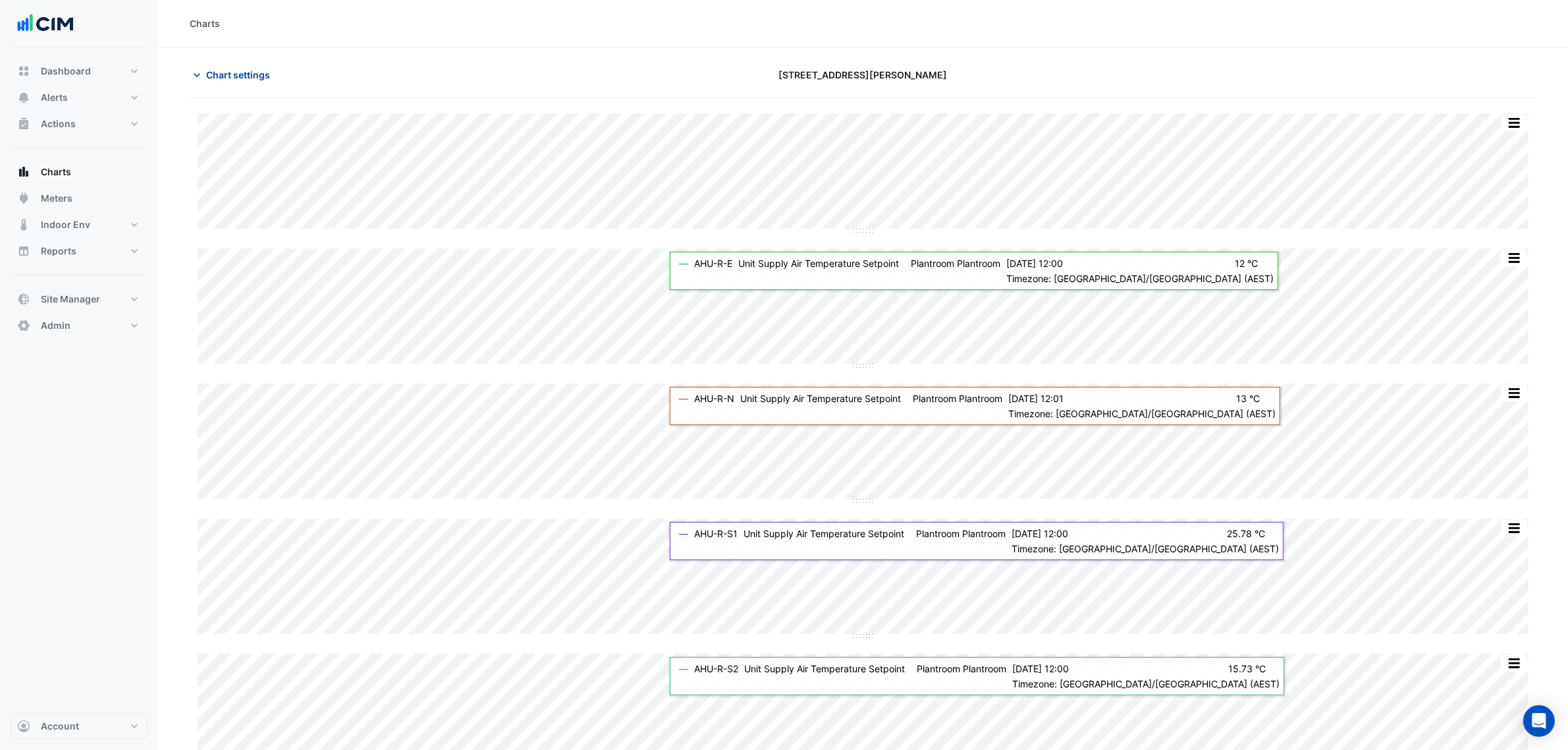
click at [250, 70] on span "Chart settings" at bounding box center [238, 74] width 64 height 14
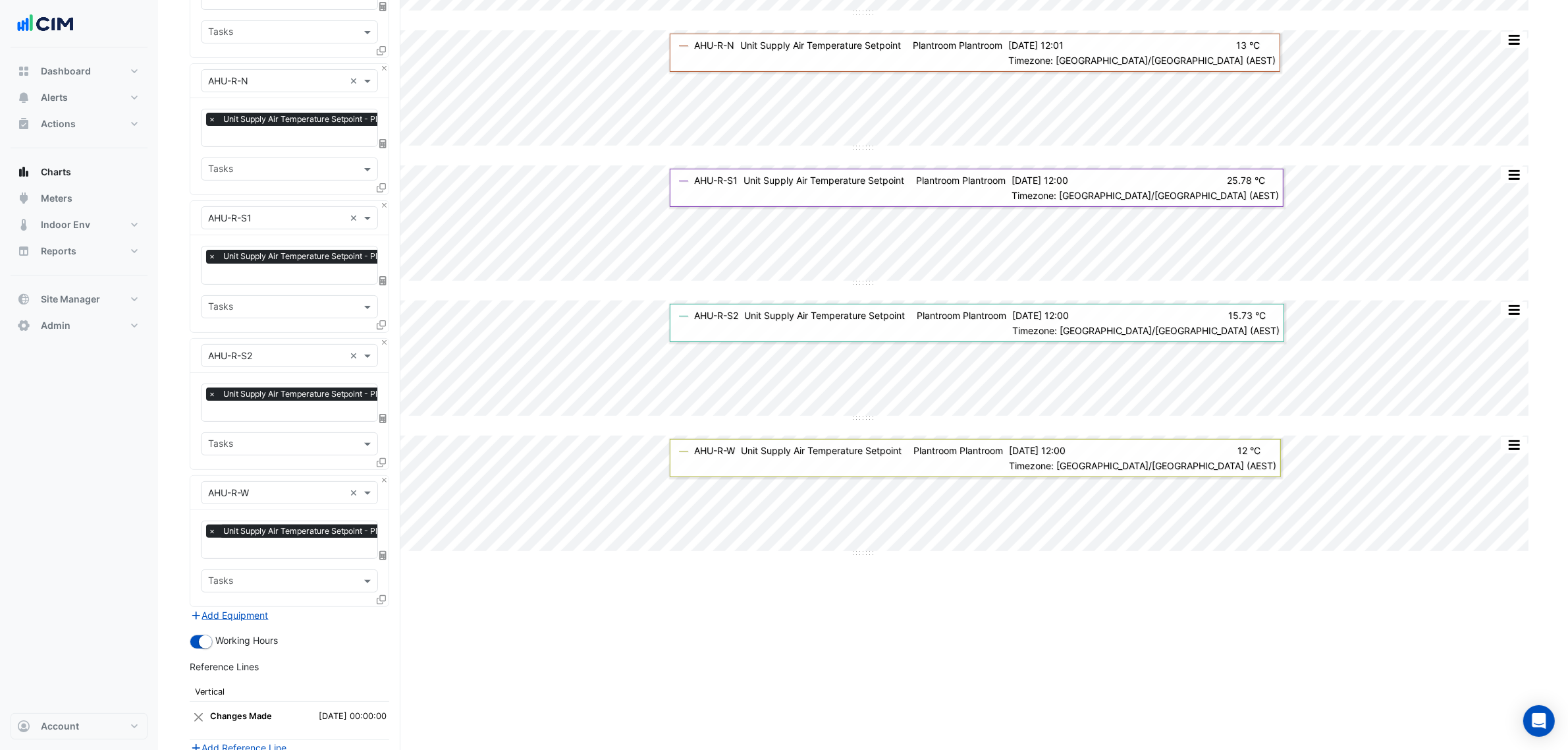
scroll to position [536, 0]
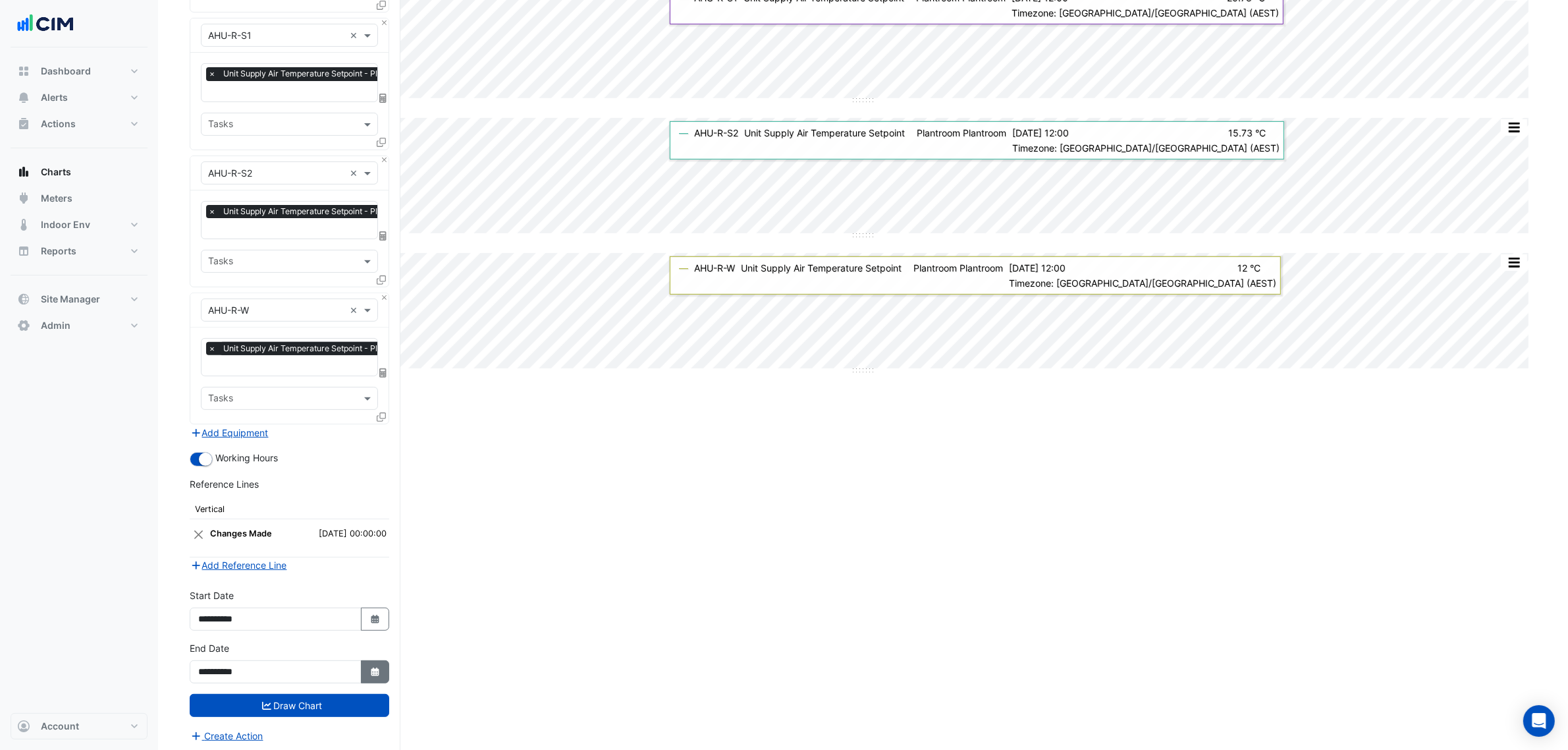
click at [379, 572] on icon "Select Date" at bounding box center [375, 672] width 12 height 10
click at [343, 489] on button "Next month" at bounding box center [339, 494] width 16 height 21
select select "*"
click at [282, 572] on div "18" at bounding box center [275, 579] width 21 height 21
type input "**********"
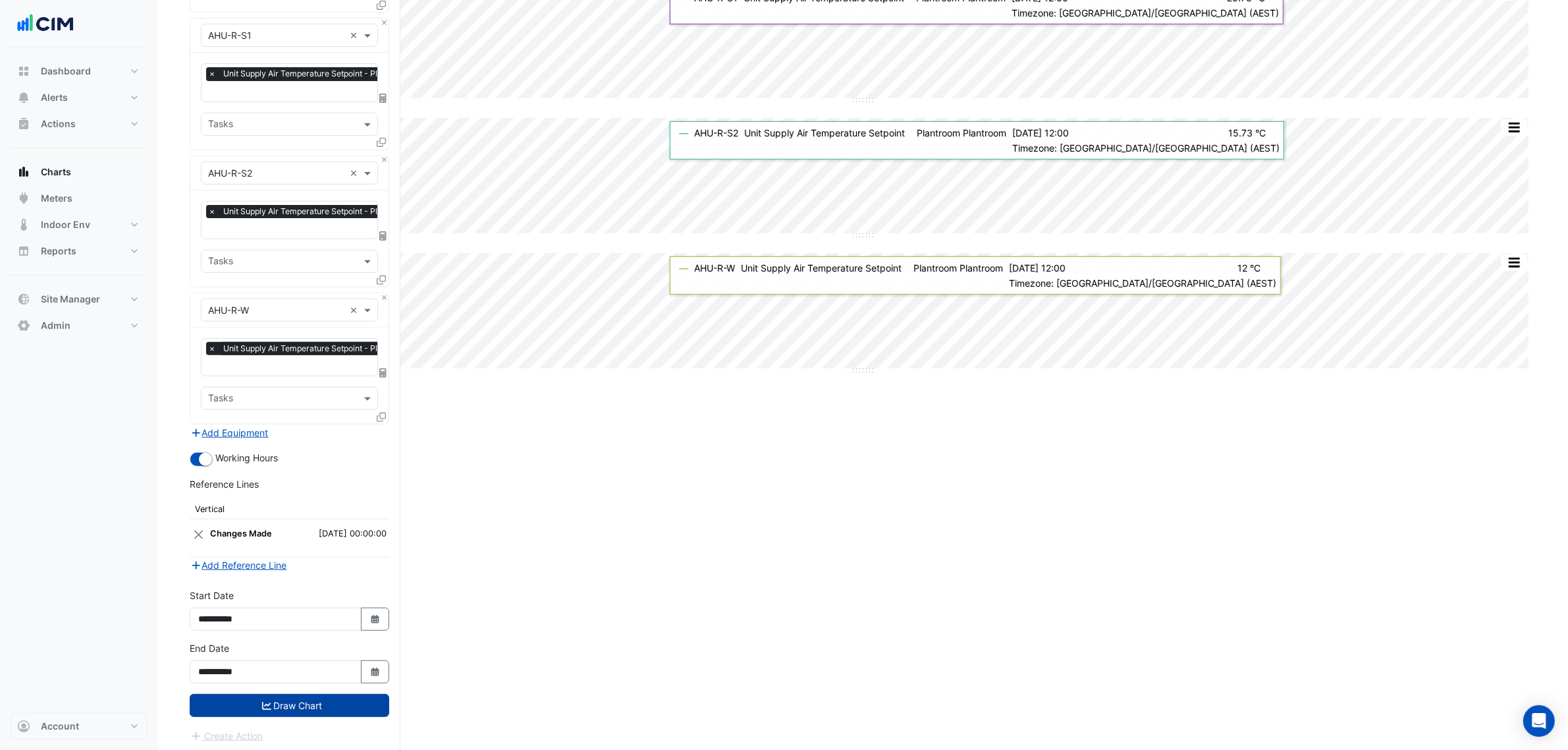
click at [328, 572] on button "Draw Chart" at bounding box center [289, 705] width 200 height 23
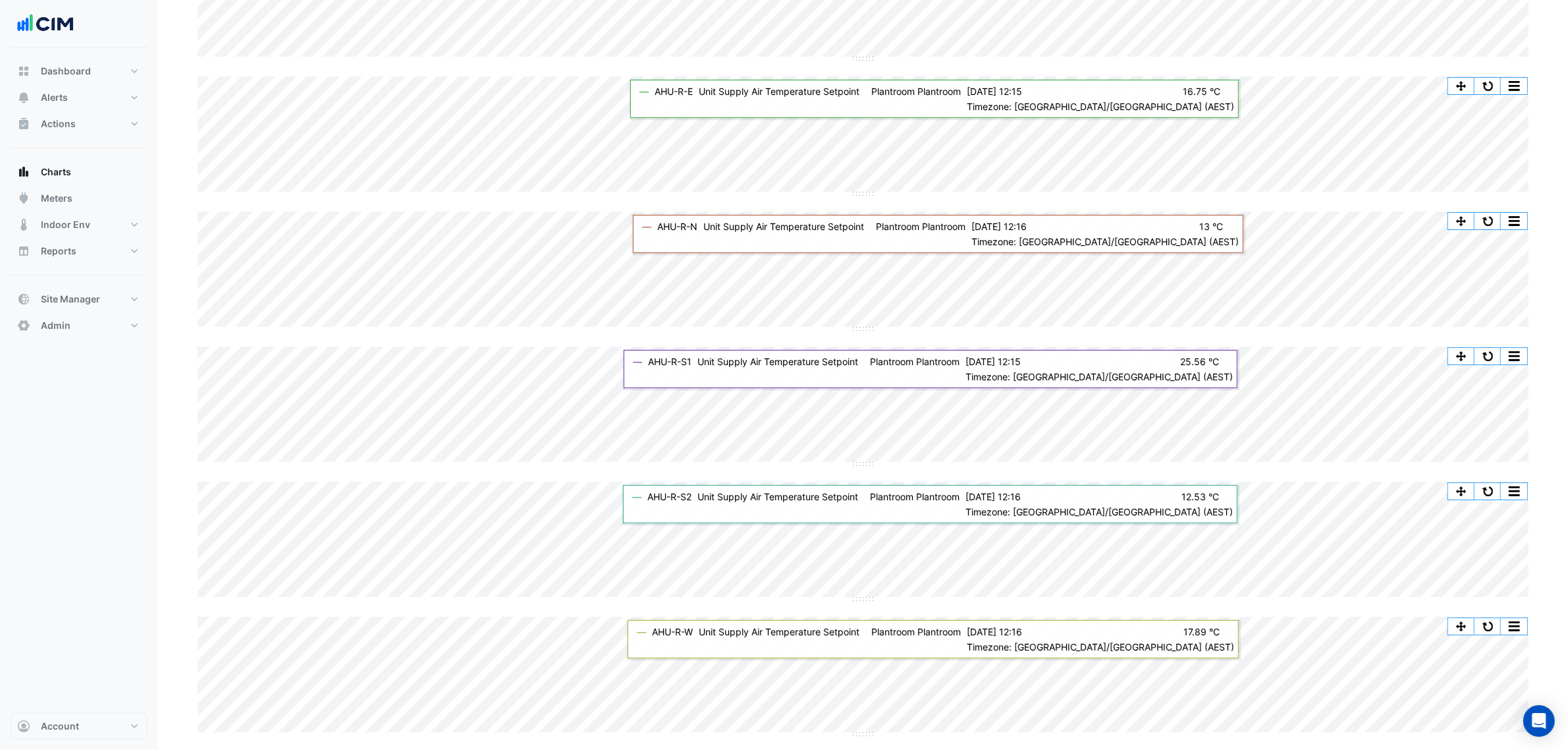
scroll to position [174, 0]
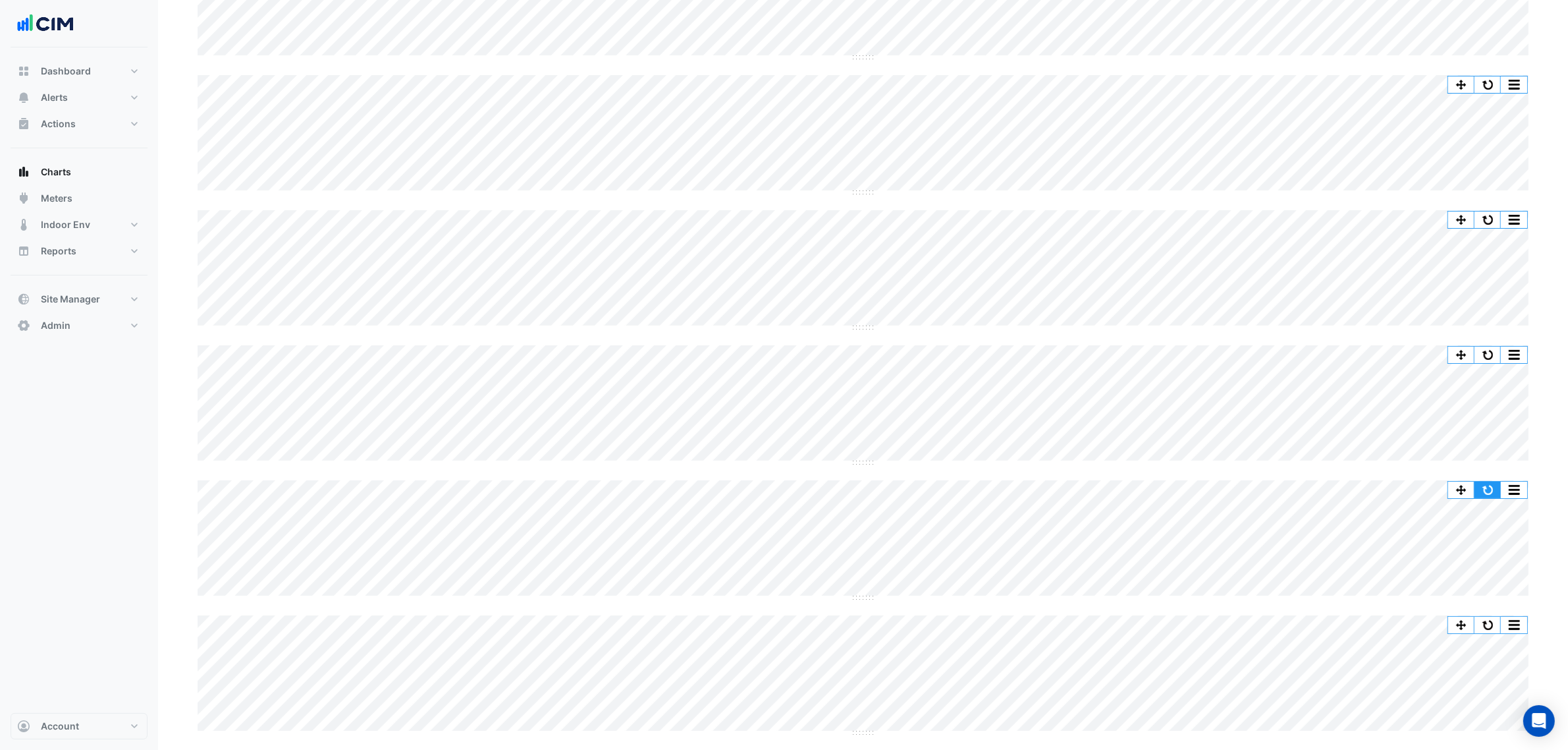
click at [1264, 486] on button "button" at bounding box center [1487, 489] width 26 height 17
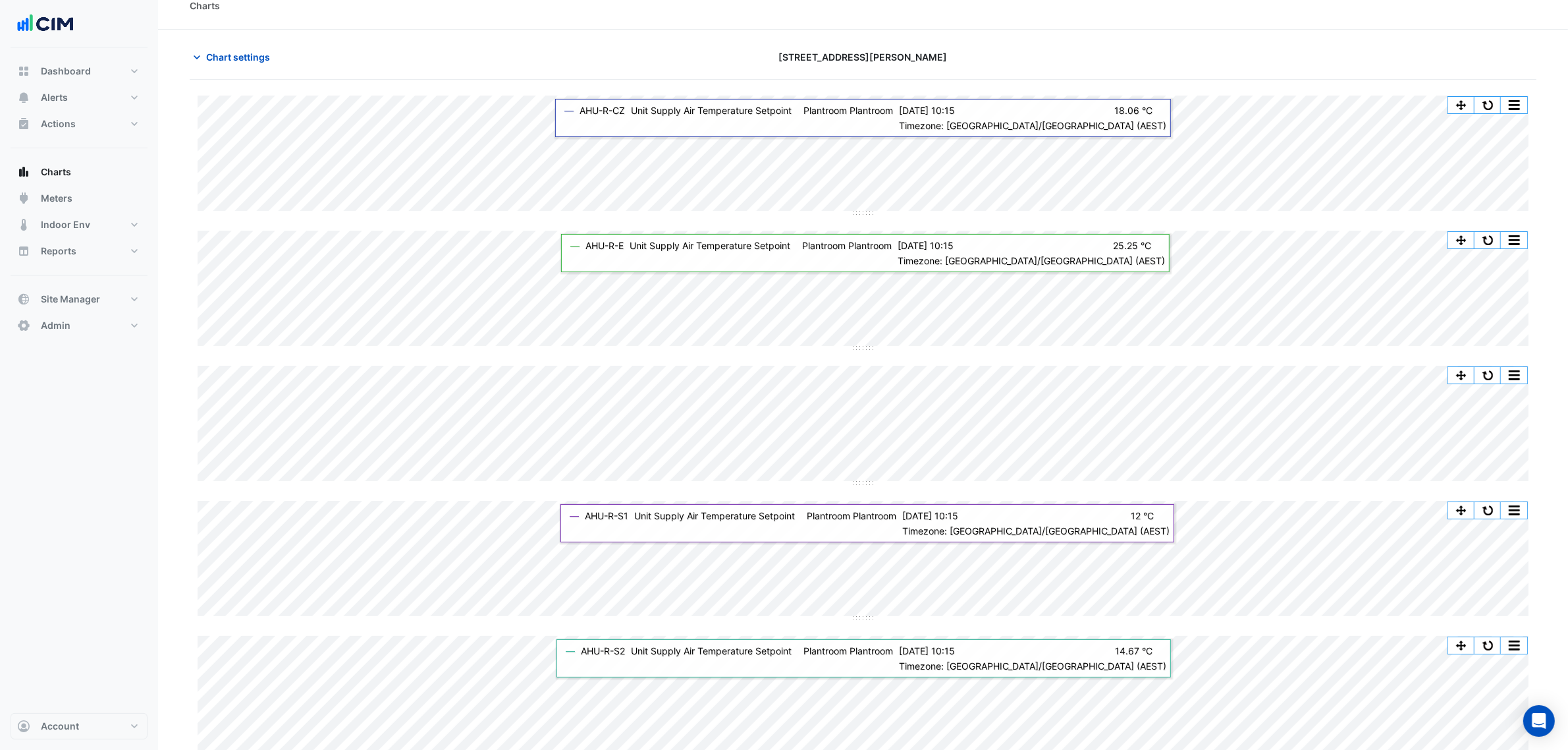
scroll to position [0, 0]
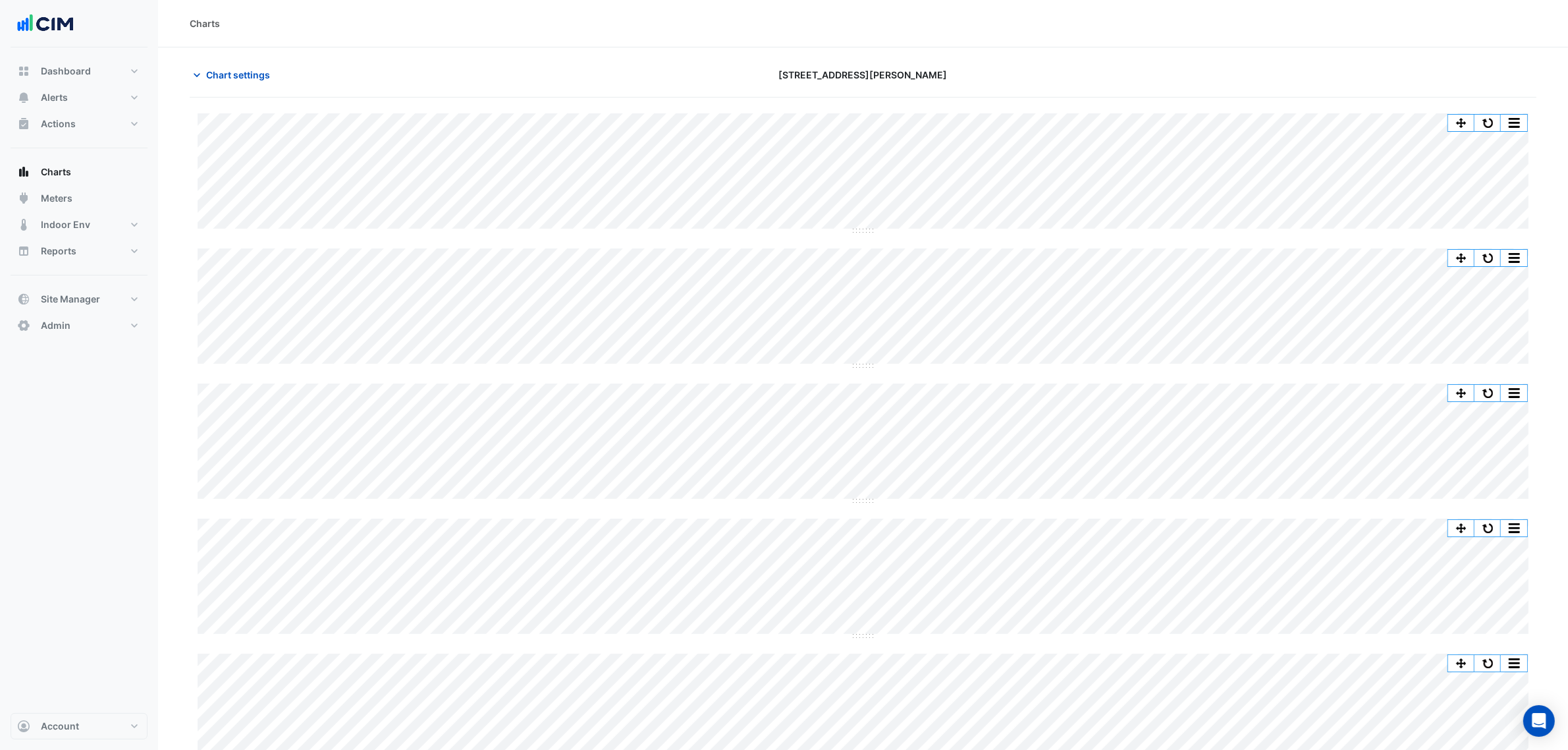
click at [1264, 385] on button "button" at bounding box center [1487, 393] width 26 height 17
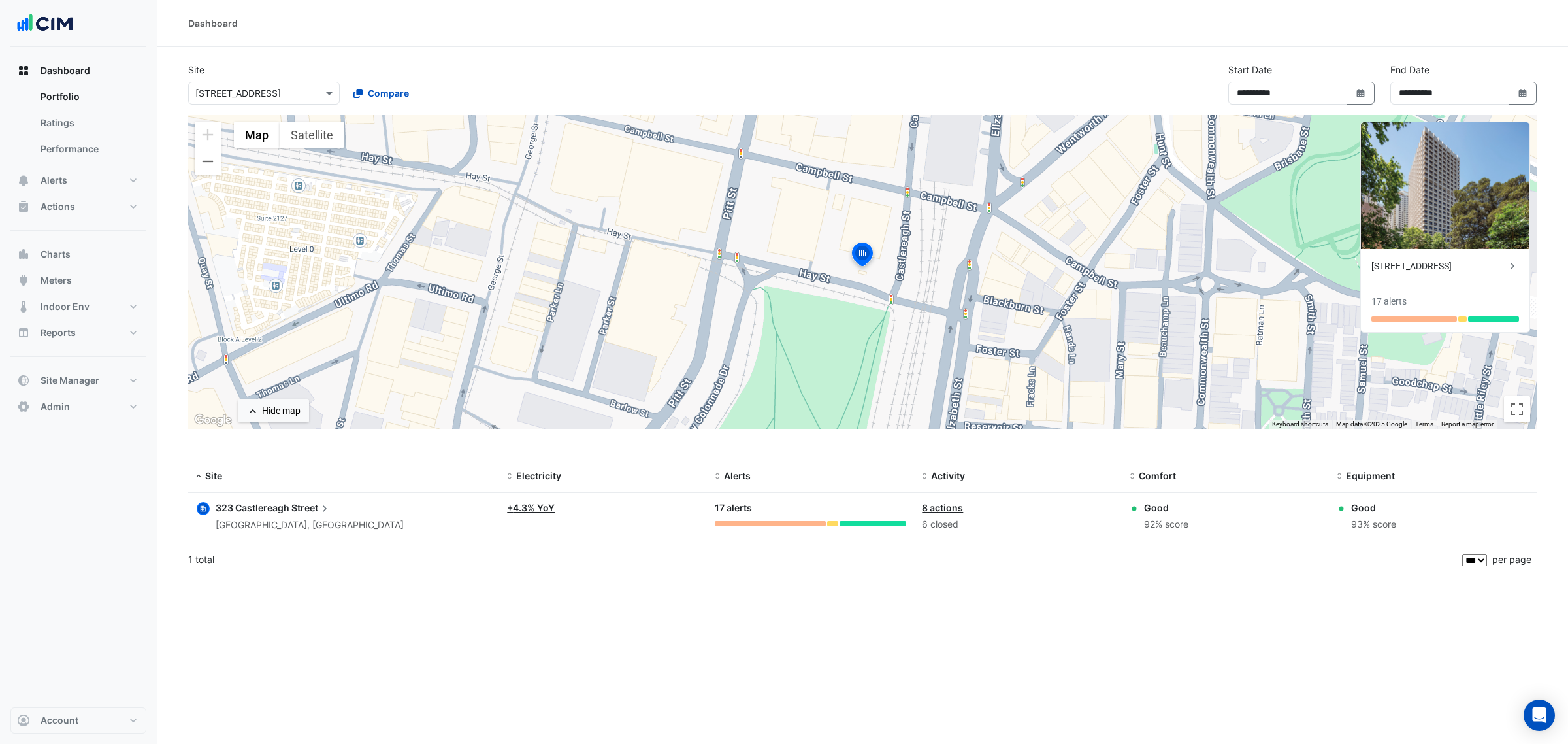
select select "***"
click at [87, 309] on span "Indoor Env" at bounding box center [65, 306] width 49 height 13
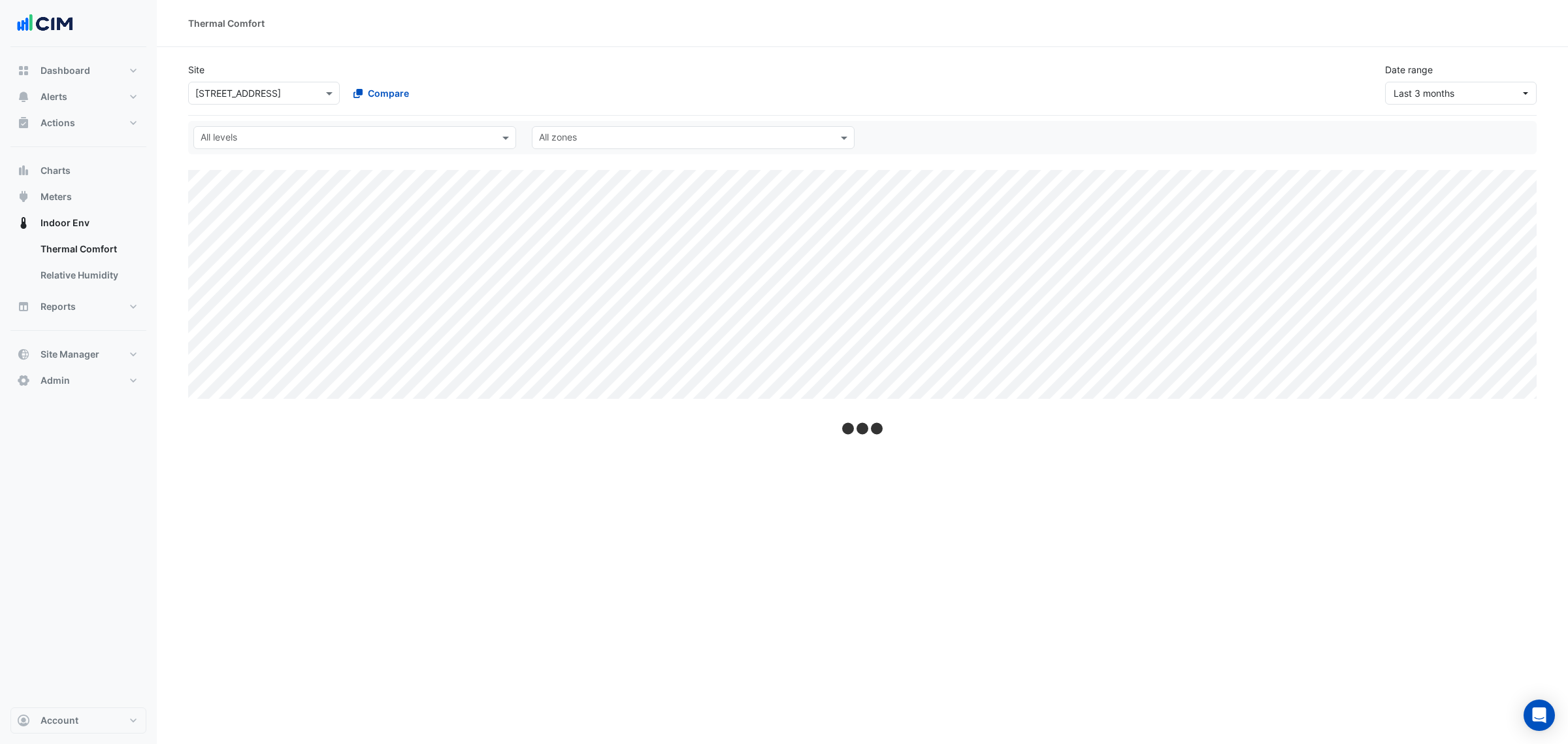
click at [291, 90] on input "text" at bounding box center [250, 94] width 111 height 13
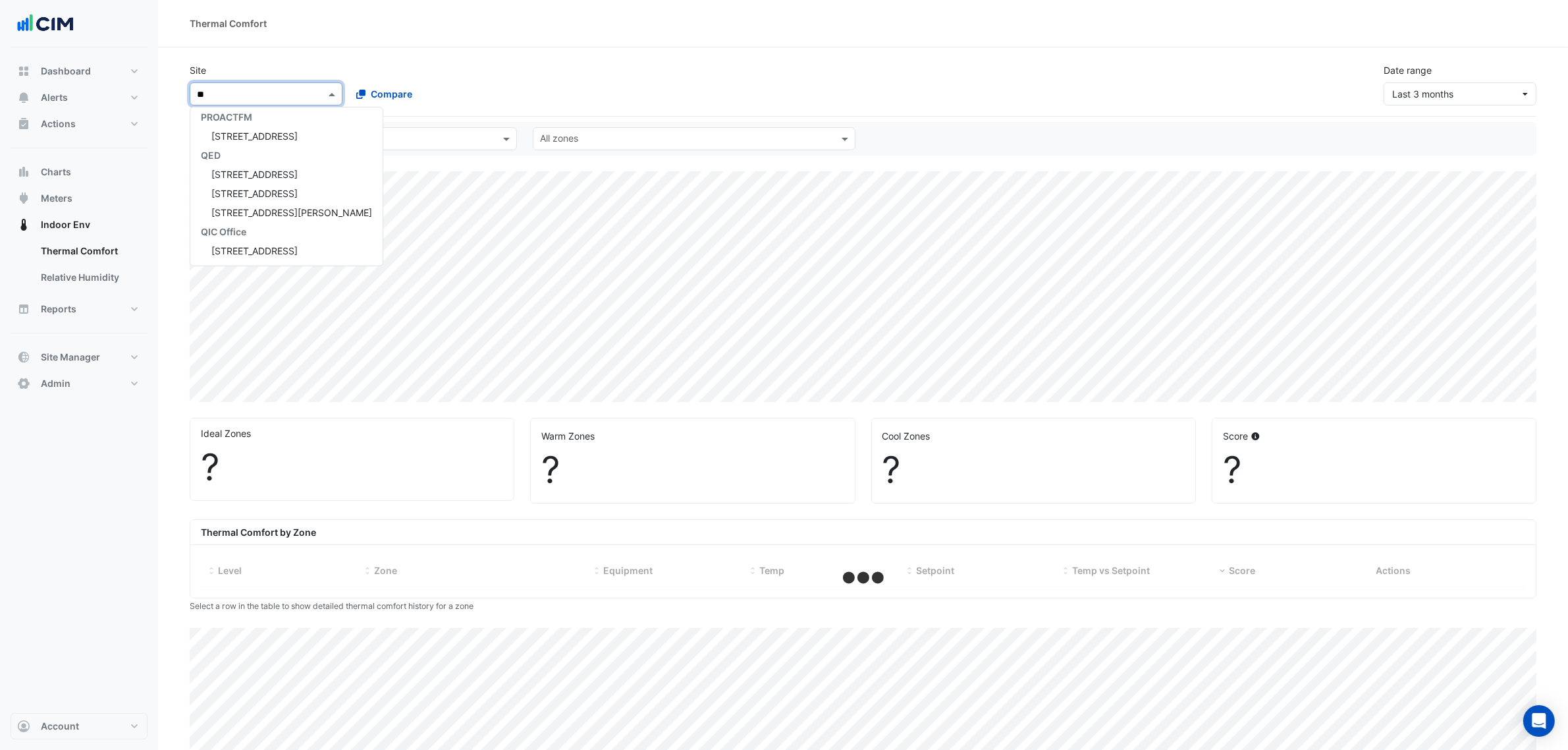
scroll to position [5, 0]
type input "*****"
select select "***"
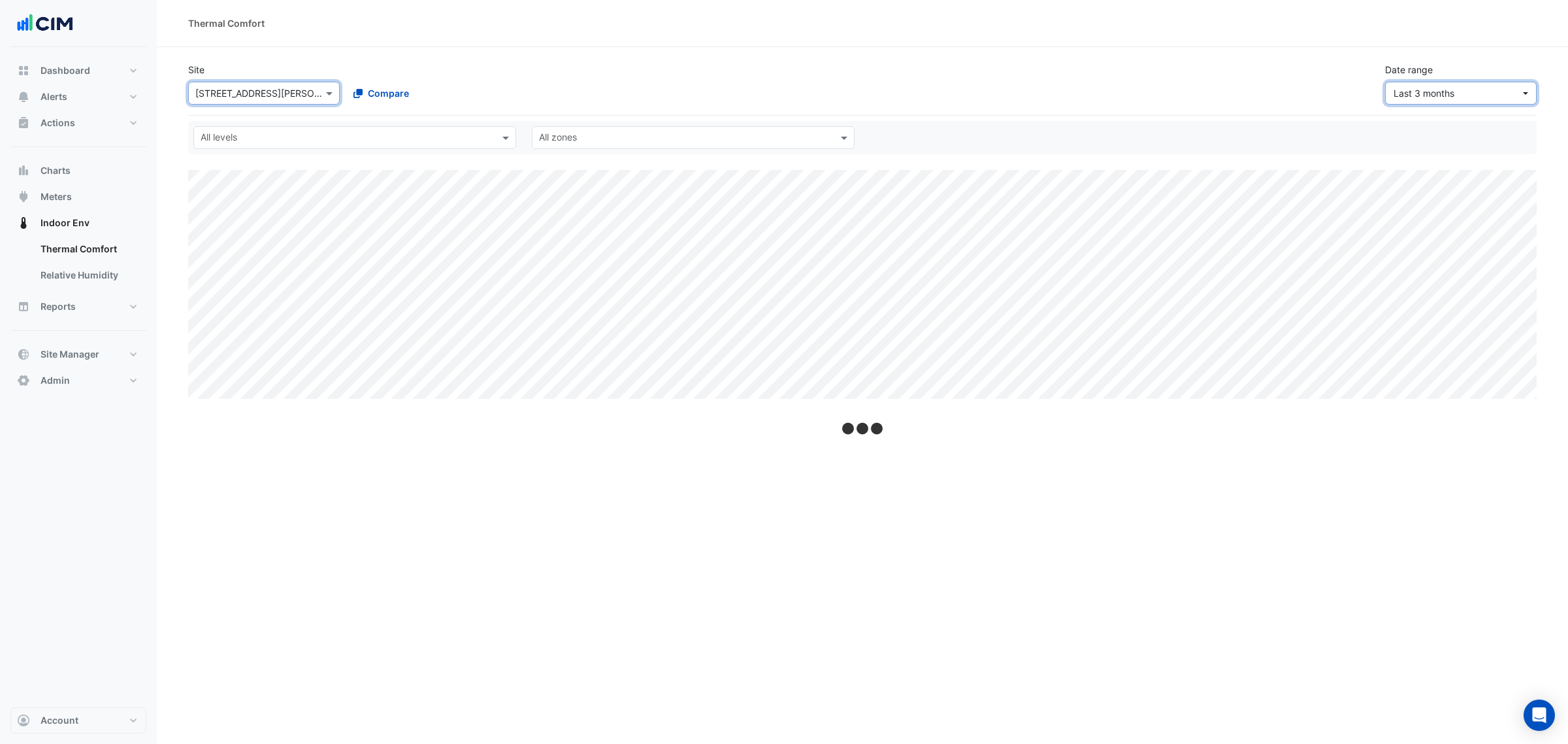
click at [1428, 82] on button "Last 3 months" at bounding box center [1460, 93] width 151 height 23
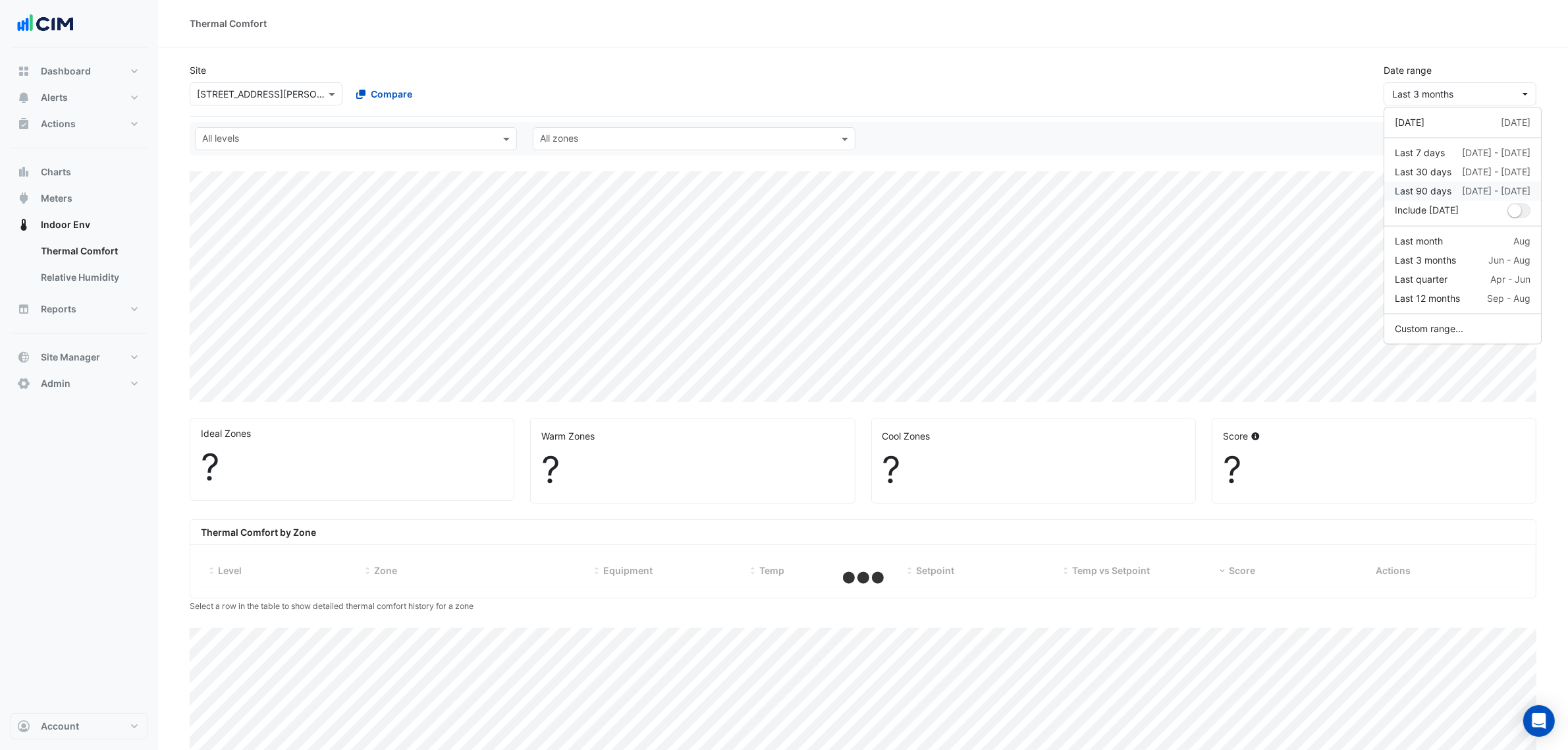
click at [1440, 188] on div "Last 90 days" at bounding box center [1423, 191] width 57 height 14
select select "***"
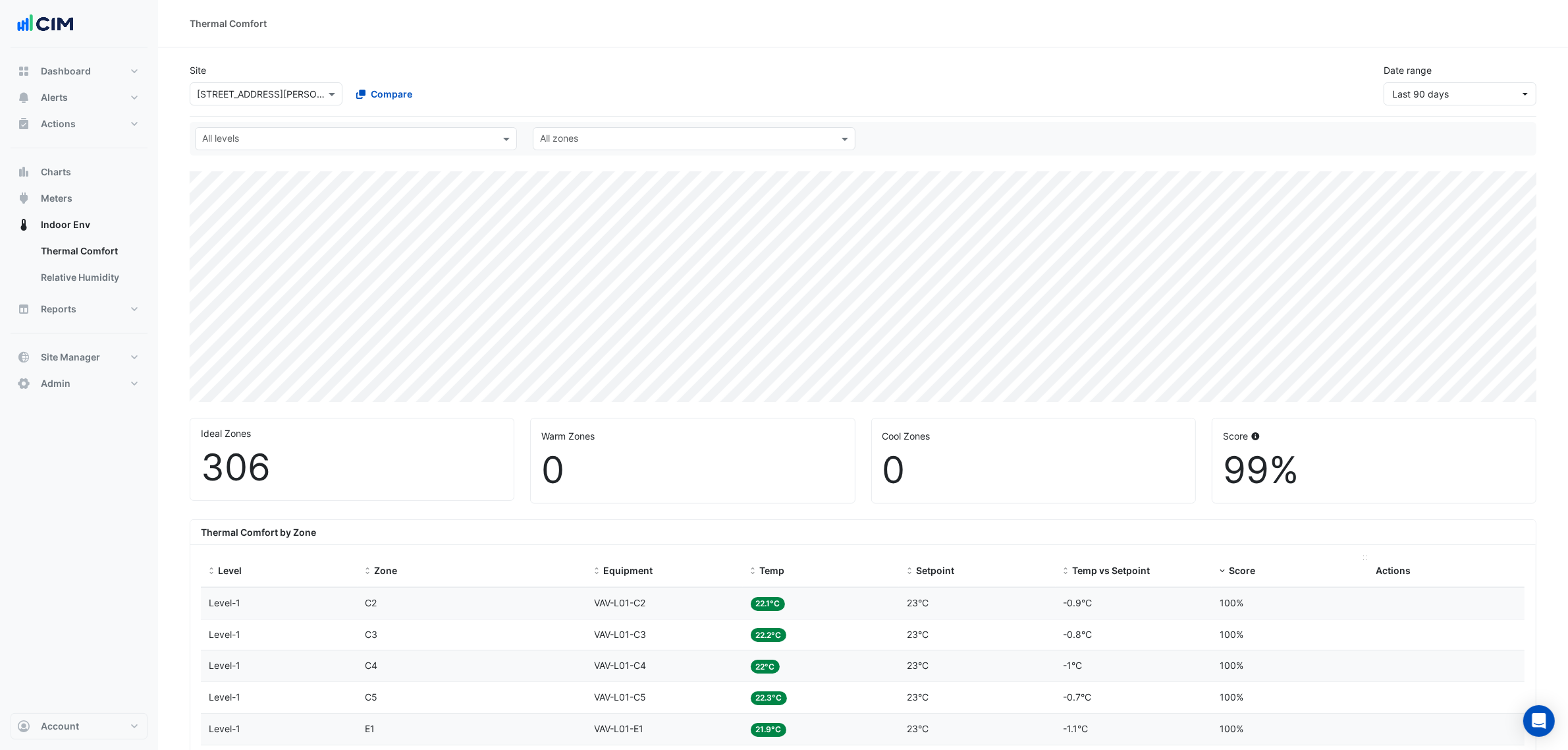
click at [1229, 581] on datatable-header-cell "Score" at bounding box center [1290, 572] width 157 height 32
click at [1233, 573] on span "Score" at bounding box center [1242, 570] width 26 height 11
click at [86, 197] on button "Meters" at bounding box center [78, 198] width 137 height 26
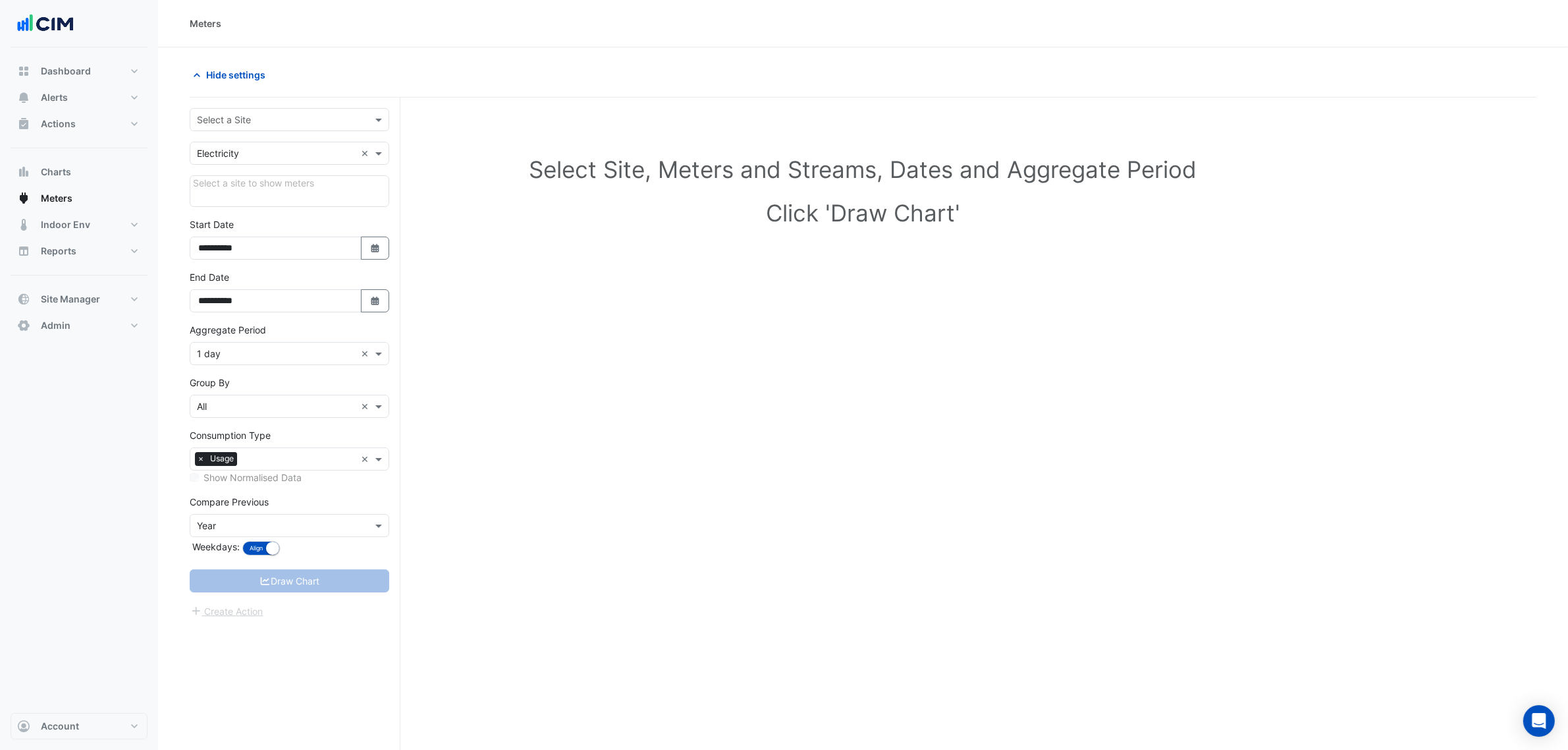
click at [234, 114] on input "text" at bounding box center [276, 120] width 159 height 14
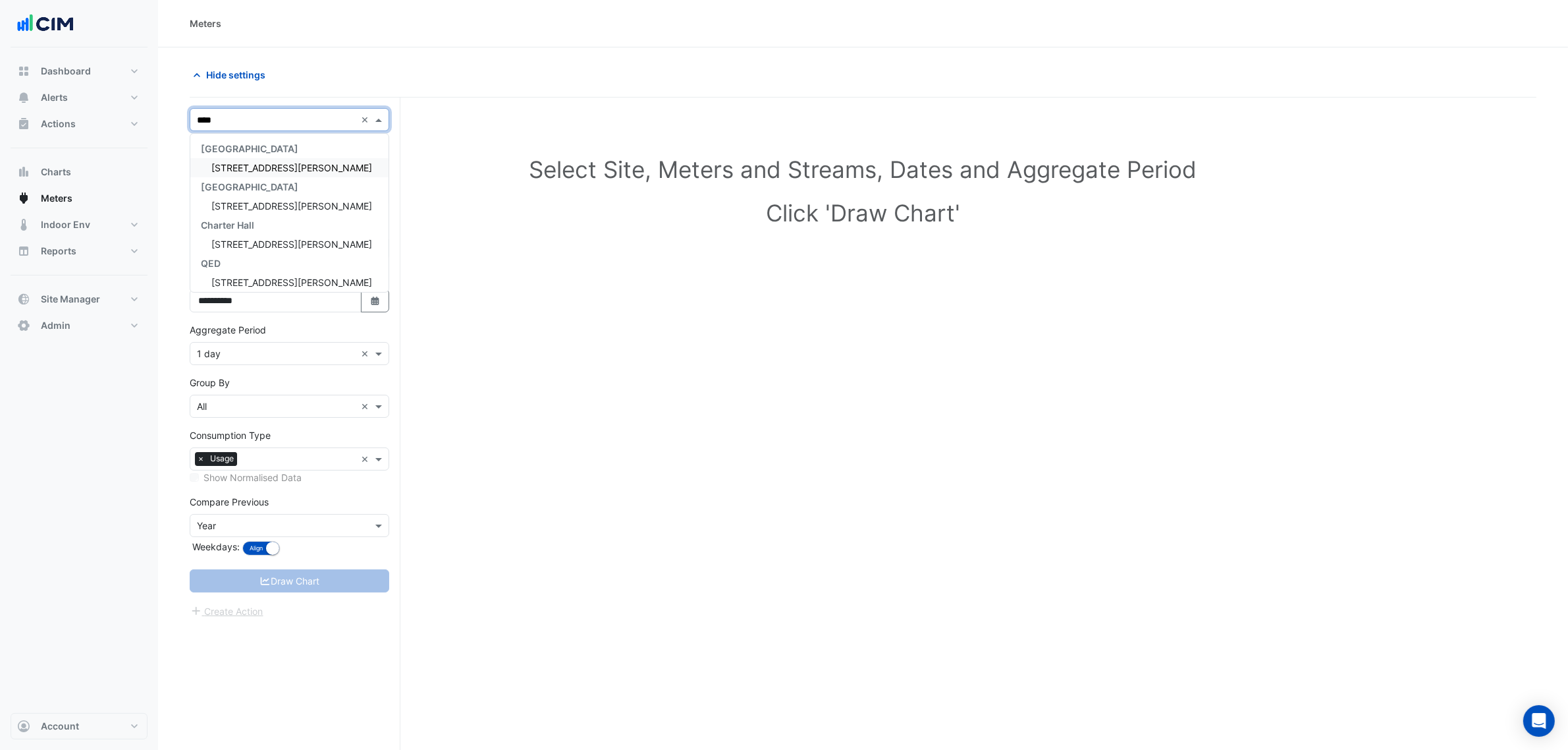
type input "*****"
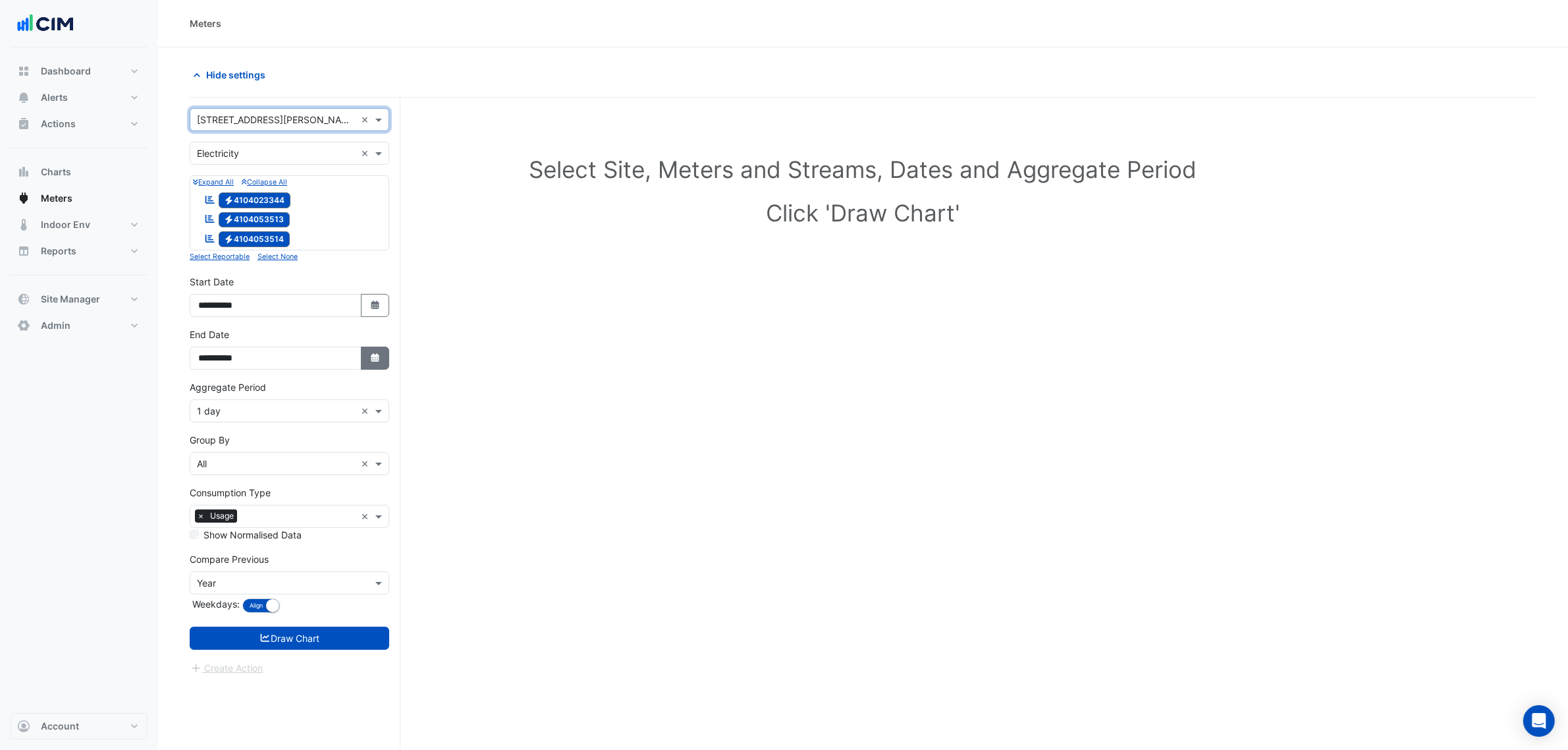
click at [365, 369] on button "Select Date" at bounding box center [376, 357] width 29 height 23
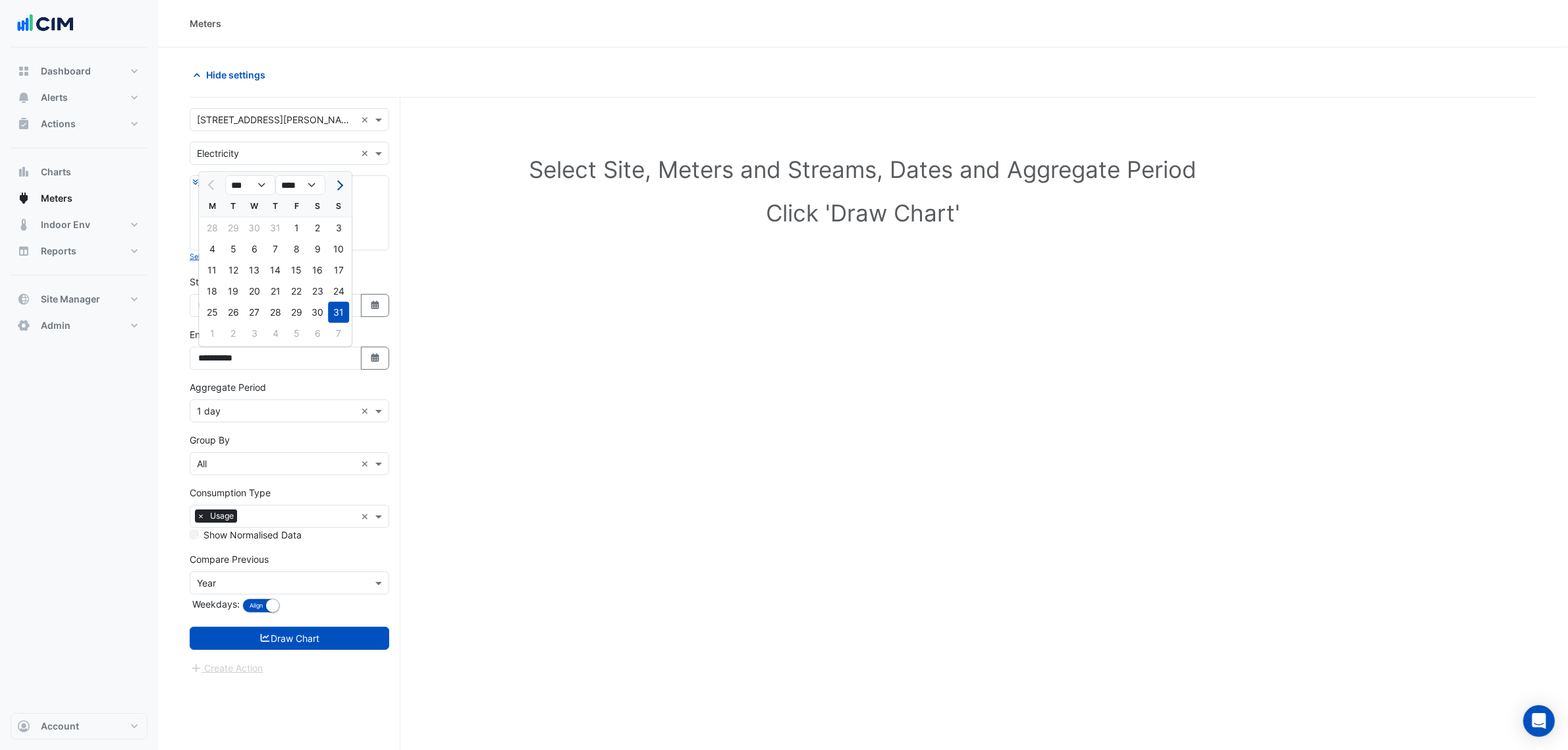
click at [337, 178] on button "Next month" at bounding box center [339, 185] width 16 height 21
select select "*"
click at [250, 268] on div "17" at bounding box center [254, 270] width 21 height 21
type input "**********"
click at [376, 357] on icon "button" at bounding box center [375, 357] width 8 height 9
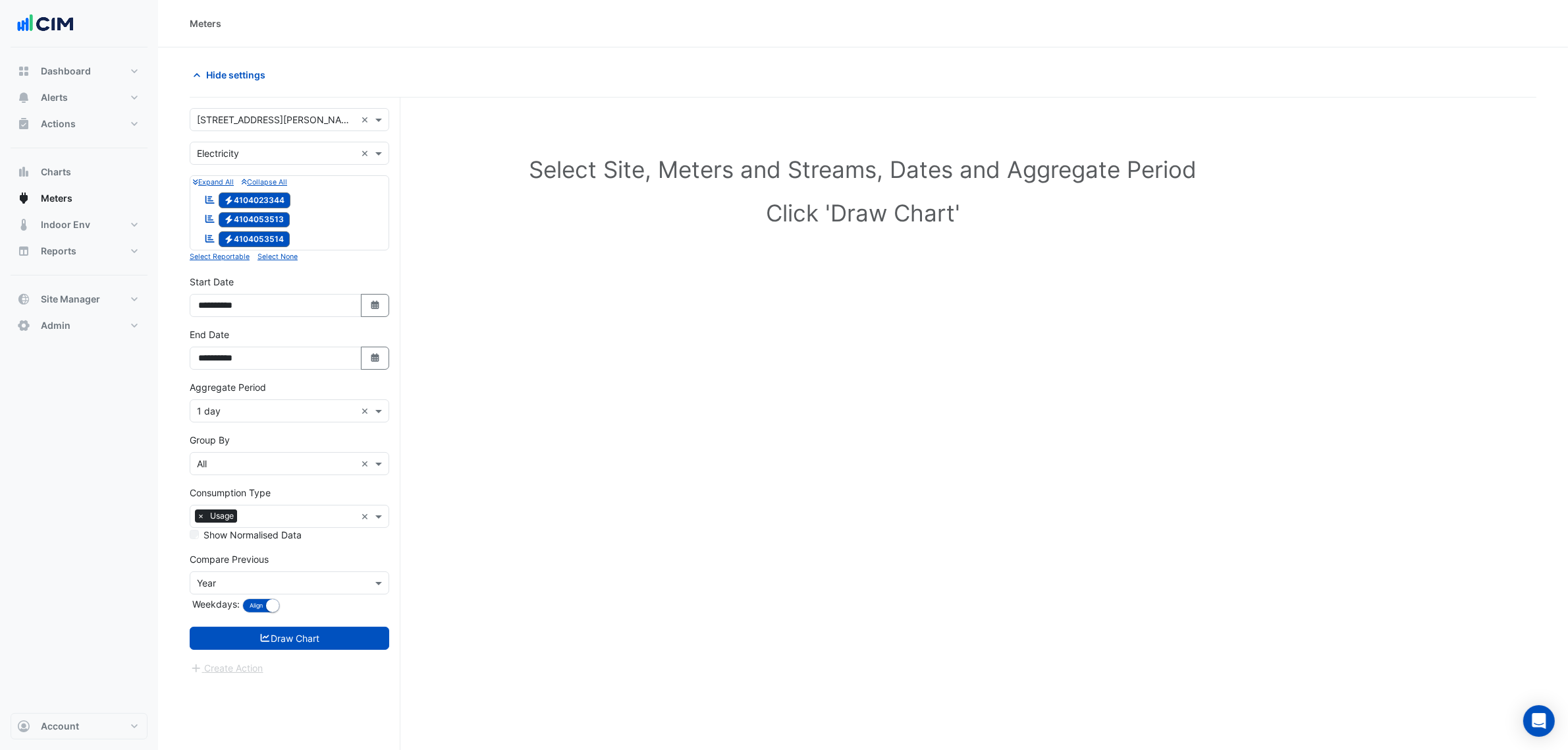
select select "*"
click at [230, 265] on div "16" at bounding box center [233, 270] width 21 height 21
type input "**********"
click at [294, 422] on div "× 1 day ×" at bounding box center [289, 410] width 200 height 23
click at [249, 496] on div "1 hour" at bounding box center [289, 498] width 198 height 19
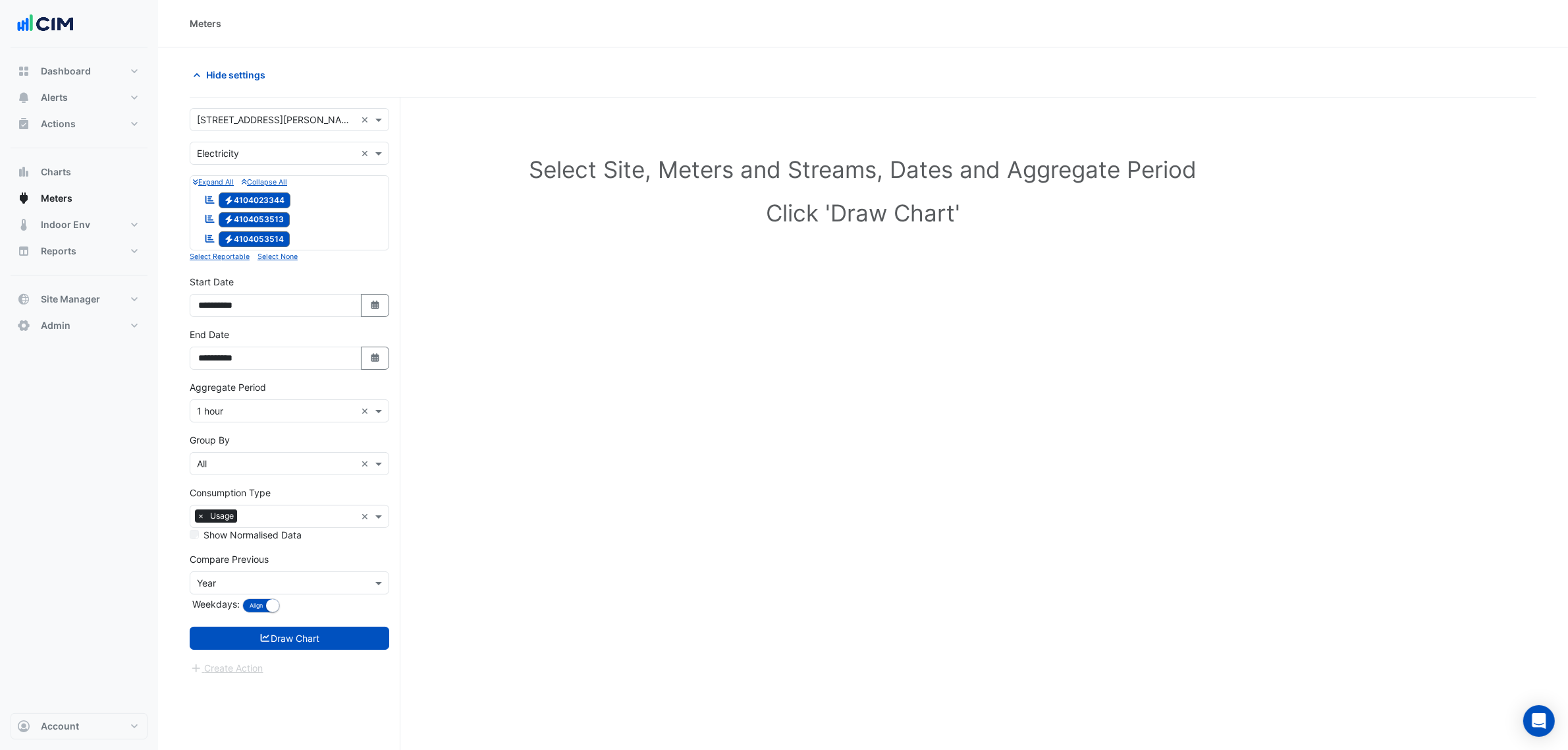
drag, startPoint x: 281, startPoint y: 656, endPoint x: 290, endPoint y: 650, distance: 10.8
click at [285, 653] on form "× 6 Stewart Avenue × × Electricity × Expand All Collapse All Reportable Electri…" at bounding box center [289, 392] width 200 height 568
click at [290, 649] on button "Draw Chart" at bounding box center [289, 638] width 200 height 23
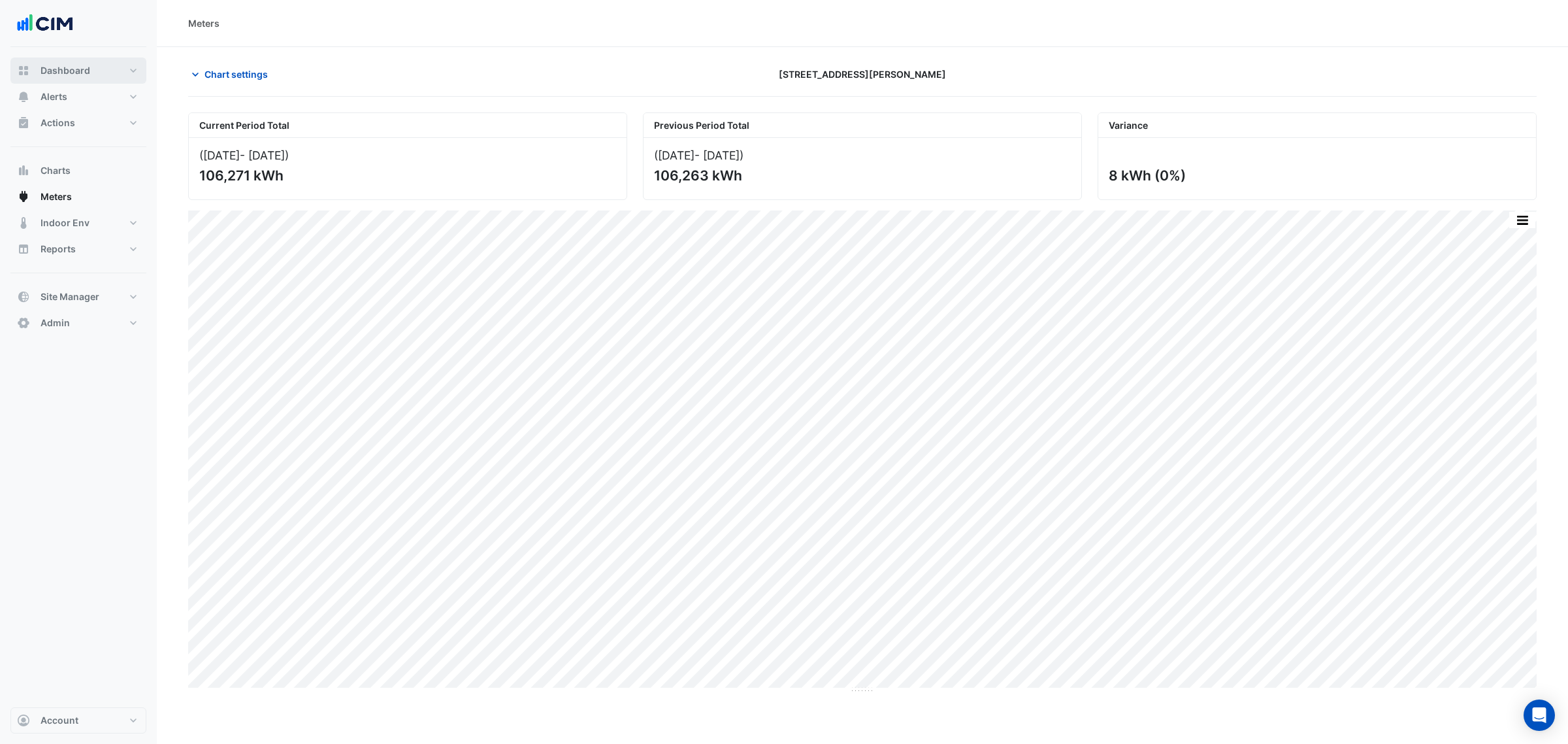
click at [72, 72] on span "Dashboard" at bounding box center [65, 71] width 50 height 13
select select "***"
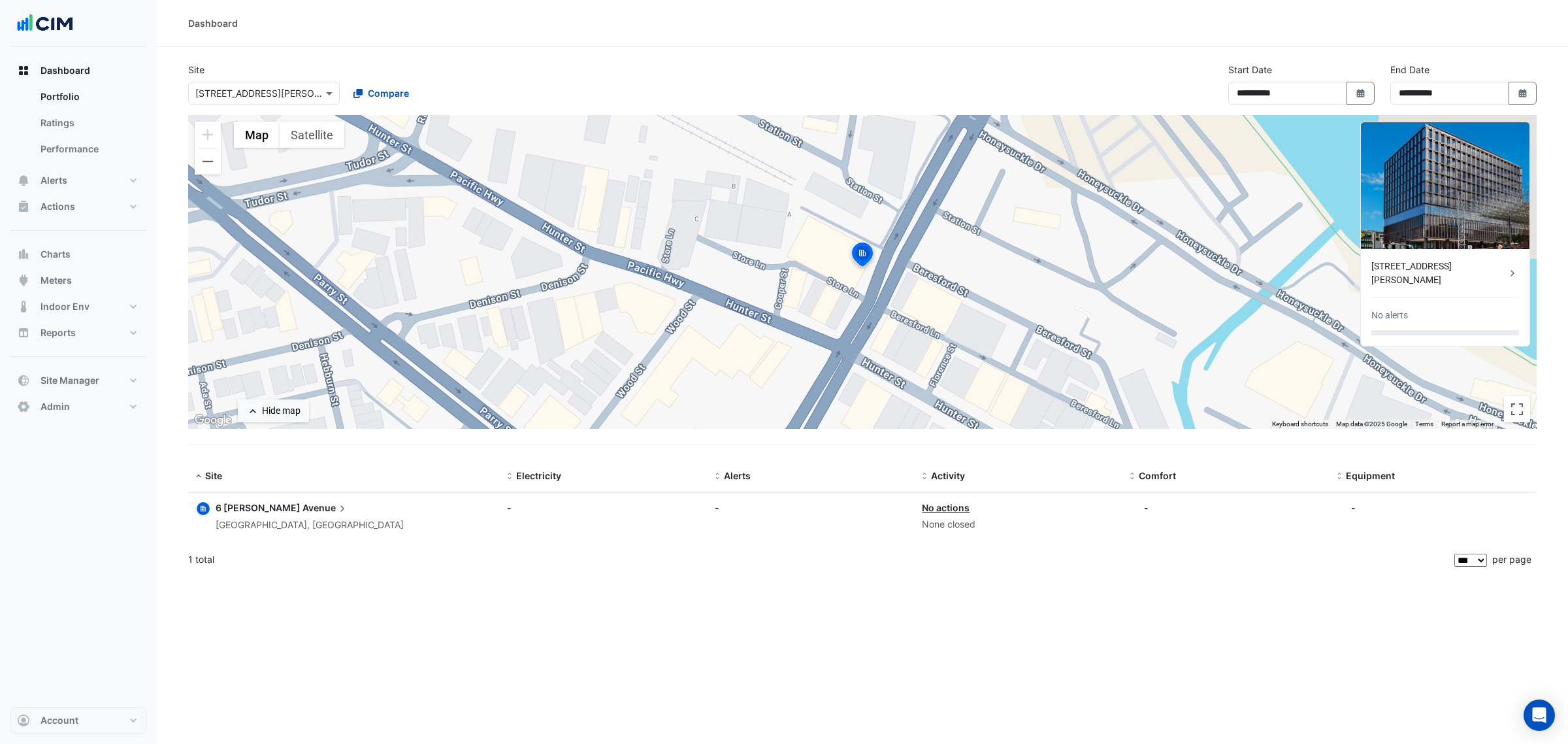
click at [477, 47] on section "**********" at bounding box center [862, 311] width 1411 height 529
click at [85, 184] on button "Alerts" at bounding box center [78, 180] width 136 height 26
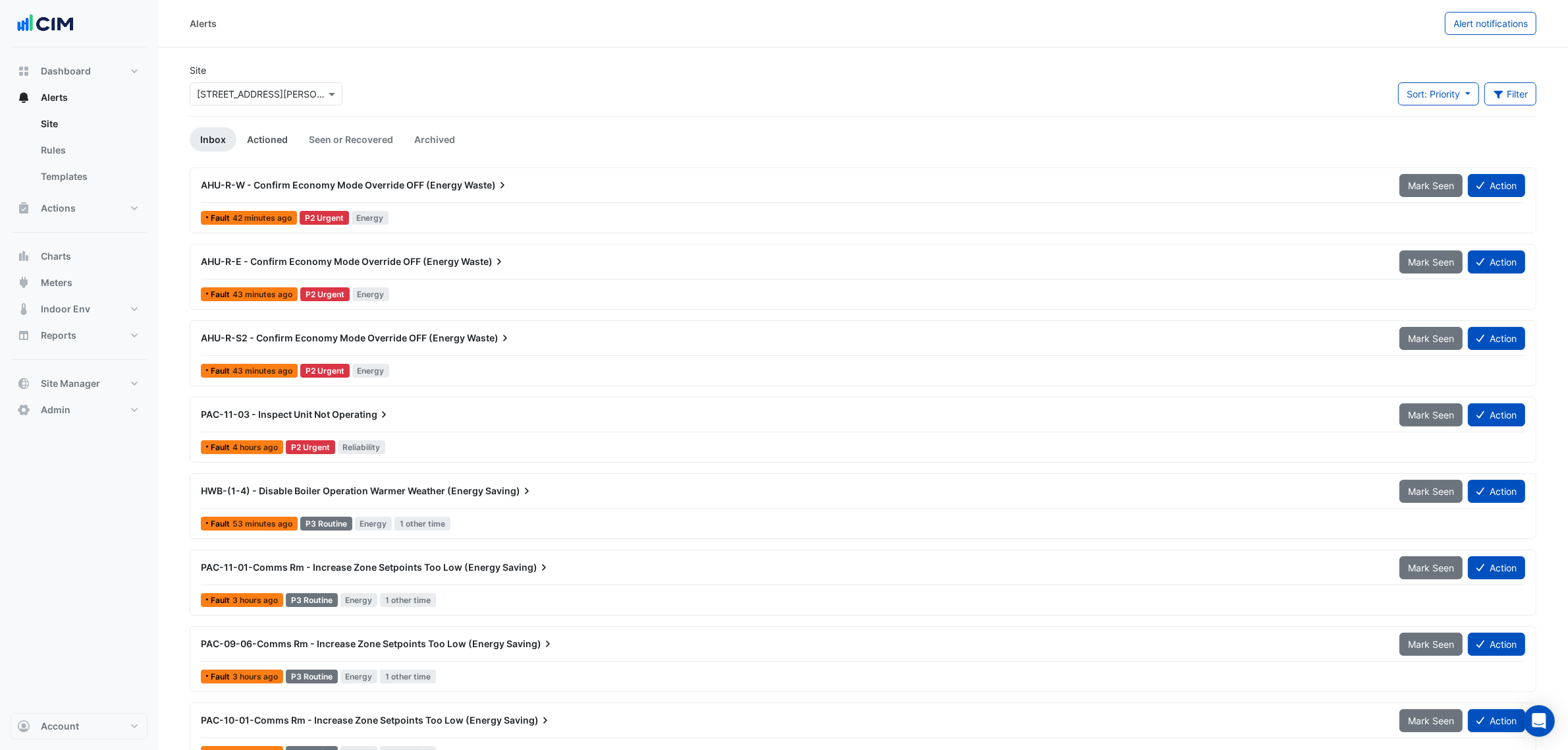
click at [283, 147] on link "Actioned" at bounding box center [267, 139] width 62 height 24
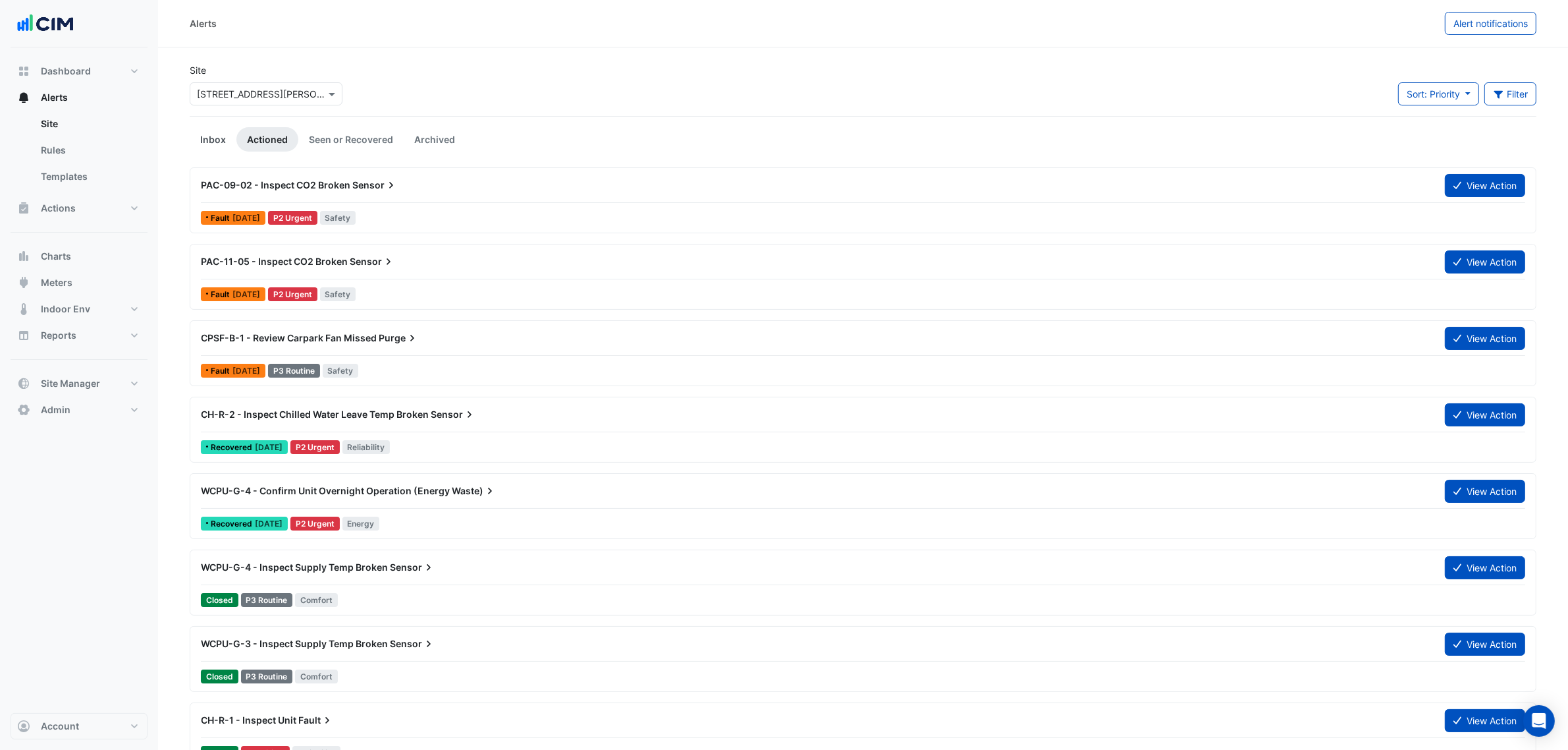
click at [211, 142] on link "Inbox" at bounding box center [213, 139] width 47 height 24
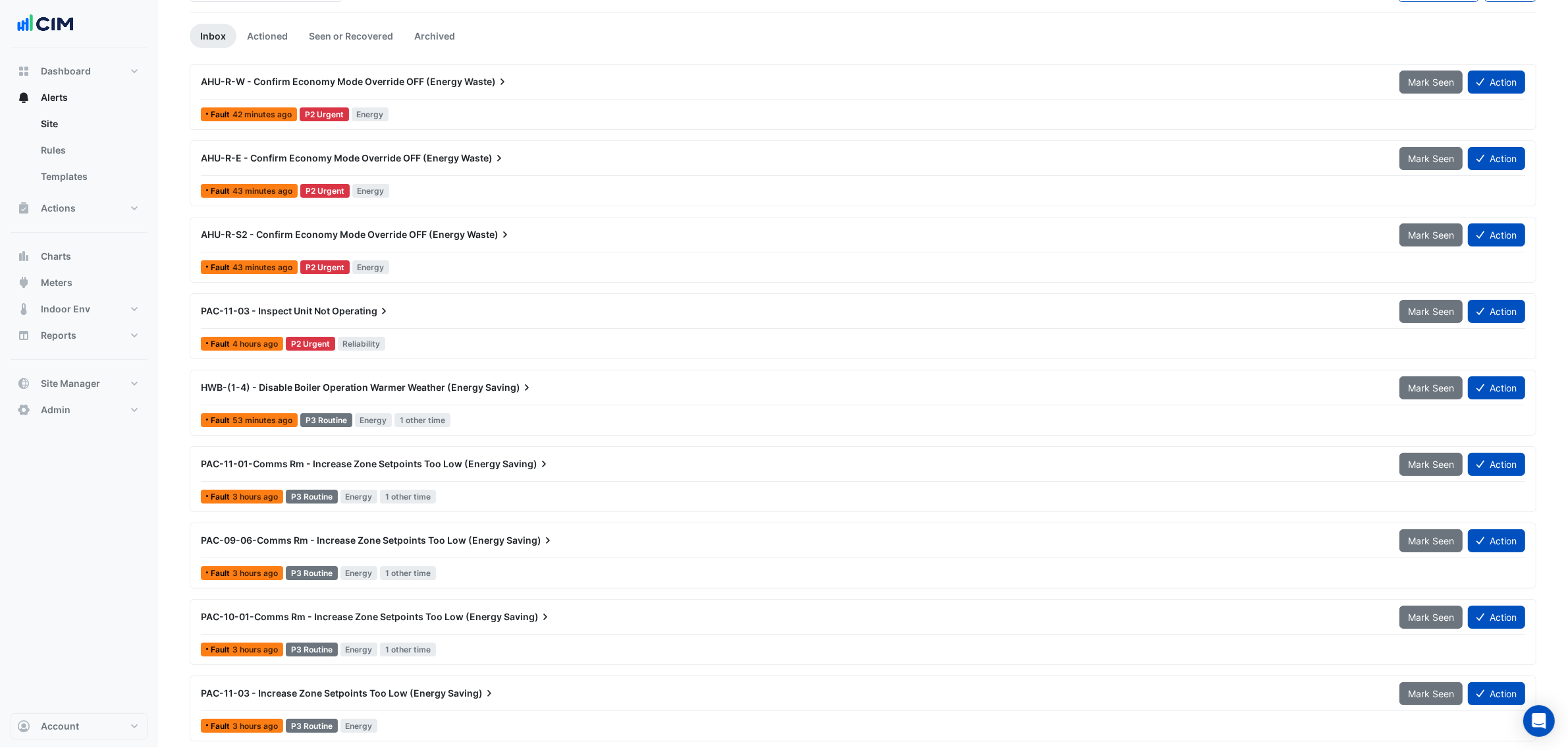
scroll to position [109, 0]
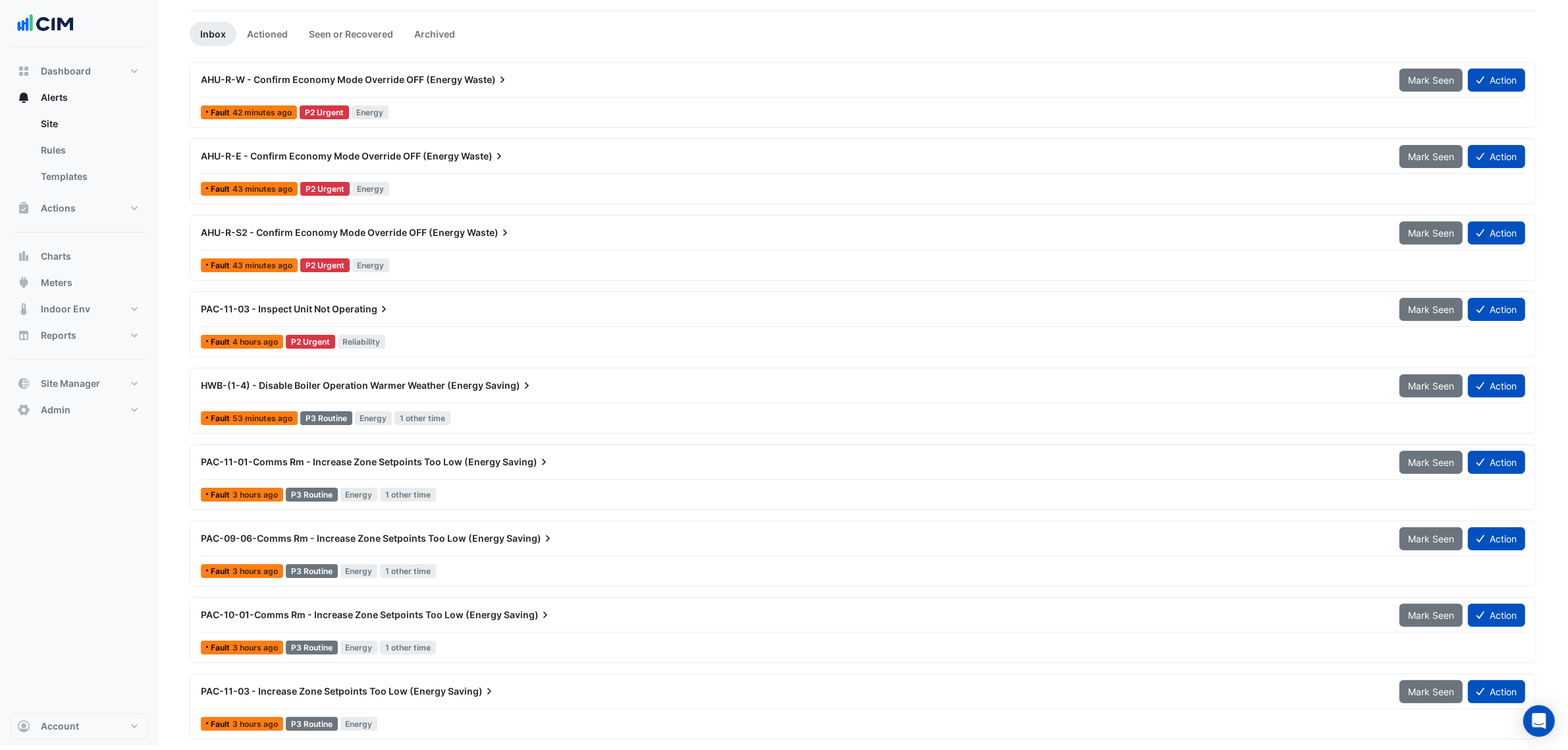
click at [421, 688] on span "PAC-11-03 - Increase Zone Setpoints Too Low (Energy" at bounding box center [323, 691] width 245 height 11
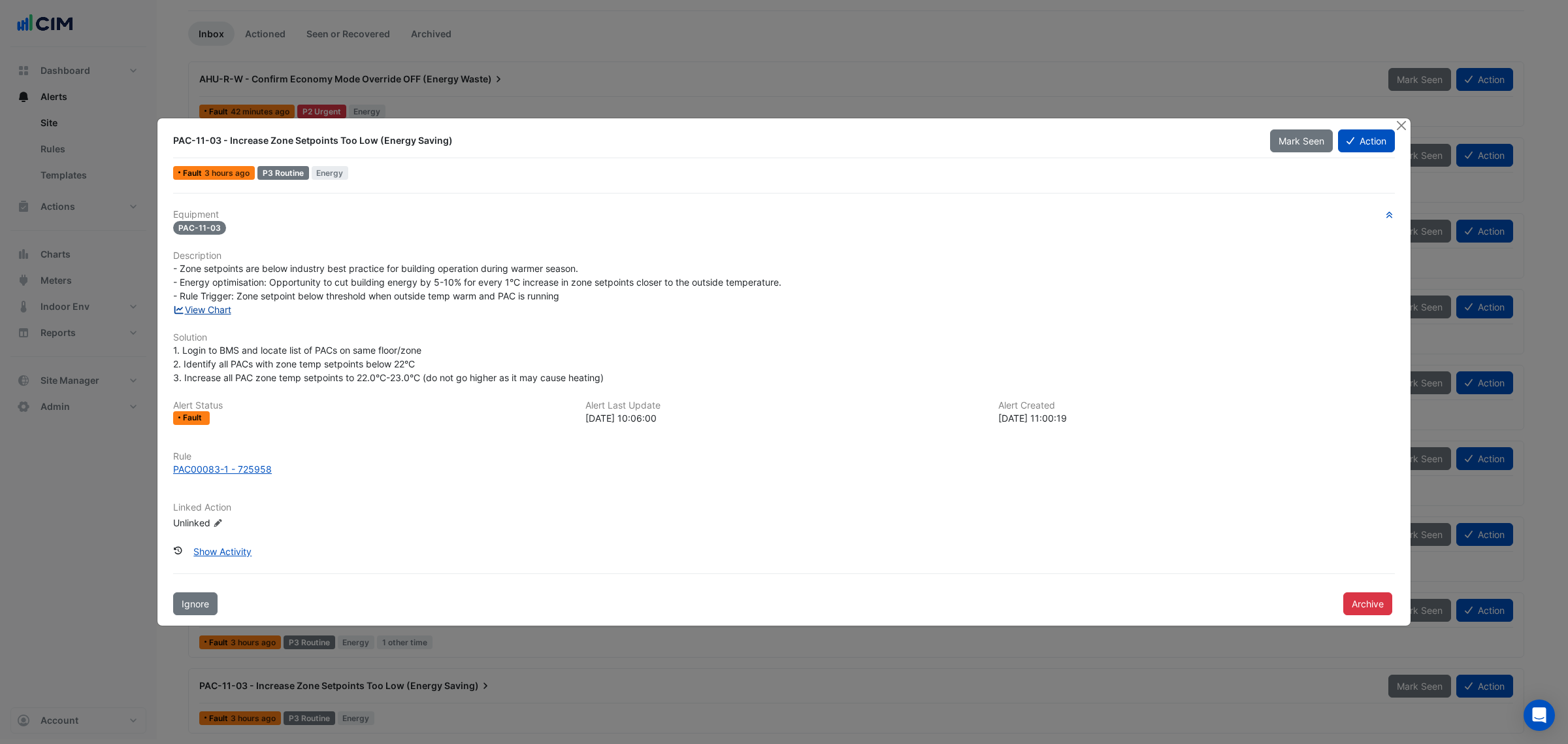
click at [197, 309] on link "View Chart" at bounding box center [201, 309] width 58 height 11
click at [1402, 128] on button "Close" at bounding box center [1401, 125] width 13 height 13
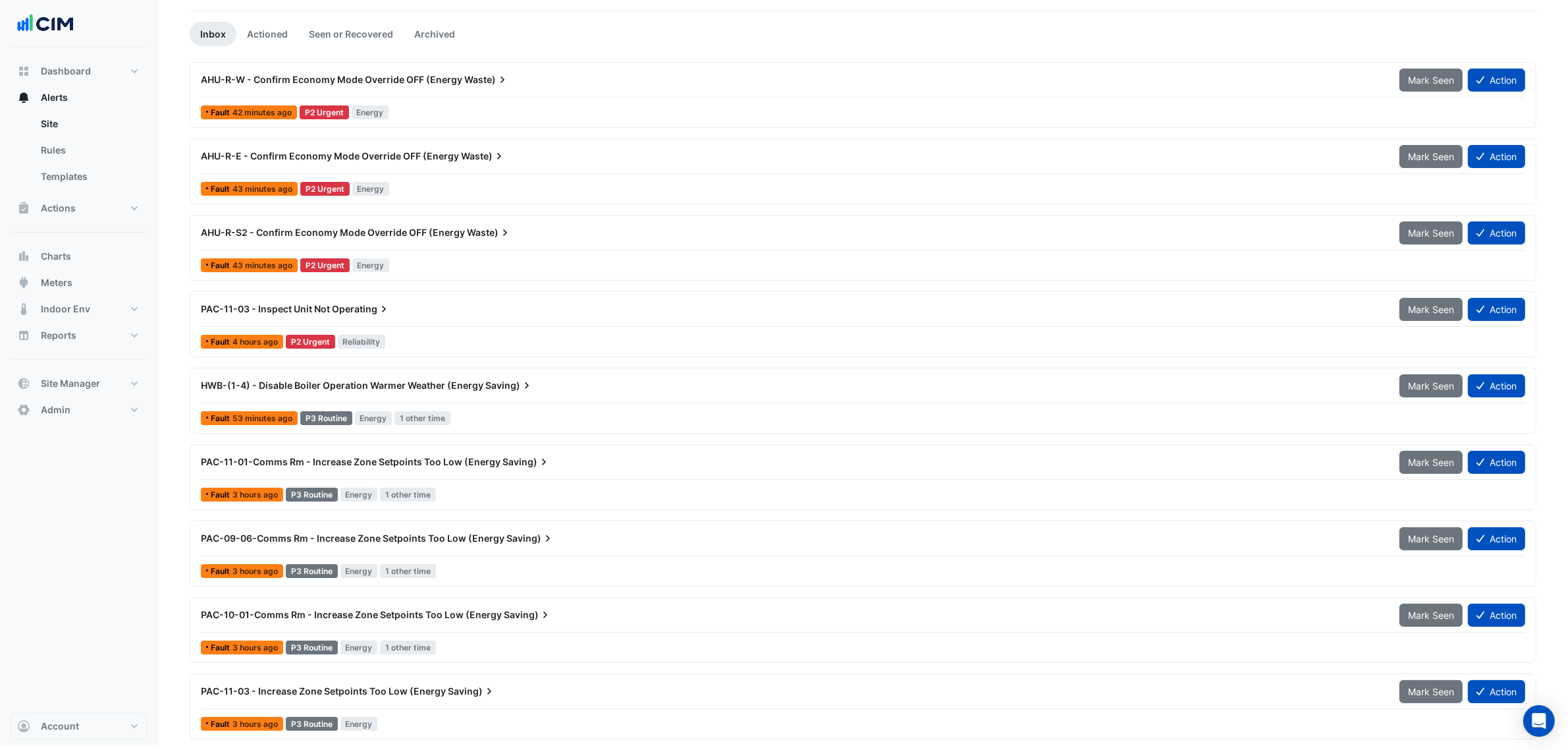
click at [420, 616] on span "PAC-10-01-Comms Rm - Increase Zone Setpoints Too Low (Energy" at bounding box center [351, 614] width 301 height 11
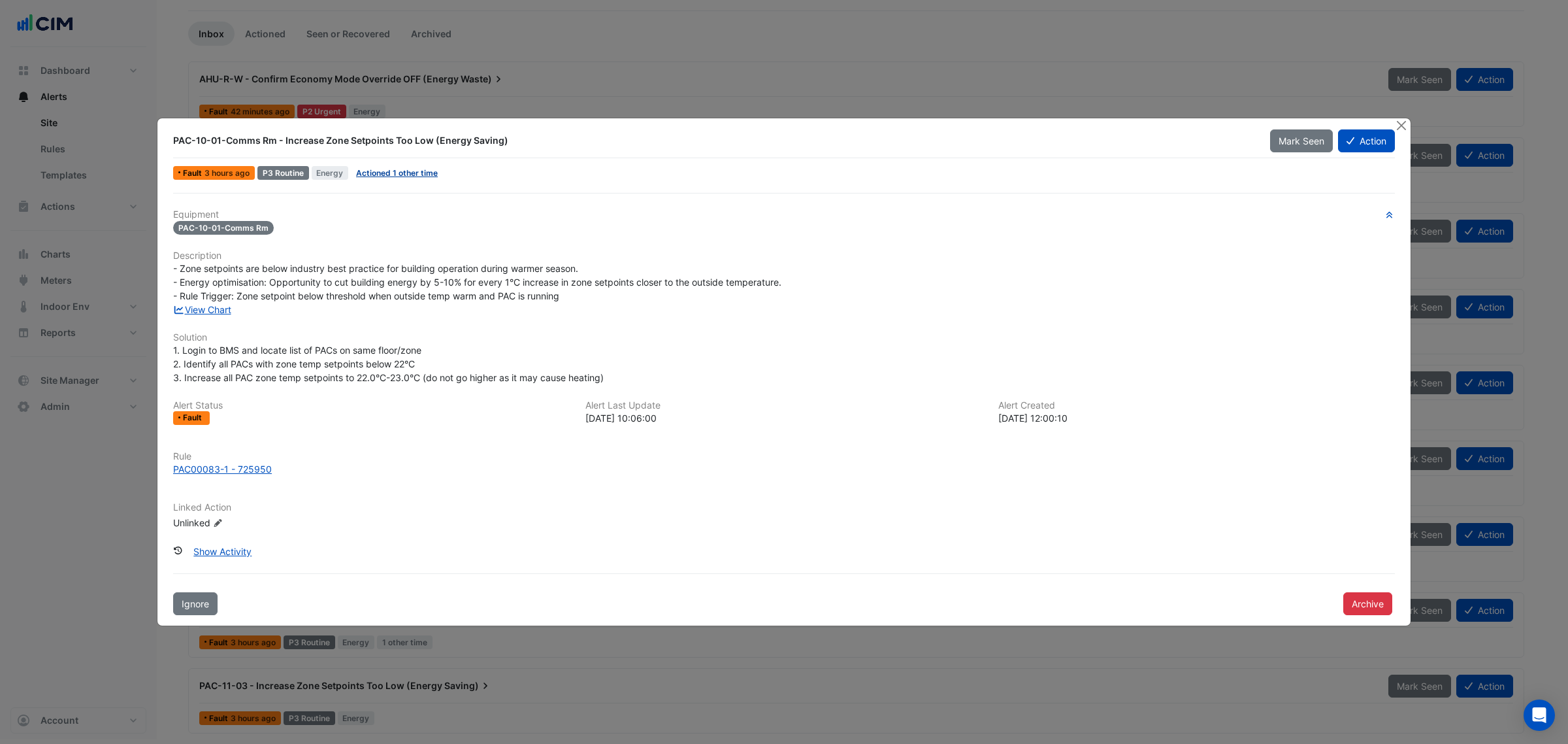
click at [396, 171] on link "Actioned 1 other time" at bounding box center [396, 173] width 82 height 10
click at [224, 309] on link "View Chart" at bounding box center [201, 309] width 58 height 11
click at [1405, 125] on button "Close" at bounding box center [1401, 125] width 13 height 13
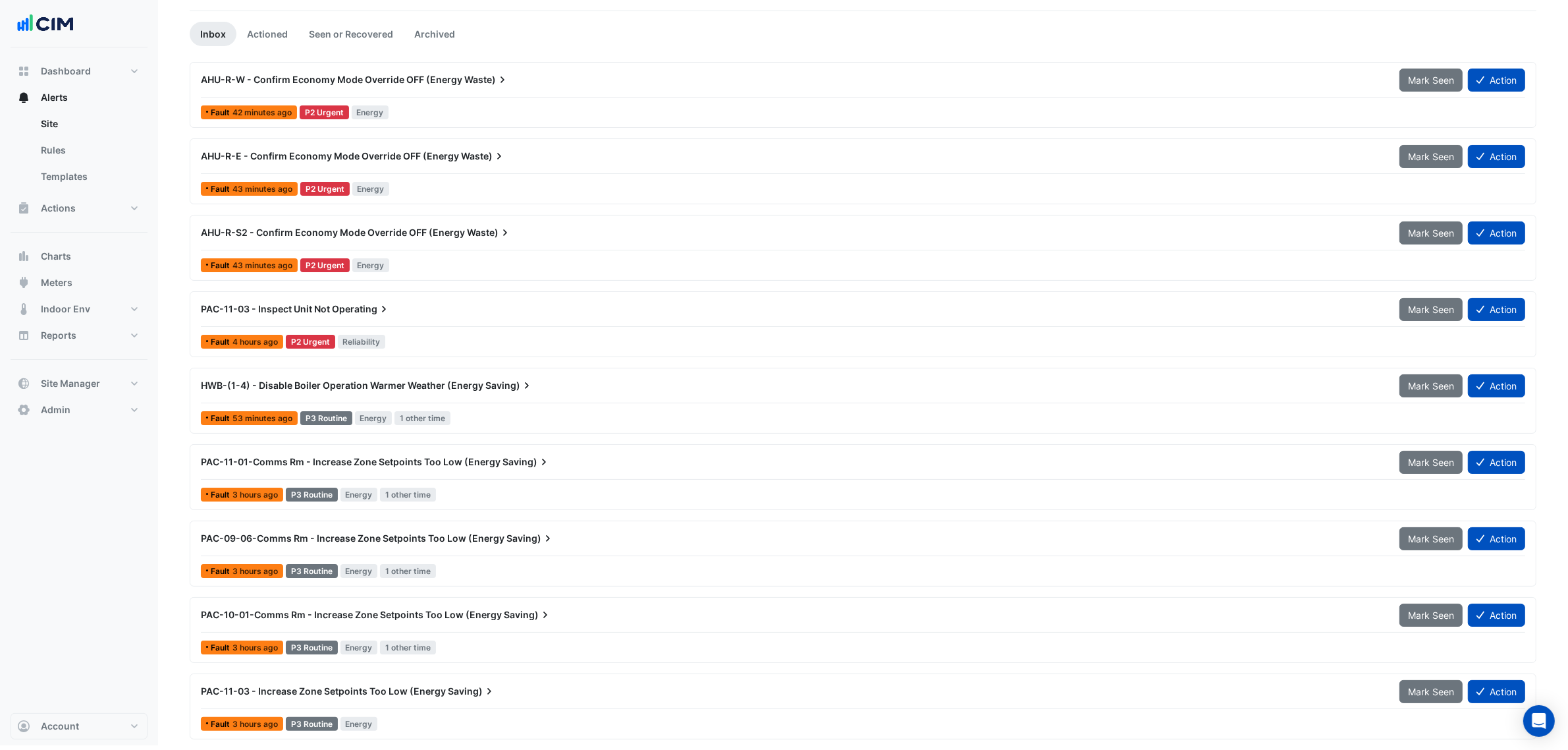
click at [500, 78] on icon at bounding box center [503, 79] width 13 height 13
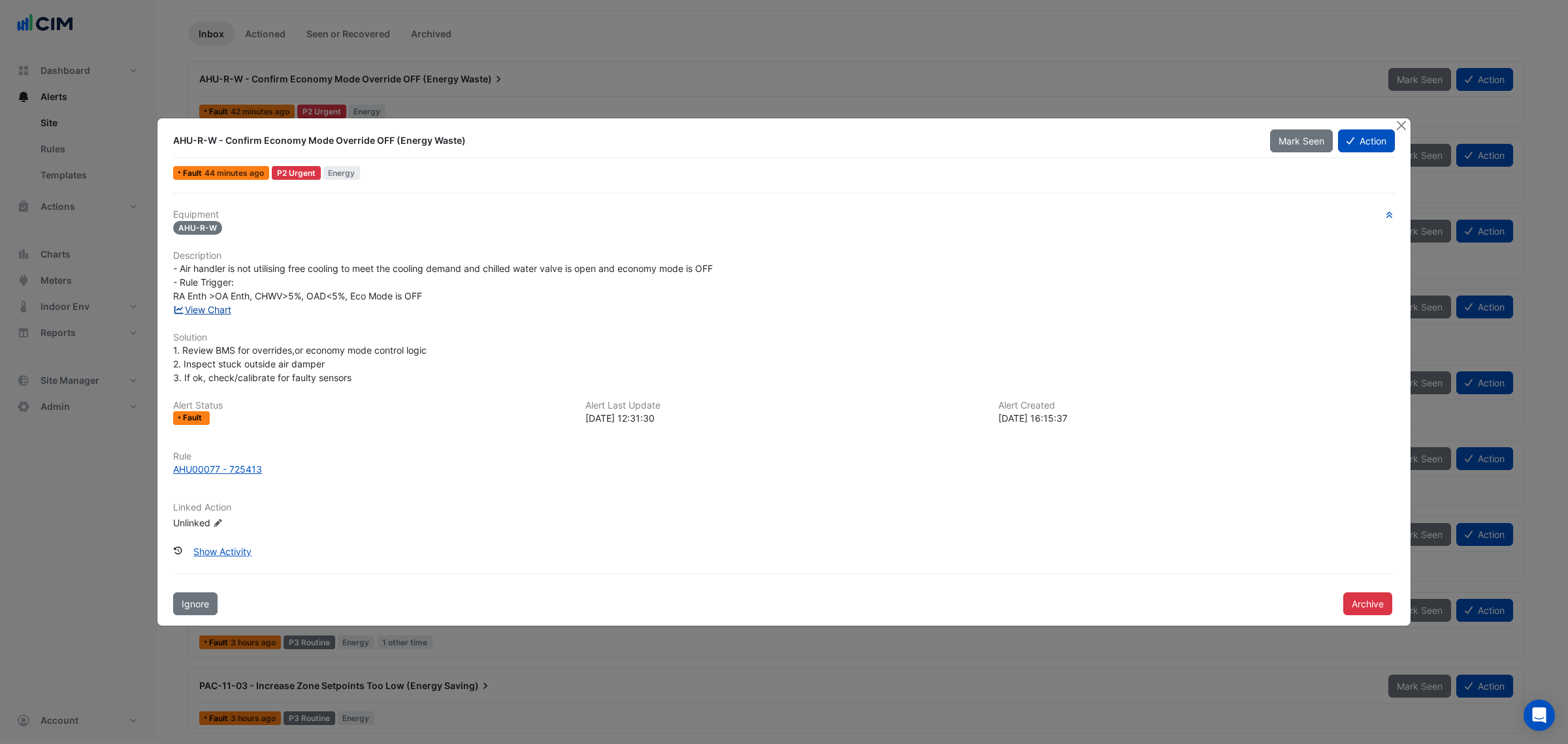
click at [199, 312] on link "View Chart" at bounding box center [201, 309] width 58 height 11
click at [1405, 125] on button "Close" at bounding box center [1401, 125] width 13 height 13
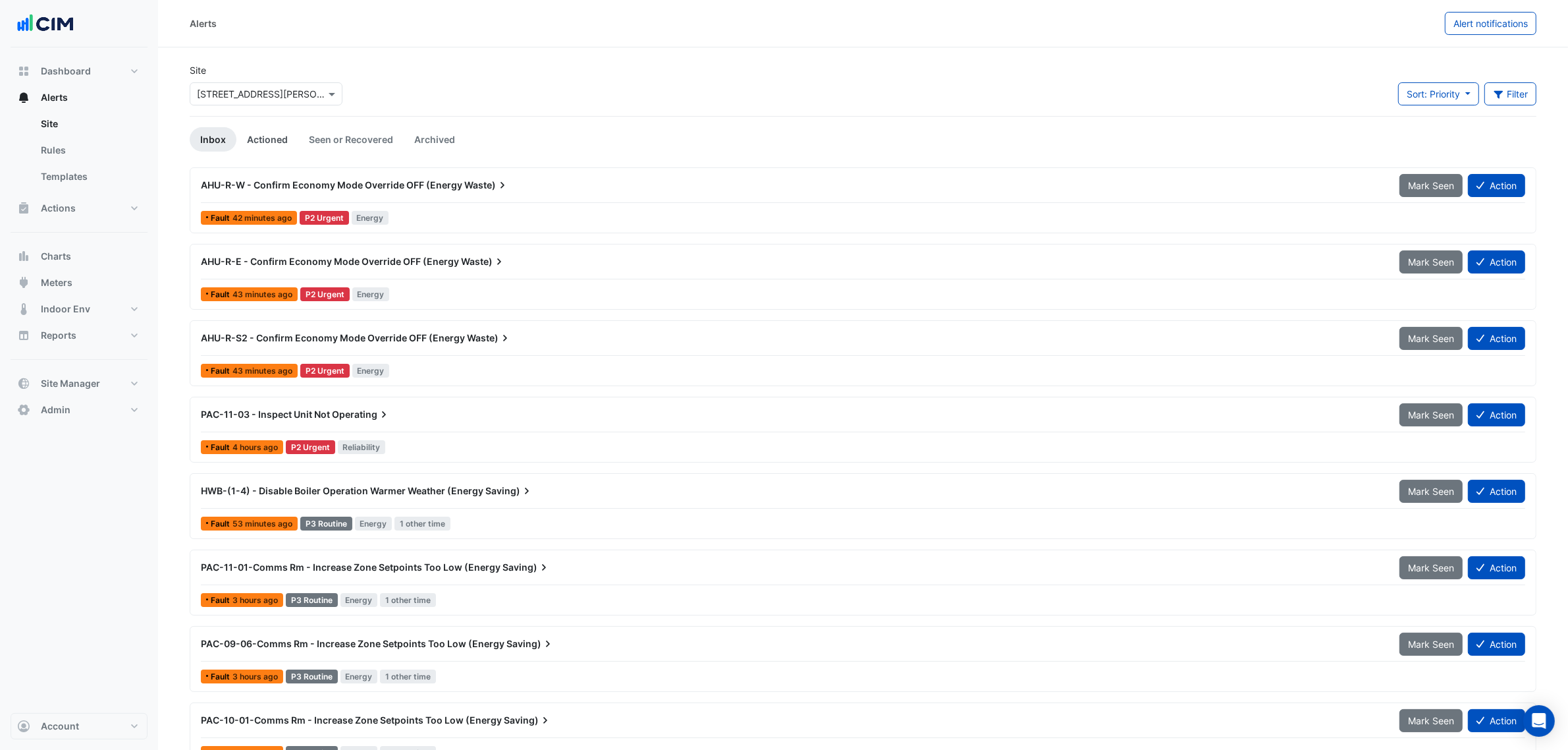
click at [271, 139] on link "Actioned" at bounding box center [267, 139] width 62 height 24
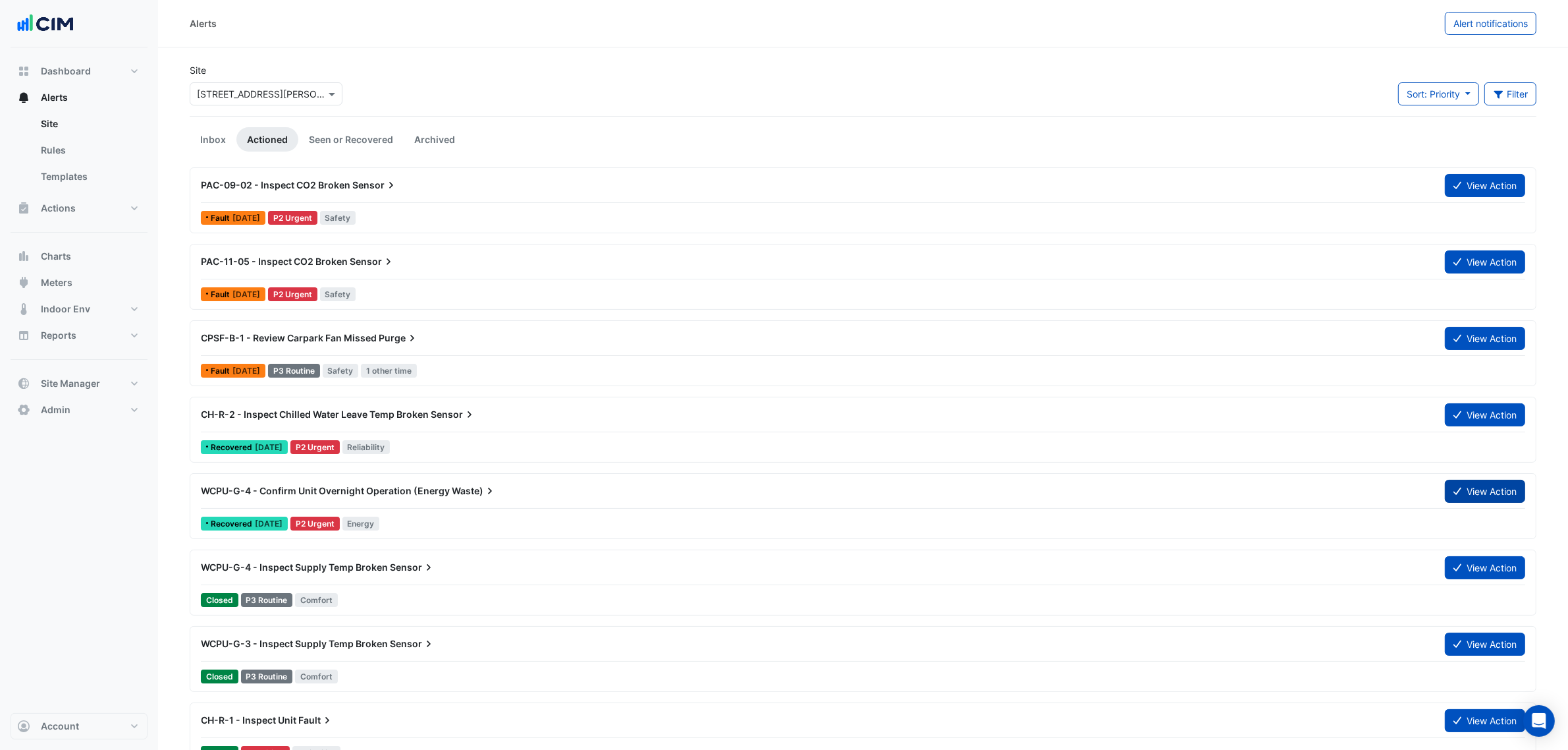
click at [1458, 496] on icon at bounding box center [1458, 491] width 8 height 10
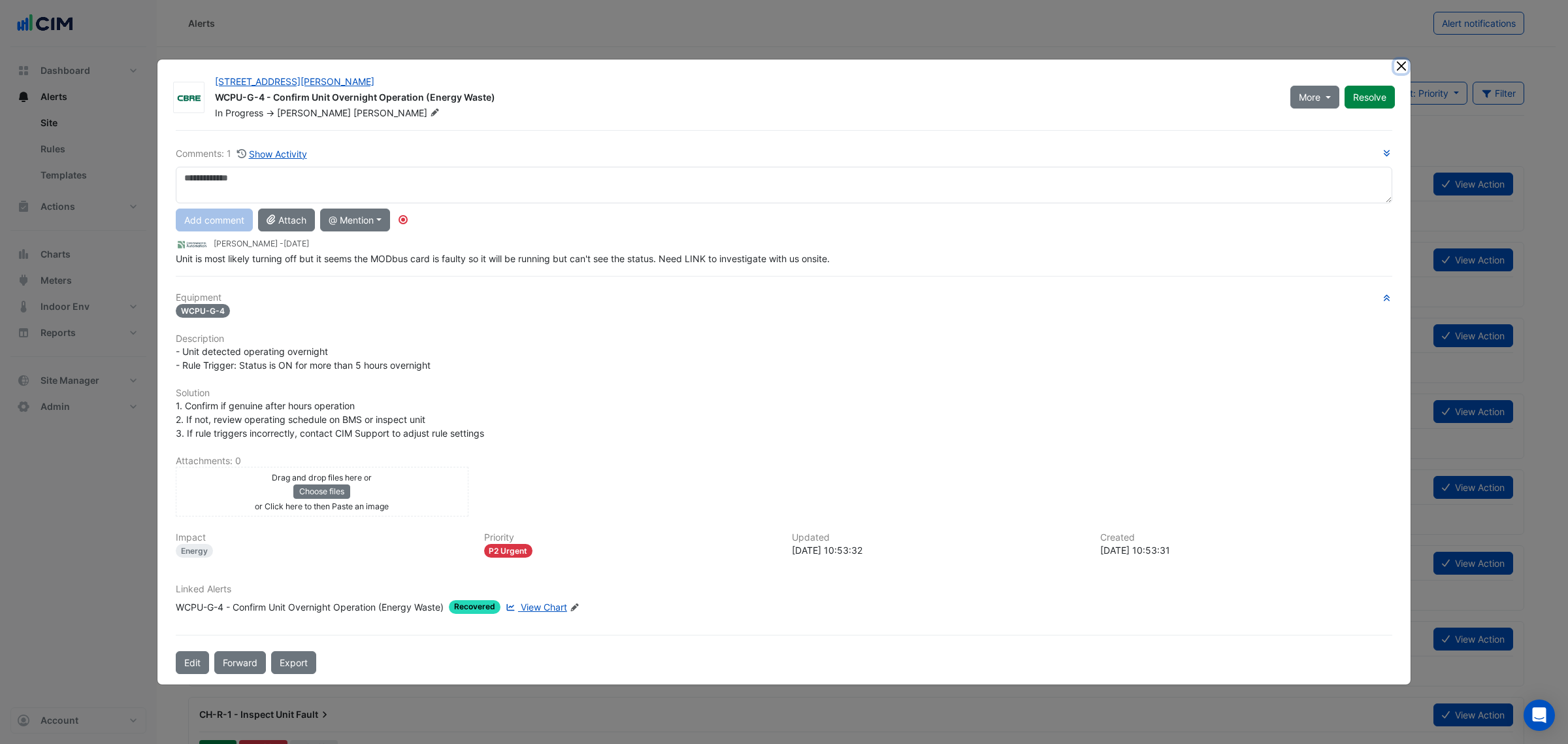
click at [1399, 62] on button "Close" at bounding box center [1401, 66] width 13 height 13
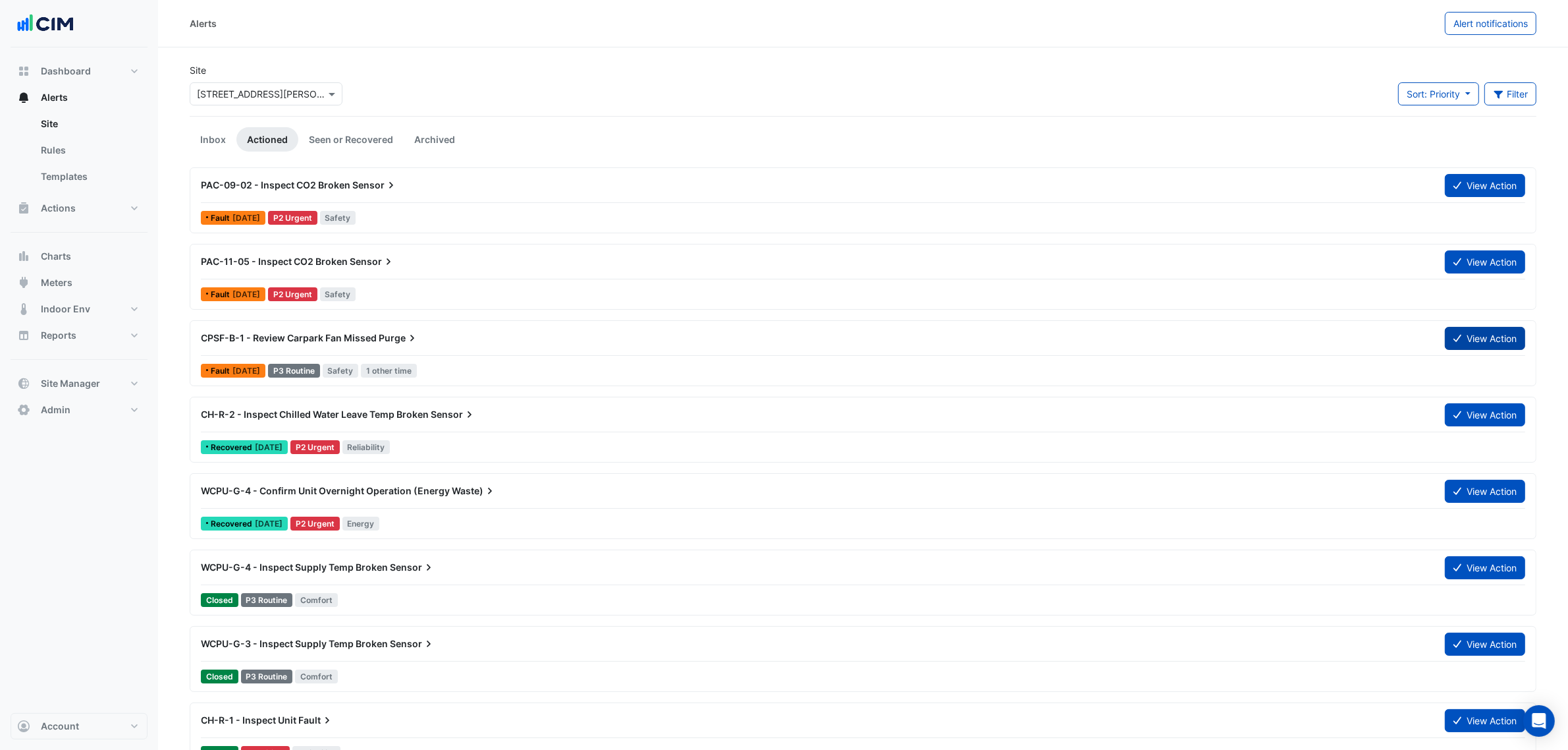
click at [1461, 341] on button "View Action" at bounding box center [1485, 338] width 81 height 23
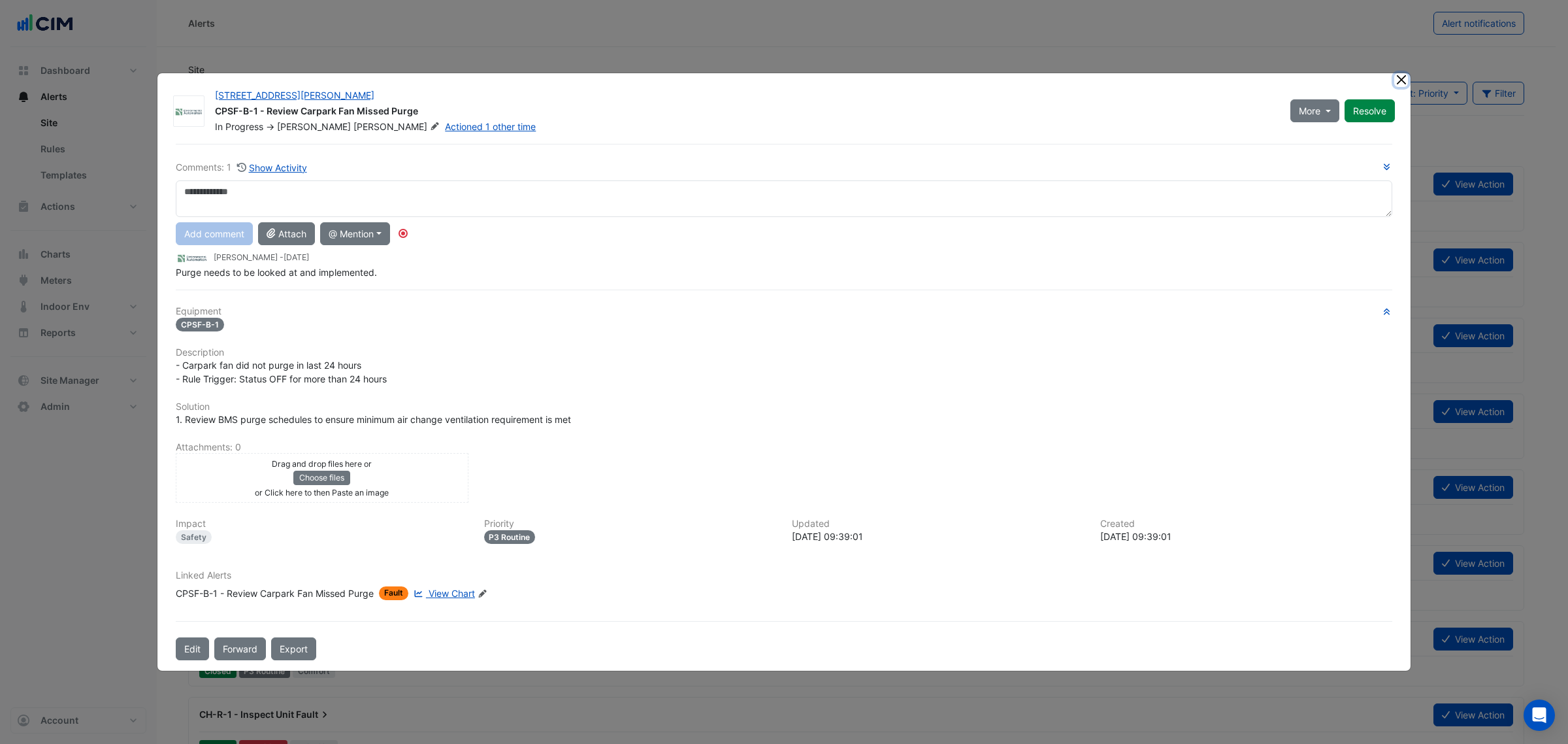
click at [1402, 80] on button "Close" at bounding box center [1401, 79] width 13 height 13
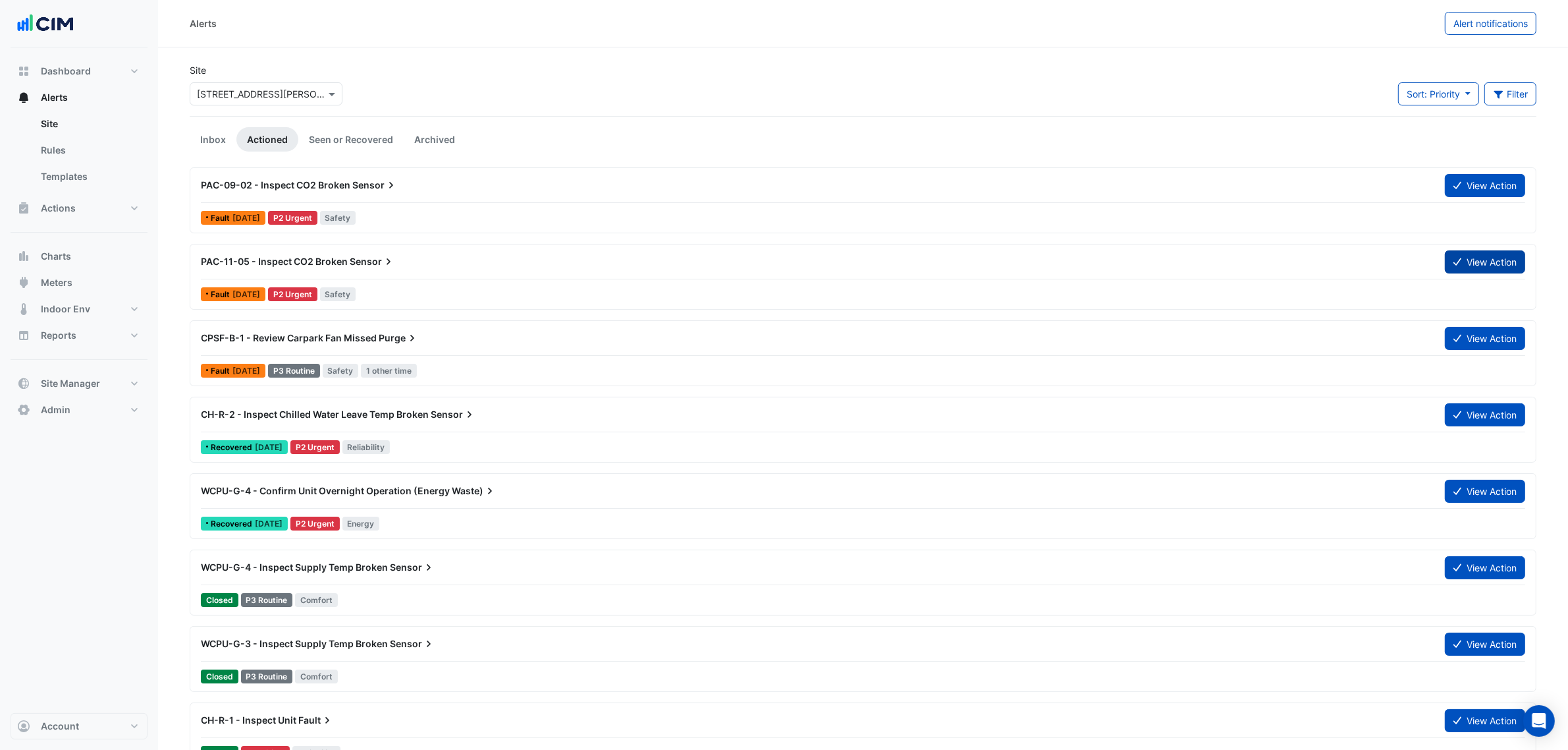
click at [1500, 262] on button "View Action" at bounding box center [1485, 261] width 81 height 23
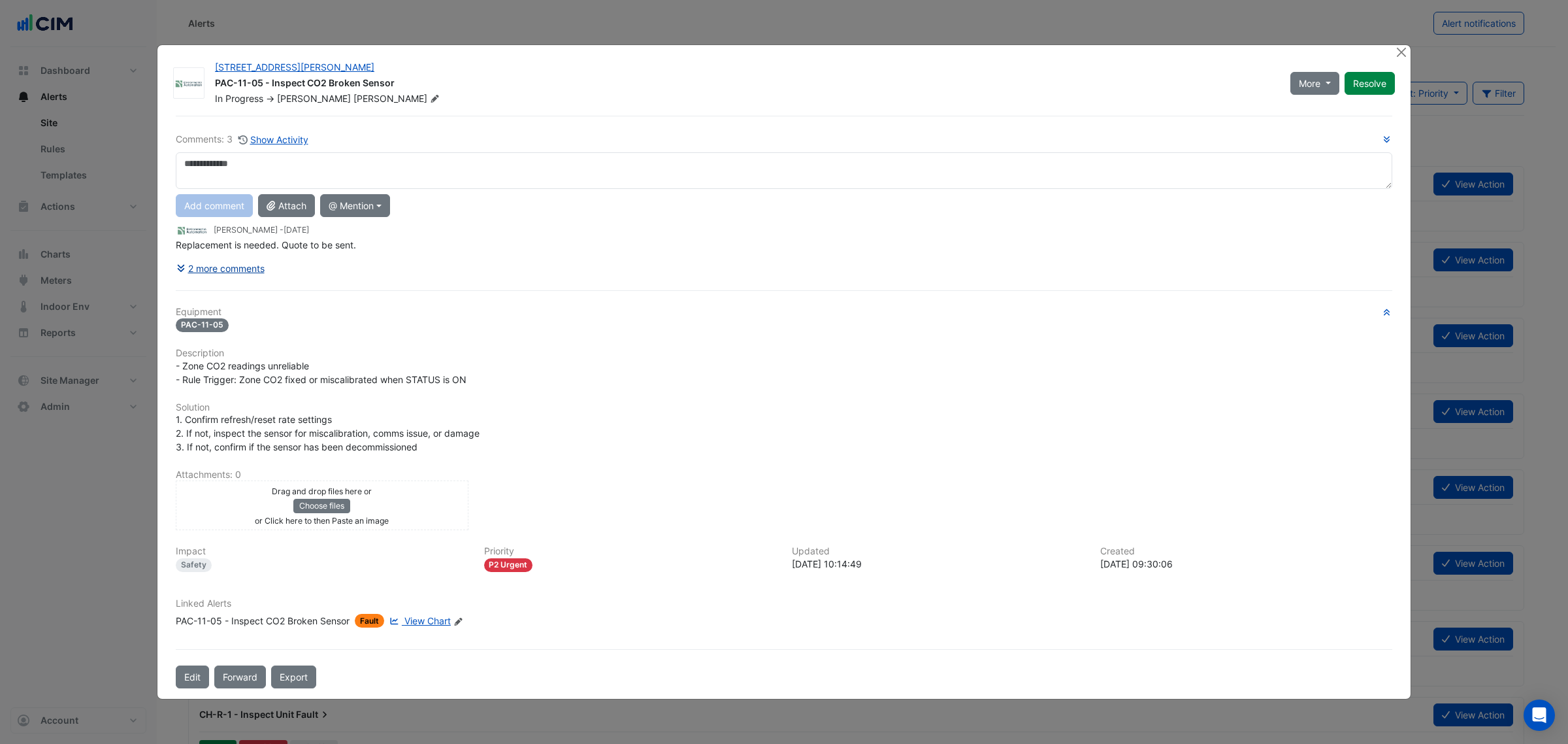
click at [234, 269] on button "2 more comments" at bounding box center [220, 268] width 90 height 23
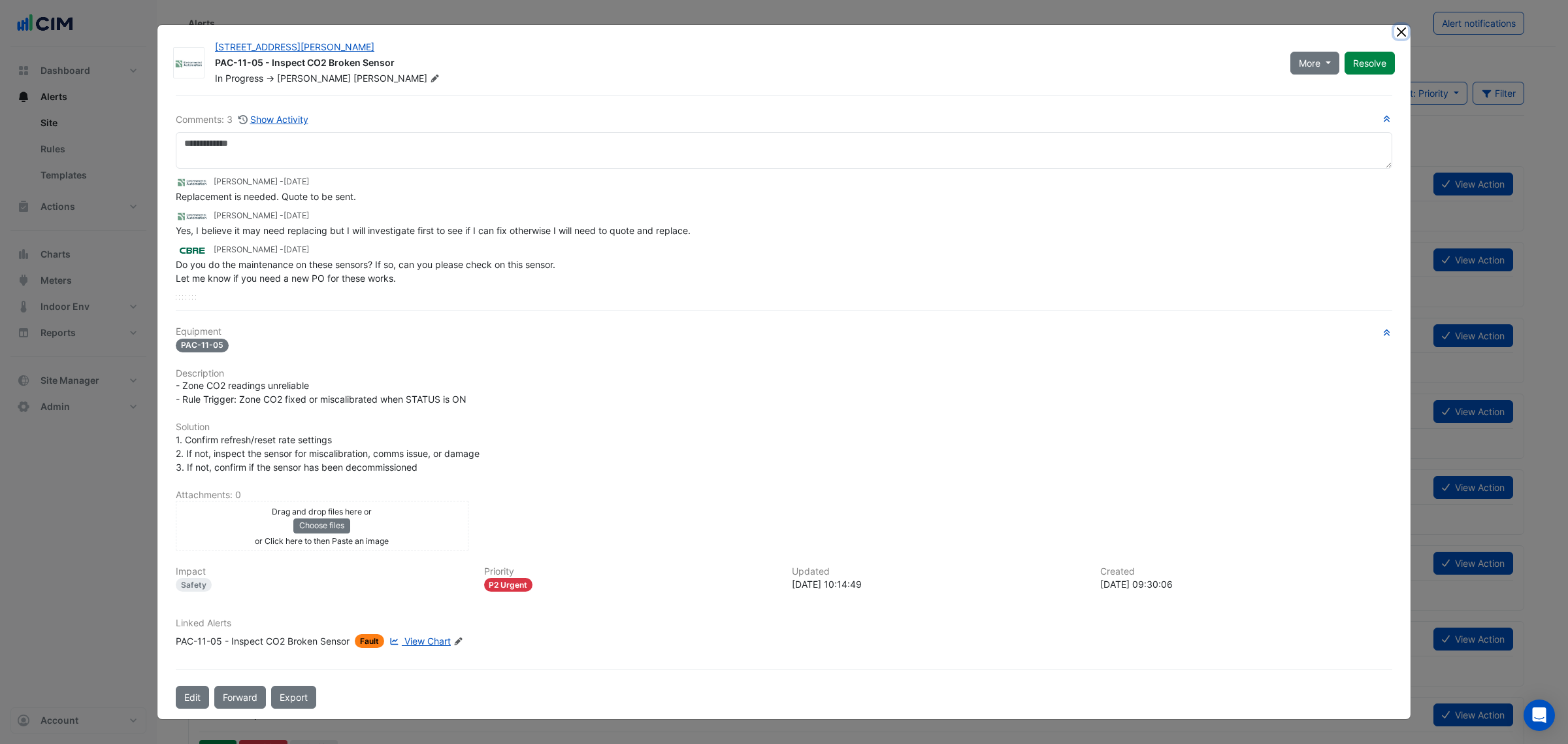
click at [1402, 34] on button "Close" at bounding box center [1401, 31] width 13 height 13
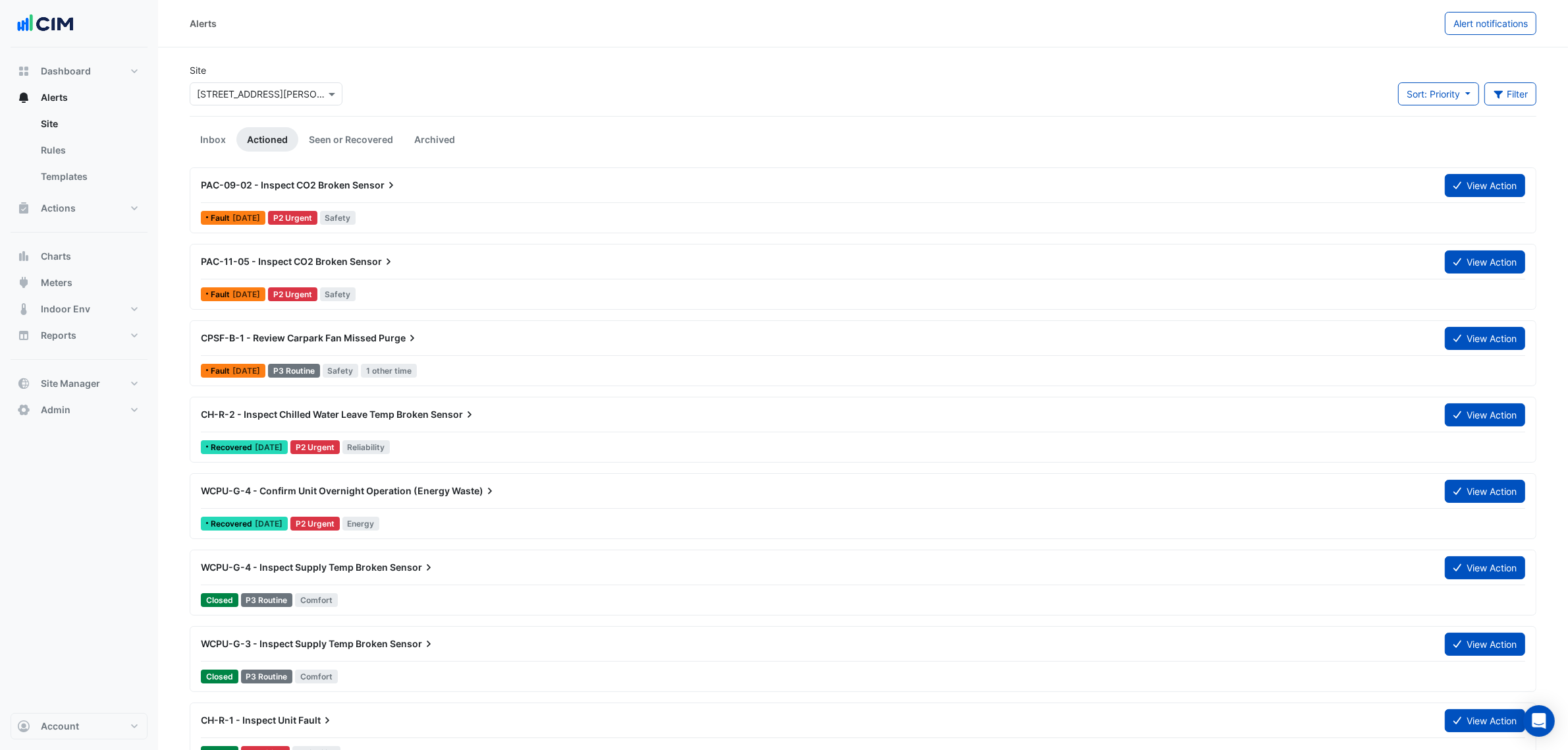
click at [402, 265] on div "PAC-11-05 - Inspect CO2 Broken Sensor" at bounding box center [814, 261] width 1228 height 13
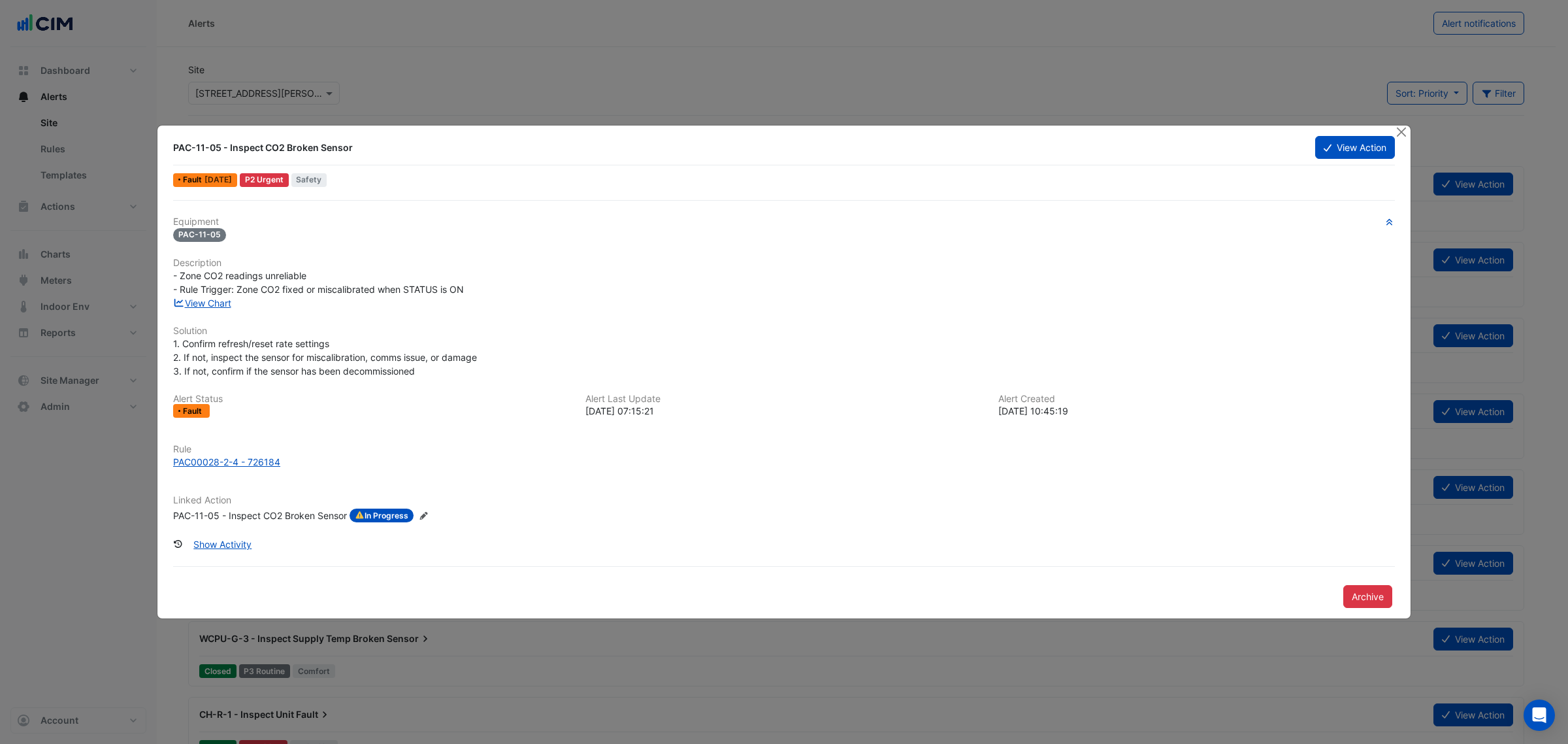
click at [207, 292] on span "- Zone CO2 readings unreliable - Rule Trigger: Zone CO2 fixed or miscalibrated …" at bounding box center [318, 282] width 291 height 25
click at [207, 297] on link "View Chart" at bounding box center [201, 303] width 58 height 11
click at [1356, 154] on button "View Action" at bounding box center [1355, 147] width 80 height 23
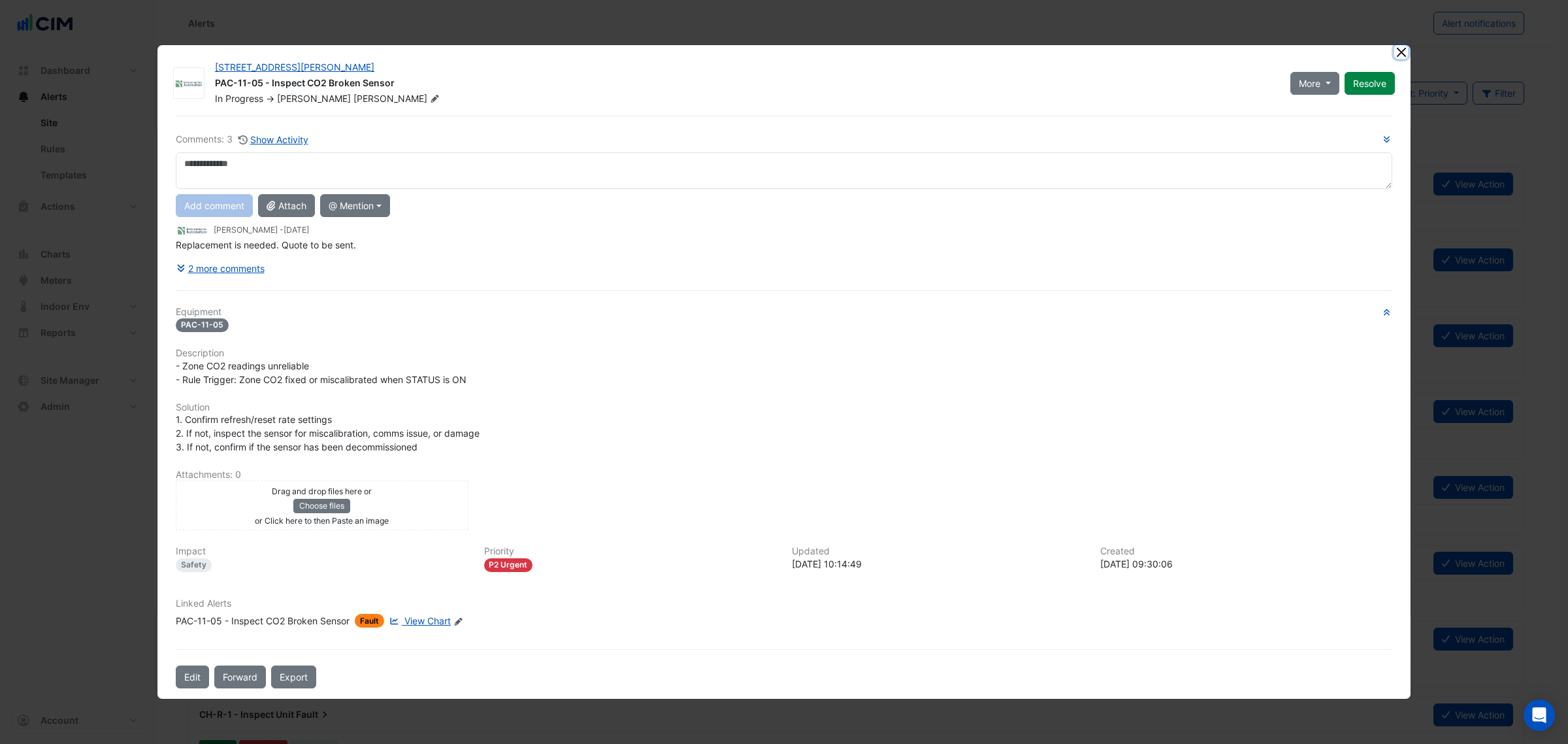
click at [1405, 50] on button "Close" at bounding box center [1401, 52] width 13 height 13
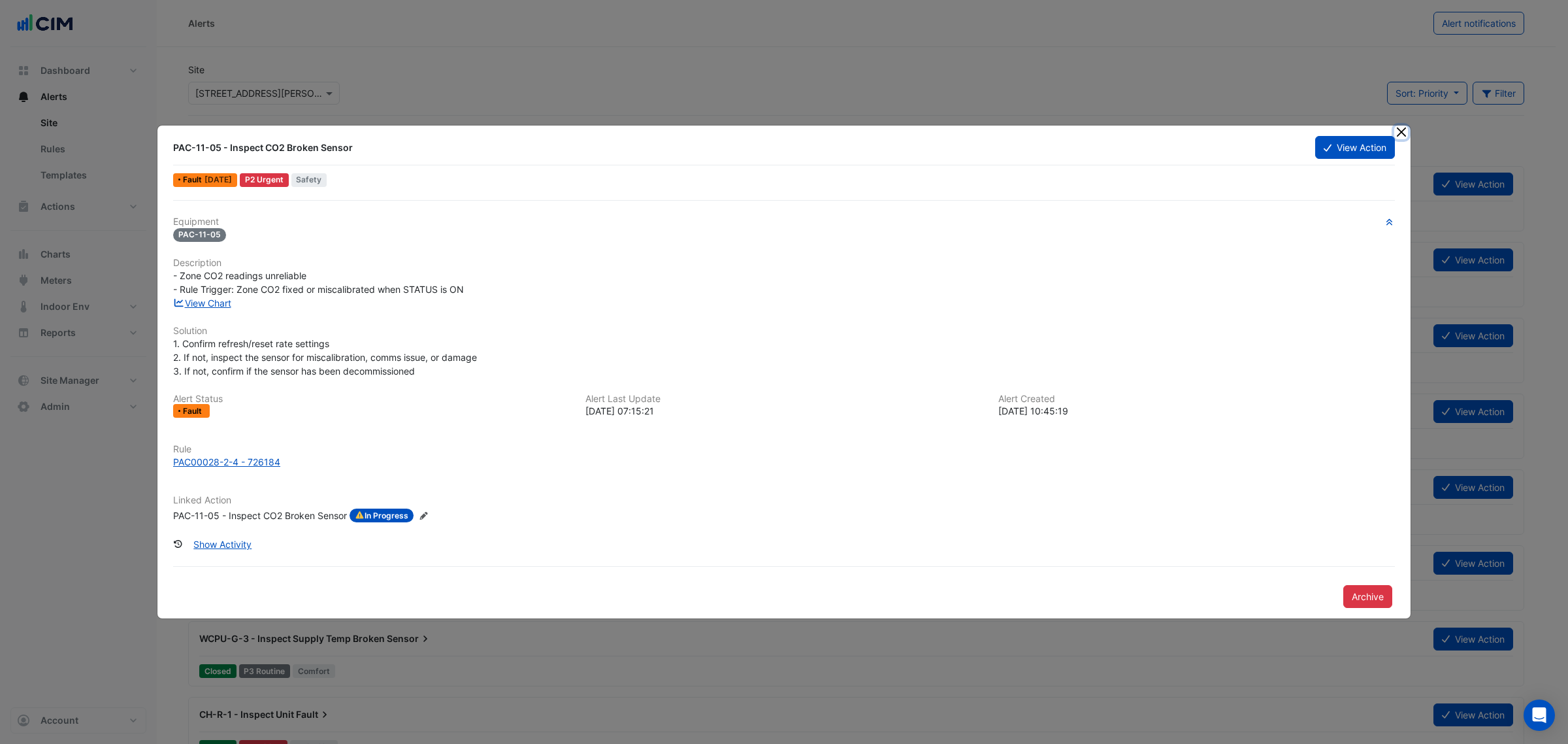
click at [1394, 128] on button "Close" at bounding box center [1401, 132] width 13 height 13
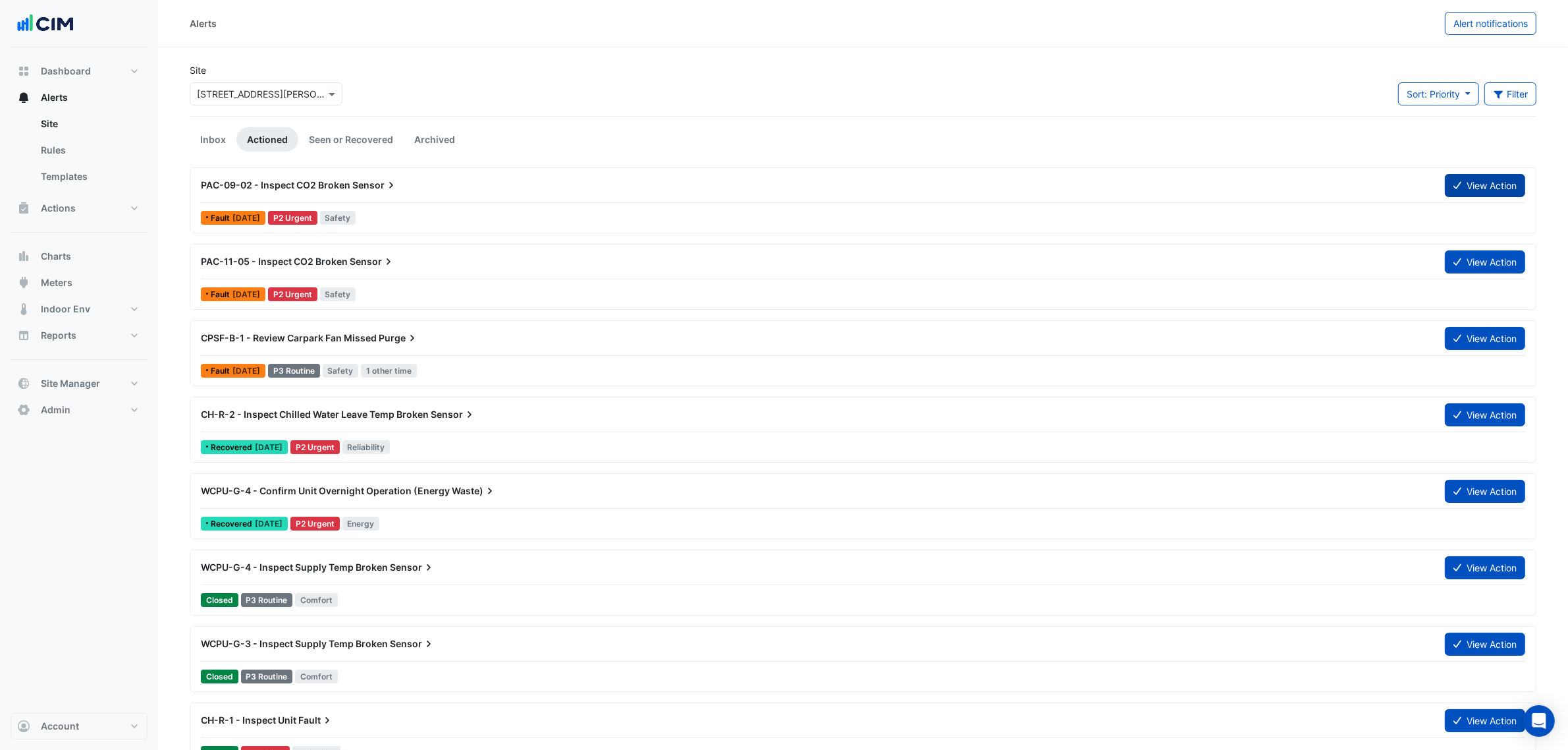
click at [1495, 174] on button "View Action" at bounding box center [1485, 186] width 81 height 23
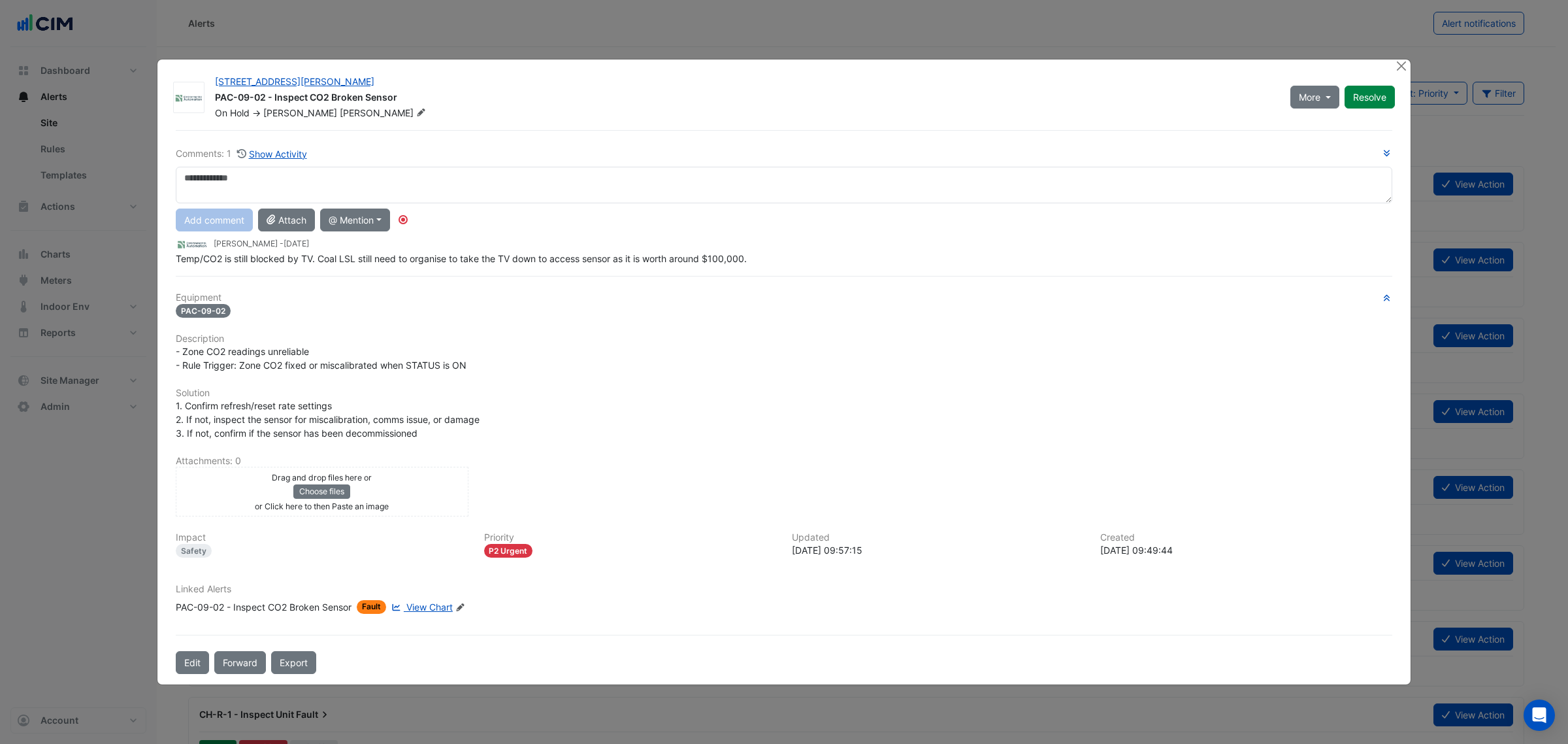
click at [1411, 69] on ngb-modal-window "6 Stewart Avenue PAC-09-02 - Inspect CO2 Broken Sensor On Hold -> Patrick Canav…" at bounding box center [784, 372] width 1568 height 744
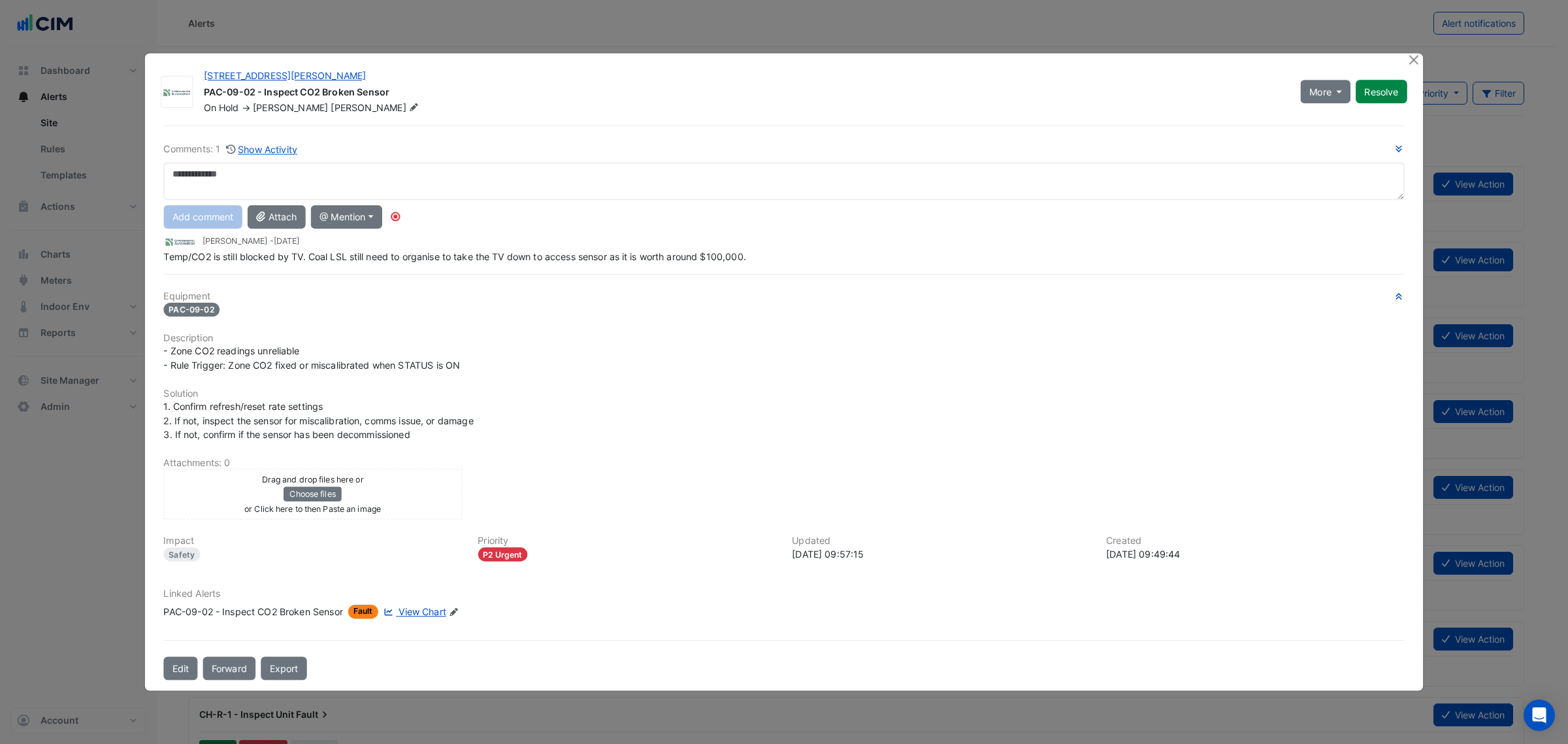
click at [1405, 67] on ngb-modal-window "6 Stewart Avenue PAC-09-02 - Inspect CO2 Broken Sensor On Hold -> Patrick Canav…" at bounding box center [784, 372] width 1568 height 744
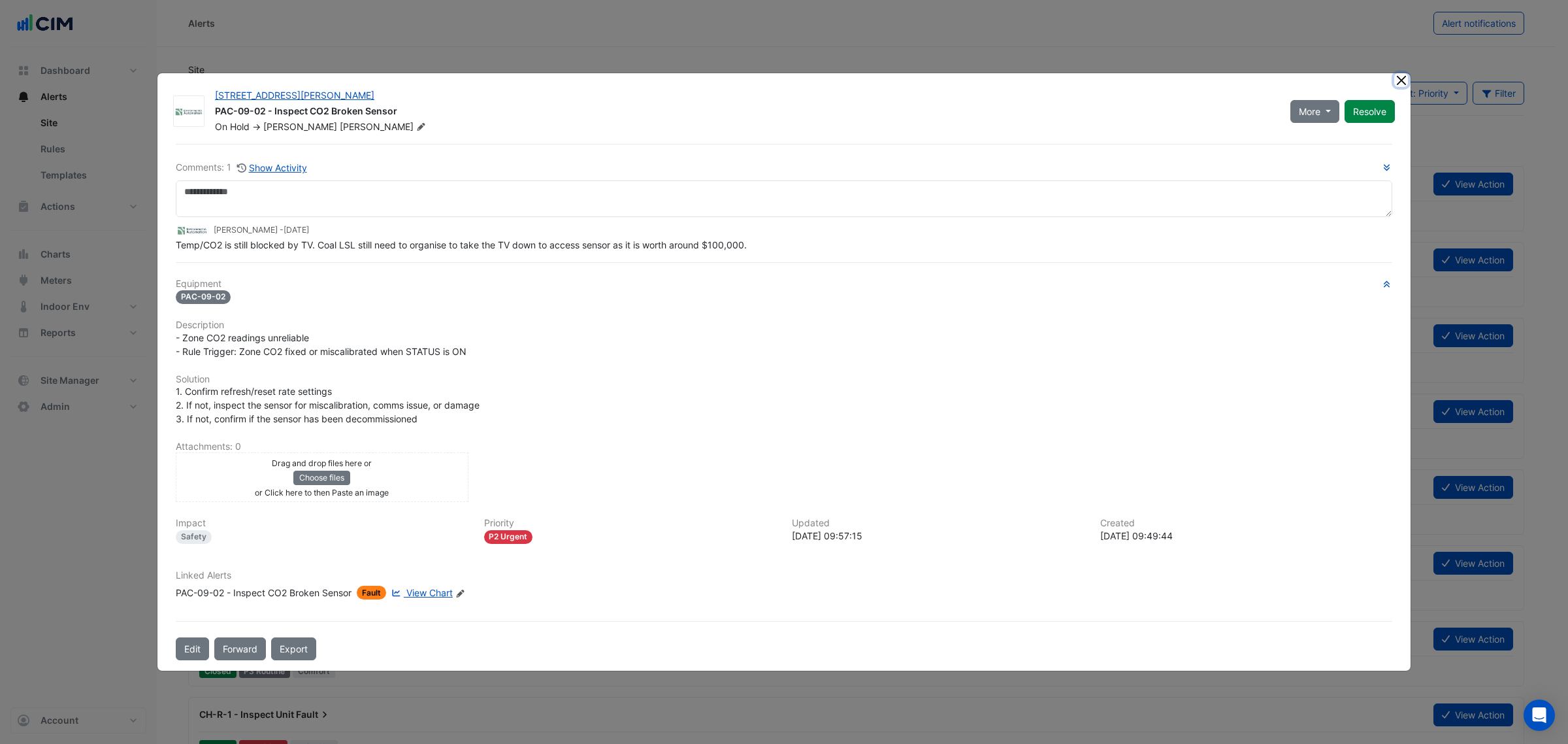
click at [1405, 79] on button "Close" at bounding box center [1401, 79] width 13 height 13
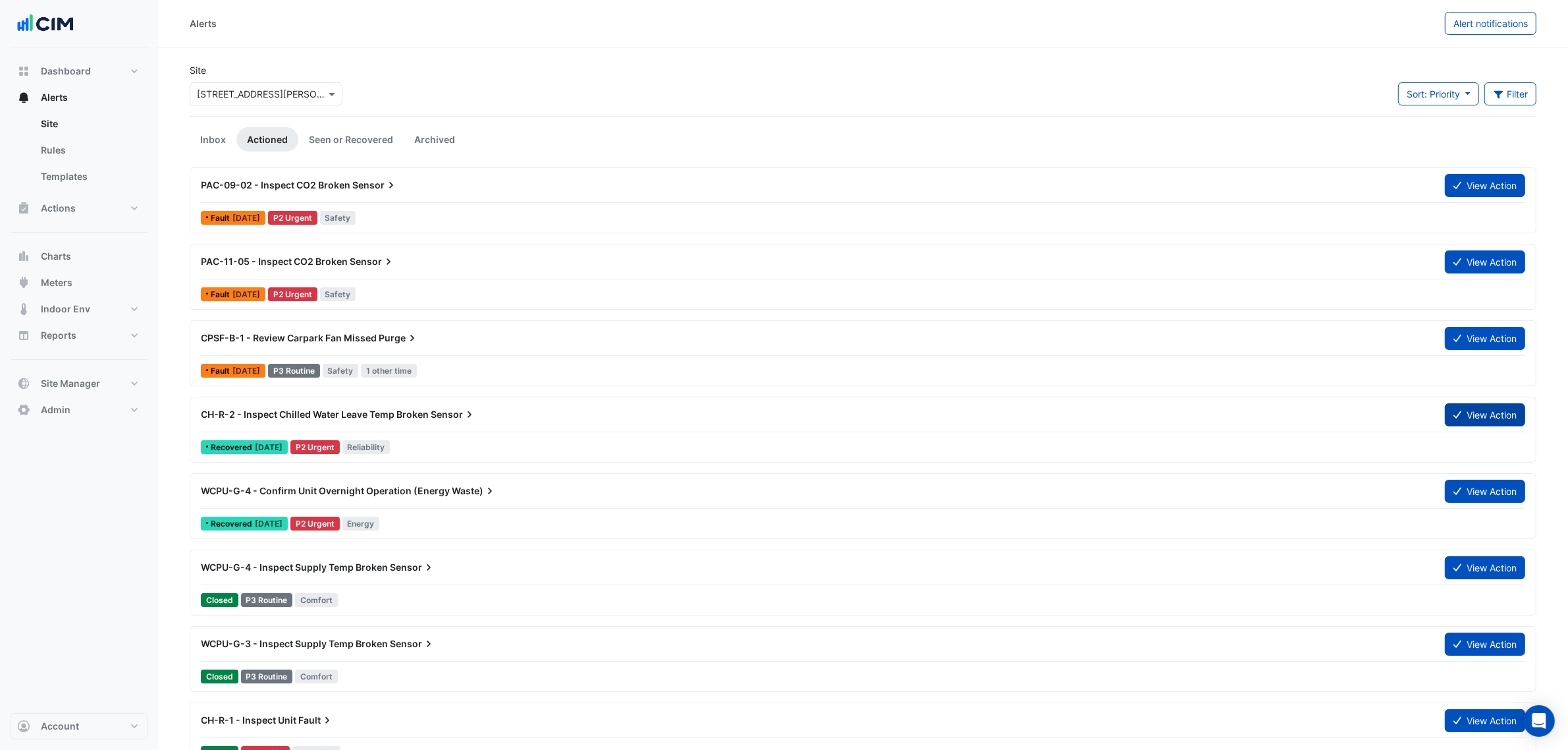
click at [1459, 409] on button "View Action" at bounding box center [1485, 414] width 81 height 23
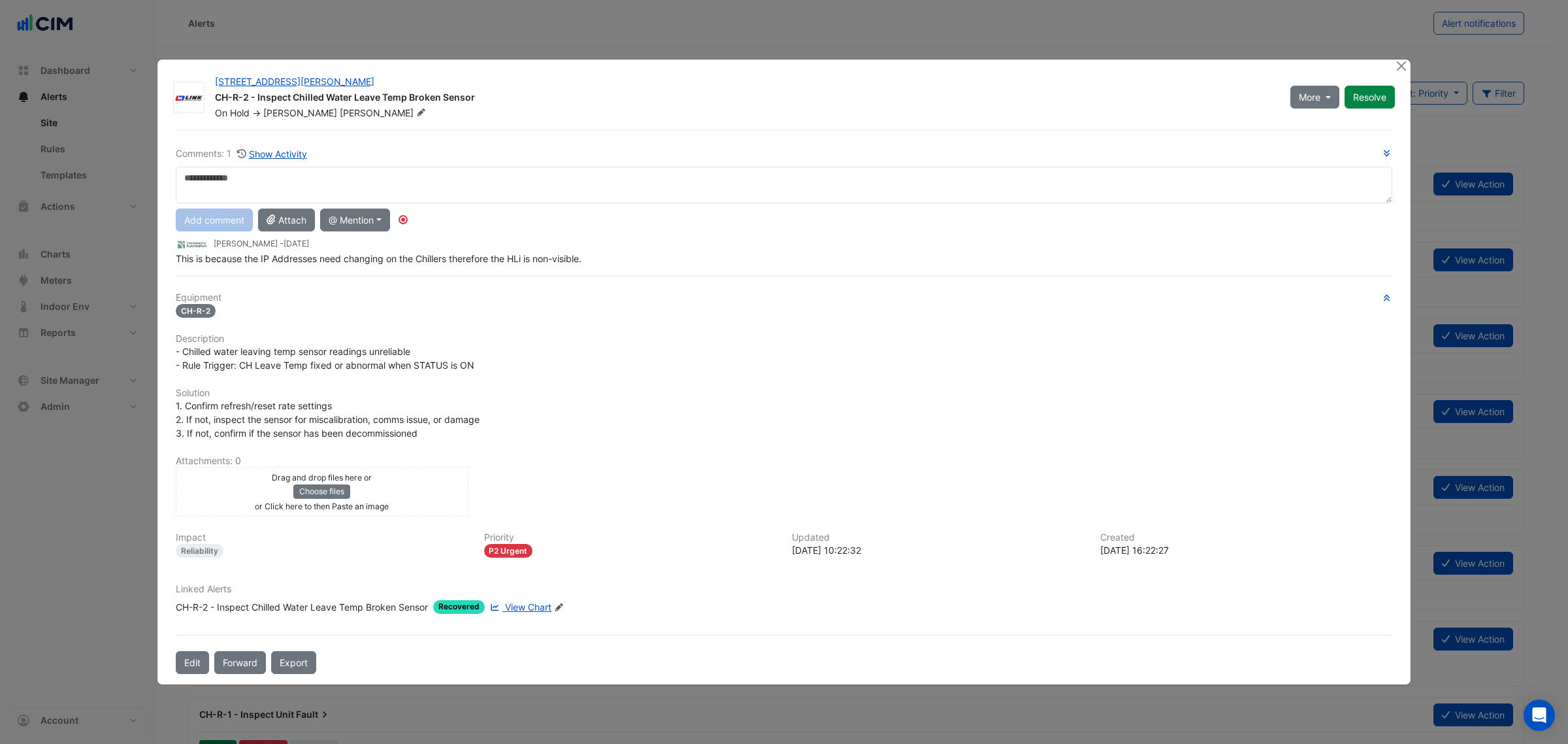
click at [1409, 61] on div at bounding box center [1402, 67] width 17 height 15
click at [1405, 64] on ngb-modal-window "6 Stewart Avenue CH-R-2 - Inspect Chilled Water Leave Temp Broken Sensor On Hol…" at bounding box center [784, 372] width 1568 height 744
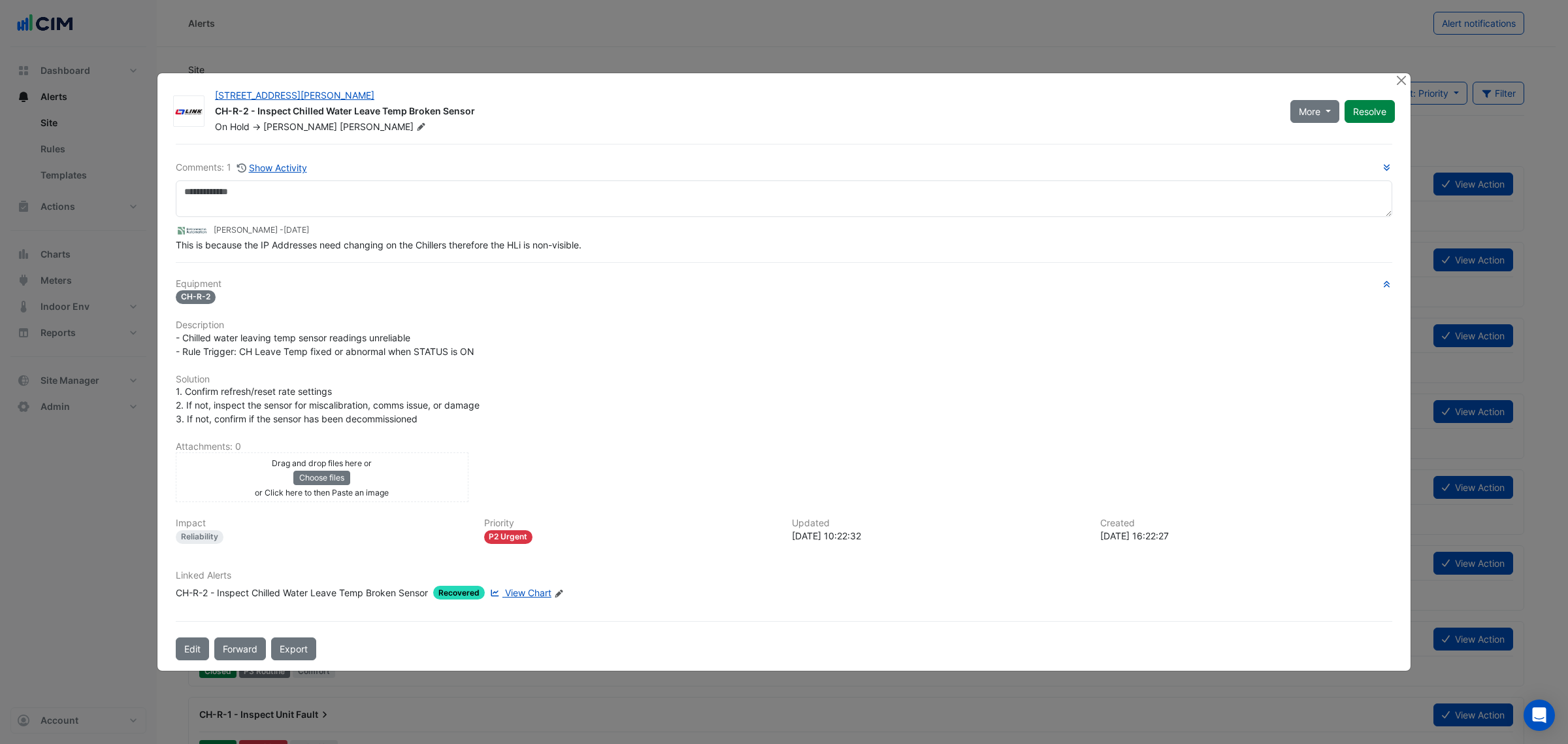
click at [1398, 70] on ngb-modal-window "6 Stewart Avenue CH-R-2 - Inspect Chilled Water Leave Temp Broken Sensor On Hol…" at bounding box center [784, 372] width 1568 height 744
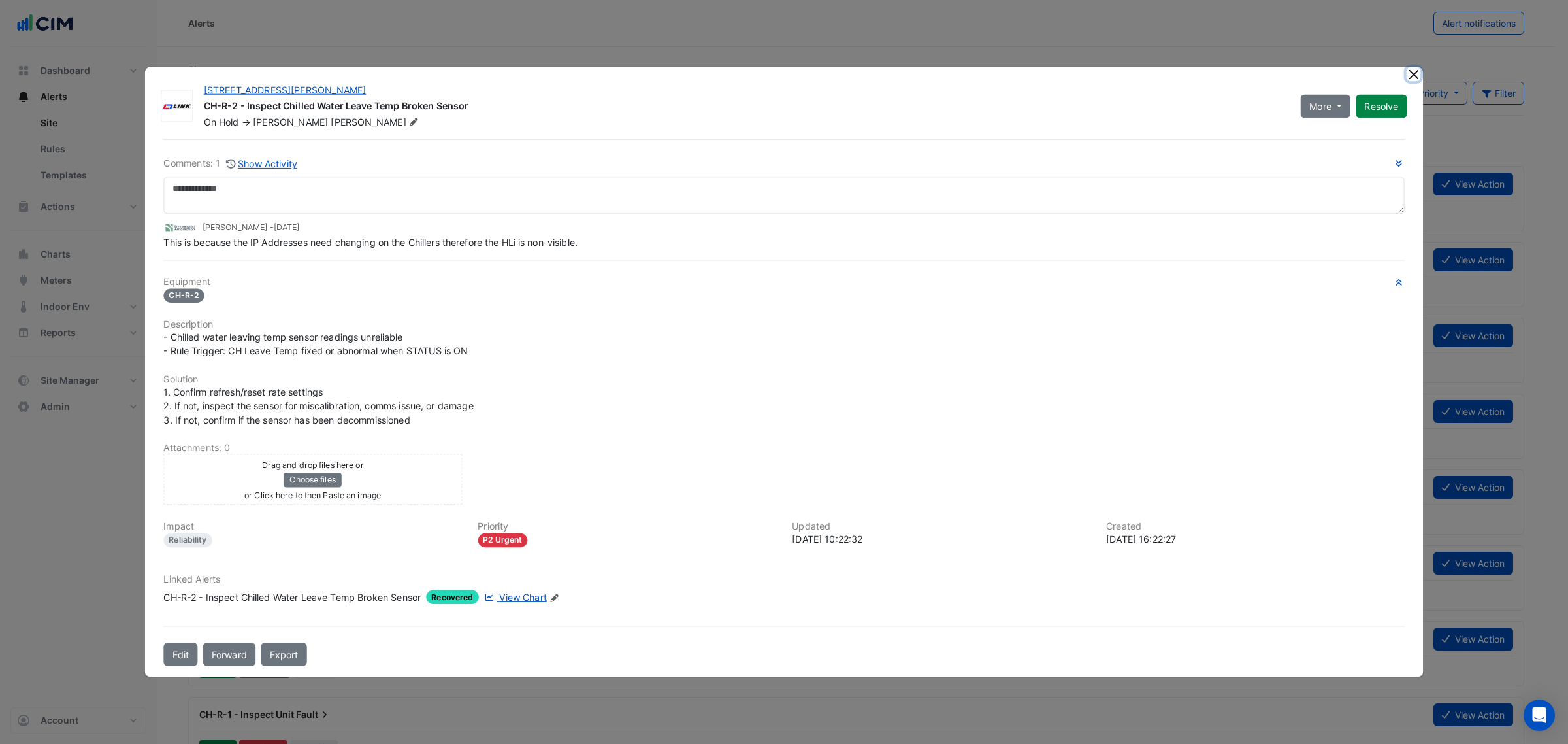
click at [1406, 80] on button "Close" at bounding box center [1413, 74] width 13 height 13
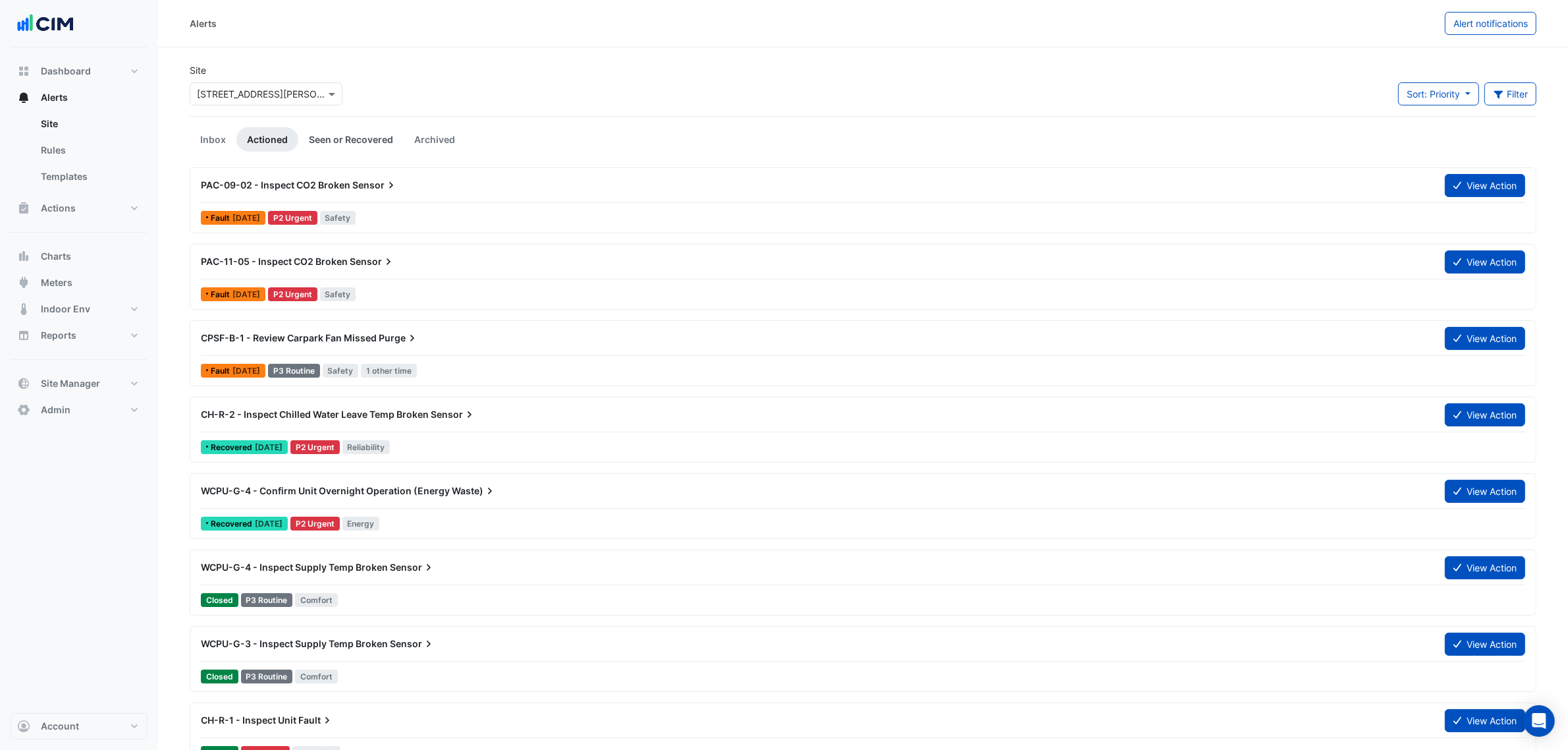
click at [316, 130] on link "Seen or Recovered" at bounding box center [351, 139] width 105 height 24
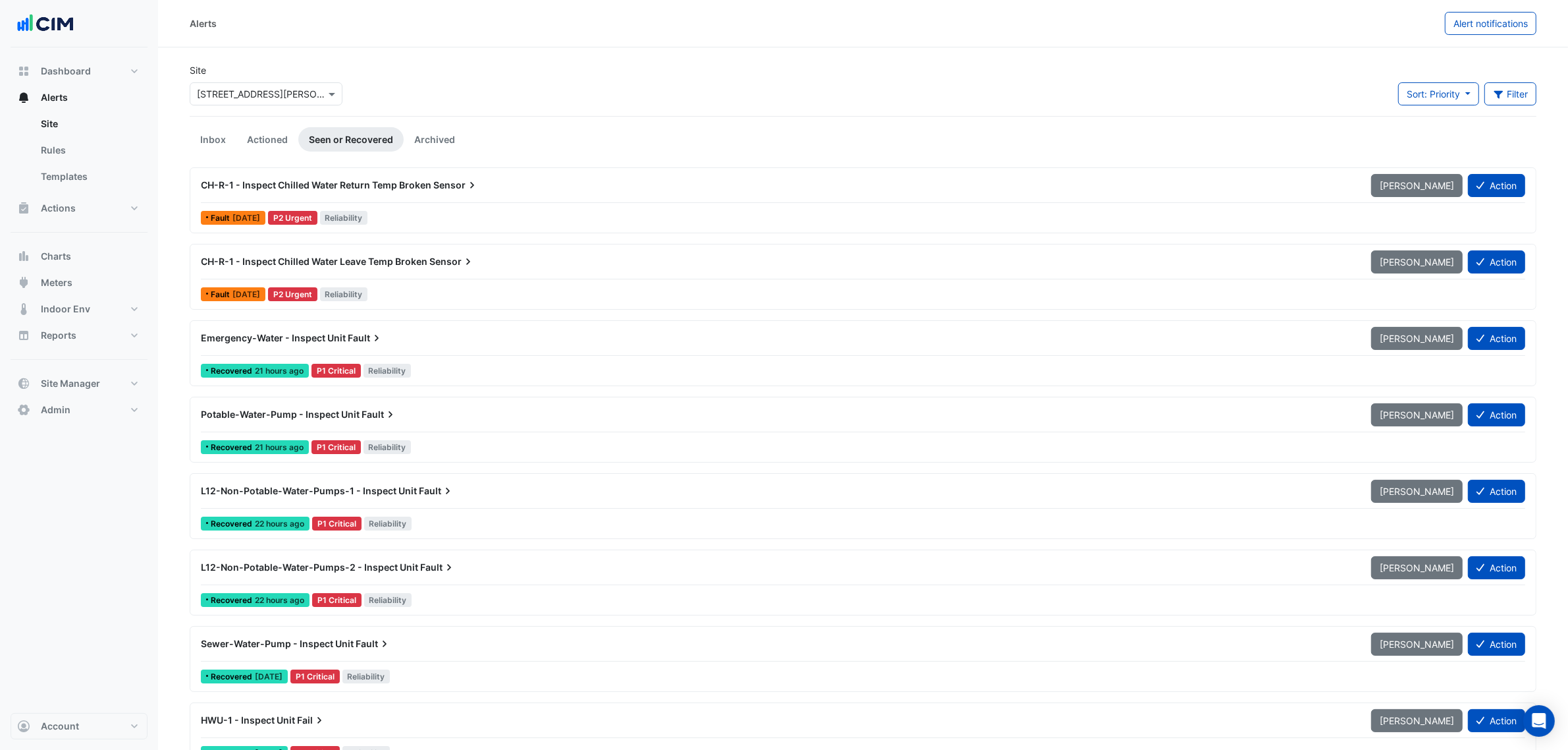
click at [407, 359] on div "Emergency-Water - Inspect Unit Fault Mark Unseen Action Recovered 21 hours ago …" at bounding box center [863, 353] width 1335 height 54
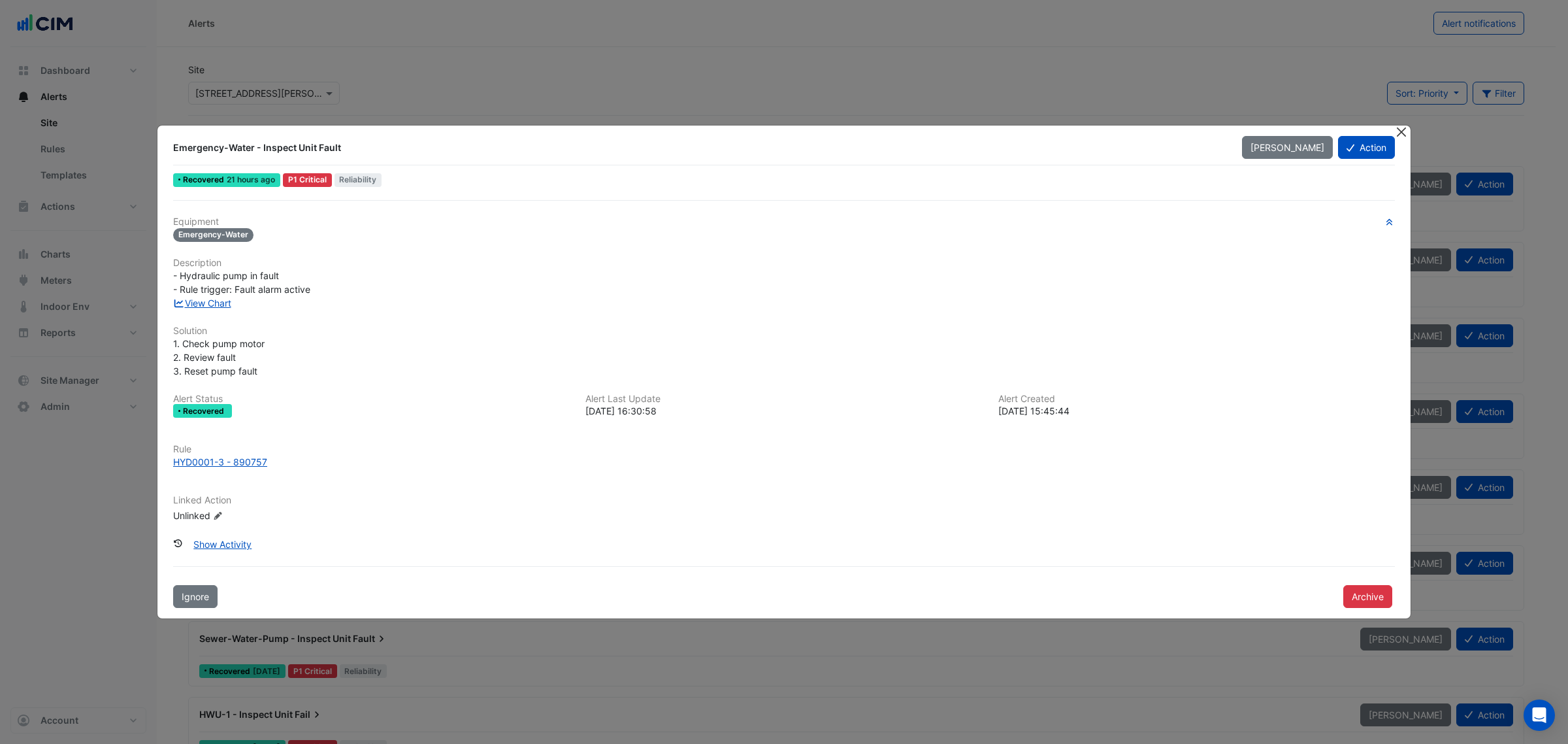
click at [1402, 131] on button "Close" at bounding box center [1401, 132] width 13 height 13
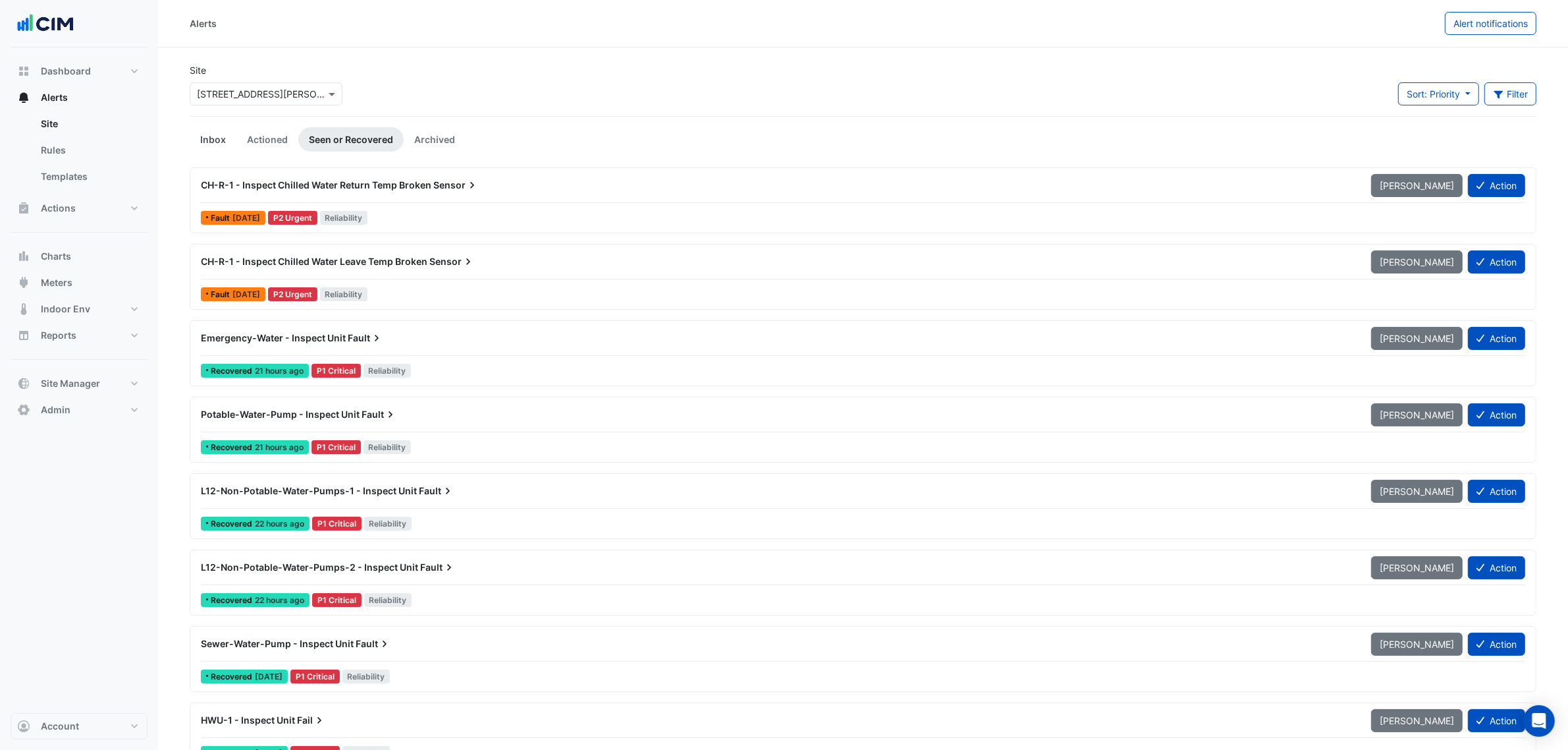
click at [194, 146] on link "Inbox" at bounding box center [213, 139] width 47 height 24
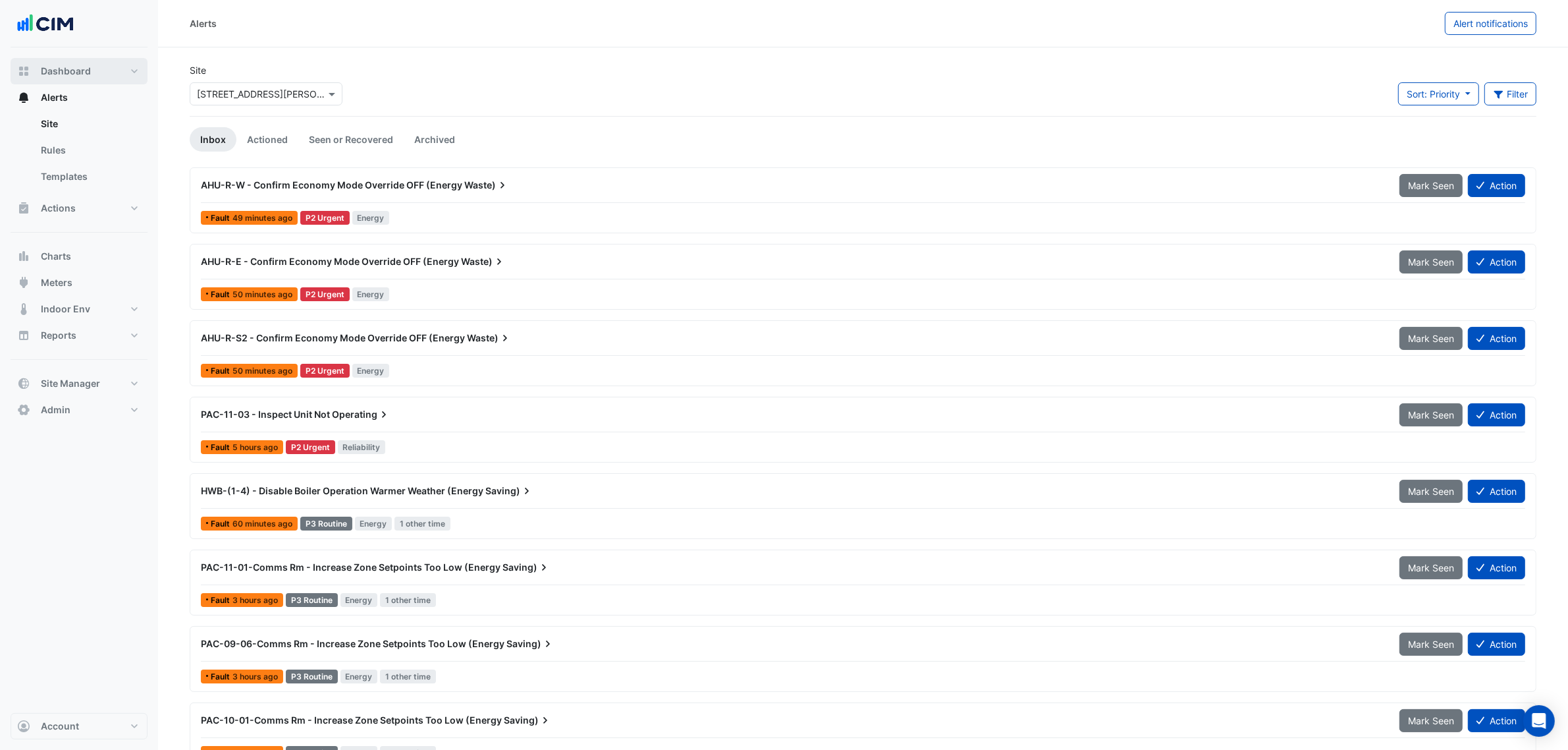
click at [117, 77] on button "Dashboard" at bounding box center [78, 71] width 137 height 26
select select "***"
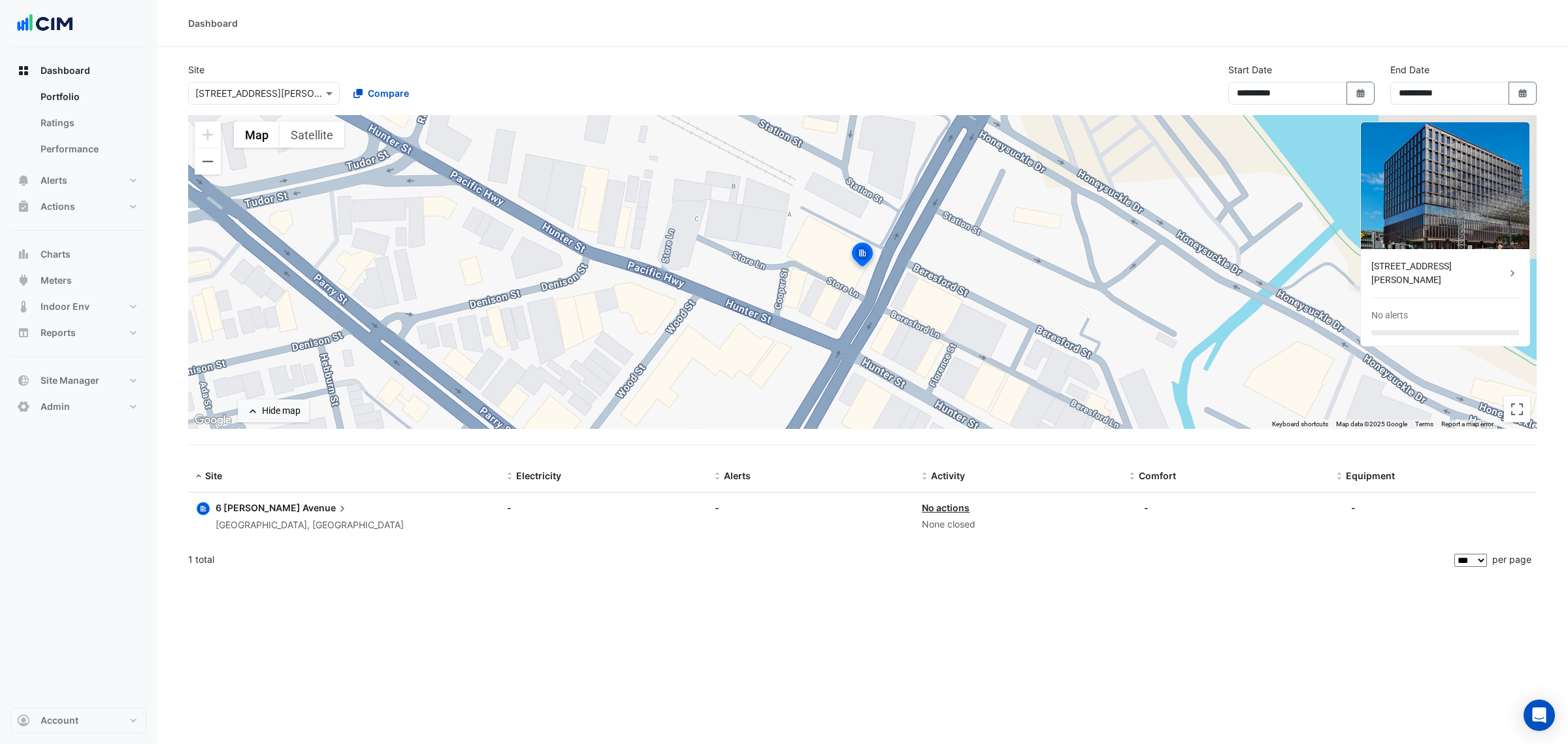
click at [106, 574] on div "Dashboard Portfolio Ratings Performance Alerts Site Rules Templates Actions Sit…" at bounding box center [78, 377] width 136 height 660
click at [74, 177] on button "Alerts" at bounding box center [78, 180] width 136 height 26
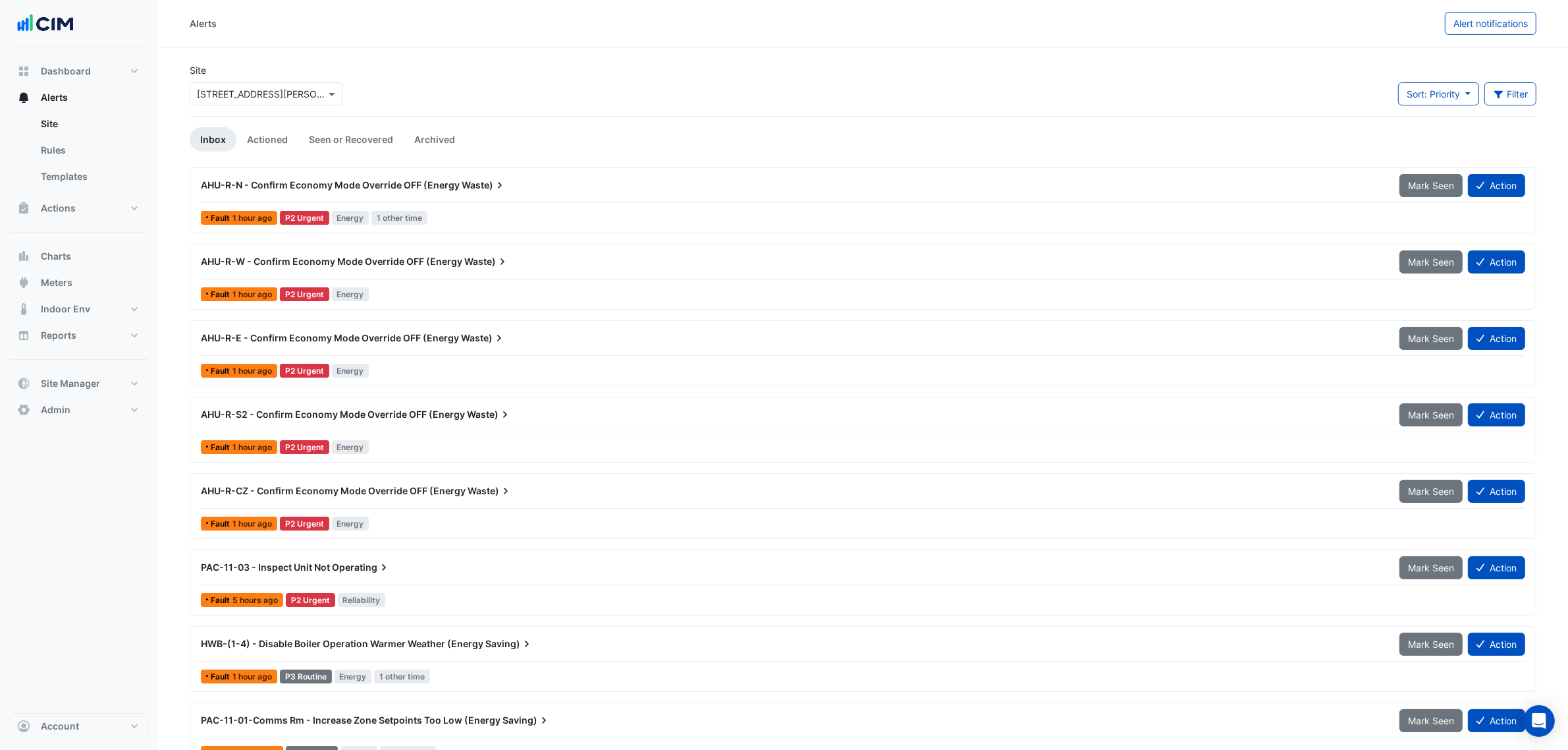
click at [387, 186] on span "AHU-R-N - Confirm Economy Mode Override OFF (Energy" at bounding box center [330, 185] width 259 height 11
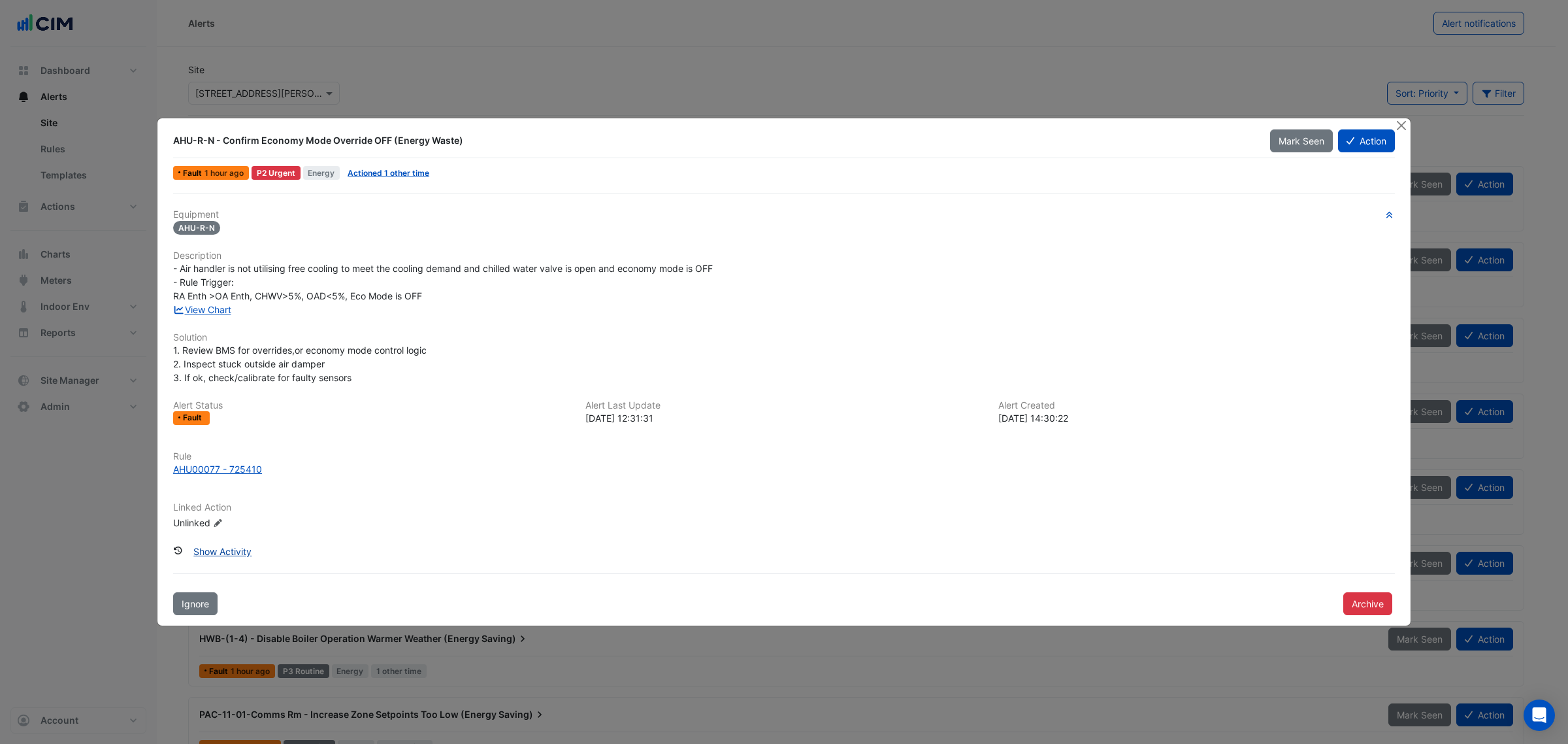
click at [222, 548] on button "Show Activity" at bounding box center [222, 551] width 75 height 23
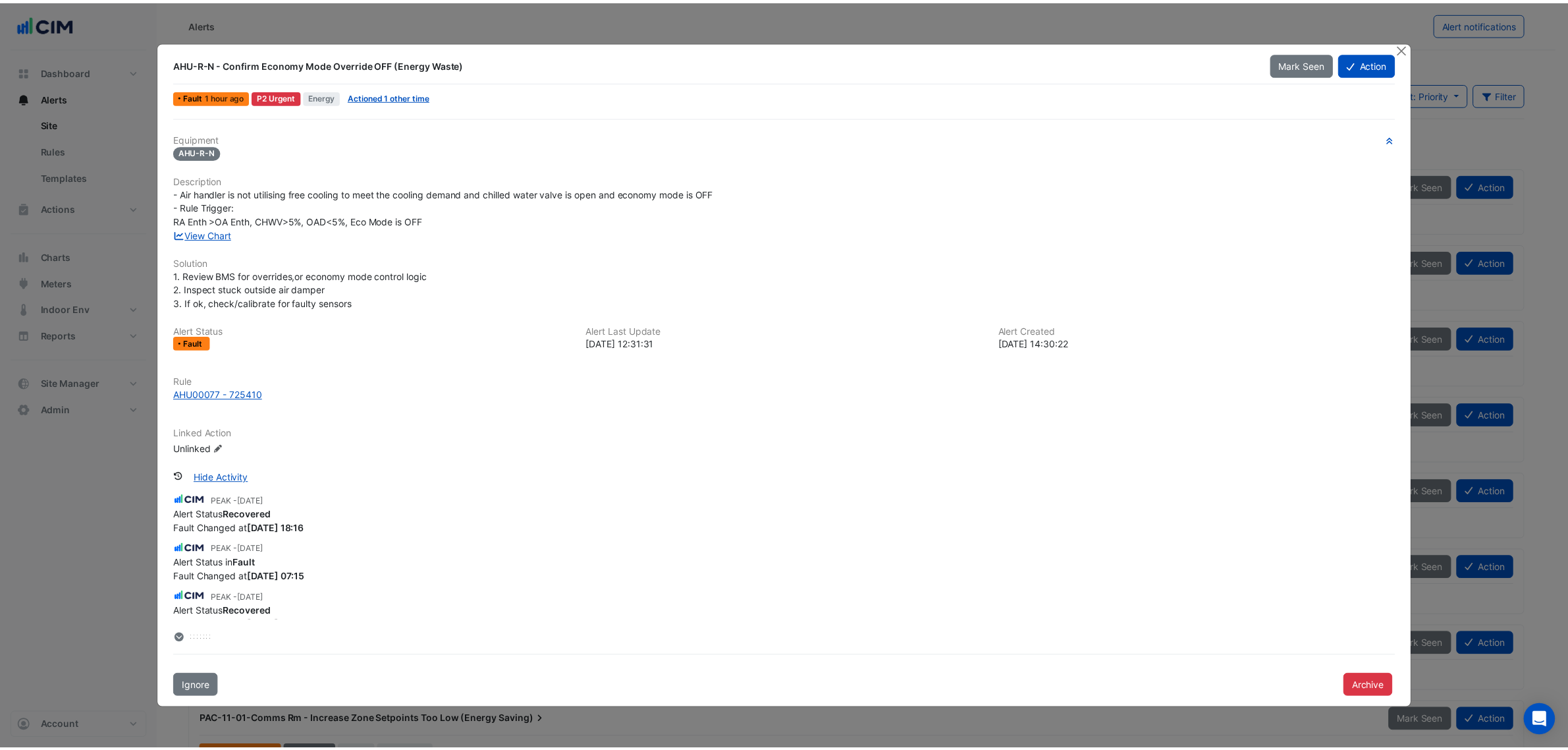
scroll to position [659, 0]
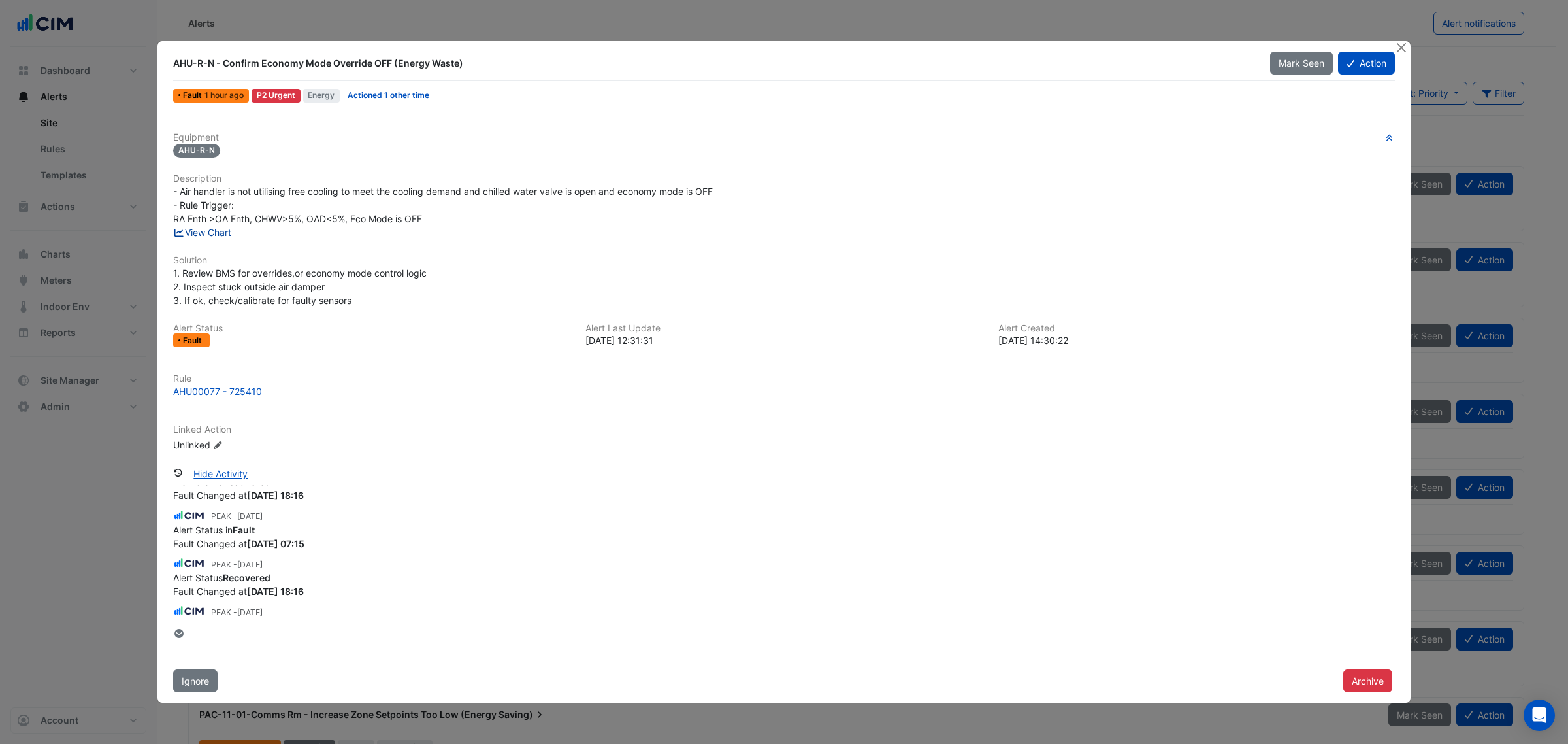
click at [228, 231] on link "View Chart" at bounding box center [201, 232] width 58 height 11
click at [1396, 46] on button "Close" at bounding box center [1401, 48] width 13 height 13
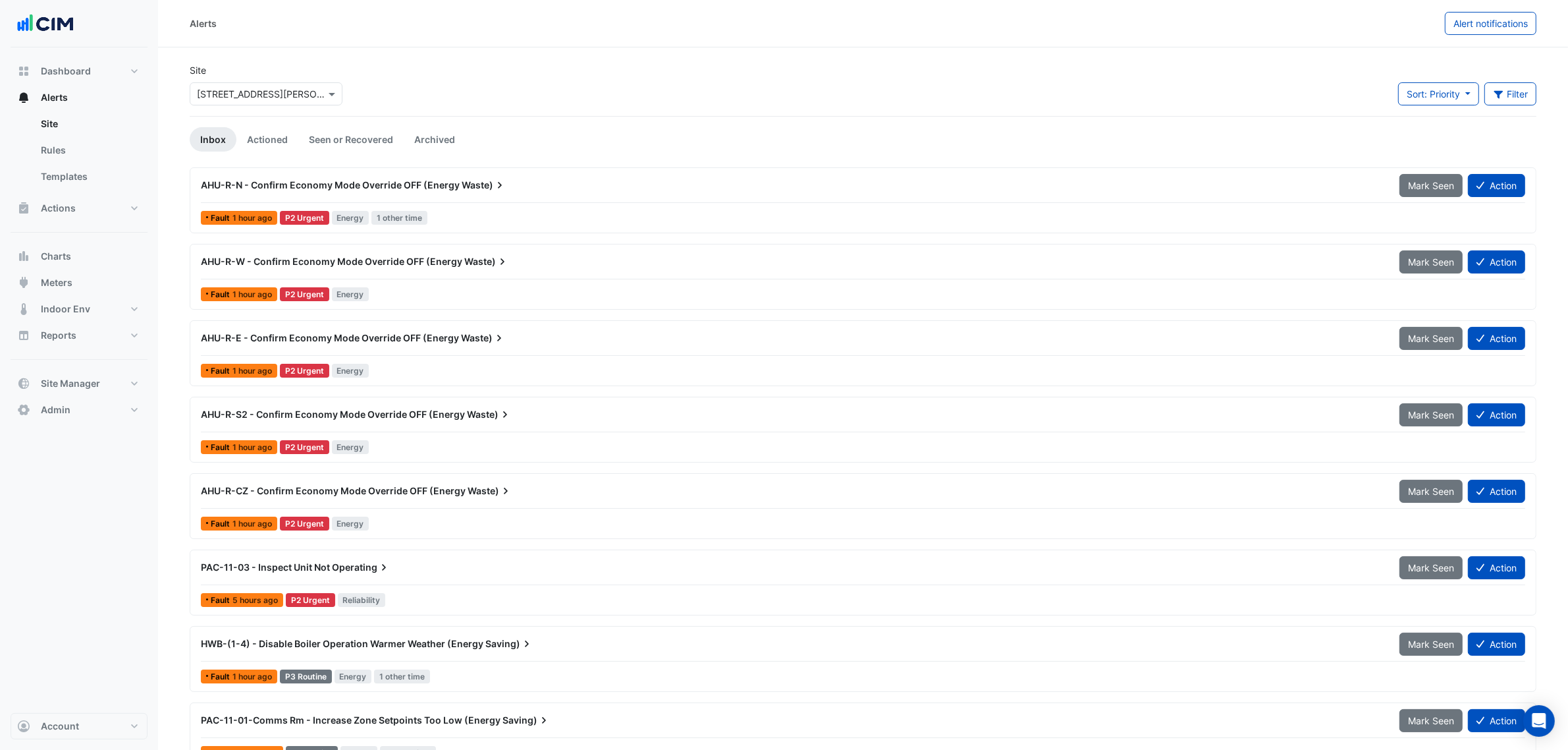
click at [535, 186] on div "AHU-R-N - Confirm Economy Mode Override OFF (Energy Waste)" at bounding box center [792, 185] width 1183 height 13
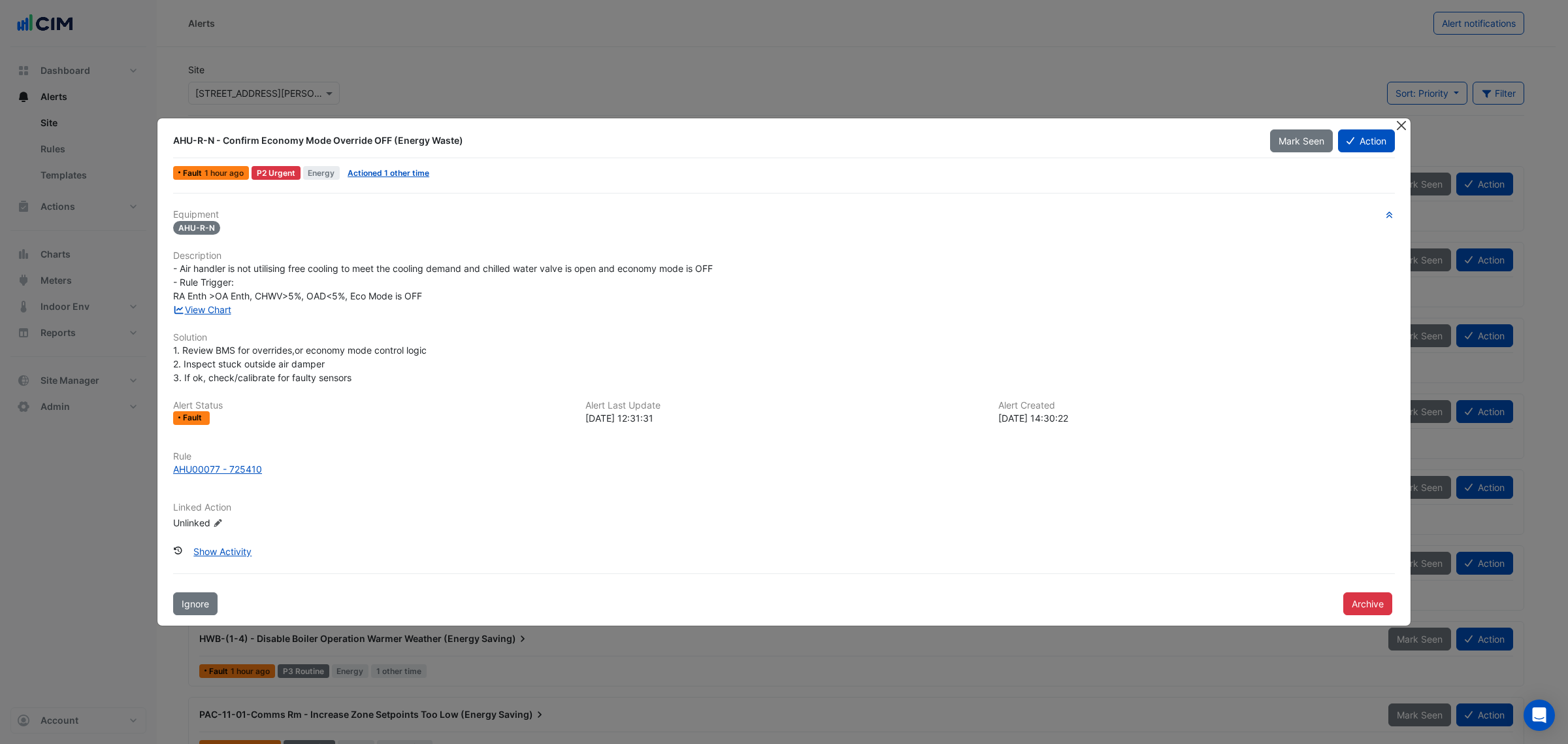
click at [1398, 123] on button "Close" at bounding box center [1401, 125] width 13 height 13
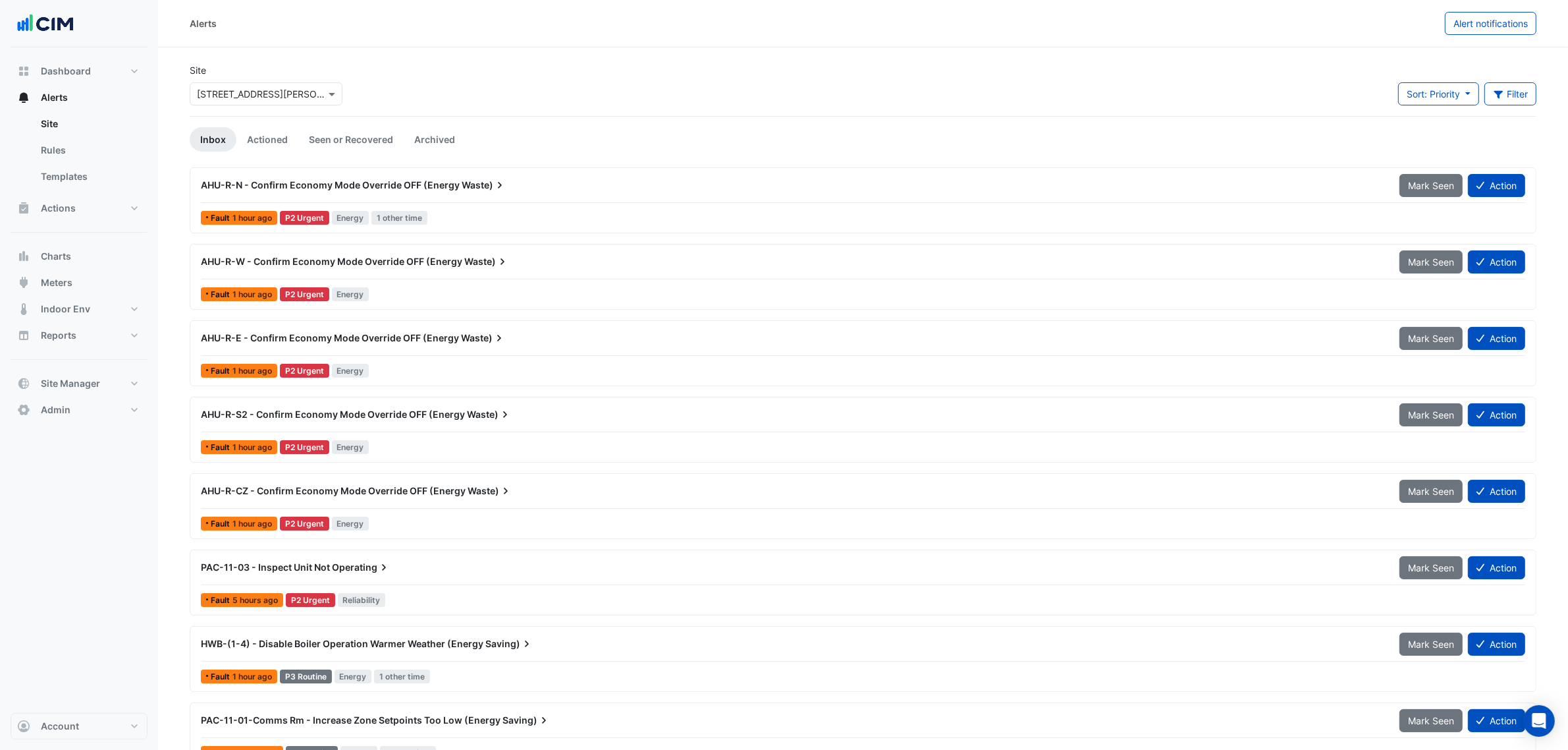
click at [472, 175] on div "AHU-R-N - Confirm Economy Mode Override OFF (Energy Waste)" at bounding box center [792, 186] width 1199 height 24
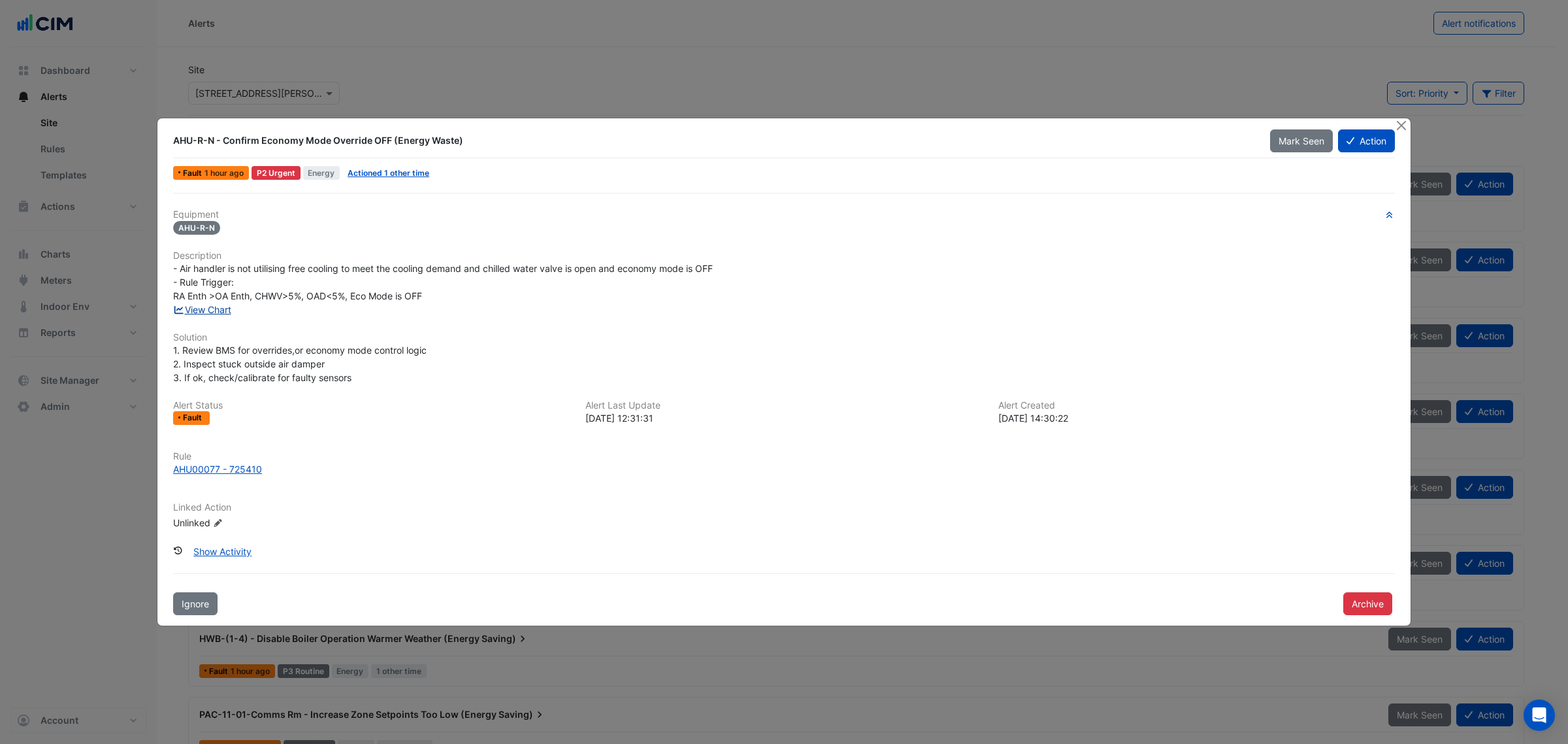
click at [200, 312] on link "View Chart" at bounding box center [201, 309] width 58 height 11
click at [1395, 122] on button "Close" at bounding box center [1401, 125] width 13 height 13
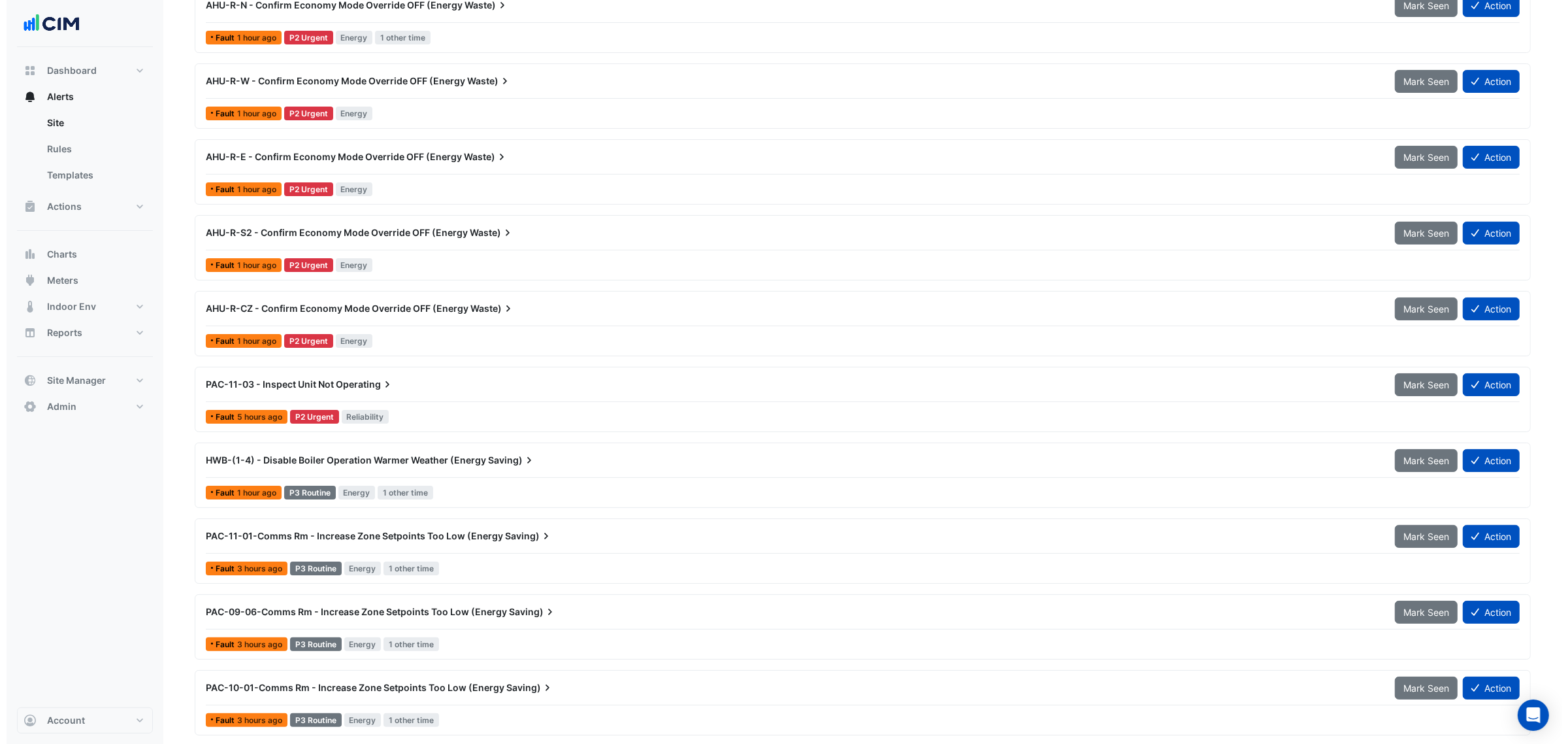
scroll to position [260, 0]
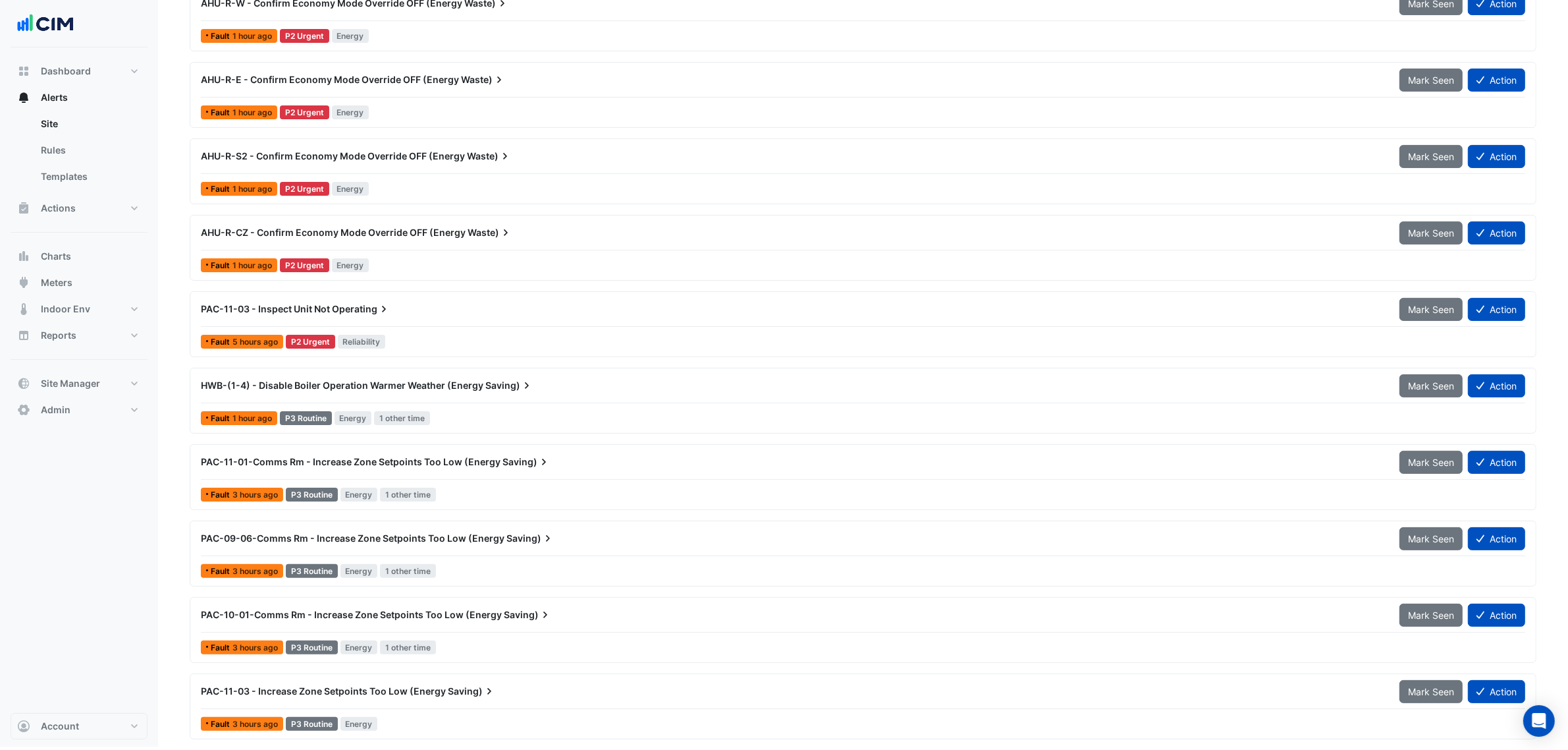
click at [408, 309] on div "PAC-11-03 - Inspect Unit Not Operating" at bounding box center [792, 309] width 1183 height 13
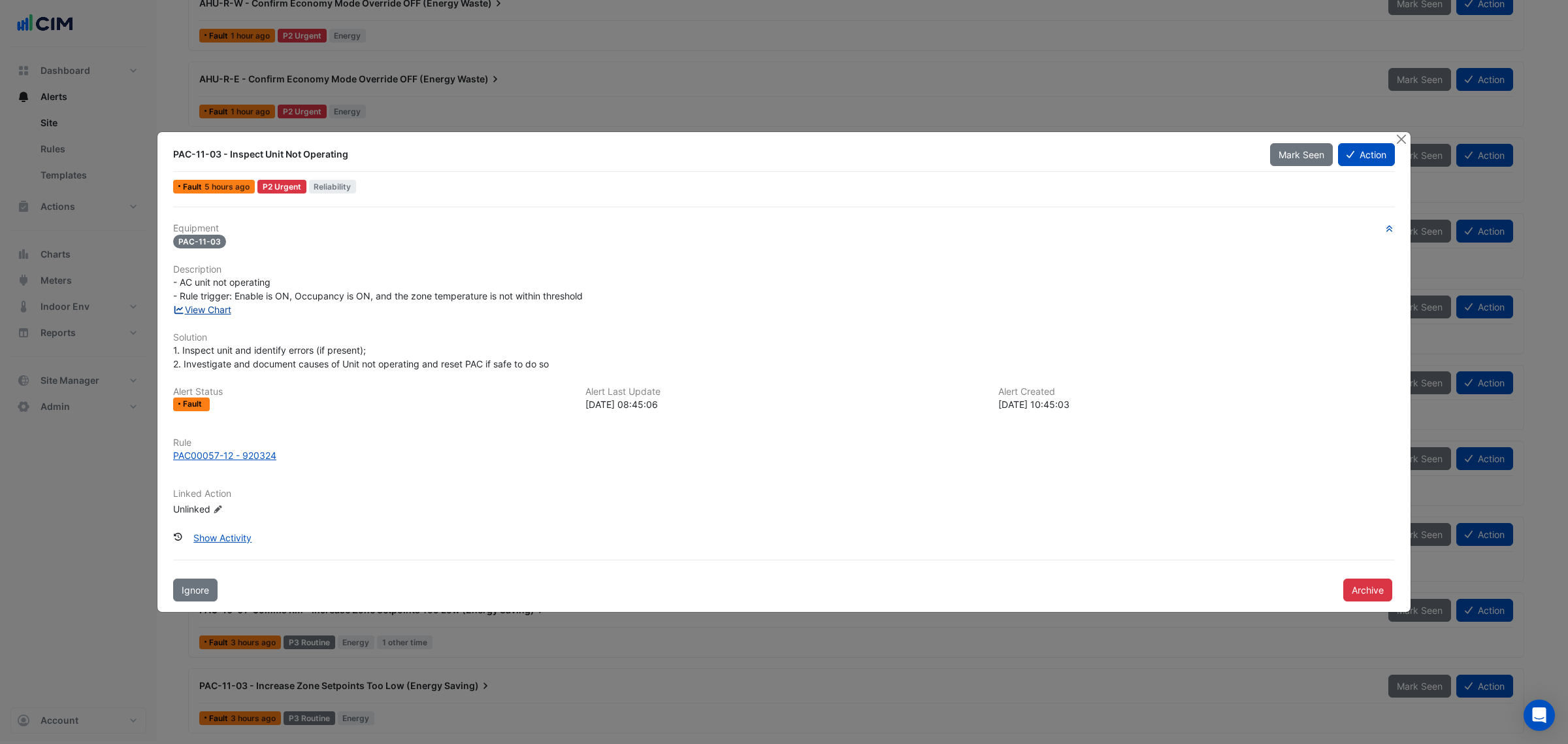
click at [214, 310] on link "View Chart" at bounding box center [201, 309] width 58 height 11
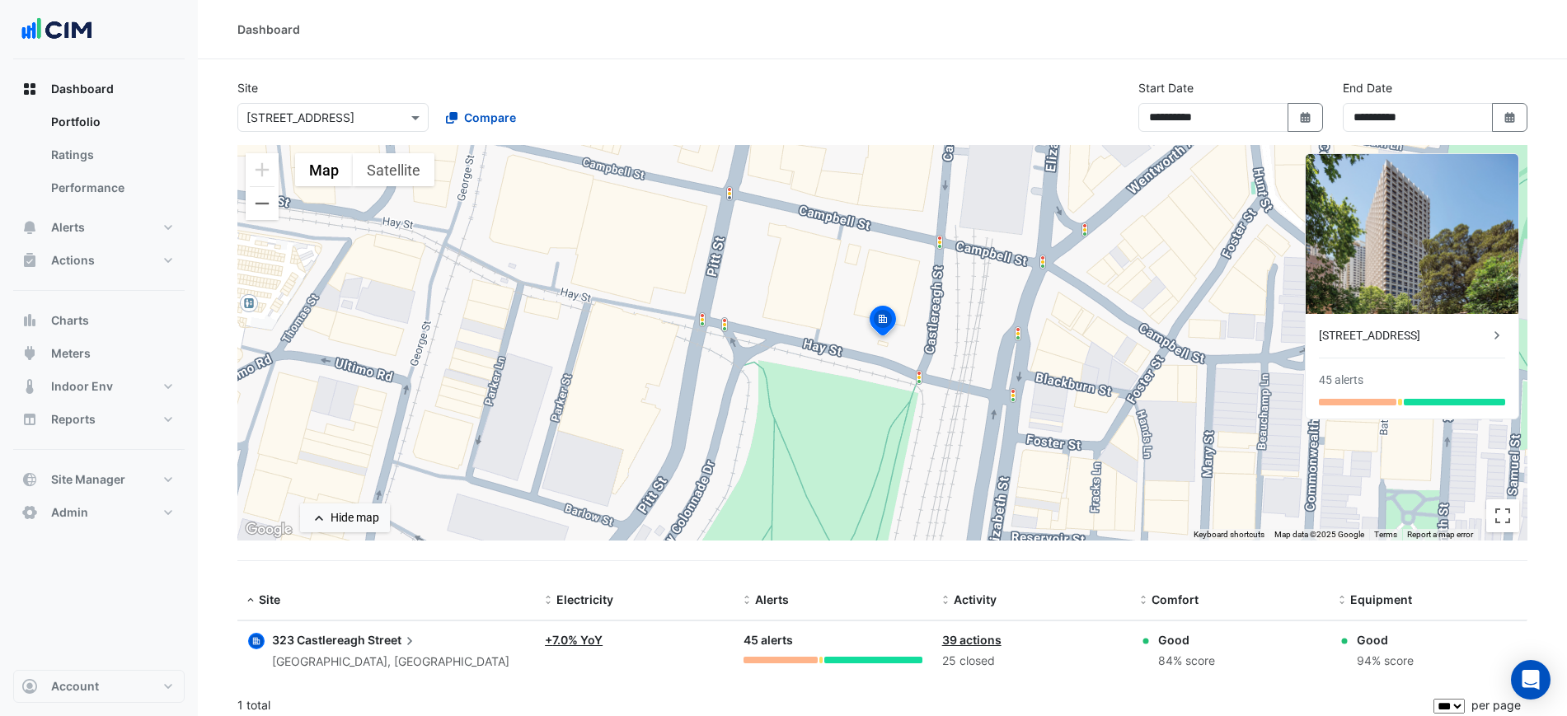
select select "***"
click at [1052, 564] on section "**********" at bounding box center [882, 392] width 1369 height 667
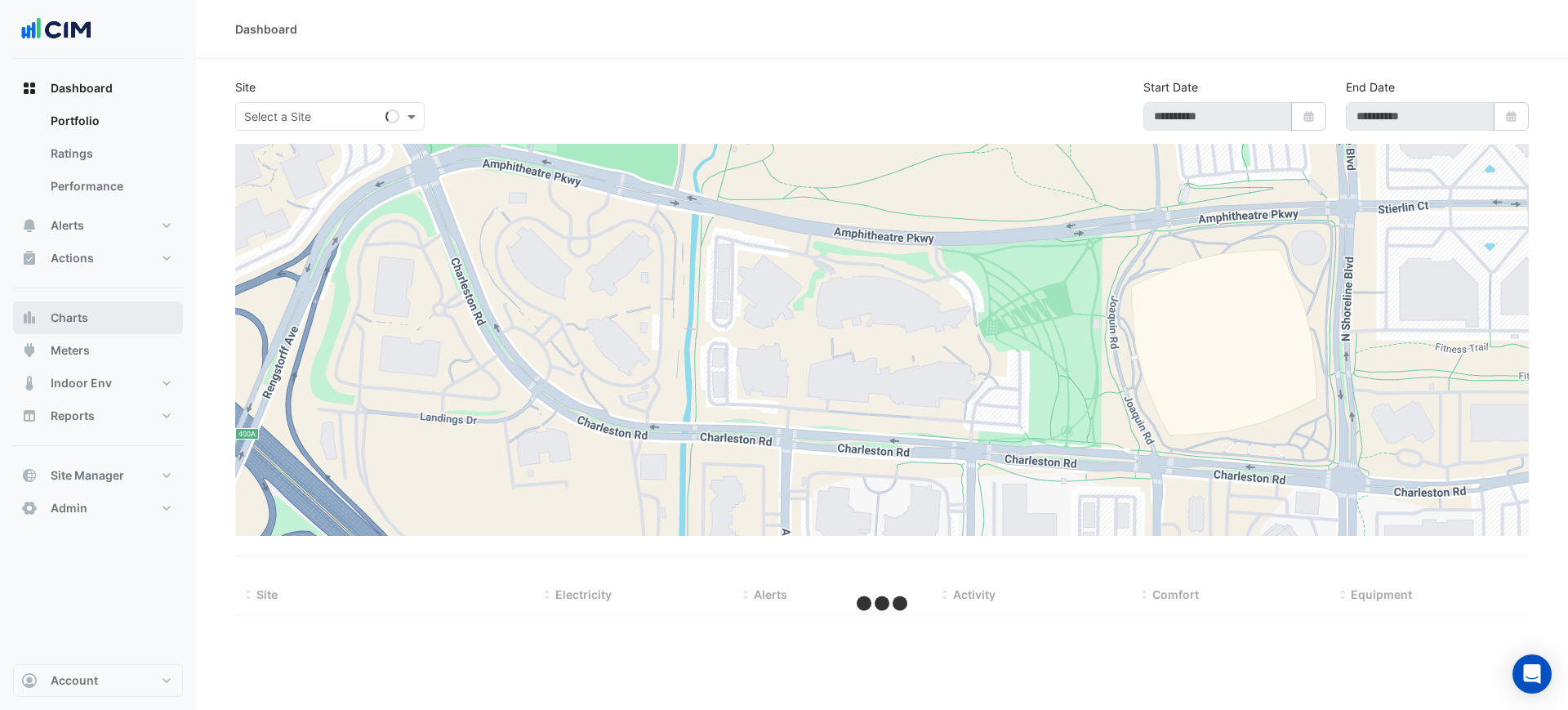
click at [89, 325] on button "Charts" at bounding box center [97, 317] width 169 height 33
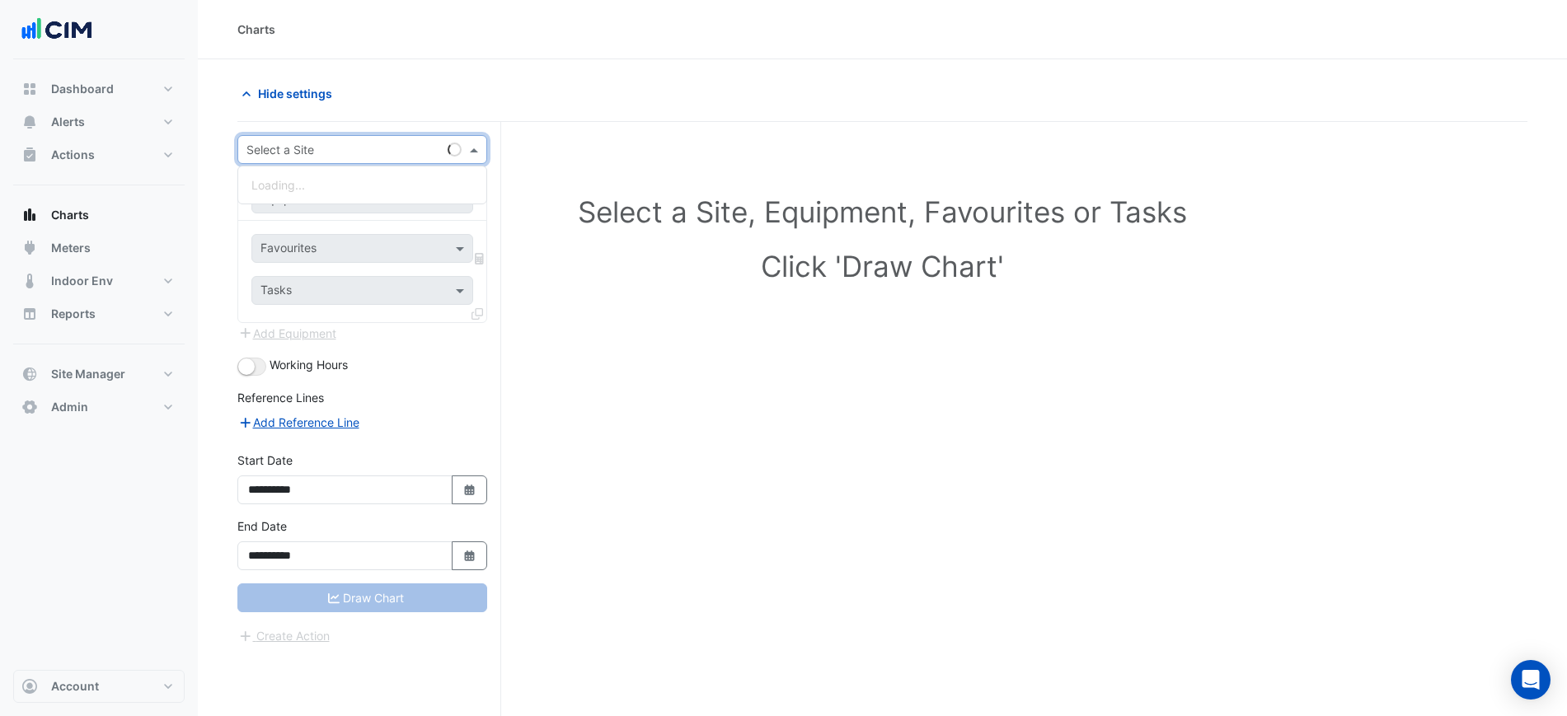
click at [321, 152] on input "text" at bounding box center [345, 150] width 199 height 17
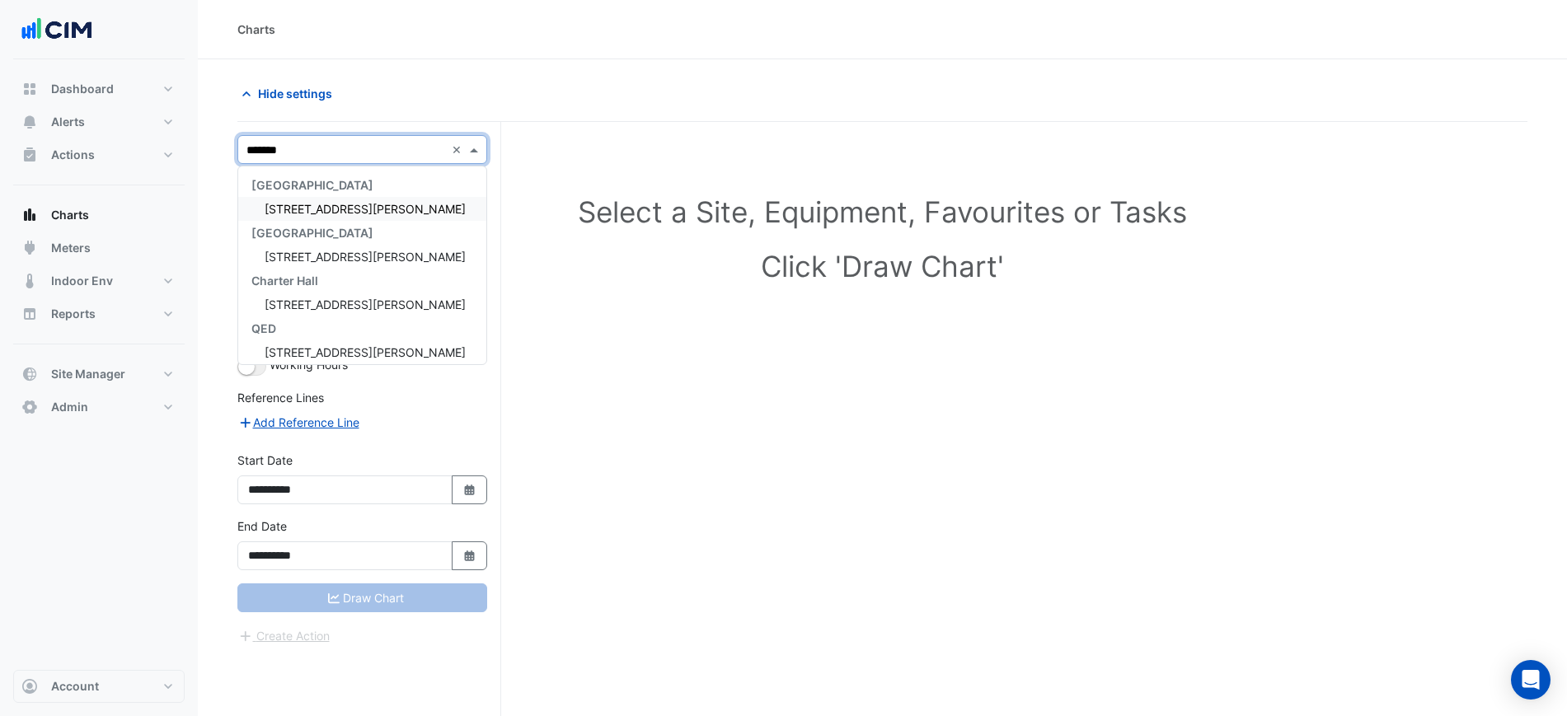
type input "********"
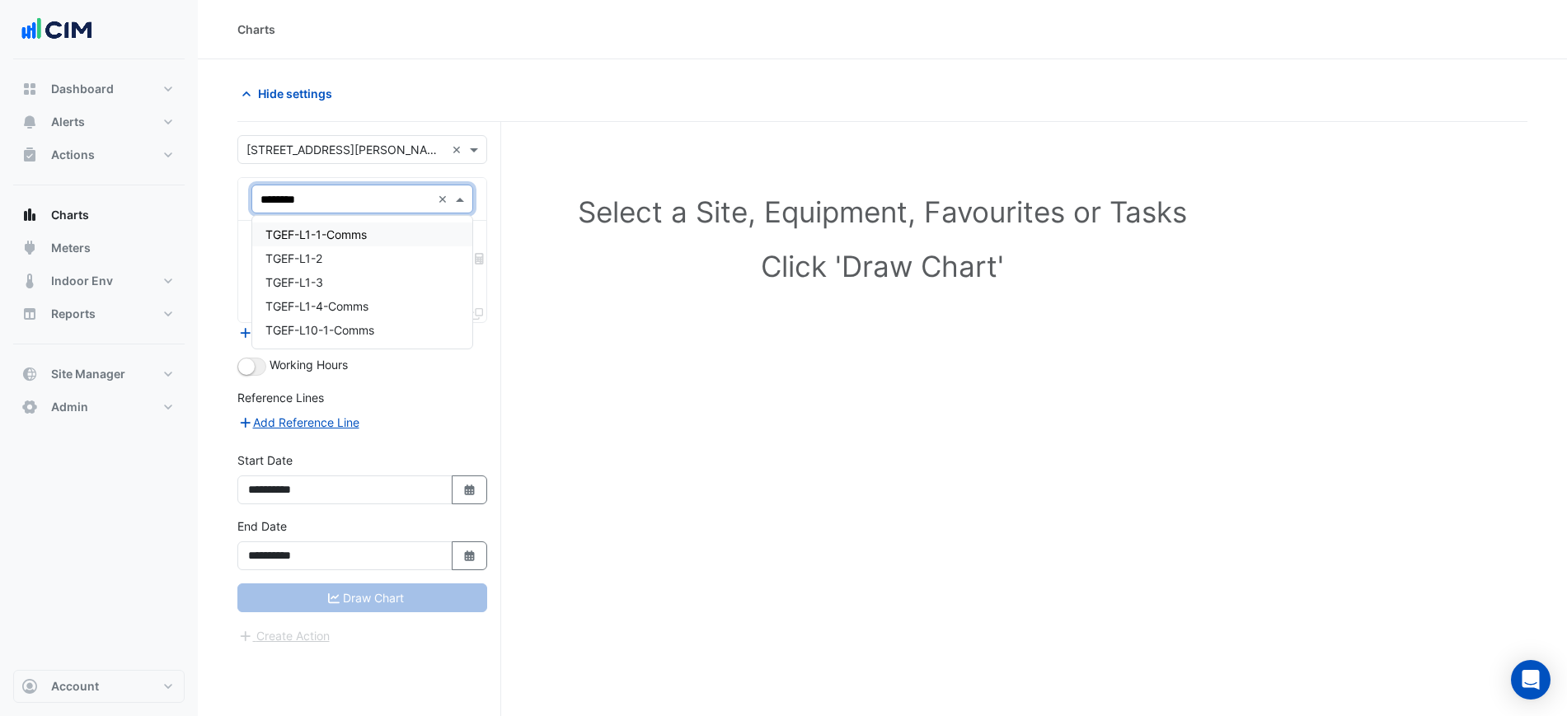
type input "*********"
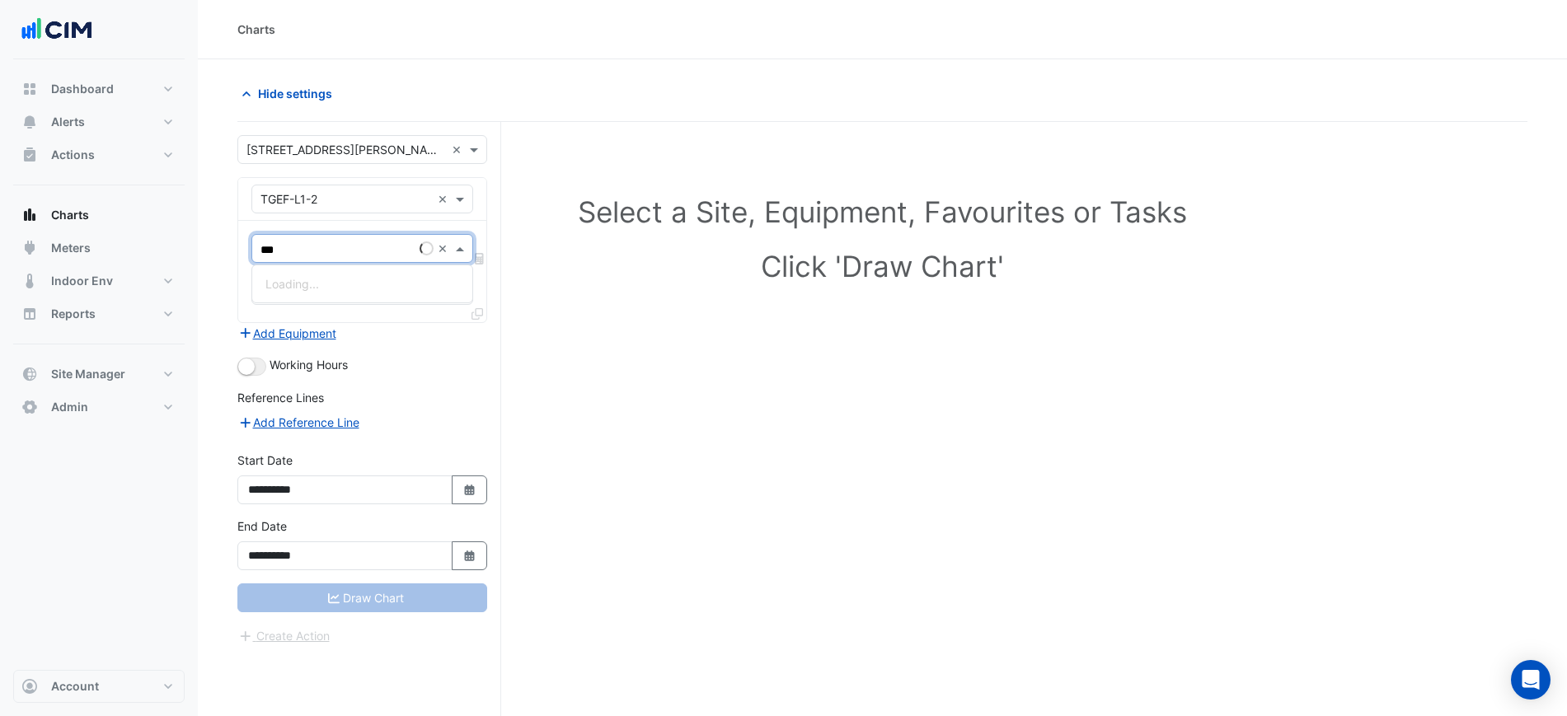
type input "****"
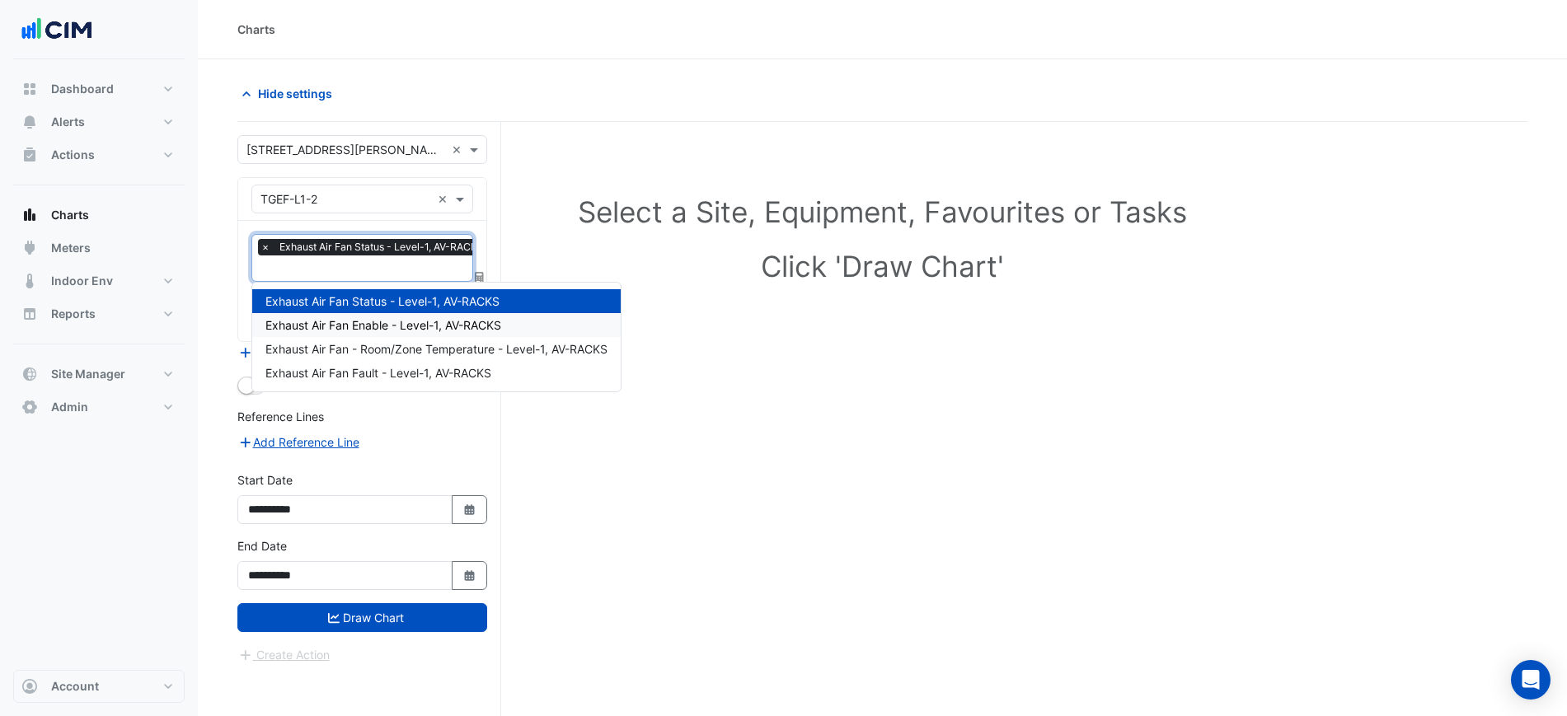
click at [344, 318] on span "Exhaust Air Fan Enable - Level-1, AV-RACKS" at bounding box center [383, 325] width 236 height 14
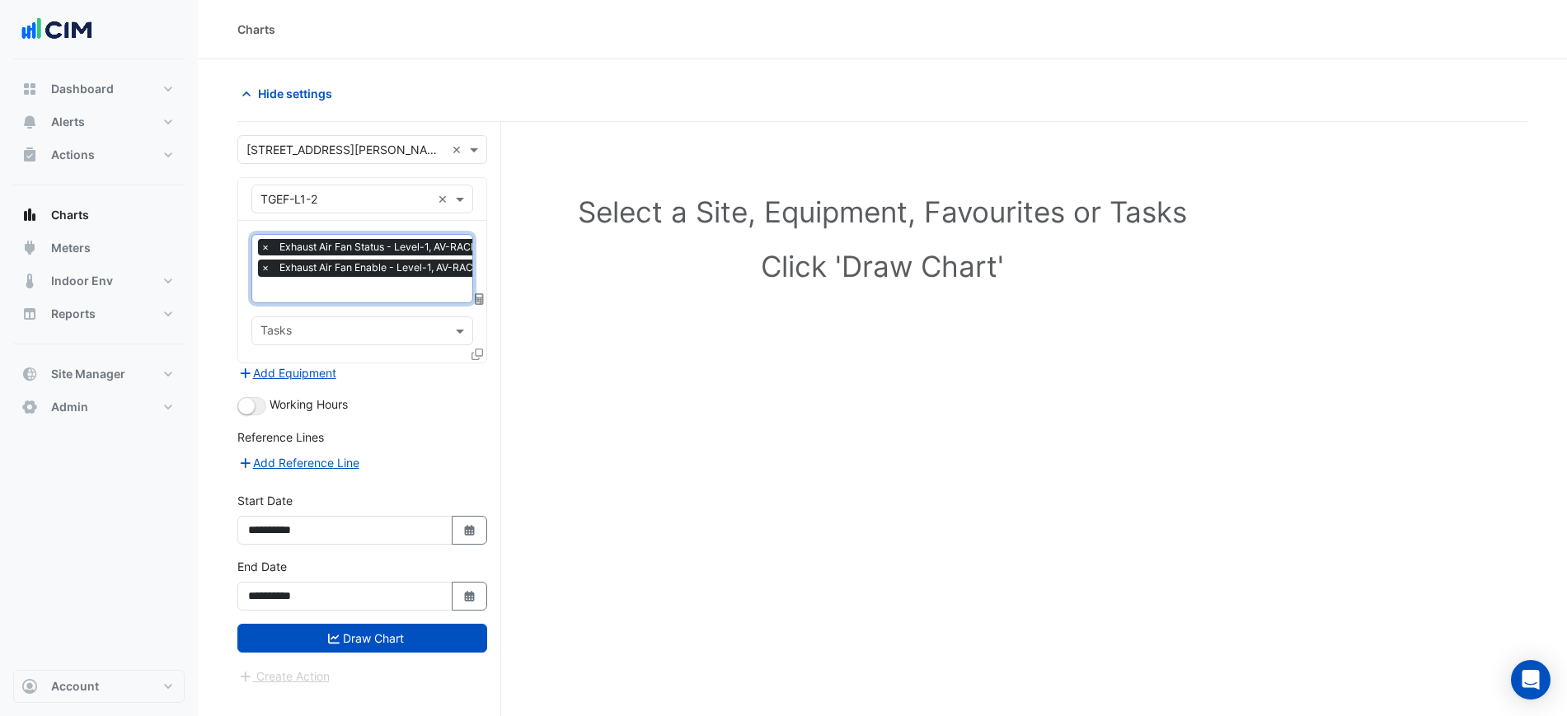
click at [353, 269] on span "Exhaust Air Fan Enable - Level-1, AV-RACKS" at bounding box center [382, 268] width 215 height 16
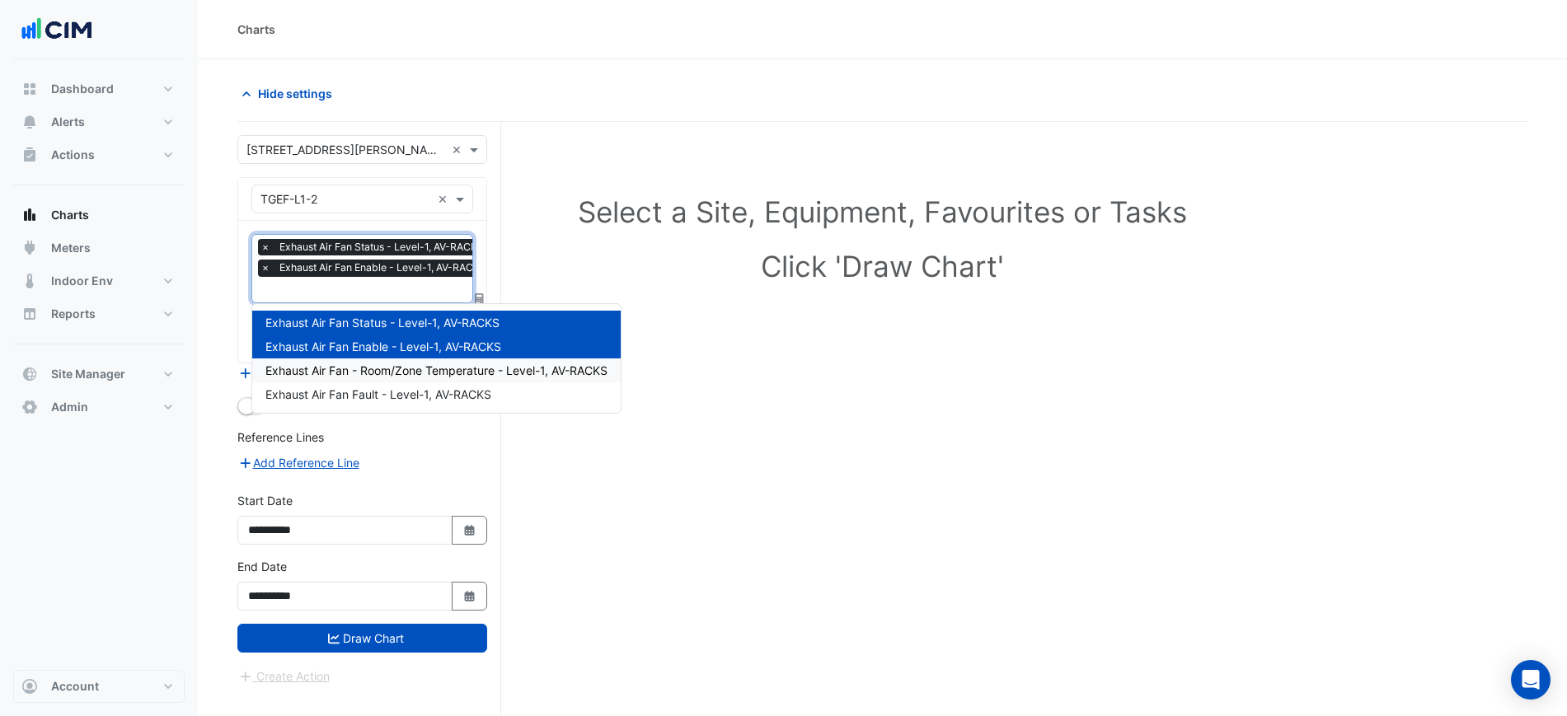
click at [381, 366] on span "Exhaust Air Fan - Room/Zone Temperature - Level-1, AV-RACKS" at bounding box center [436, 370] width 342 height 14
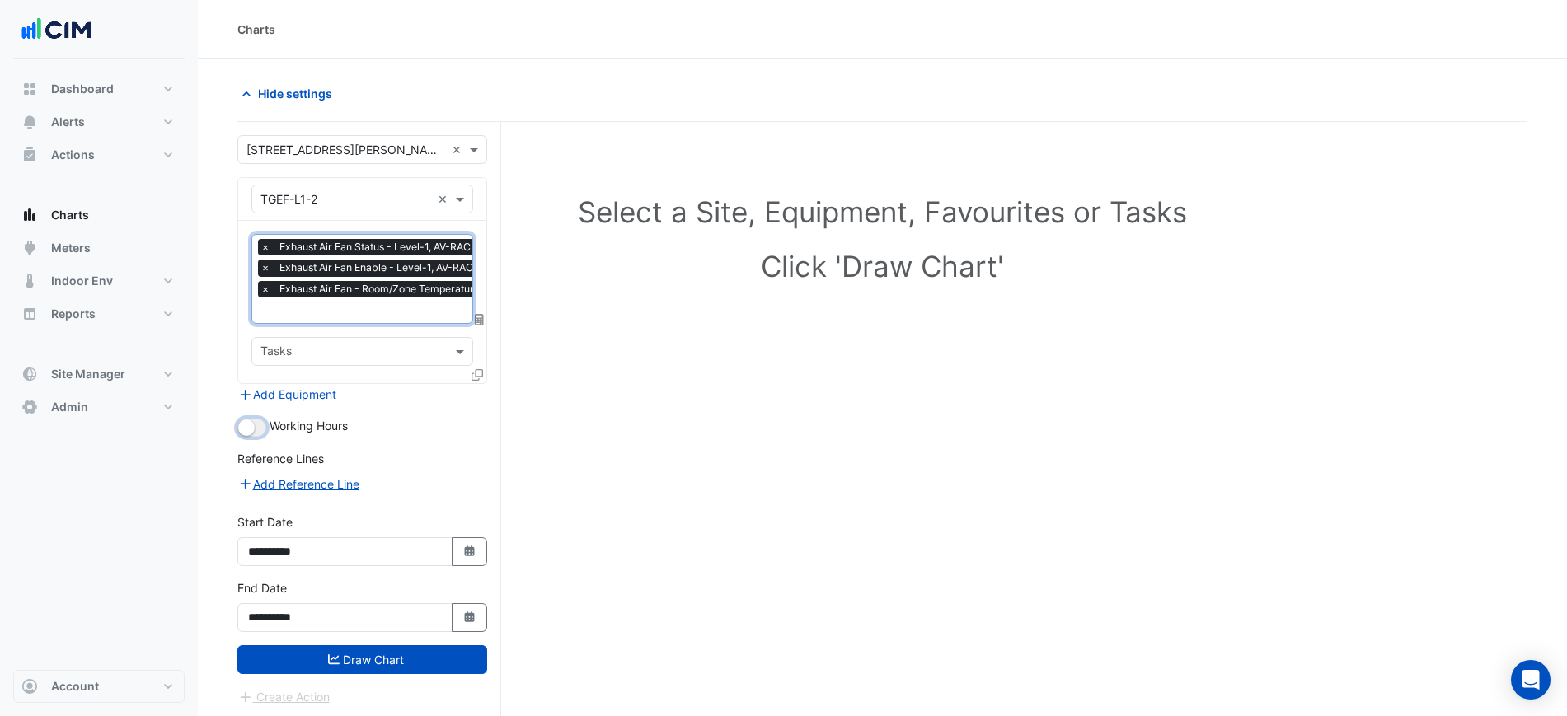
click at [241, 426] on small "button" at bounding box center [246, 427] width 16 height 16
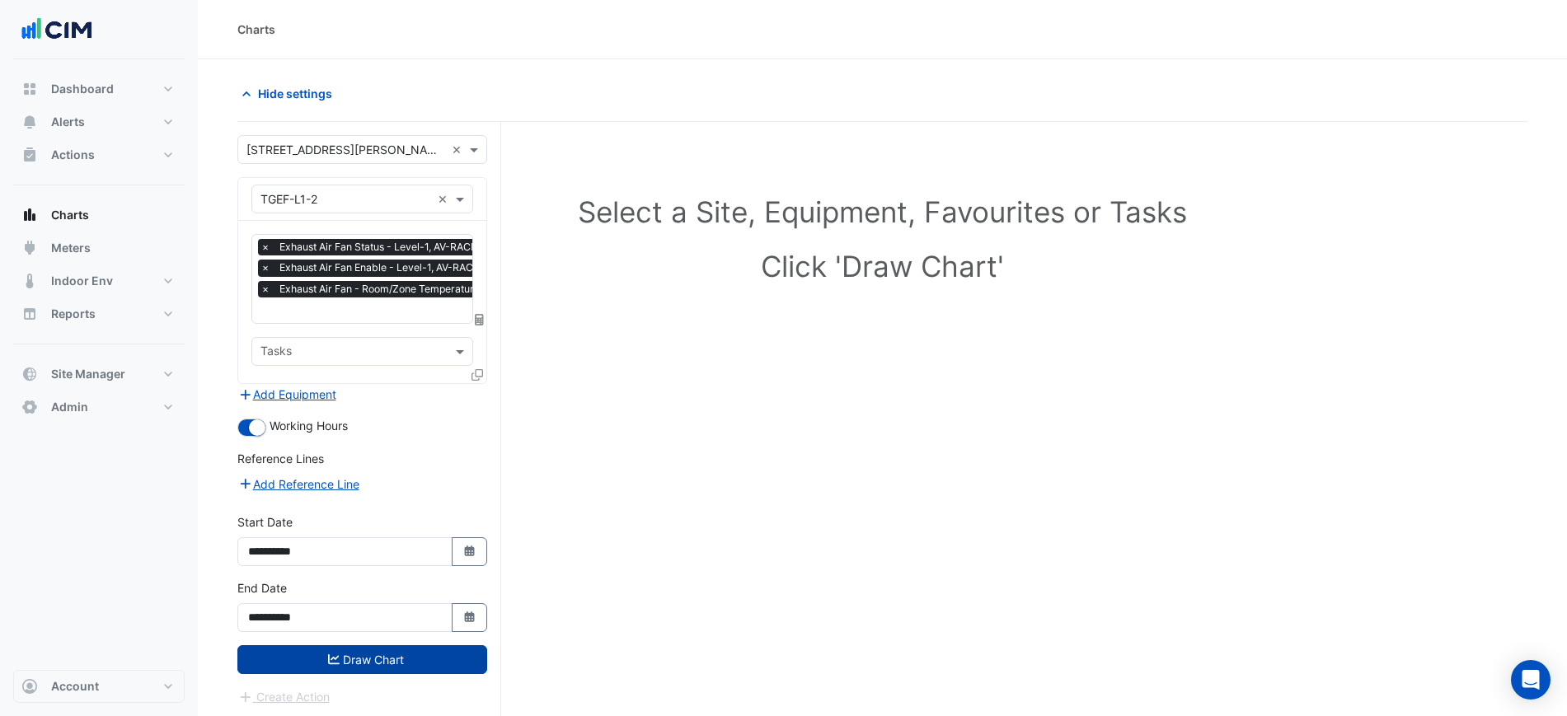
click at [417, 664] on button "Draw Chart" at bounding box center [362, 659] width 250 height 29
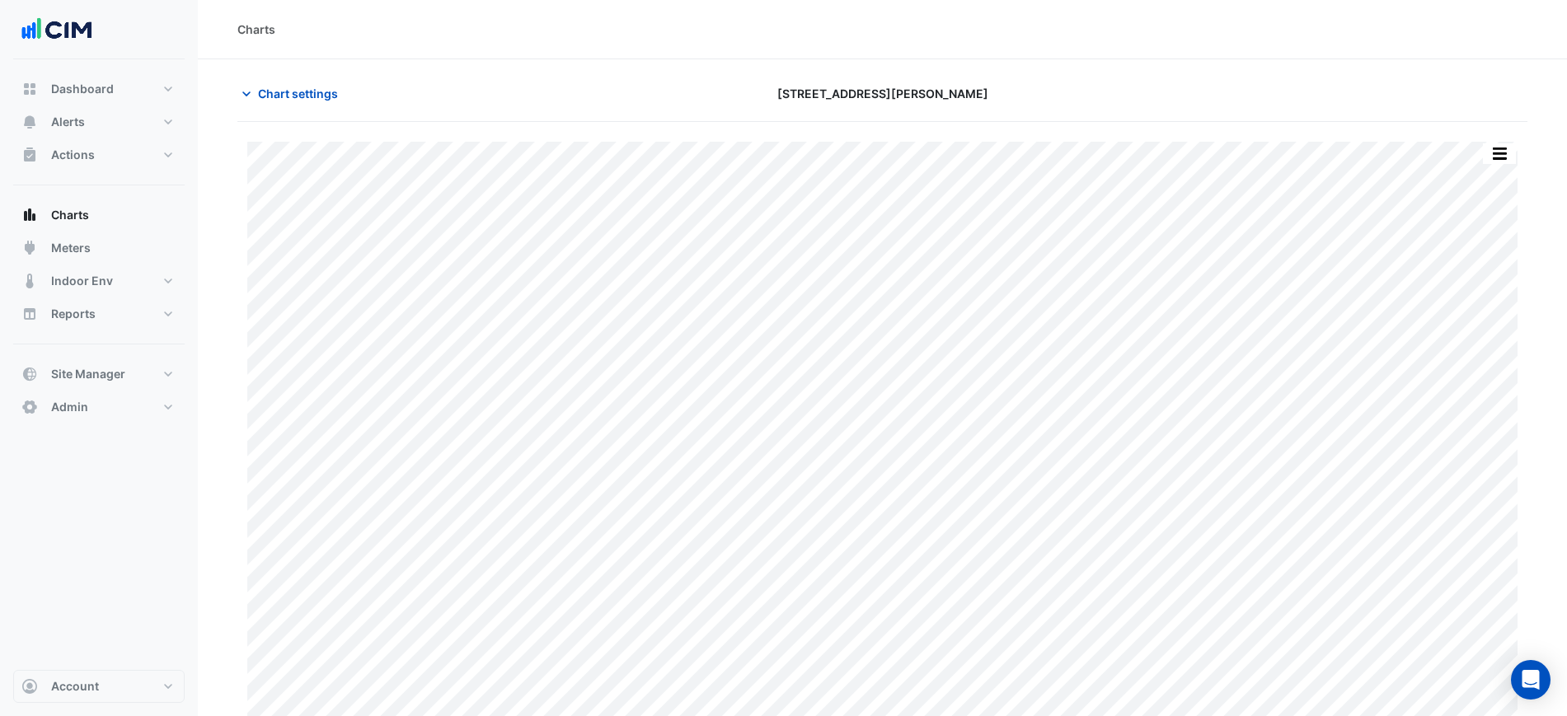
click at [1529, 155] on section "Chart settings 6 Stewart Avenue Split by Unit Split All Print Save as JPEG Save…" at bounding box center [882, 394] width 1369 height 671
click at [1510, 155] on button "button" at bounding box center [1499, 153] width 33 height 21
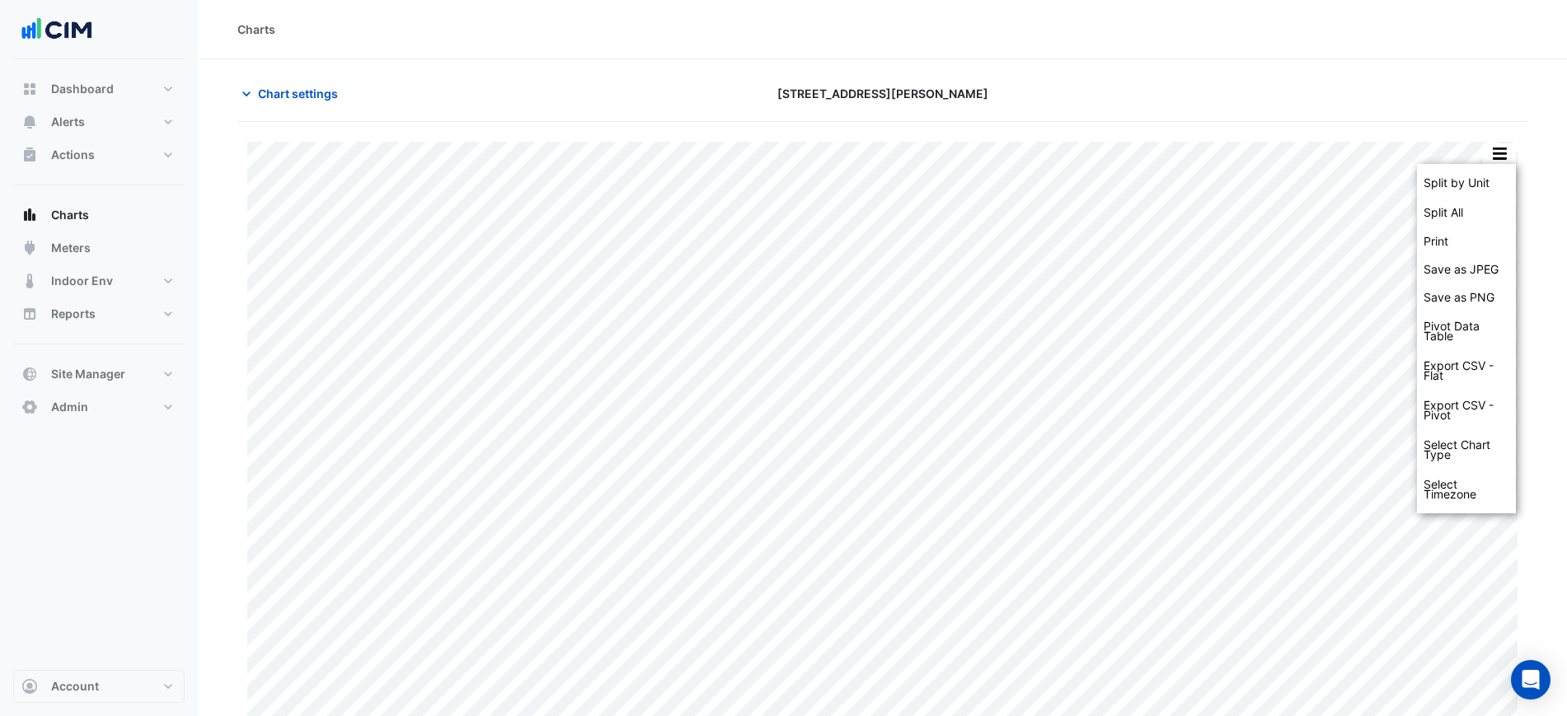
click at [1501, 166] on div "Split by Unit Split All Print Save as JPEG Save as PNG Pivot Data Table Export …" at bounding box center [1466, 338] width 99 height 349
click at [1497, 170] on div "Split by Unit" at bounding box center [1466, 183] width 99 height 30
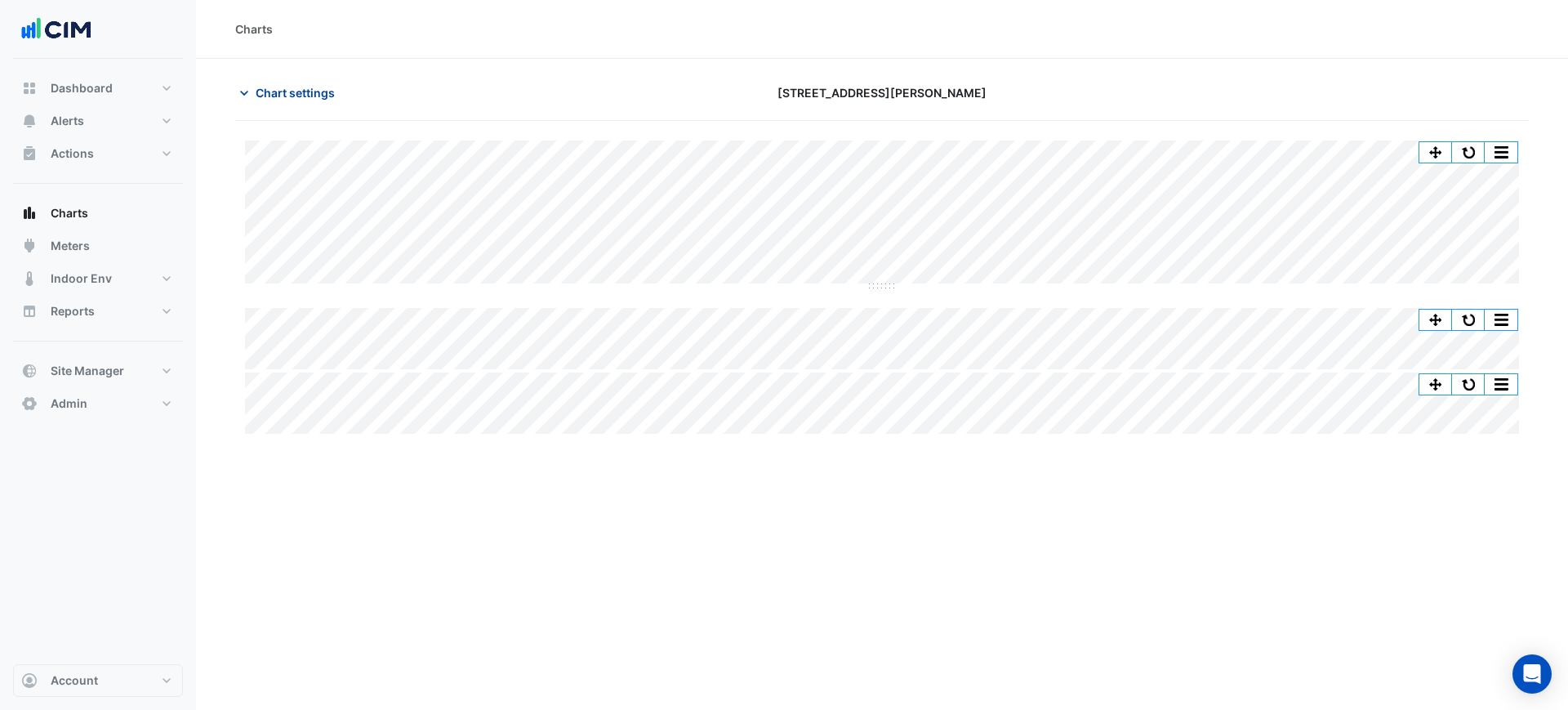
click at [345, 85] on button "Chart settings" at bounding box center [289, 92] width 110 height 29
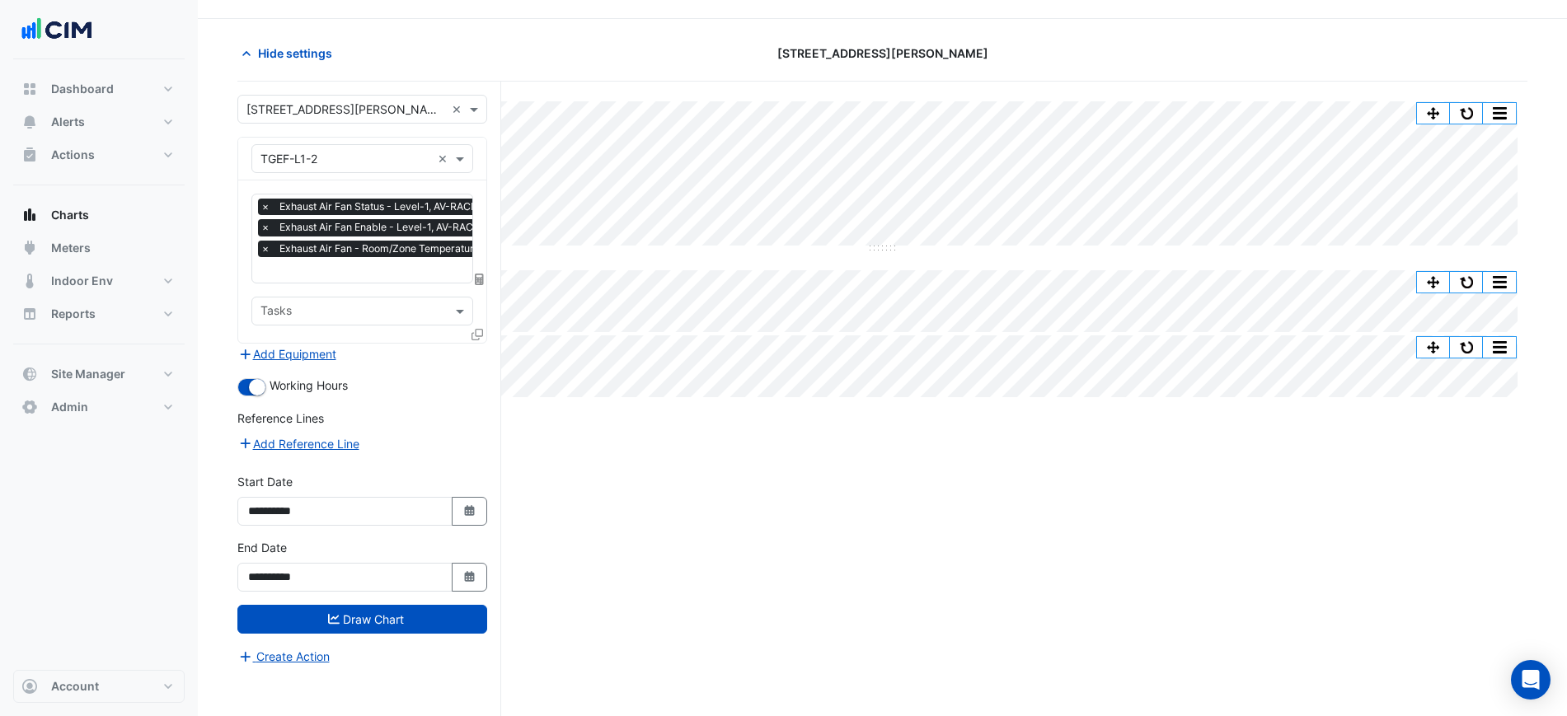
scroll to position [63, 0]
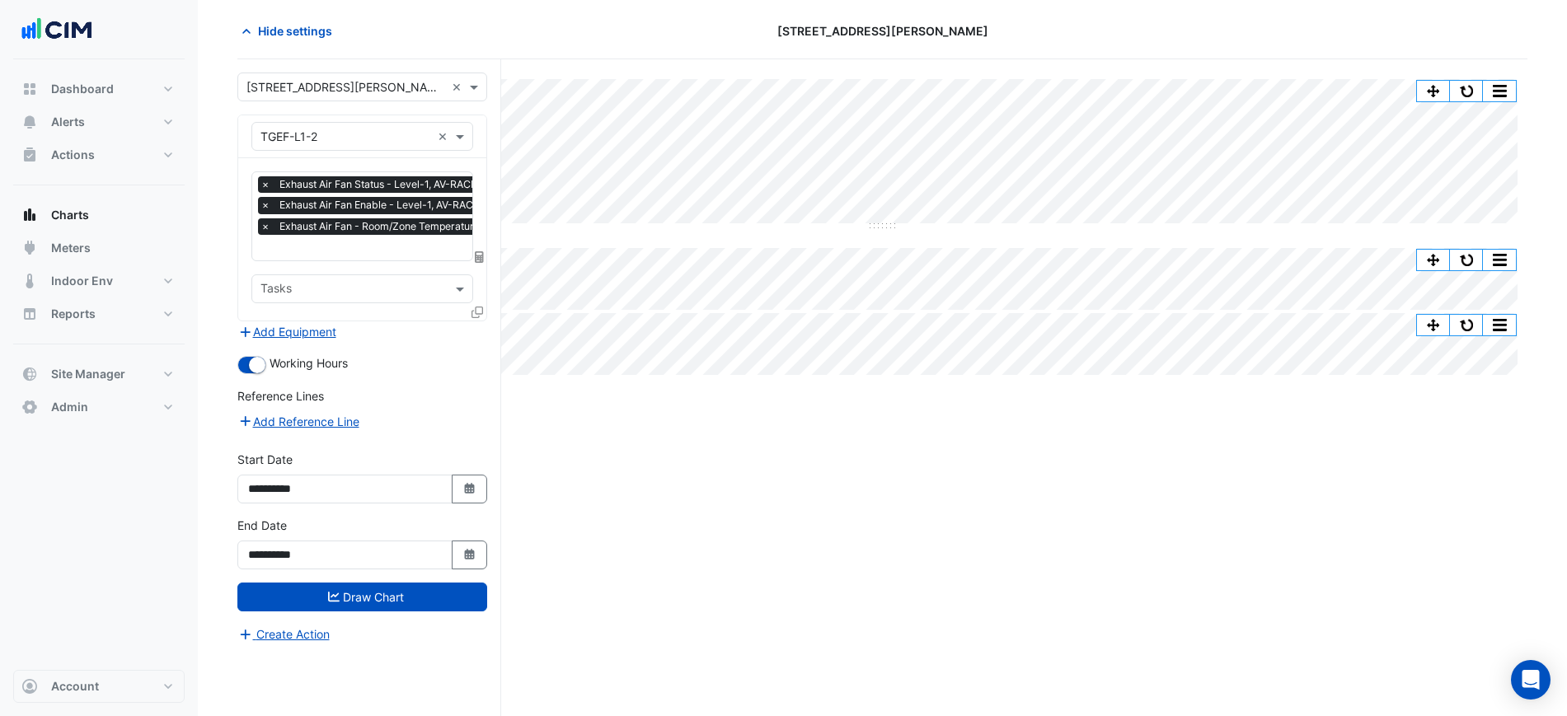
click at [461, 513] on div "**********" at bounding box center [361, 484] width 269 height 66
click at [466, 501] on div "**********" at bounding box center [361, 484] width 269 height 66
click at [479, 478] on button "Select Date" at bounding box center [470, 489] width 36 height 29
select select "*"
select select "****"
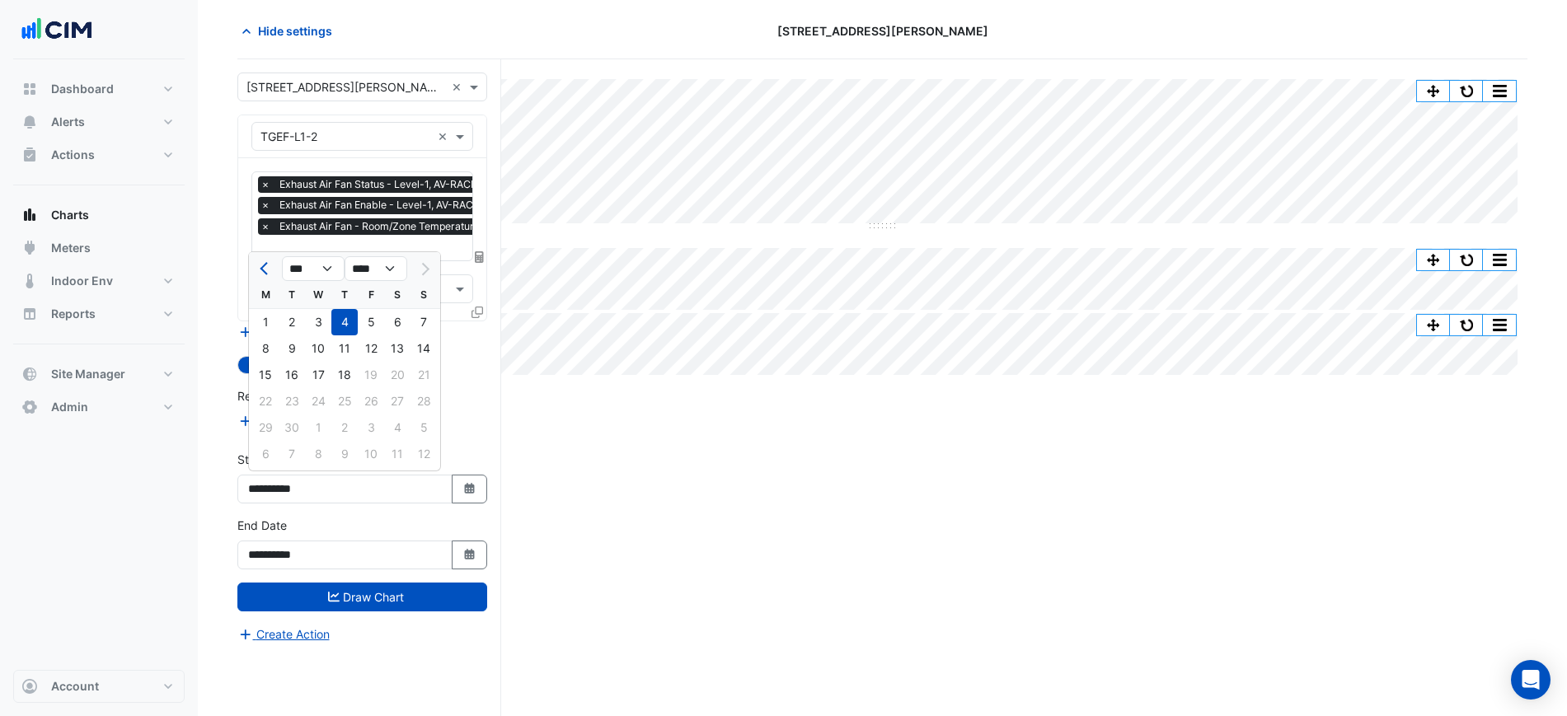
click at [247, 264] on div "× Exhaust Air Fan Status - Level-1, AV-RACKS × Exhaust Air Fan Enable - Level-1…" at bounding box center [362, 239] width 248 height 162
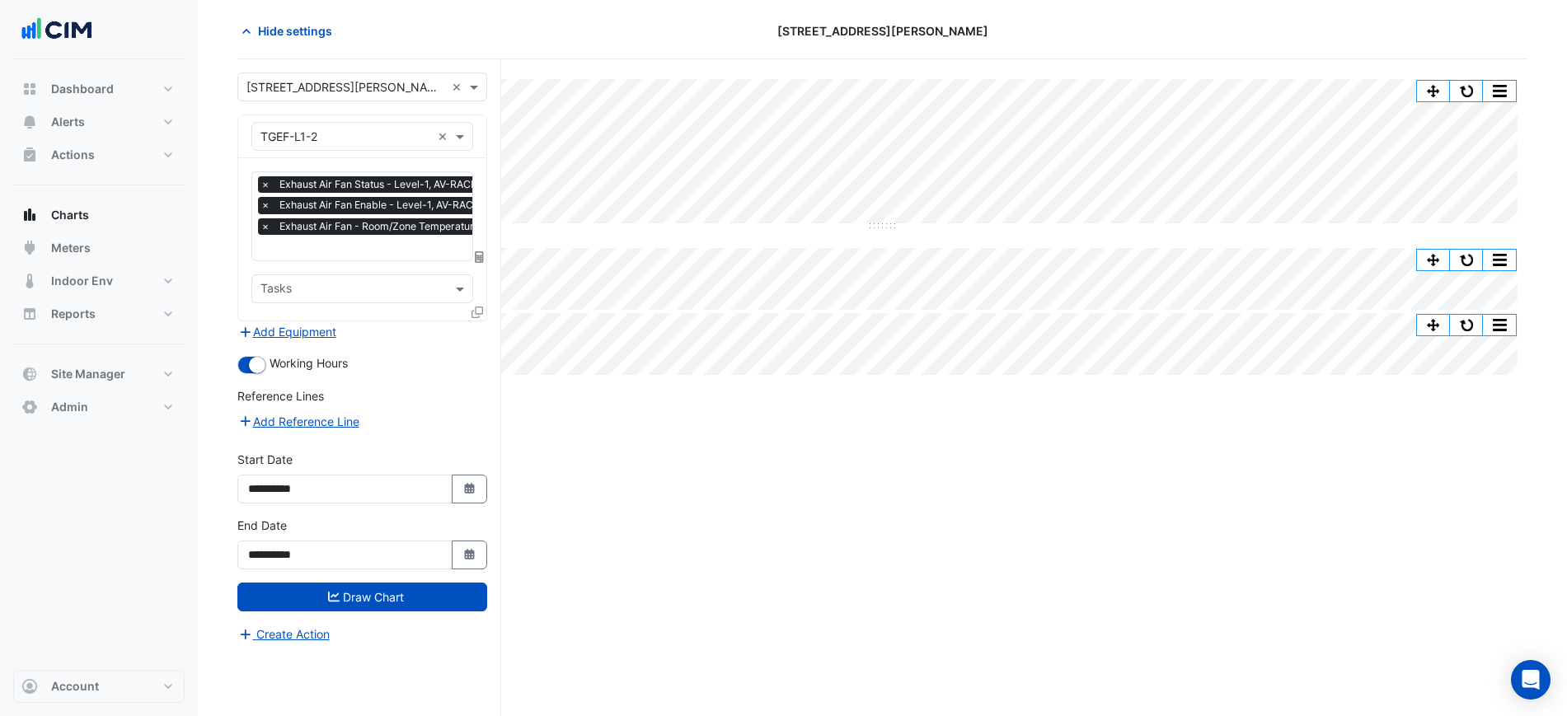
click at [251, 264] on div "× Exhaust Air Fan Status - Level-1, AV-RACKS × Exhaust Air Fan Enable - Level-1…" at bounding box center [362, 239] width 248 height 162
click at [478, 479] on button "Select Date" at bounding box center [470, 489] width 36 height 29
select select "*"
select select "****"
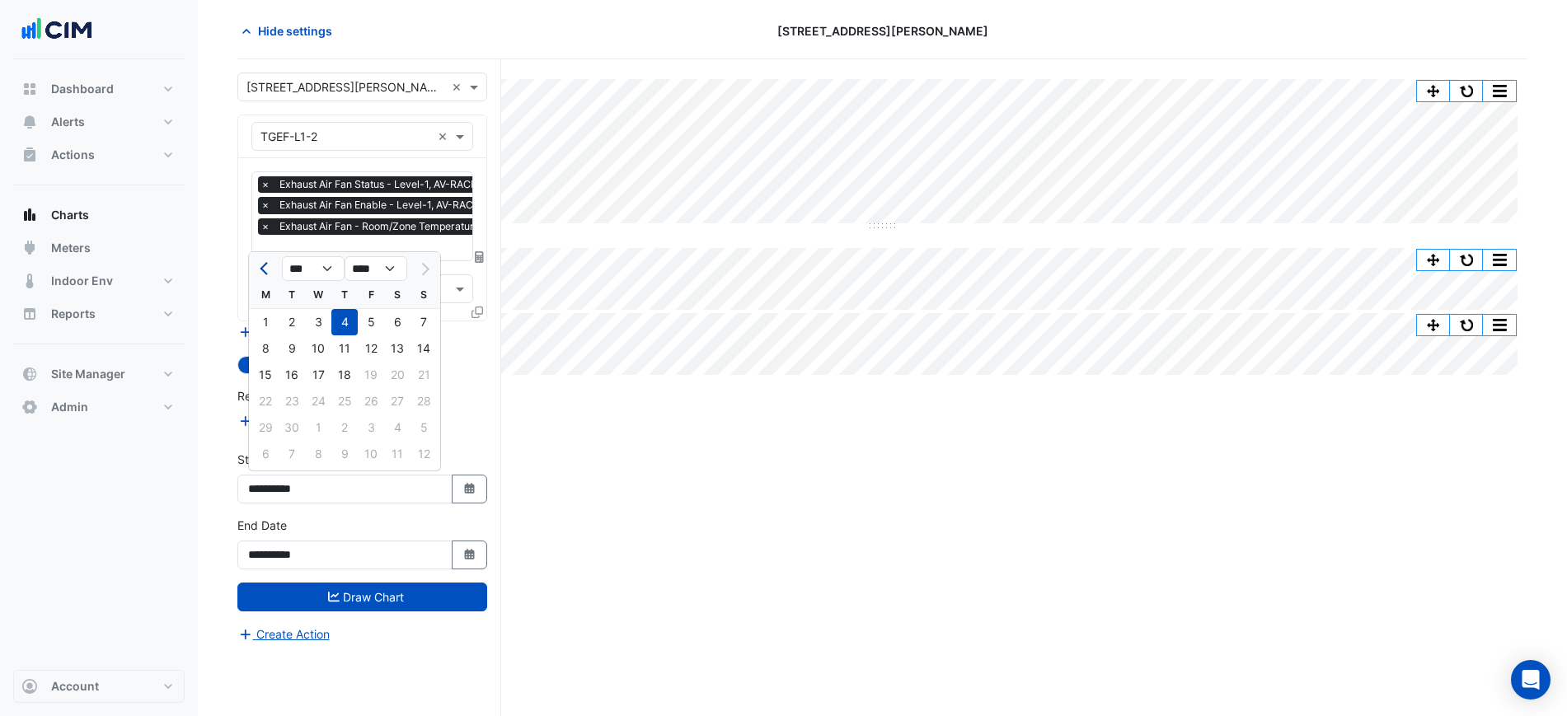
click at [258, 263] on button "Previous month" at bounding box center [265, 268] width 20 height 26
select select "*"
click at [373, 326] on div "1" at bounding box center [371, 322] width 26 height 26
type input "**********"
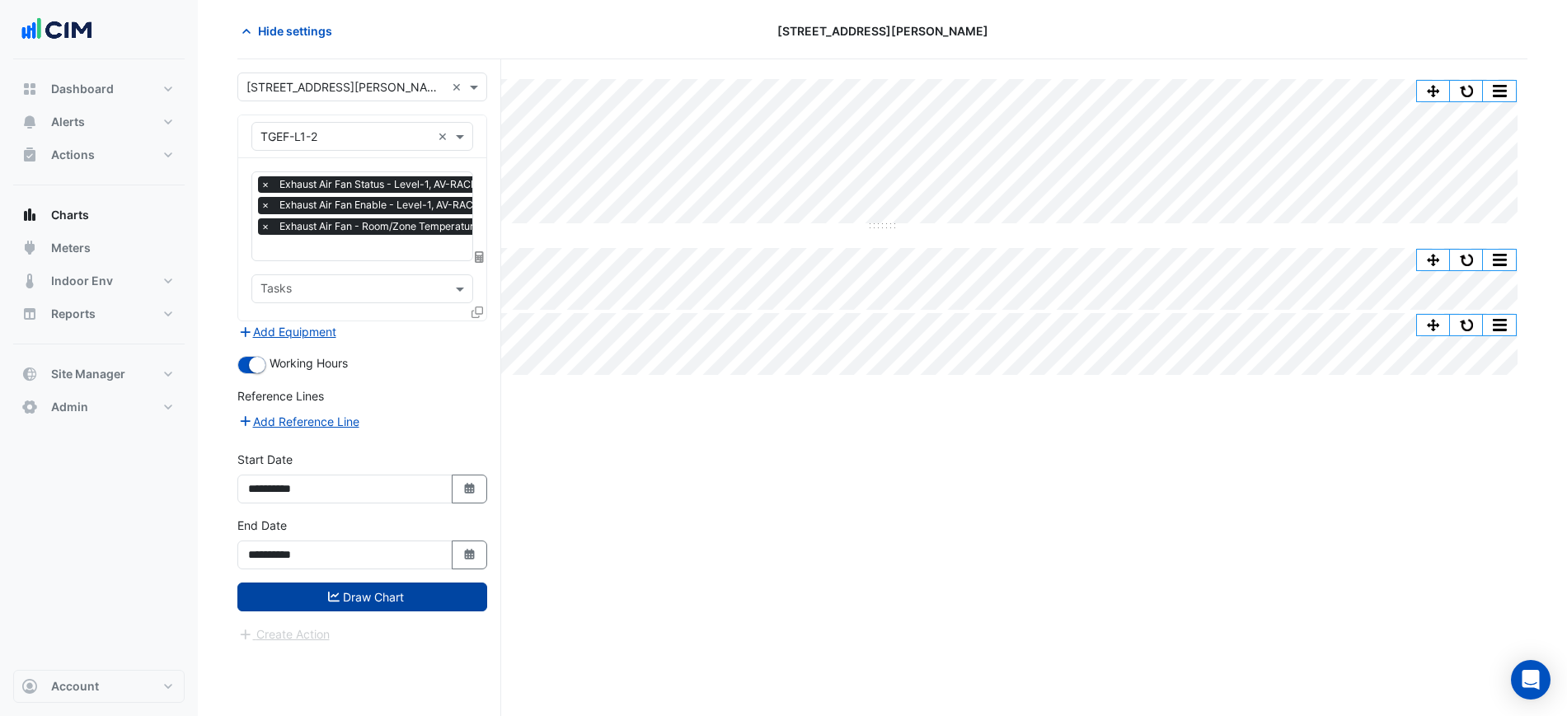
click at [428, 592] on button "Draw Chart" at bounding box center [362, 597] width 250 height 29
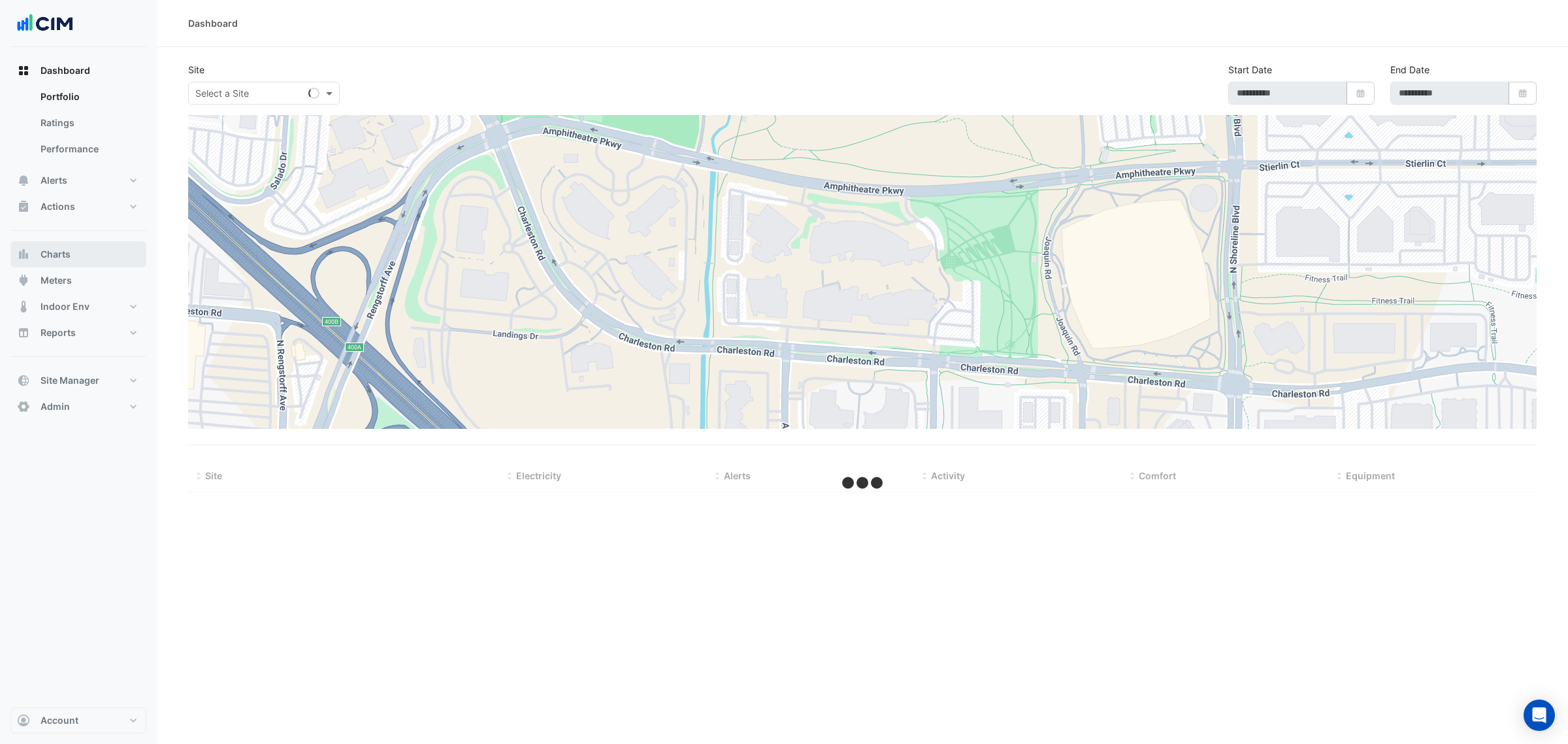
click at [86, 255] on button "Charts" at bounding box center [78, 254] width 136 height 26
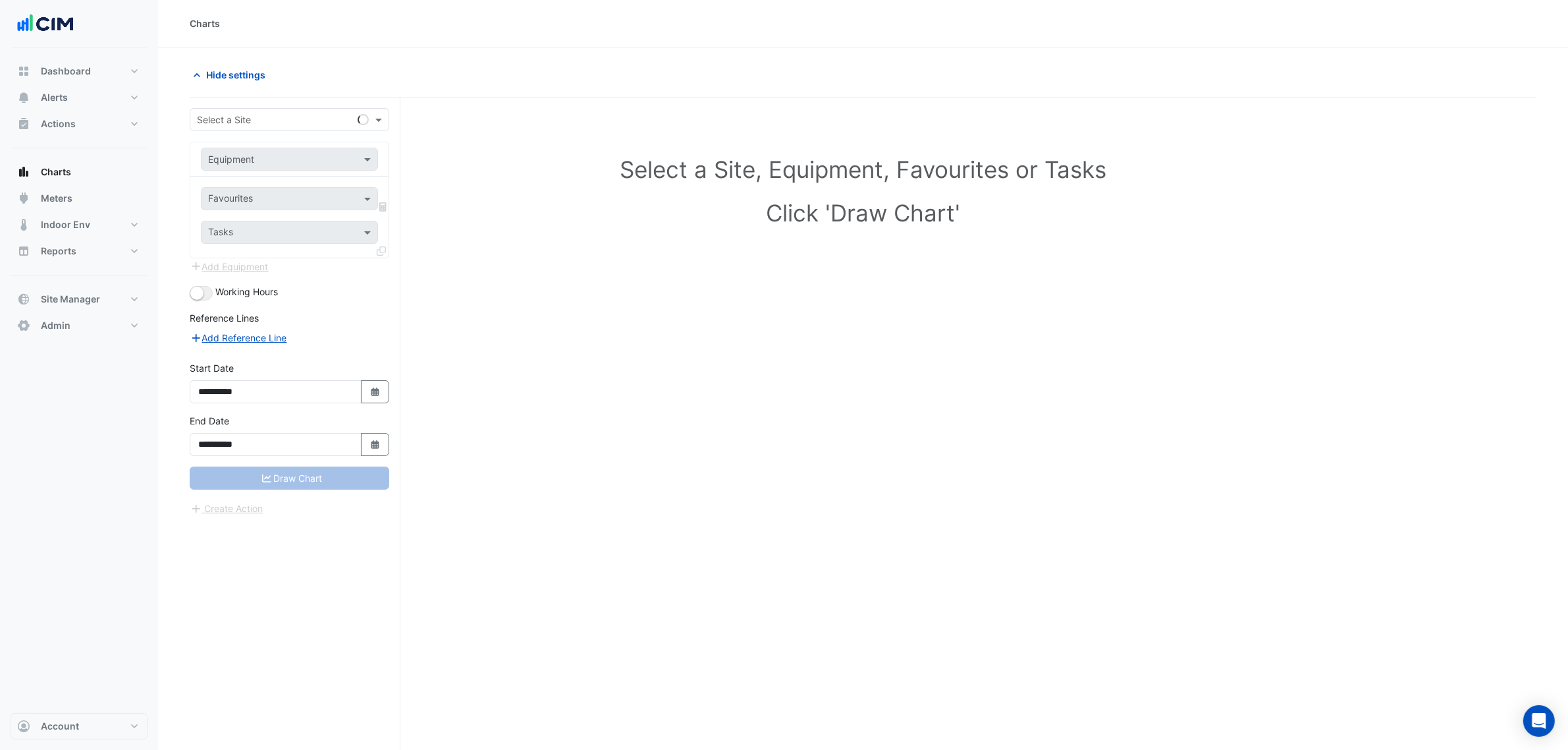
click at [255, 100] on div "**********" at bounding box center [295, 449] width 211 height 702
click at [264, 115] on input "text" at bounding box center [276, 120] width 159 height 14
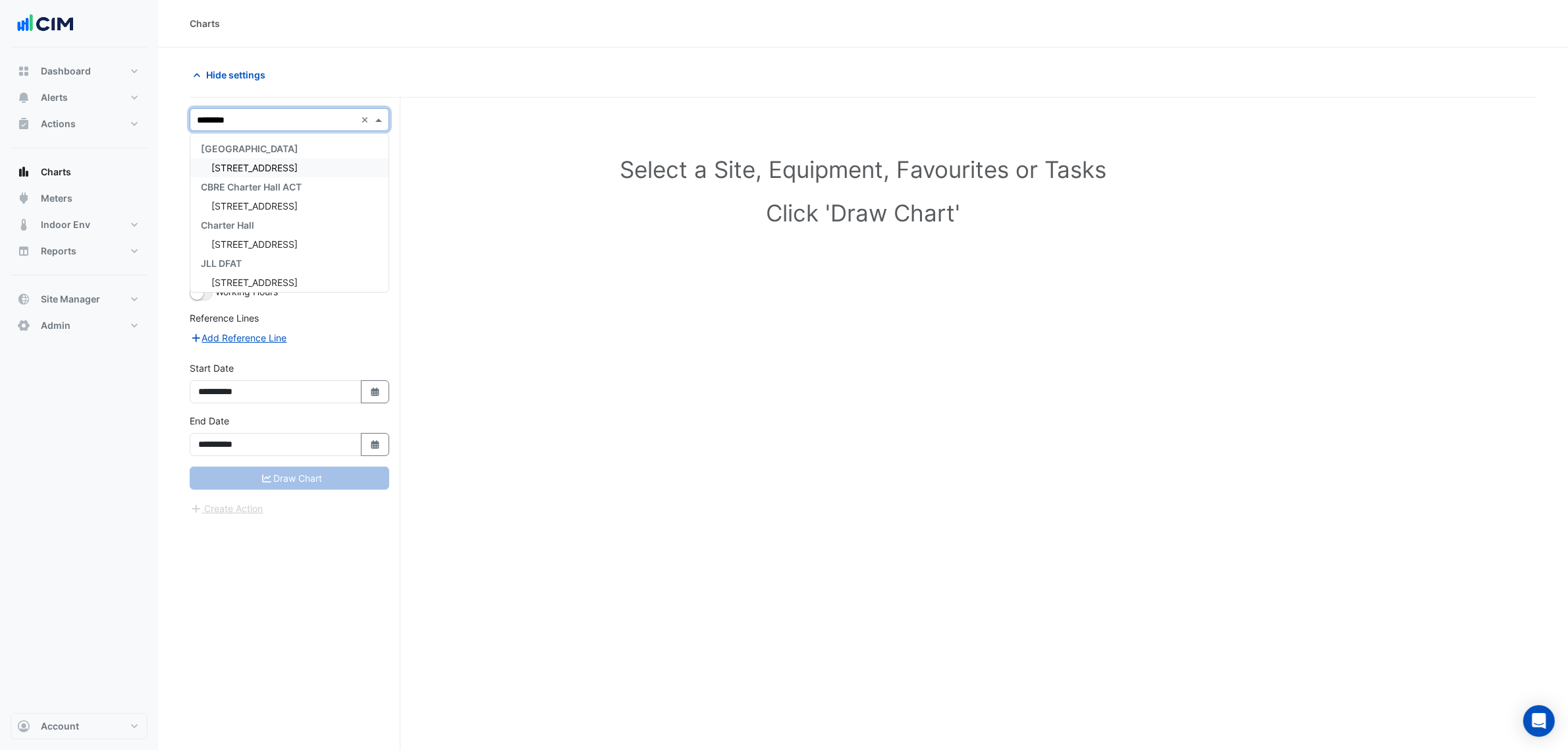
type input "*********"
type input "**"
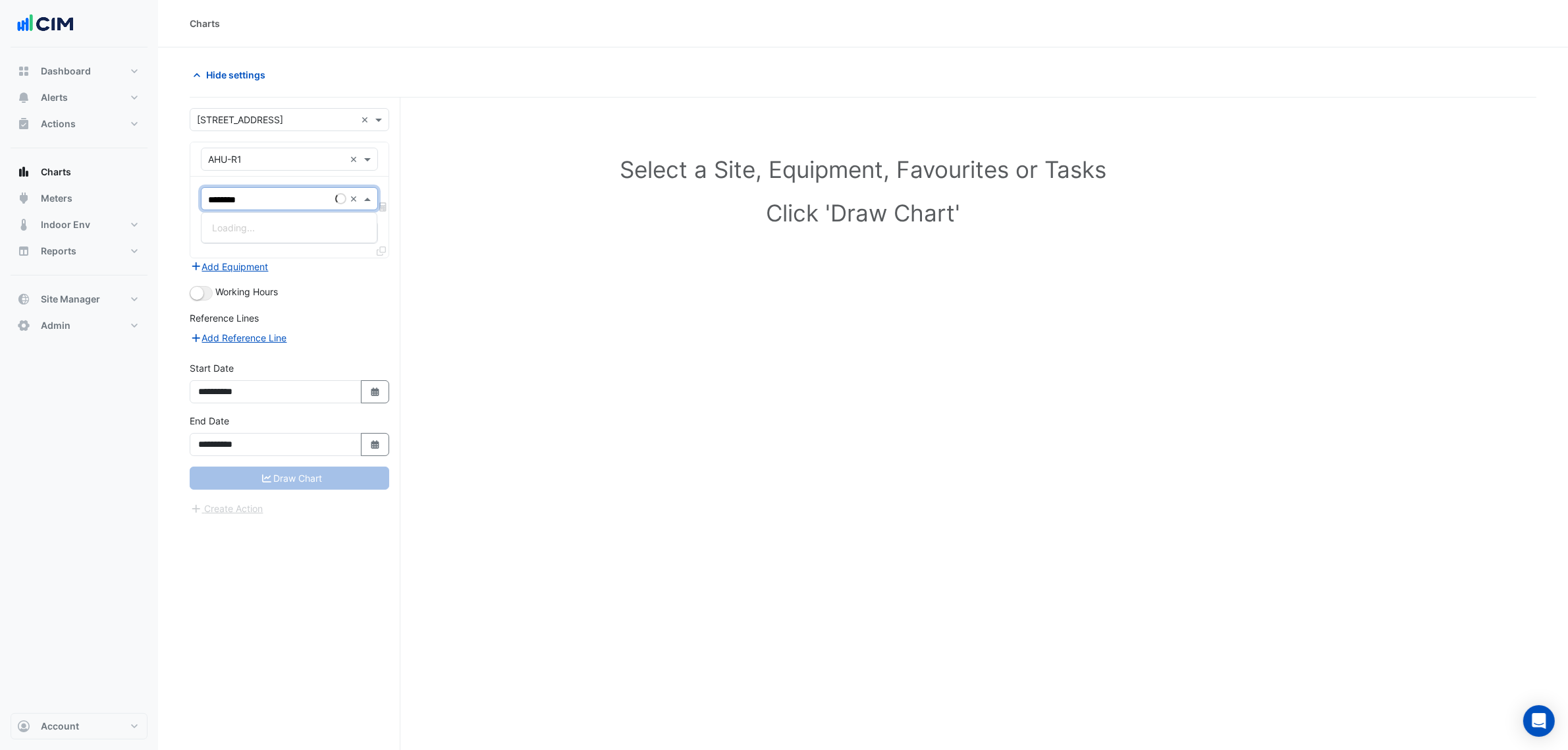
type input "*******"
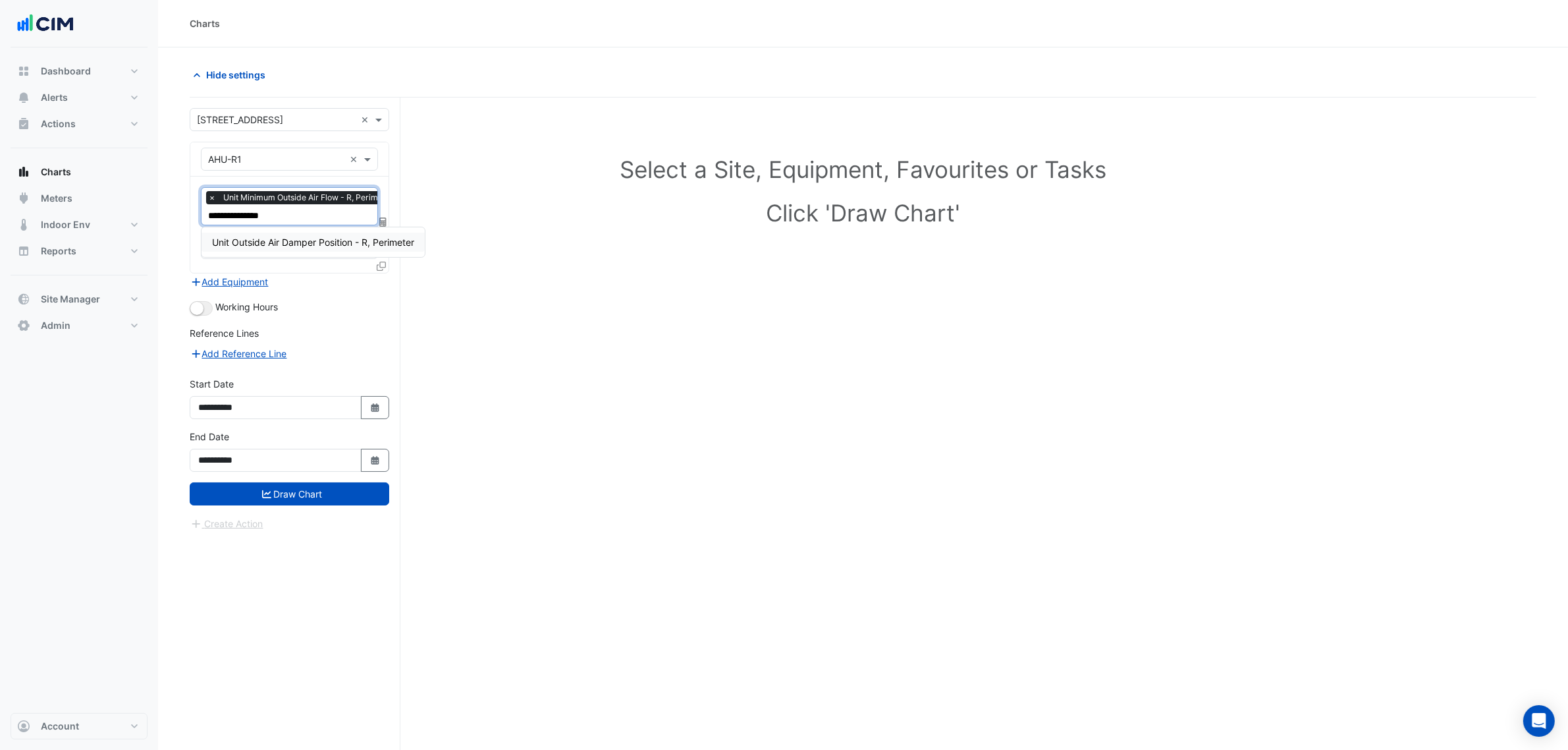
type input "**********"
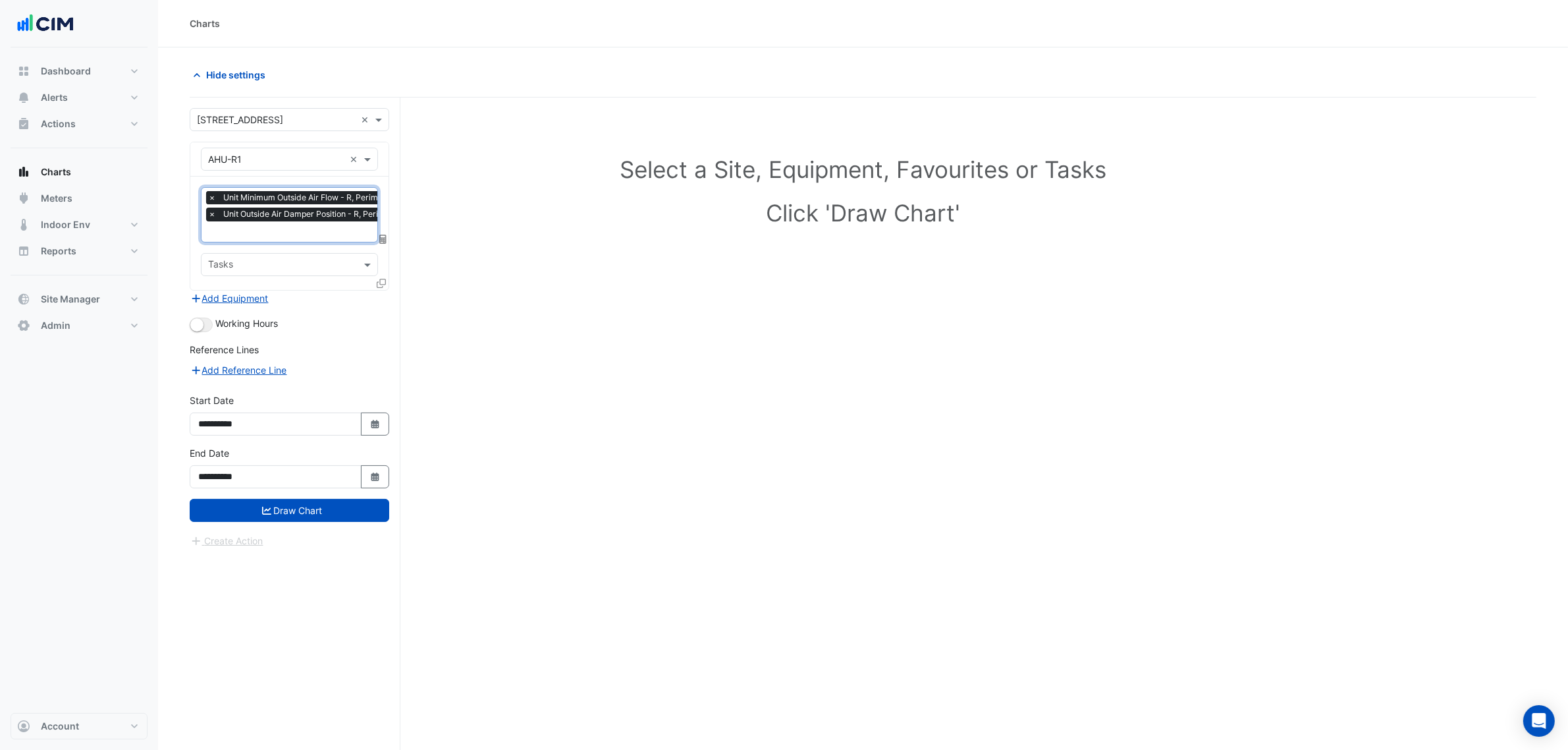
click at [209, 199] on span "×" at bounding box center [212, 197] width 12 height 13
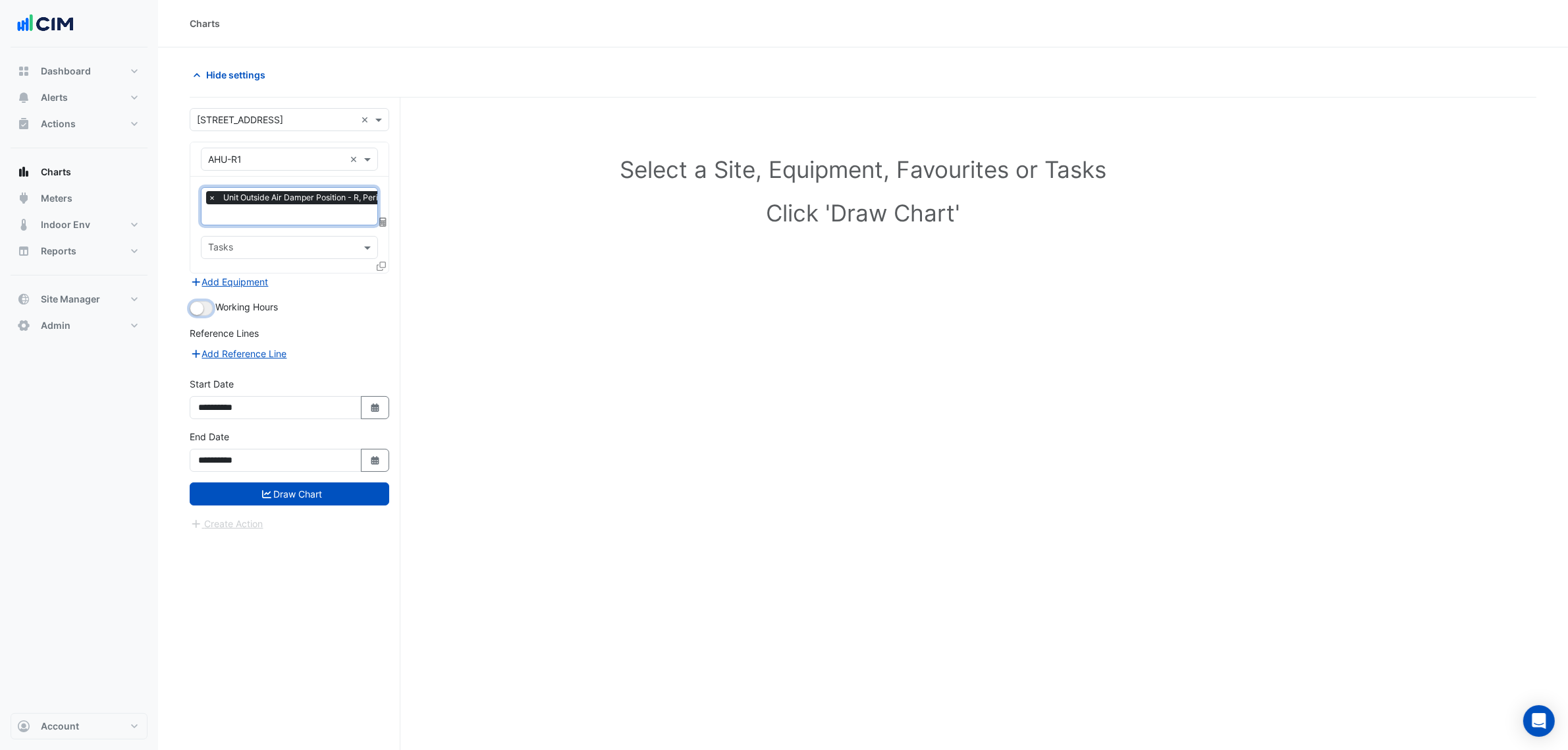
click at [200, 309] on small "button" at bounding box center [197, 308] width 13 height 13
click at [383, 265] on icon at bounding box center [381, 266] width 10 height 10
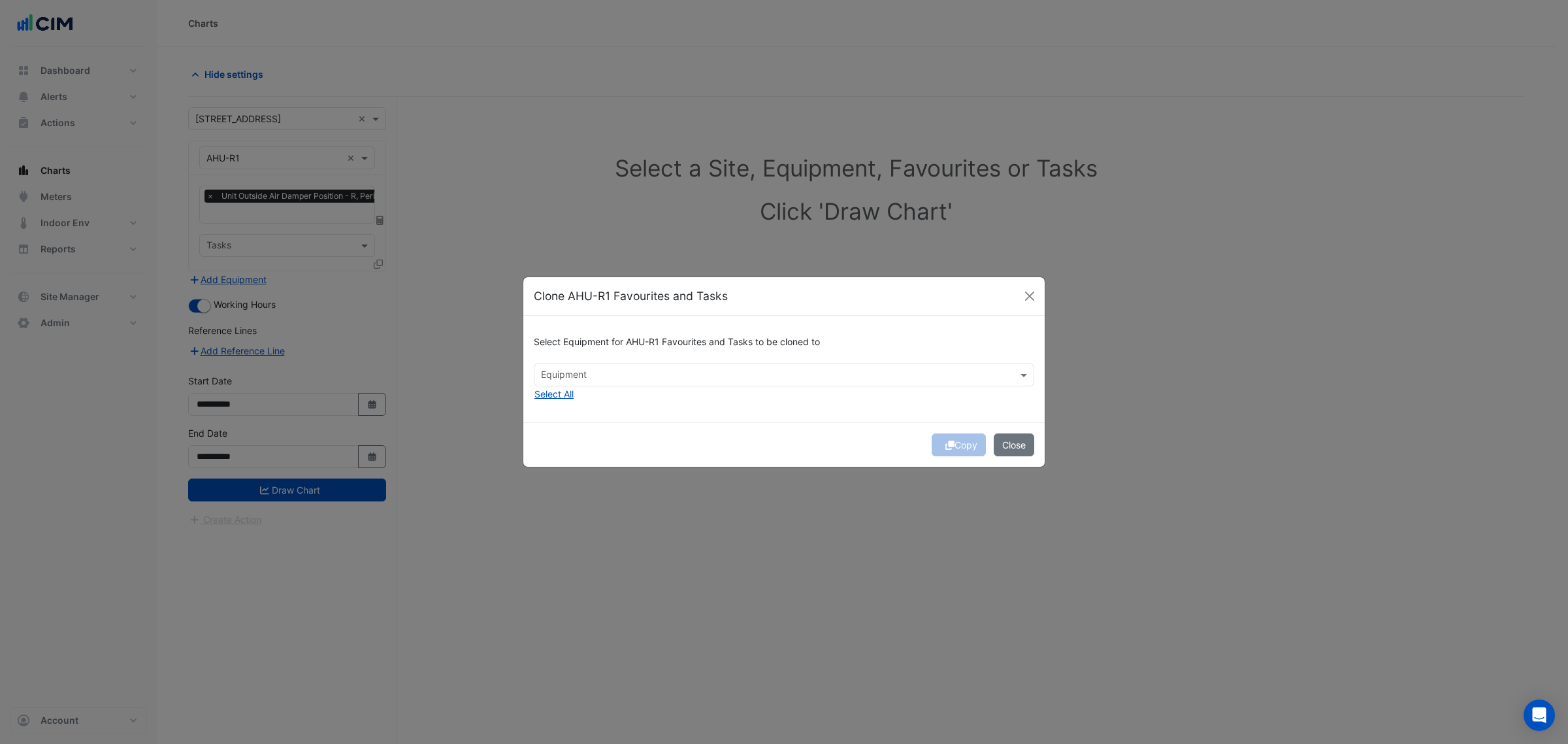
click at [602, 360] on div "Select Equipment for AHU-R1 Favourites and Tasks to be cloned to" at bounding box center [783, 344] width 500 height 37
click at [596, 383] on div at bounding box center [775, 376] width 473 height 17
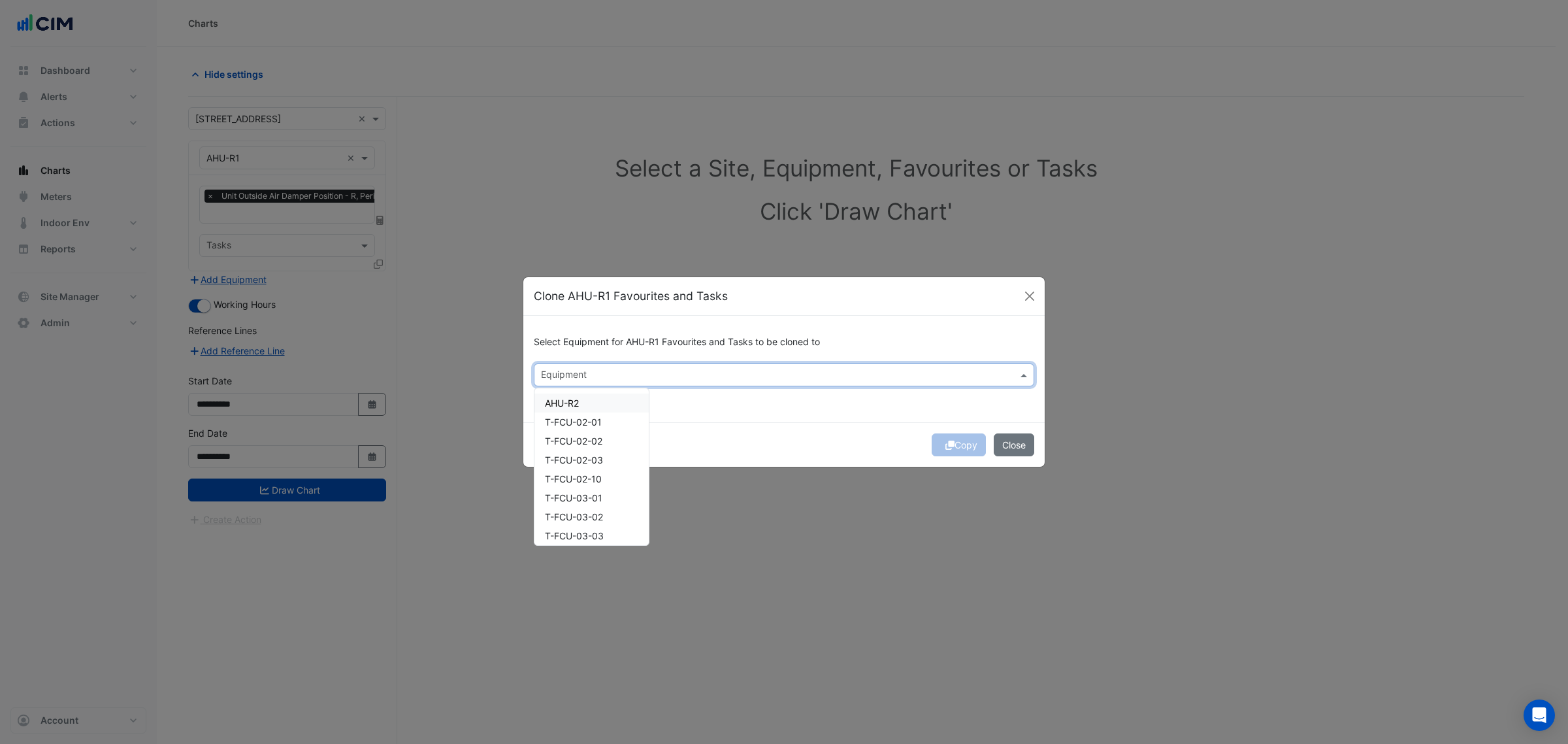
click at [600, 399] on div "AHU-R2" at bounding box center [591, 403] width 114 height 19
drag, startPoint x: 618, startPoint y: 426, endPoint x: 616, endPoint y: 435, distance: 9.2
click at [618, 426] on div "T-FCU-02-01" at bounding box center [591, 422] width 114 height 19
click at [616, 435] on div "T-FCU-02-02" at bounding box center [591, 441] width 114 height 19
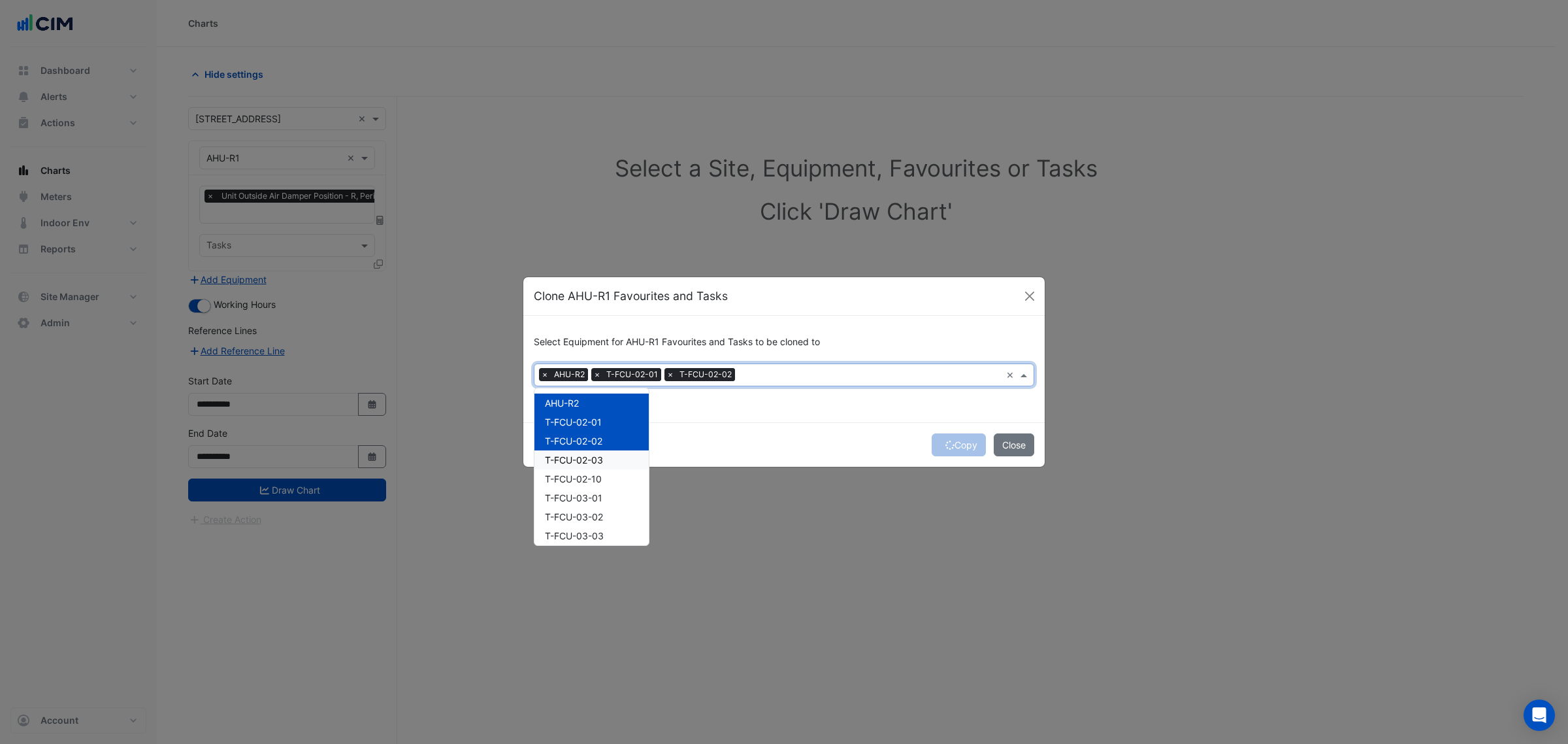
click at [618, 451] on div "T-FCU-02-03" at bounding box center [591, 460] width 114 height 19
click at [621, 471] on div "T-FCU-02-10" at bounding box center [591, 479] width 114 height 19
click at [625, 504] on div "T-FCU-03-01" at bounding box center [591, 498] width 114 height 19
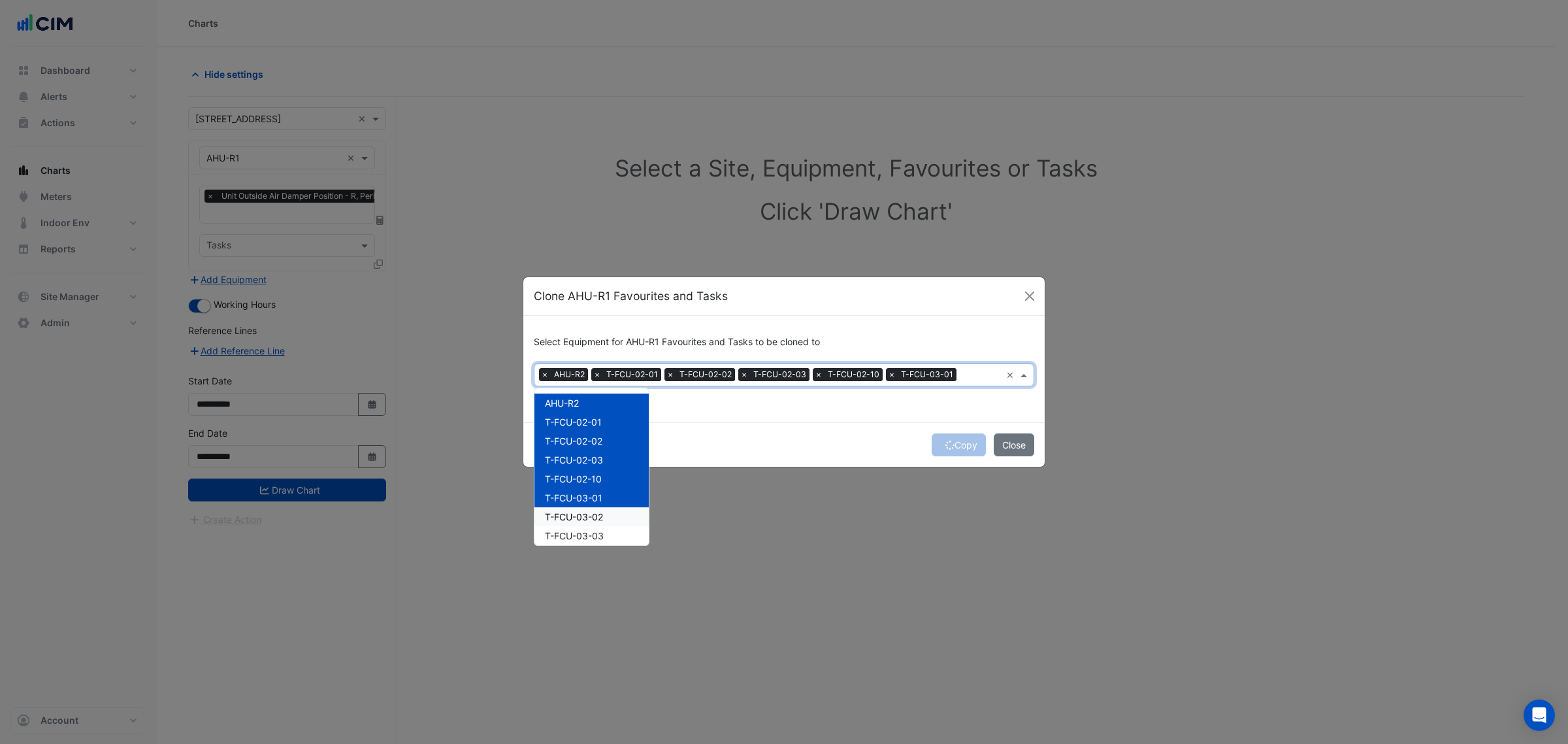
click at [621, 524] on div "T-FCU-03-02" at bounding box center [591, 516] width 114 height 19
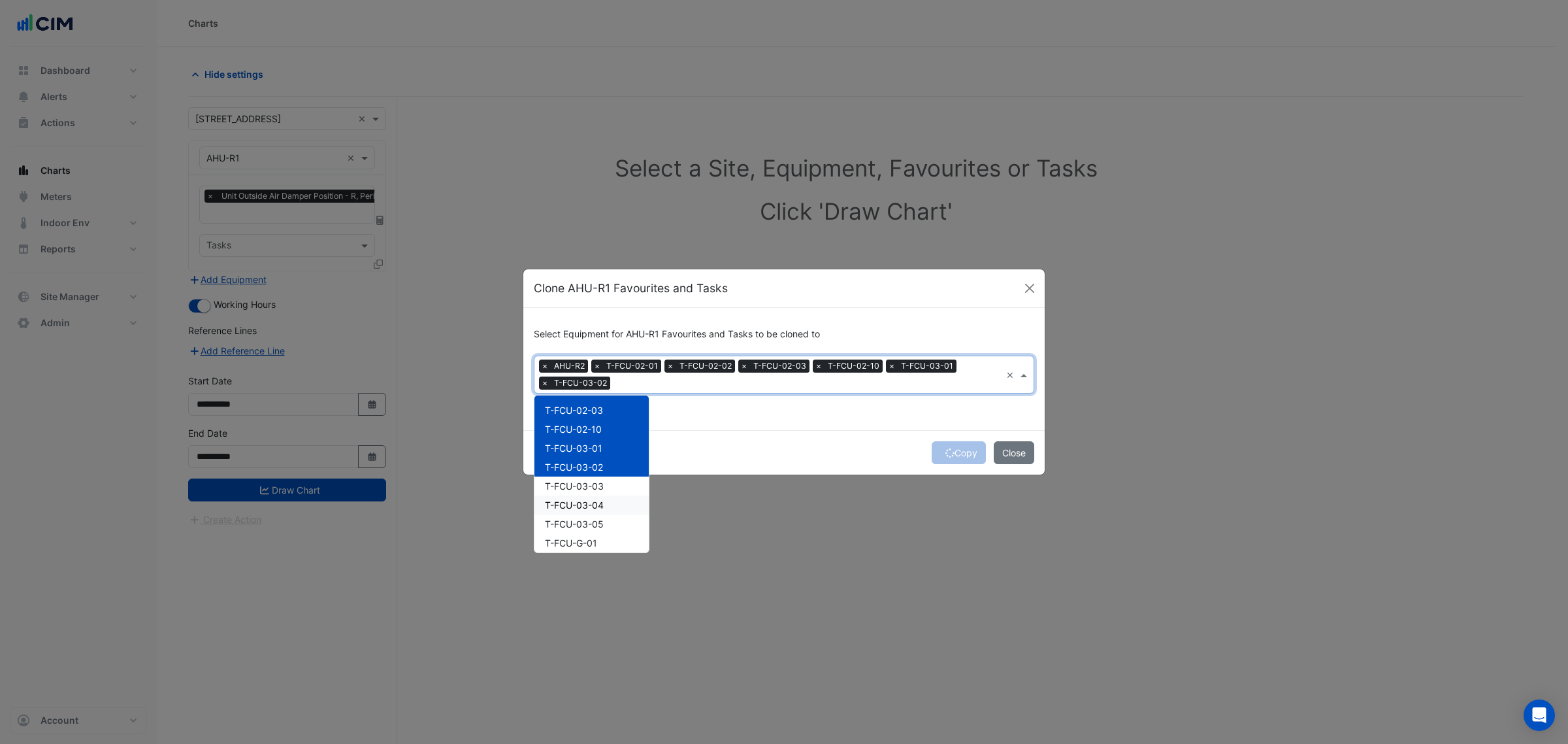
scroll to position [82, 0]
click at [622, 466] on div "T-FCU-03-03" at bounding box center [591, 461] width 114 height 19
click at [622, 481] on div "T-FCU-03-04" at bounding box center [591, 480] width 114 height 19
click at [622, 495] on div "T-FCU-03-05" at bounding box center [591, 499] width 114 height 19
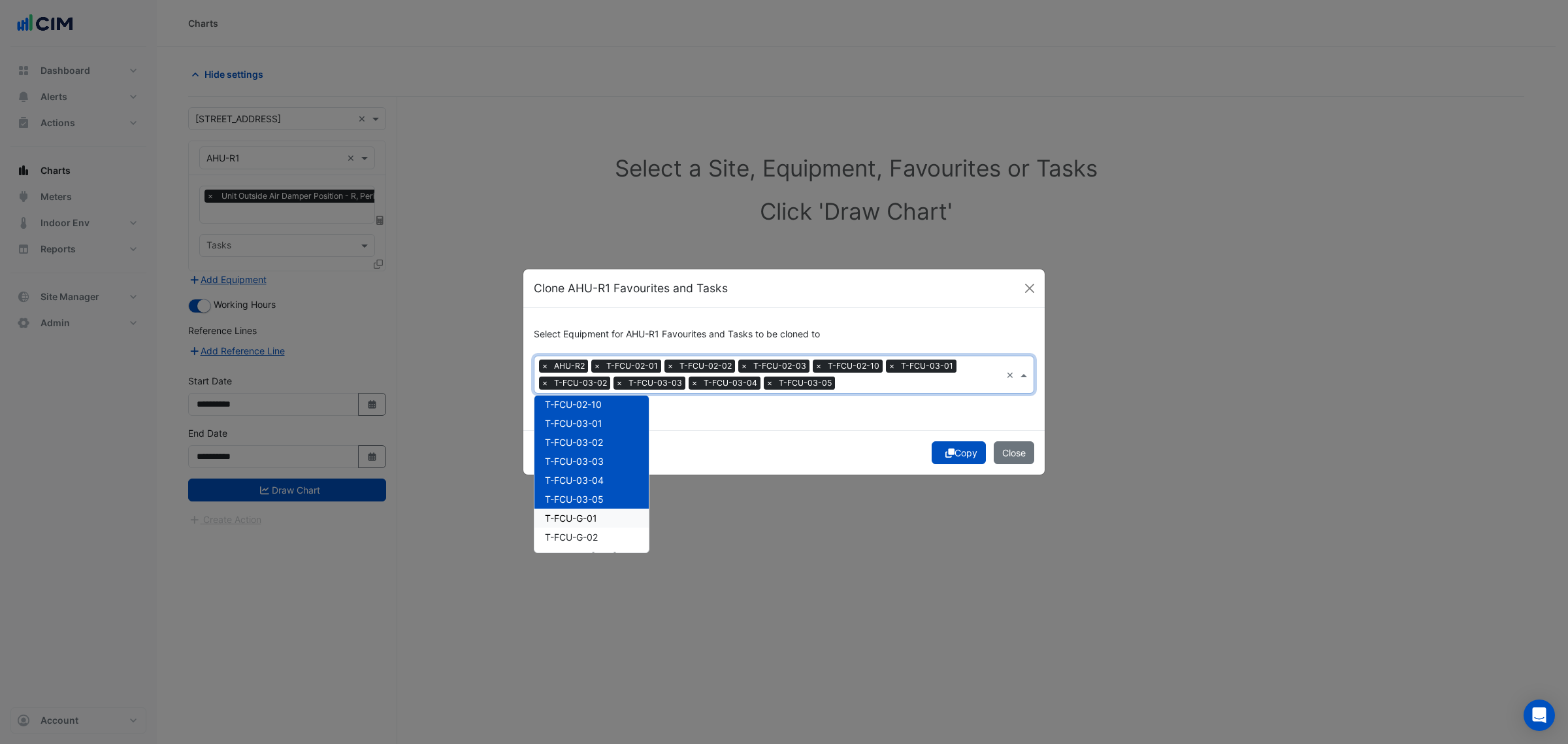
click at [622, 513] on div "T-FCU-G-01" at bounding box center [591, 518] width 114 height 19
click at [622, 531] on div "T-FCU-G-02" at bounding box center [591, 537] width 114 height 19
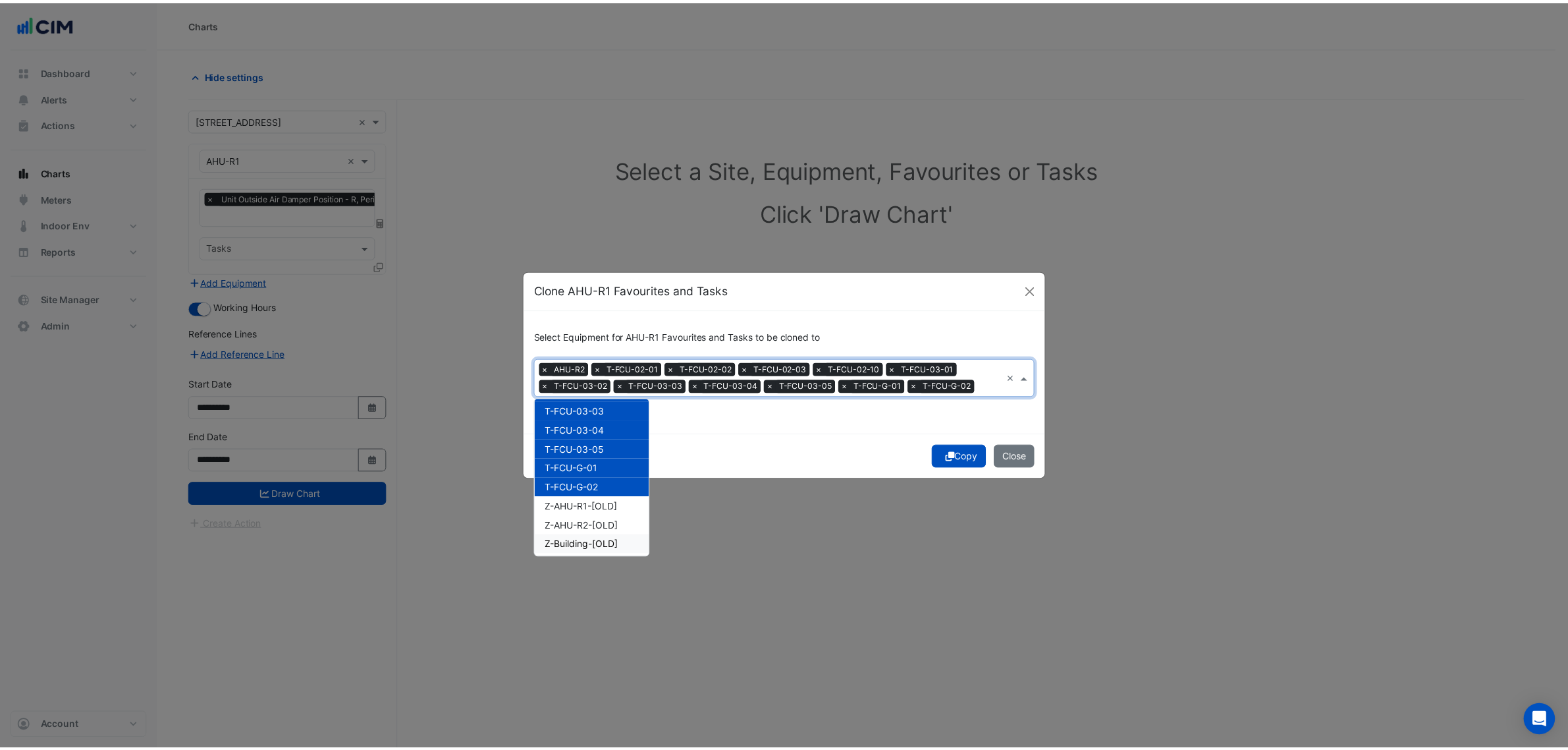
scroll to position [165, 0]
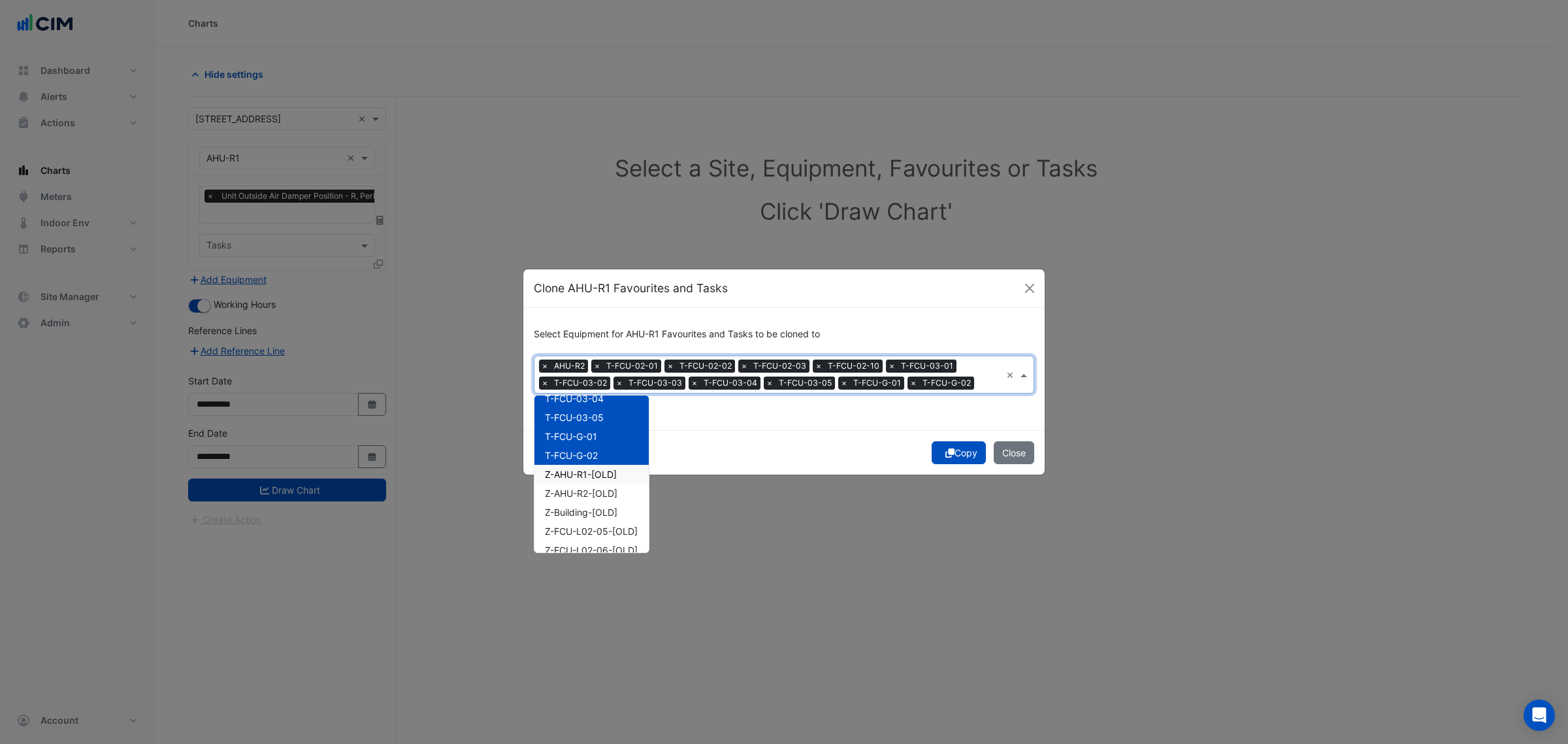
click at [618, 476] on div "Z-AHU-R1-[OLD]" at bounding box center [591, 474] width 114 height 19
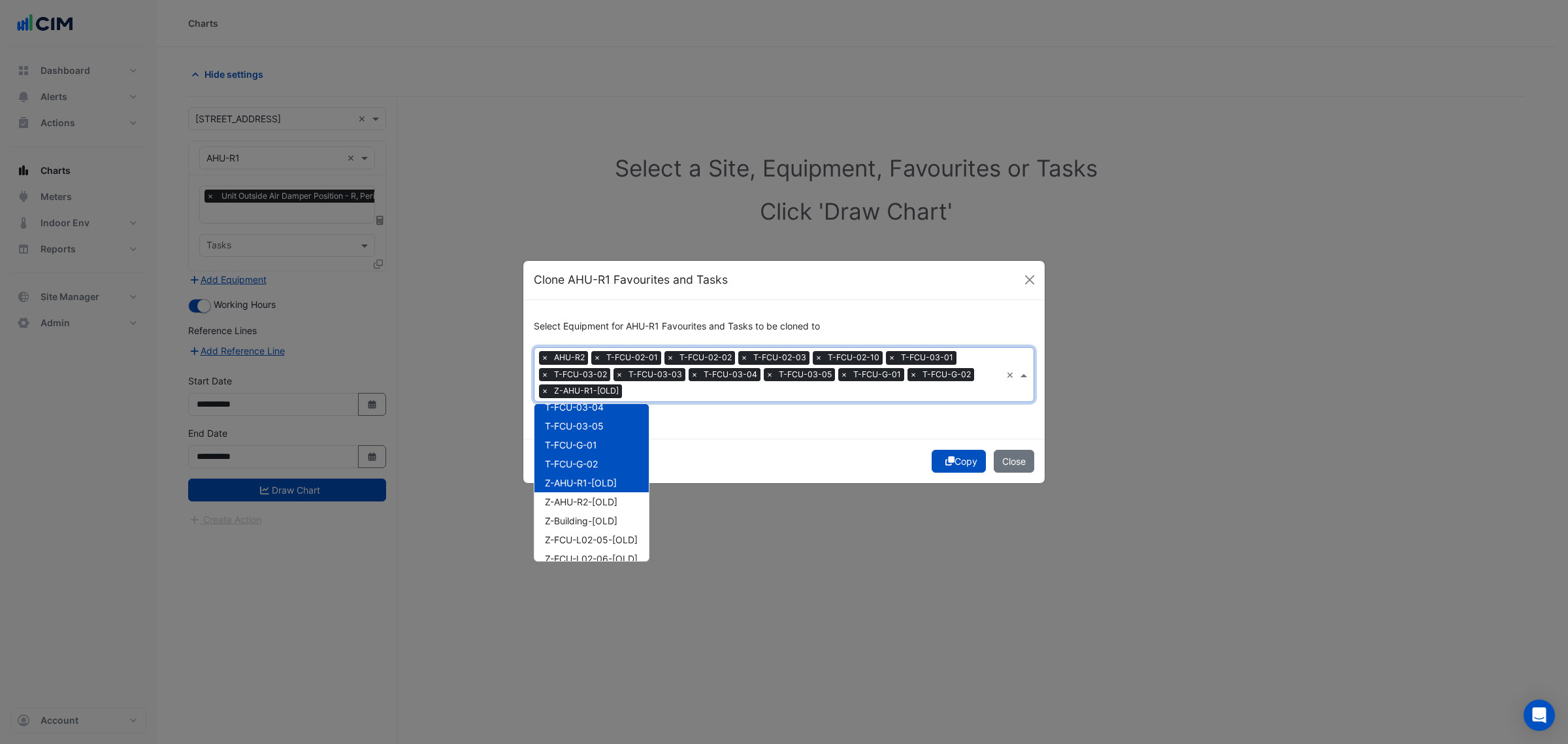
click at [618, 477] on div "Z-AHU-R1-[OLD]" at bounding box center [591, 483] width 114 height 19
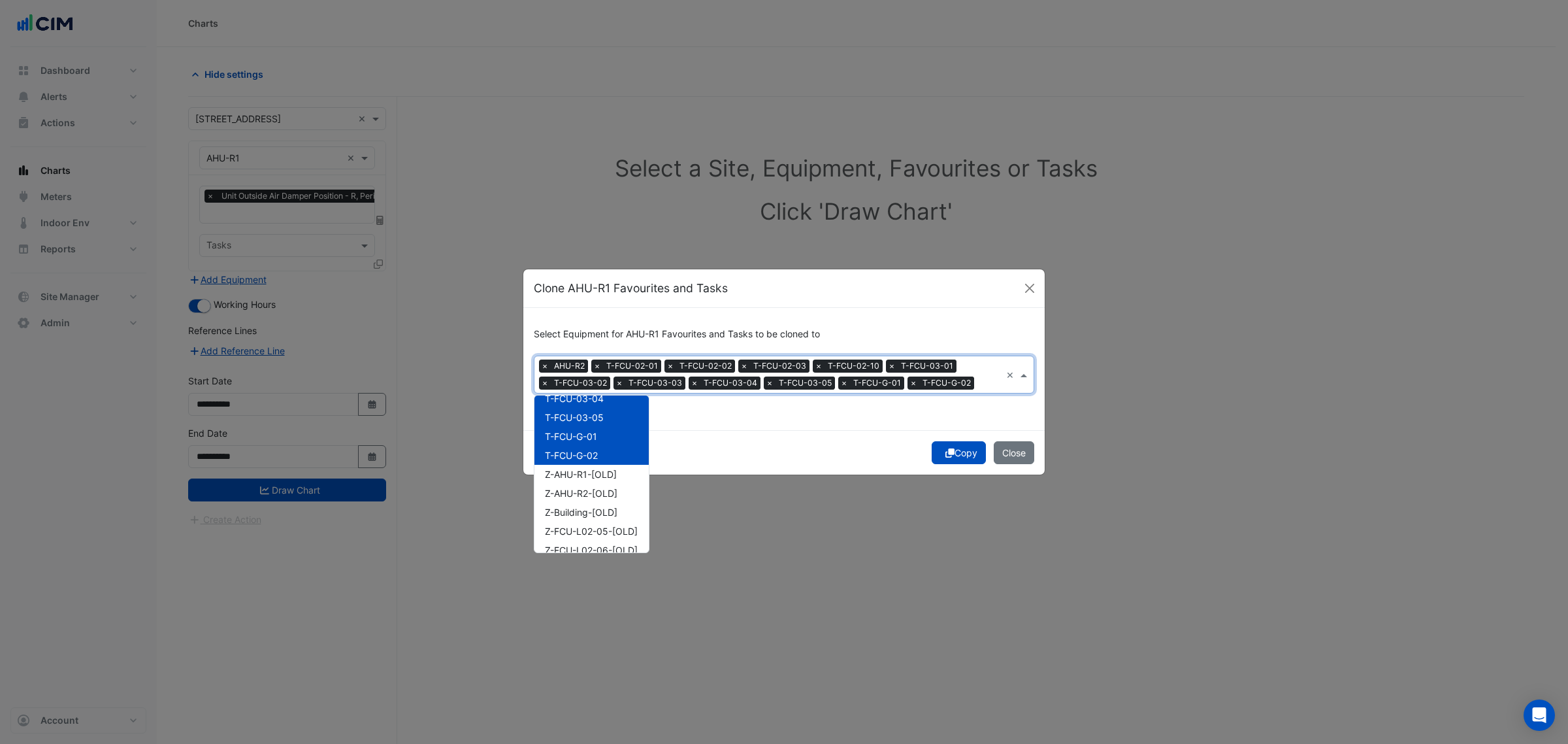
click at [745, 435] on div "Copy Close" at bounding box center [784, 452] width 522 height 44
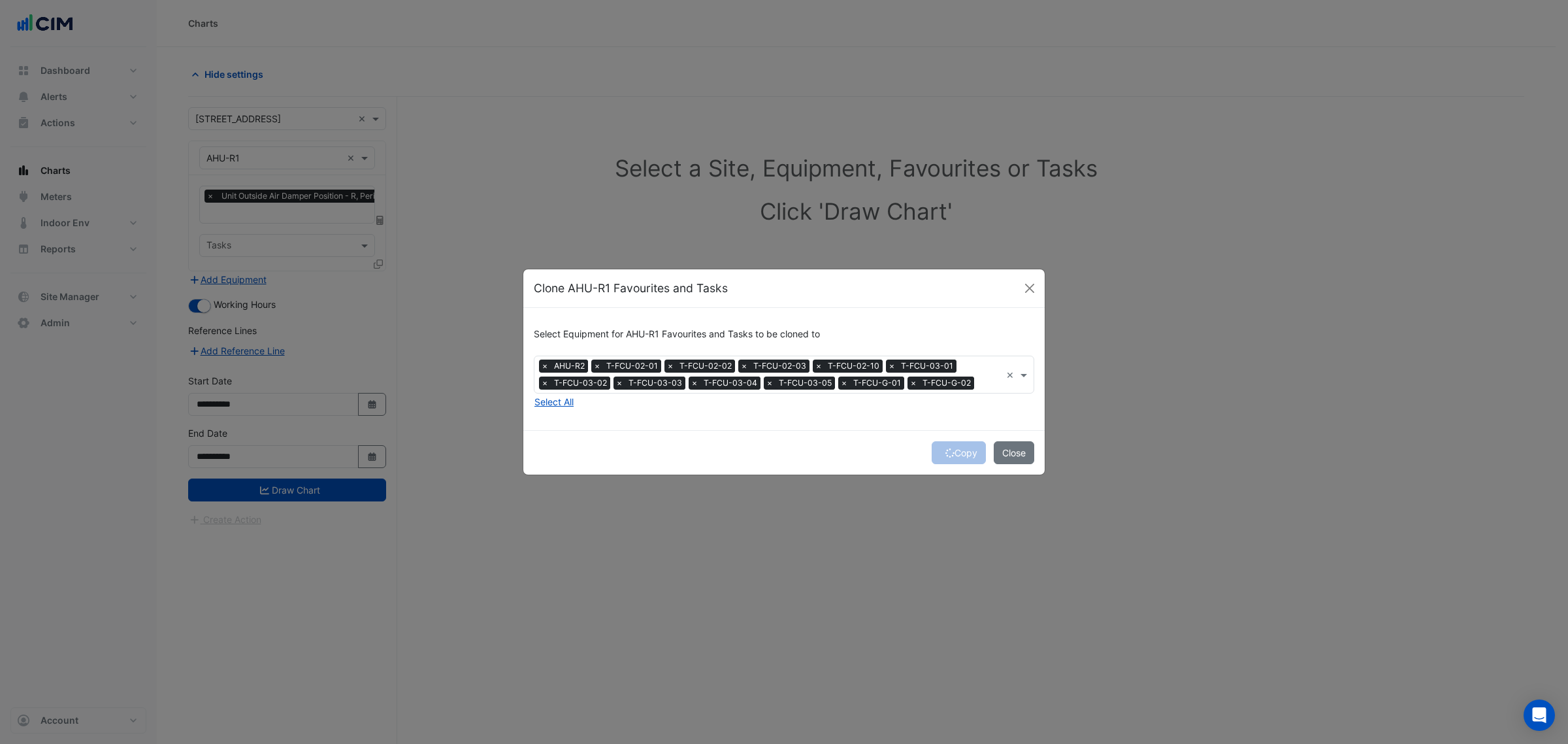
click at [946, 451] on div "Copy Close" at bounding box center [784, 452] width 522 height 44
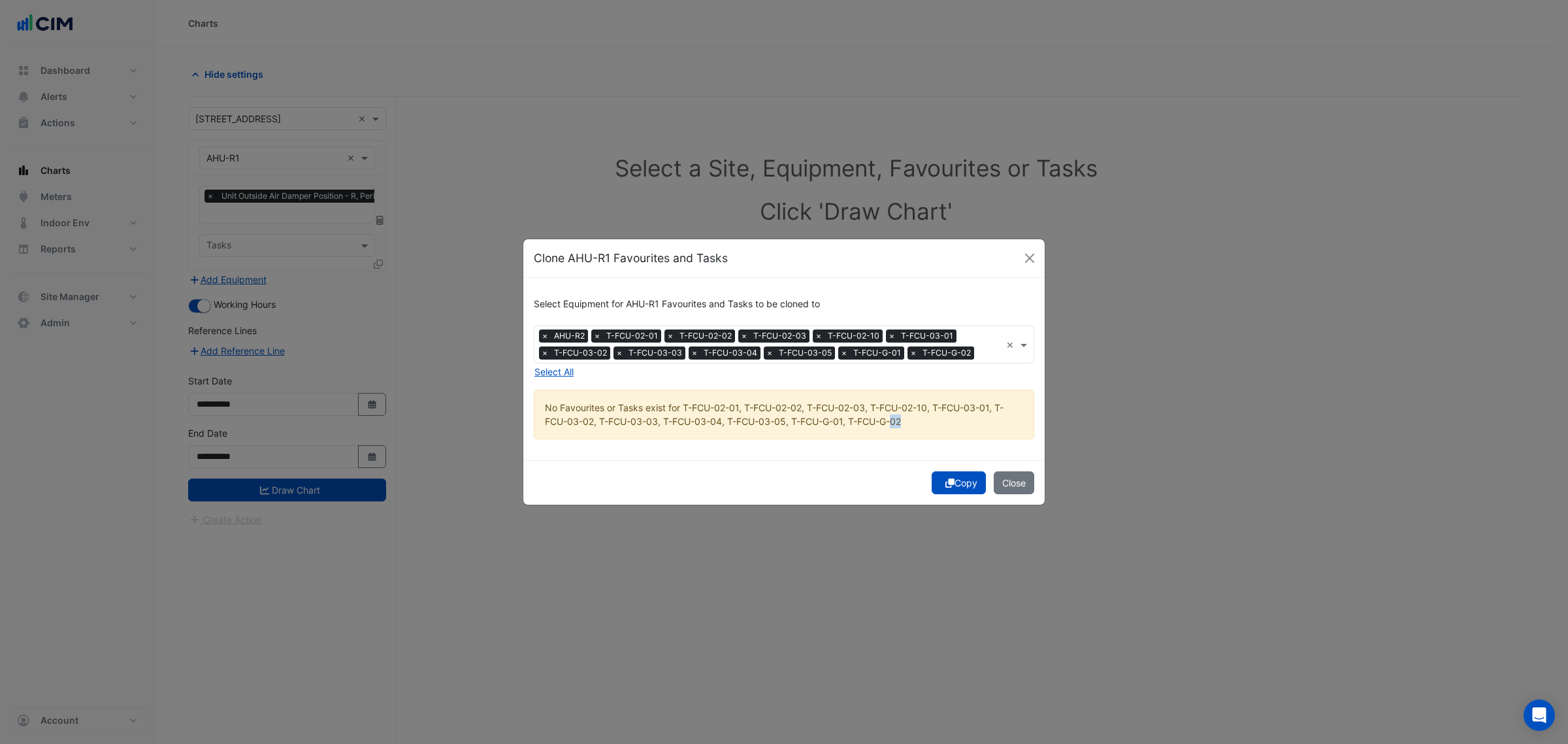
click at [946, 451] on div "Select Equipment for AHU-R1 Favourites and Tasks to be cloned to × AHU-R2 × T-F…" at bounding box center [784, 369] width 522 height 182
click at [945, 481] on icon "submit" at bounding box center [950, 483] width 10 height 10
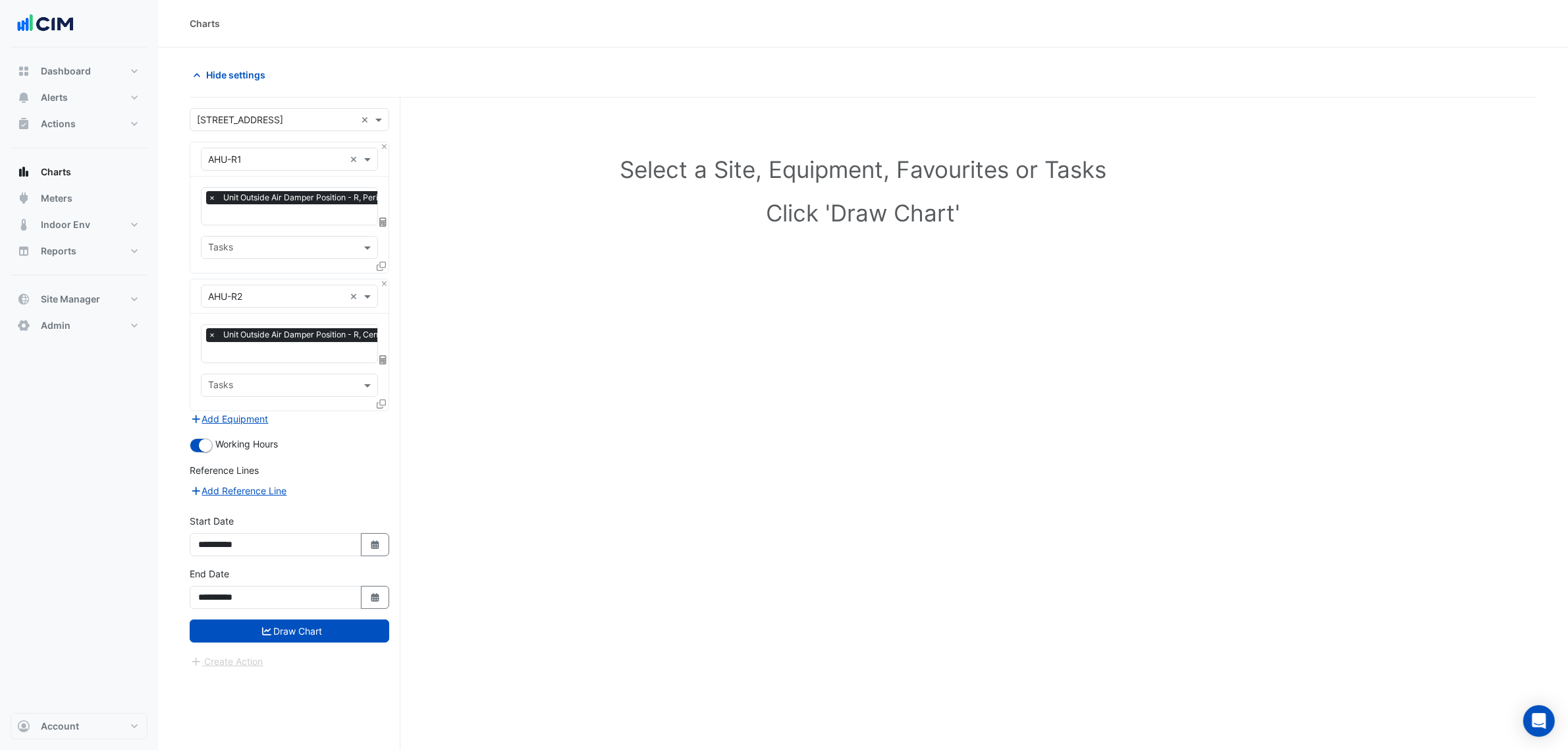
drag, startPoint x: 466, startPoint y: 461, endPoint x: 461, endPoint y: 497, distance: 36.3
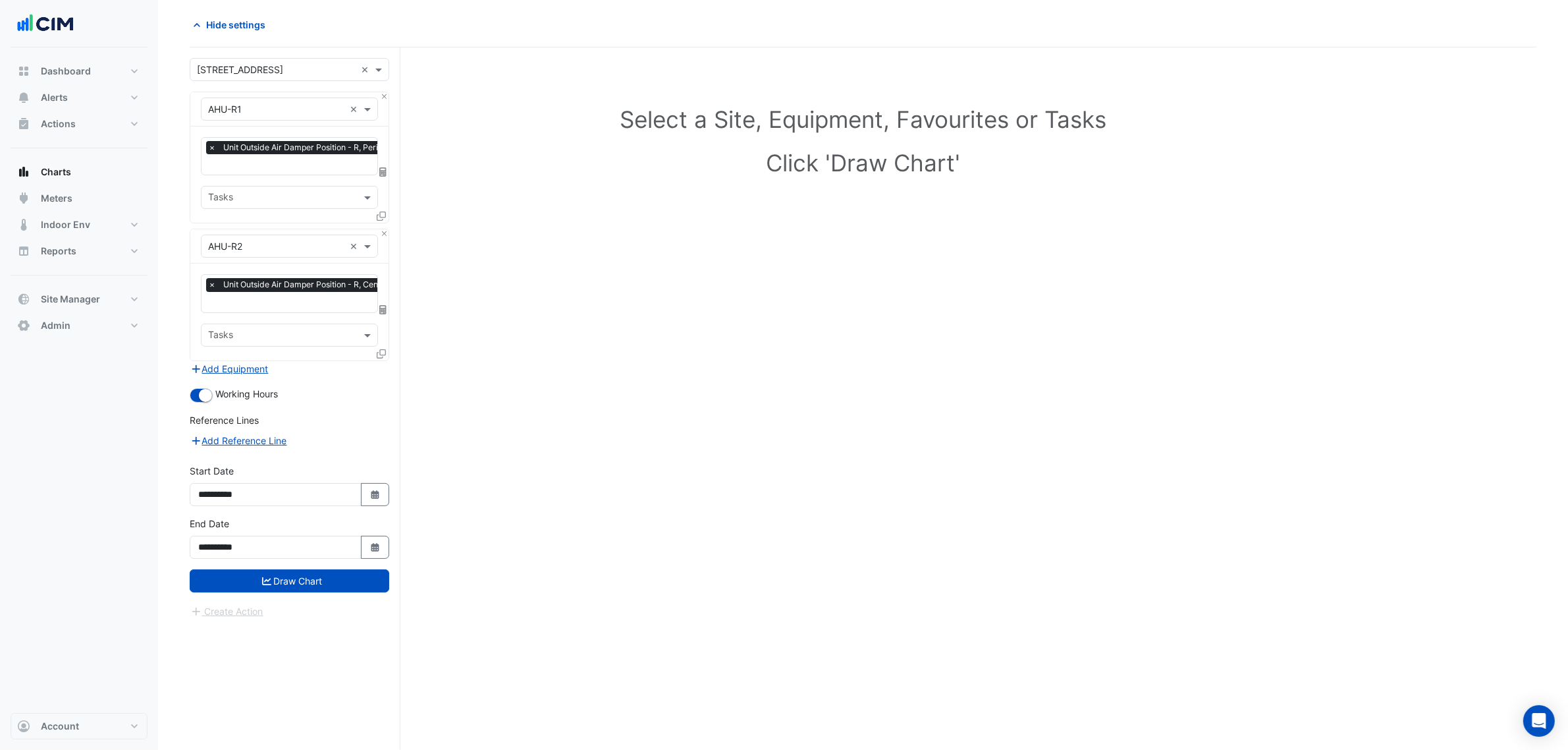
click at [297, 560] on div "**********" at bounding box center [289, 543] width 215 height 53
click at [296, 574] on button "Draw Chart" at bounding box center [289, 580] width 200 height 23
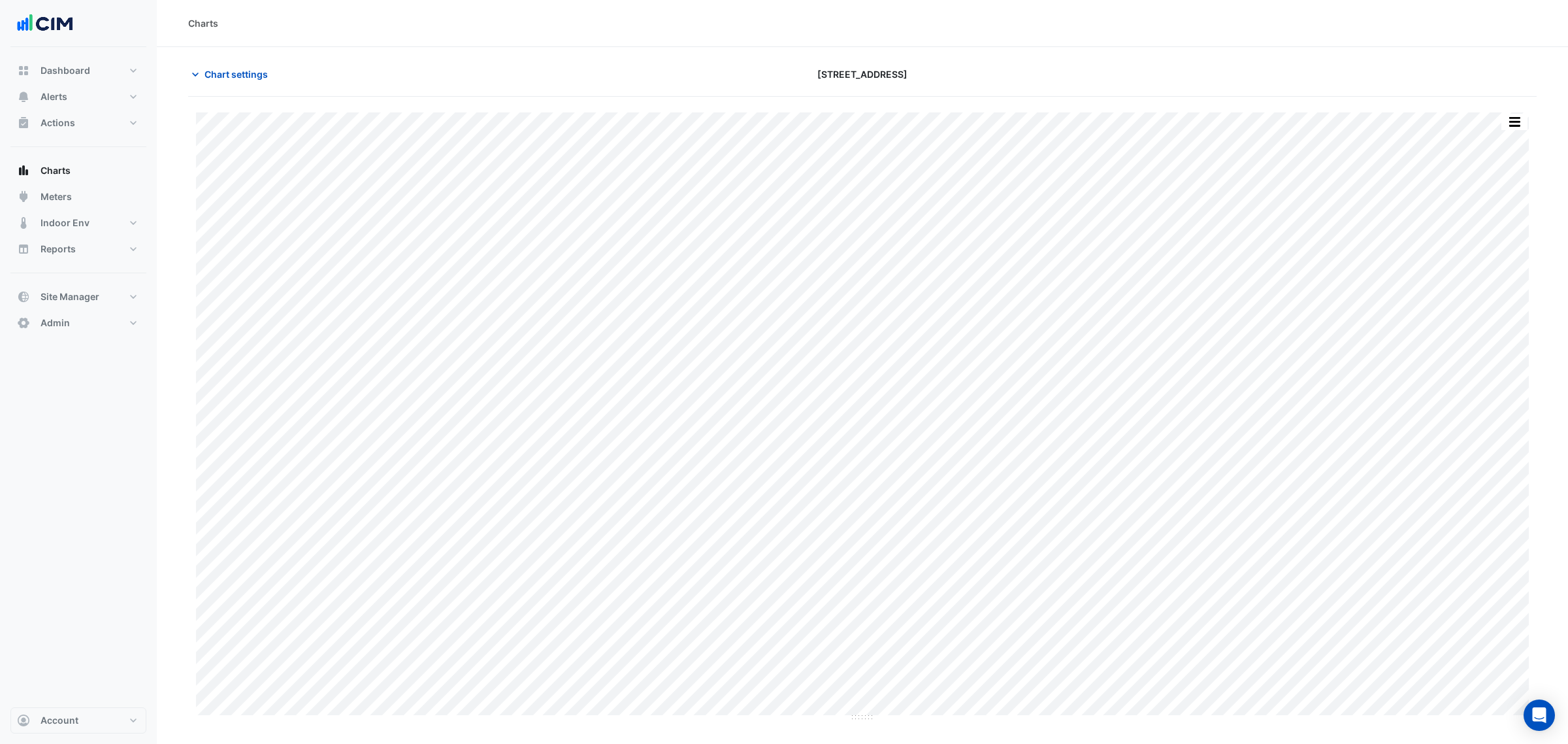
click at [1523, 117] on button "button" at bounding box center [1514, 121] width 26 height 17
click at [1520, 136] on div "Split by Equip" at bounding box center [1488, 145] width 78 height 24
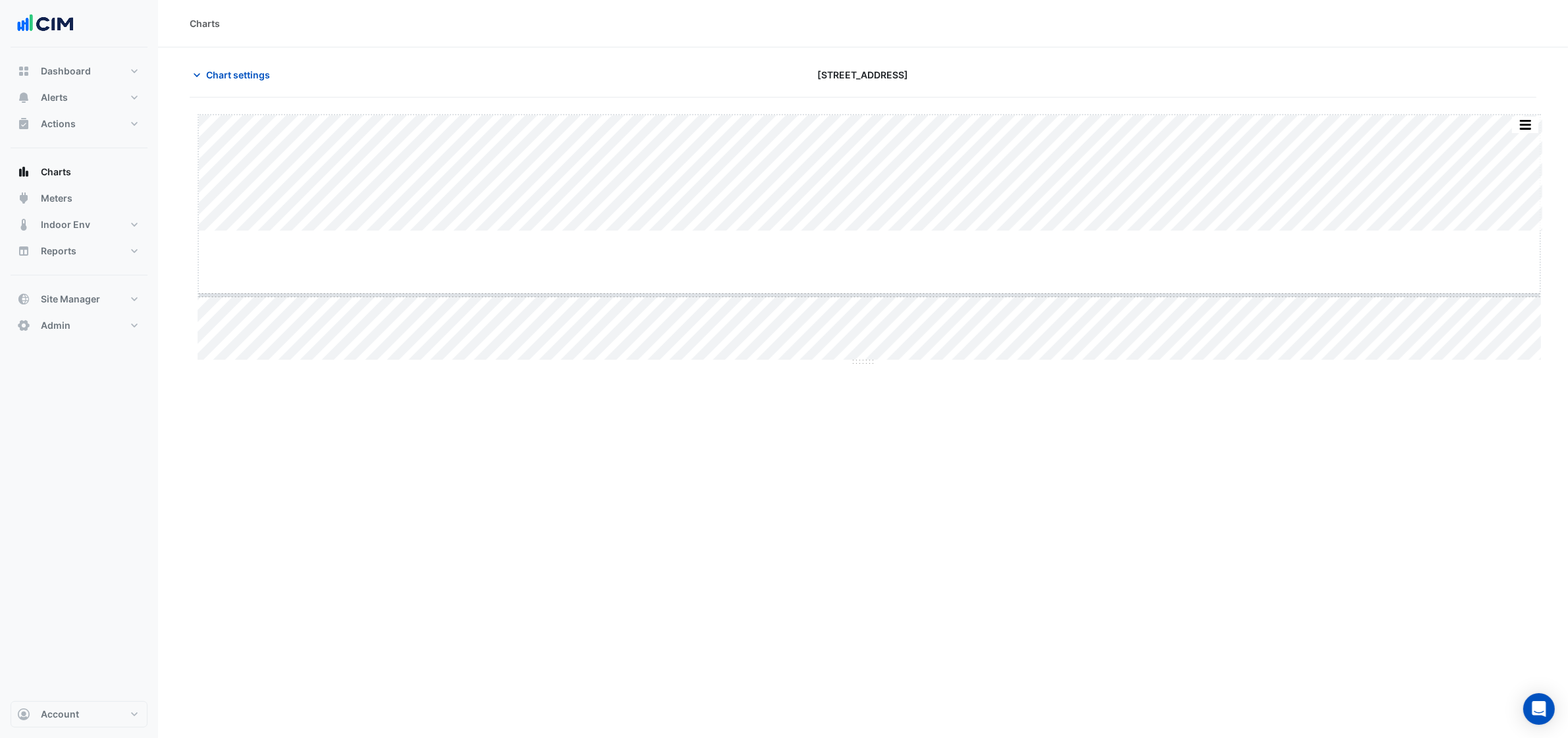
drag, startPoint x: 874, startPoint y: 231, endPoint x: 866, endPoint y: 325, distance: 94.3
drag, startPoint x: 868, startPoint y: 461, endPoint x: 867, endPoint y: 629, distance: 168.0
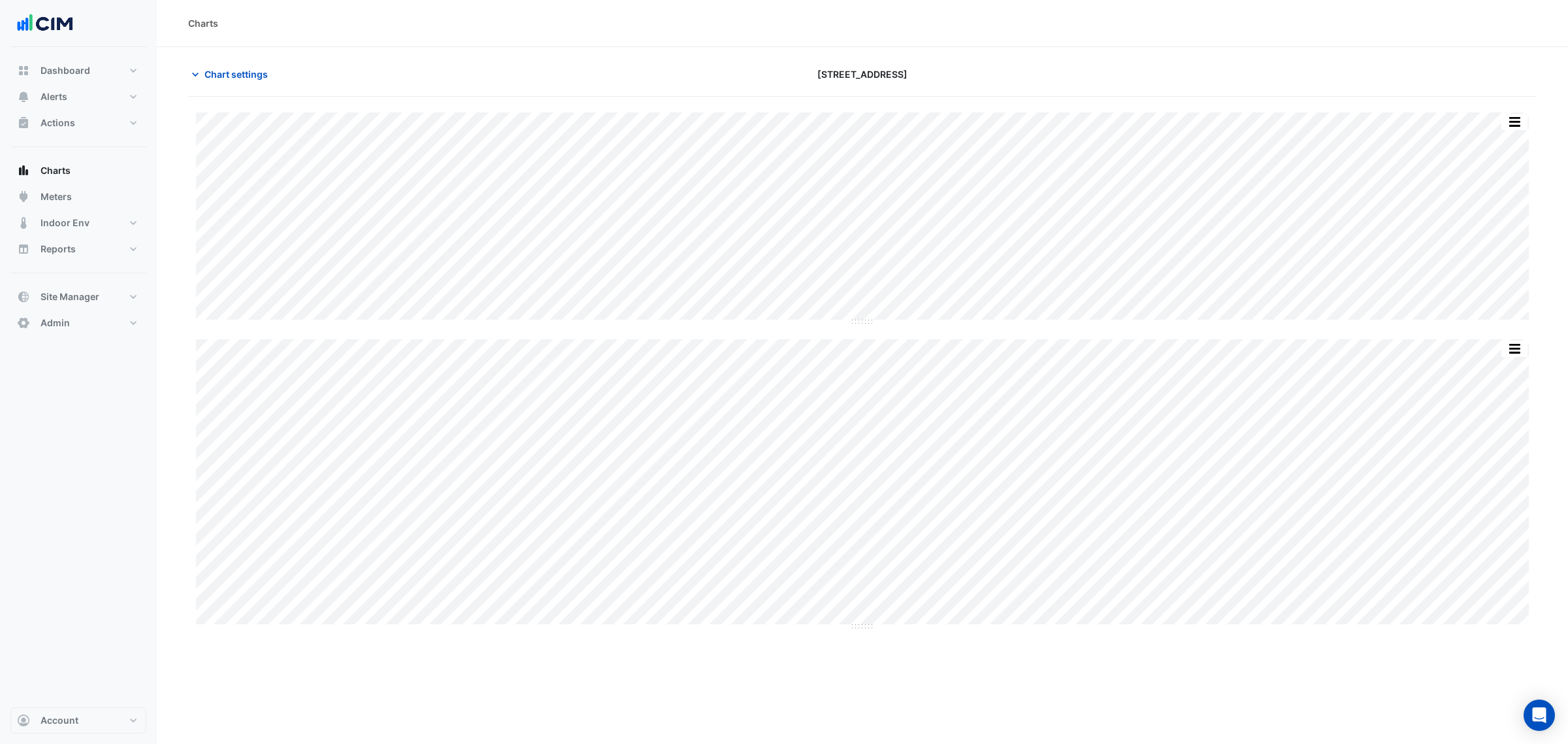
click at [866, 325] on div "Split All Split None Print Save as JPEG Save as PNG Pivot Data Table Export CSV…" at bounding box center [862, 370] width 1348 height 516
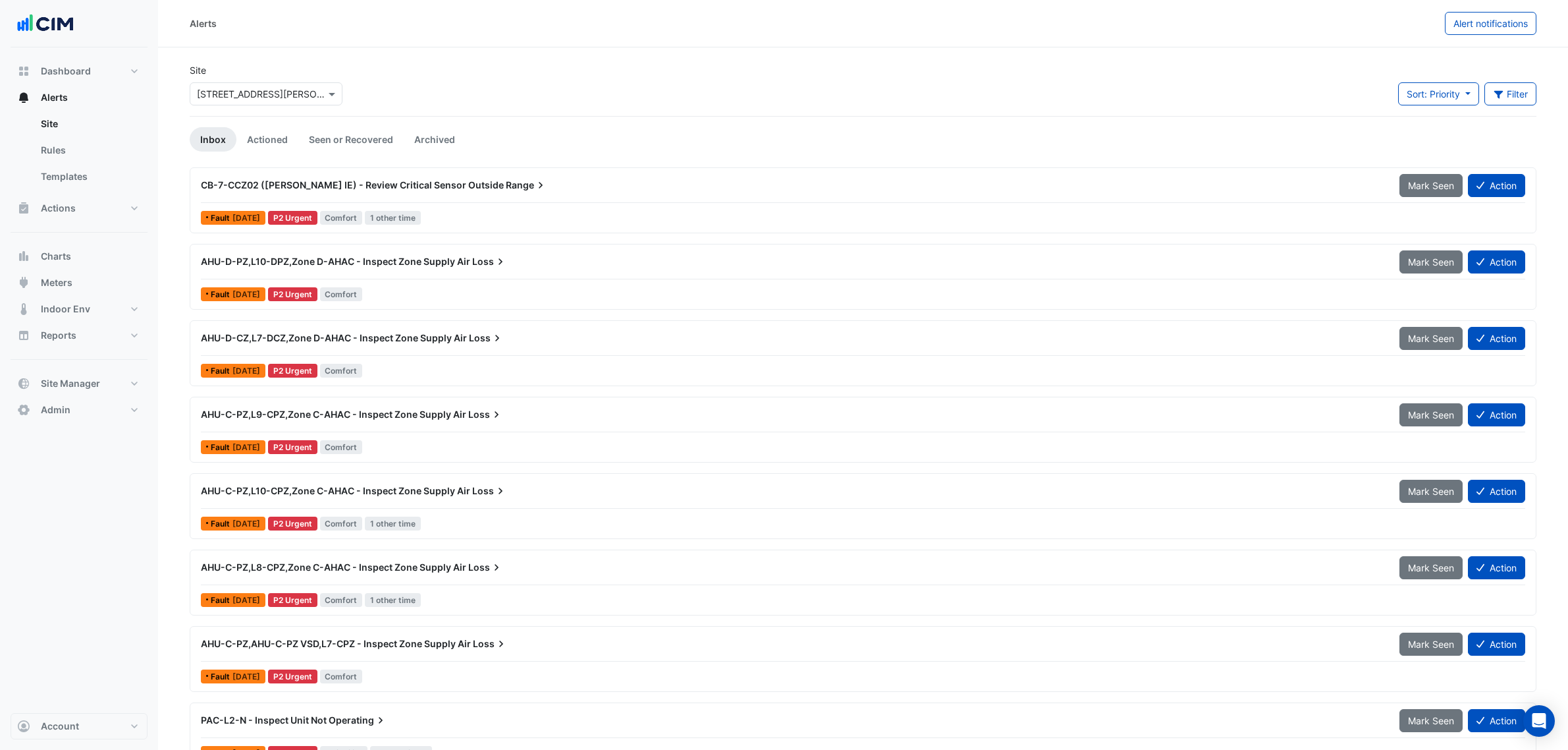
click at [103, 77] on button "Dashboard" at bounding box center [78, 71] width 137 height 26
select select "***"
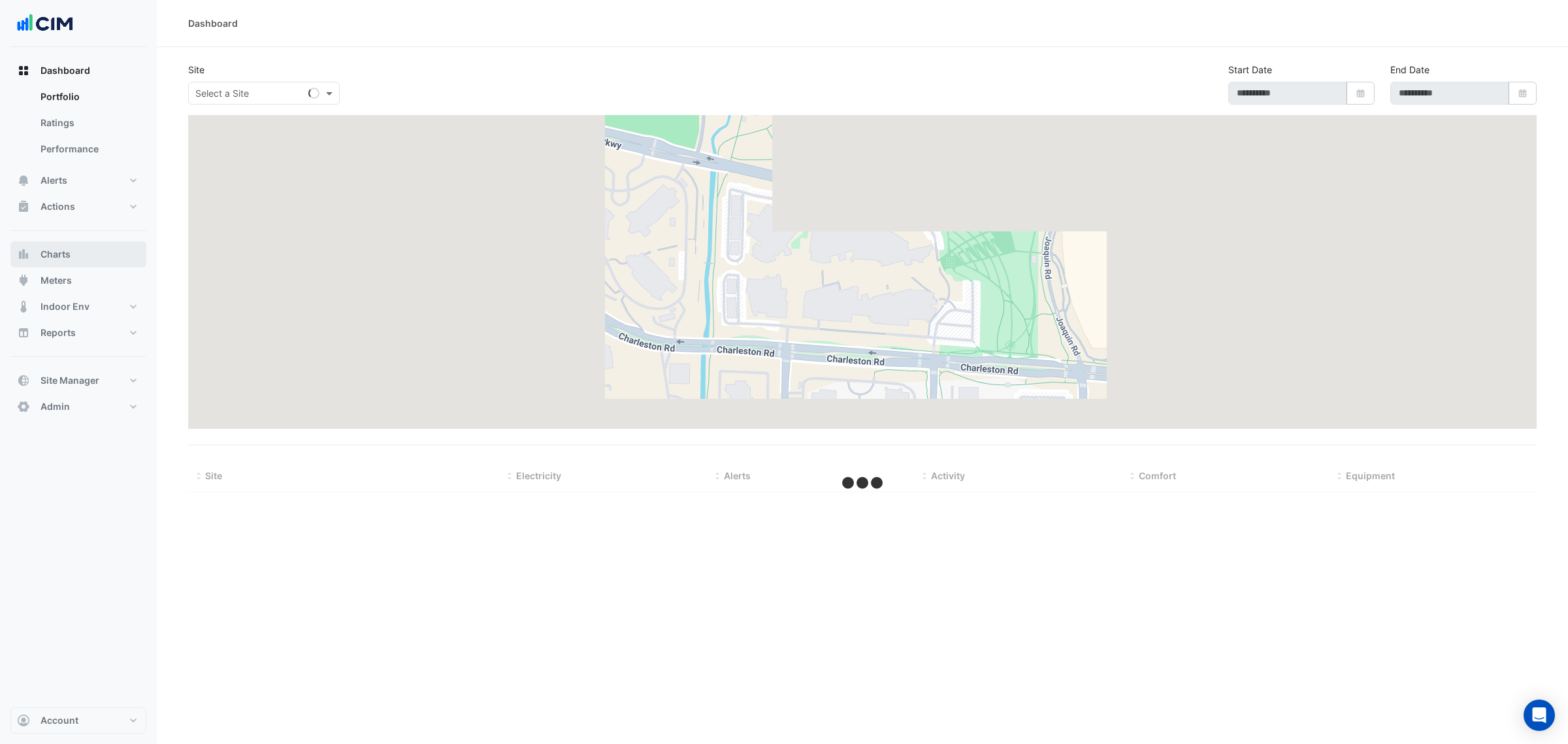
click at [38, 259] on button "Charts" at bounding box center [78, 254] width 136 height 26
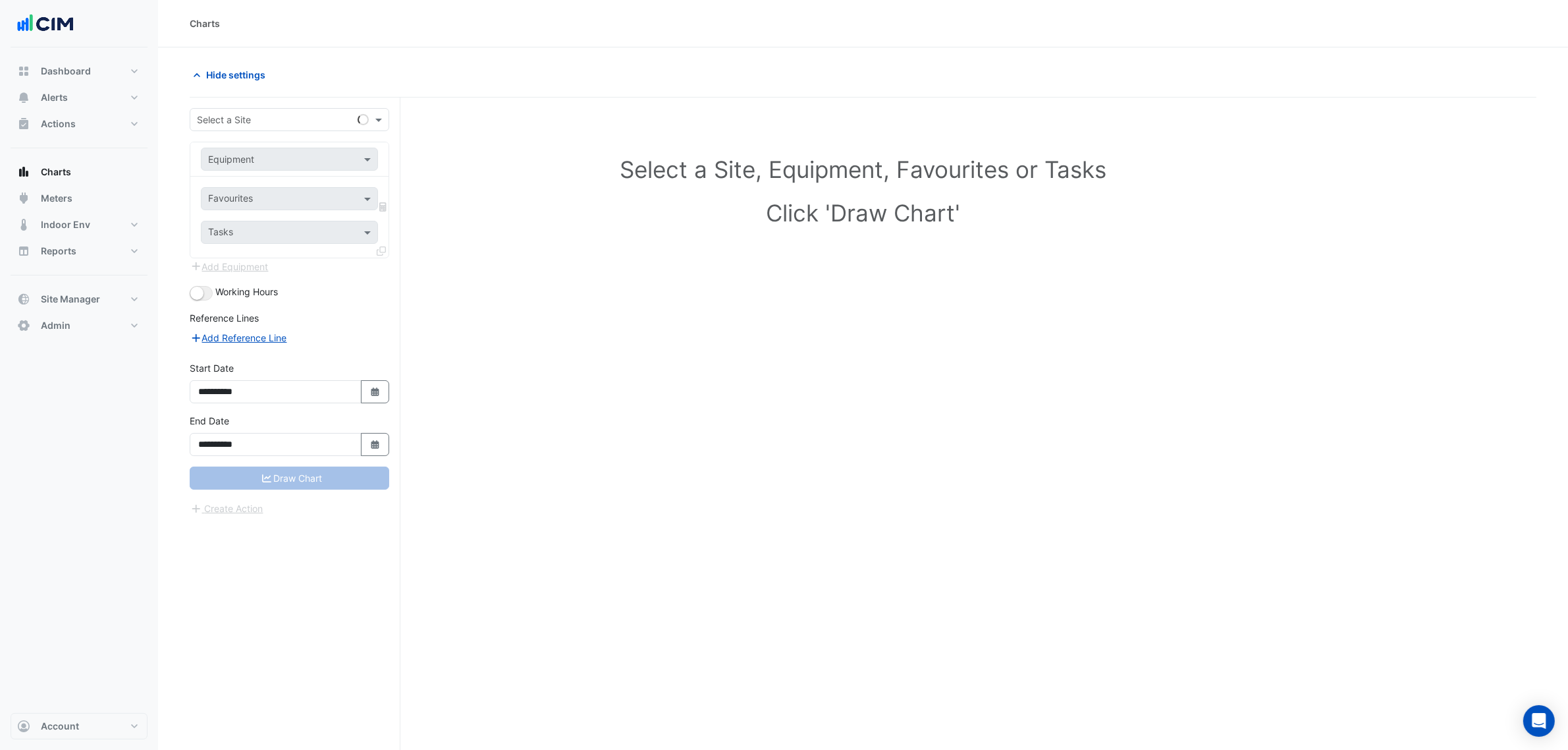
click at [269, 126] on div "Select a Site" at bounding box center [271, 119] width 162 height 14
type input "*********"
type input "***"
type input "******"
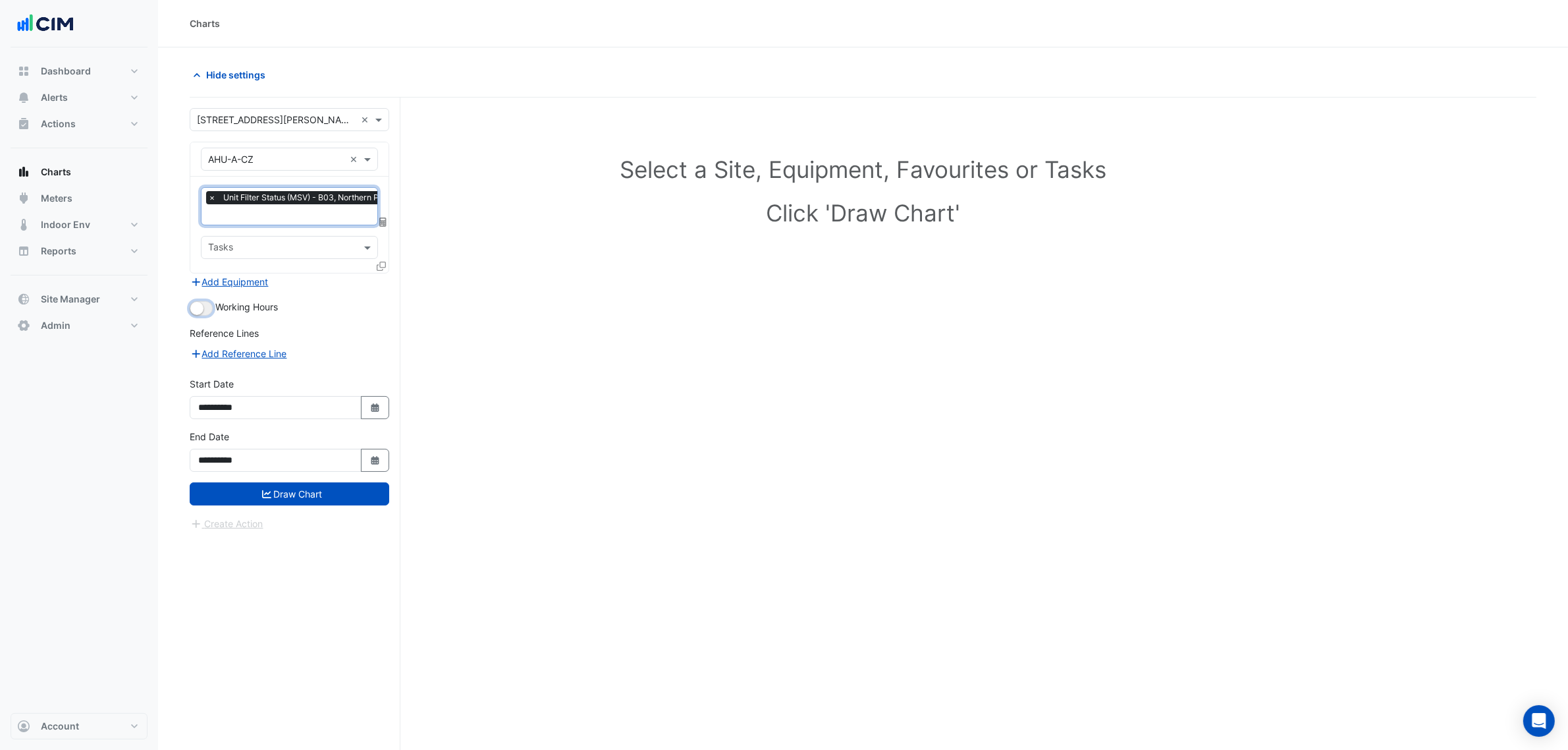
click at [203, 306] on button "button" at bounding box center [201, 309] width 23 height 14
click at [384, 272] on div at bounding box center [382, 269] width 12 height 19
click at [384, 270] on fa-icon at bounding box center [381, 266] width 10 height 11
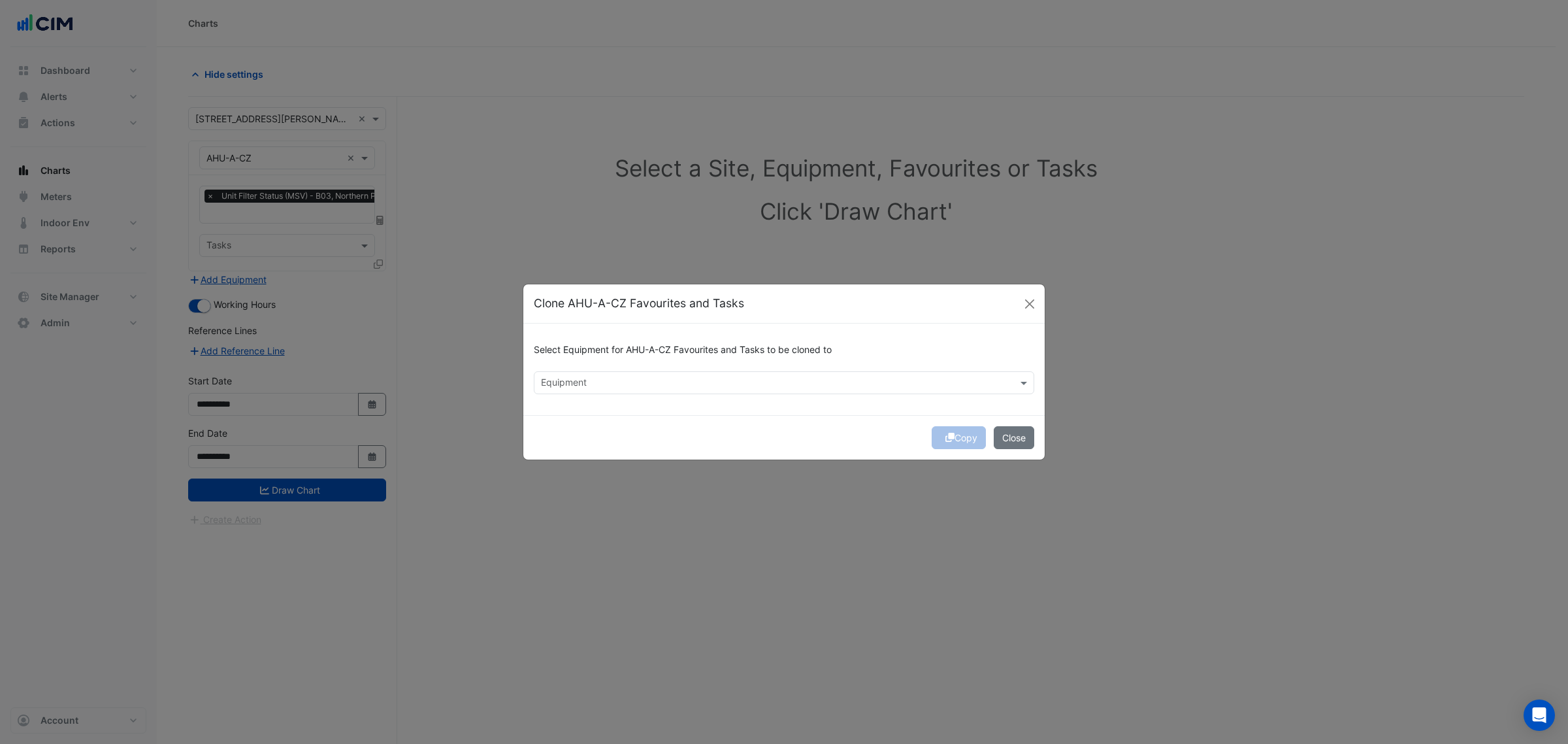
drag, startPoint x: 545, startPoint y: 367, endPoint x: 556, endPoint y: 379, distance: 16.3
click at [549, 374] on div "Select Equipment for AHU-A-CZ Favourites and Tasks to be cloned to Equipment" at bounding box center [784, 369] width 522 height 91
click at [560, 377] on input "text" at bounding box center [776, 383] width 471 height 13
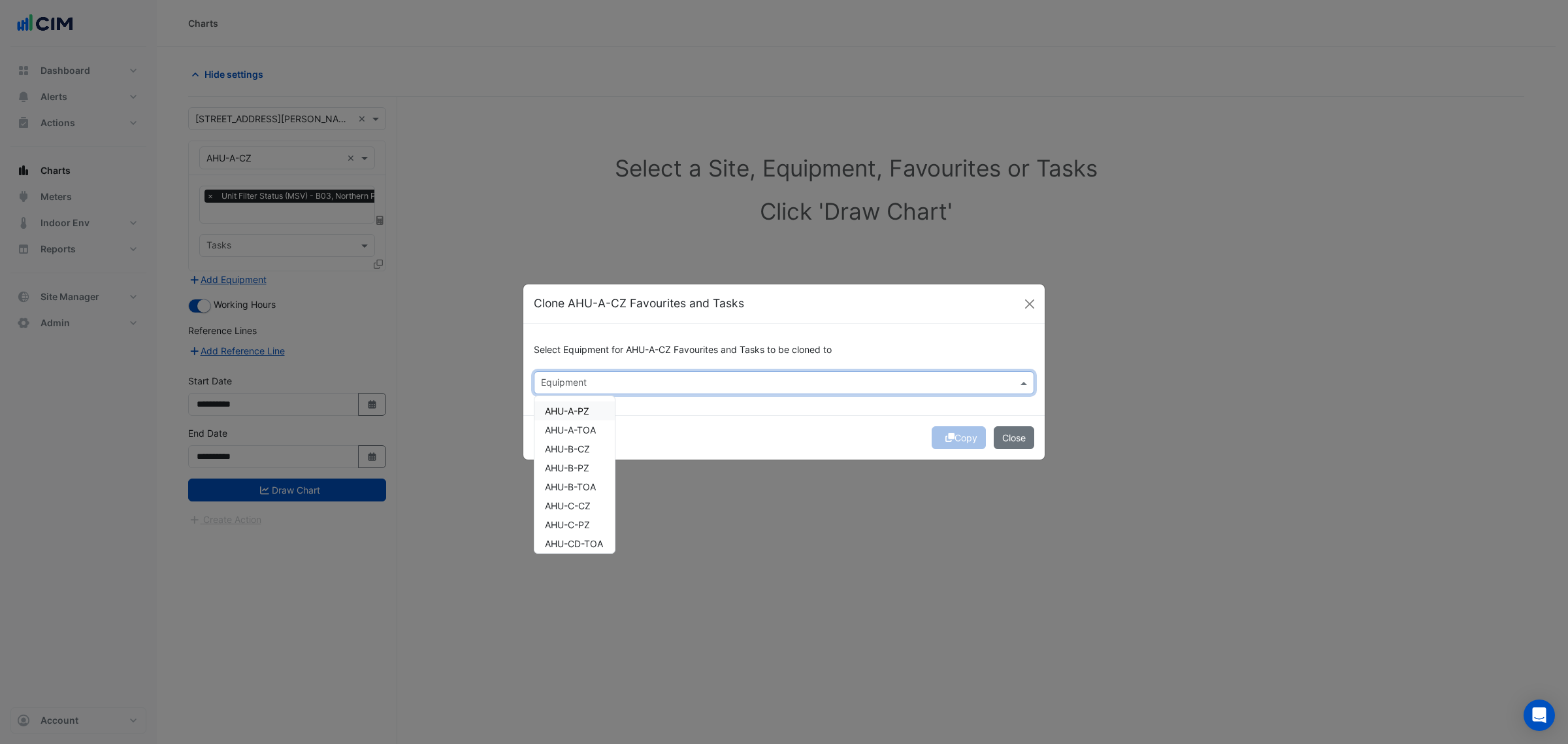
click at [595, 412] on div "AHU-A-PZ" at bounding box center [574, 411] width 80 height 19
click at [592, 427] on span "AHU-A-TOA" at bounding box center [570, 430] width 51 height 11
click at [590, 454] on div "AHU-B-CZ" at bounding box center [574, 449] width 80 height 19
click at [589, 473] on div "AHU-B-PZ" at bounding box center [574, 468] width 80 height 19
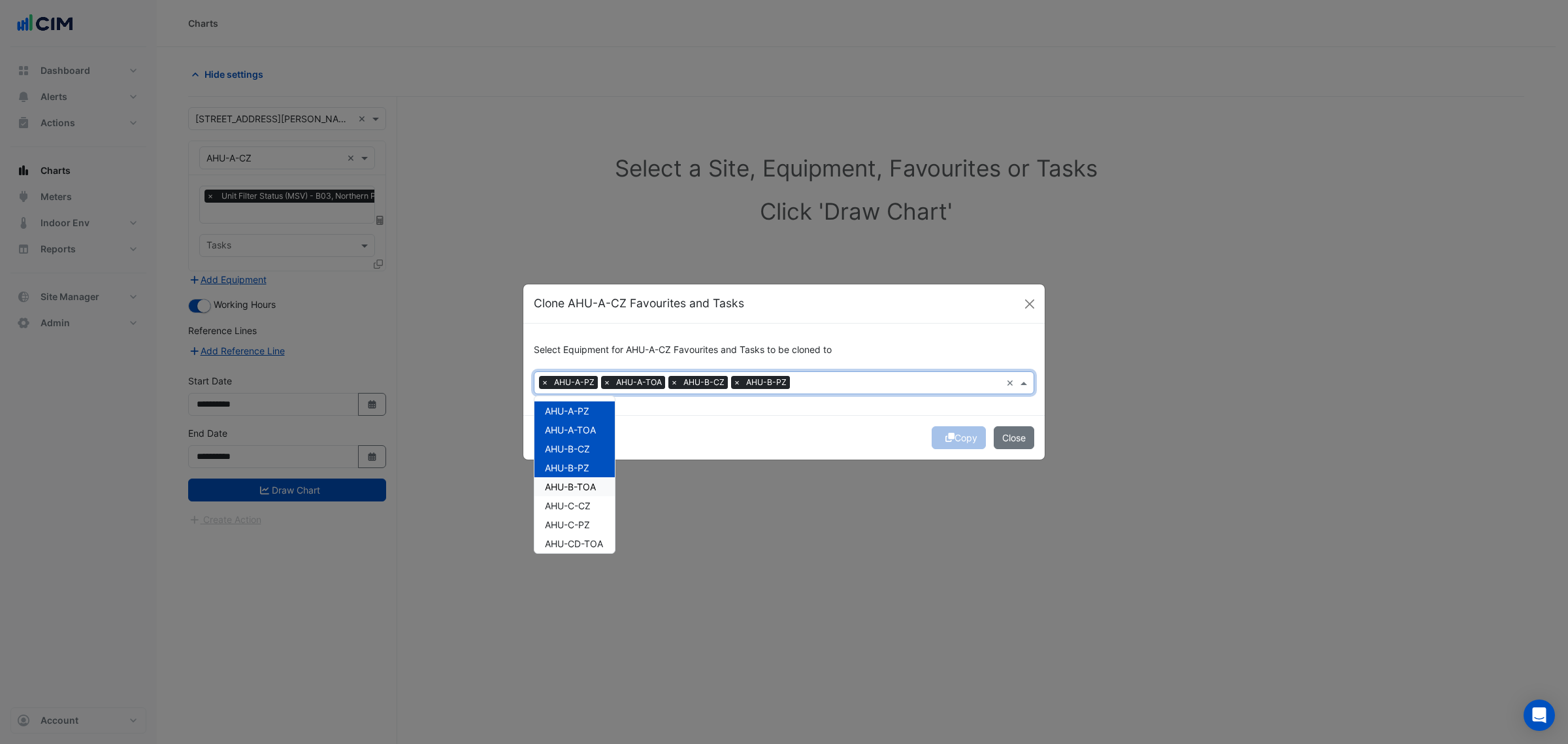
drag, startPoint x: 592, startPoint y: 491, endPoint x: 592, endPoint y: 502, distance: 11.0
click at [592, 492] on div "AHU-B-TOA" at bounding box center [574, 487] width 80 height 19
click at [591, 511] on div "AHU-C-CZ" at bounding box center [574, 505] width 80 height 19
click at [590, 526] on span "AHU-C-PZ" at bounding box center [567, 524] width 45 height 11
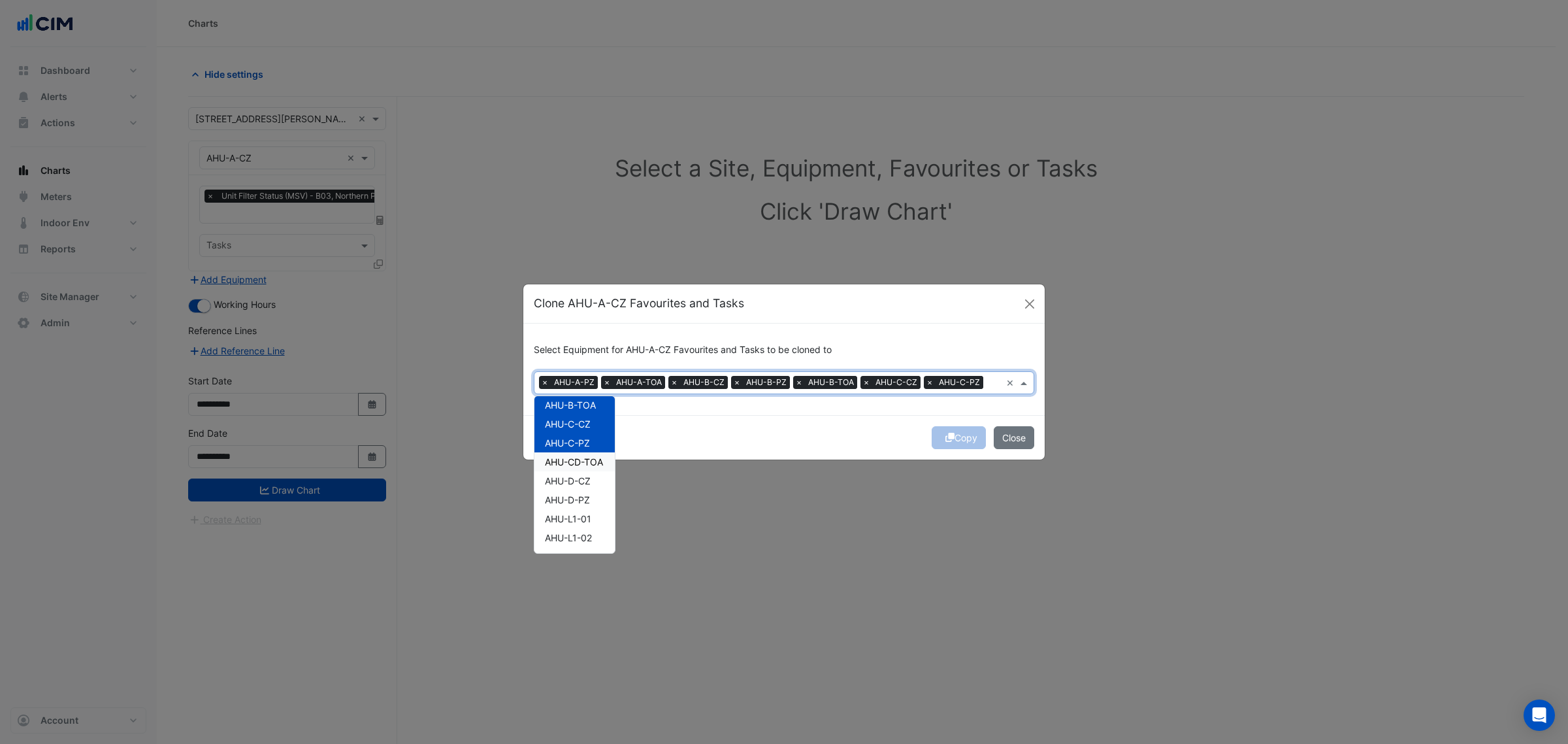
click at [590, 462] on span "AHU-CD-TOA" at bounding box center [573, 462] width 58 height 11
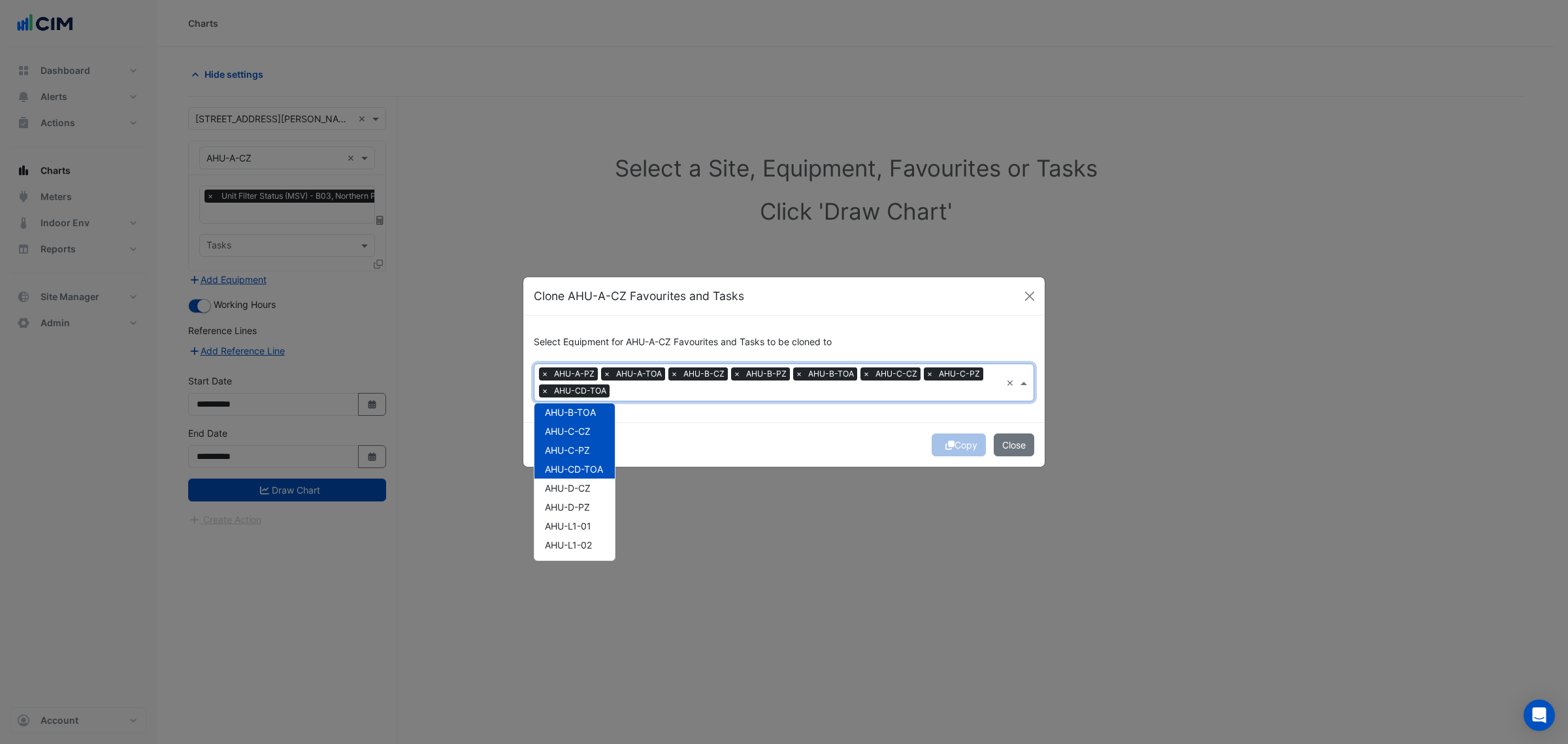
click at [593, 484] on div "AHU-D-CZ" at bounding box center [574, 488] width 80 height 19
click at [595, 497] on div "AHU-D-PZ" at bounding box center [574, 507] width 80 height 19
click at [595, 518] on div "AHU-L1-01" at bounding box center [574, 526] width 80 height 19
click at [585, 544] on span "AHU-L1-02" at bounding box center [568, 545] width 47 height 11
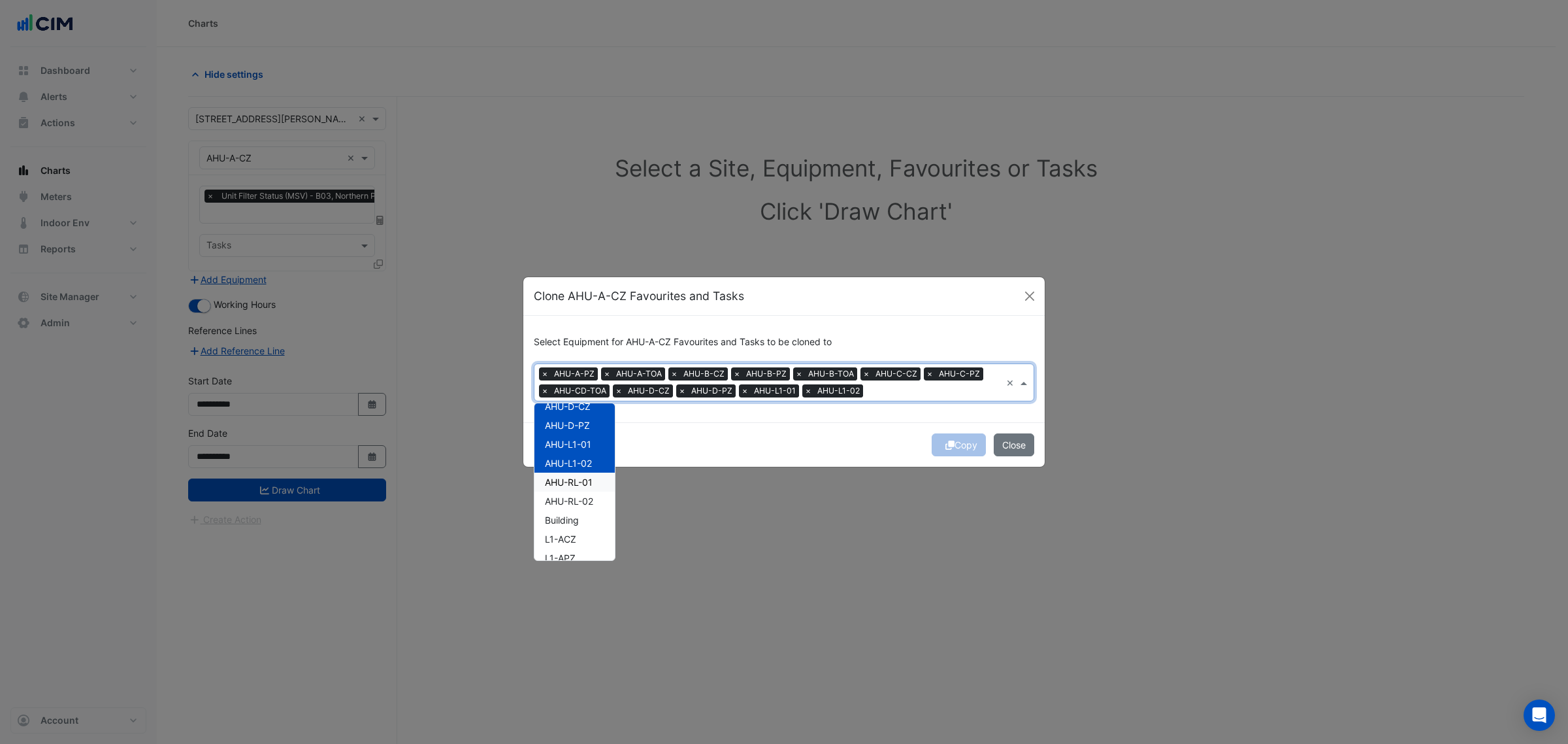
click at [592, 481] on span "AHU-RL-01" at bounding box center [568, 482] width 48 height 11
click at [593, 502] on span "AHU-RL-02" at bounding box center [568, 501] width 48 height 11
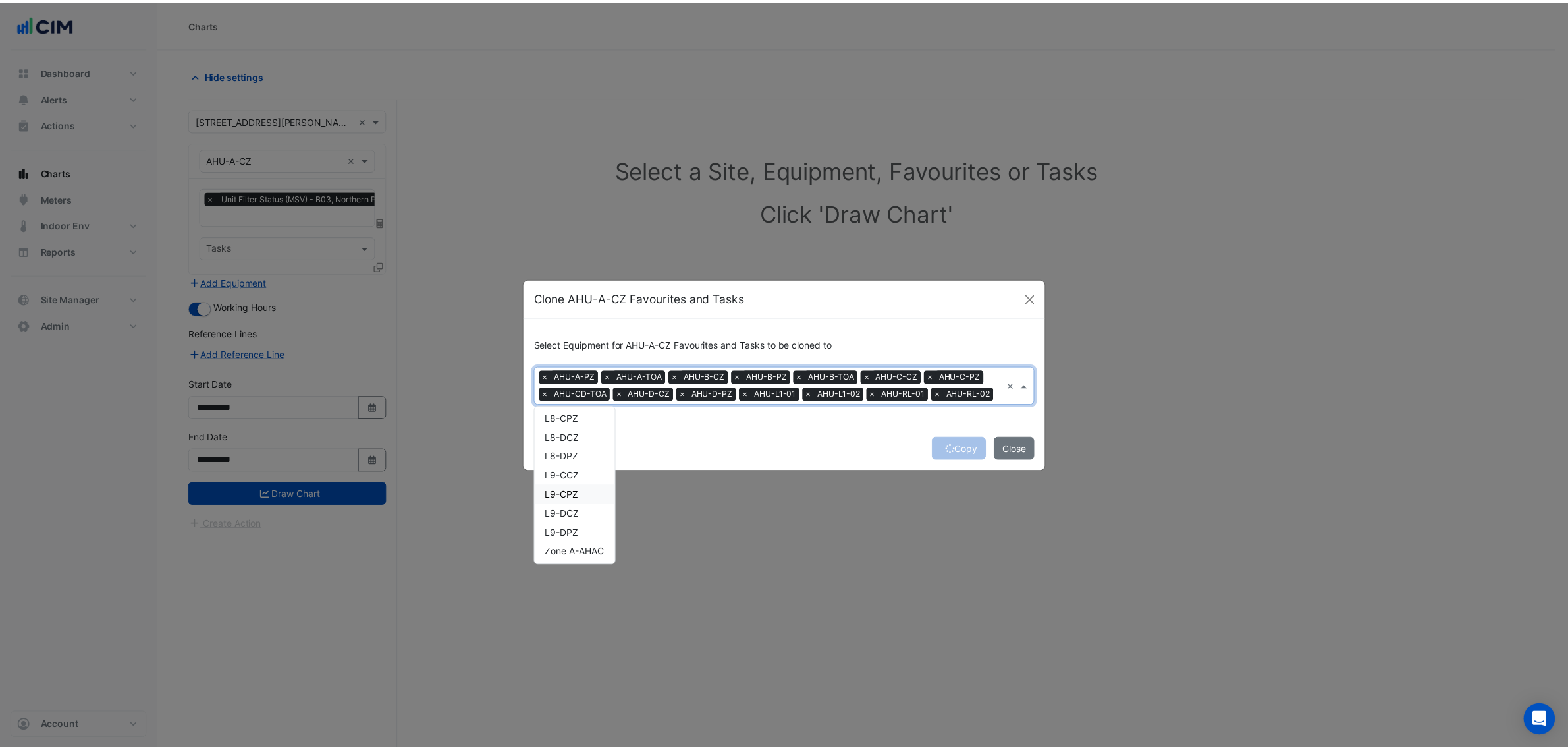
scroll to position [1436, 0]
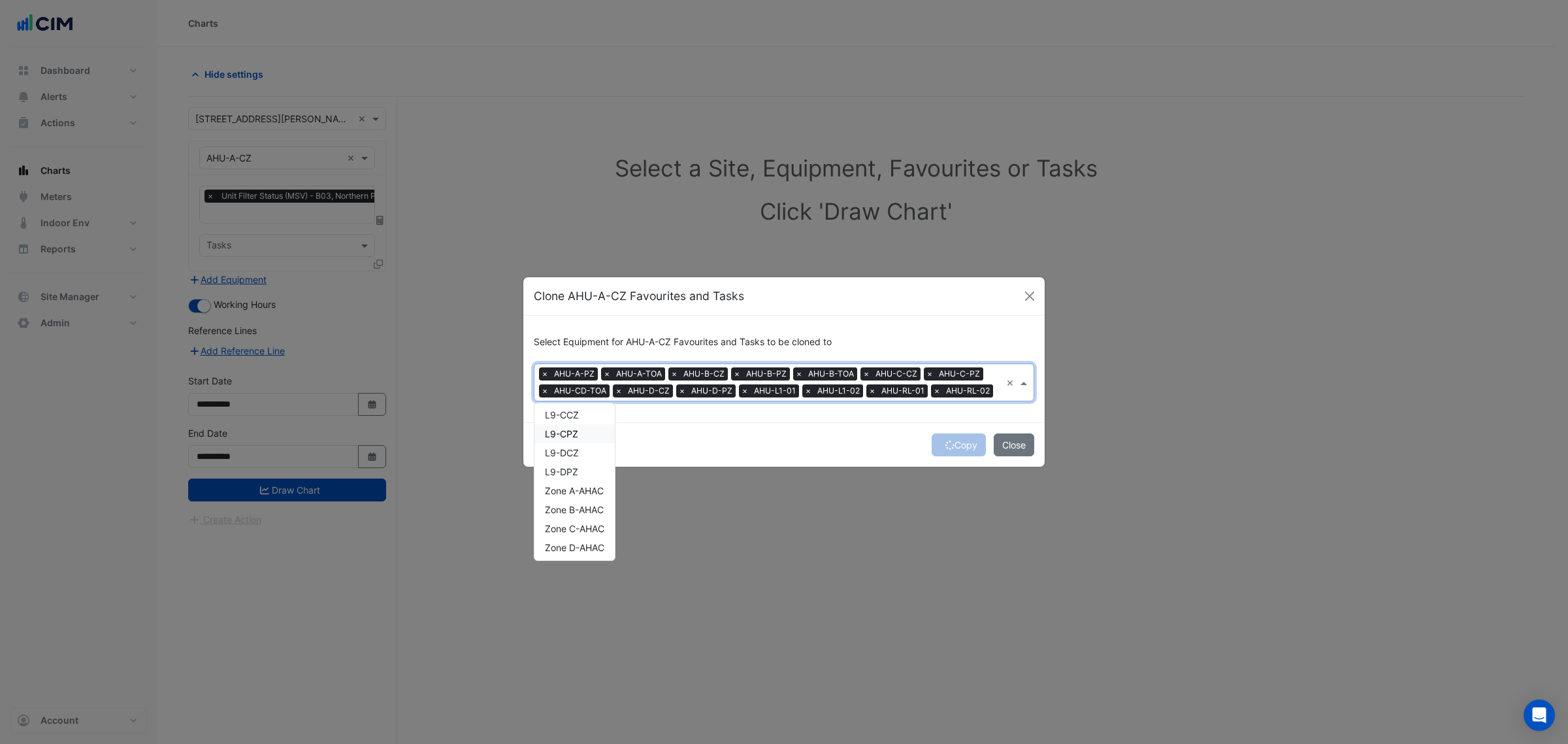
click at [824, 443] on div "Copy Close" at bounding box center [784, 444] width 522 height 44
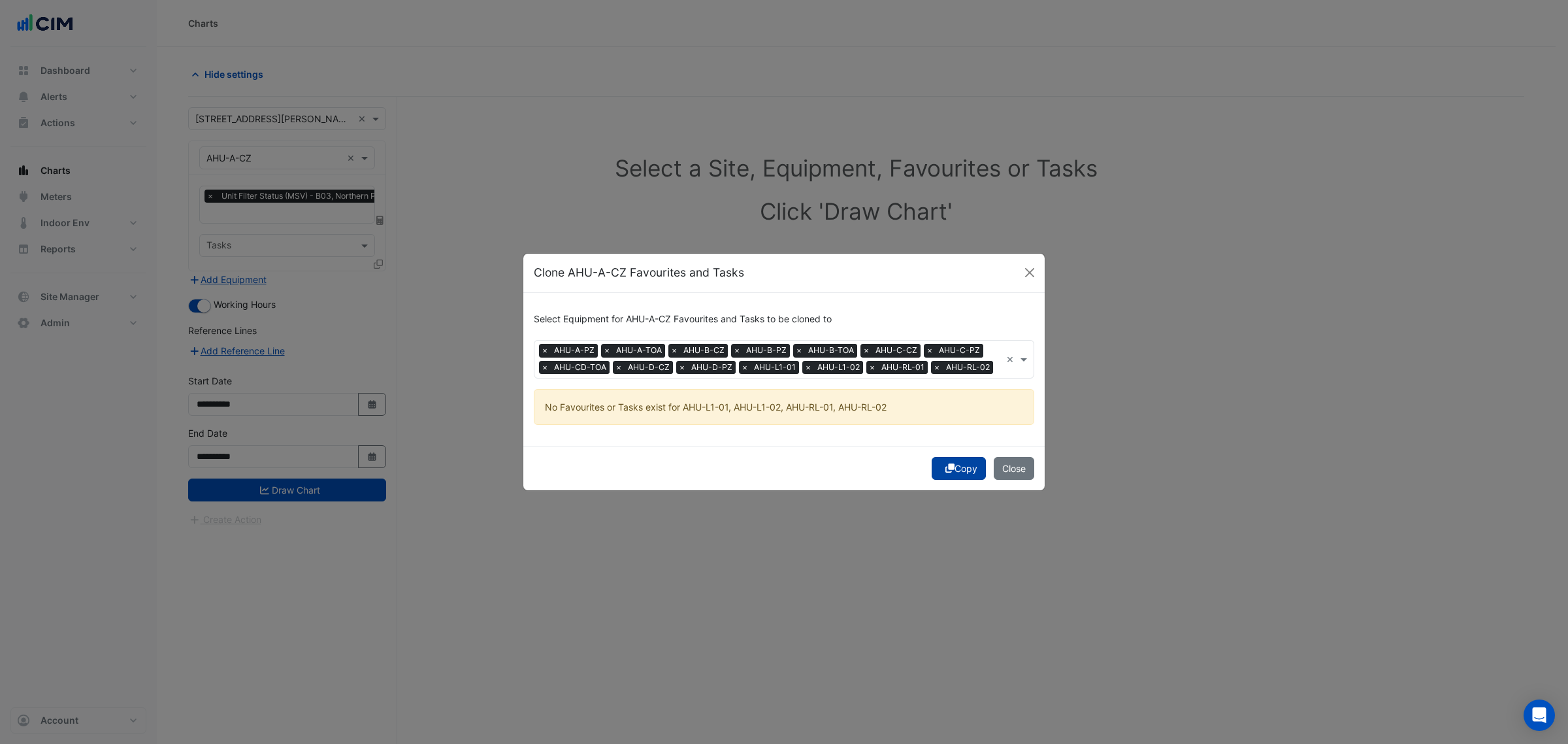
drag, startPoint x: 949, startPoint y: 444, endPoint x: 949, endPoint y: 462, distance: 18.0
click at [949, 447] on form "Select Equipment for AHU-A-CZ Favourites and Tasks to be cloned to × AHU-A-PZ ×…" at bounding box center [784, 391] width 522 height 198
click at [949, 463] on icon "submit" at bounding box center [950, 468] width 10 height 10
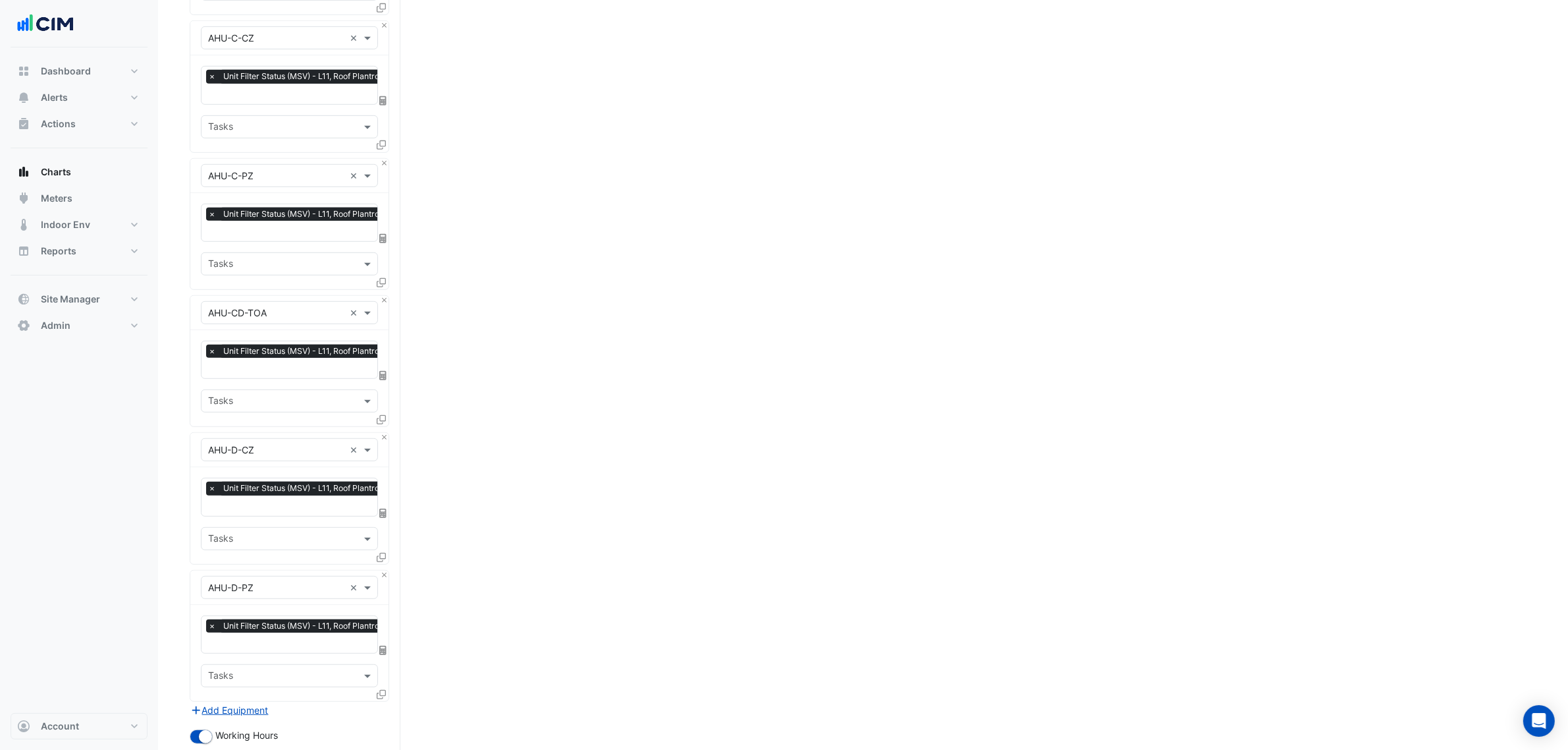
drag, startPoint x: 580, startPoint y: 361, endPoint x: 552, endPoint y: 638, distance: 278.4
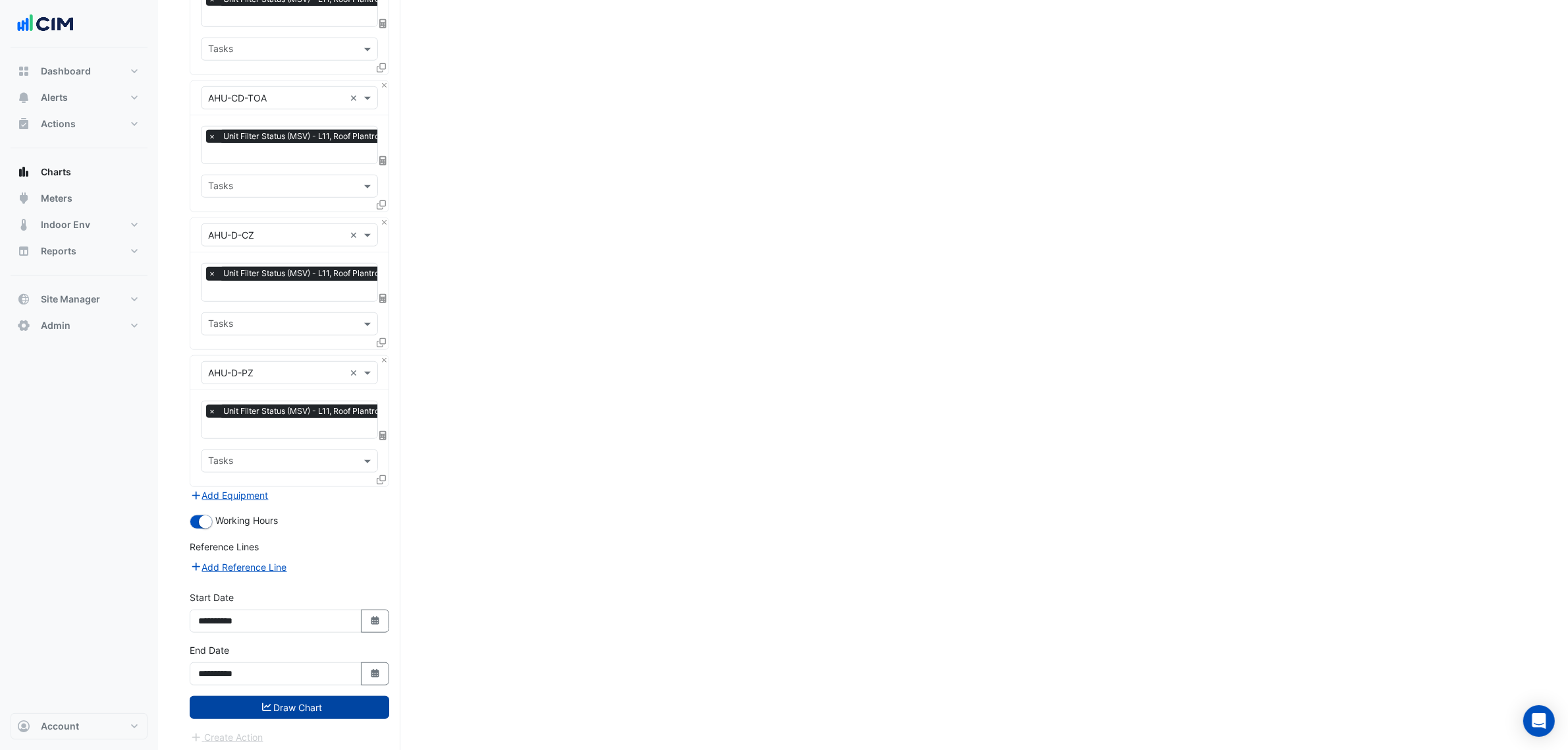
click at [366, 700] on button "Draw Chart" at bounding box center [289, 707] width 200 height 23
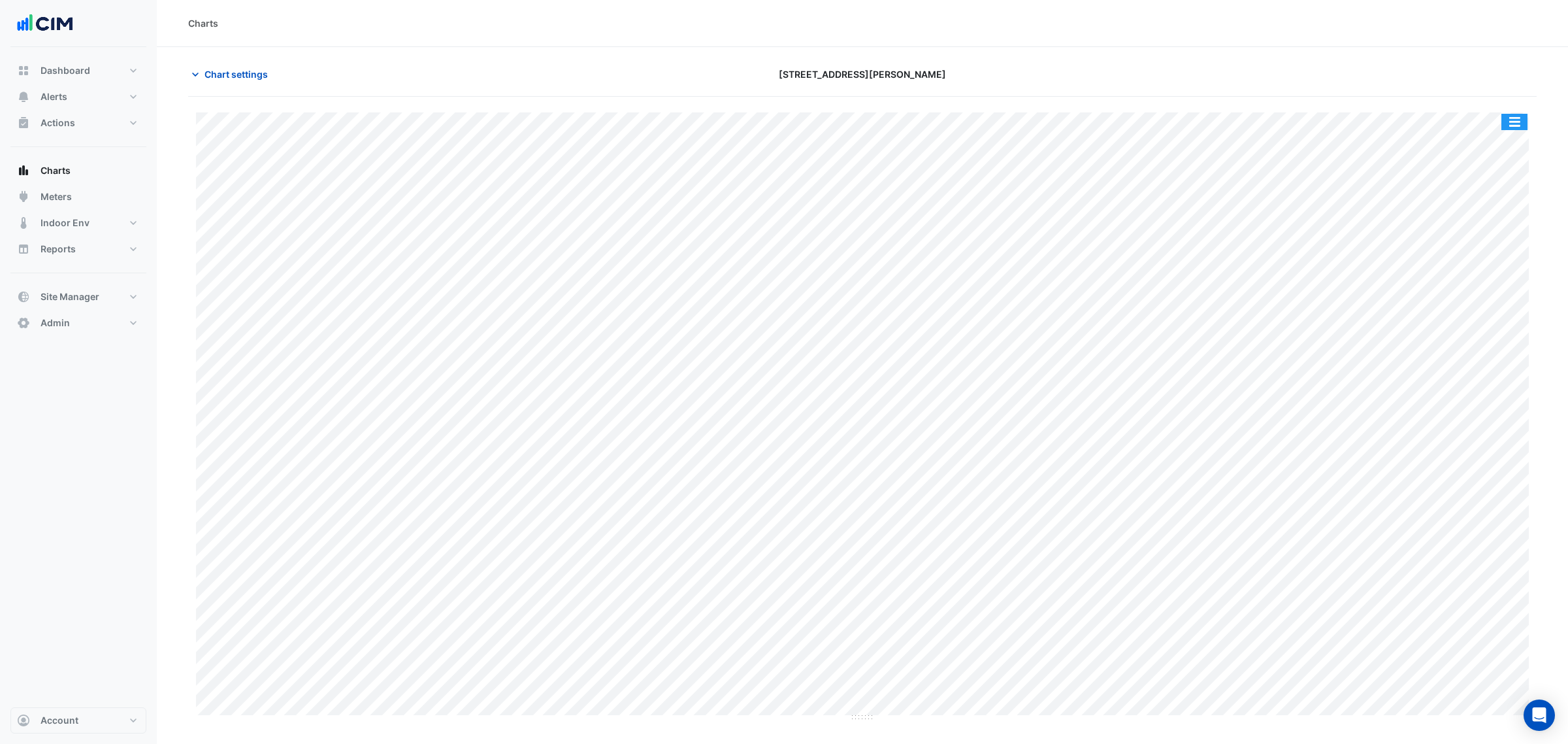
click at [1520, 122] on button "button" at bounding box center [1514, 121] width 26 height 17
click at [1513, 140] on div "Split by Equip" at bounding box center [1488, 145] width 78 height 24
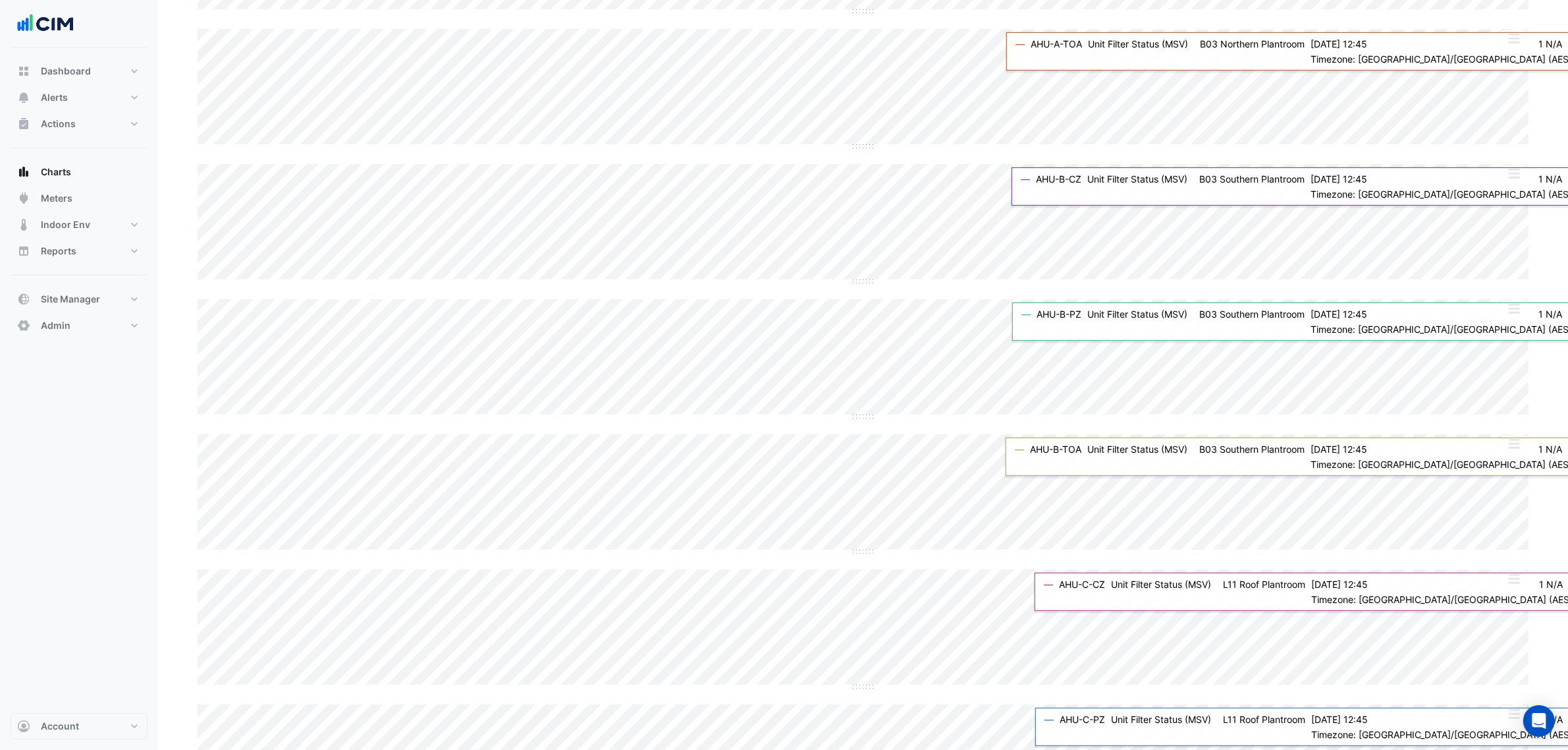
scroll to position [107, 0]
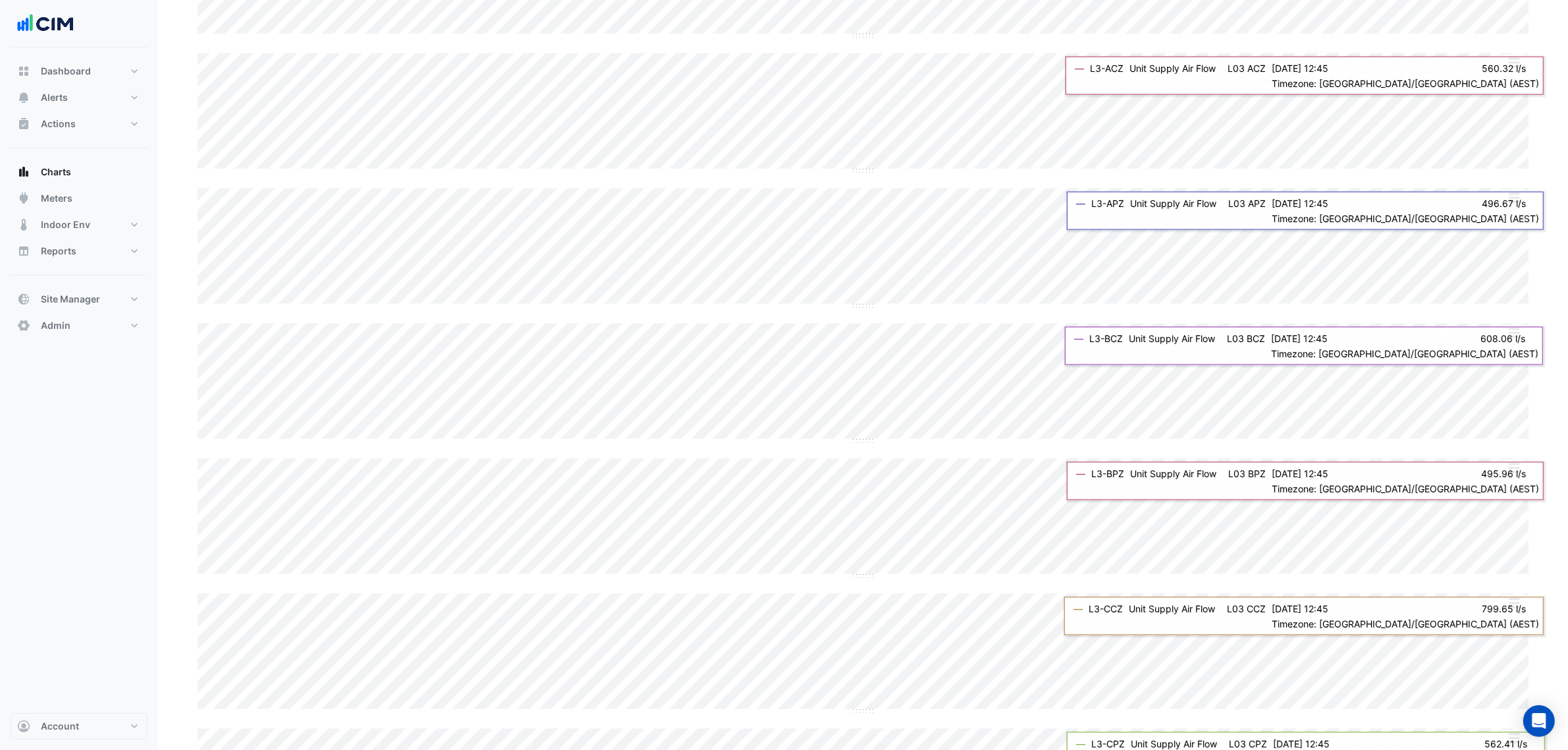
scroll to position [2141, 0]
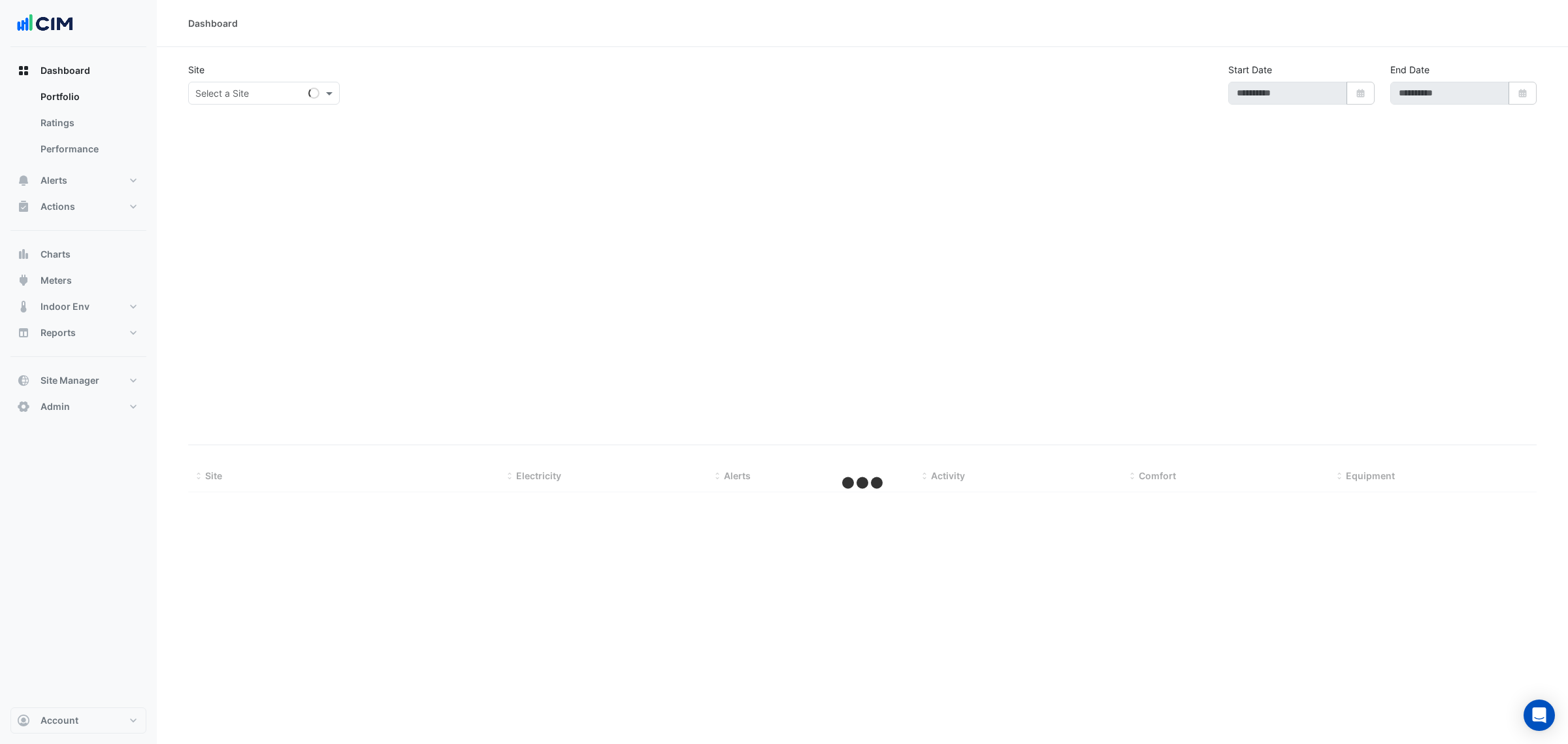
select select "***"
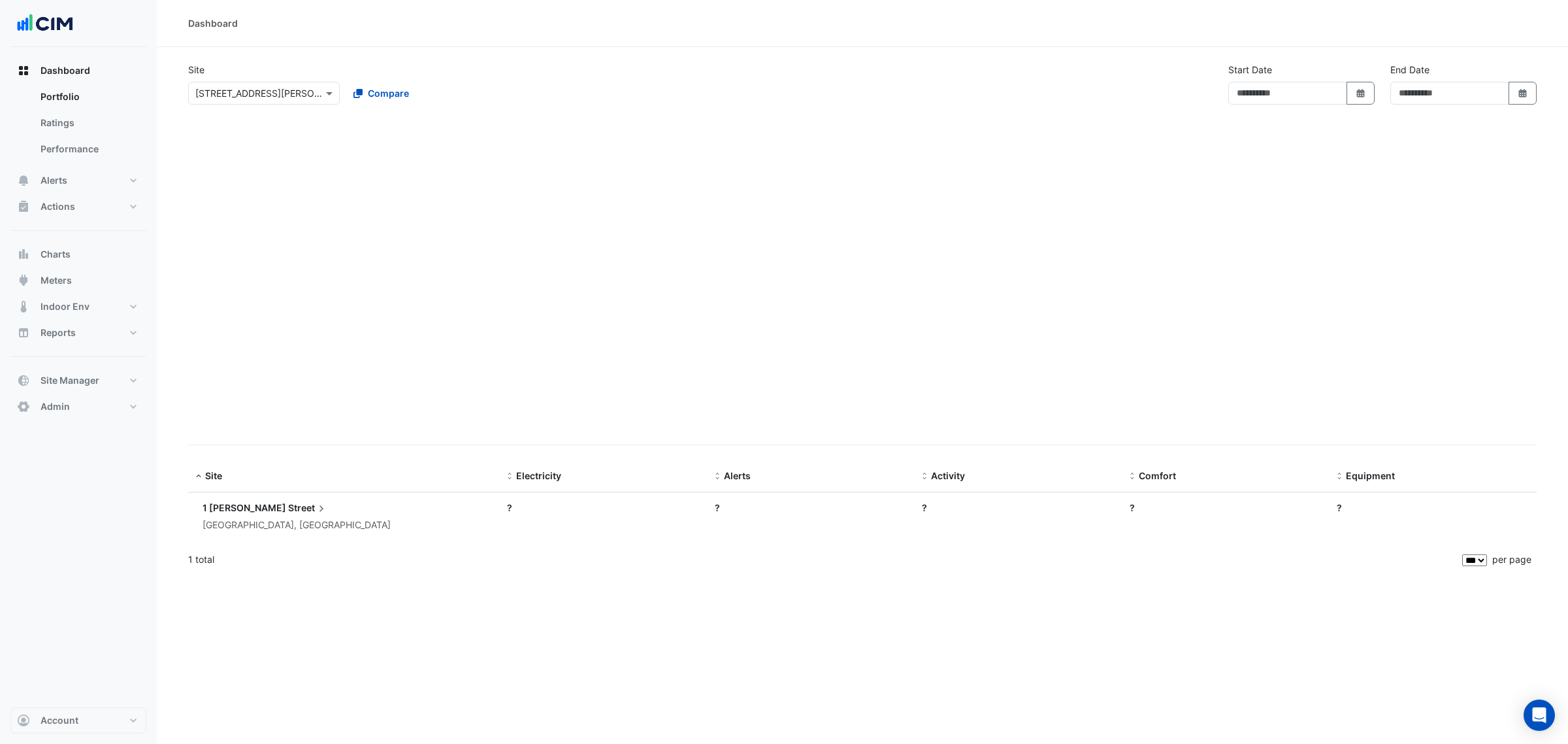
type input "**********"
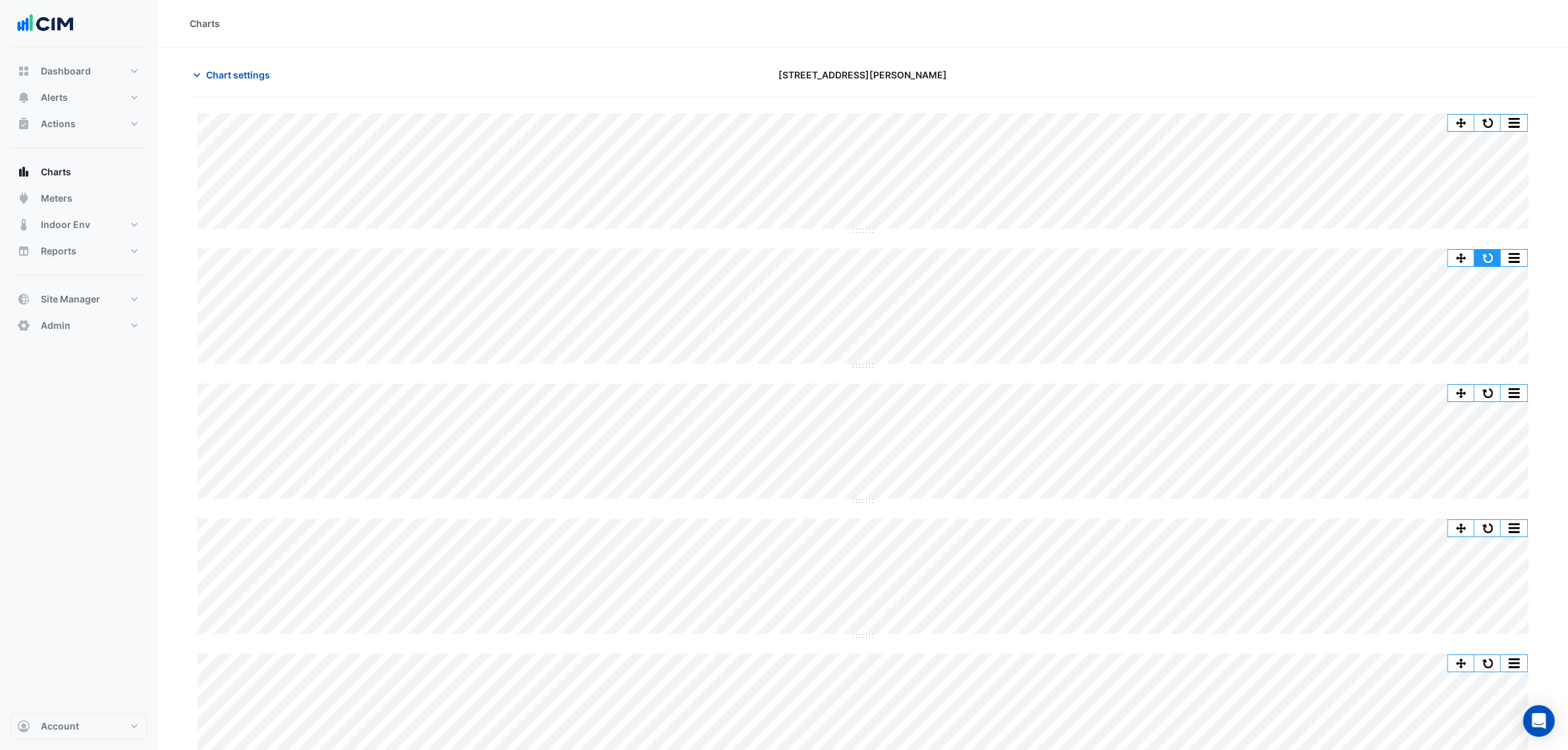
click at [1493, 261] on button "button" at bounding box center [1487, 257] width 26 height 17
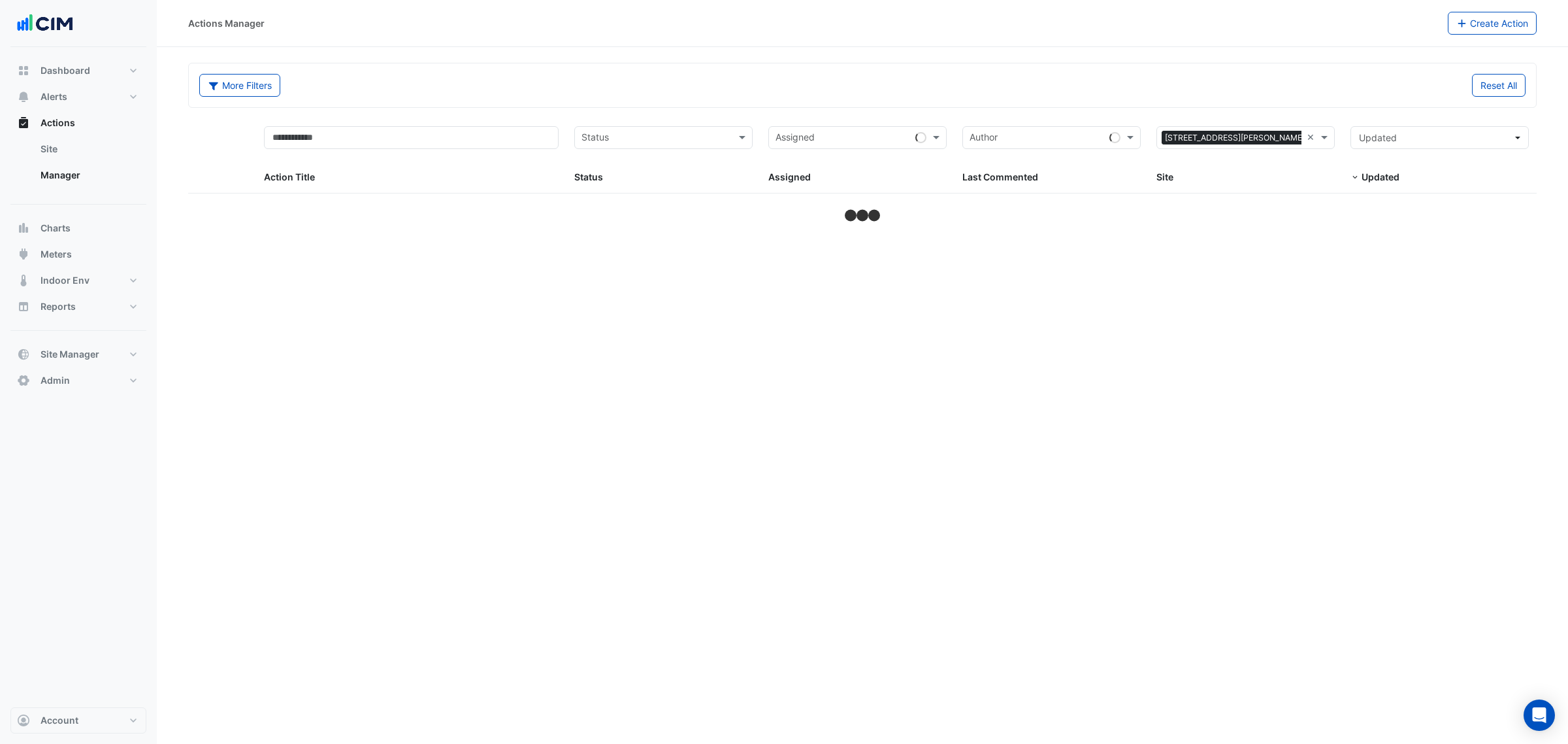
select select "***"
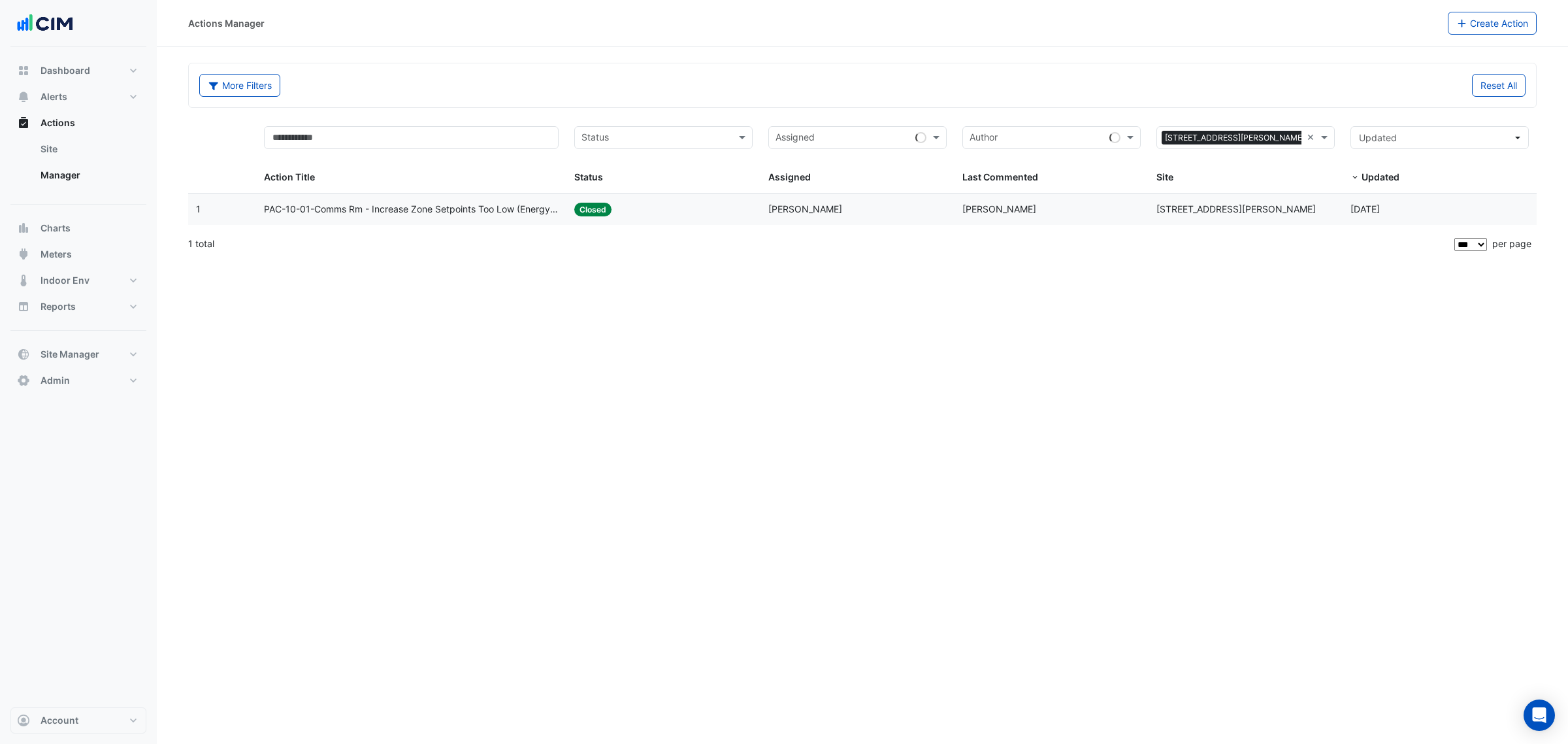
click at [726, 219] on datatable-body-cell "Status: Closed" at bounding box center [663, 209] width 194 height 31
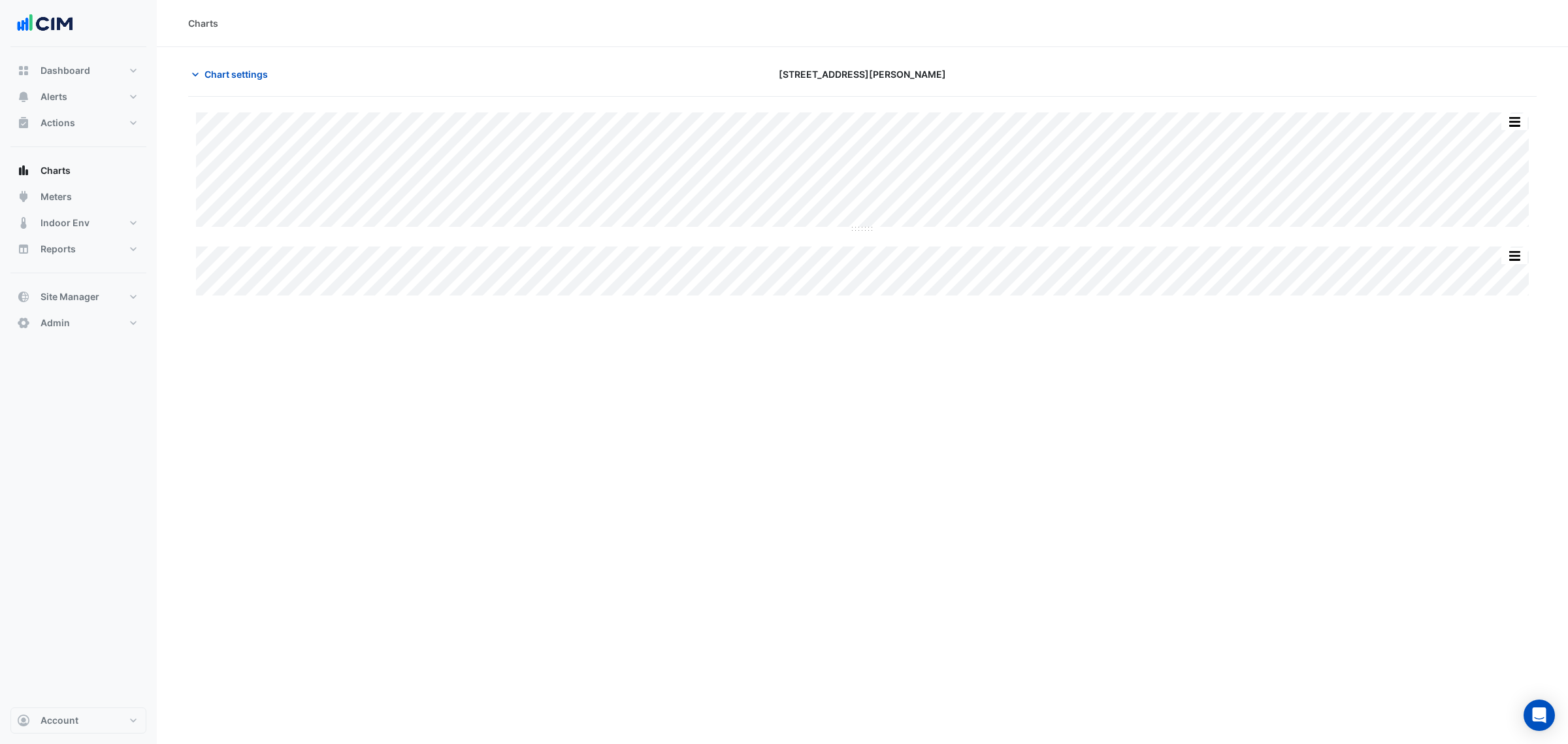
click at [338, 88] on div "Chart settings [STREET_ADDRESS][PERSON_NAME]" at bounding box center [862, 79] width 1348 height 34
click at [266, 72] on span "Chart settings" at bounding box center [236, 74] width 63 height 13
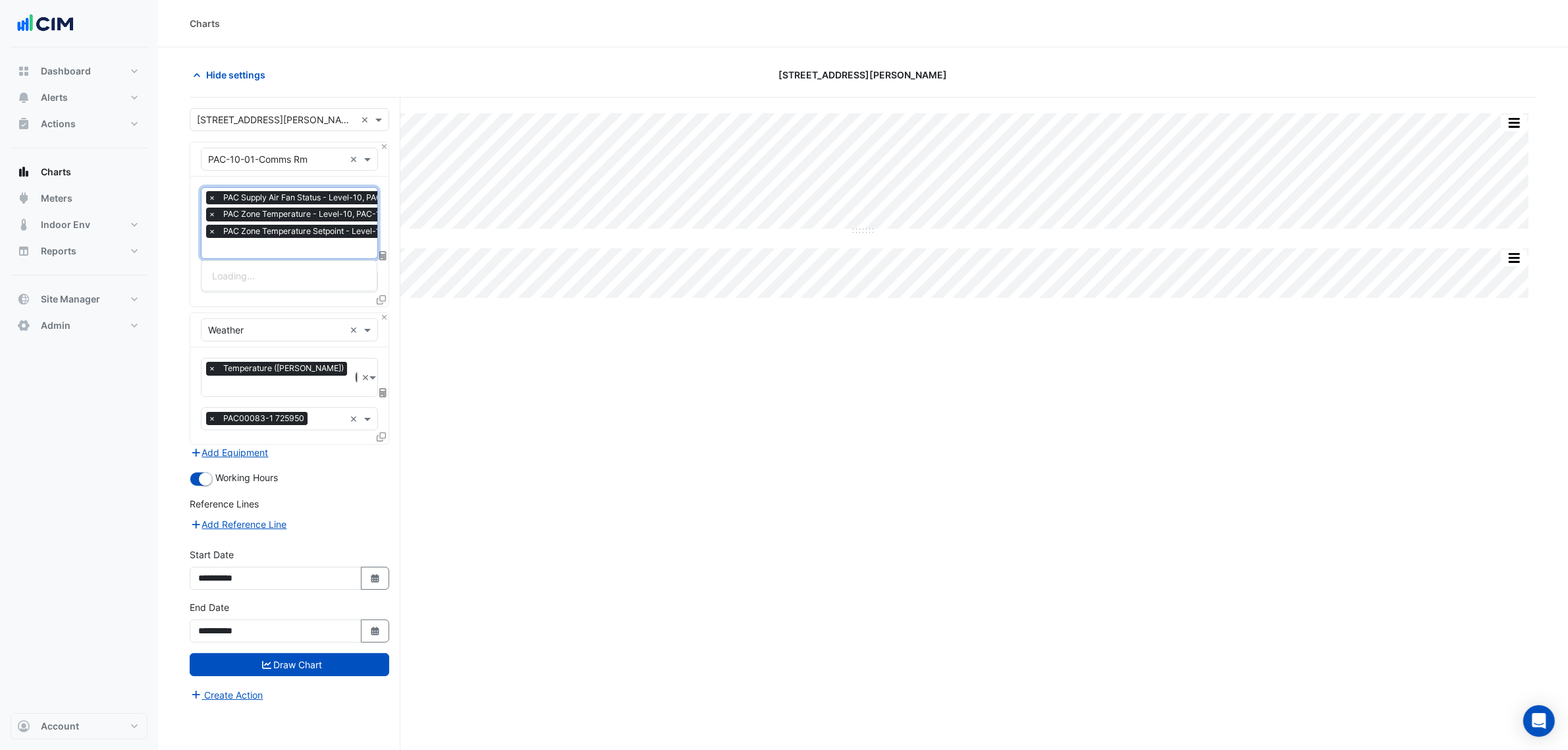
click at [286, 236] on span "PAC Zone Temperature Setpoint - Level-10, PAC-10-01" at bounding box center [327, 231] width 215 height 13
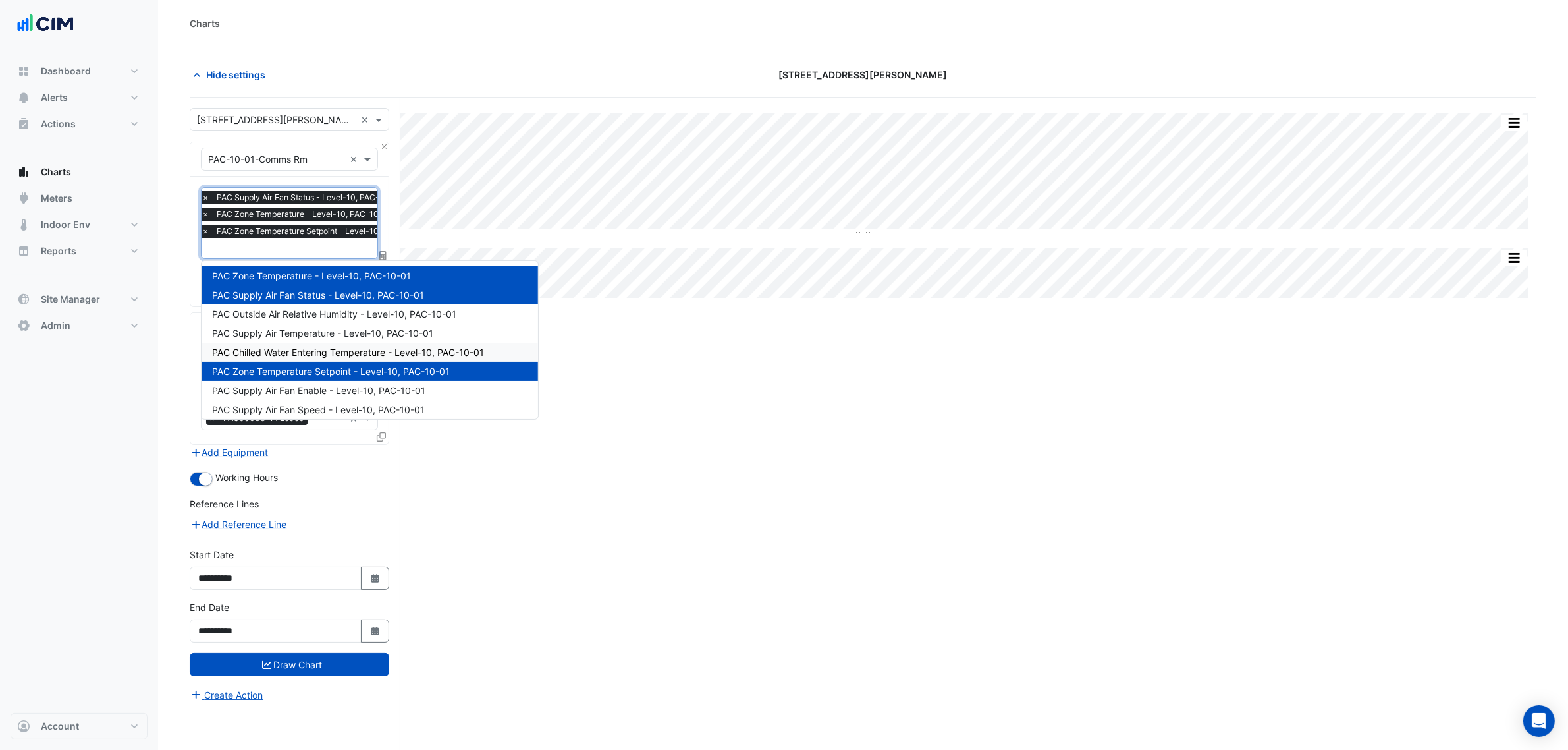
click at [383, 354] on span "PAC Chilled Water Entering Temperature - Level-10, PAC-10-01" at bounding box center [348, 352] width 272 height 11
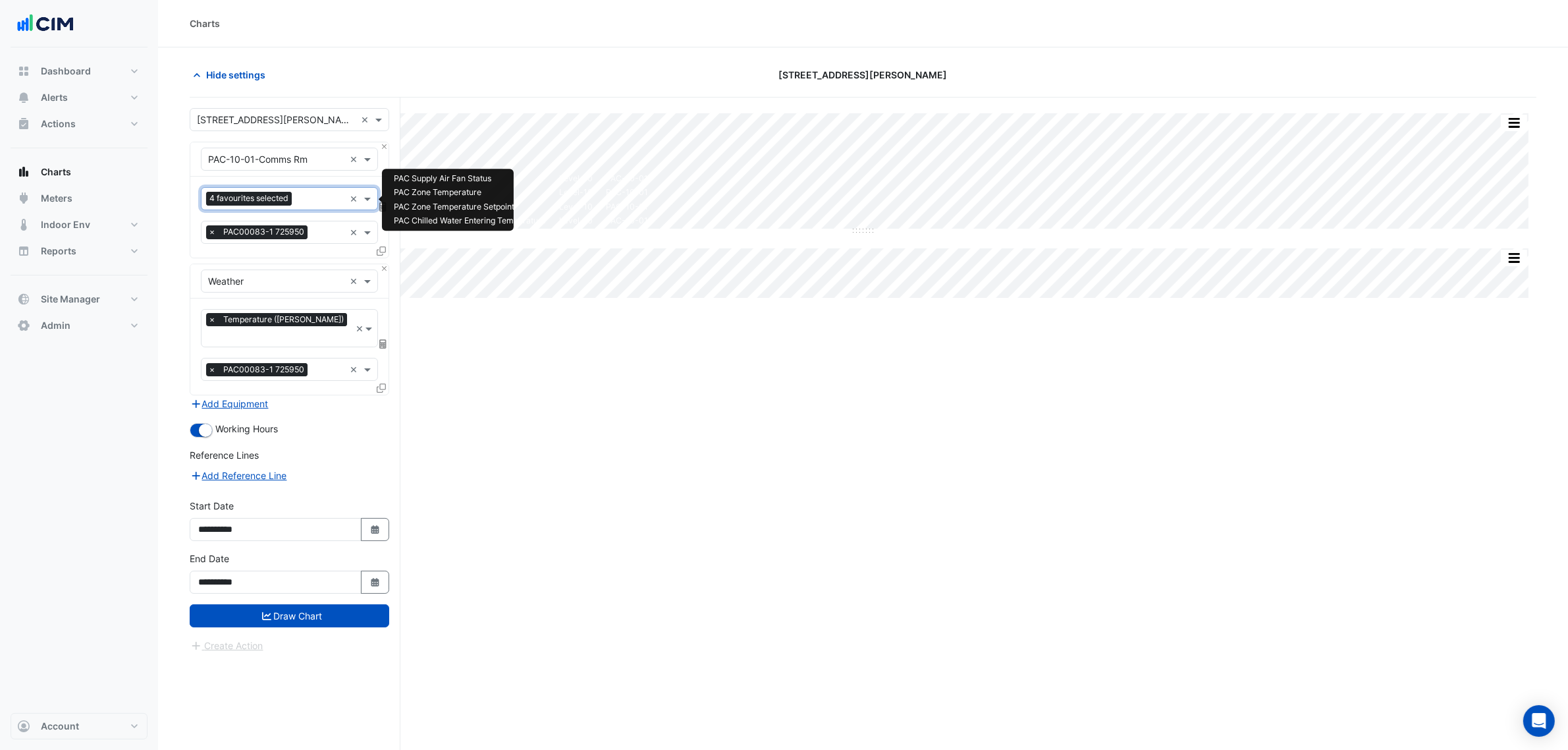
click at [295, 200] on div "4 favourites selected" at bounding box center [273, 199] width 143 height 21
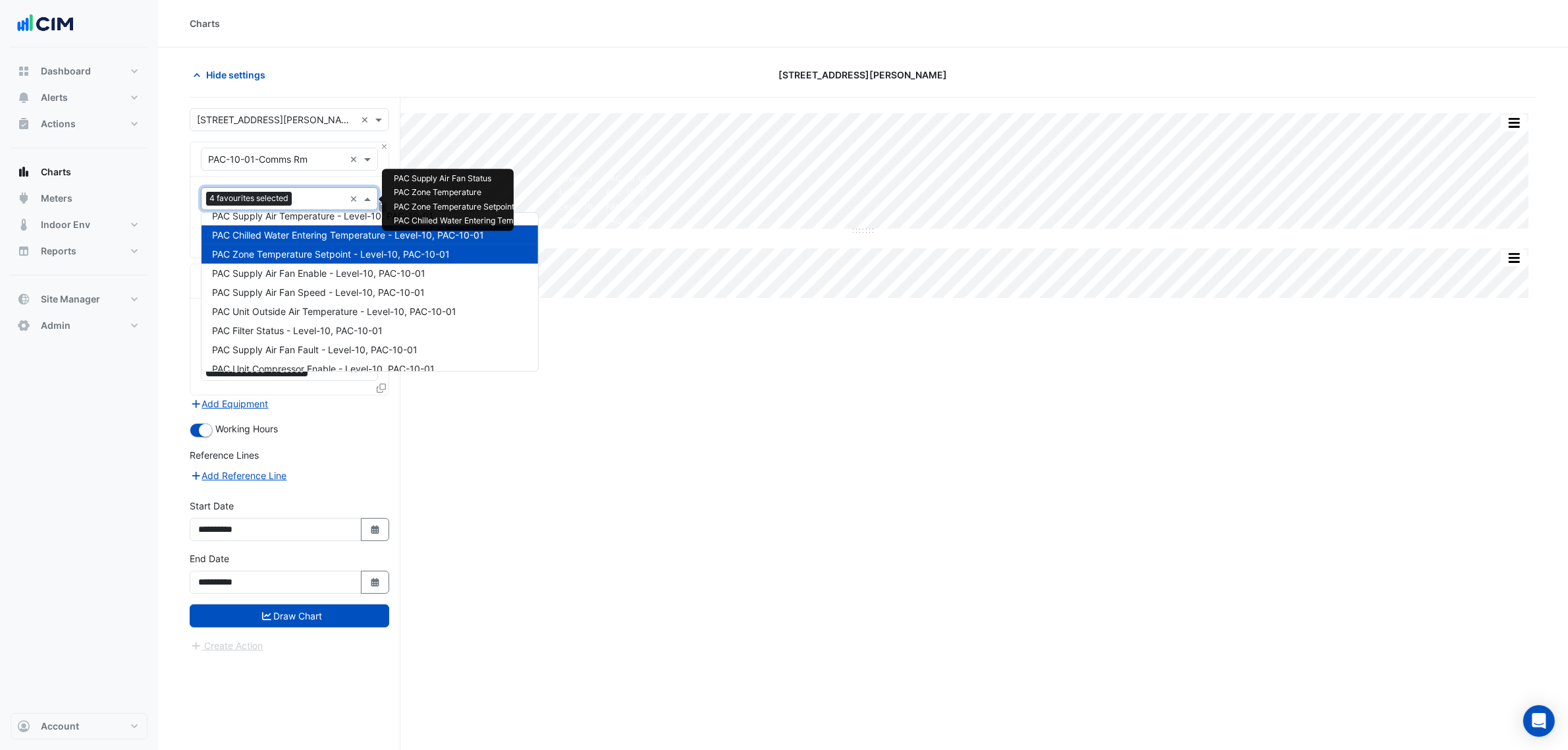
scroll to position [138, 0]
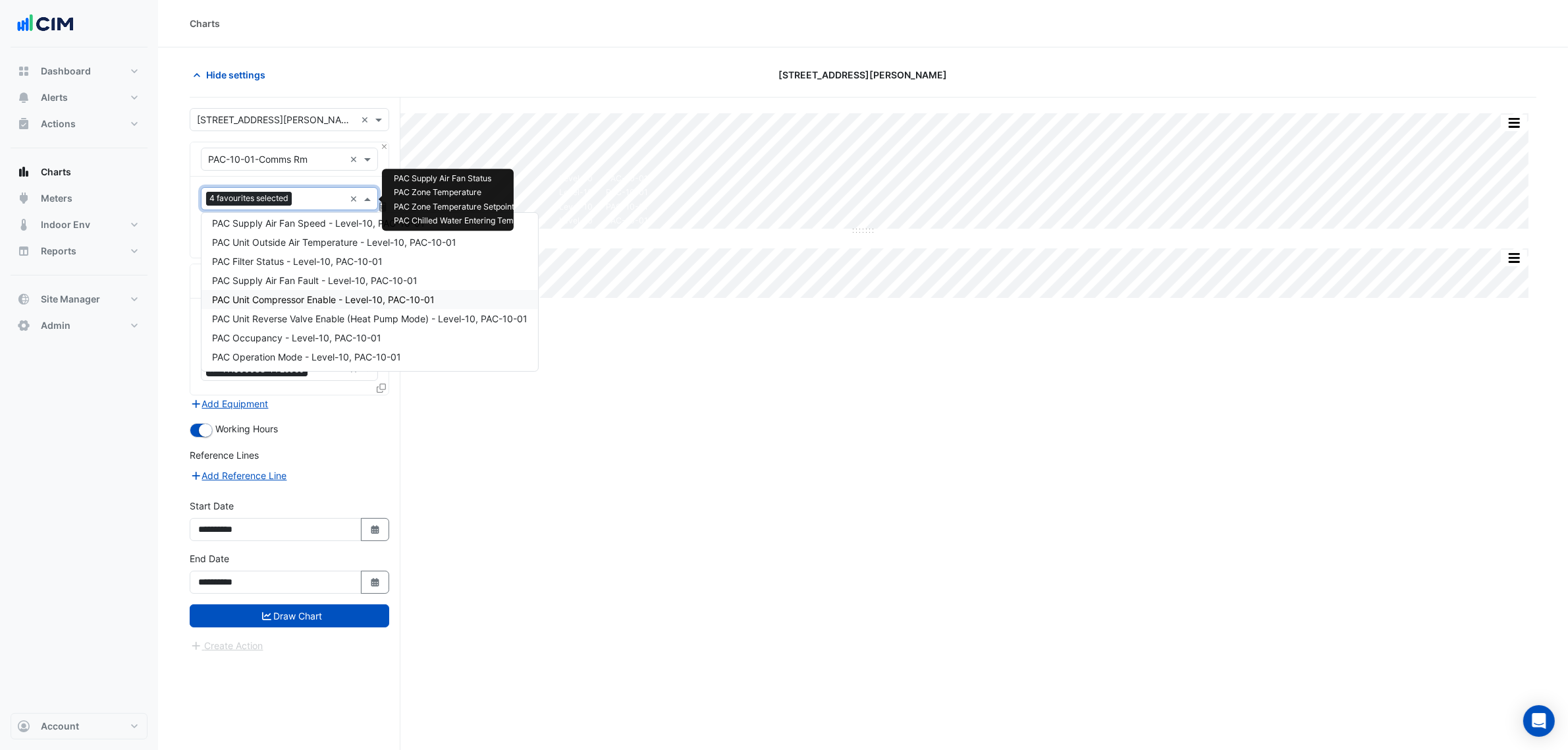
click at [356, 303] on span "PAC Unit Compressor Enable - Level-10, PAC-10-01" at bounding box center [323, 300] width 223 height 11
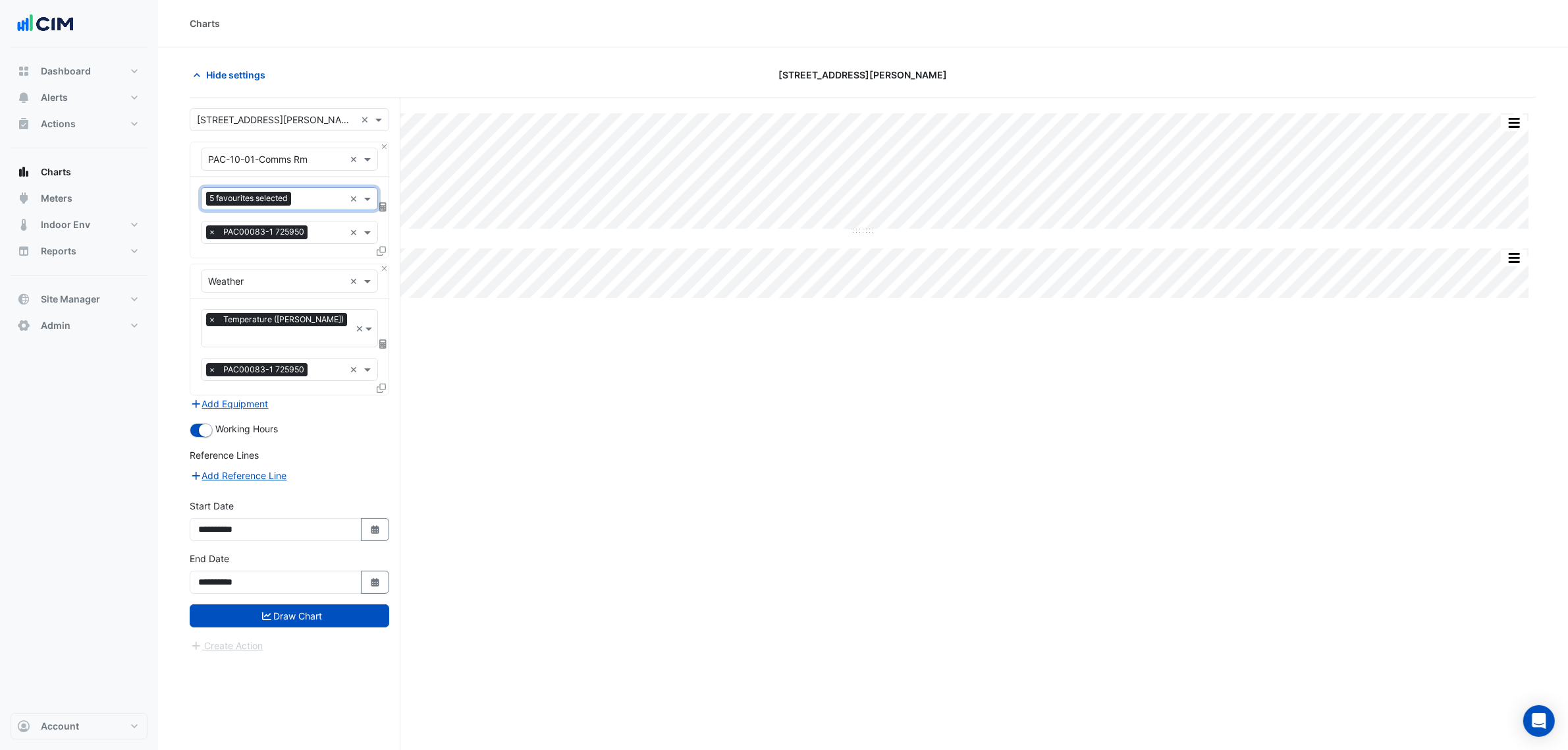
click at [334, 620] on form "× 6 Stewart Avenue × × PAC-10-01-Comms Rm × 5 favourites selected × × PAC00083-…" at bounding box center [289, 381] width 200 height 545
click at [340, 604] on button "Draw Chart" at bounding box center [289, 616] width 200 height 23
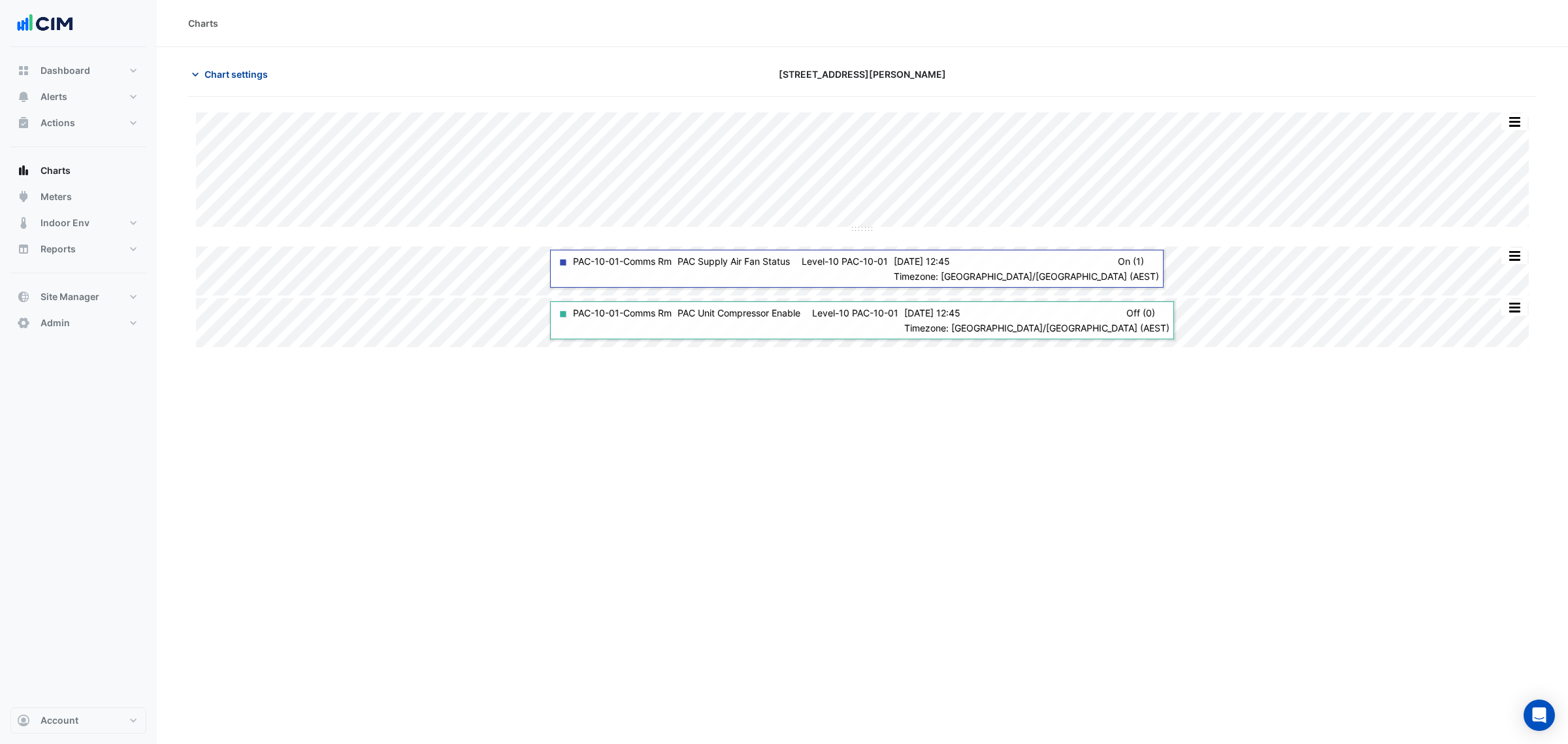
drag, startPoint x: 249, startPoint y: 56, endPoint x: 234, endPoint y: 71, distance: 21.2
click at [245, 59] on section "Chart settings 6 Stewart Avenue Split by Equip Split All Split None Print Save …" at bounding box center [862, 198] width 1411 height 303
click at [234, 71] on span "Chart settings" at bounding box center [236, 74] width 63 height 13
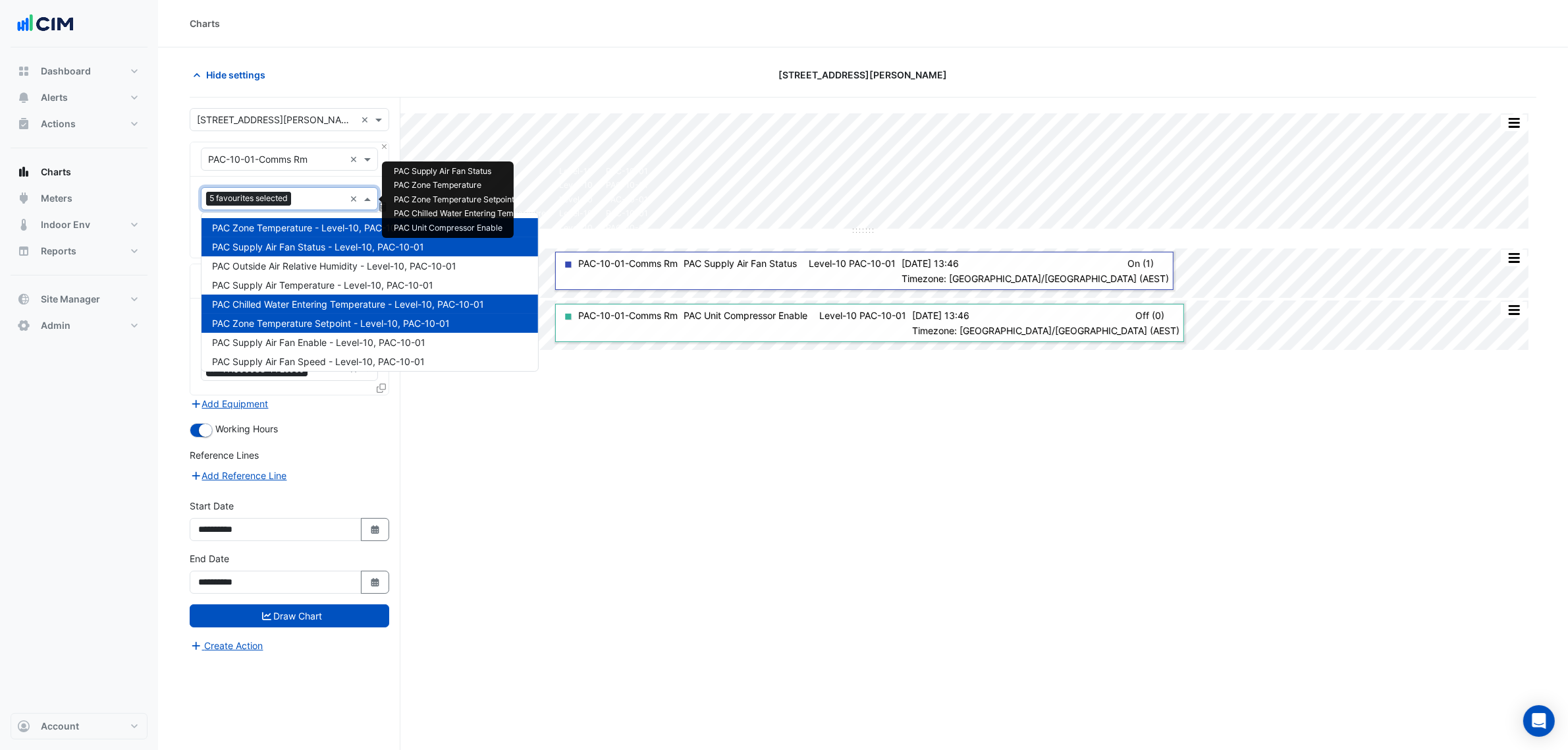
click at [278, 205] on span "5 favourites selected" at bounding box center [249, 198] width 85 height 13
click at [344, 283] on span "PAC Supply Air Temperature - Level-10, PAC-10-01" at bounding box center [322, 285] width 221 height 11
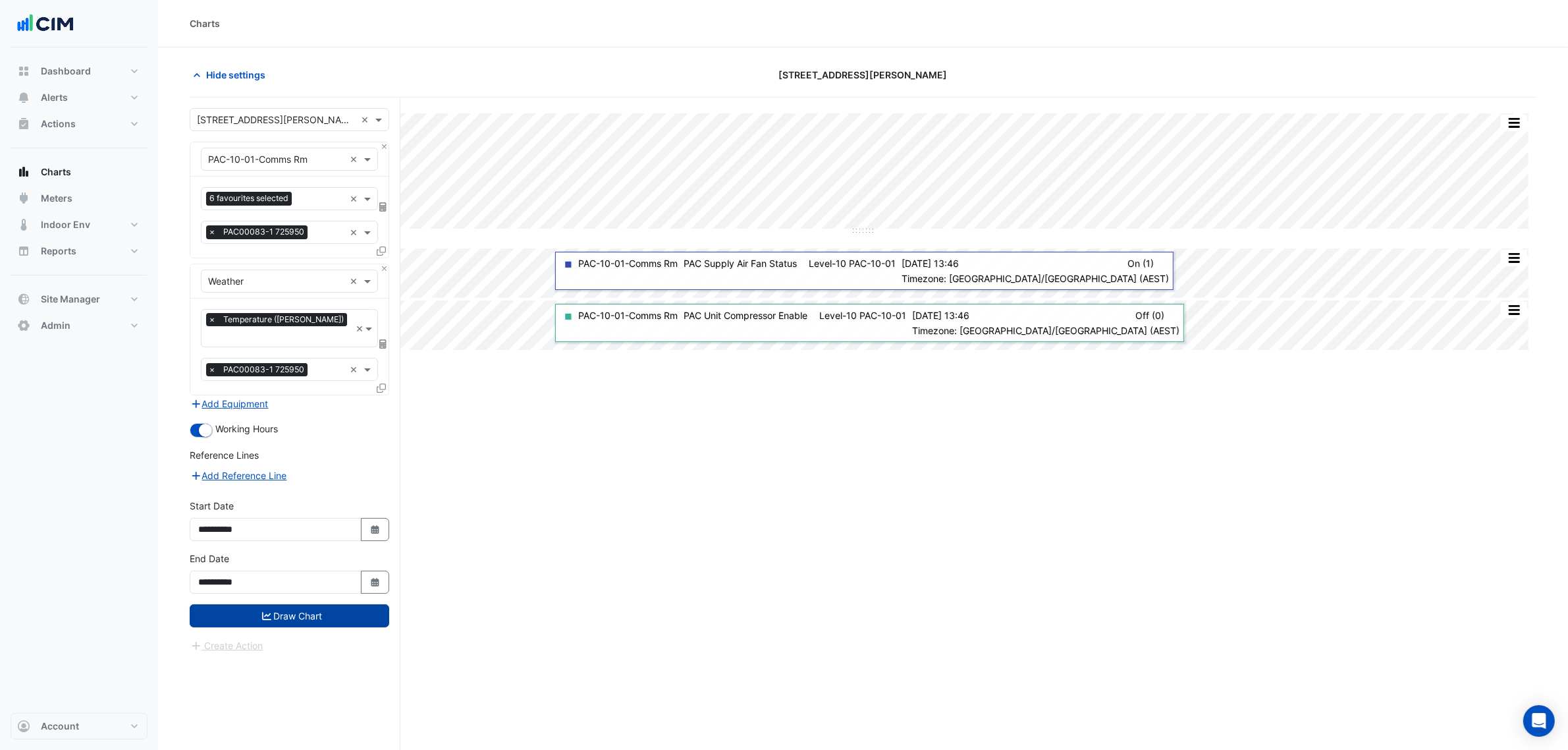
click at [304, 608] on button "Draw Chart" at bounding box center [289, 616] width 200 height 23
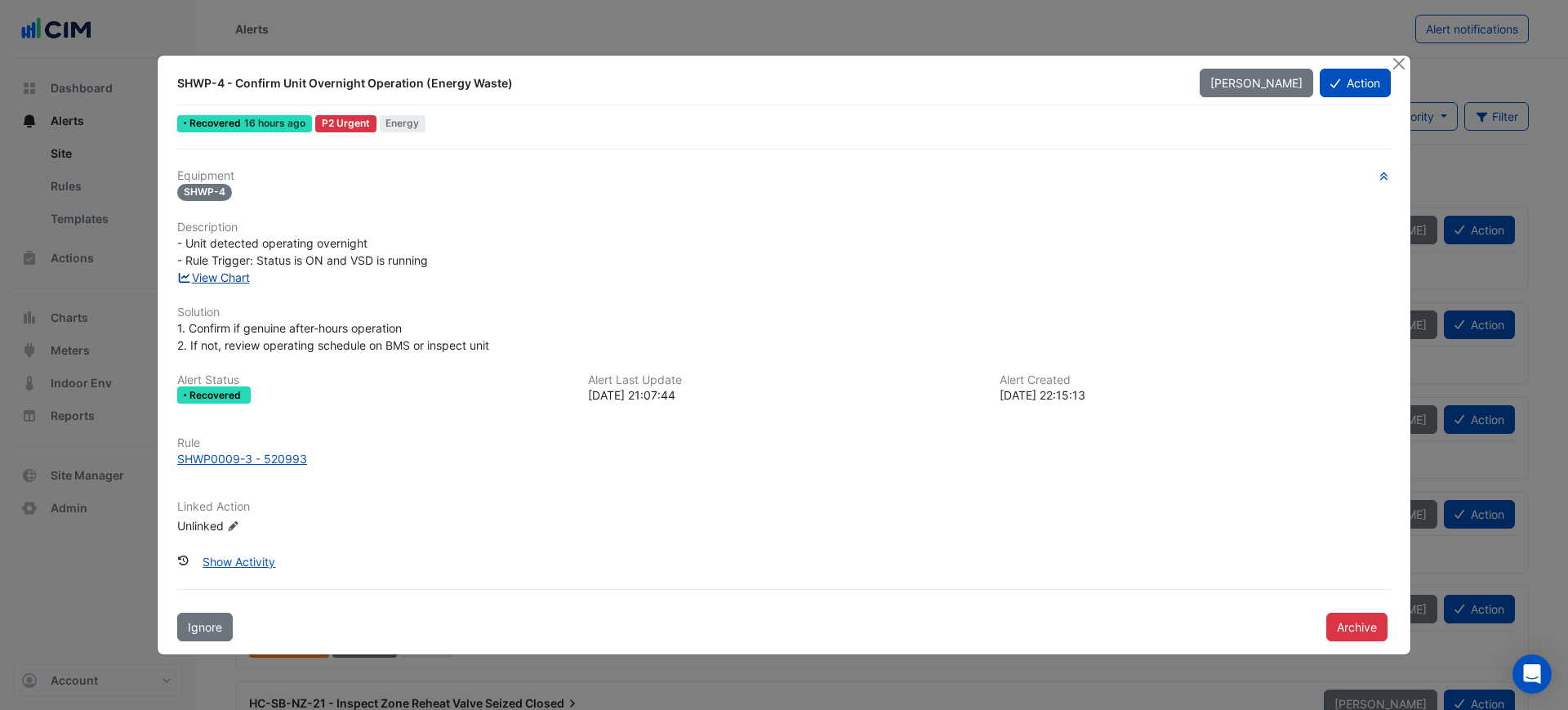
click at [244, 278] on link "View Chart" at bounding box center [213, 278] width 72 height 14
click at [1361, 79] on button "Action" at bounding box center [1356, 82] width 71 height 29
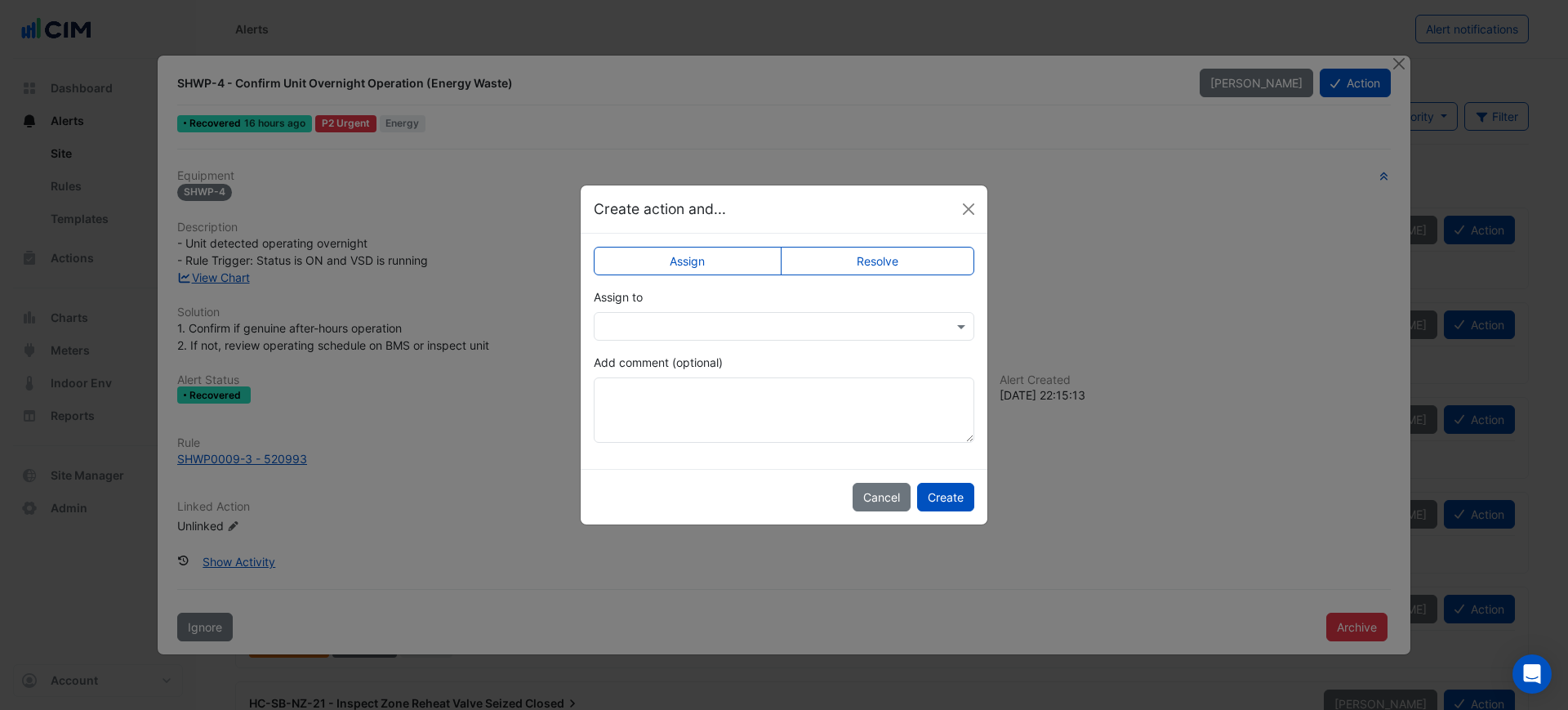
click at [844, 263] on label "Resolve" at bounding box center [878, 261] width 194 height 29
click at [942, 490] on button "Create" at bounding box center [946, 497] width 57 height 29
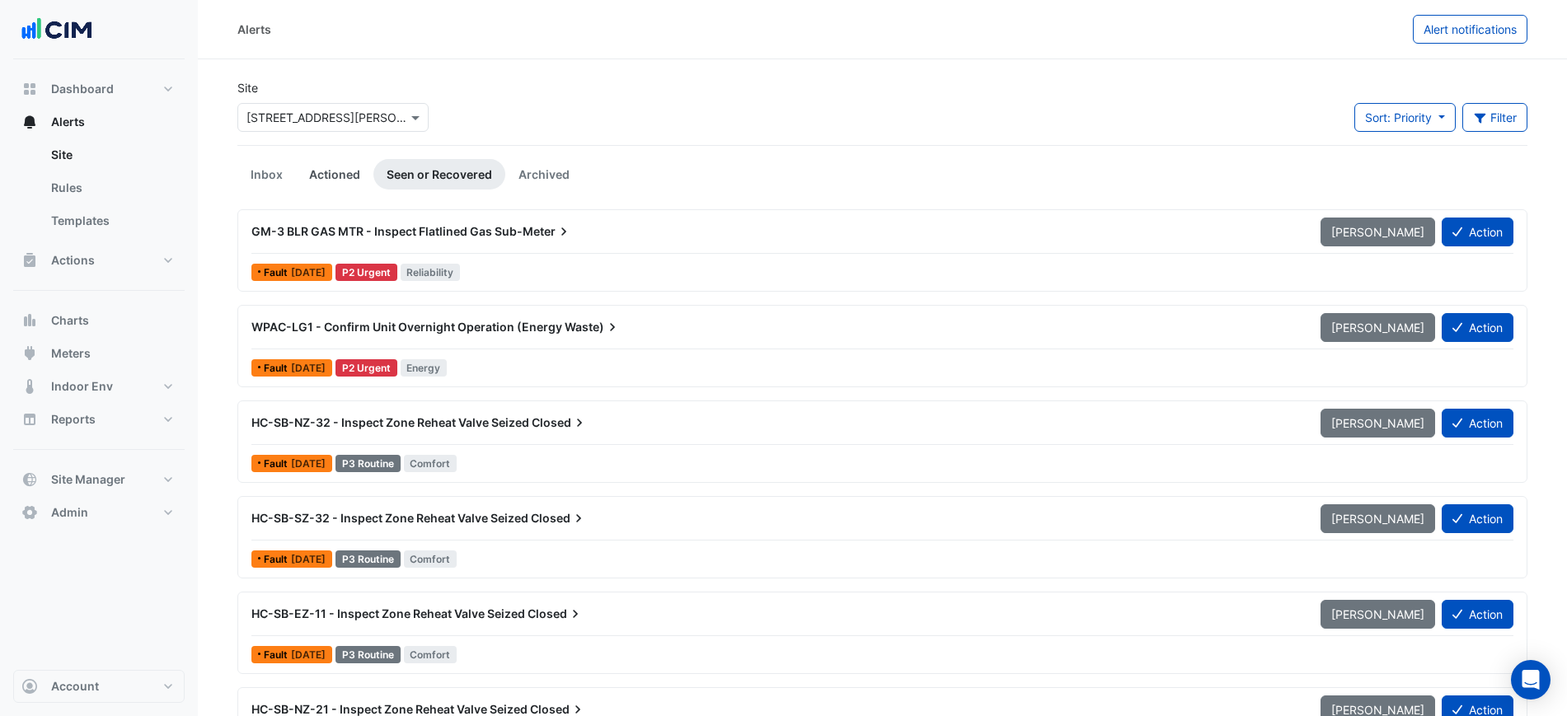
click at [331, 166] on link "Actioned" at bounding box center [334, 174] width 77 height 30
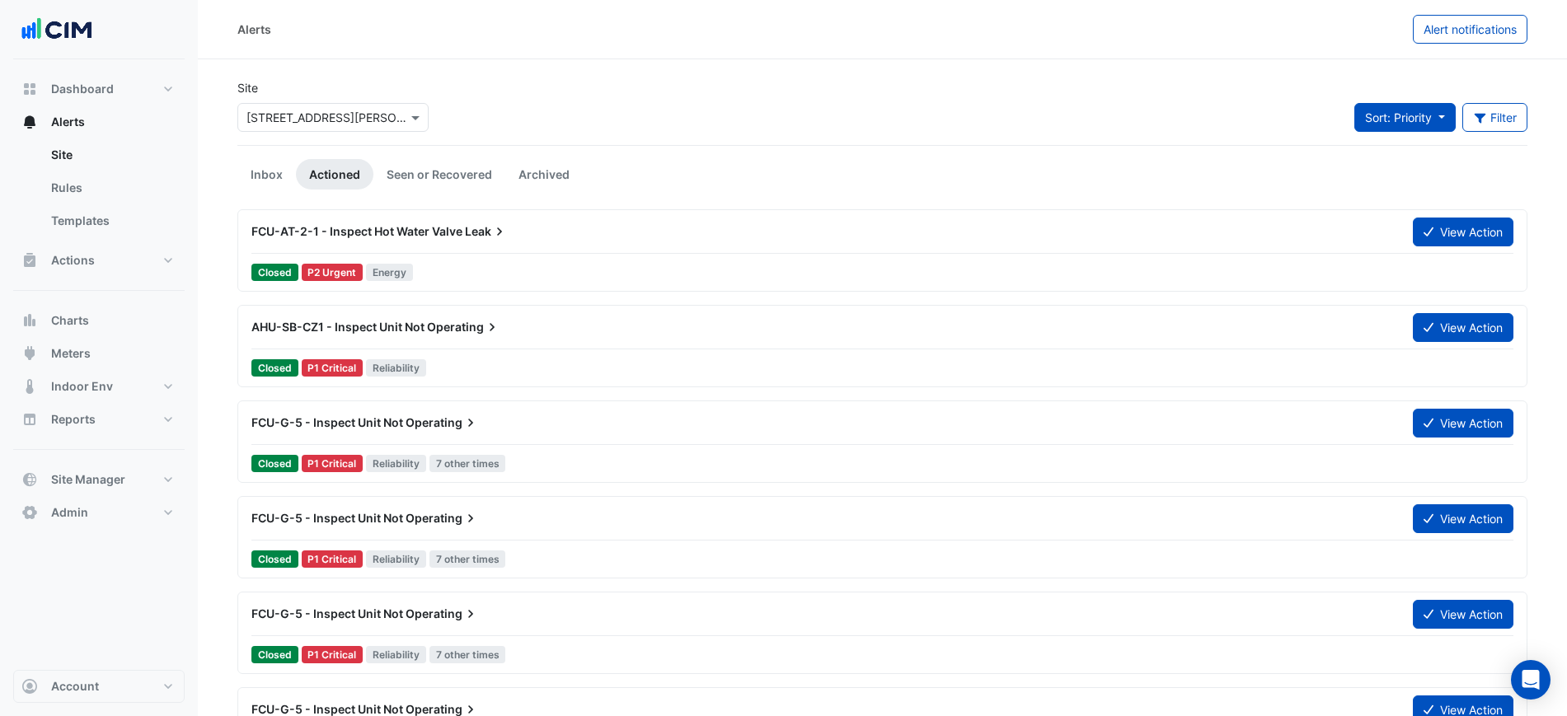
click at [1378, 121] on span "Sort: Priority" at bounding box center [1398, 117] width 67 height 14
drag, startPoint x: 1369, startPoint y: 149, endPoint x: 1370, endPoint y: 167, distance: 18.1
click at [1369, 152] on li "Priority" at bounding box center [1417, 153] width 130 height 24
click at [1370, 168] on ul "Inbox Actioned Seen or Recovered Archived" at bounding box center [882, 174] width 1290 height 30
click at [1373, 118] on span "Sort: Priority" at bounding box center [1398, 117] width 67 height 14
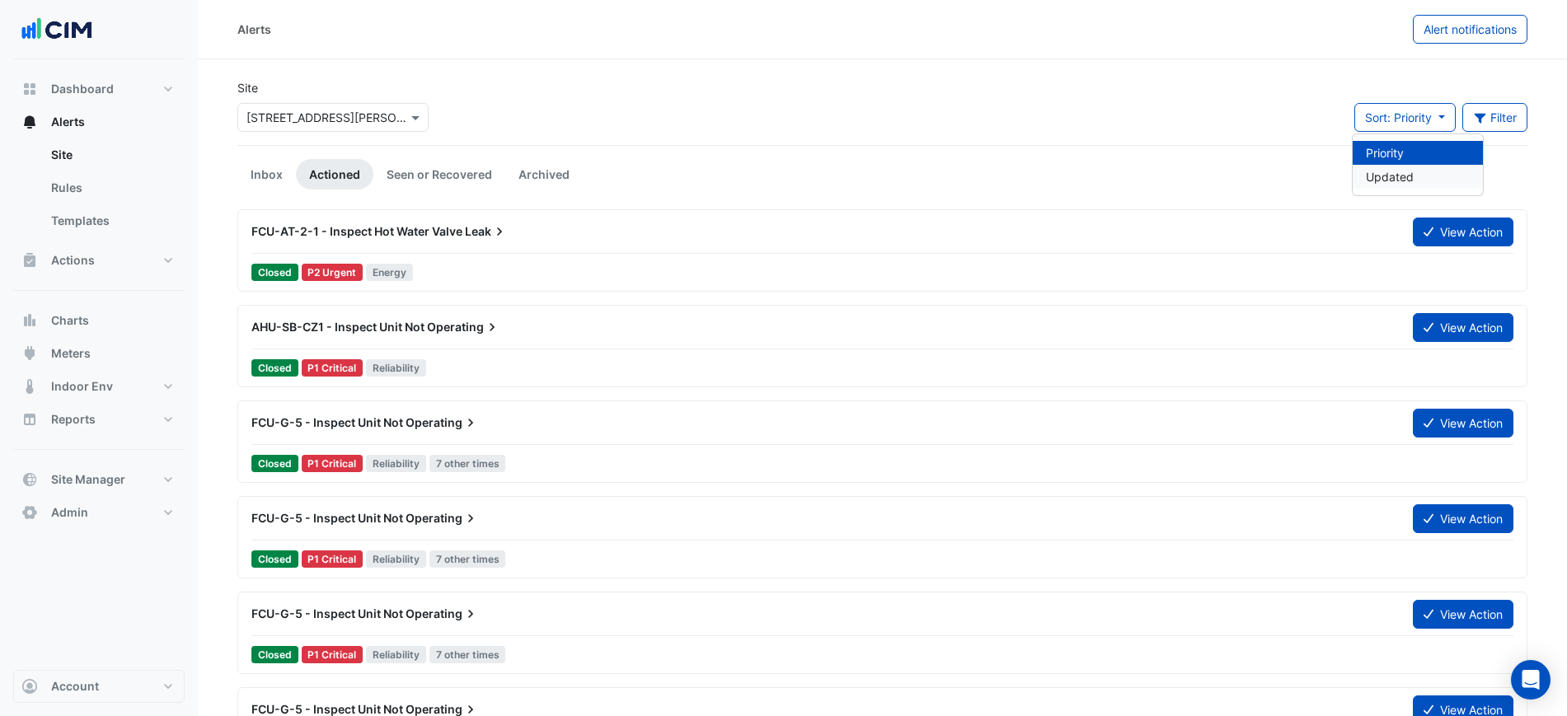
click at [1382, 179] on li "Updated" at bounding box center [1417, 177] width 130 height 24
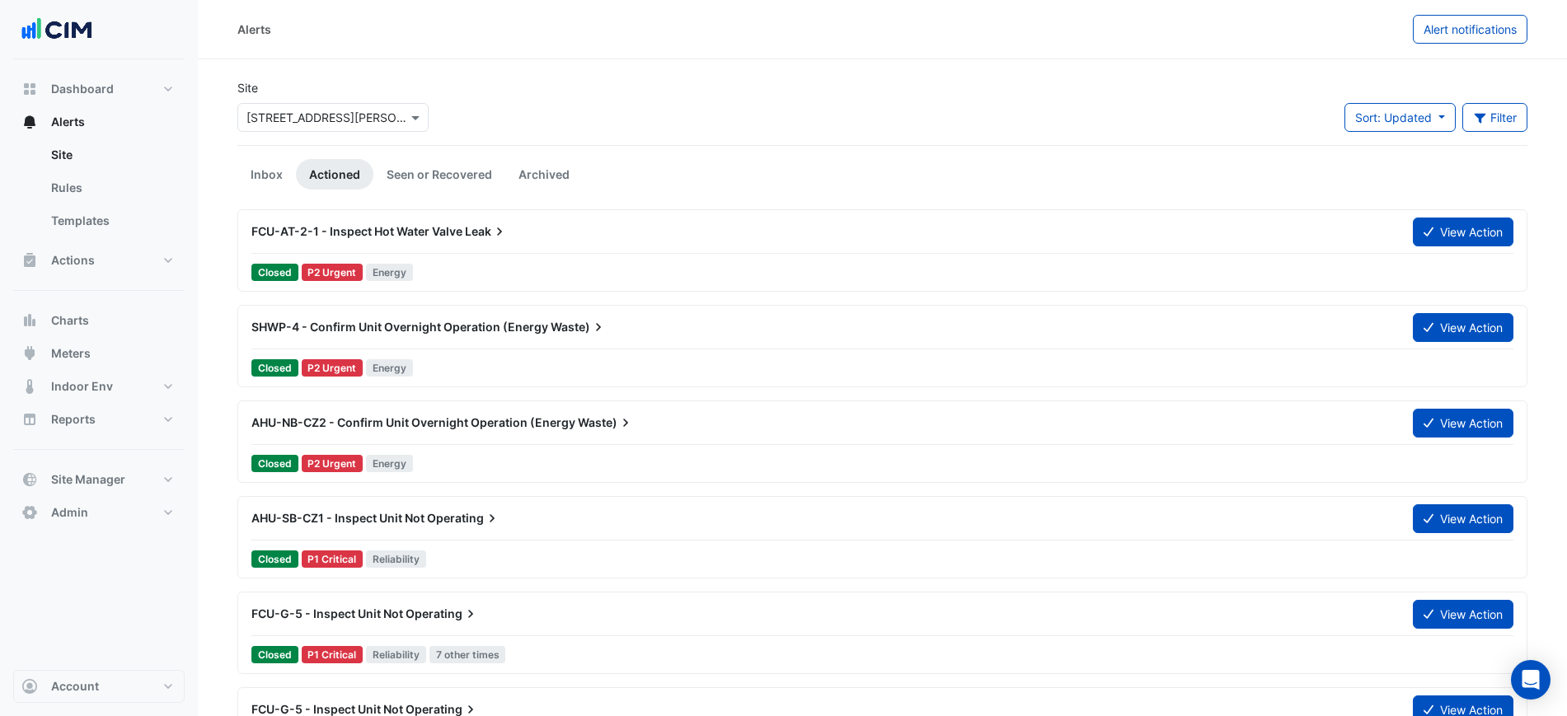
click at [665, 343] on div "SHWP-4 - Confirm Unit Overnight Operation (Energy Waste) View Action" at bounding box center [882, 330] width 1262 height 37
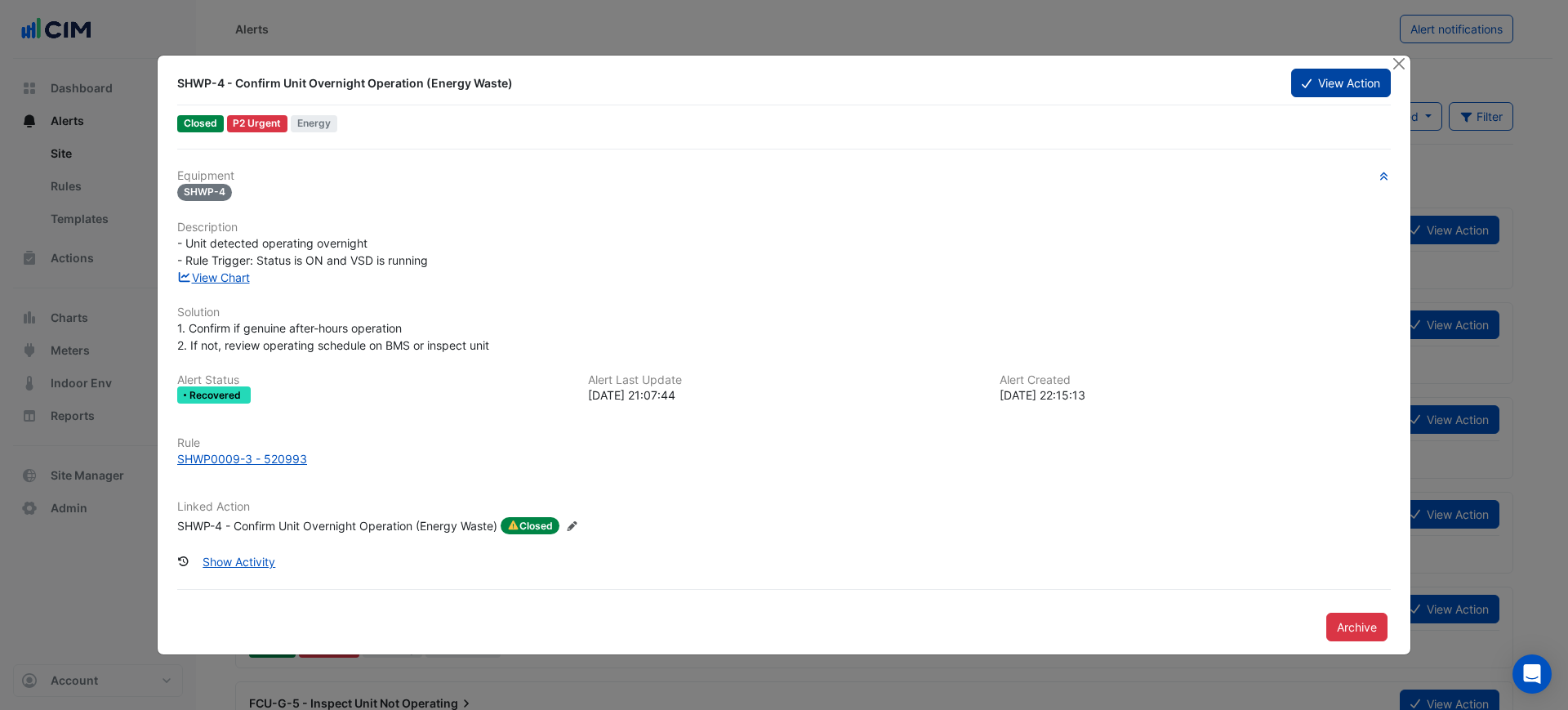
click at [1321, 90] on button "View Action" at bounding box center [1341, 82] width 100 height 29
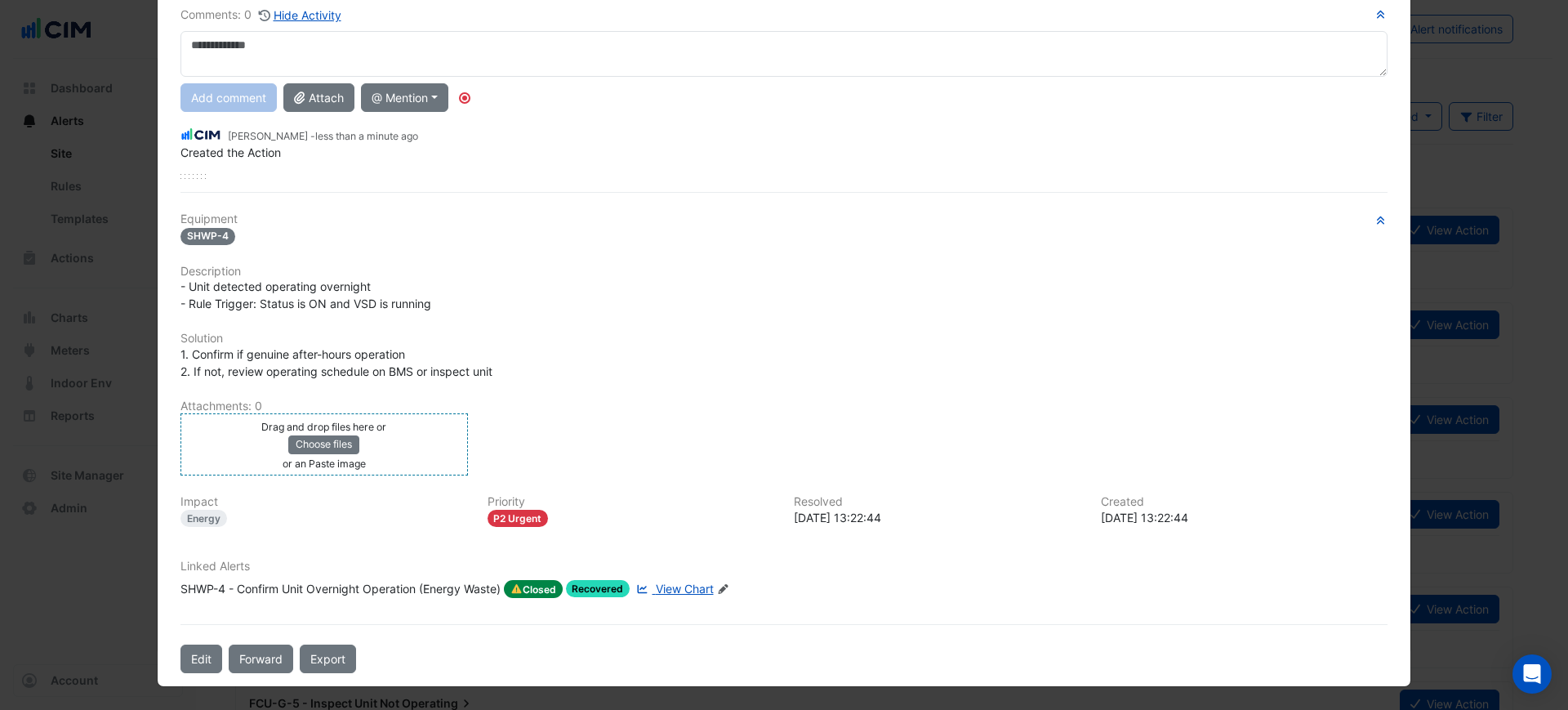
click at [324, 457] on small "or an Paste image" at bounding box center [324, 463] width 83 height 12
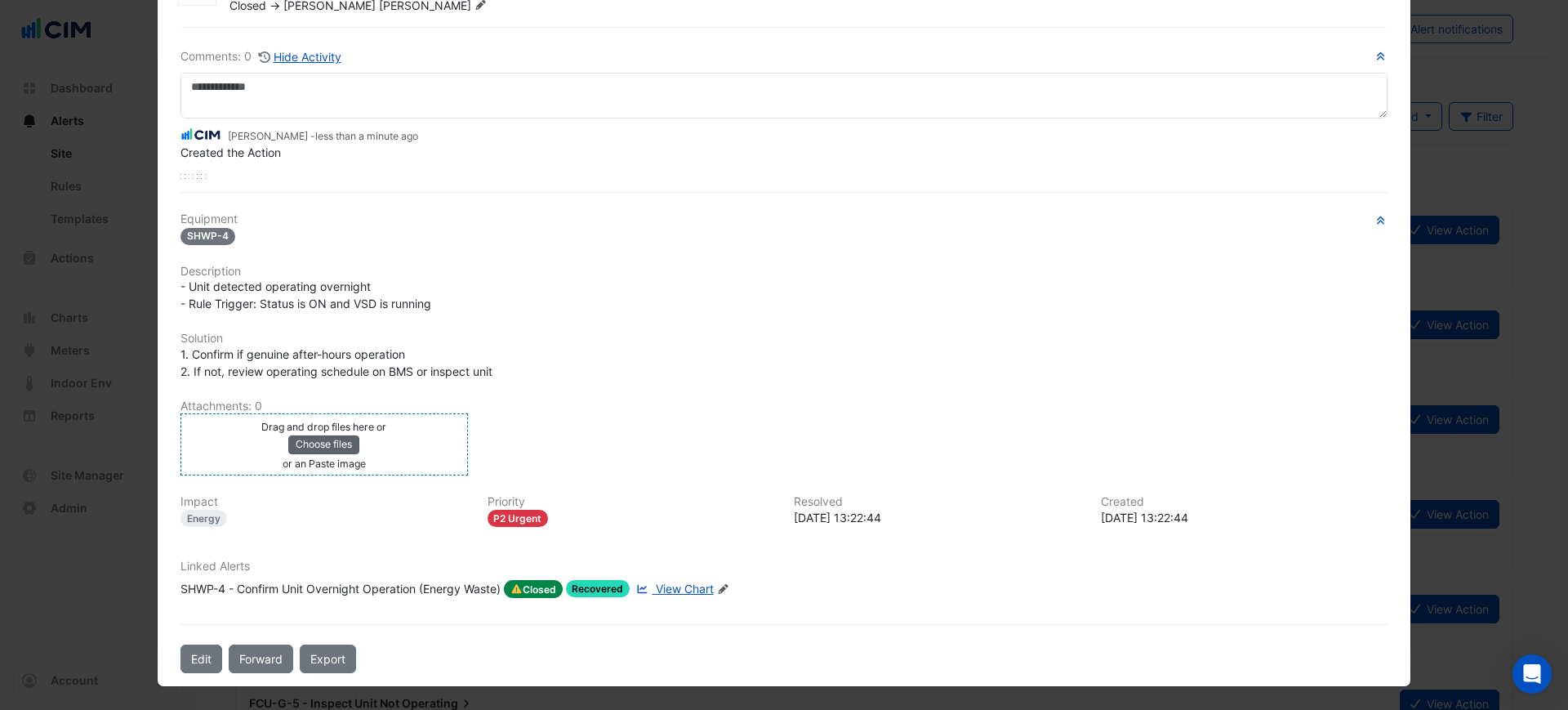
scroll to position [85, 0]
click at [327, 448] on button "Choose files" at bounding box center [324, 444] width 71 height 18
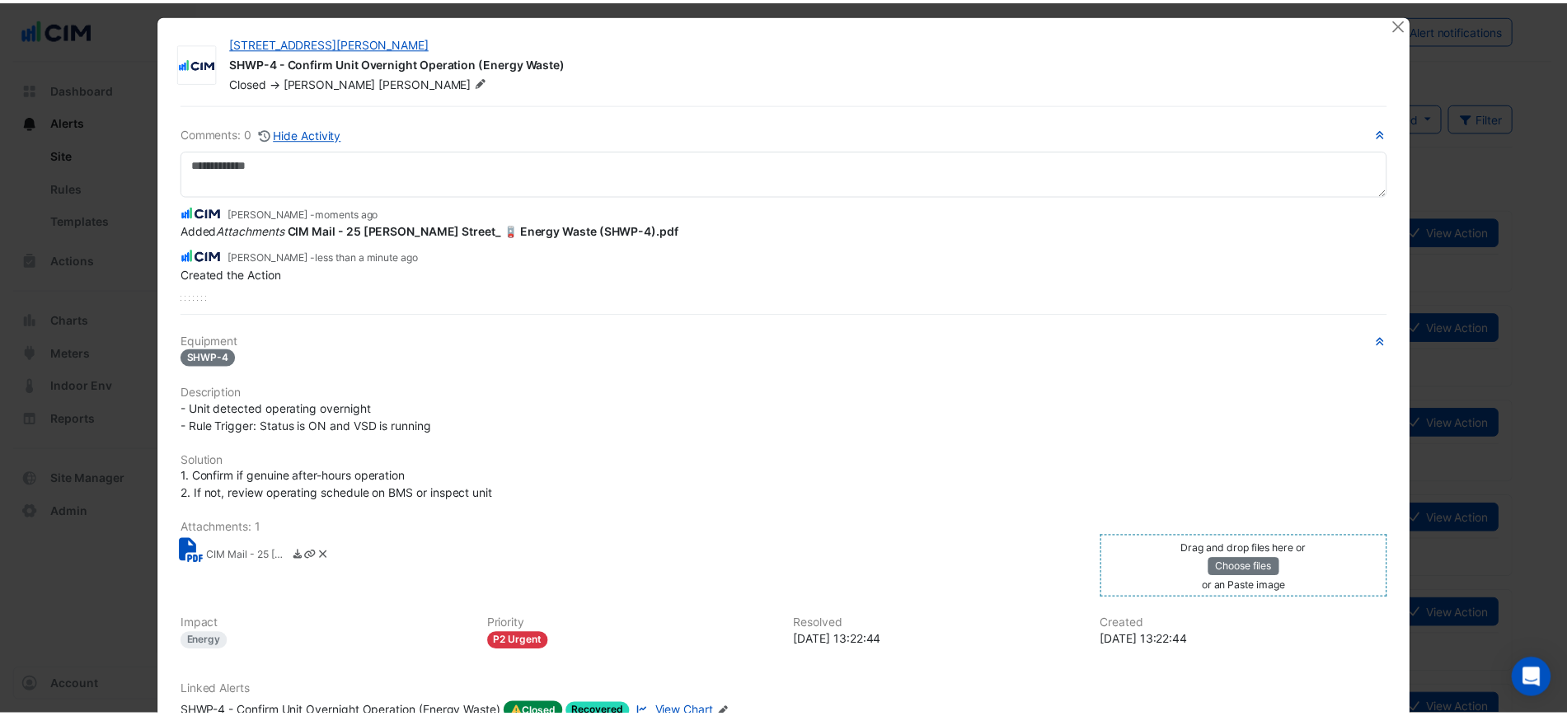
scroll to position [0, 0]
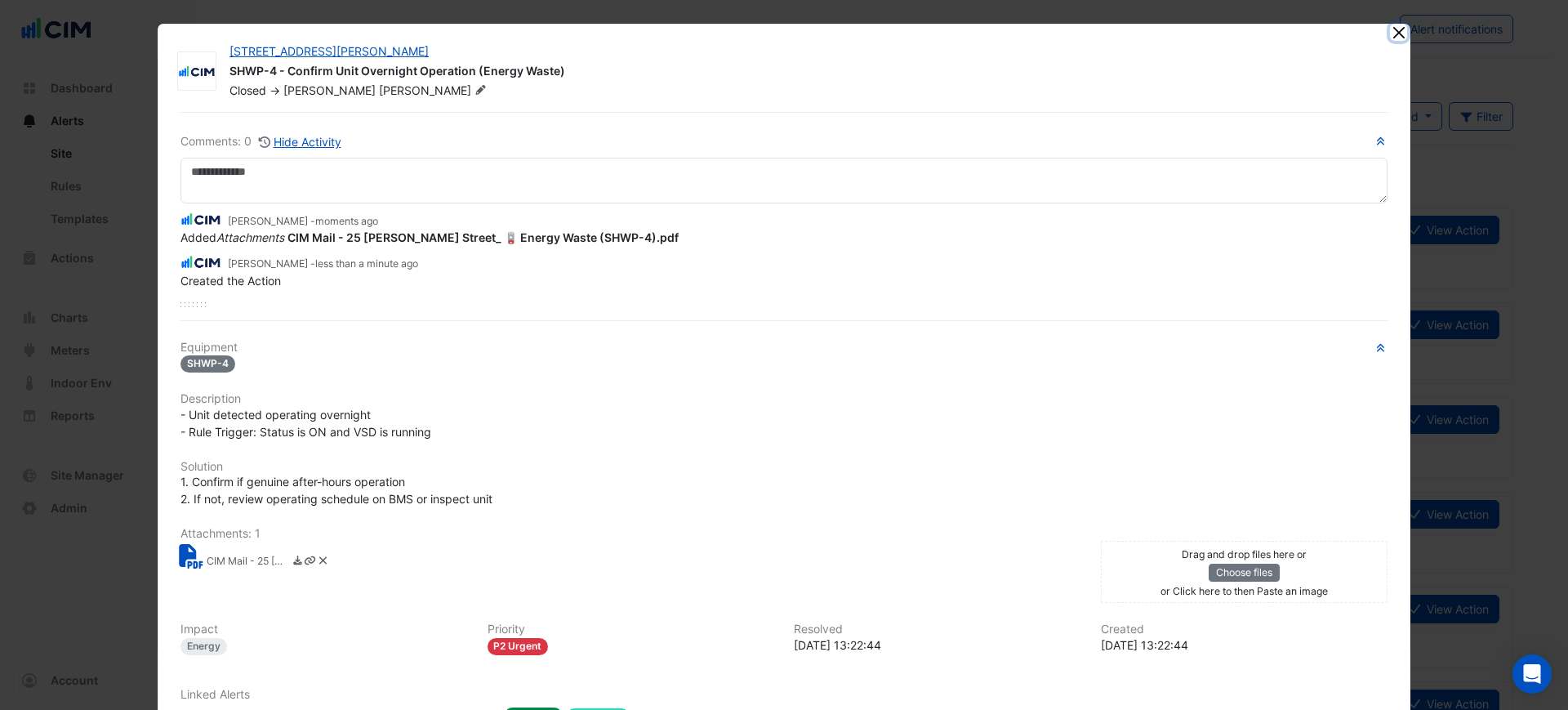
click at [1391, 30] on button "Close" at bounding box center [1399, 32] width 17 height 17
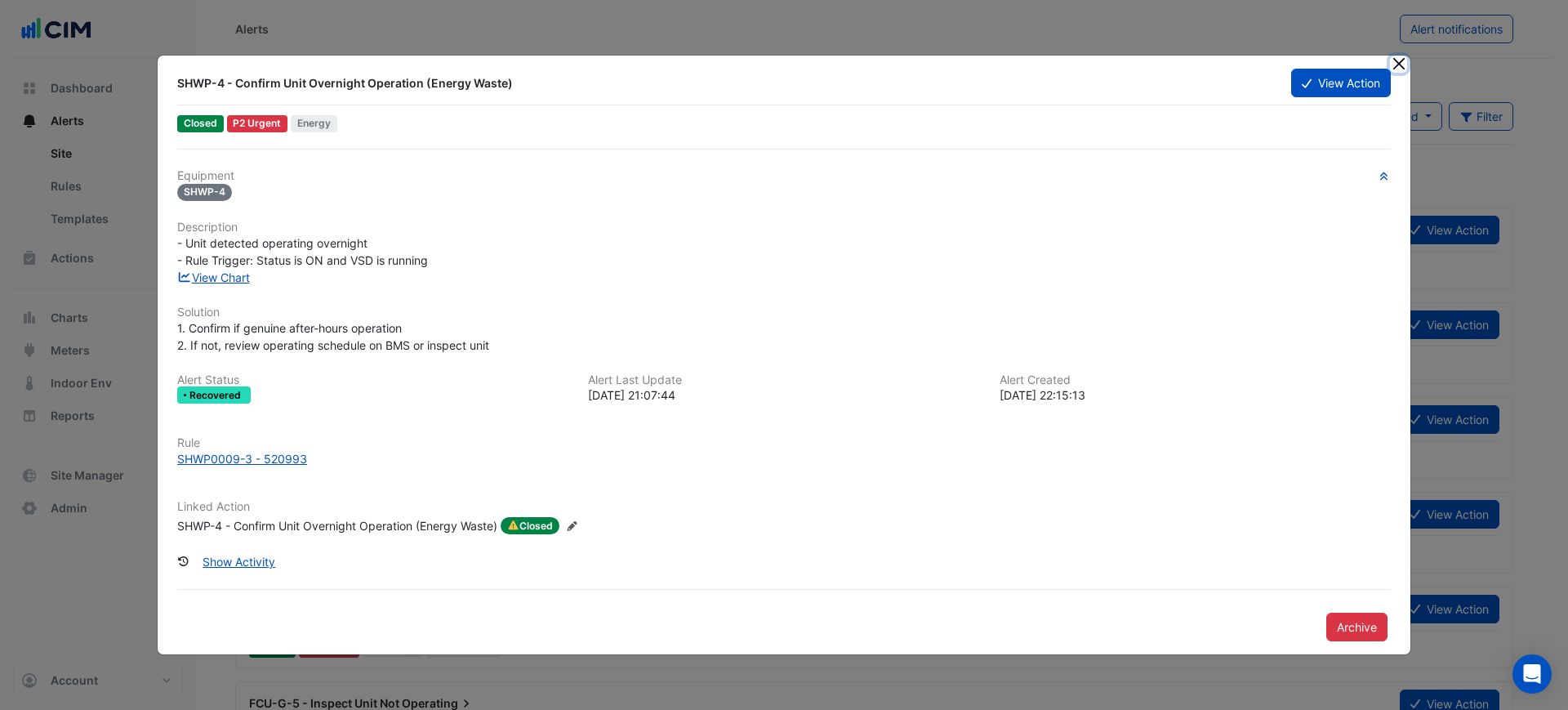
click at [1405, 63] on button "Close" at bounding box center [1399, 63] width 17 height 17
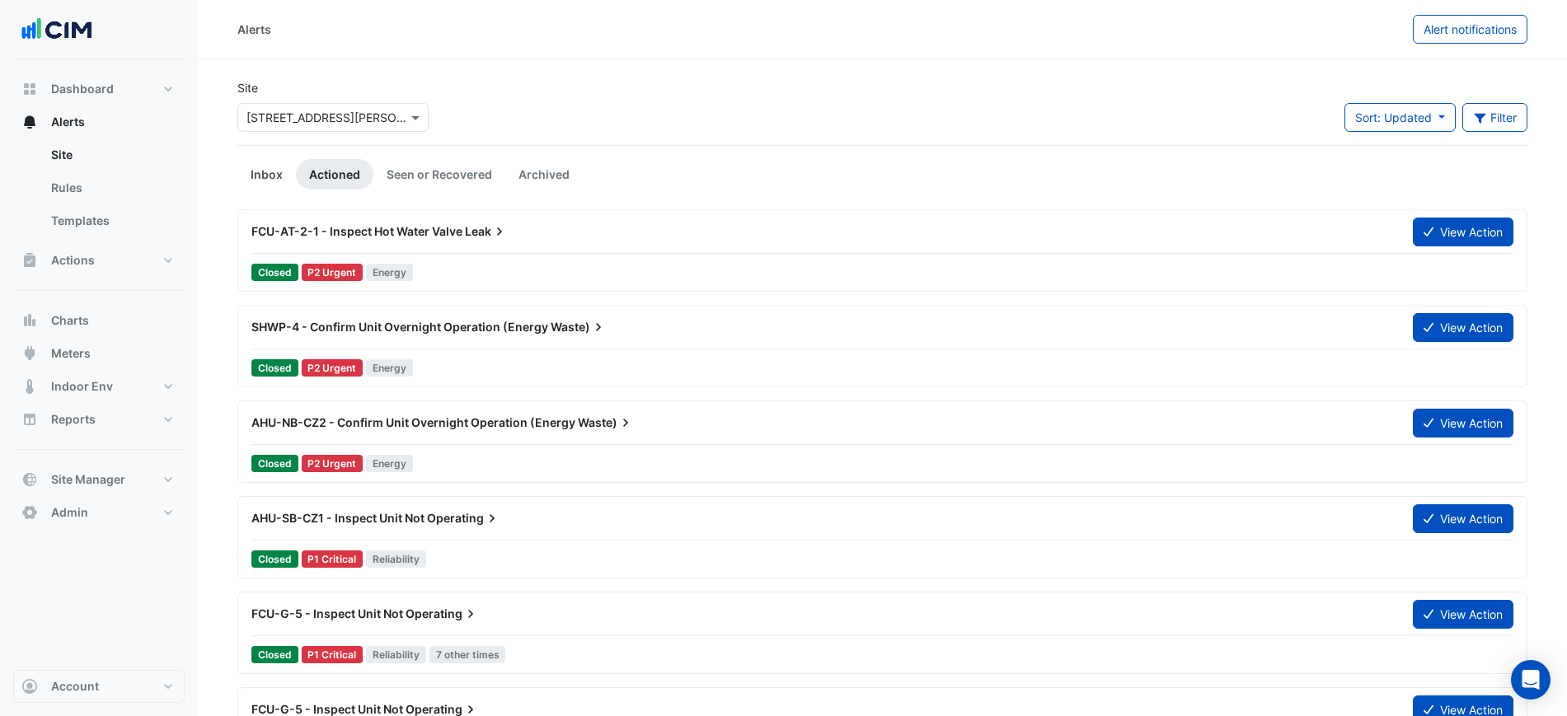
click at [279, 174] on link "Inbox" at bounding box center [266, 174] width 59 height 30
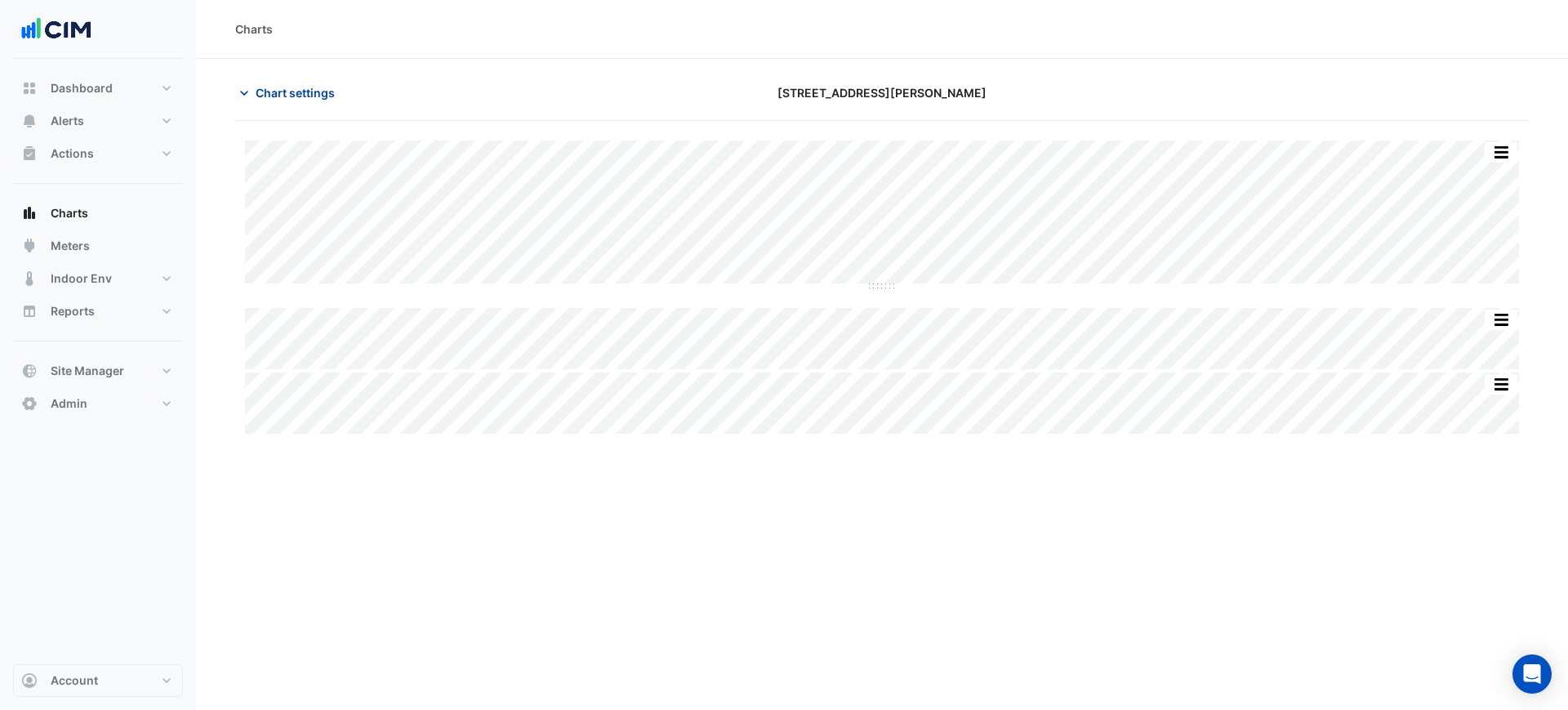
click at [308, 95] on span "Chart settings" at bounding box center [295, 92] width 79 height 17
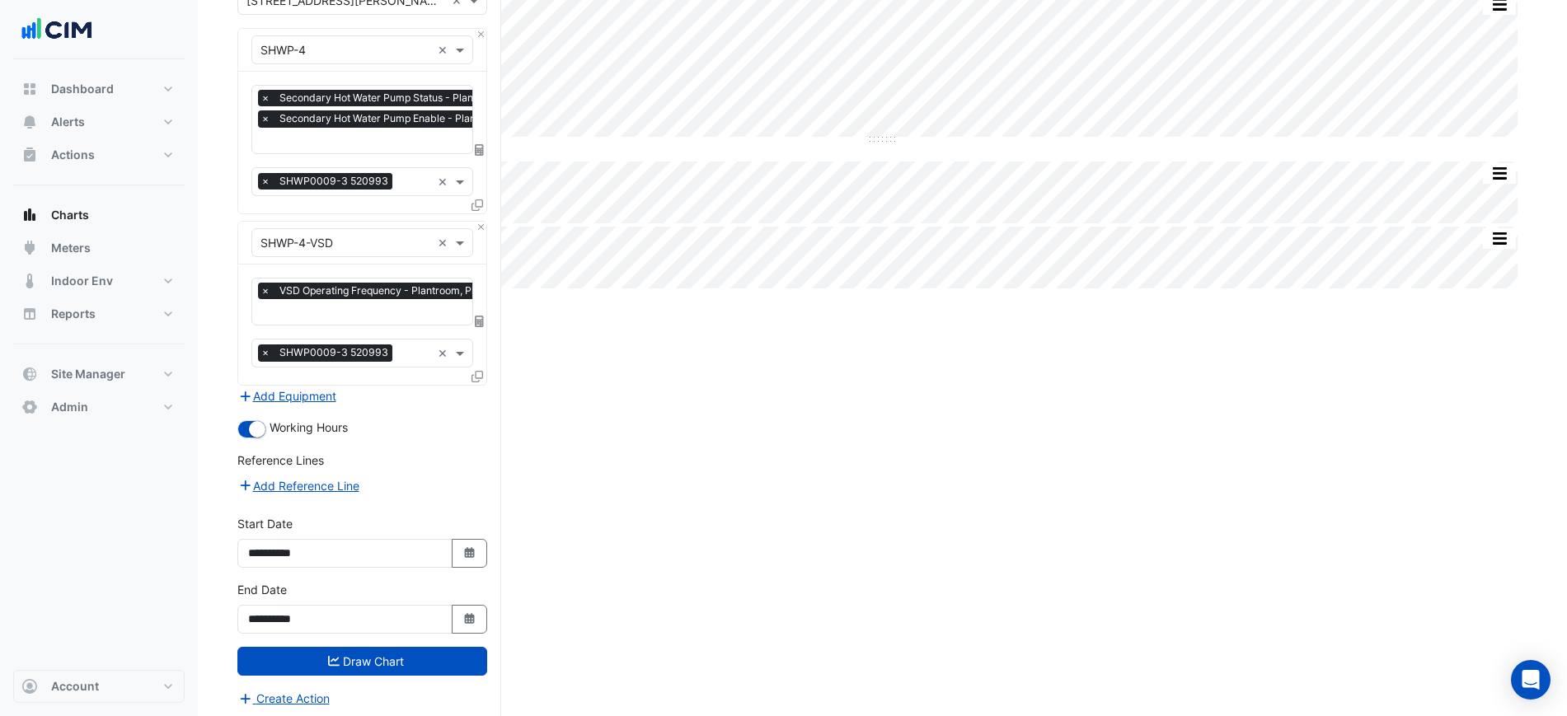
scroll to position [151, 0]
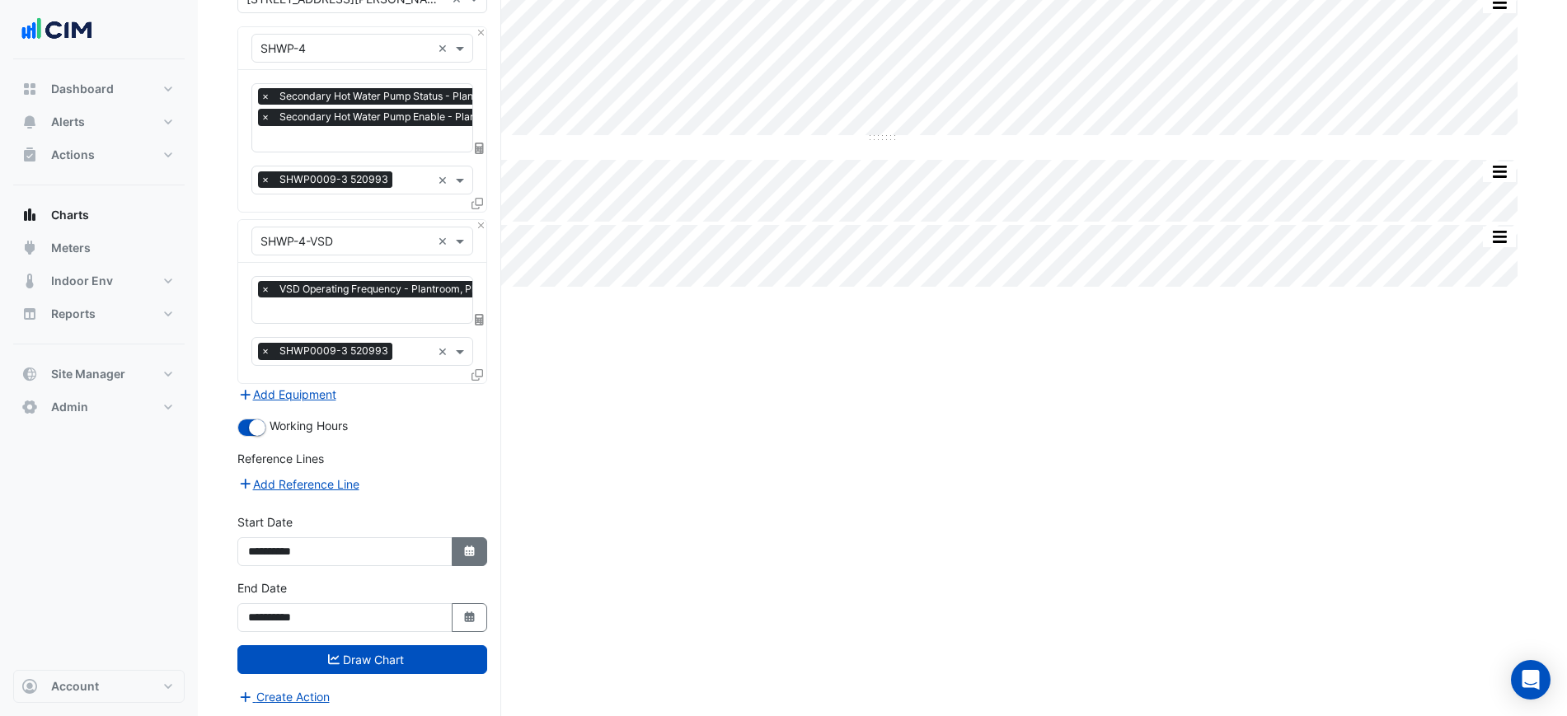
click at [452, 560] on button "Select Date" at bounding box center [470, 551] width 36 height 29
select select "*"
select select "****"
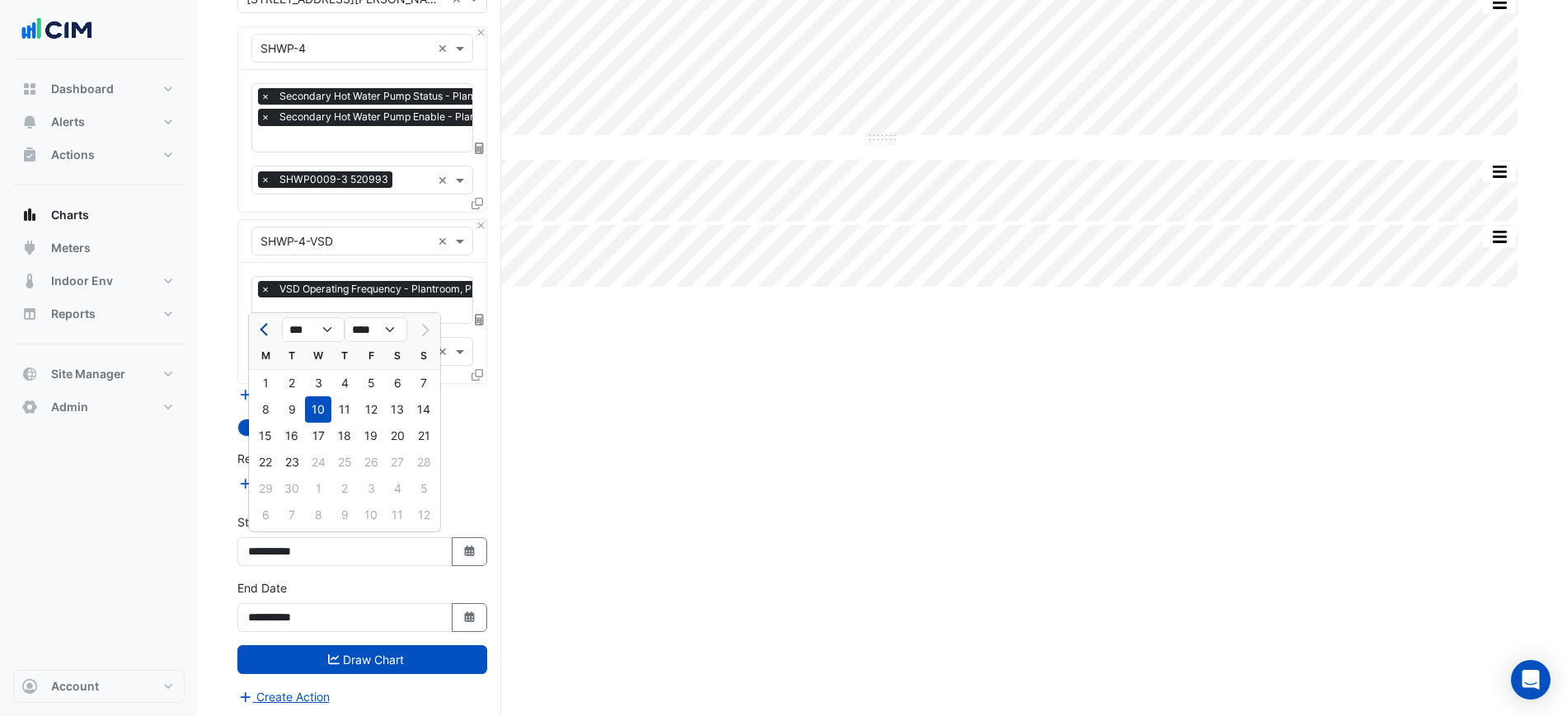
click at [267, 330] on span "Previous month" at bounding box center [266, 330] width 12 height 12
select select "*"
click at [271, 429] on div "11" at bounding box center [265, 436] width 26 height 26
type input "**********"
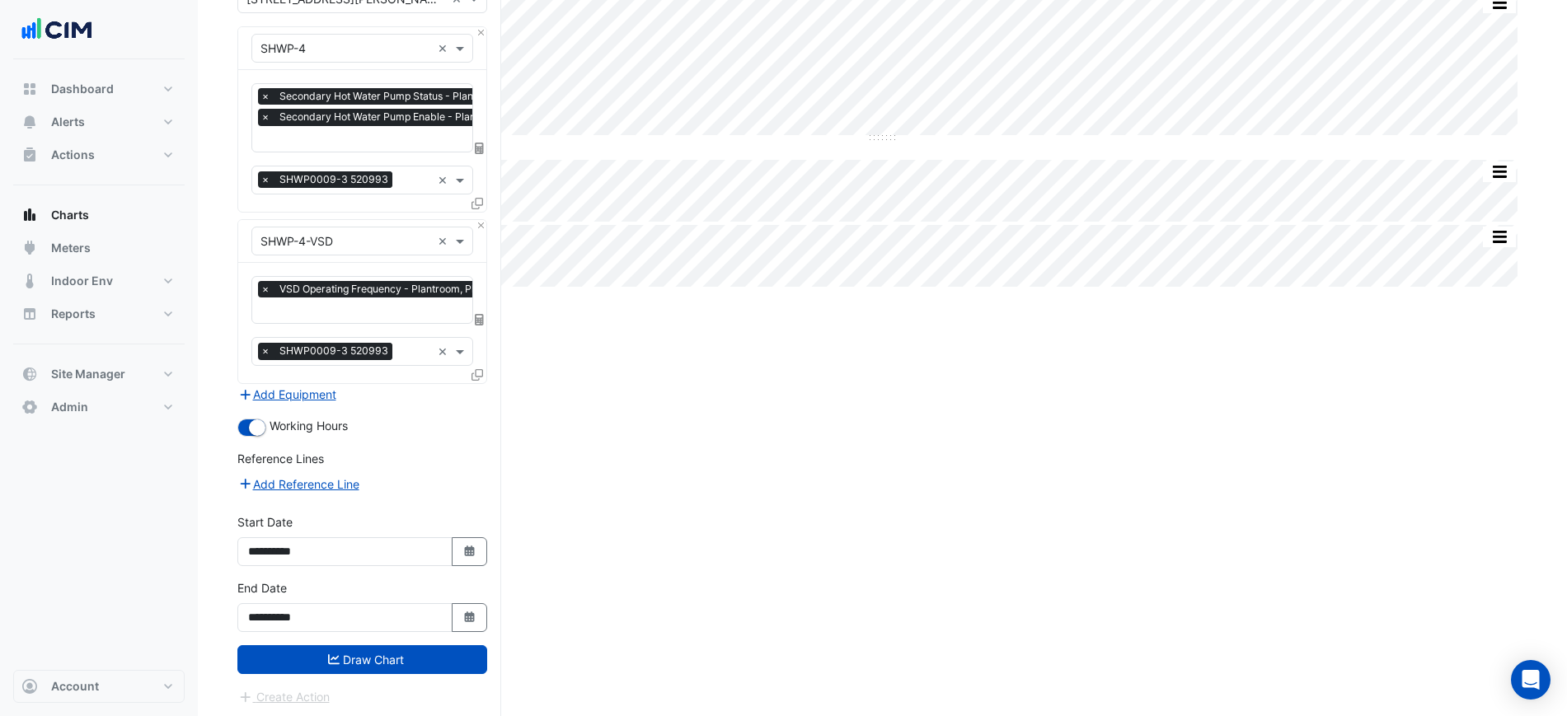
click at [397, 672] on form "× [STREET_ADDRESS][PERSON_NAME] × × SHWP-4 × × Secondary Hot Water Pump Status …" at bounding box center [362, 345] width 250 height 722
click at [407, 645] on button "Draw Chart" at bounding box center [362, 659] width 250 height 29
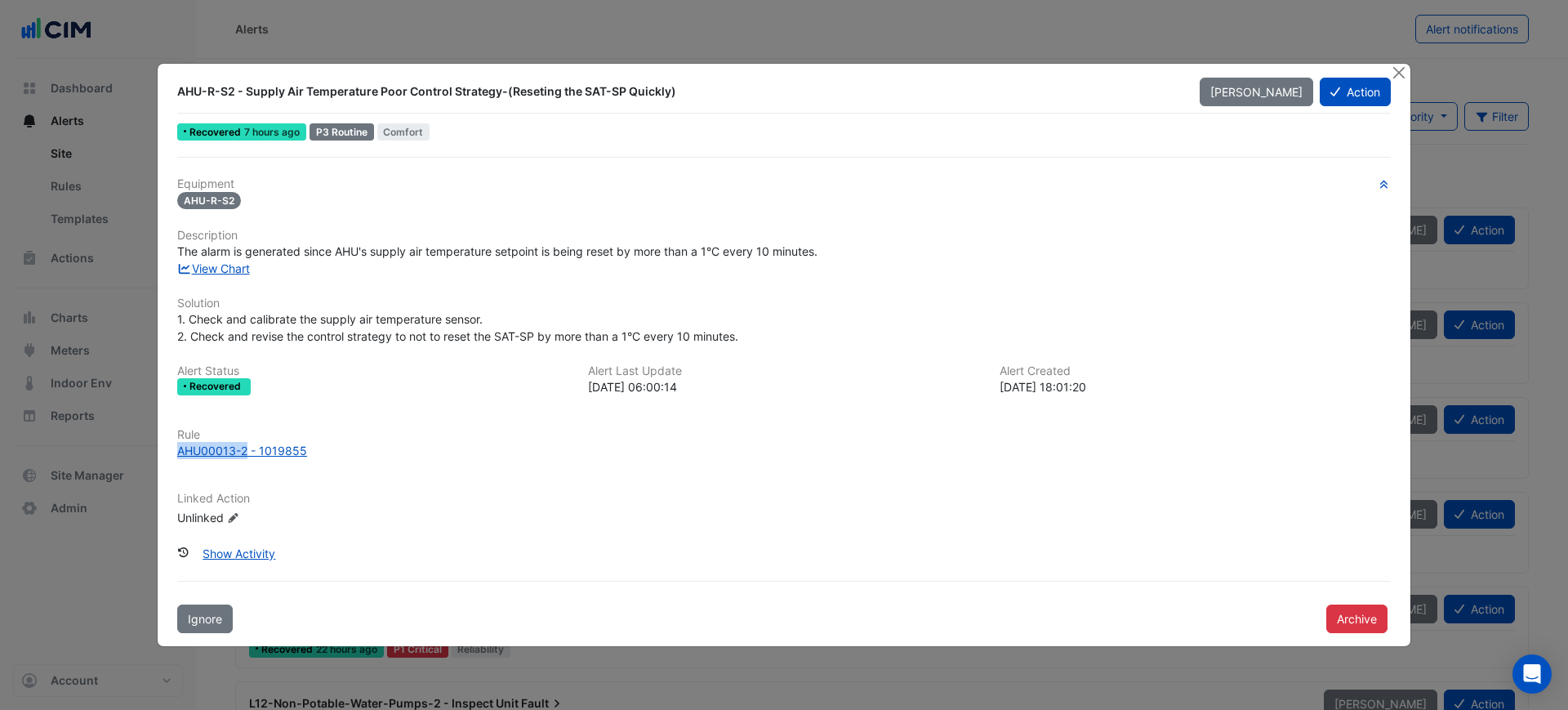
drag, startPoint x: 168, startPoint y: 457, endPoint x: 246, endPoint y: 468, distance: 78.8
click at [246, 468] on div "Rule AHU00013-2 - 1019855" at bounding box center [784, 450] width 1233 height 45
copy div "AHU00013-2"
click at [1392, 72] on button "Close" at bounding box center [1399, 71] width 17 height 17
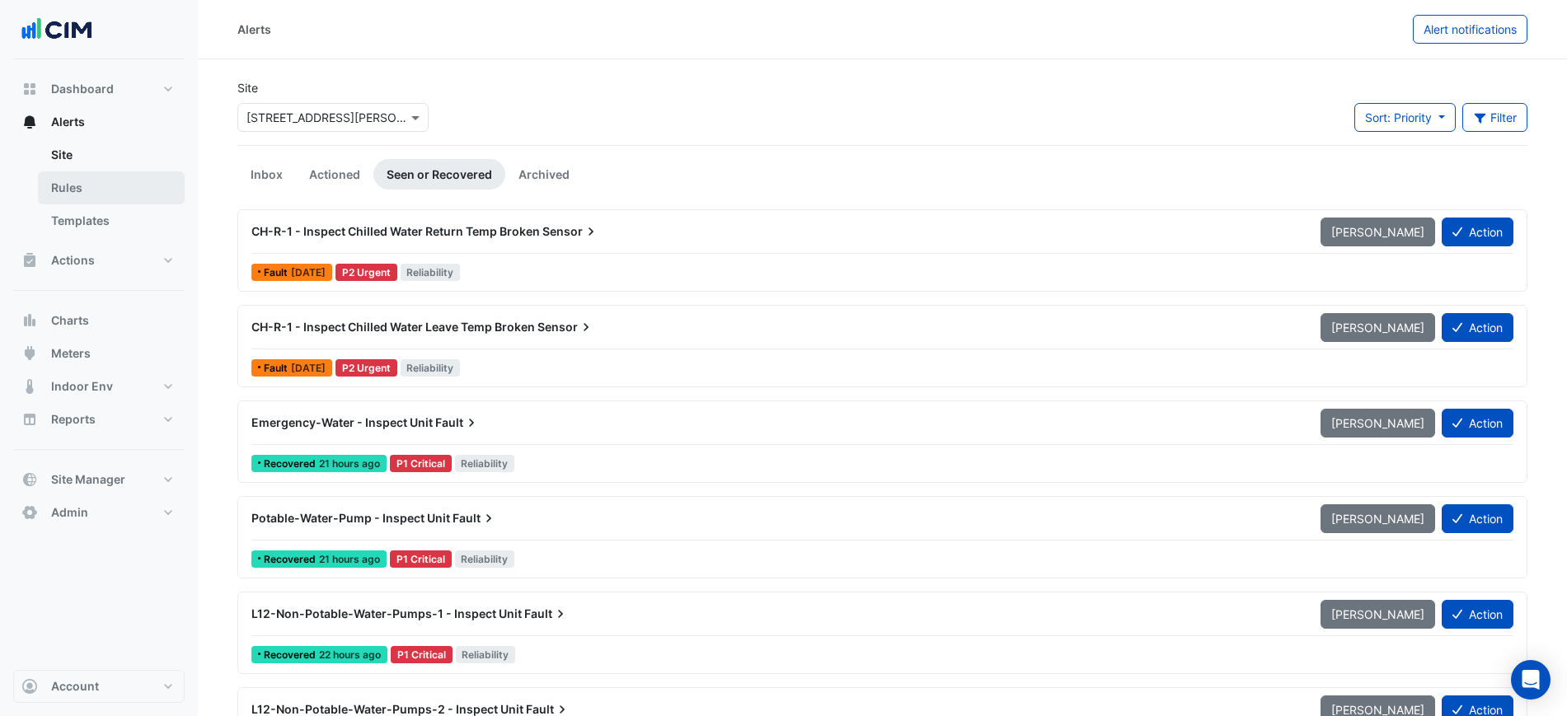
click at [101, 180] on link "Rules" at bounding box center [111, 187] width 147 height 33
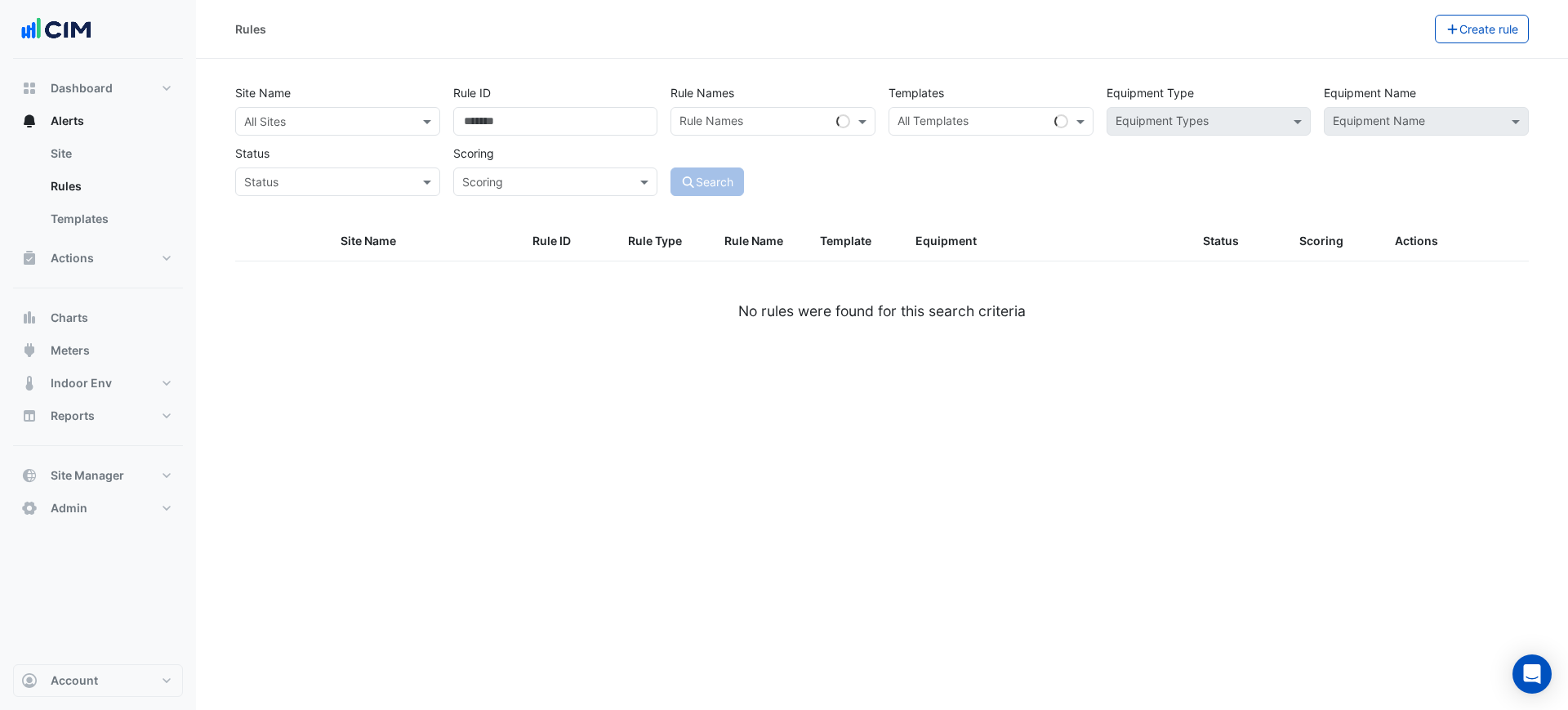
click at [360, 114] on input "text" at bounding box center [321, 122] width 155 height 17
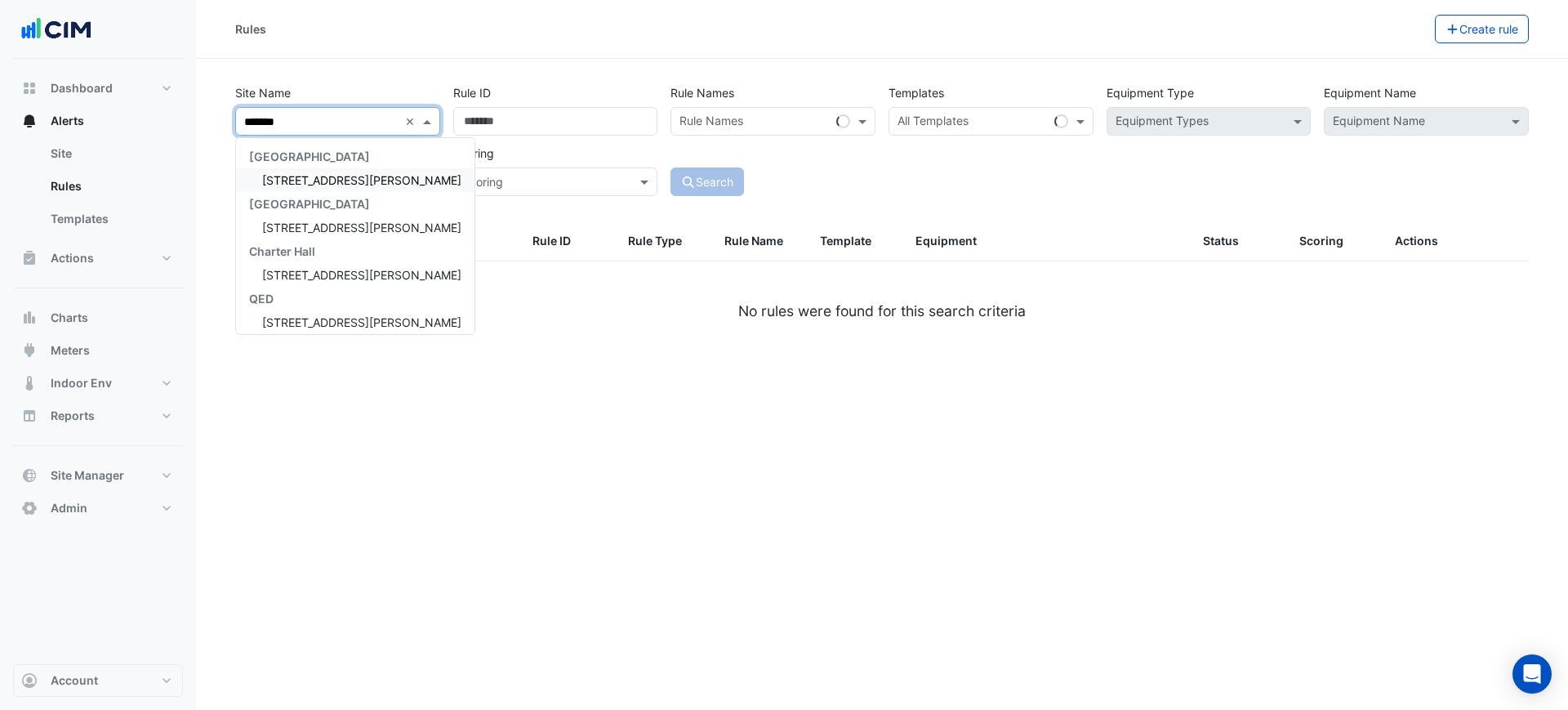
type input "********"
click at [348, 174] on span "6 Stewart Avenue" at bounding box center [362, 180] width 199 height 14
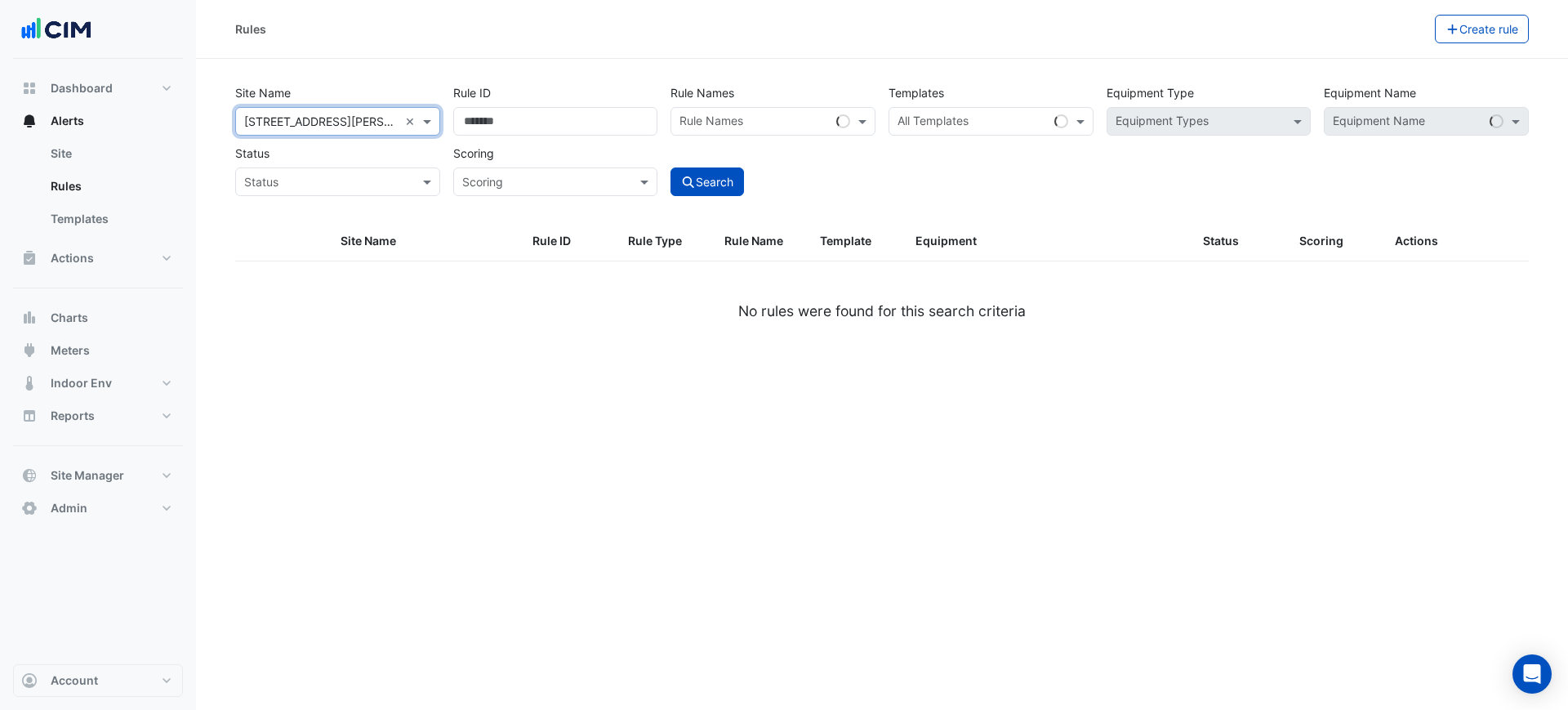
click at [1007, 123] on input "text" at bounding box center [973, 122] width 151 height 17
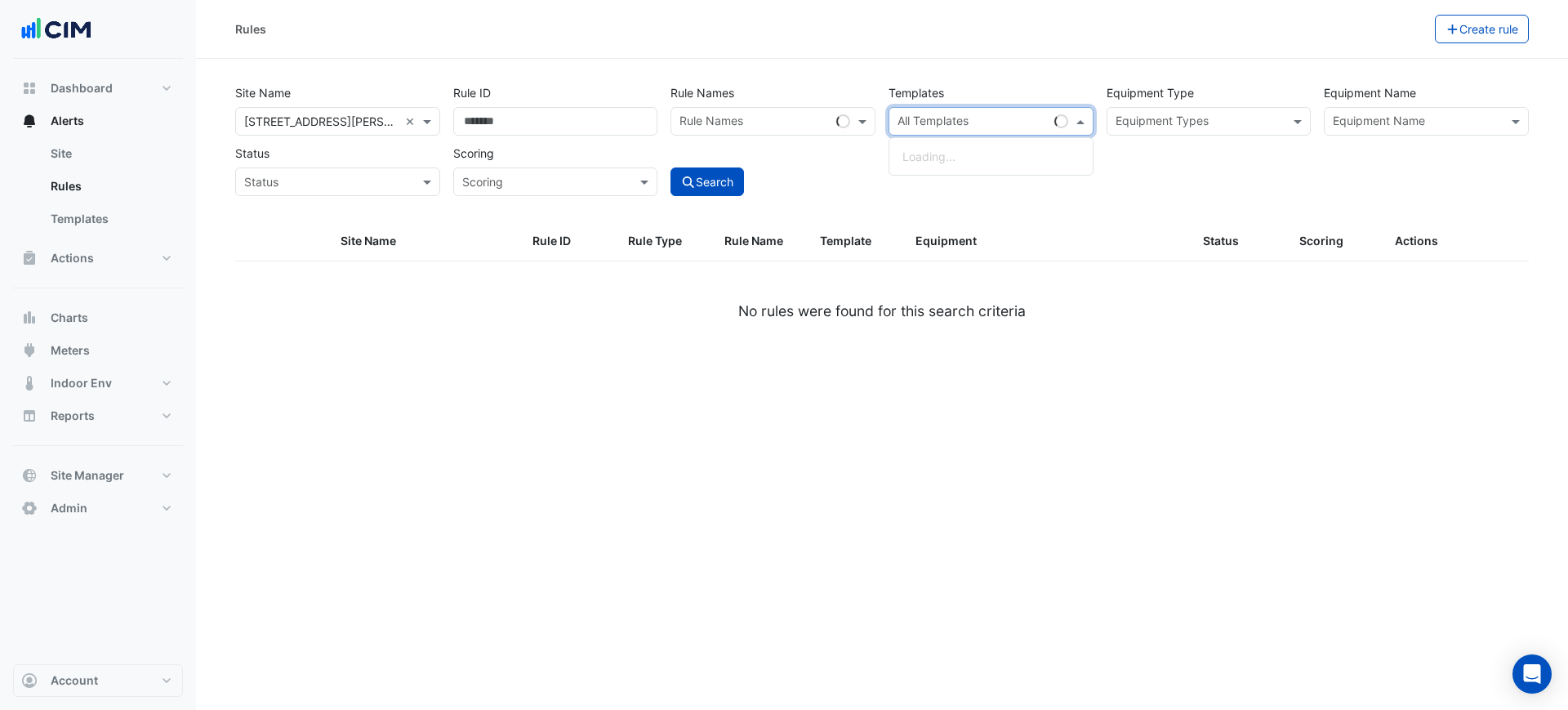
paste input "**********"
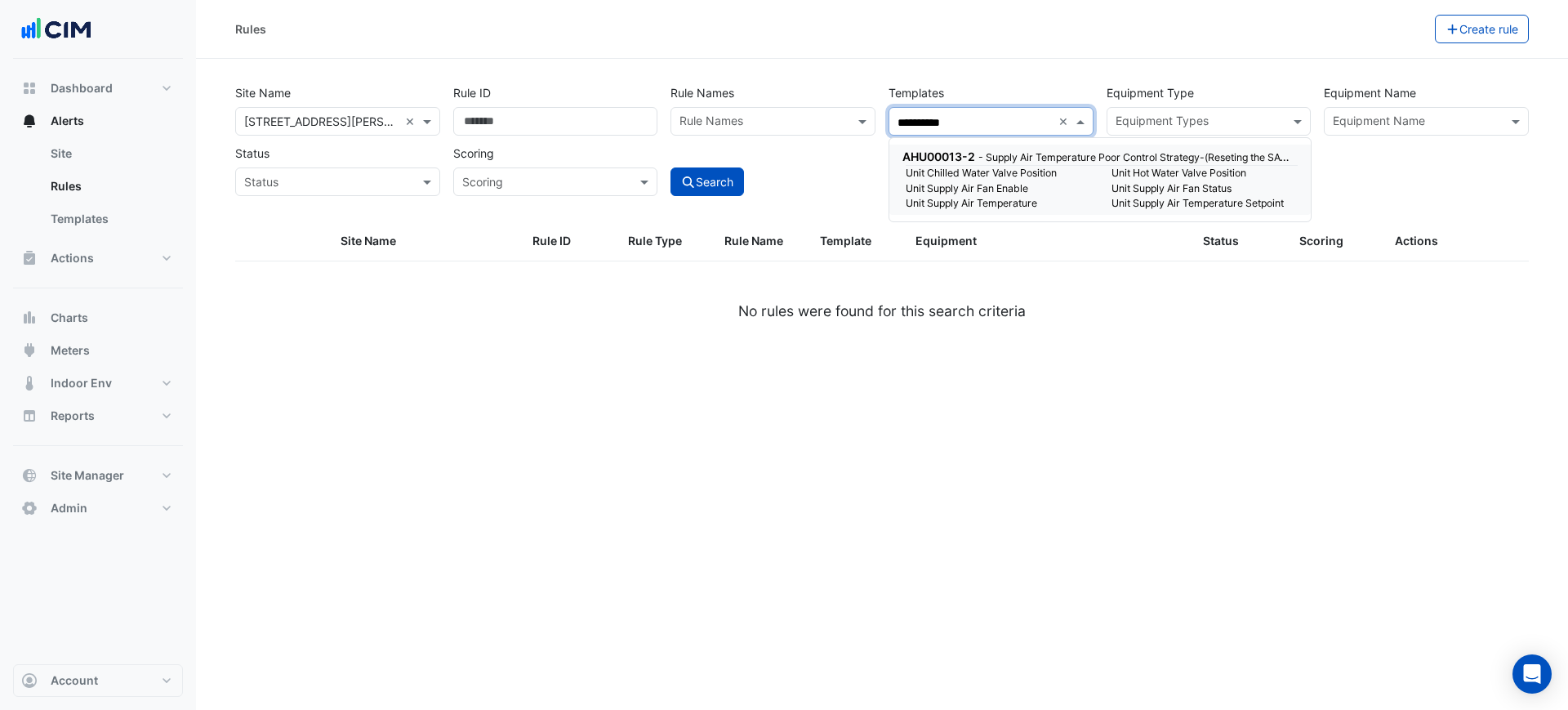
click at [990, 159] on small "- Supply Air Temperature Poor Control Strategy-(Reseting the SAT-SP Quickly)" at bounding box center [1161, 157] width 366 height 14
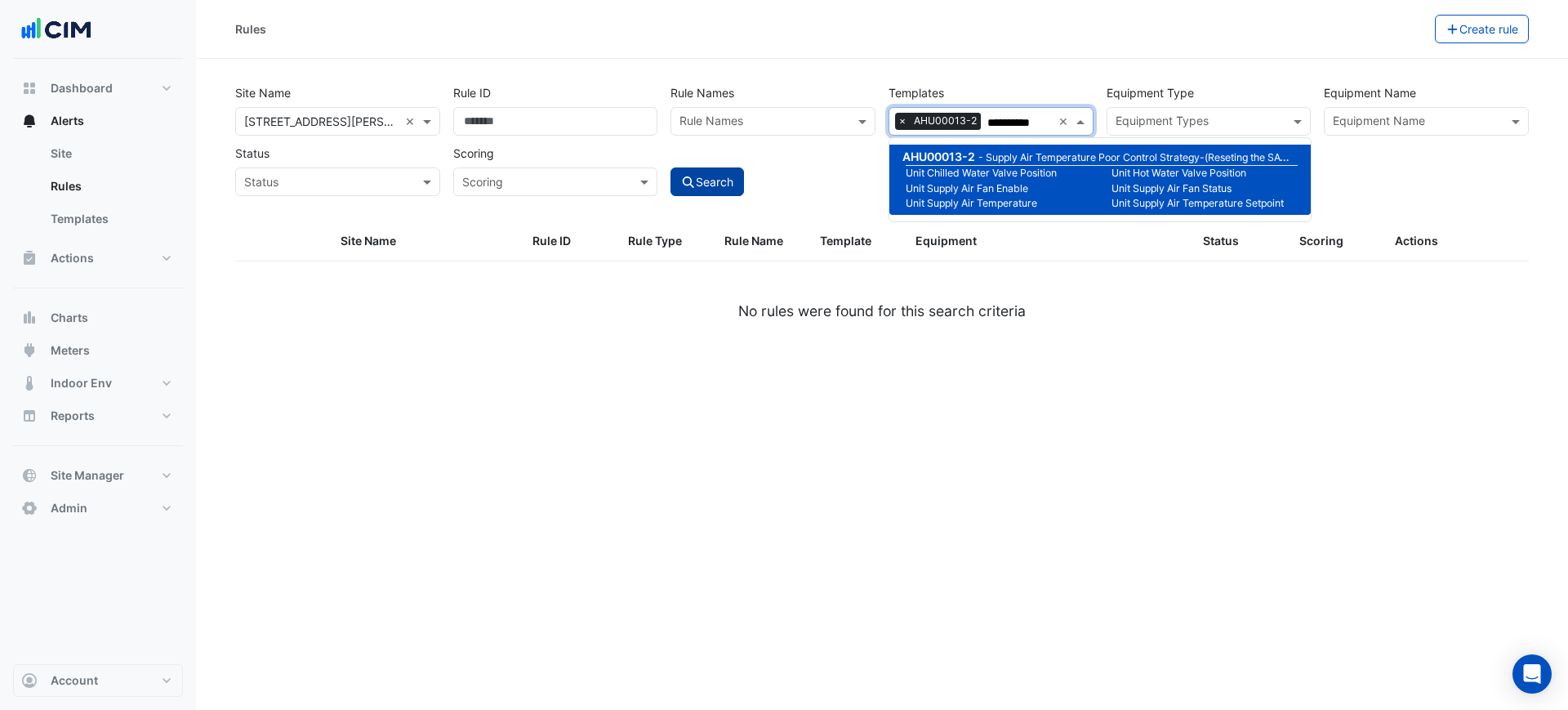
type input "**********"
click at [693, 186] on icon "submit" at bounding box center [688, 182] width 15 height 12
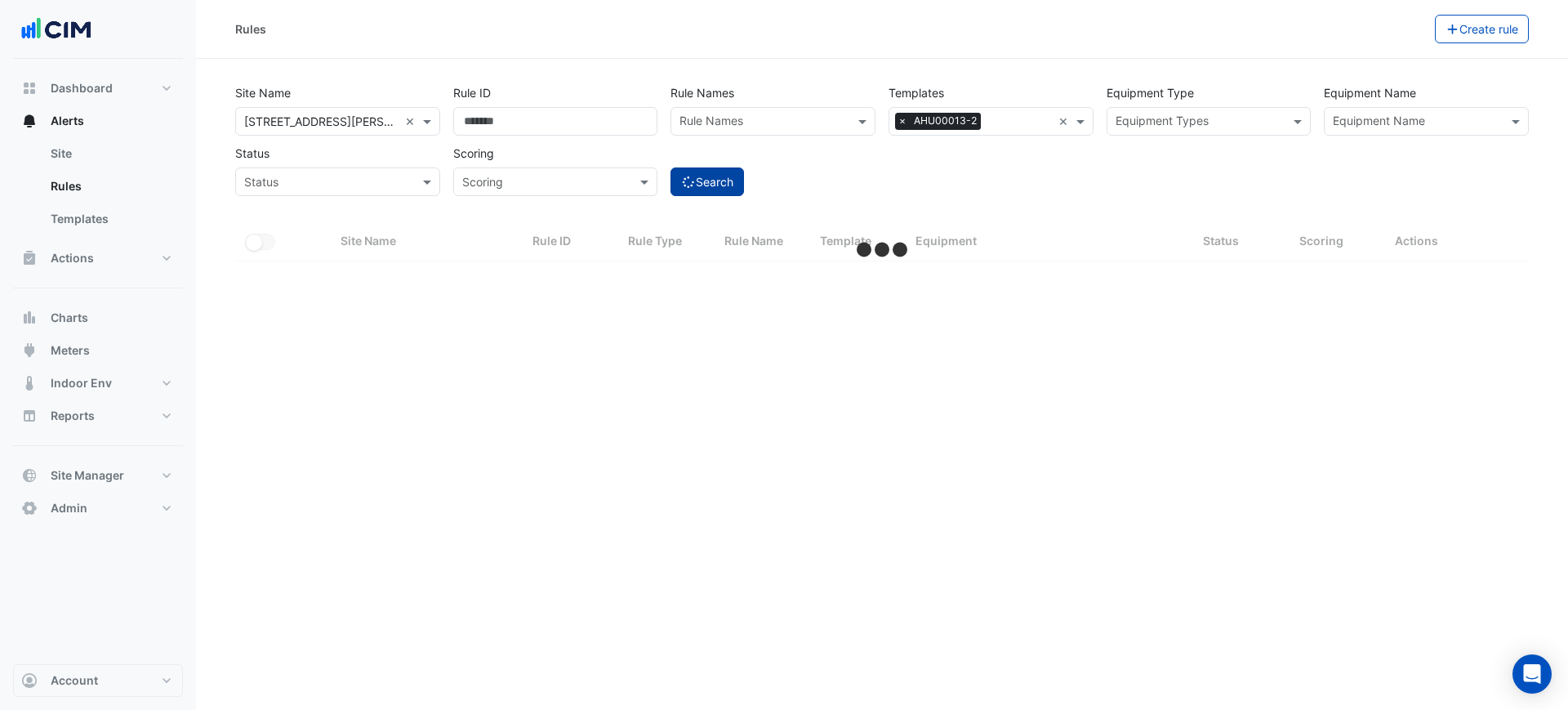
select select "***"
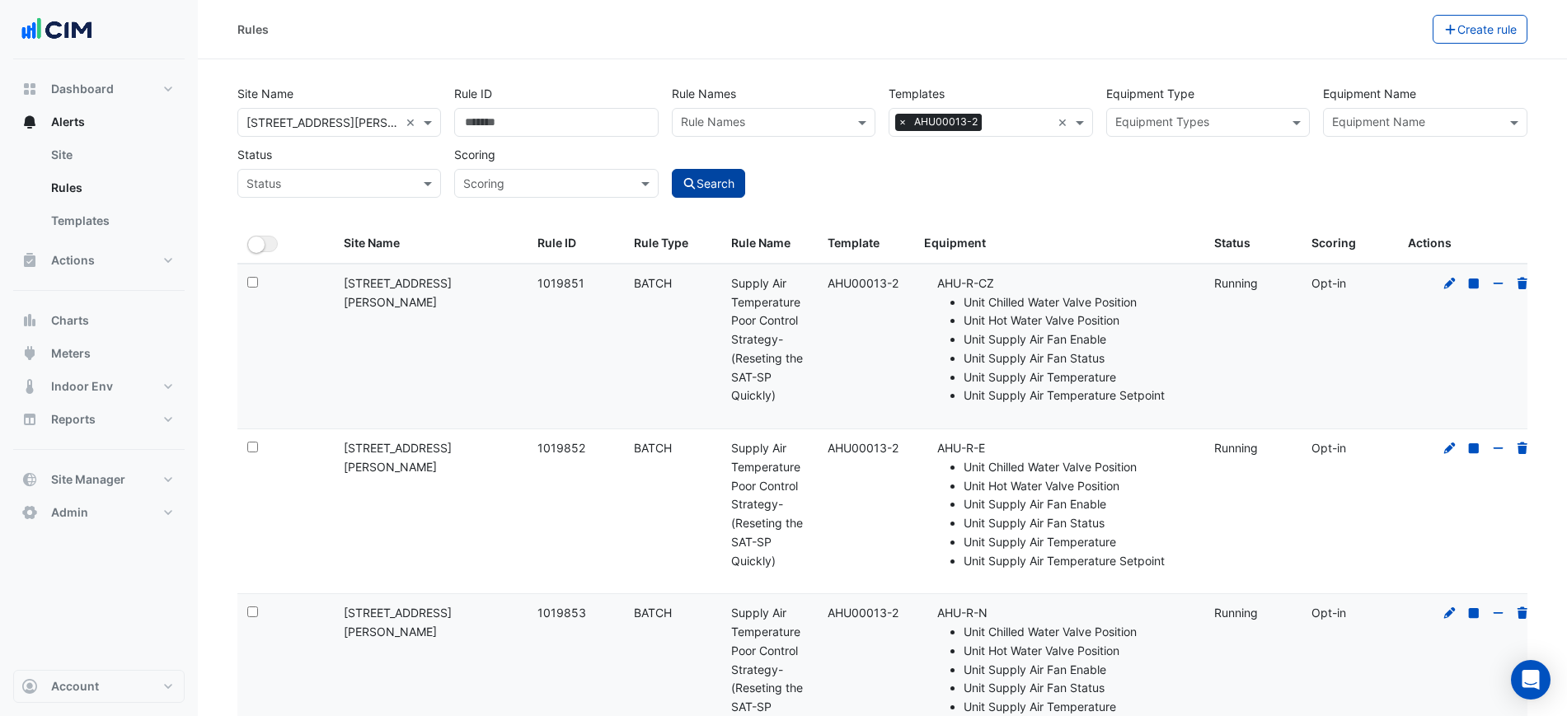
click at [936, 186] on div "Site Name × 6 Stewart Avenue × Rule ID Rule Names Rule Names Templates × AHU000…" at bounding box center [882, 137] width 1303 height 122
click at [265, 248] on button "All Selected" at bounding box center [262, 244] width 30 height 16
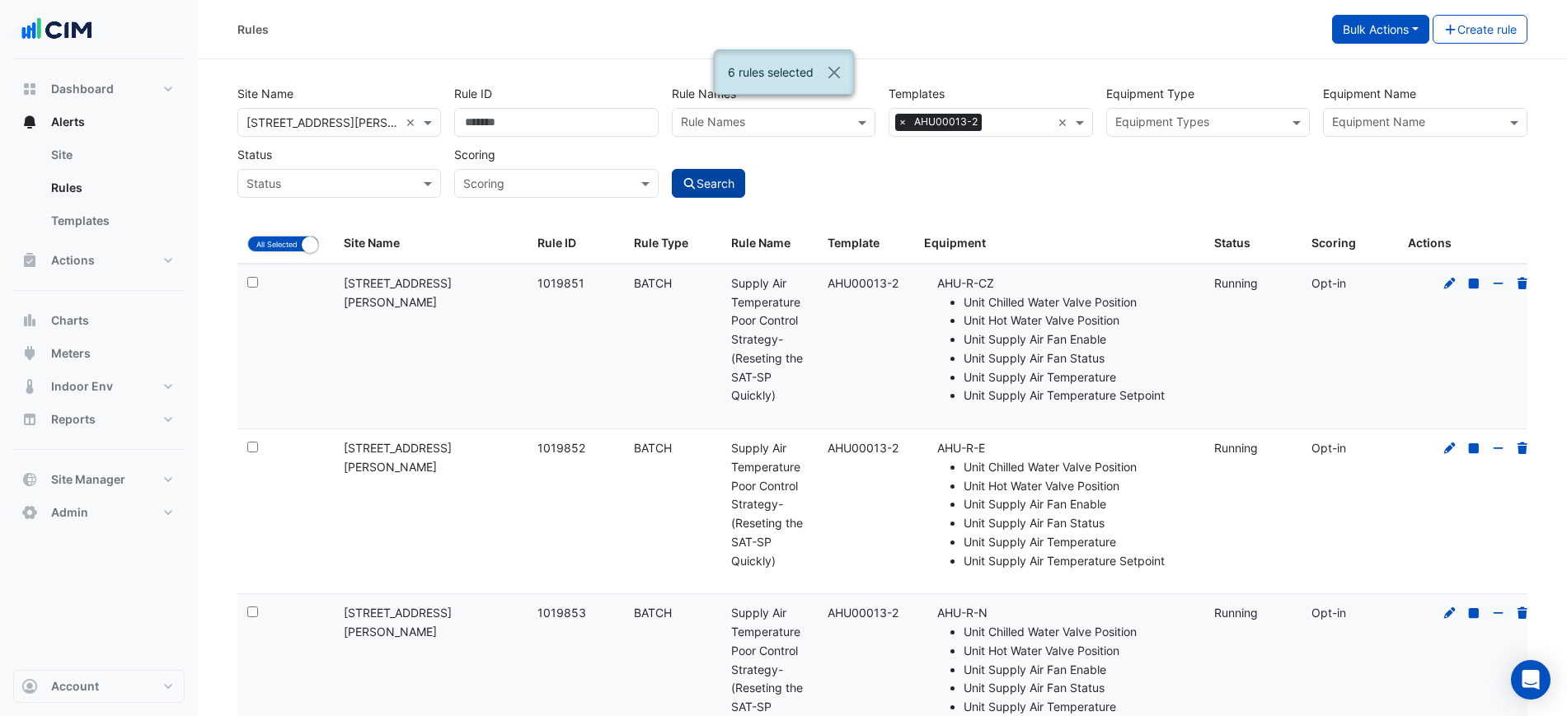
click at [1348, 31] on button "Bulk Actions" at bounding box center [1380, 29] width 97 height 29
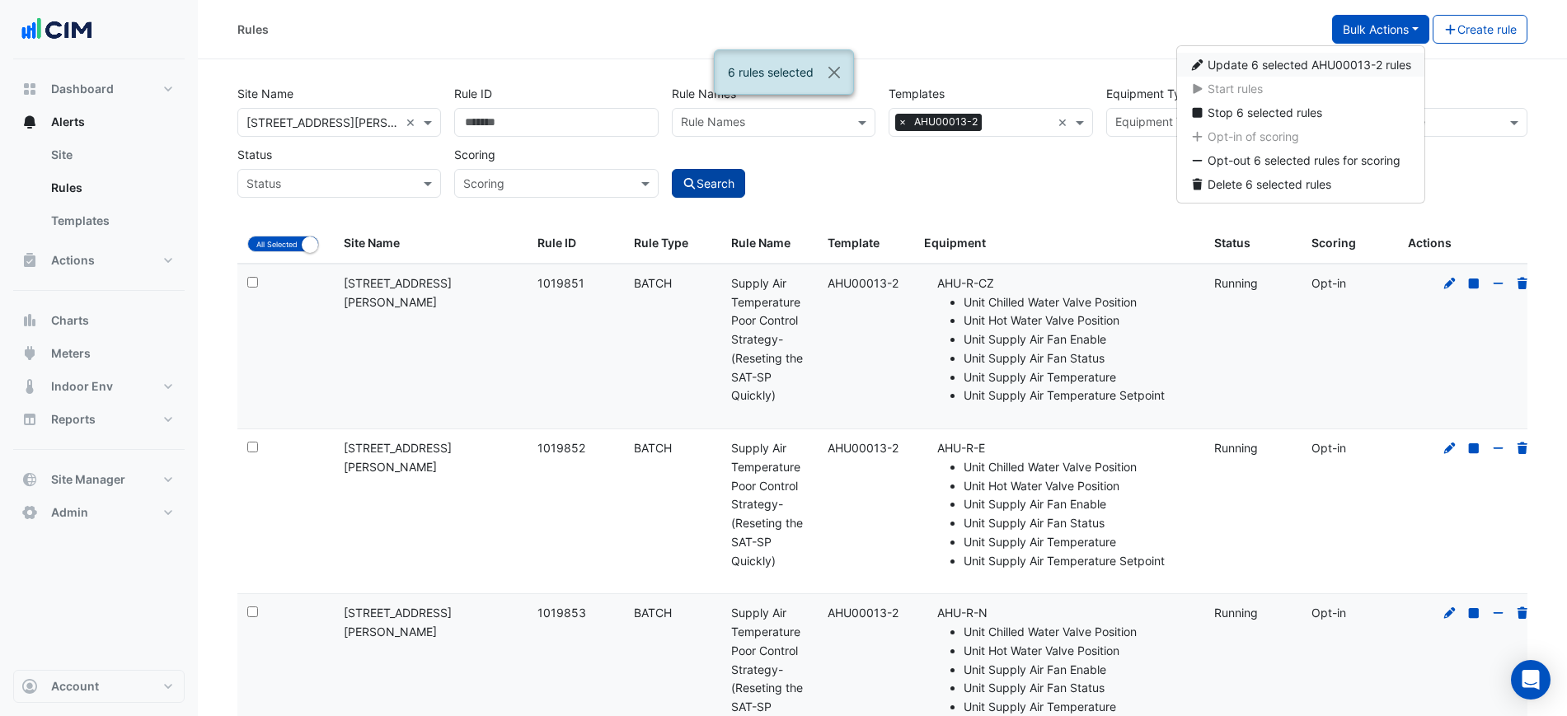
click at [1336, 62] on span "Update 6 selected AHU00013-2 rules" at bounding box center [1309, 65] width 204 height 14
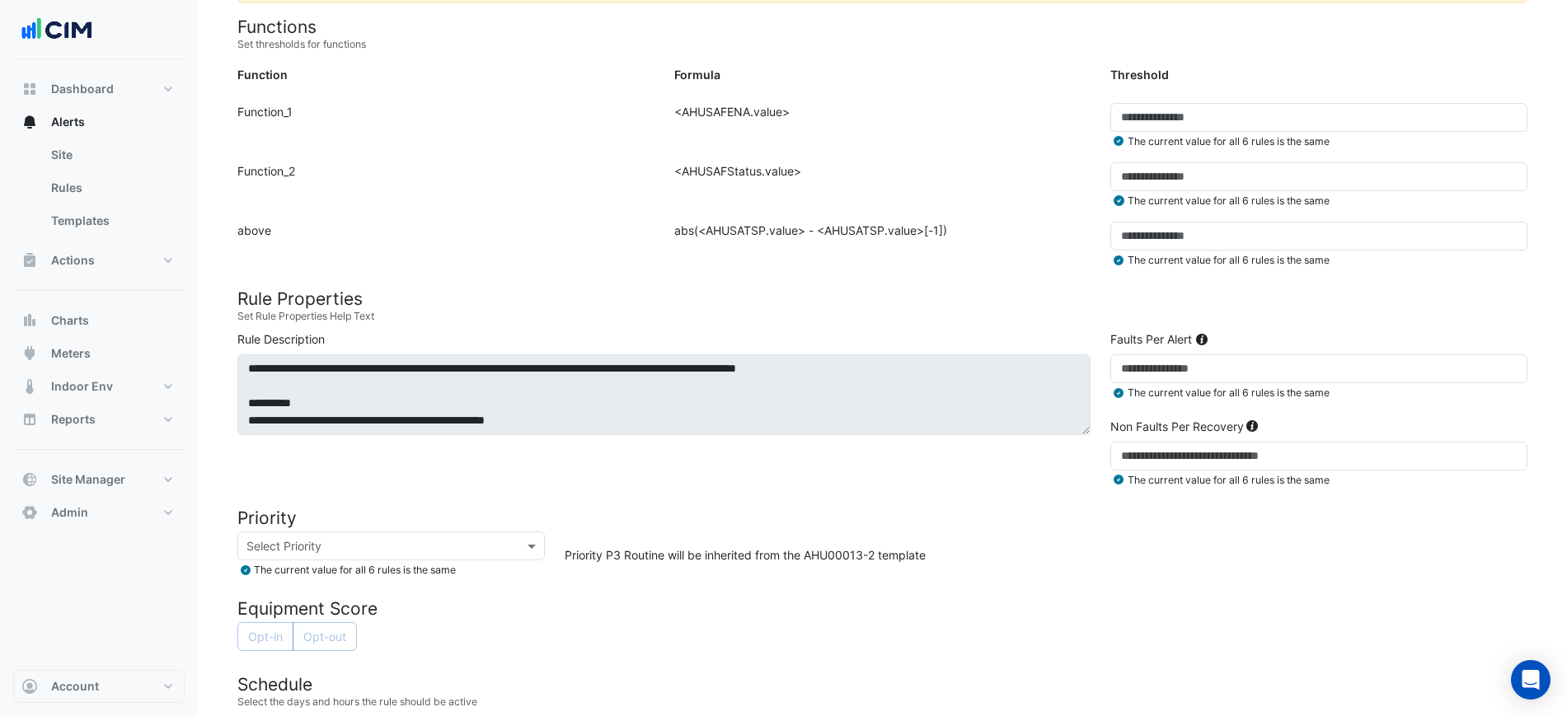
scroll to position [618, 0]
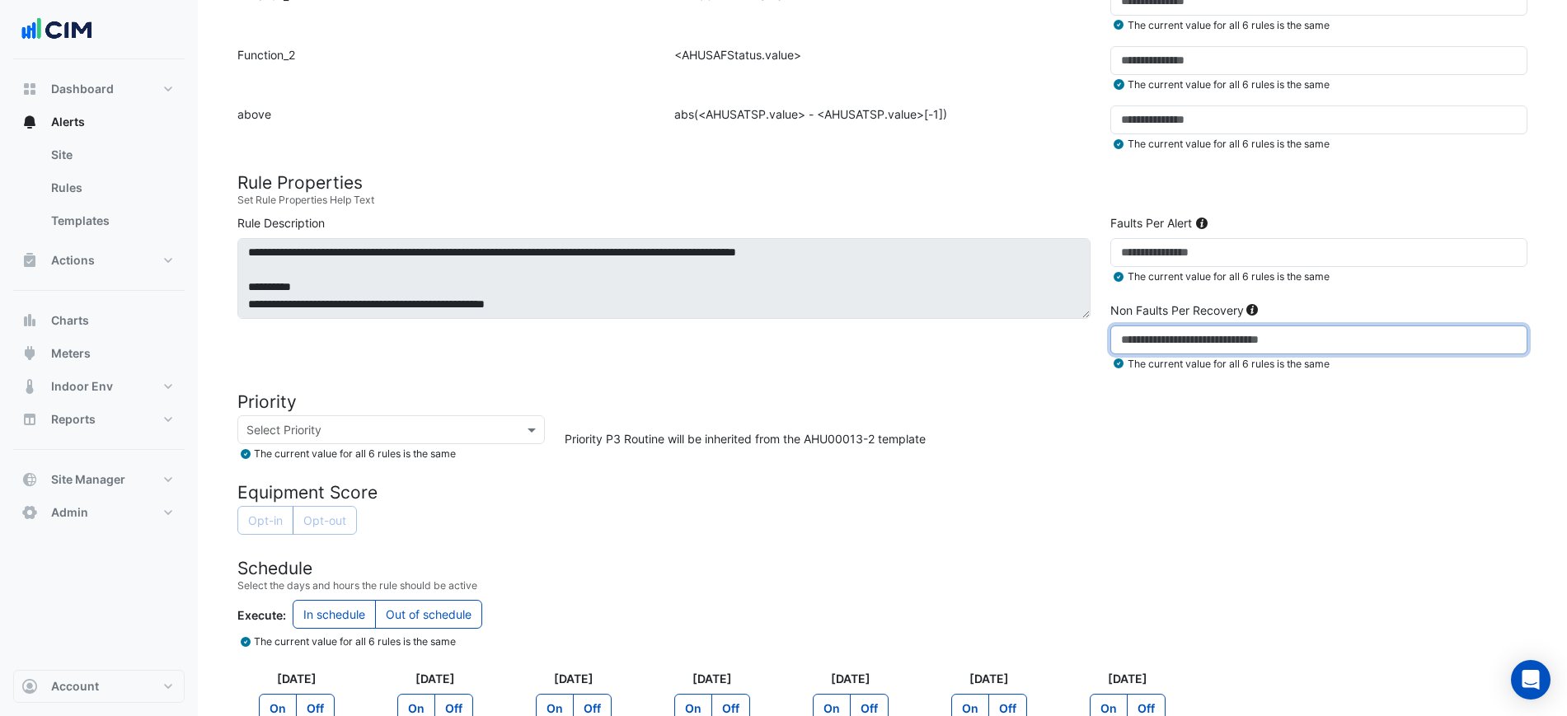
drag, startPoint x: 1160, startPoint y: 340, endPoint x: 1052, endPoint y: 339, distance: 108.0
click at [1062, 340] on div "**********" at bounding box center [881, 296] width 1309 height 164
type input "**"
click at [998, 381] on form "Rule Type Batch Sensors Map sensors to concrete equipment properties Point Sens…" at bounding box center [882, 219] width 1290 height 1342
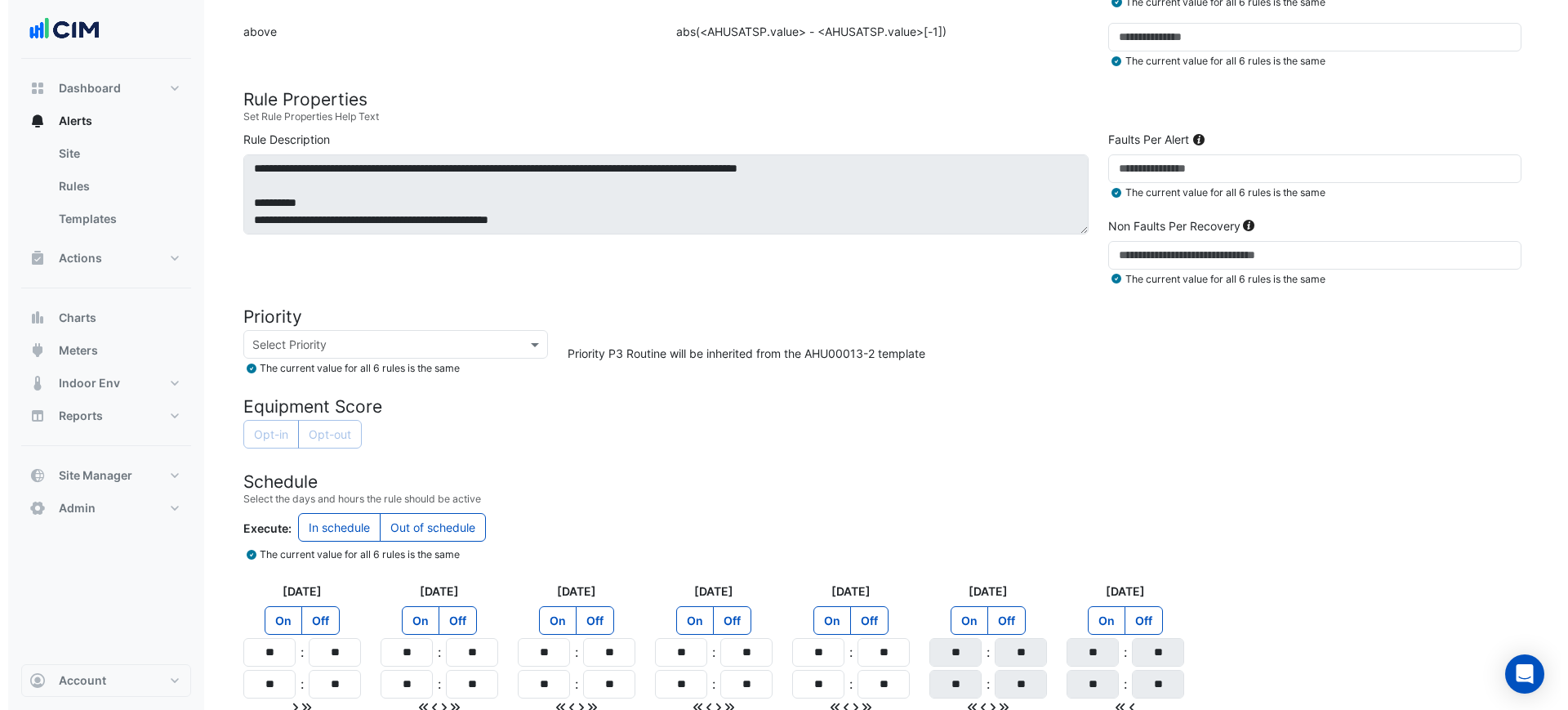
scroll to position [798, 0]
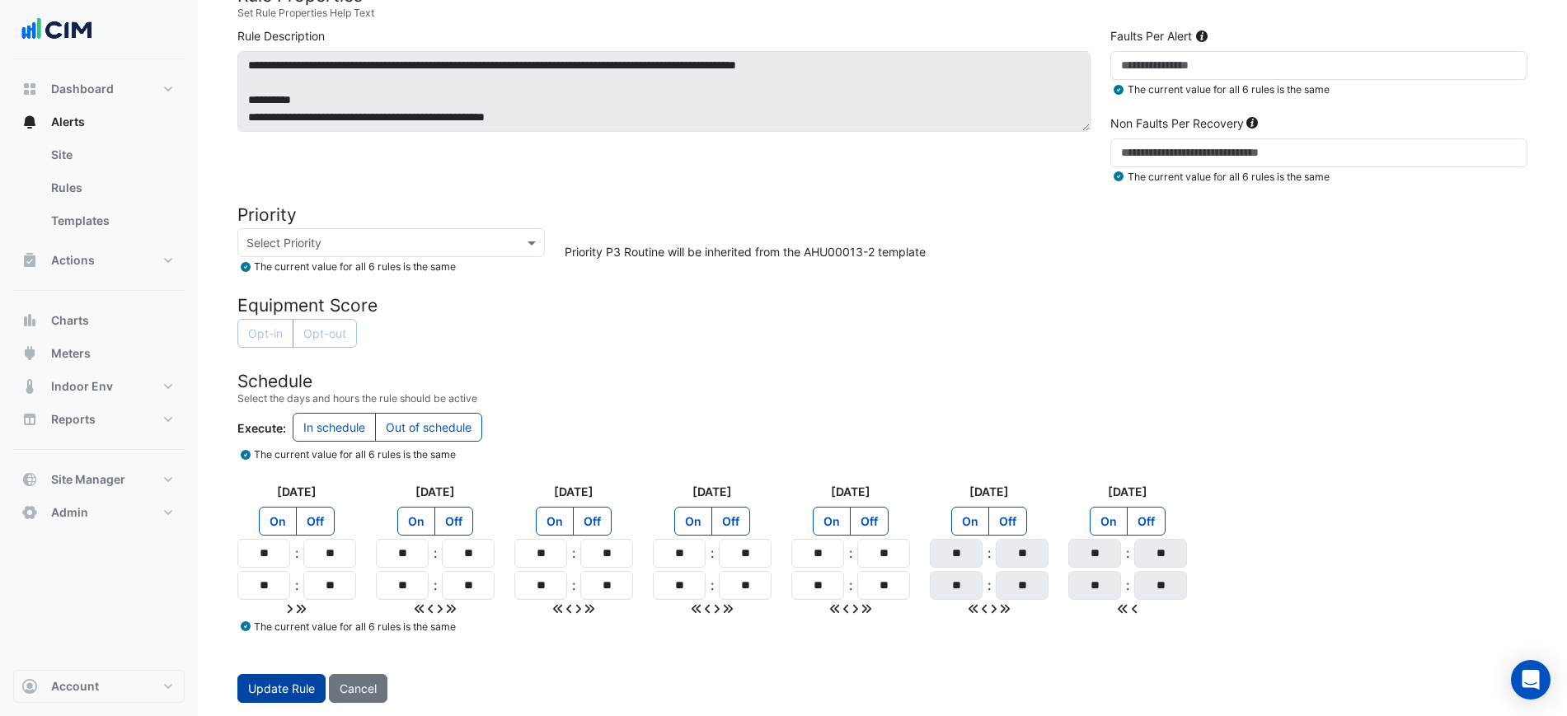
click at [282, 683] on span "Update Rule" at bounding box center [281, 689] width 67 height 14
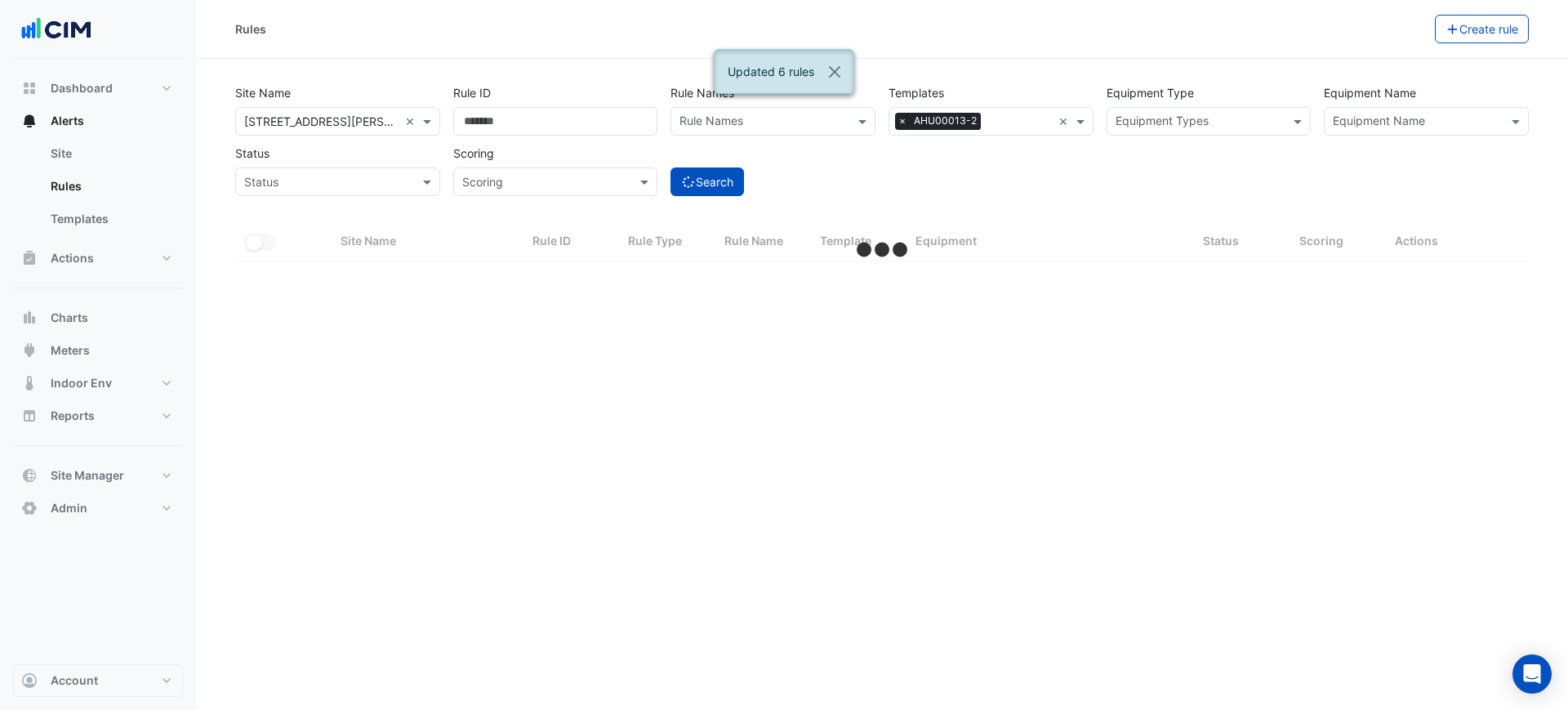
select select "***"
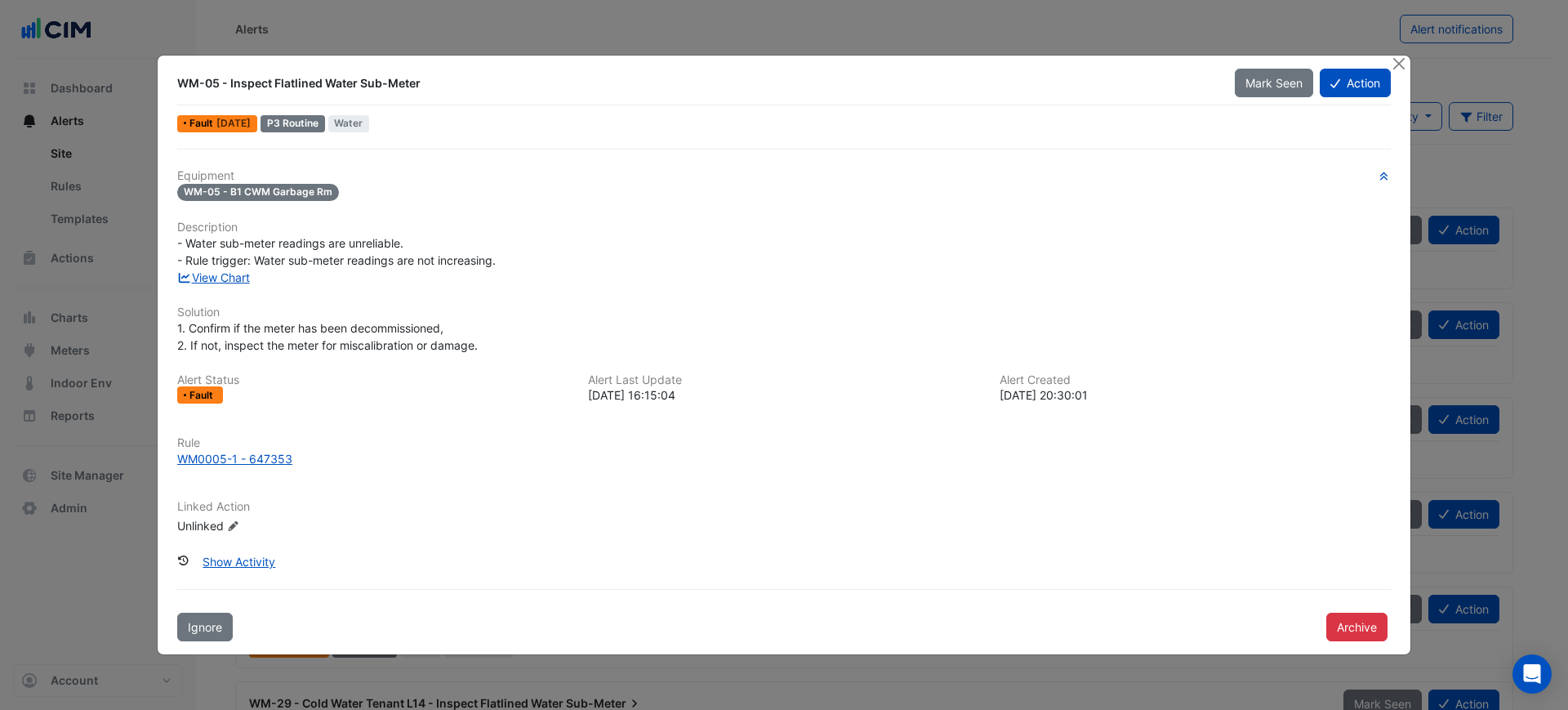
scroll to position [445, 0]
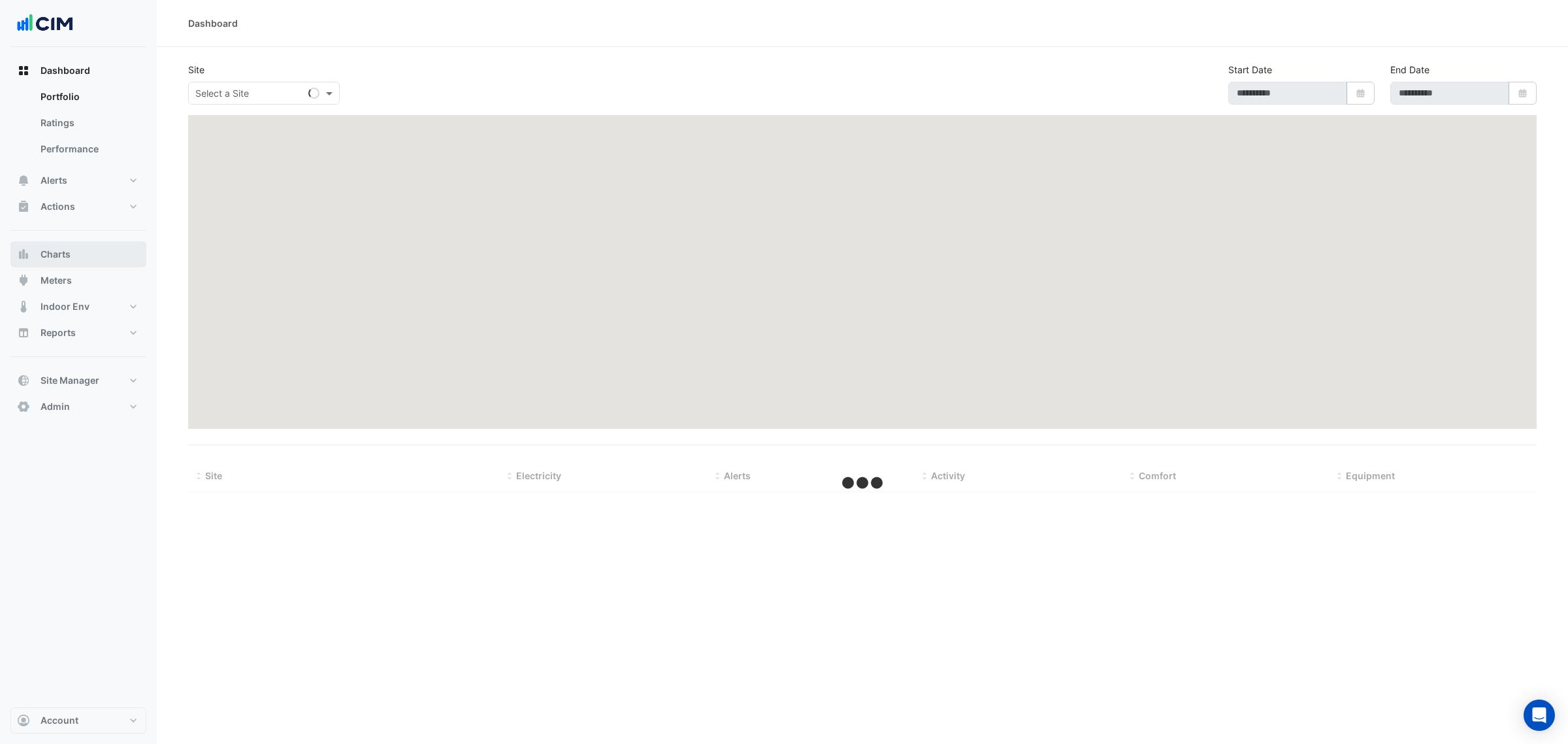
click at [102, 254] on button "Charts" at bounding box center [78, 254] width 136 height 26
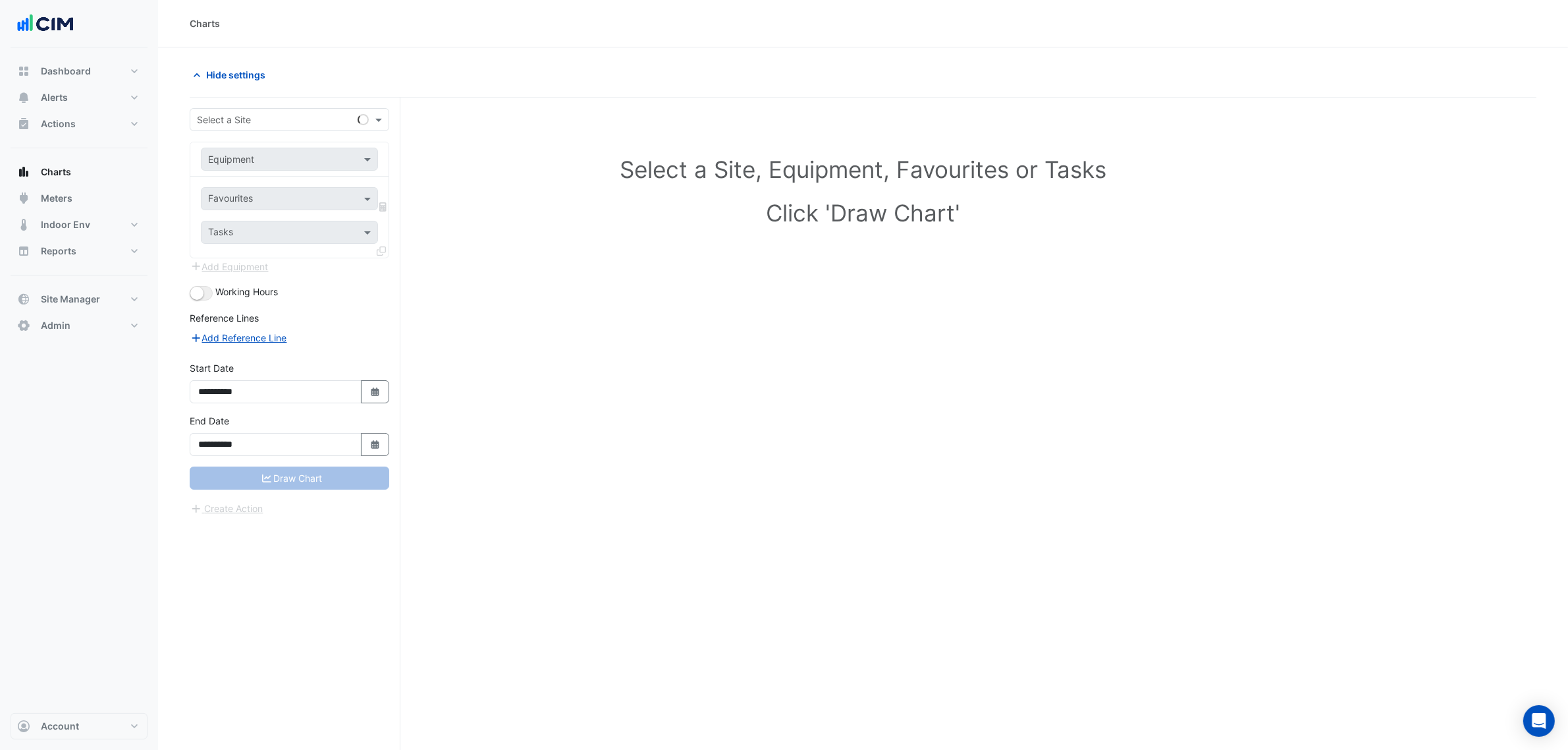
click at [241, 118] on input "text" at bounding box center [276, 120] width 159 height 14
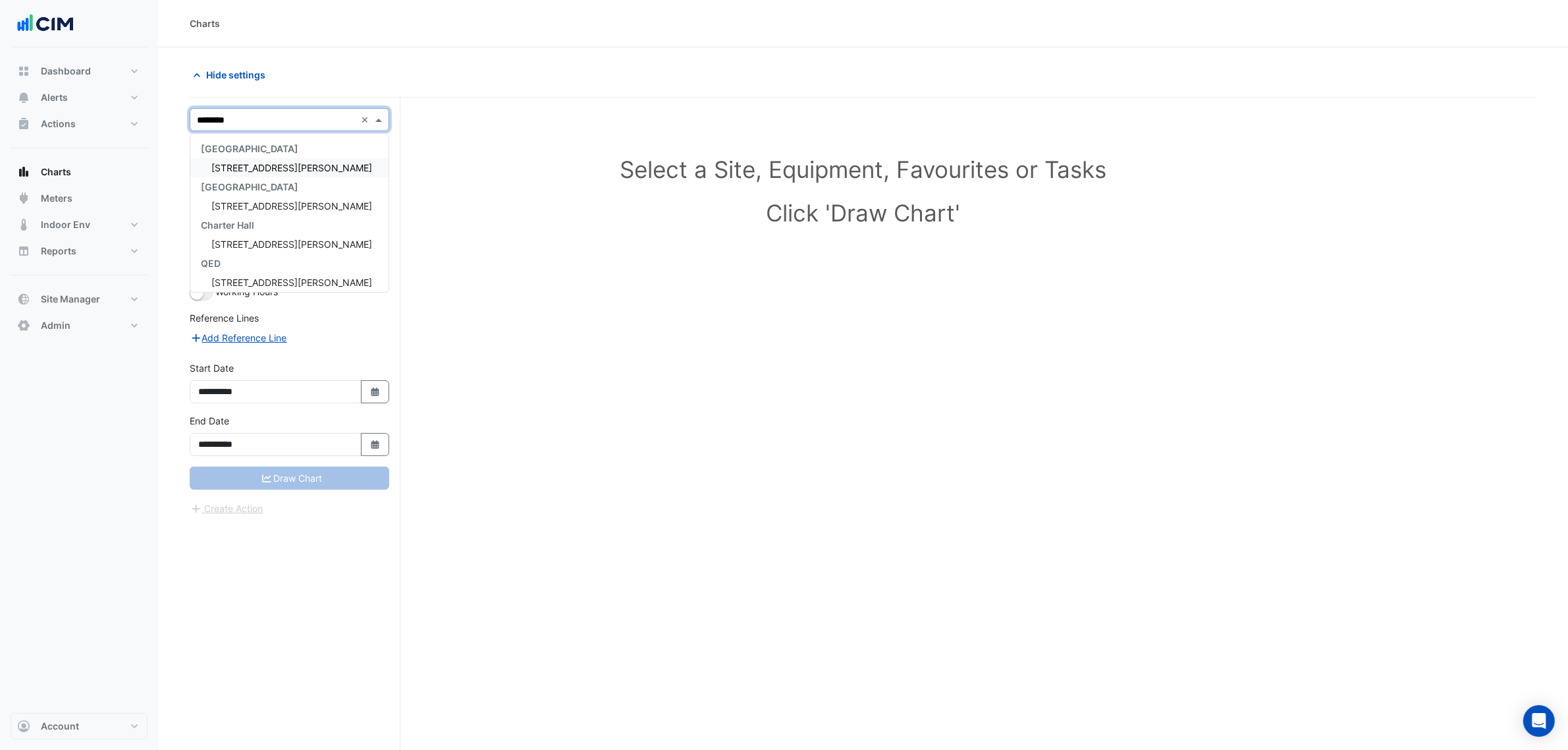
type input "*********"
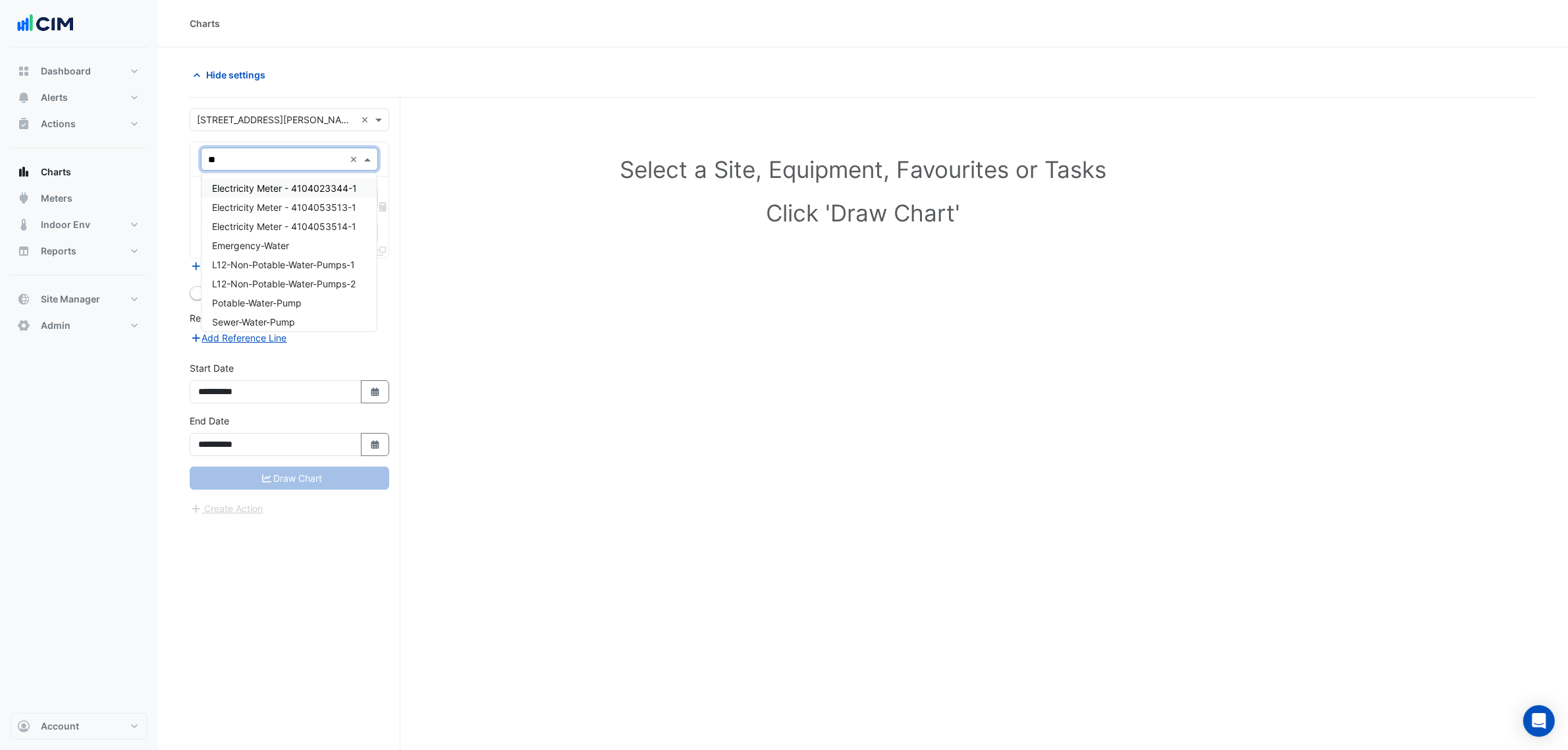
type input "***"
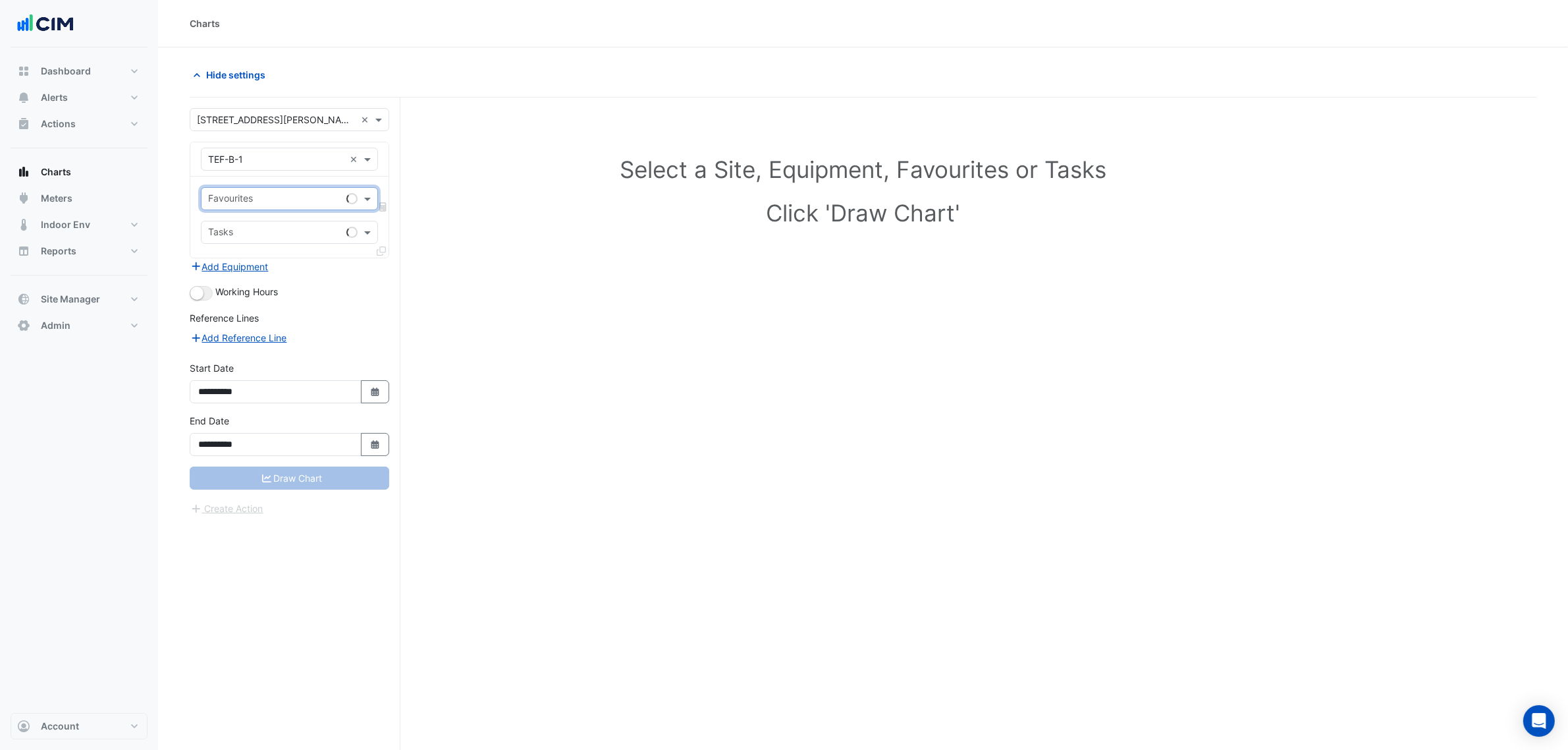
type input "*"
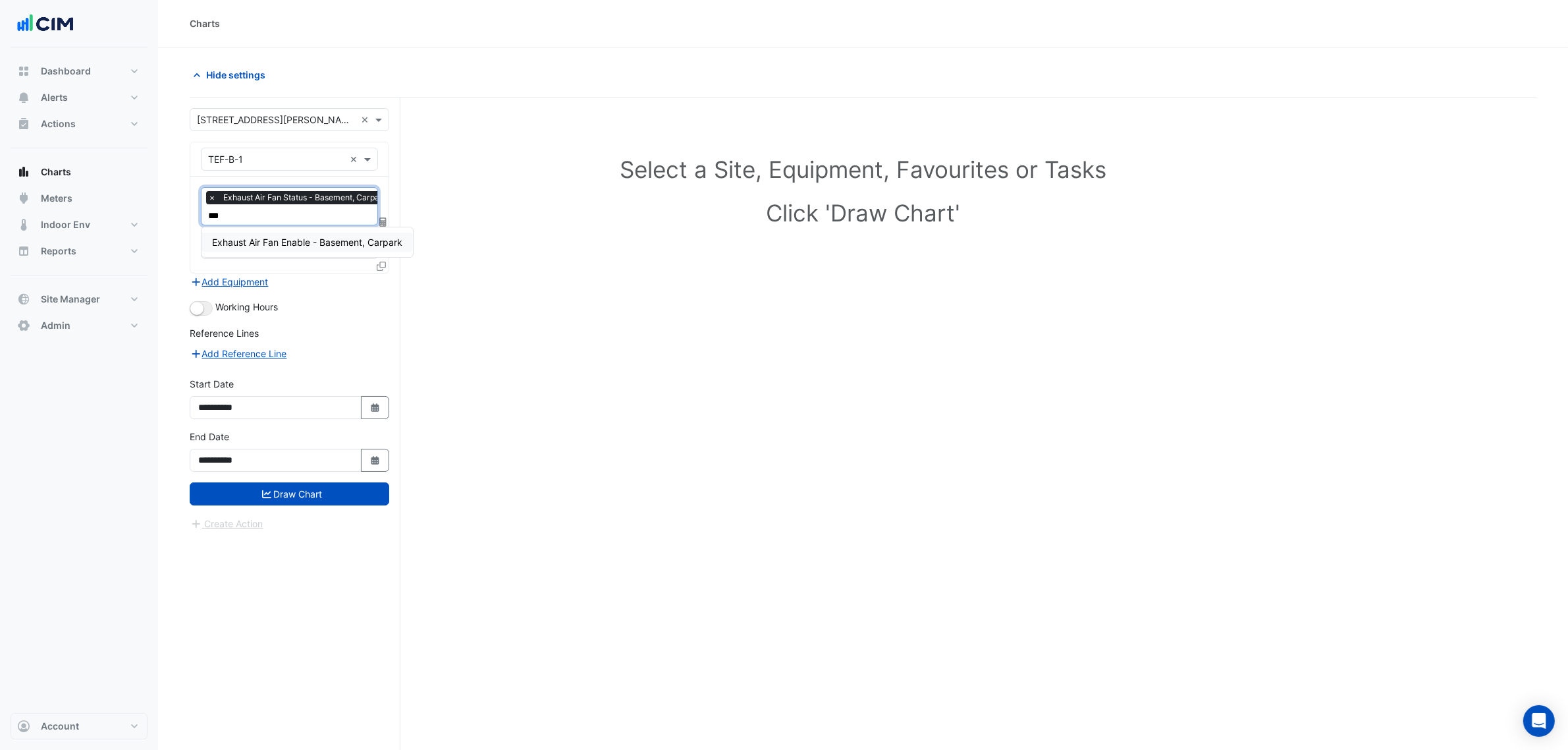
type input "****"
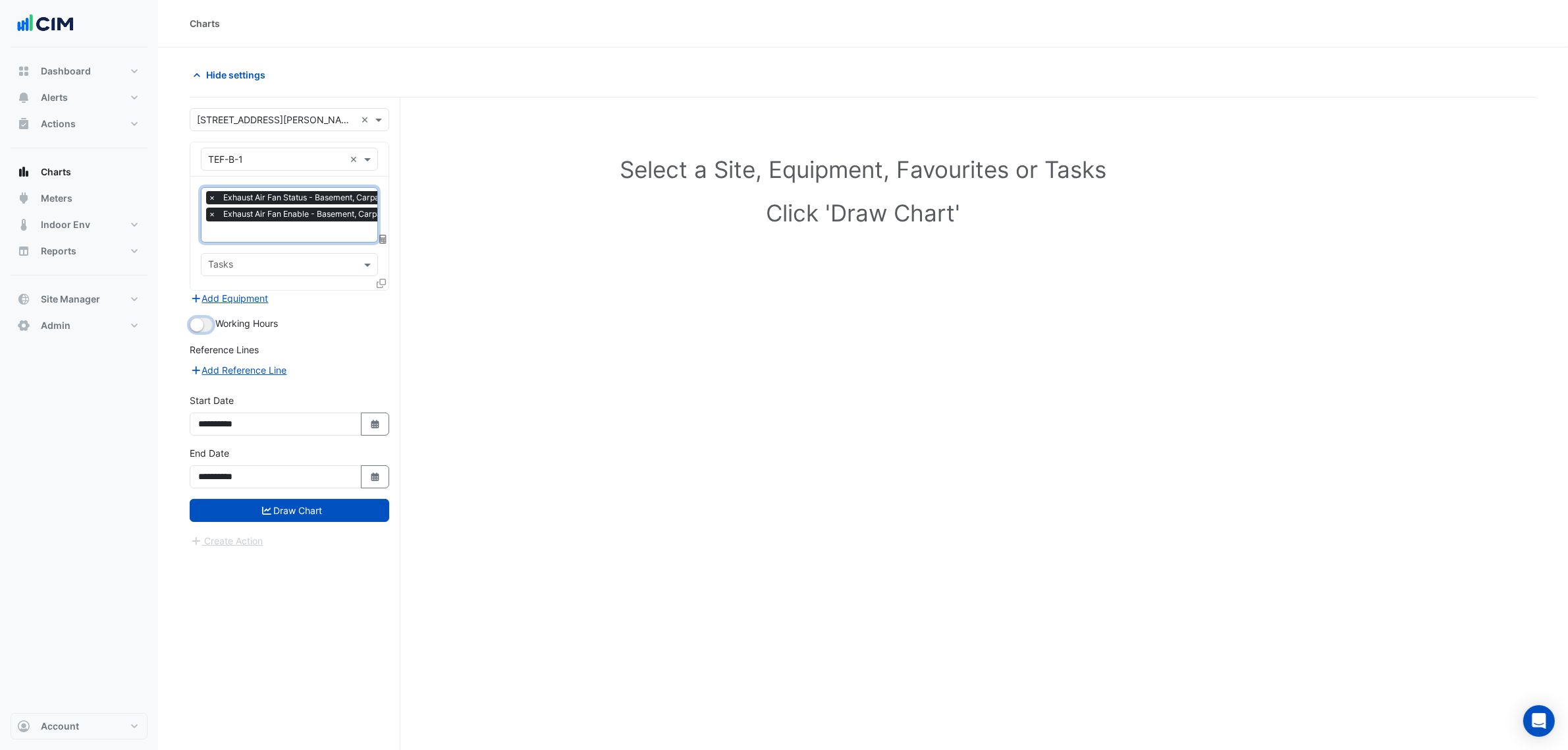
click at [197, 328] on small "button" at bounding box center [197, 325] width 13 height 13
click at [376, 281] on div "× Exhaust Air Fan Status - Basement, Carpark × Exhaust Air Fan Enable - Basemen…" at bounding box center [289, 233] width 198 height 114
click at [376, 284] on icon at bounding box center [381, 284] width 10 height 10
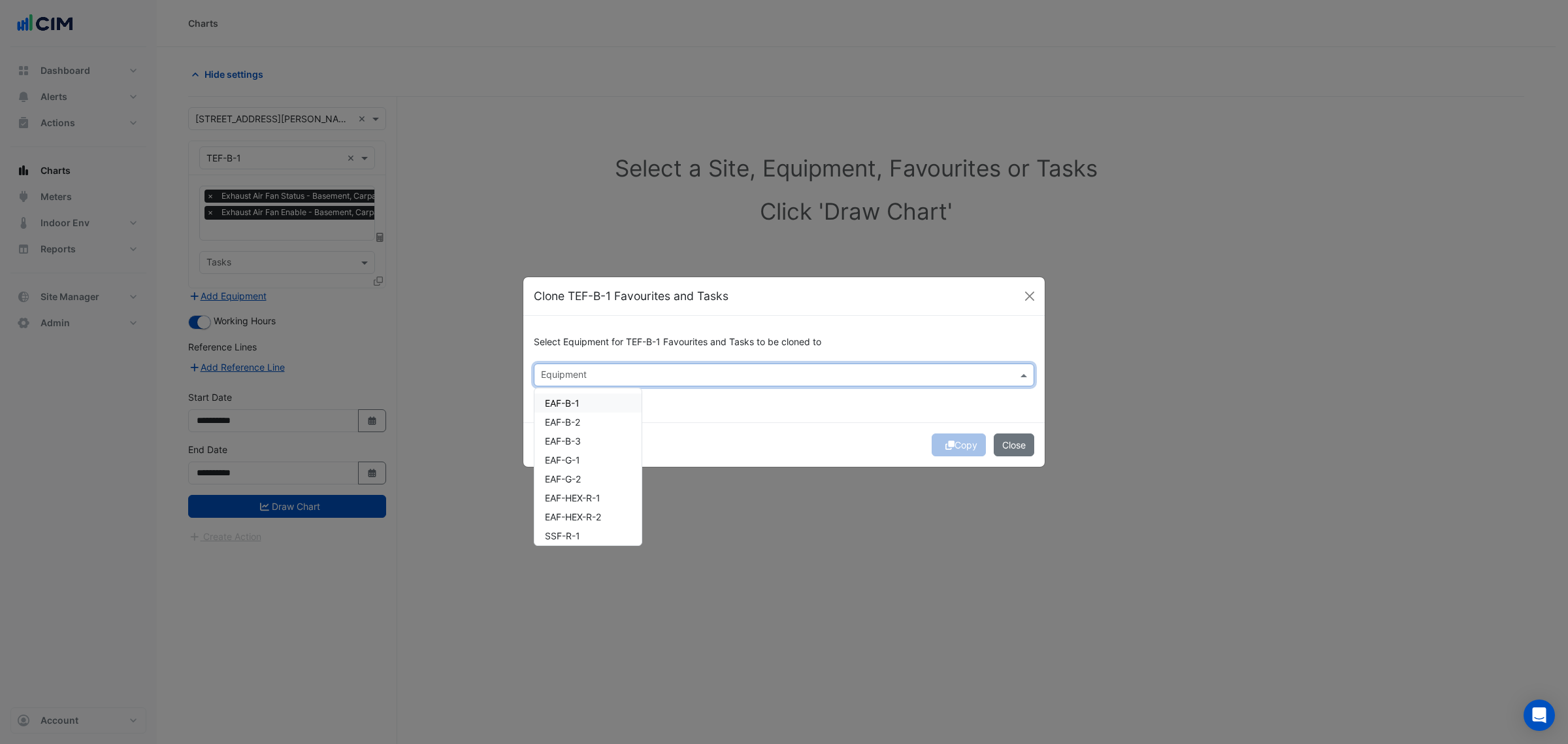
click at [572, 379] on input "text" at bounding box center [776, 376] width 471 height 13
type input "***"
click at [592, 402] on div "Select Equipment for TEF-B-1 Favourites and Tasks to be cloned to *** × TEF-G-2…" at bounding box center [784, 369] width 522 height 106
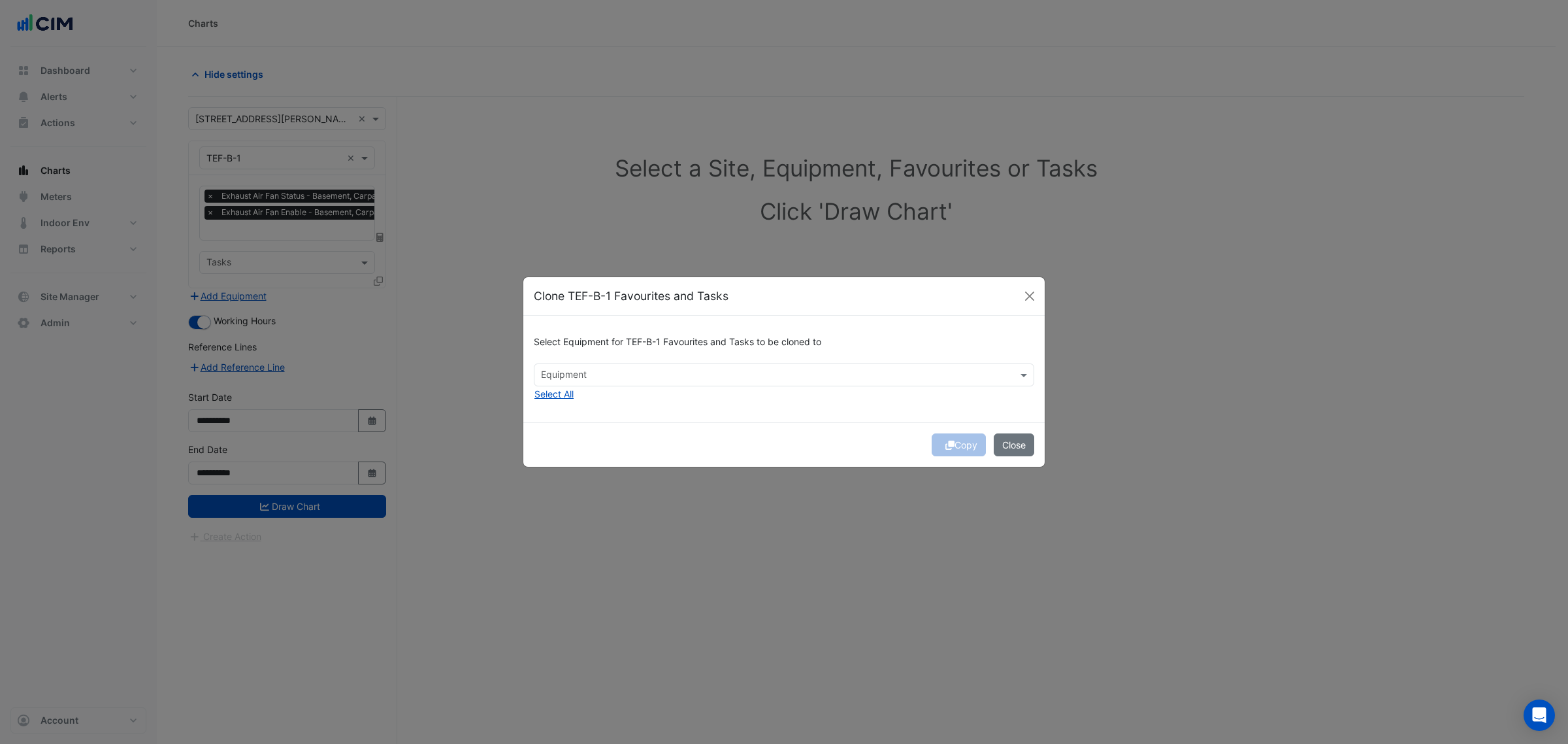
click at [592, 402] on div "Select Equipment for TEF-B-1 Favourites and Tasks to be cloned to Equipment Sel…" at bounding box center [784, 369] width 522 height 106
click at [590, 378] on input "text" at bounding box center [776, 376] width 471 height 13
click at [578, 396] on div "TEF-G-2" at bounding box center [563, 403] width 57 height 19
type input "***"
click at [727, 418] on div "Select Equipment for TEF-B-1 Favourites and Tasks to be cloned to × TEF-G-2 ***…" at bounding box center [784, 369] width 522 height 106
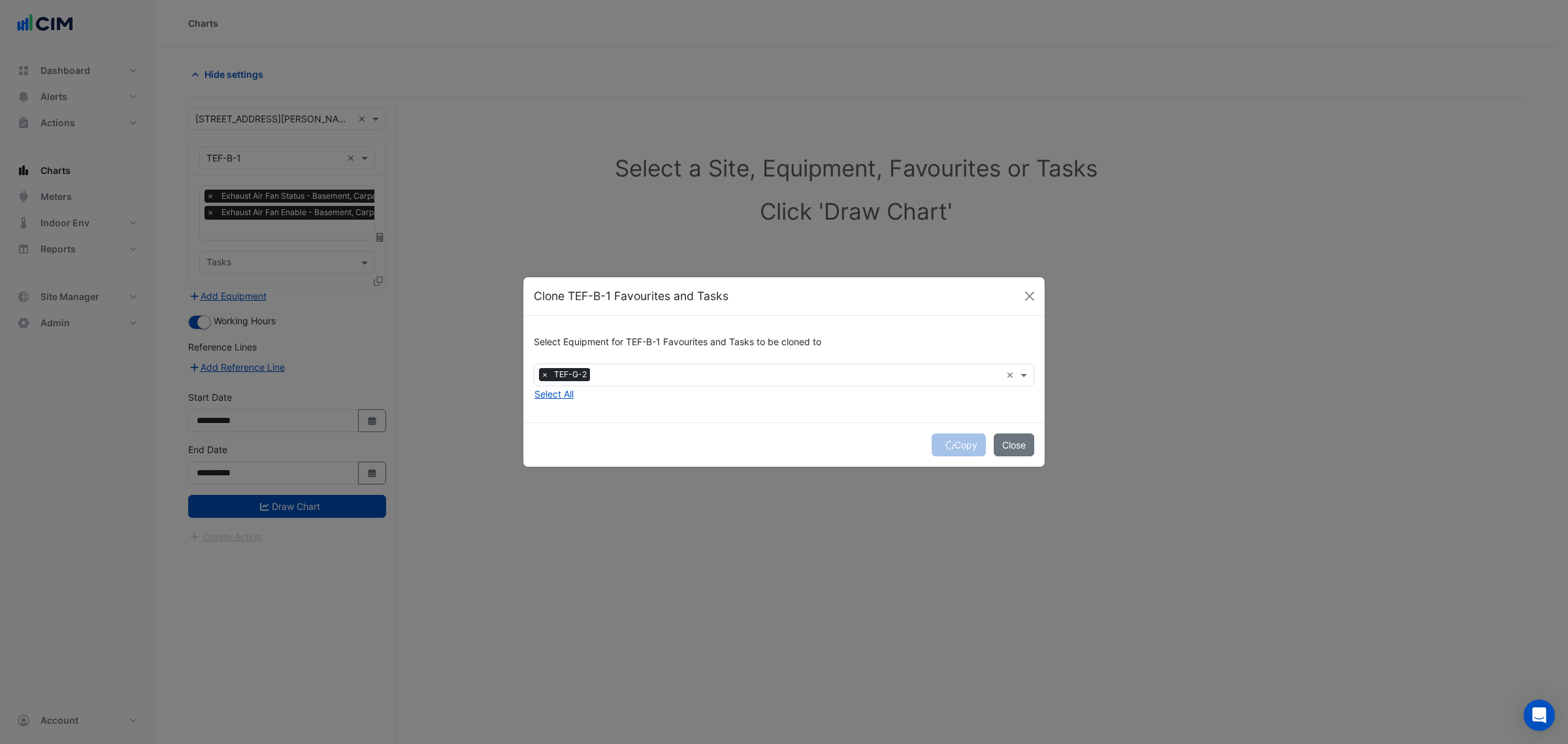
click at [967, 445] on div "Copy Close" at bounding box center [784, 444] width 522 height 44
click at [967, 445] on button "Copy" at bounding box center [958, 444] width 54 height 23
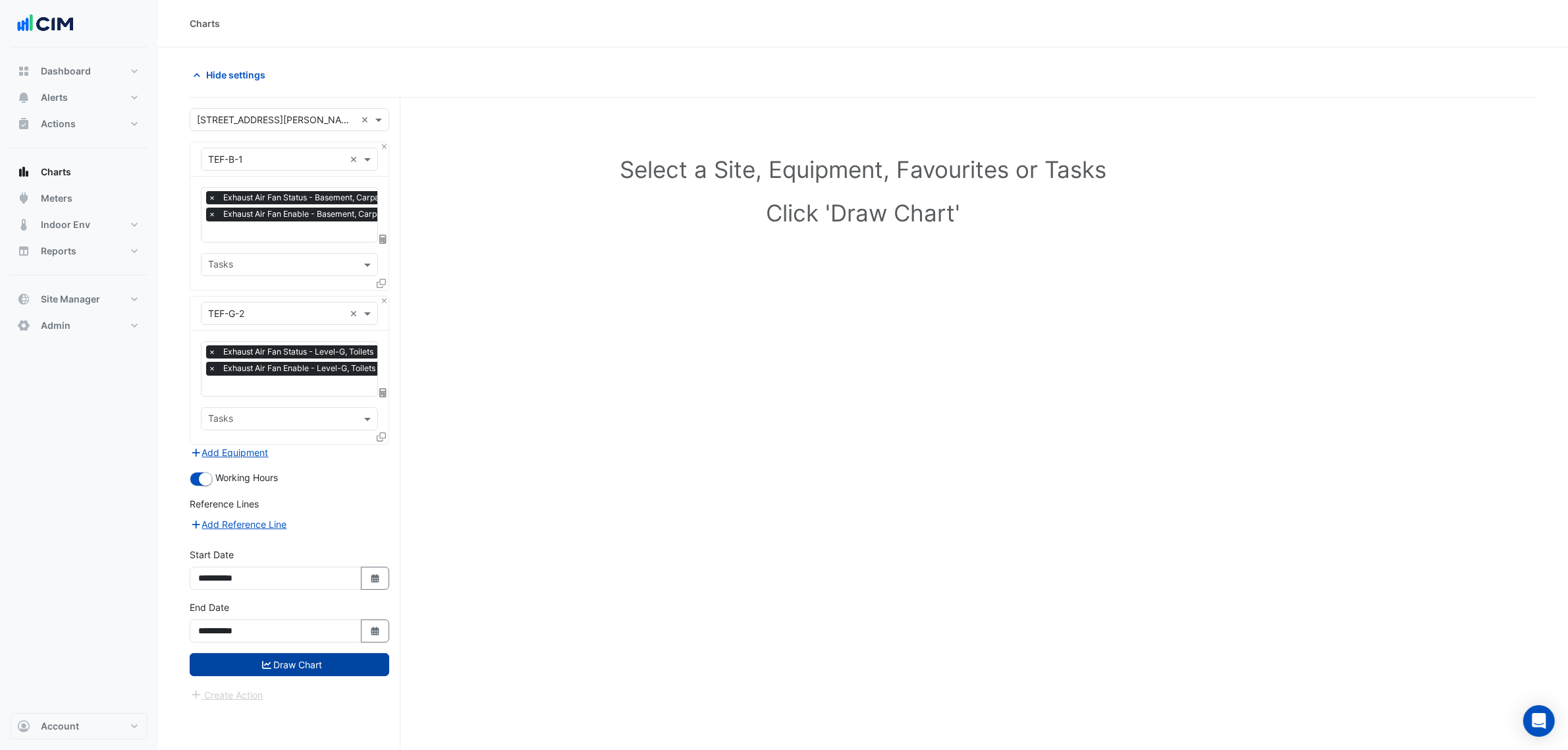
click at [376, 663] on button "Draw Chart" at bounding box center [289, 664] width 200 height 23
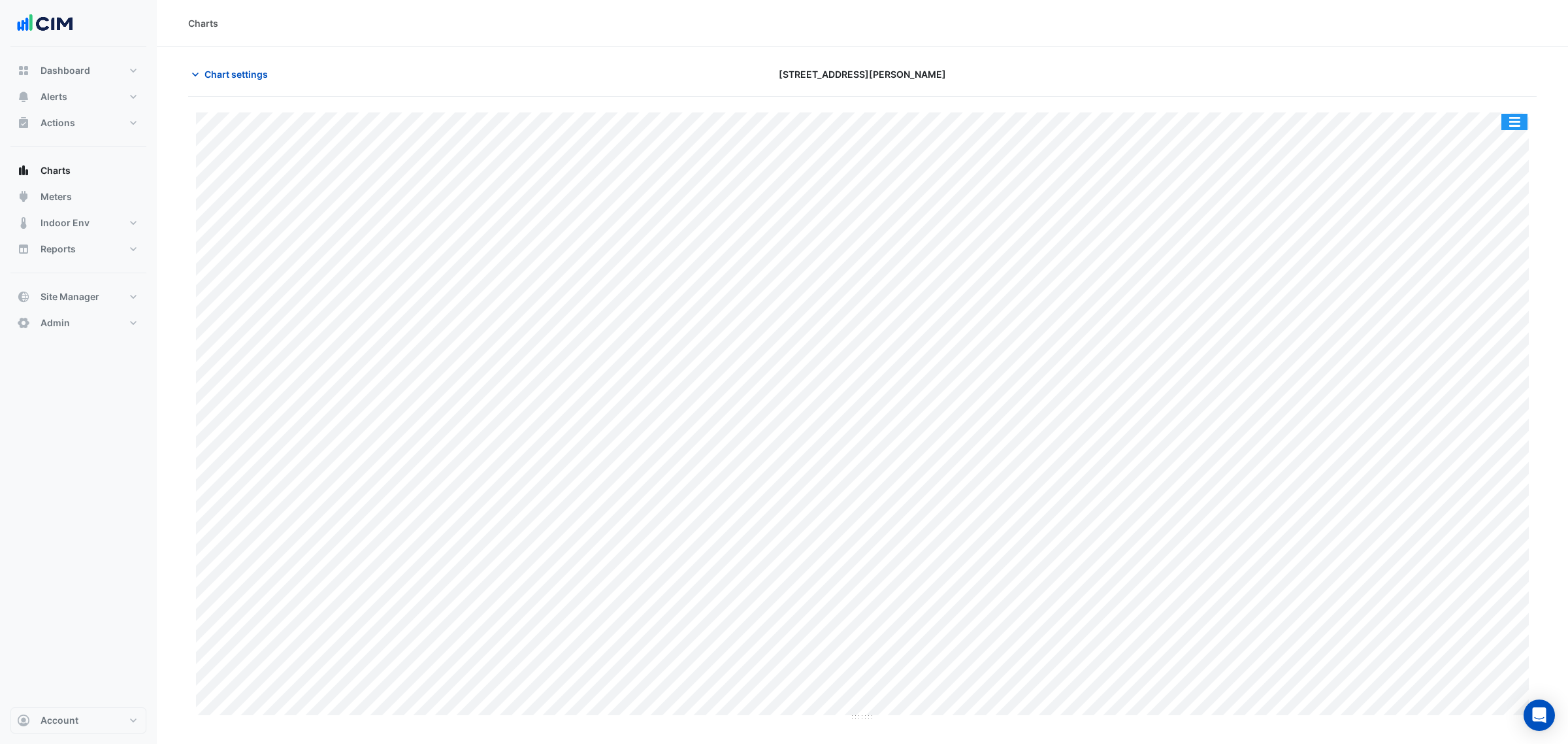
drag, startPoint x: 1523, startPoint y: 121, endPoint x: 1517, endPoint y: 125, distance: 7.2
click at [1522, 120] on button "button" at bounding box center [1514, 121] width 26 height 17
click at [1513, 134] on div "Split by Equip" at bounding box center [1488, 145] width 78 height 24
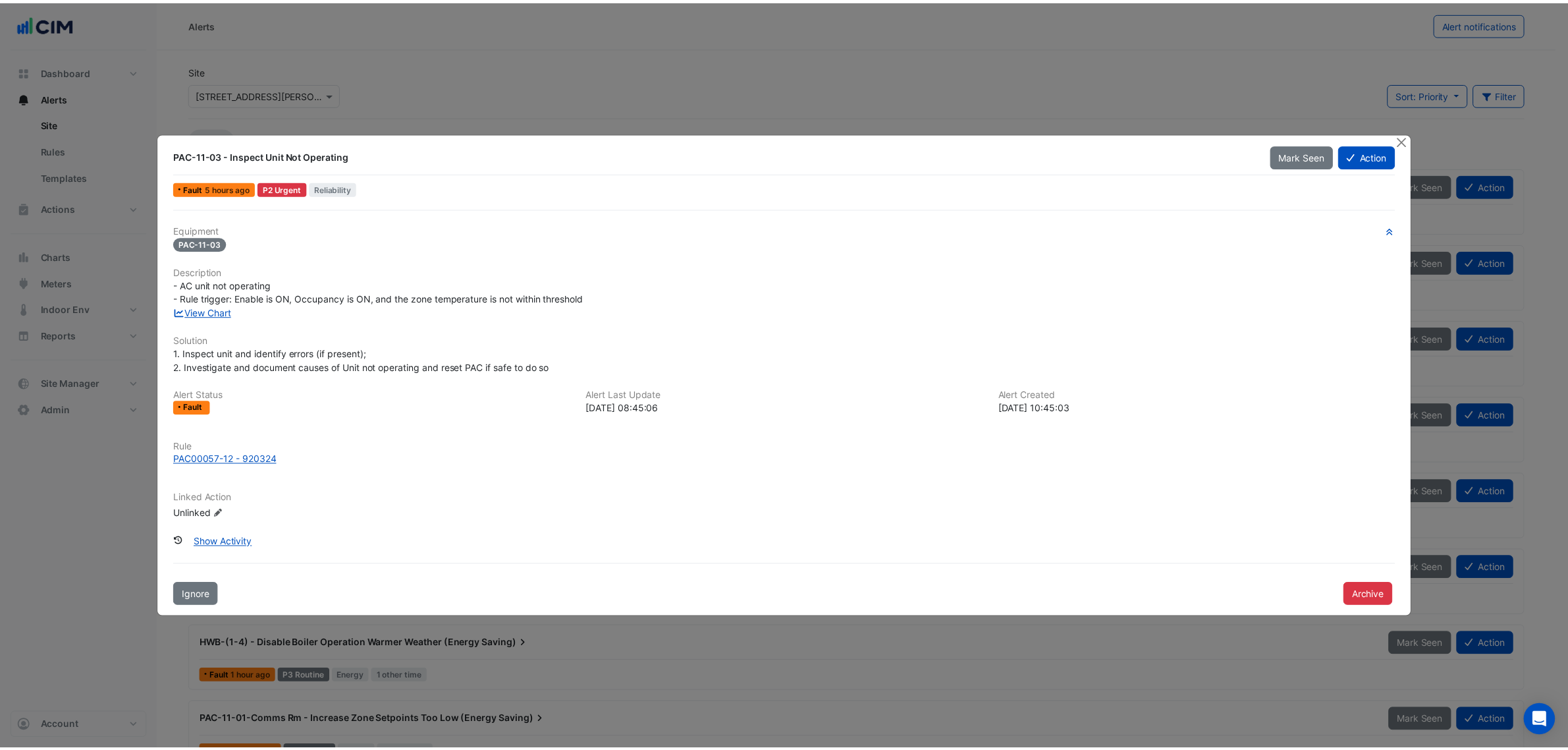
scroll to position [262, 0]
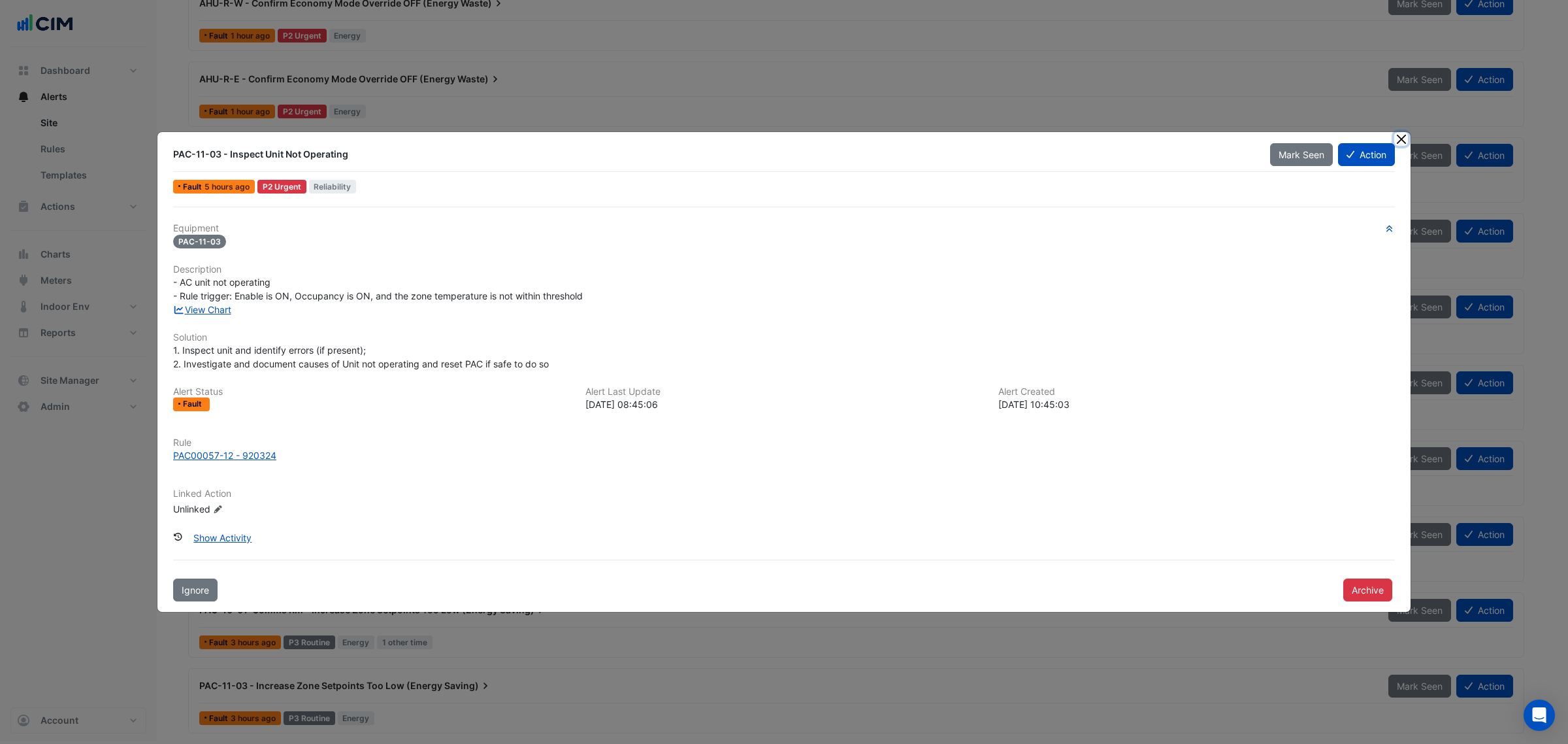
click at [1398, 140] on button "Close" at bounding box center [1401, 138] width 13 height 13
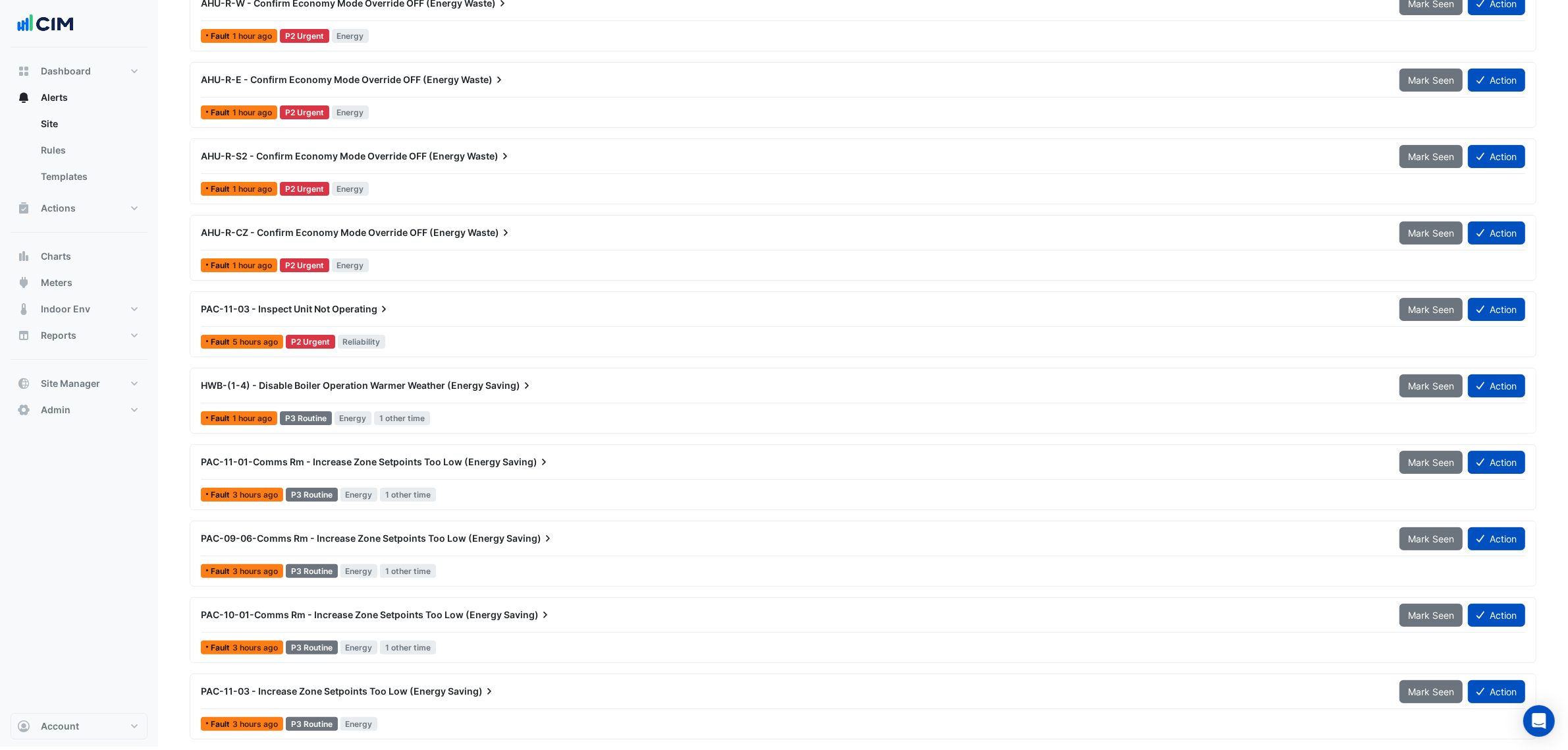
click at [471, 479] on div at bounding box center [862, 479] width 1324 height 1
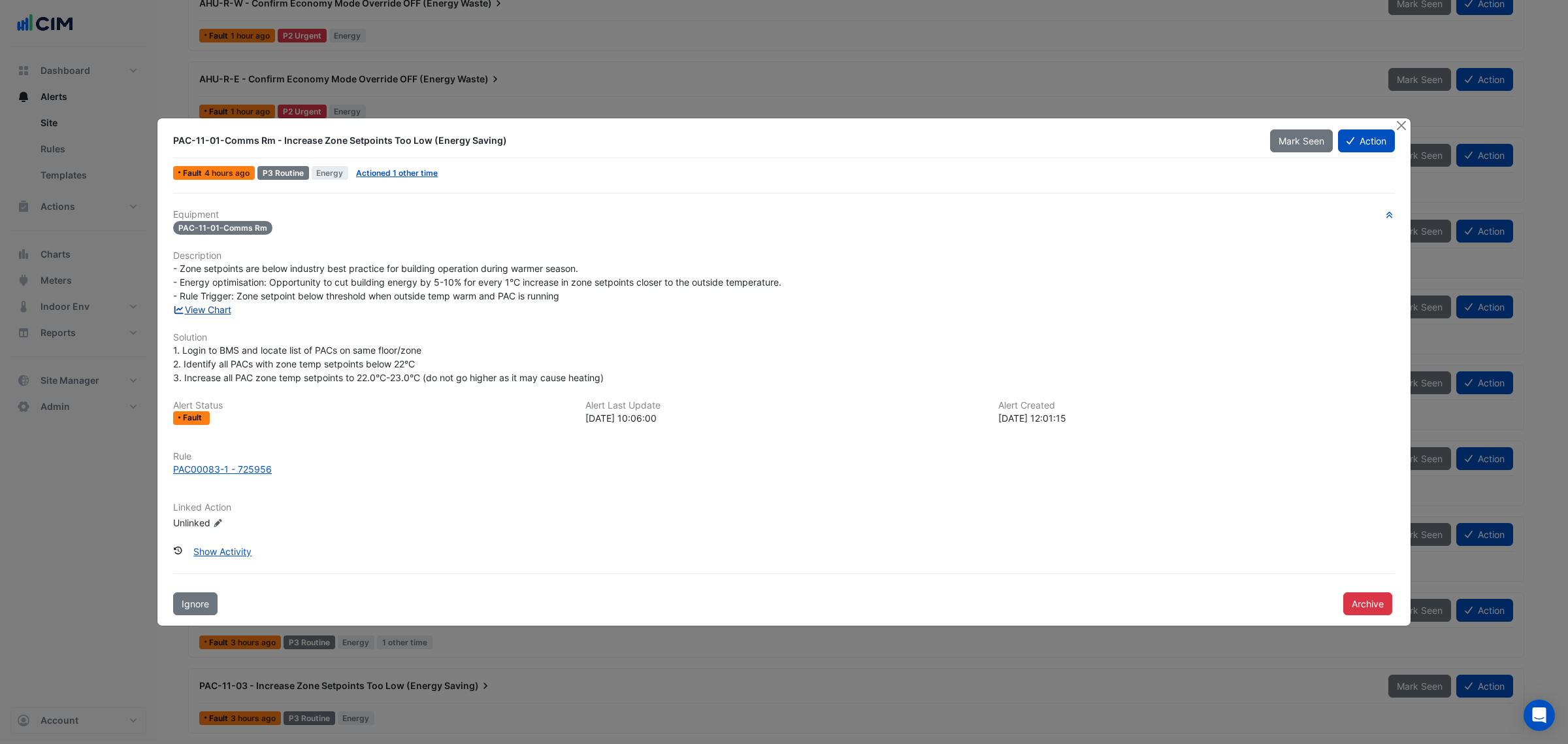
click at [227, 308] on link "View Chart" at bounding box center [201, 309] width 58 height 11
click at [400, 171] on link "Actioned 1 other time" at bounding box center [396, 173] width 82 height 10
click at [1403, 125] on button "Close" at bounding box center [1401, 125] width 13 height 13
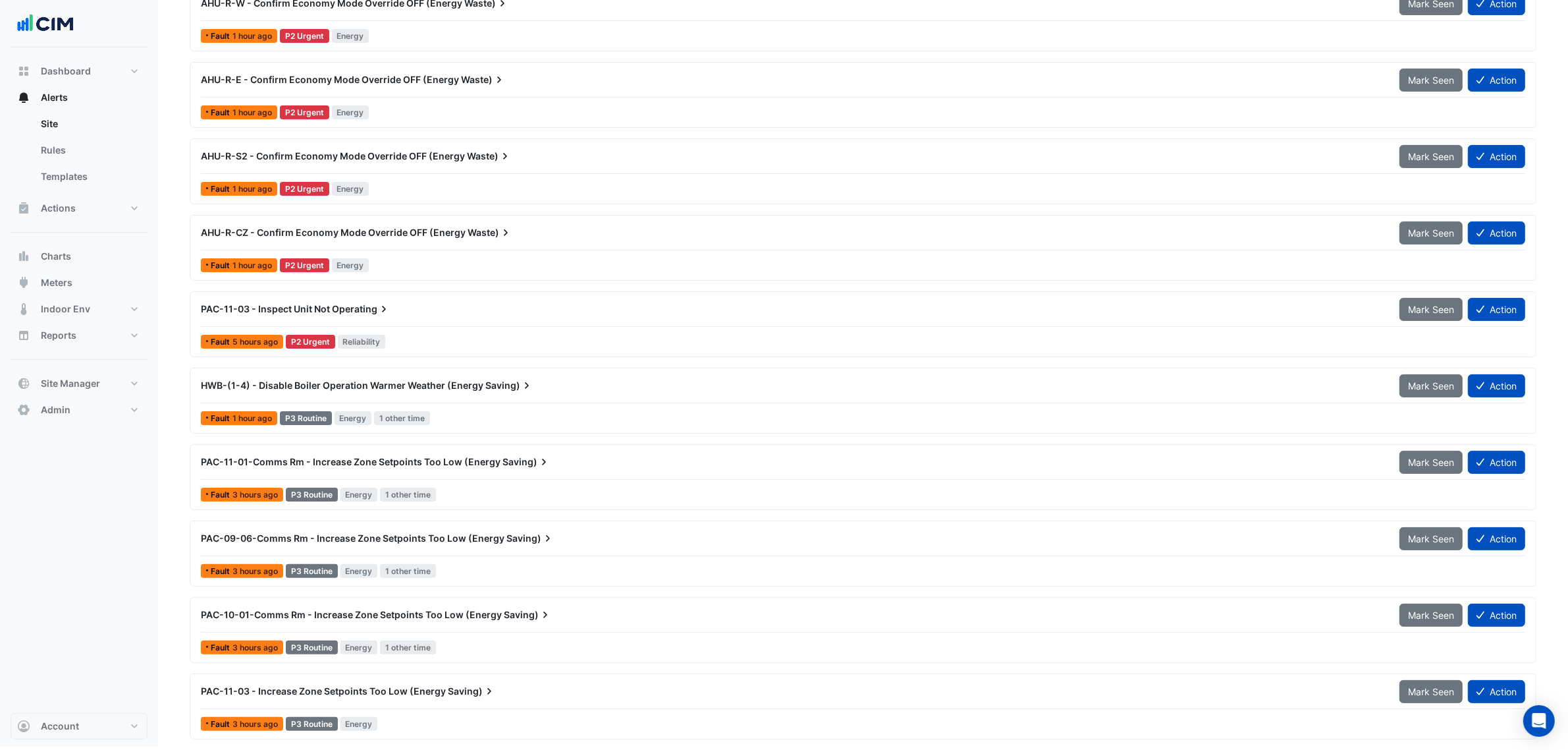
click at [474, 556] on div at bounding box center [862, 556] width 1324 height 1
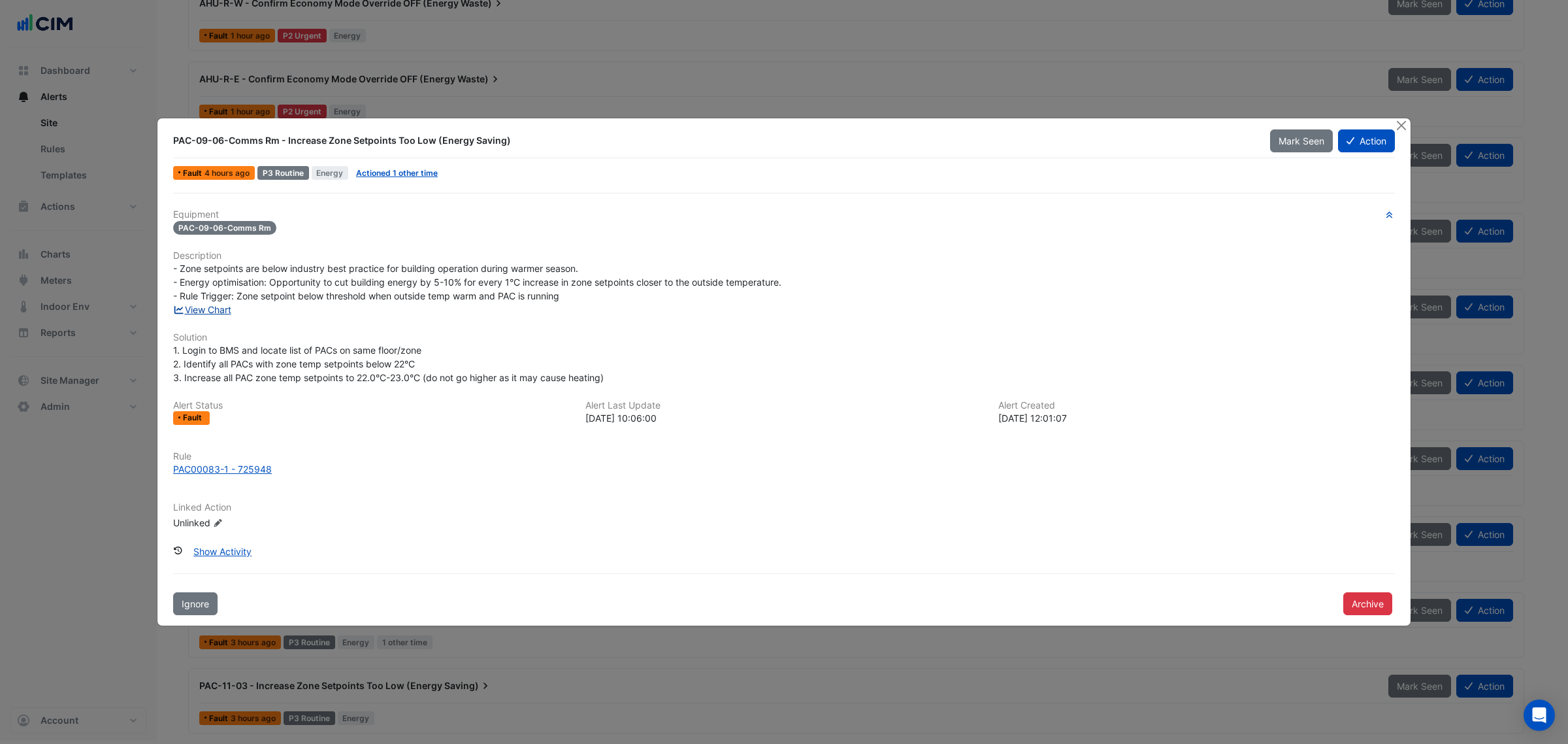
click at [224, 309] on link "View Chart" at bounding box center [201, 309] width 58 height 11
click at [1397, 121] on button "Close" at bounding box center [1401, 125] width 13 height 13
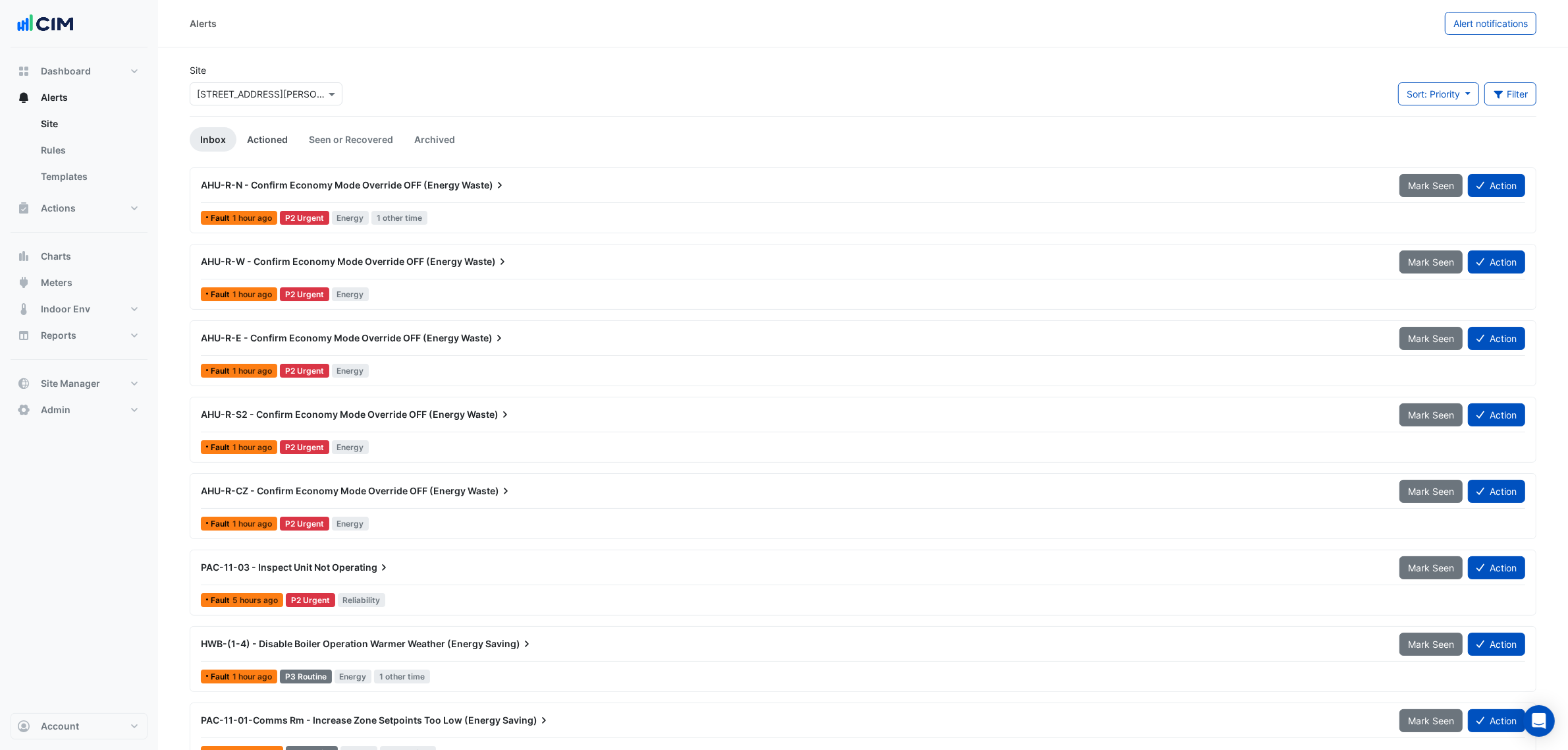
click at [281, 133] on link "Actioned" at bounding box center [267, 139] width 62 height 24
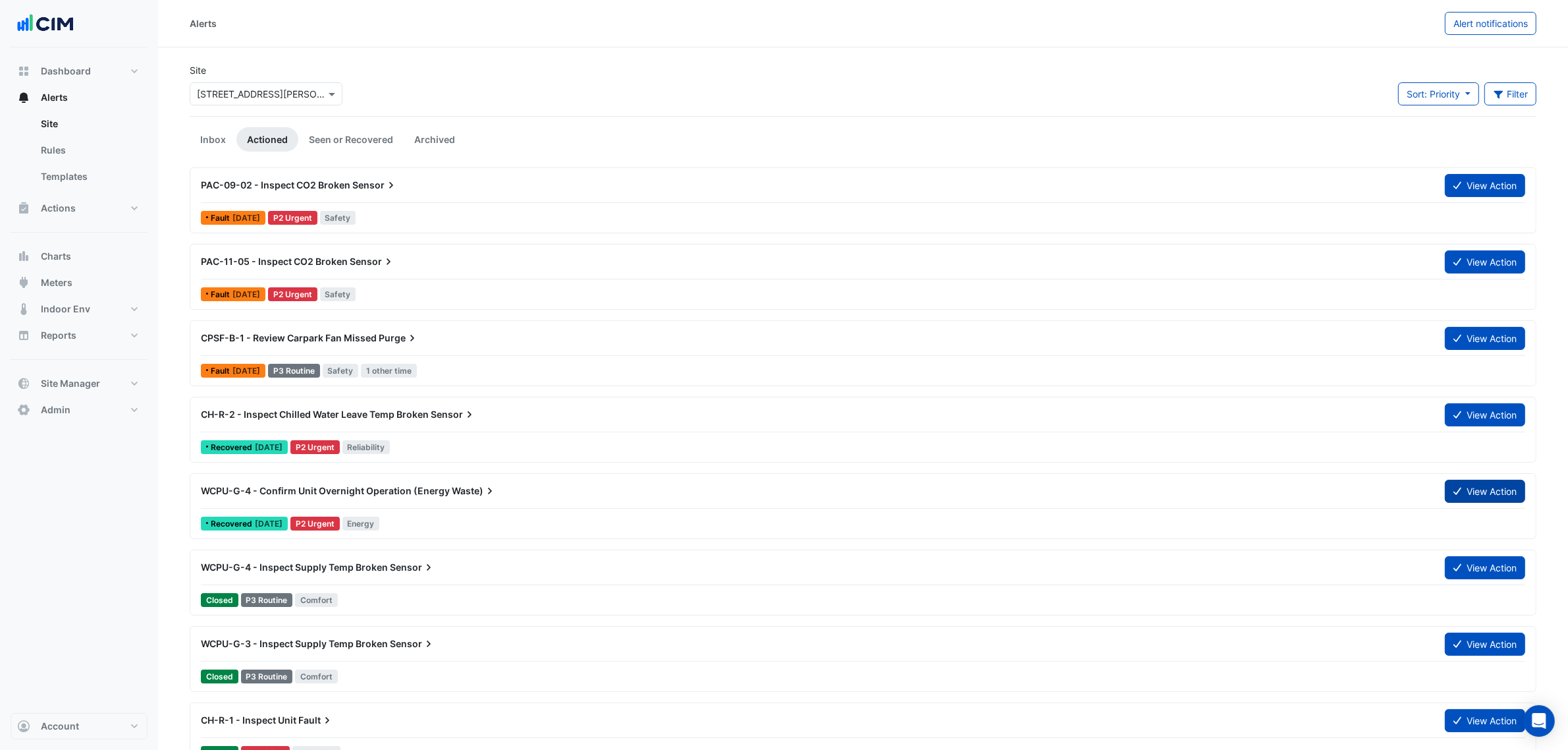
click at [1463, 489] on button "View Action" at bounding box center [1485, 491] width 81 height 23
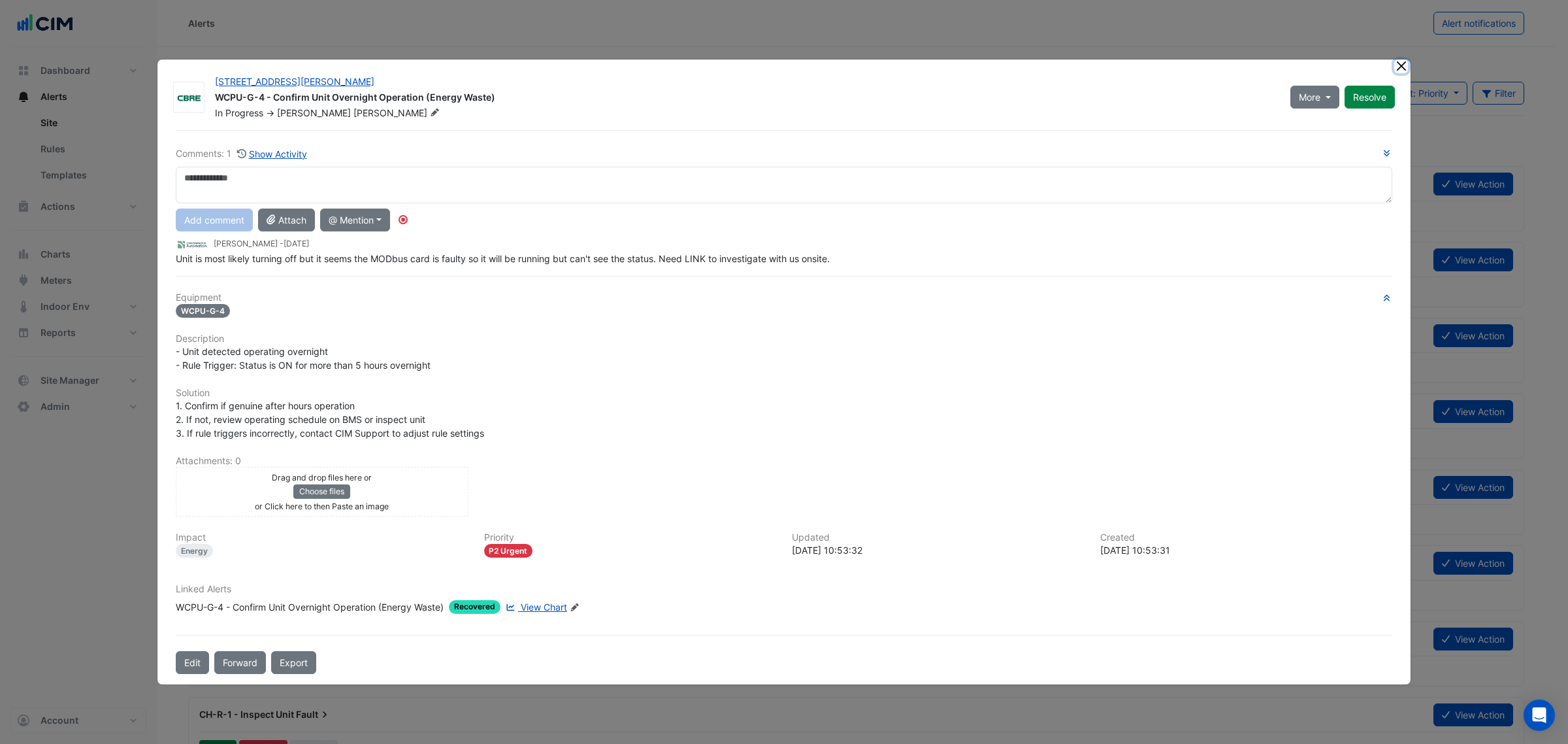
click at [1399, 67] on button "Close" at bounding box center [1401, 66] width 13 height 13
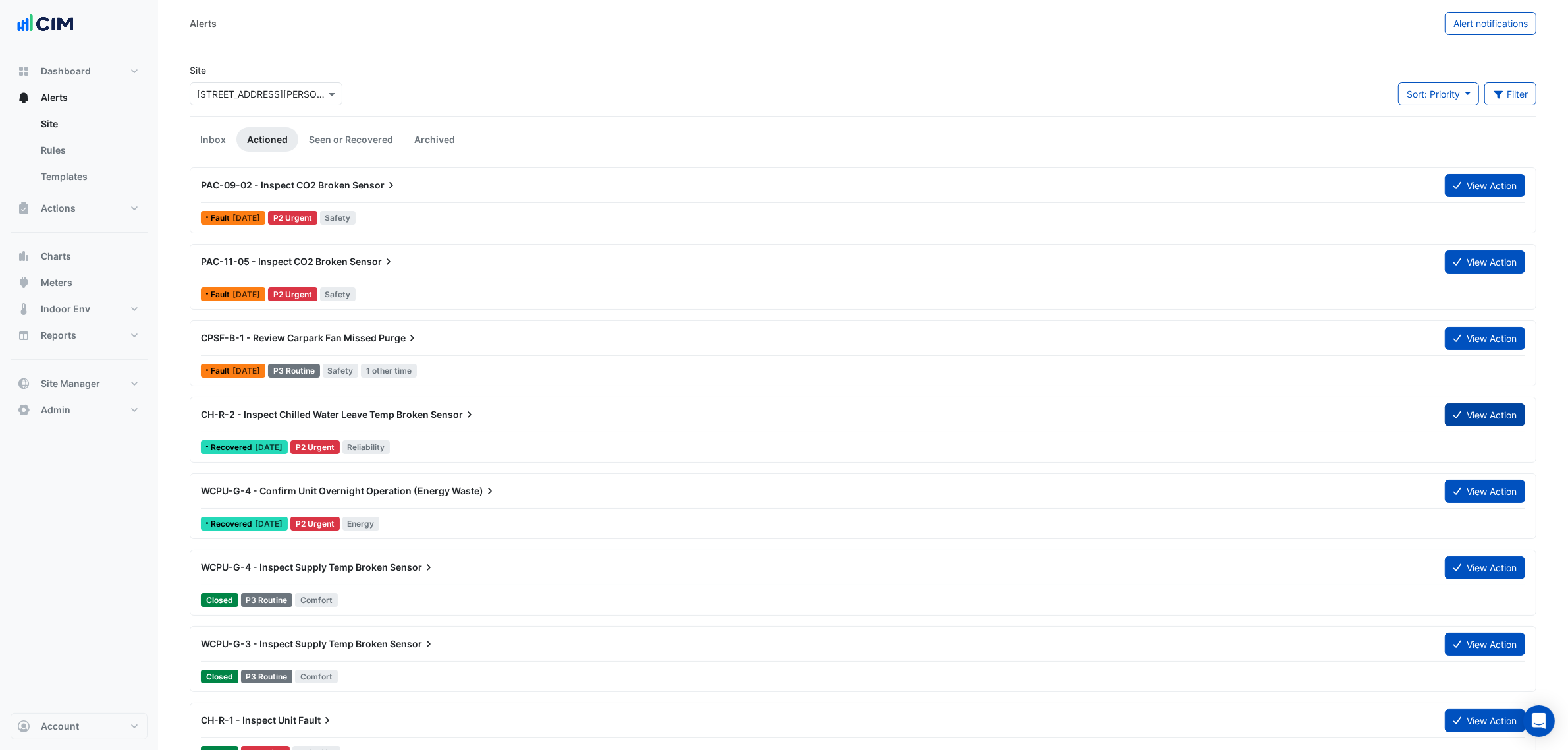
click at [1476, 419] on button "View Action" at bounding box center [1485, 414] width 81 height 23
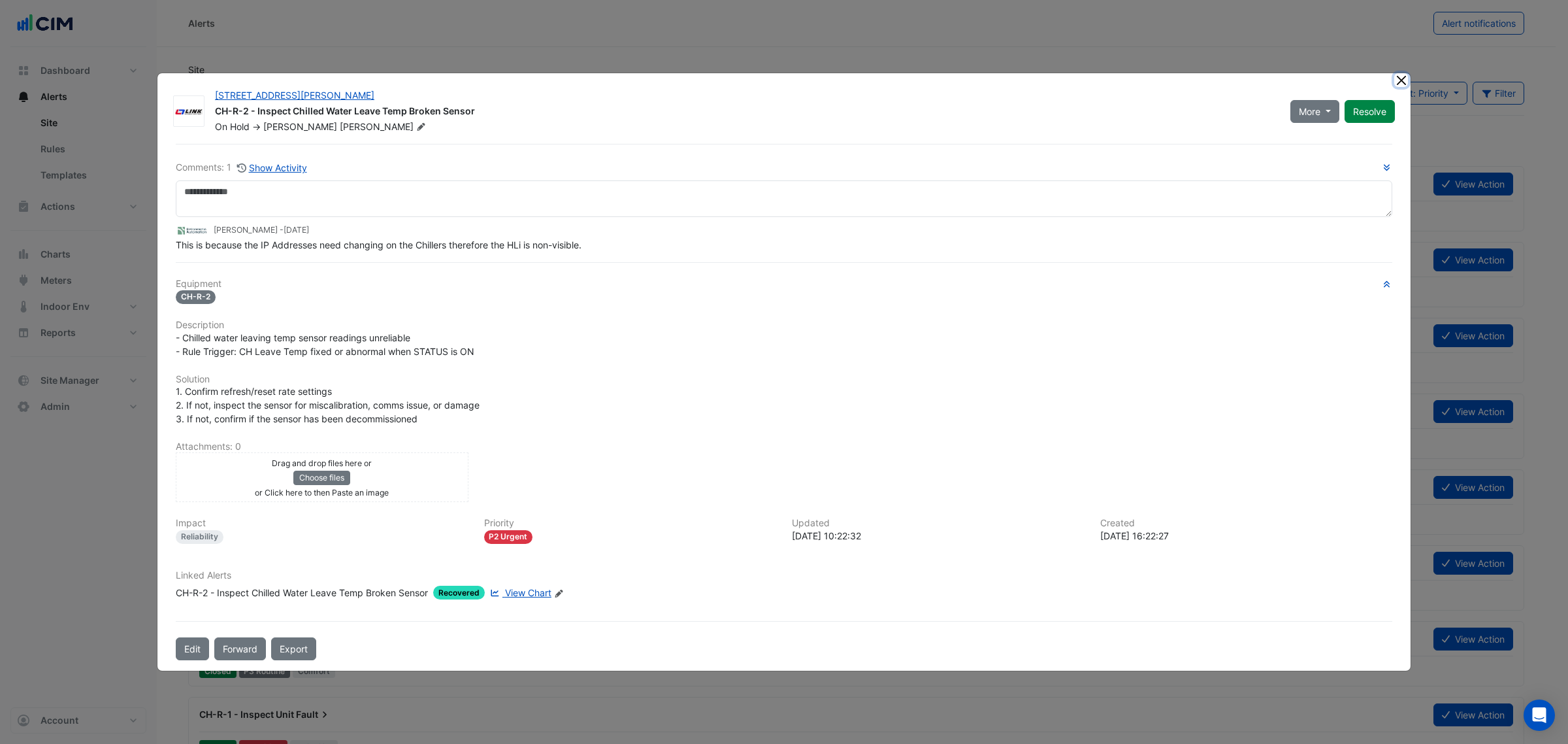
click at [1398, 67] on ngb-modal-window "6 Stewart Avenue CH-R-2 - Inspect Chilled Water Leave Temp Broken Sensor On Hol…" at bounding box center [784, 372] width 1568 height 744
click at [1403, 86] on button "Close" at bounding box center [1401, 79] width 13 height 13
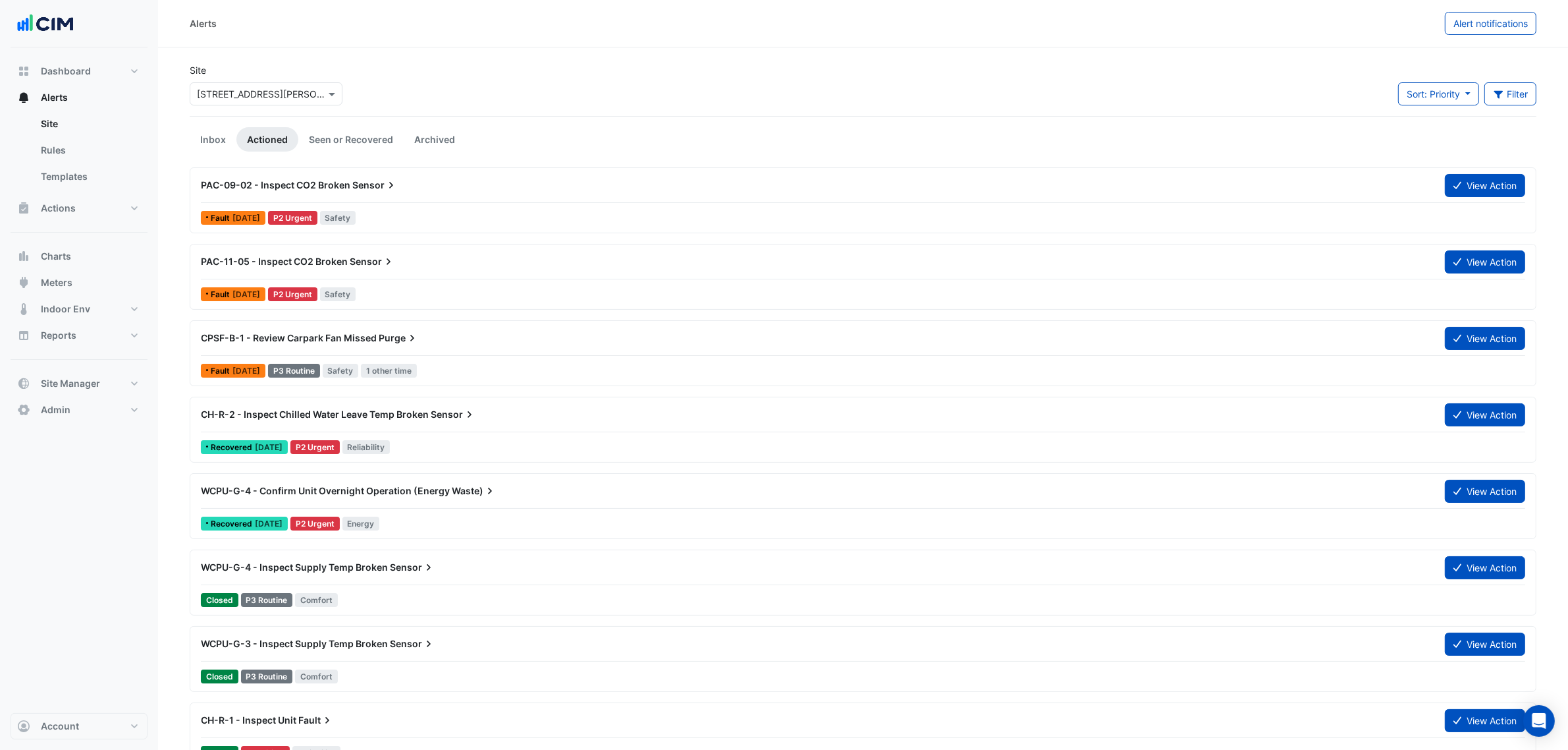
click at [631, 197] on div "PAC-09-02 - Inspect CO2 Broken Sensor" at bounding box center [814, 186] width 1244 height 24
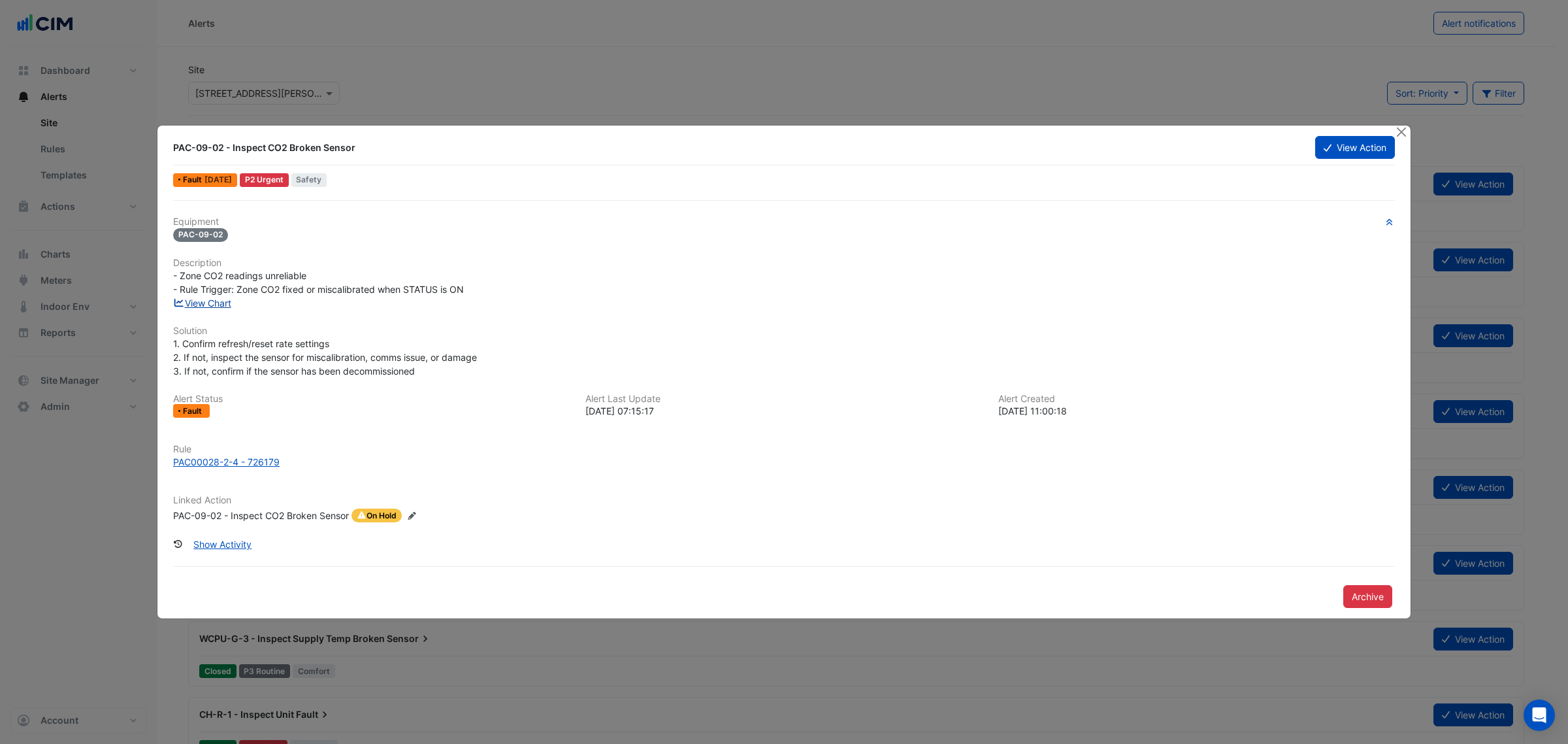
click at [224, 298] on link "View Chart" at bounding box center [201, 303] width 58 height 11
click at [1334, 140] on button "View Action" at bounding box center [1355, 147] width 80 height 23
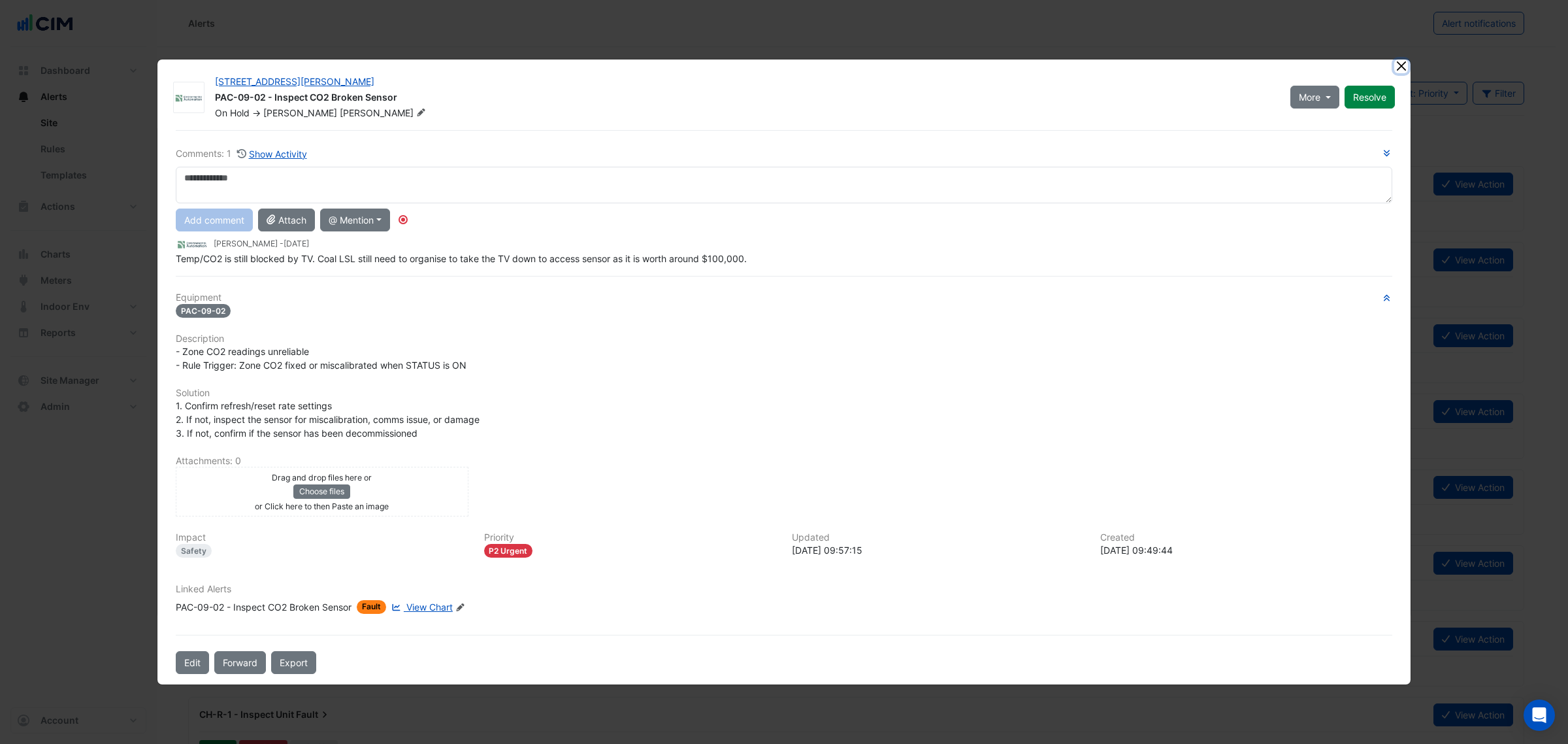
click at [1402, 63] on button "Close" at bounding box center [1401, 66] width 13 height 13
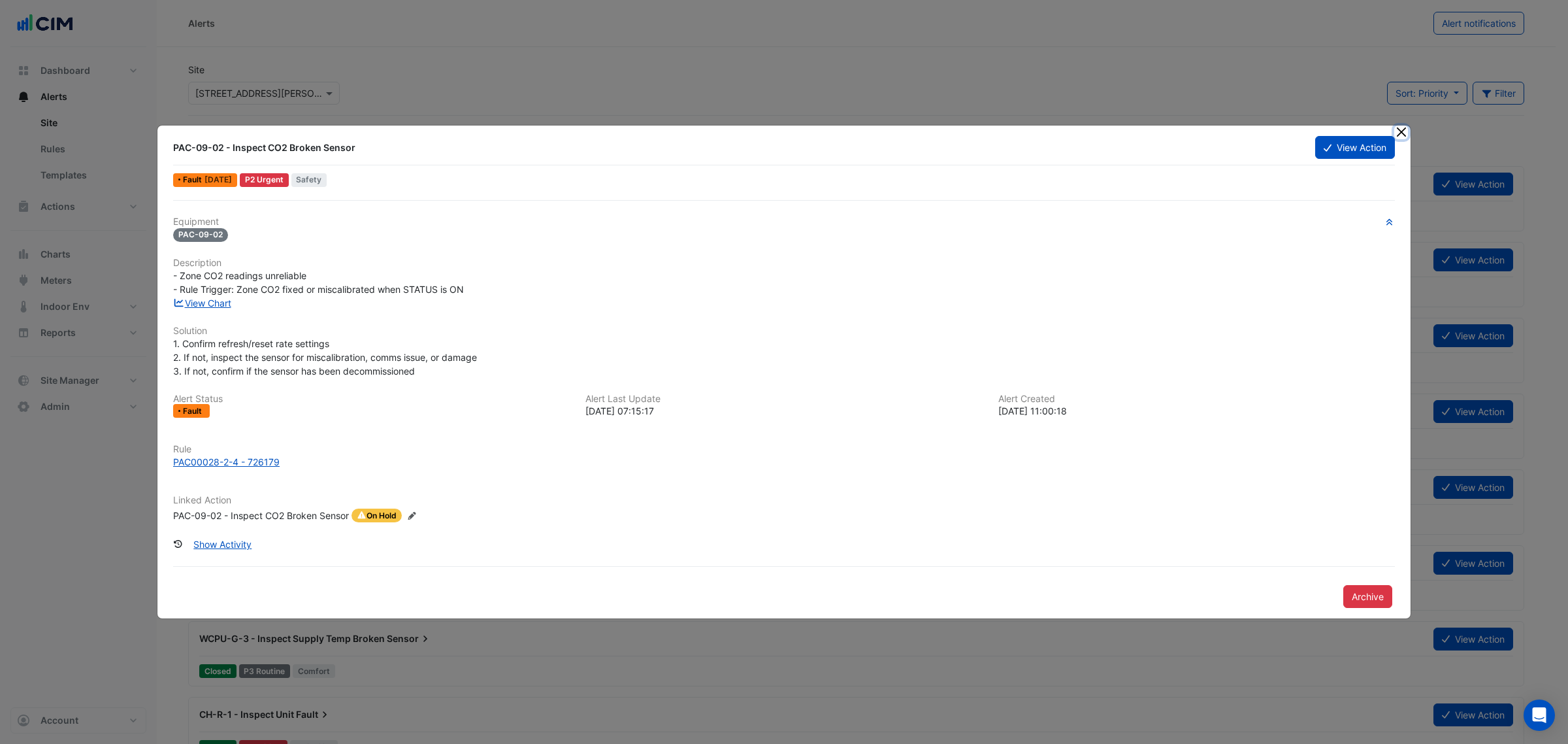
click at [1402, 128] on button "Close" at bounding box center [1401, 132] width 13 height 13
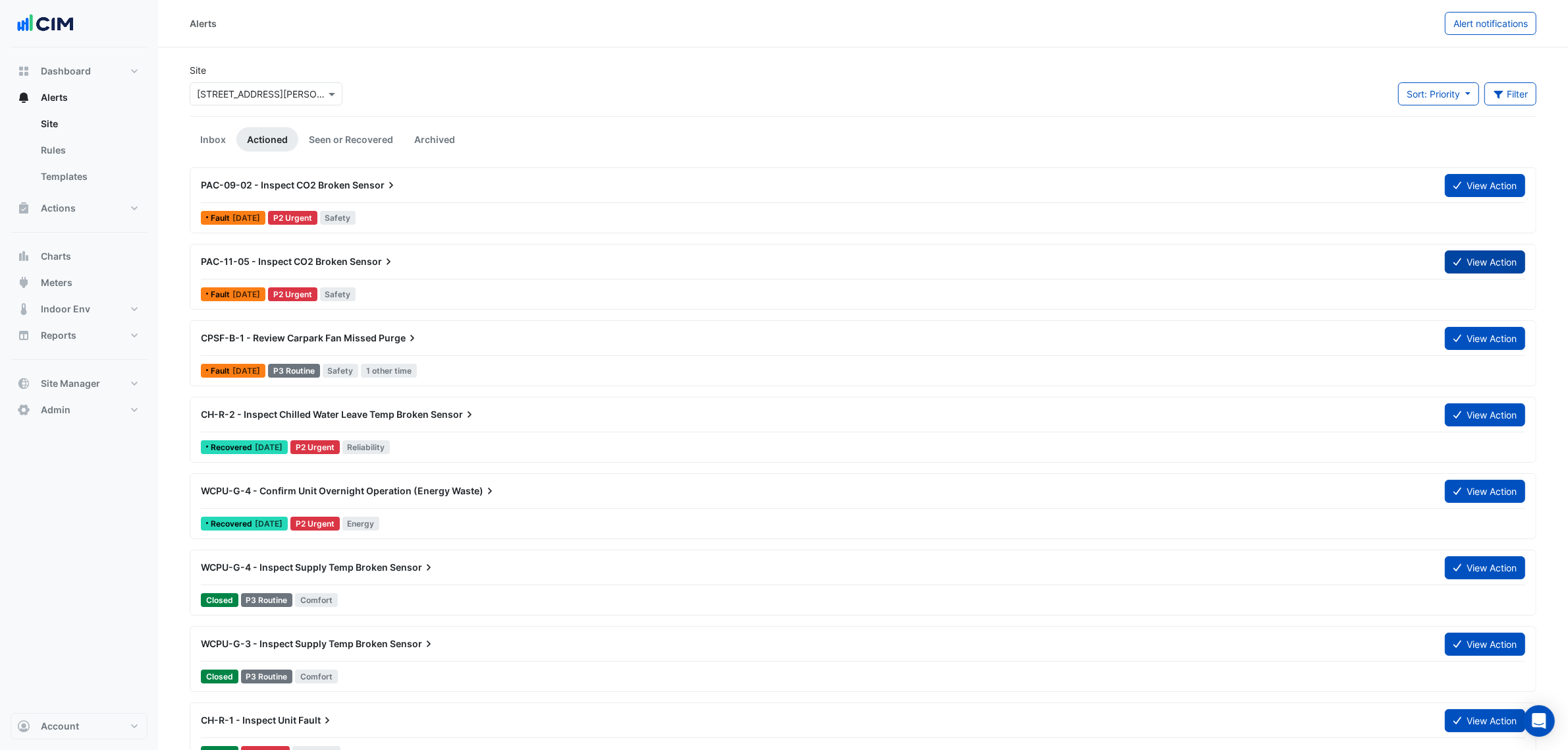
click at [1473, 257] on button "View Action" at bounding box center [1485, 261] width 81 height 23
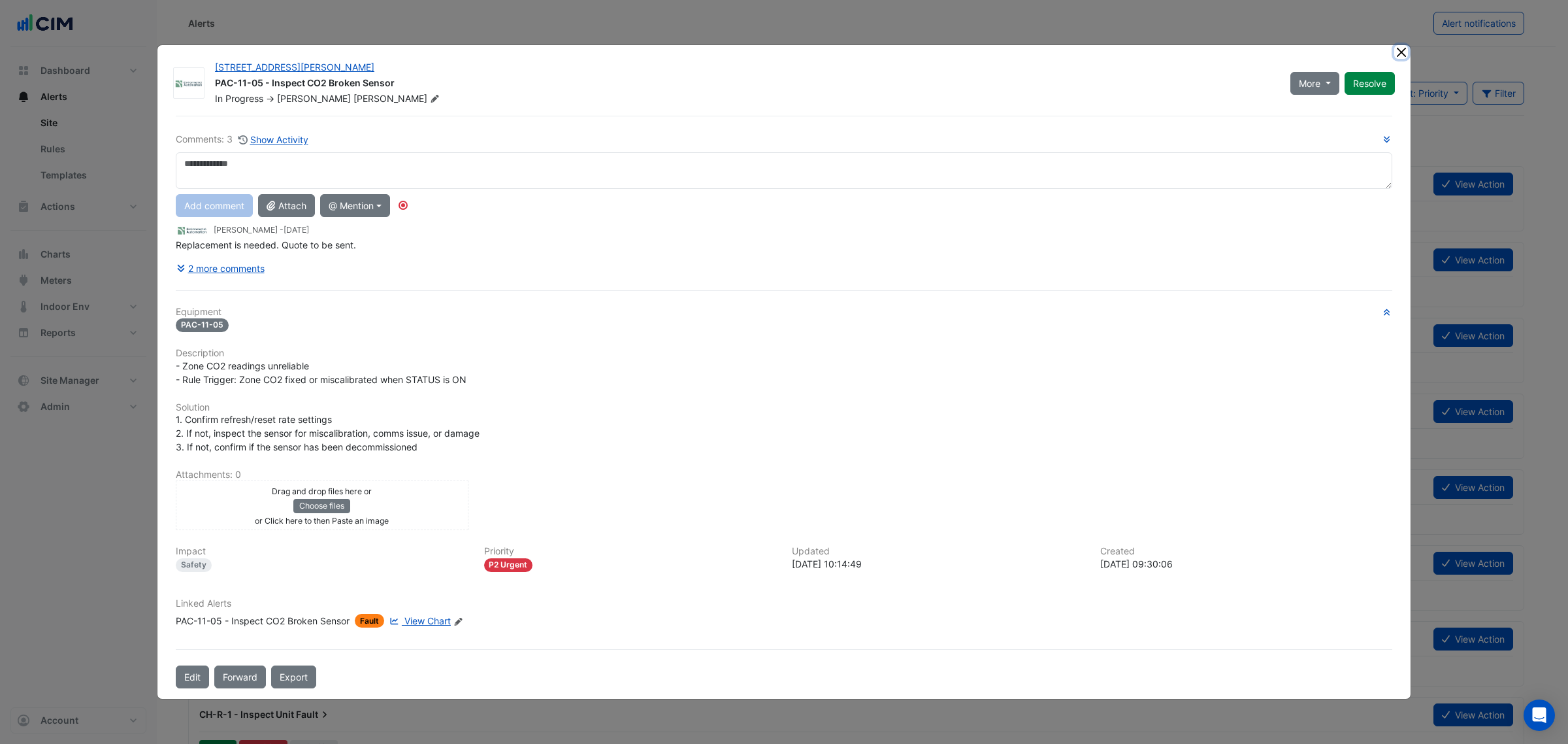
click at [1402, 50] on button "Close" at bounding box center [1401, 52] width 13 height 13
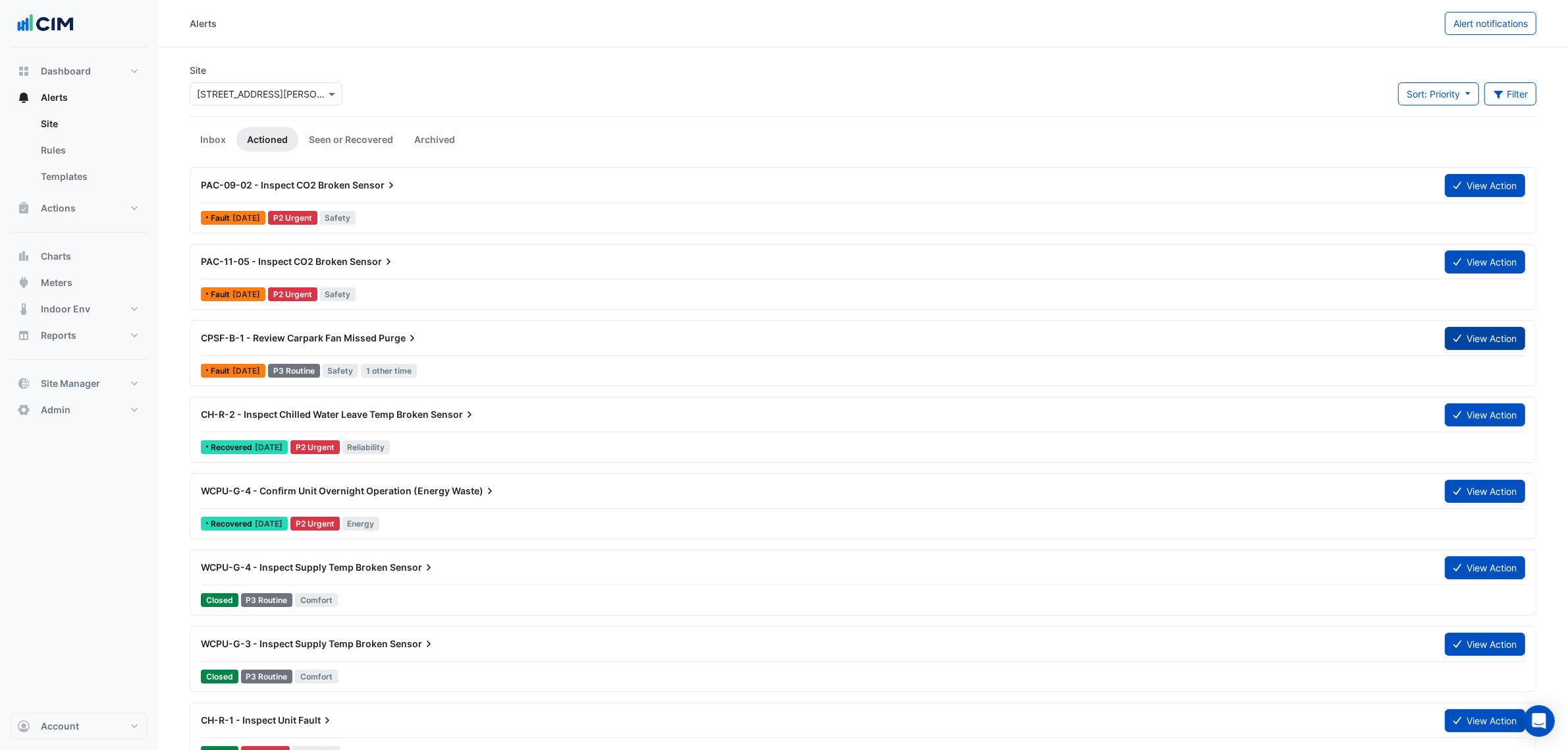
click at [1455, 337] on icon at bounding box center [1458, 338] width 8 height 10
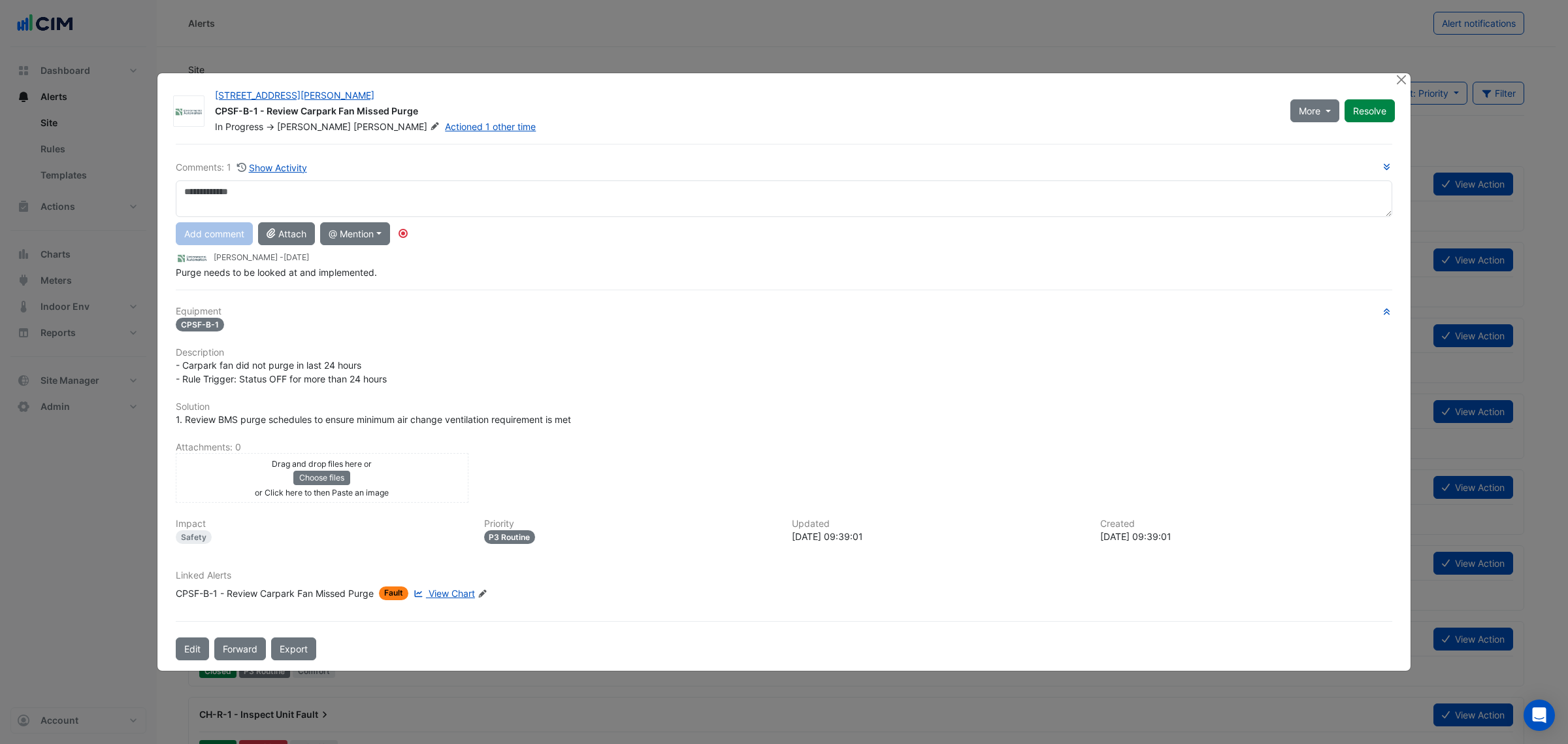
click at [433, 588] on span "View Chart" at bounding box center [452, 593] width 47 height 11
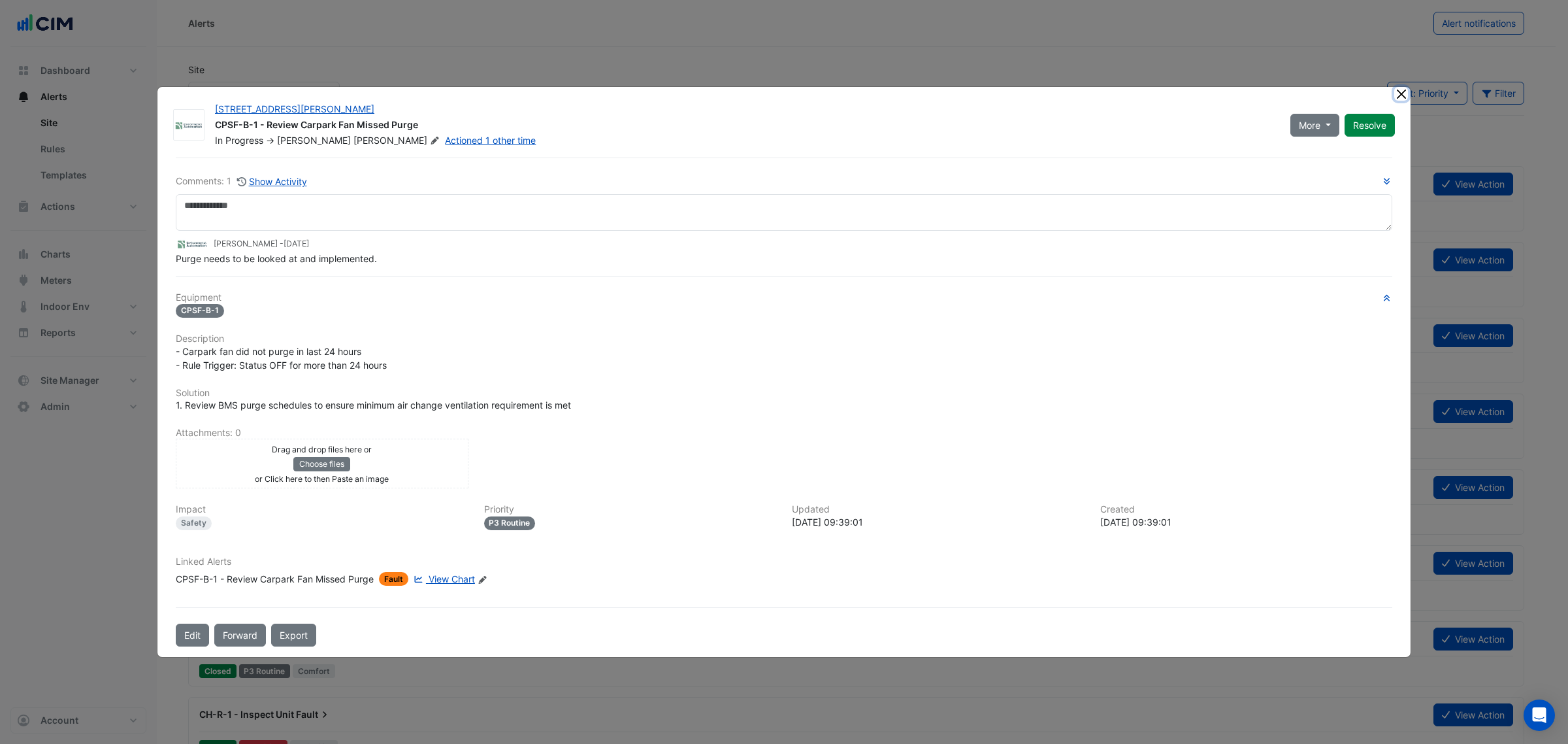
click at [1405, 98] on button "Close" at bounding box center [1401, 94] width 13 height 13
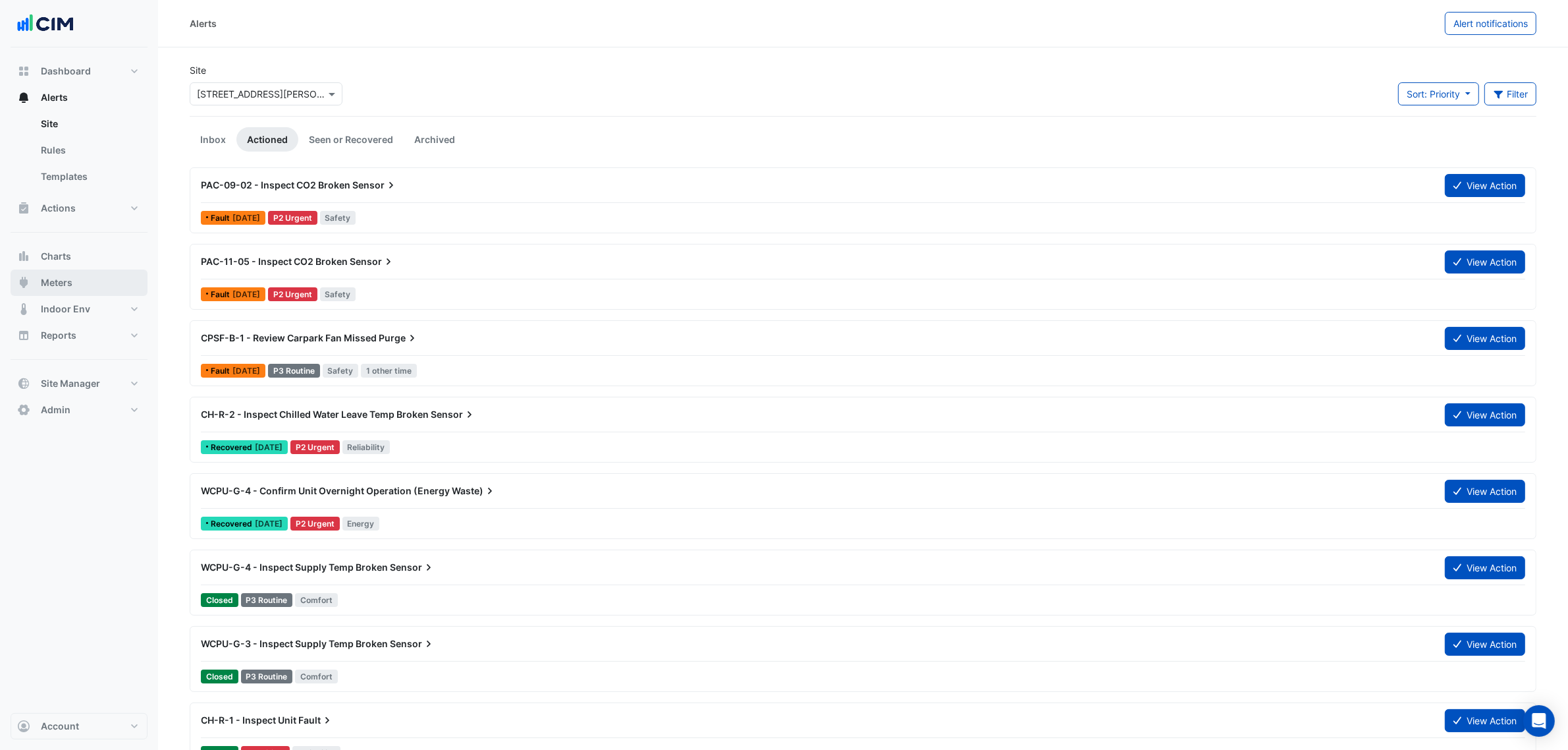
click at [74, 277] on button "Meters" at bounding box center [78, 282] width 137 height 26
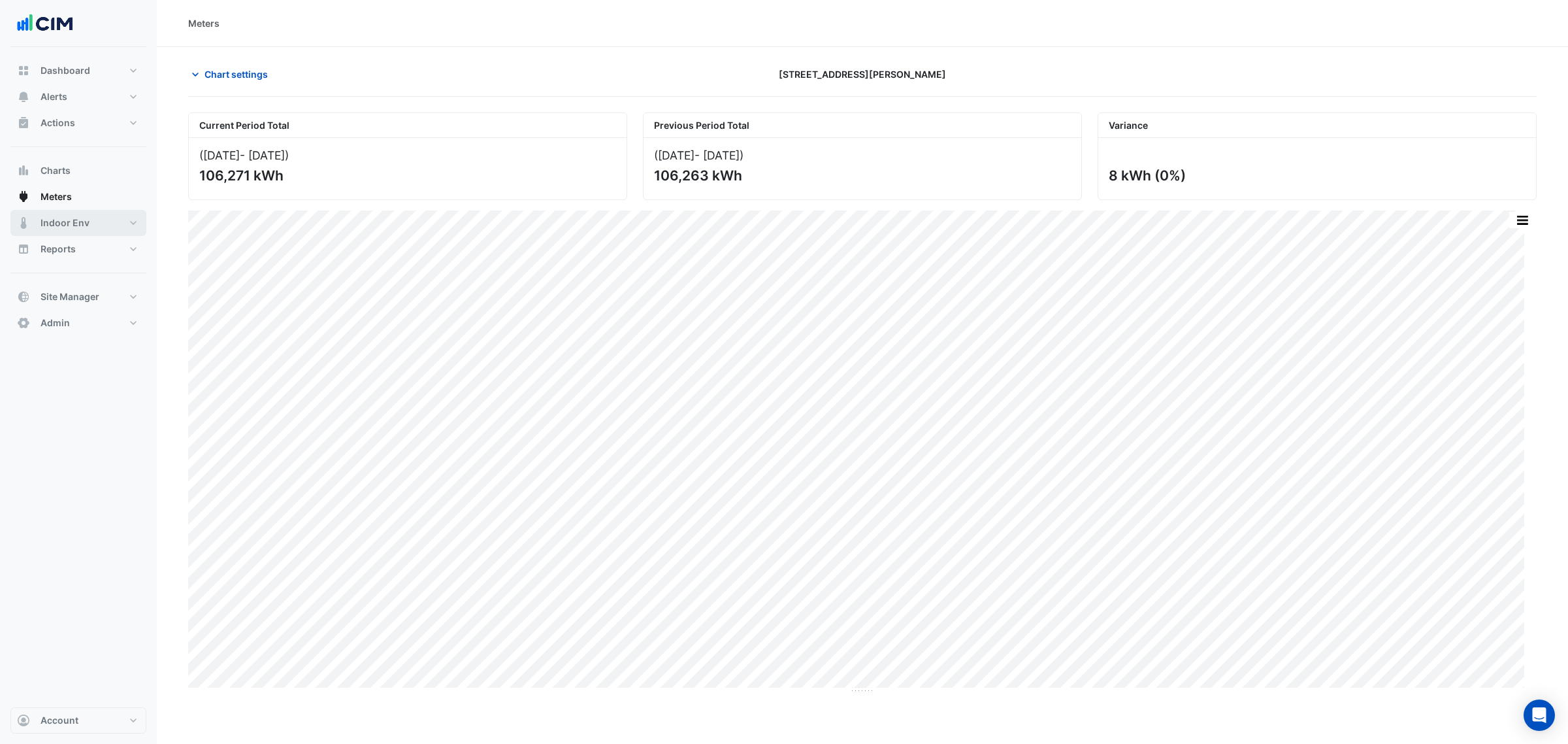
click at [71, 221] on span "Indoor Env" at bounding box center [65, 223] width 49 height 13
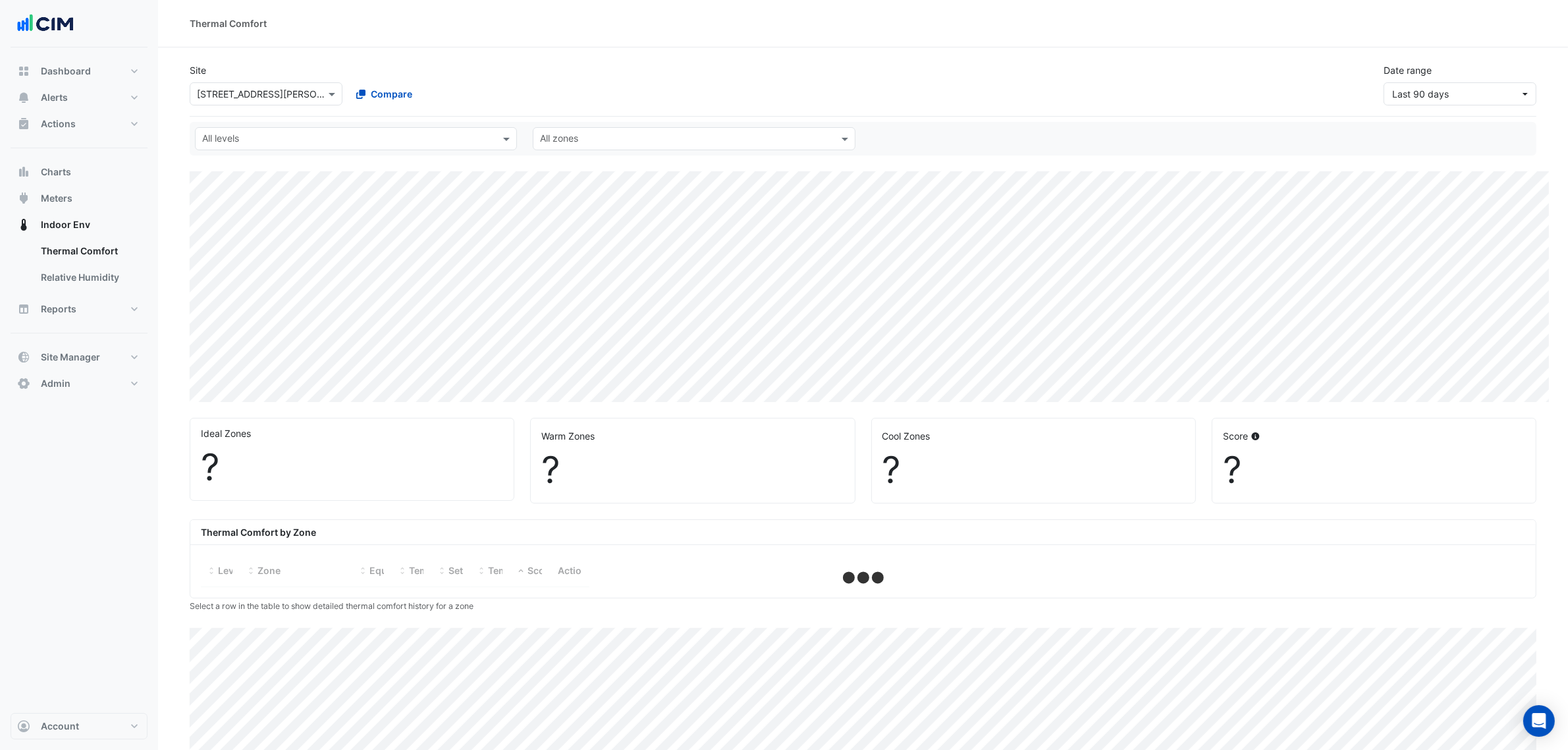
select select "***"
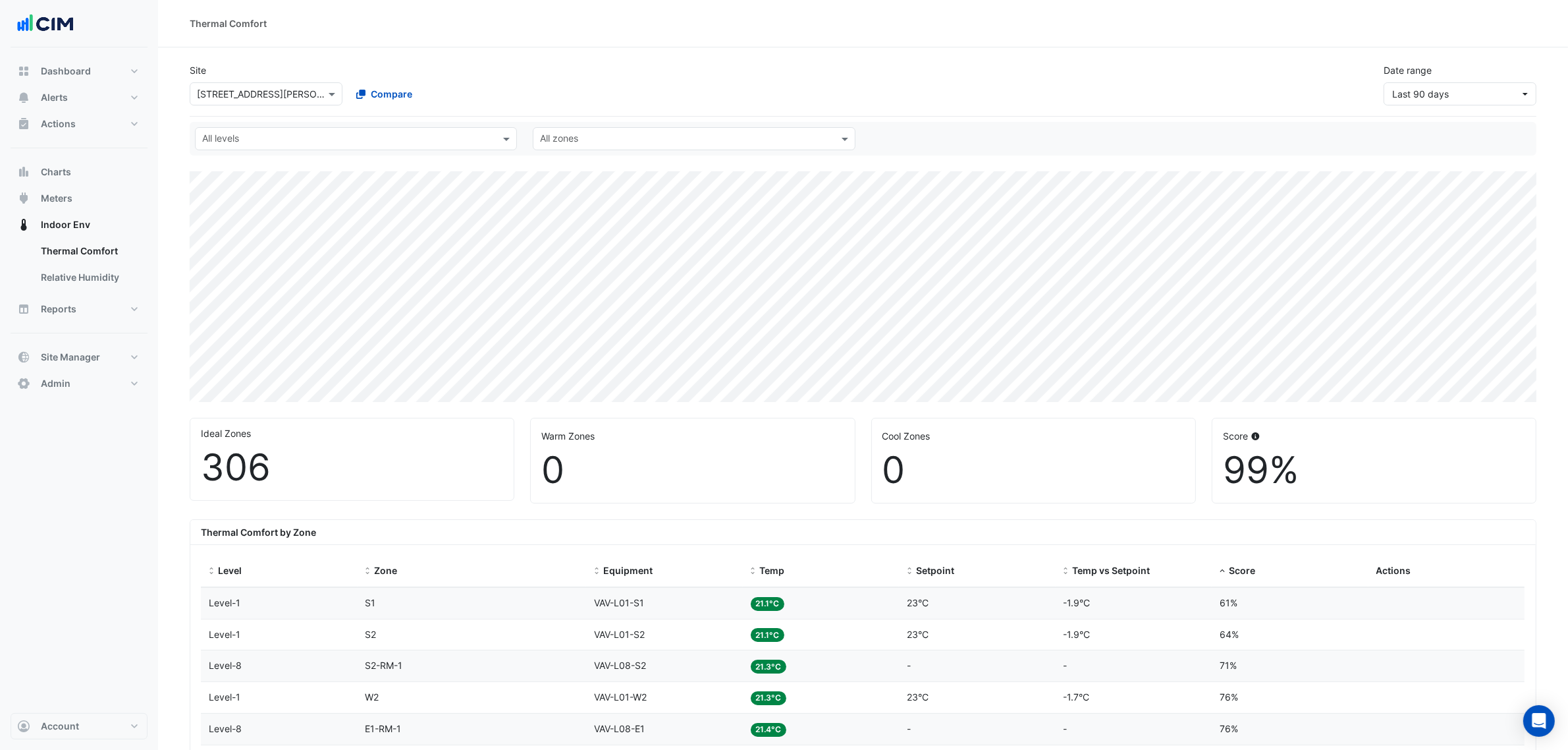
click at [250, 126] on div "All levels All zones" at bounding box center [862, 138] width 1347 height 34
click at [252, 133] on input "text" at bounding box center [348, 139] width 293 height 14
click at [235, 204] on div "Level-1" at bounding box center [228, 205] width 43 height 14
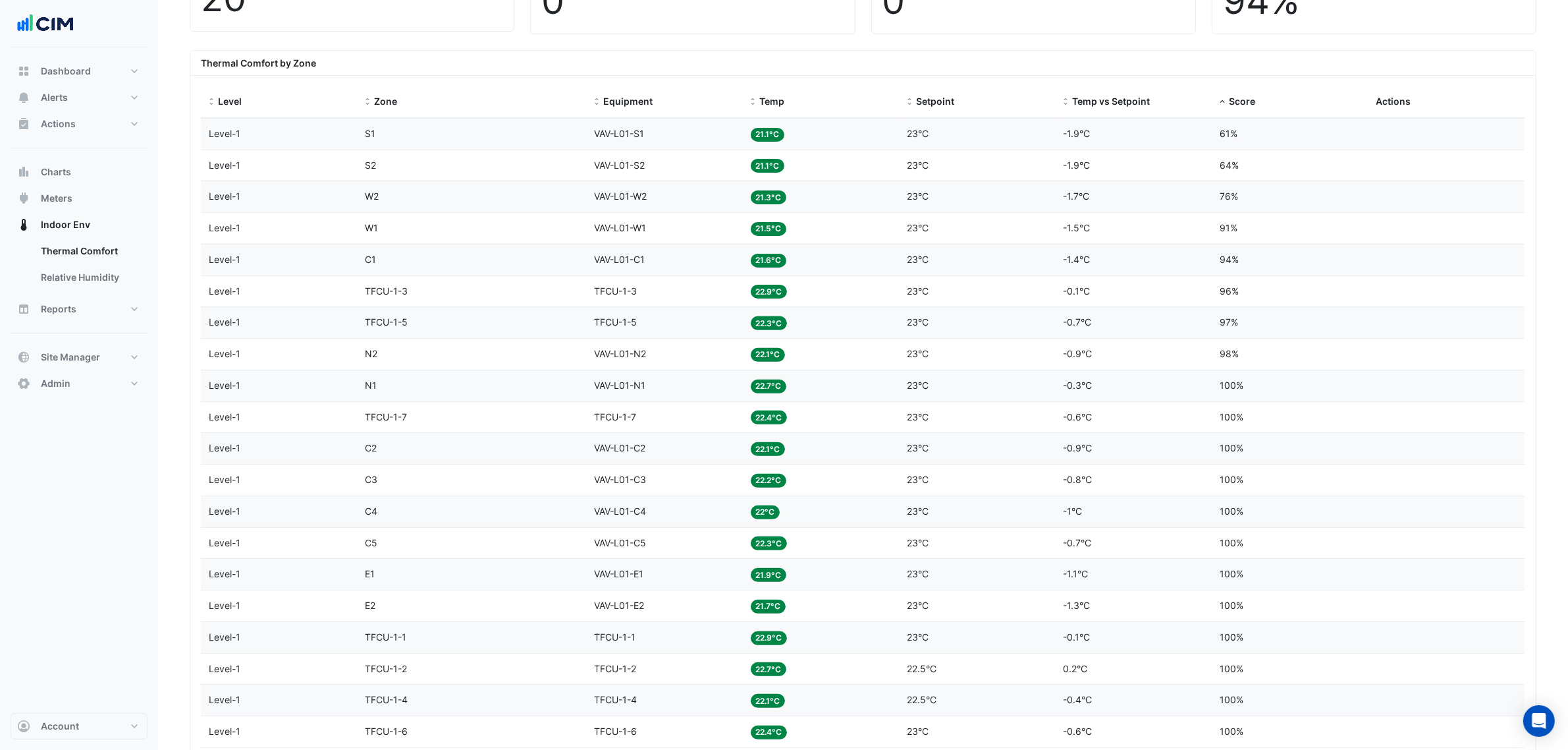
scroll to position [494, 0]
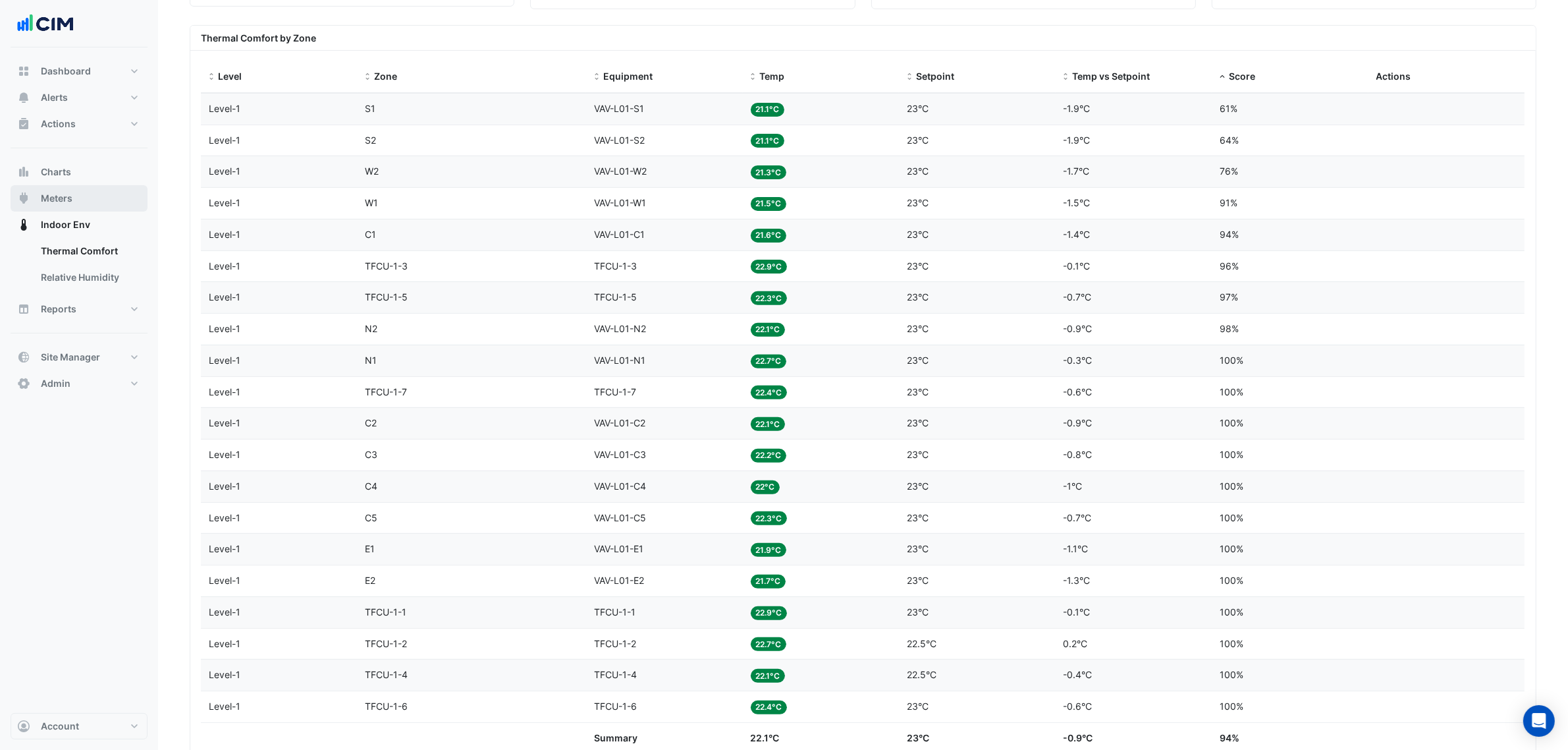
click at [58, 201] on span "Meters" at bounding box center [57, 198] width 32 height 13
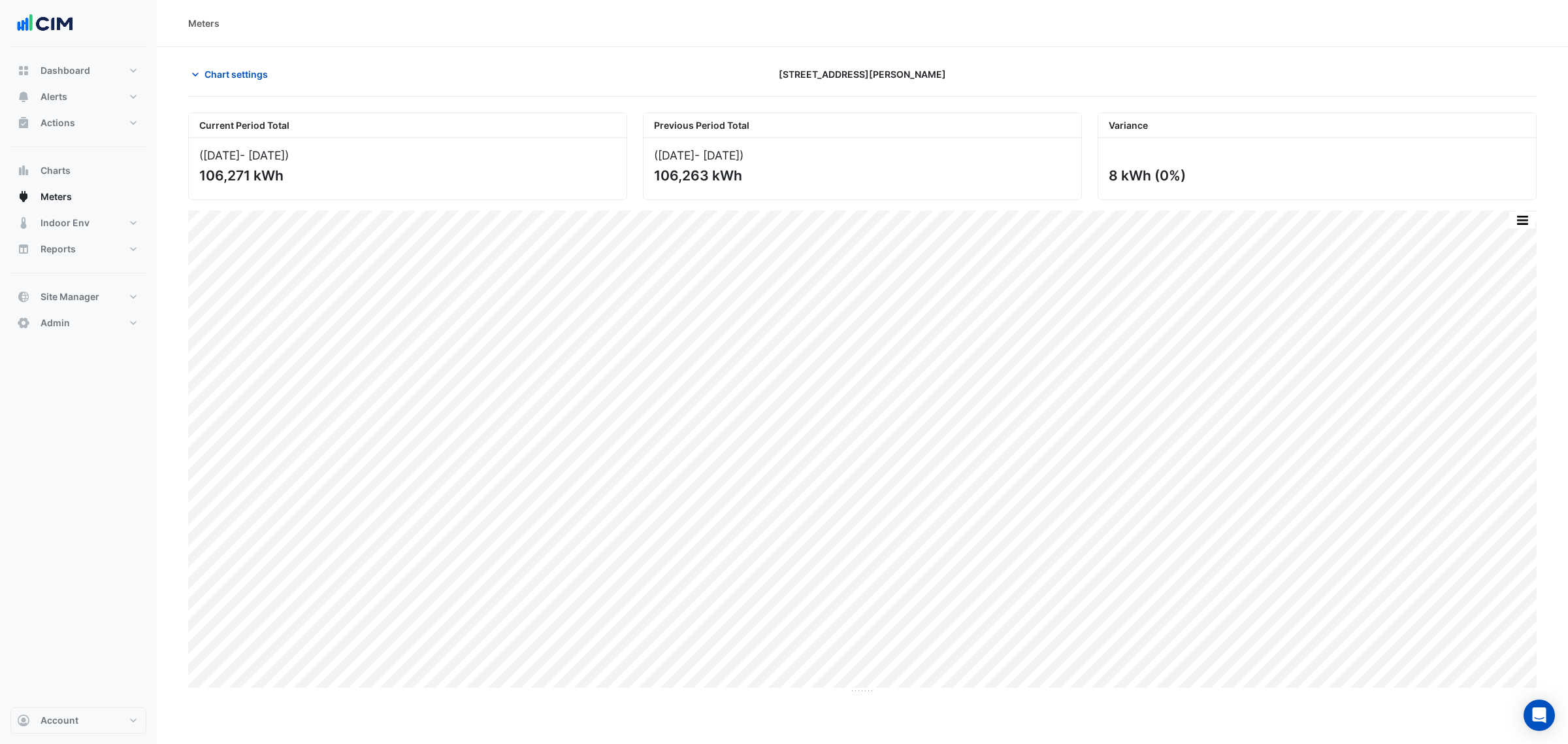
click at [1530, 213] on button "button" at bounding box center [1522, 220] width 26 height 17
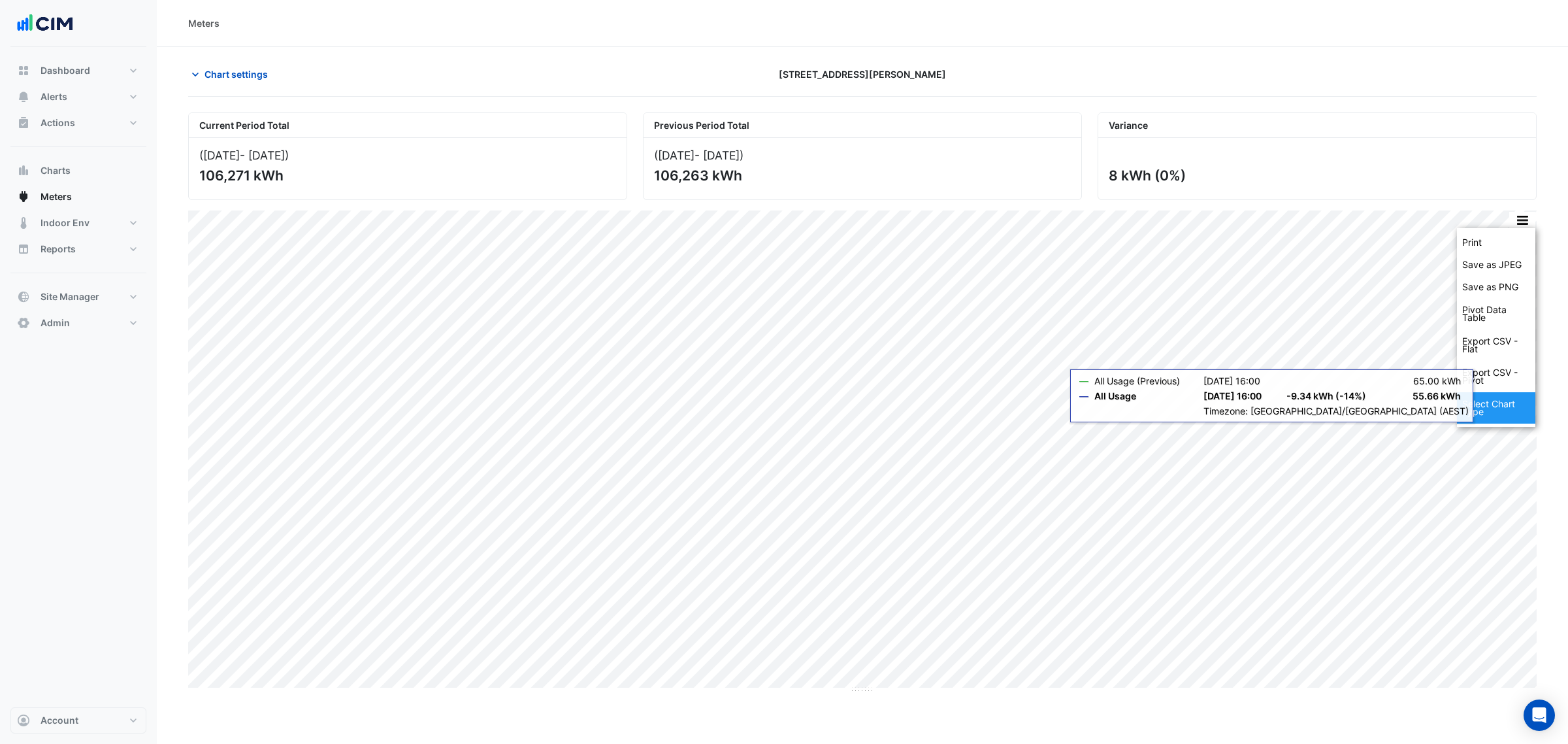
click at [1477, 416] on div "Select Chart Type" at bounding box center [1496, 408] width 78 height 32
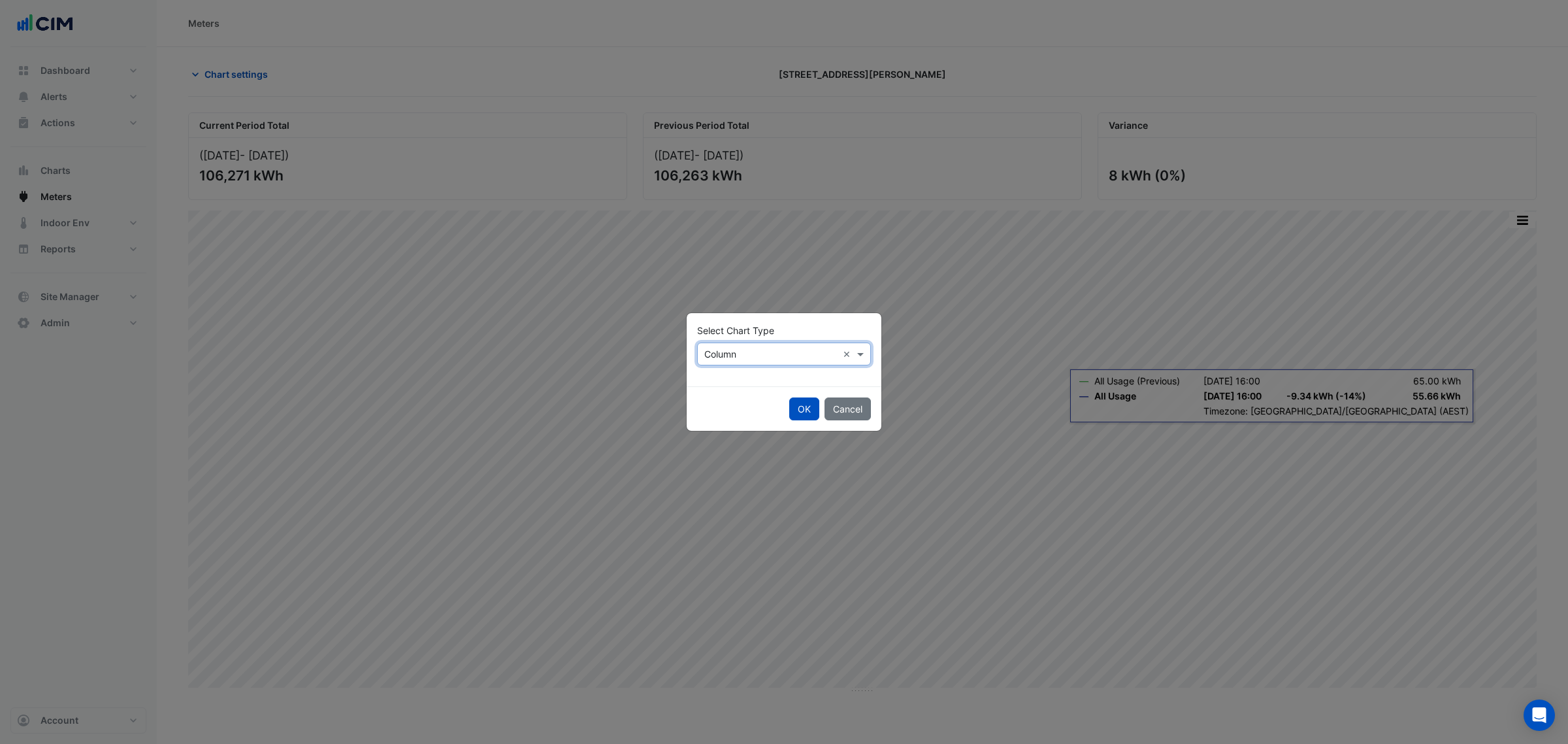
click at [767, 363] on div "× Column ×" at bounding box center [783, 354] width 174 height 23
click at [729, 378] on div "Line" at bounding box center [726, 382] width 57 height 19
click at [794, 405] on button "OK" at bounding box center [804, 408] width 30 height 23
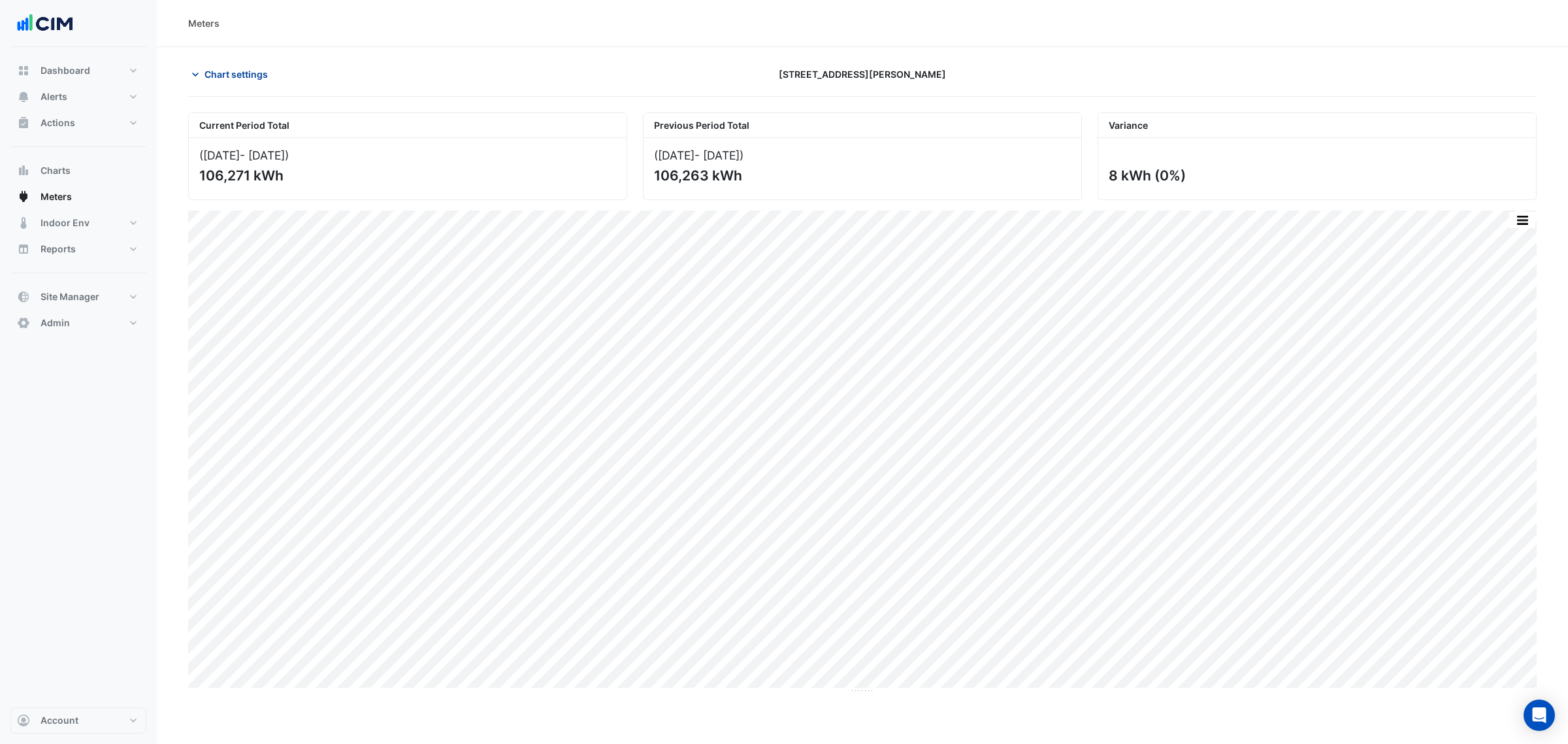
drag, startPoint x: 203, startPoint y: 72, endPoint x: 214, endPoint y: 77, distance: 12.1
click at [204, 72] on button "Chart settings" at bounding box center [231, 74] width 88 height 23
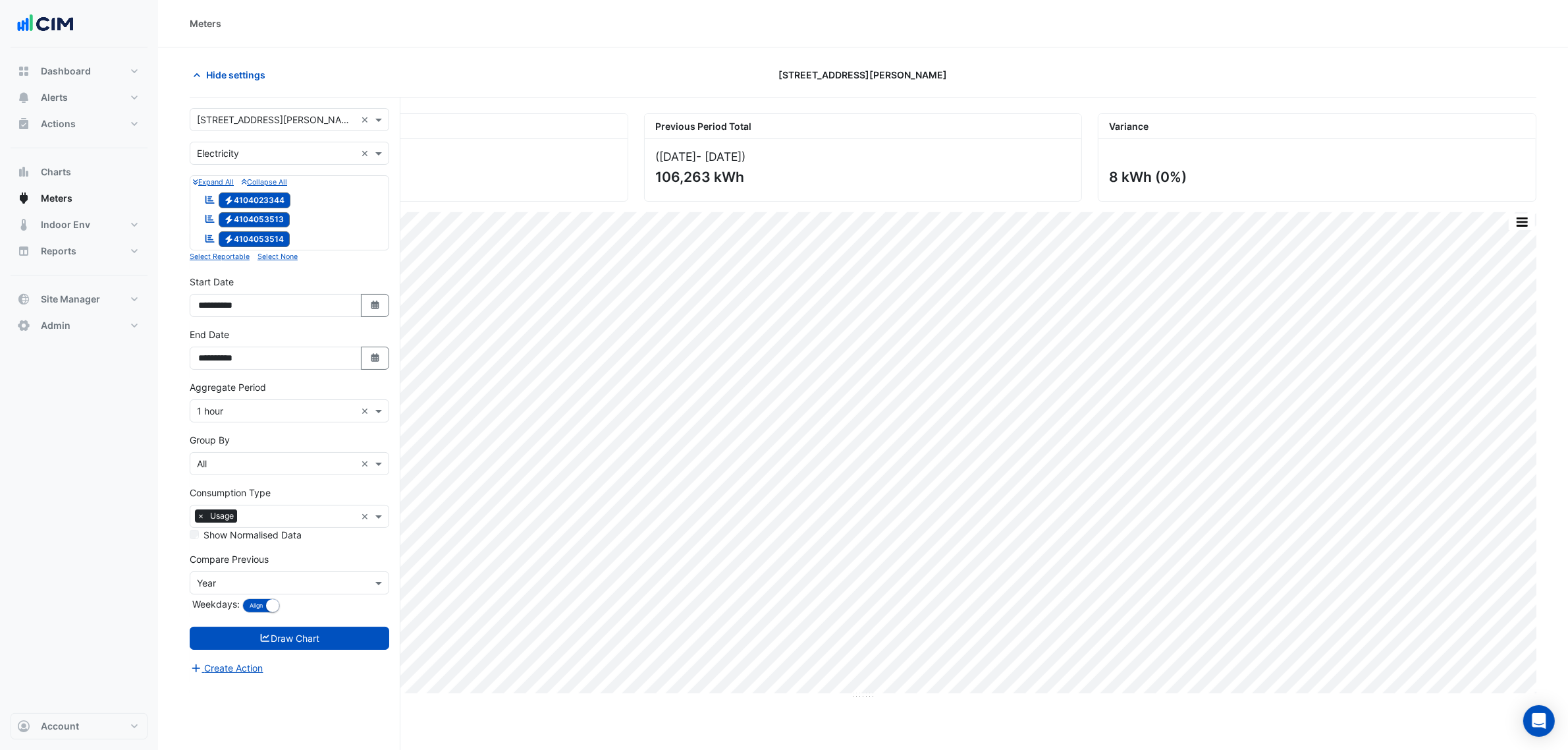
click at [255, 155] on input "text" at bounding box center [276, 154] width 159 height 14
click at [241, 218] on div "Water" at bounding box center [289, 221] width 198 height 19
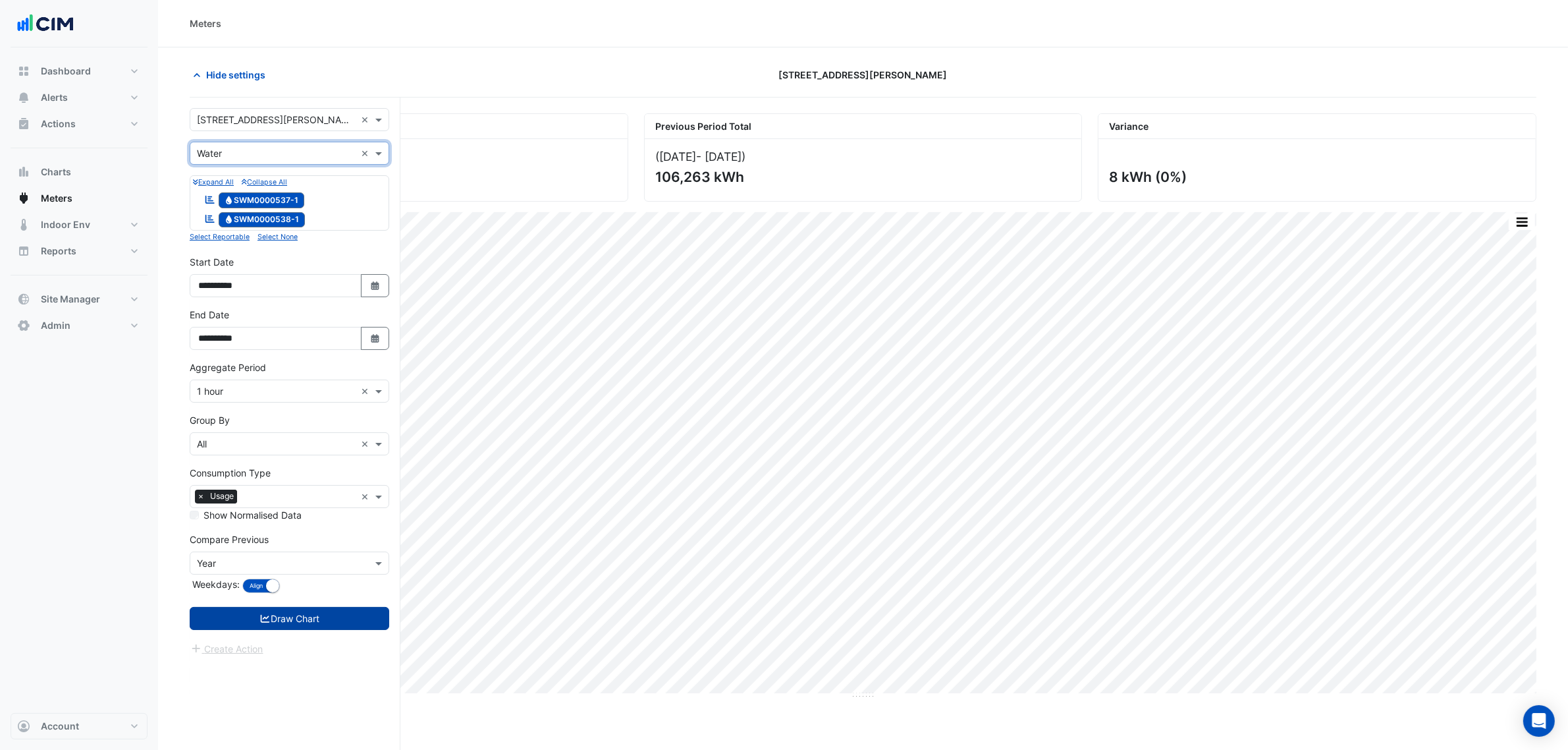
click at [328, 613] on button "Draw Chart" at bounding box center [289, 618] width 200 height 23
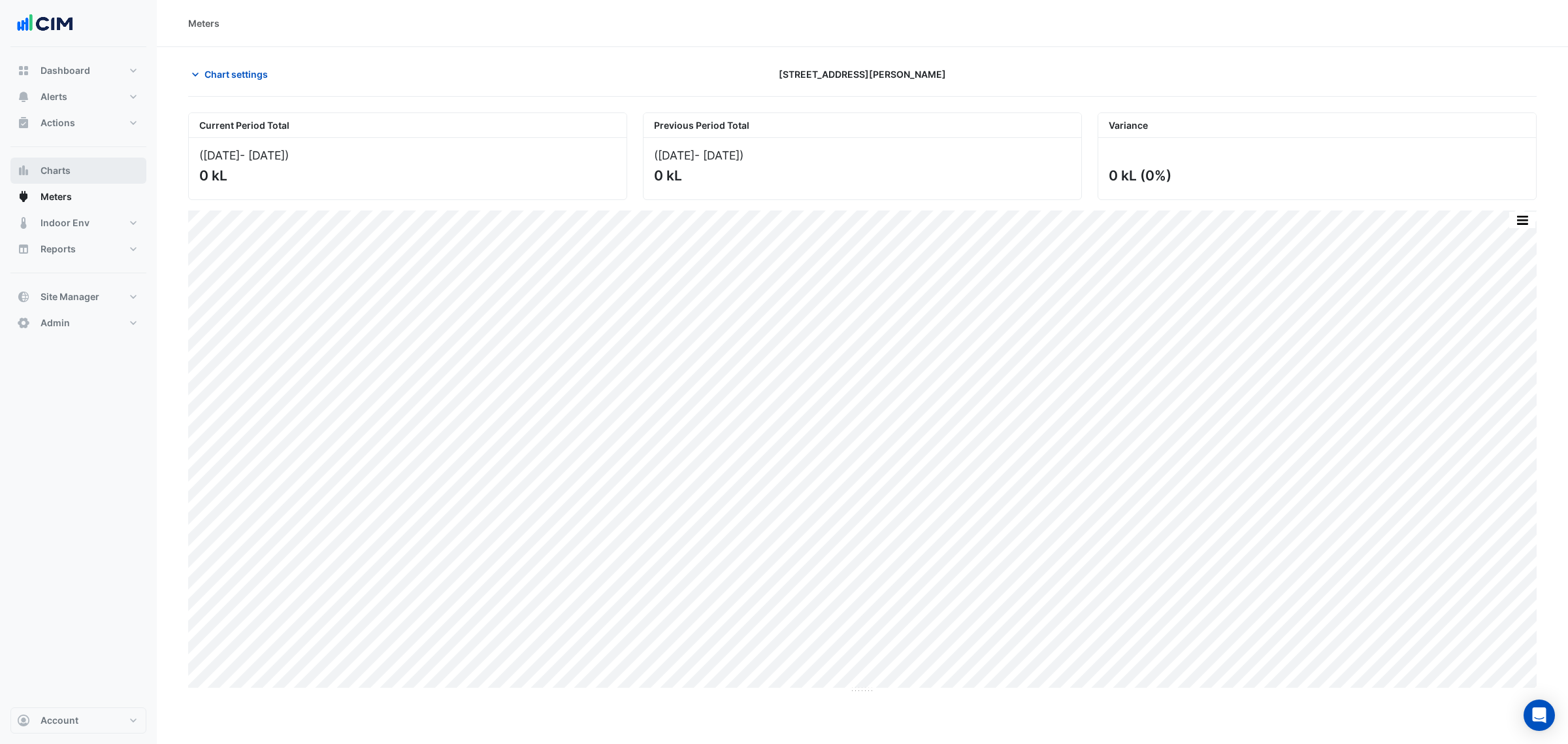
click at [50, 178] on button "Charts" at bounding box center [78, 171] width 136 height 26
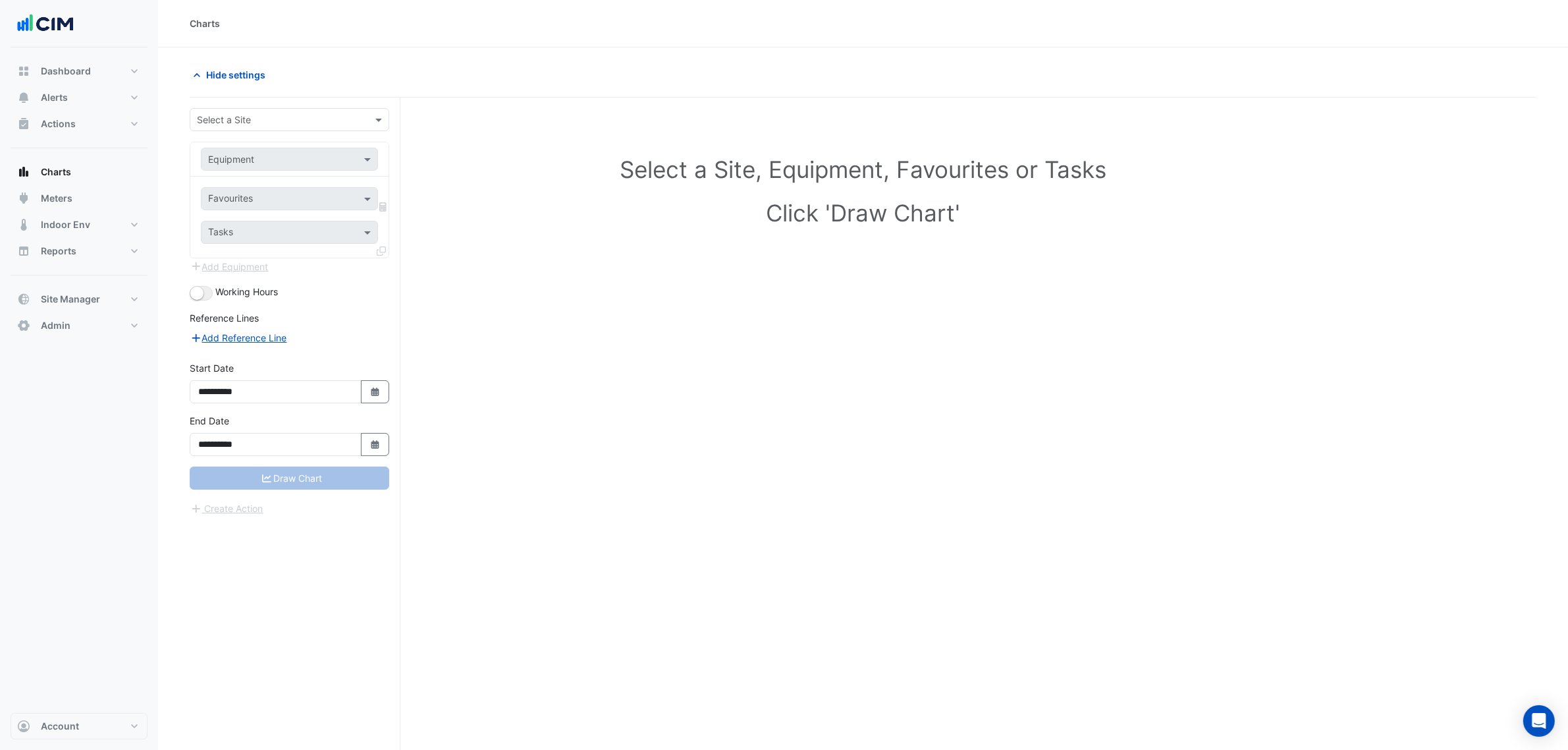
click at [245, 130] on div "Select a Site" at bounding box center [289, 119] width 200 height 23
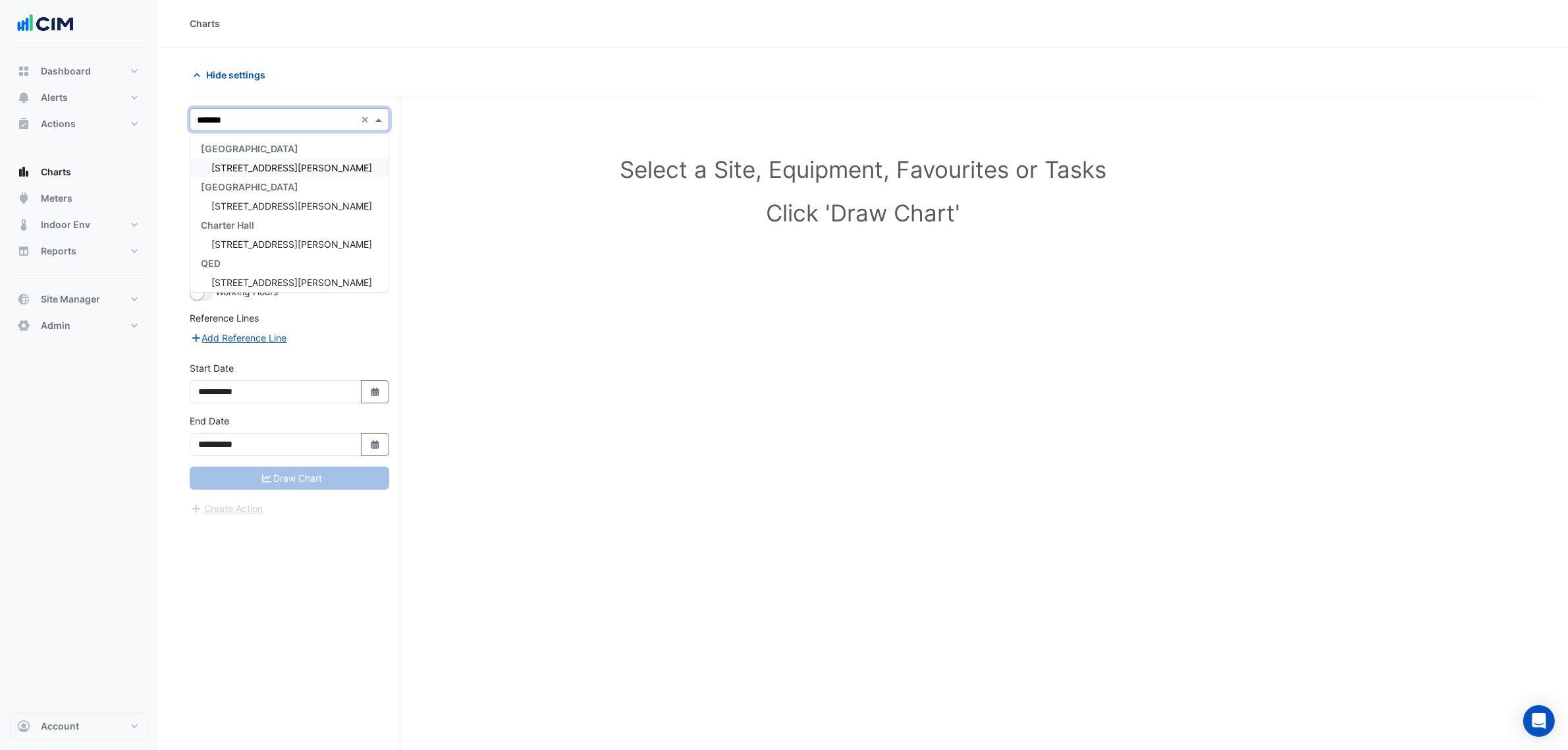
type input "********"
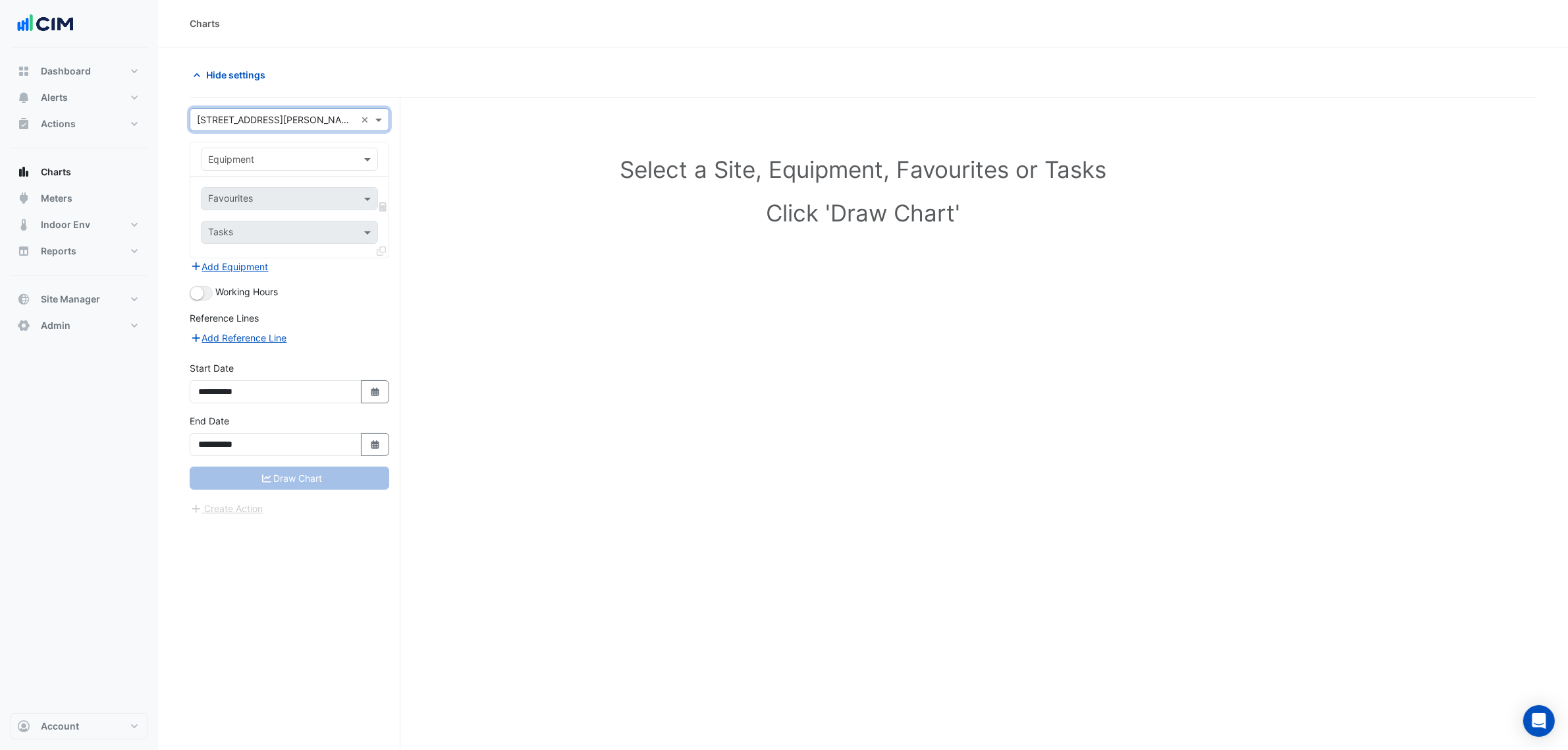
click at [271, 162] on input "text" at bounding box center [276, 159] width 137 height 14
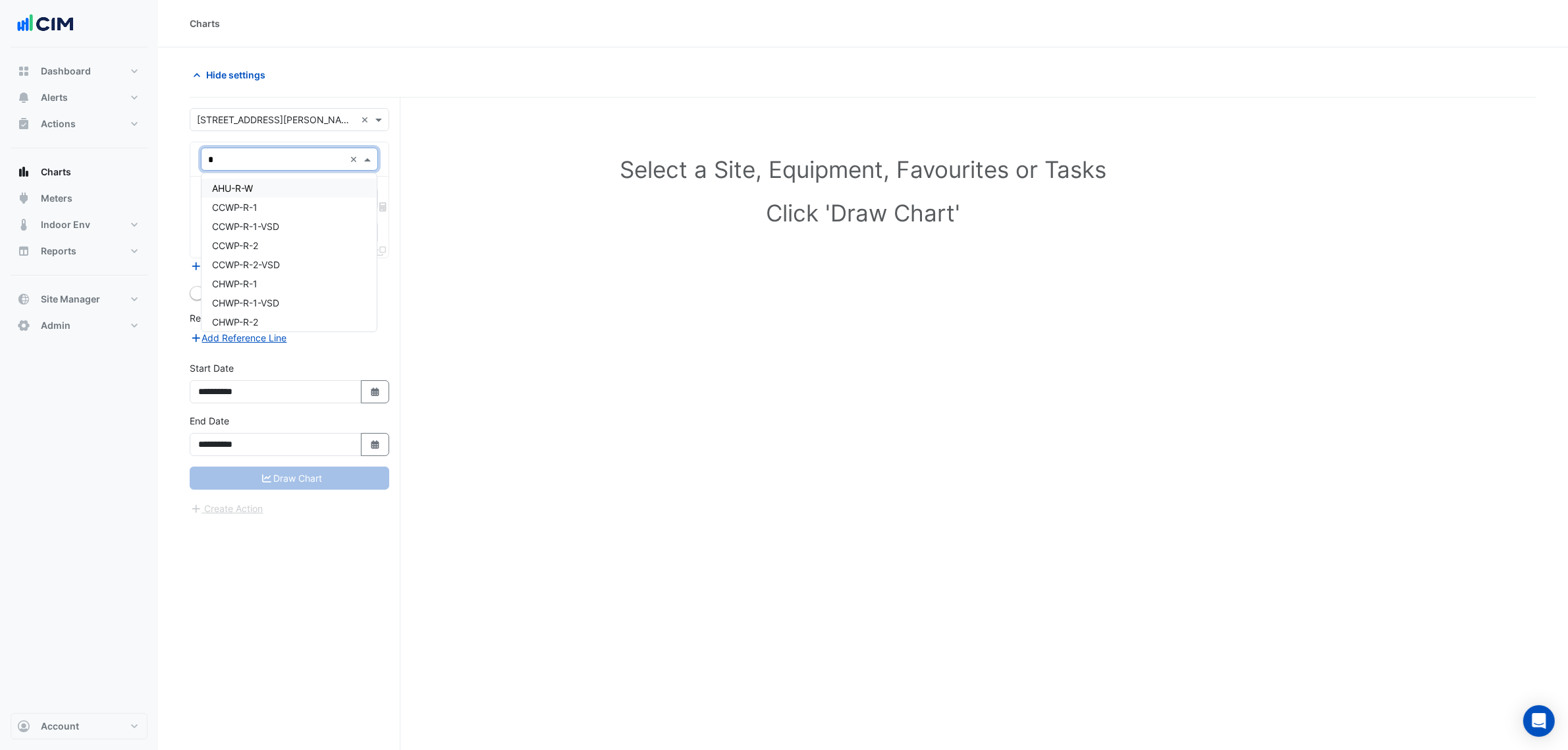
type input "**"
click at [309, 225] on span "WM-L10-TENANT-CLD-WATER" at bounding box center [277, 226] width 132 height 11
click at [307, 199] on input "text" at bounding box center [274, 199] width 133 height 14
click at [295, 222] on span "Water Usage - Plantroom, Plantroom" at bounding box center [290, 228] width 157 height 11
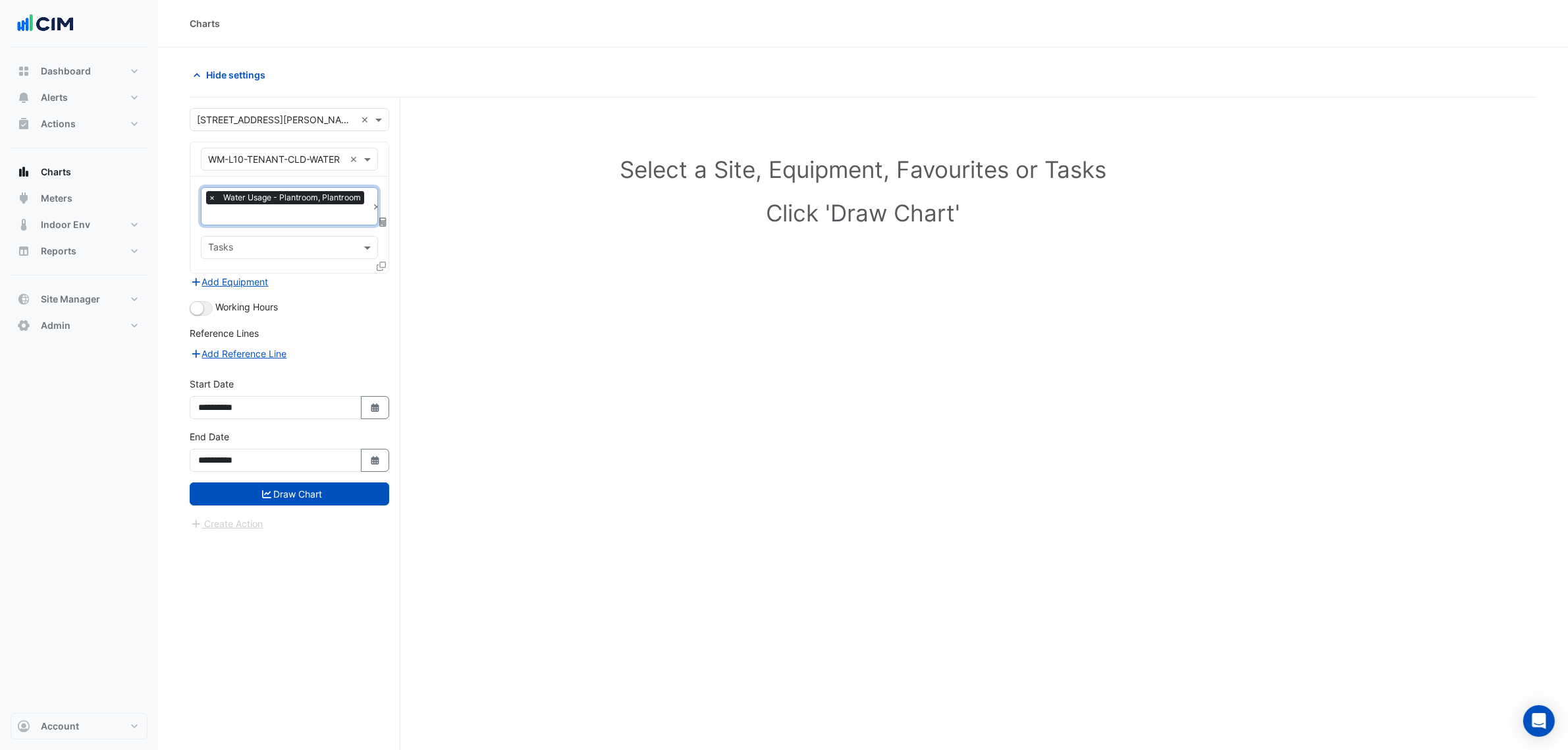
click at [379, 262] on icon at bounding box center [381, 266] width 10 height 10
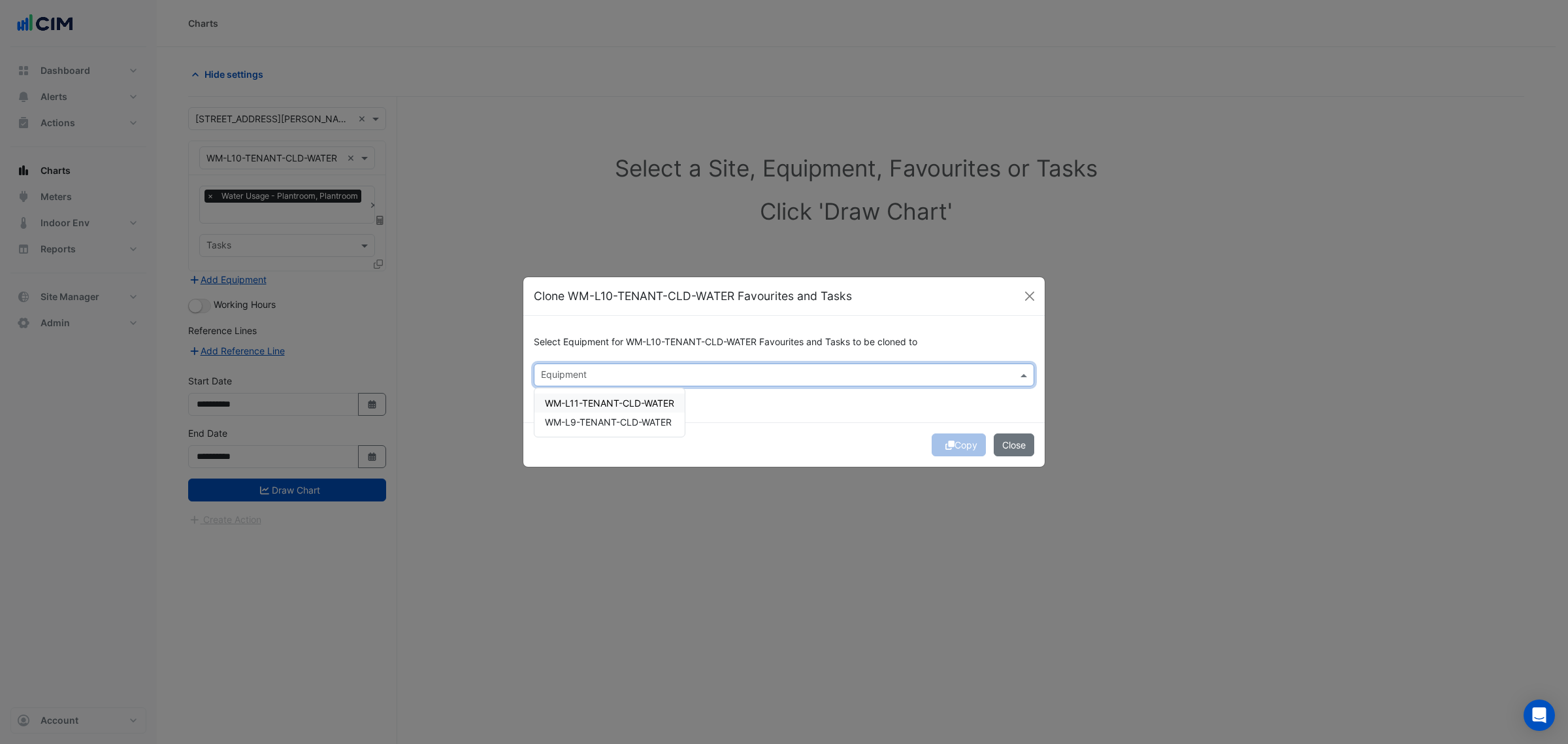
drag, startPoint x: 703, startPoint y: 371, endPoint x: 619, endPoint y: 396, distance: 87.6
click at [701, 371] on input "text" at bounding box center [776, 376] width 471 height 13
click at [614, 401] on span "WM-L11-TENANT-CLD-WATER" at bounding box center [609, 403] width 129 height 11
click at [614, 413] on div "WM-L9-TENANT-CLD-WATER" at bounding box center [610, 422] width 151 height 19
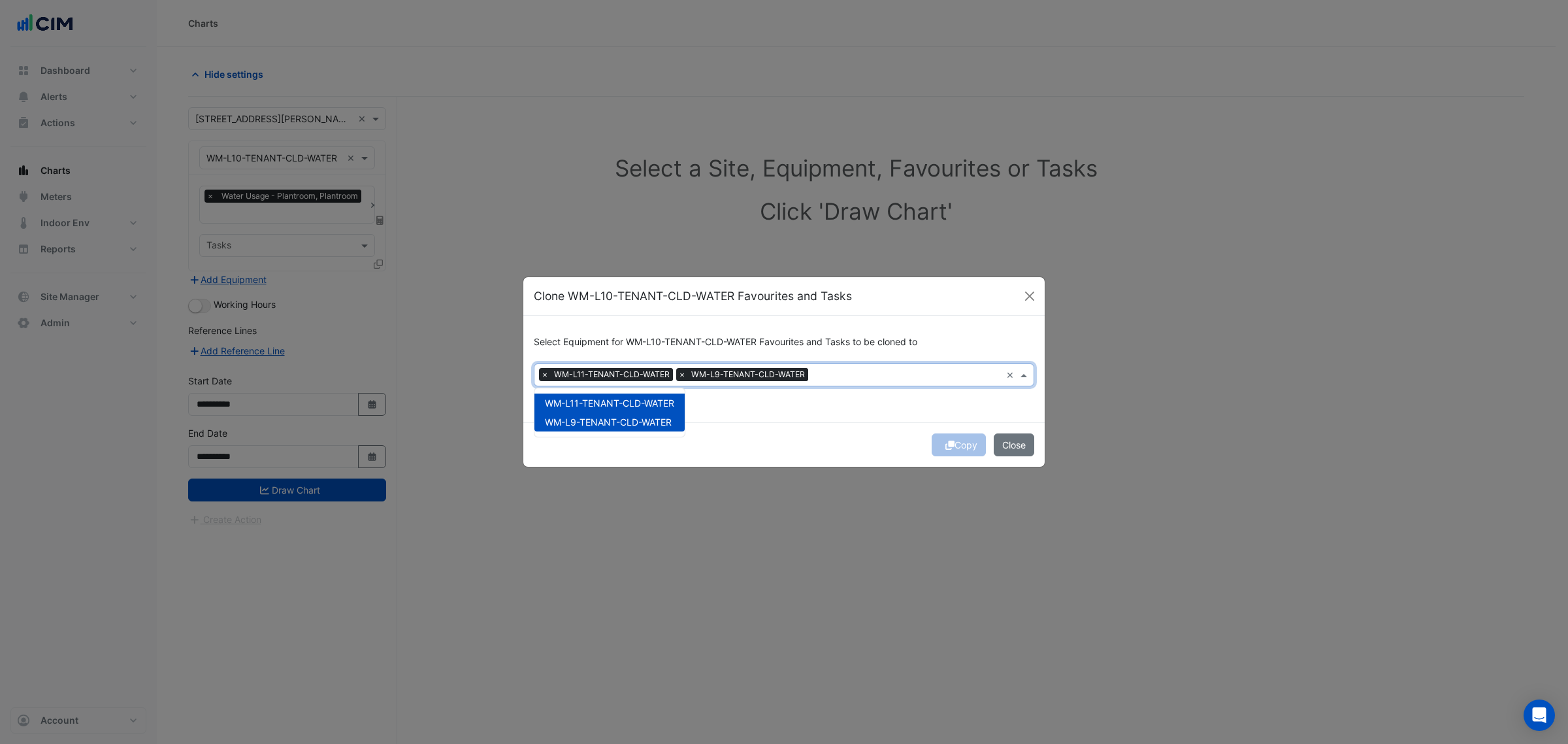
click at [822, 420] on div "Select Equipment for WM-L10-TENANT-CLD-WATER Favourites and Tasks to be cloned …" at bounding box center [784, 369] width 522 height 106
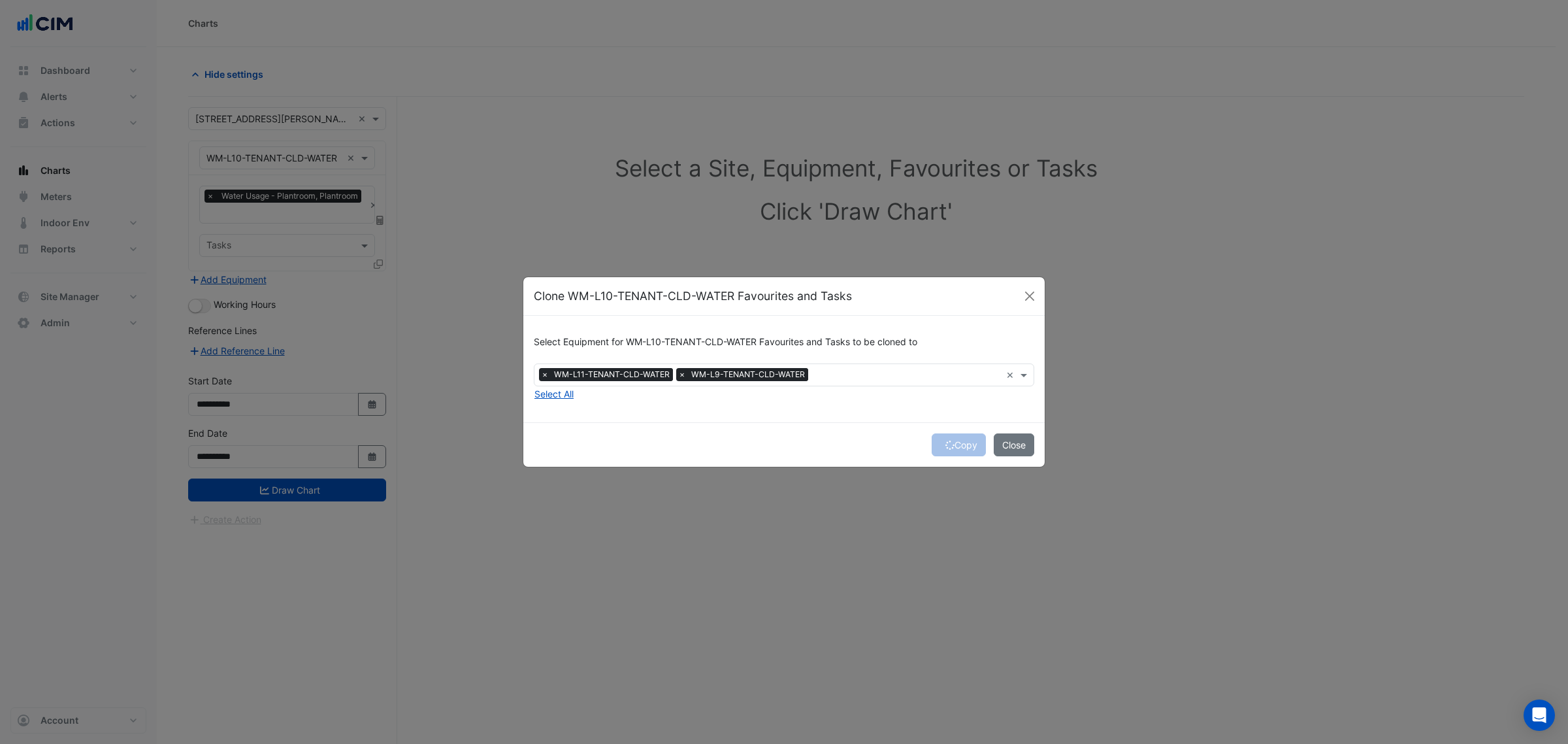
click at [955, 440] on div "Copy Close" at bounding box center [784, 444] width 522 height 44
click at [953, 444] on button "Copy" at bounding box center [958, 444] width 54 height 23
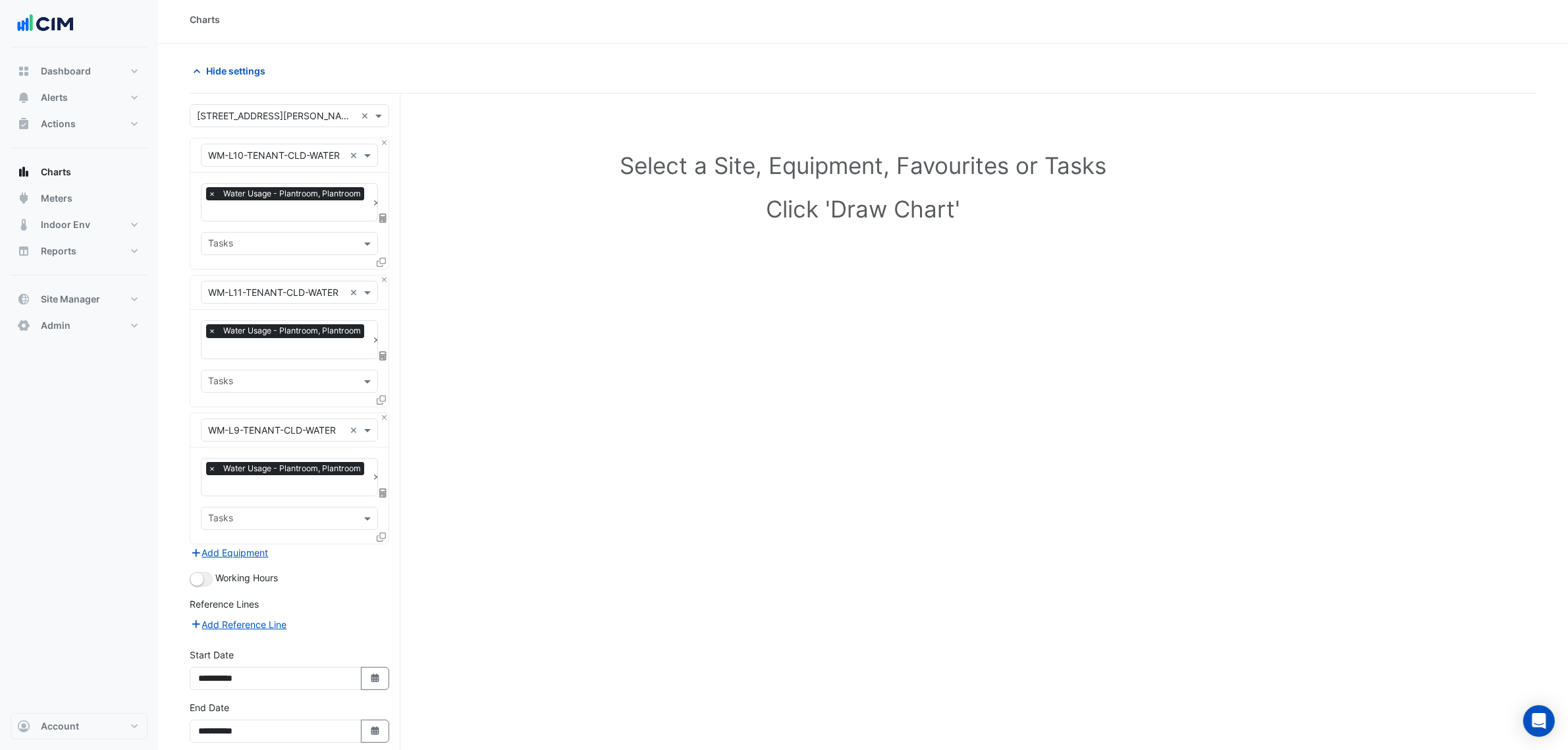
scroll to position [65, 0]
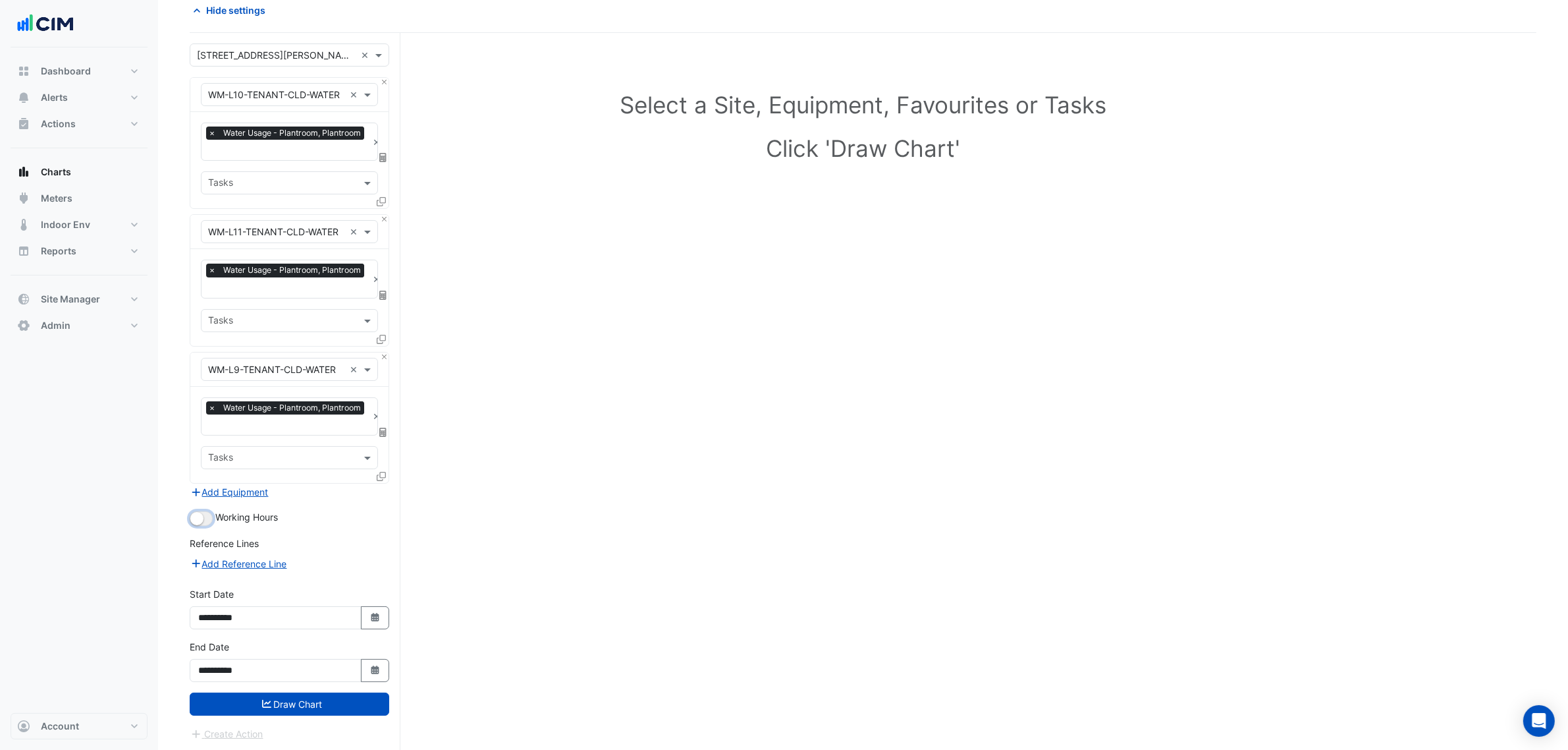
click at [199, 515] on small "button" at bounding box center [197, 518] width 13 height 13
click at [292, 705] on button "Draw Chart" at bounding box center [289, 704] width 200 height 23
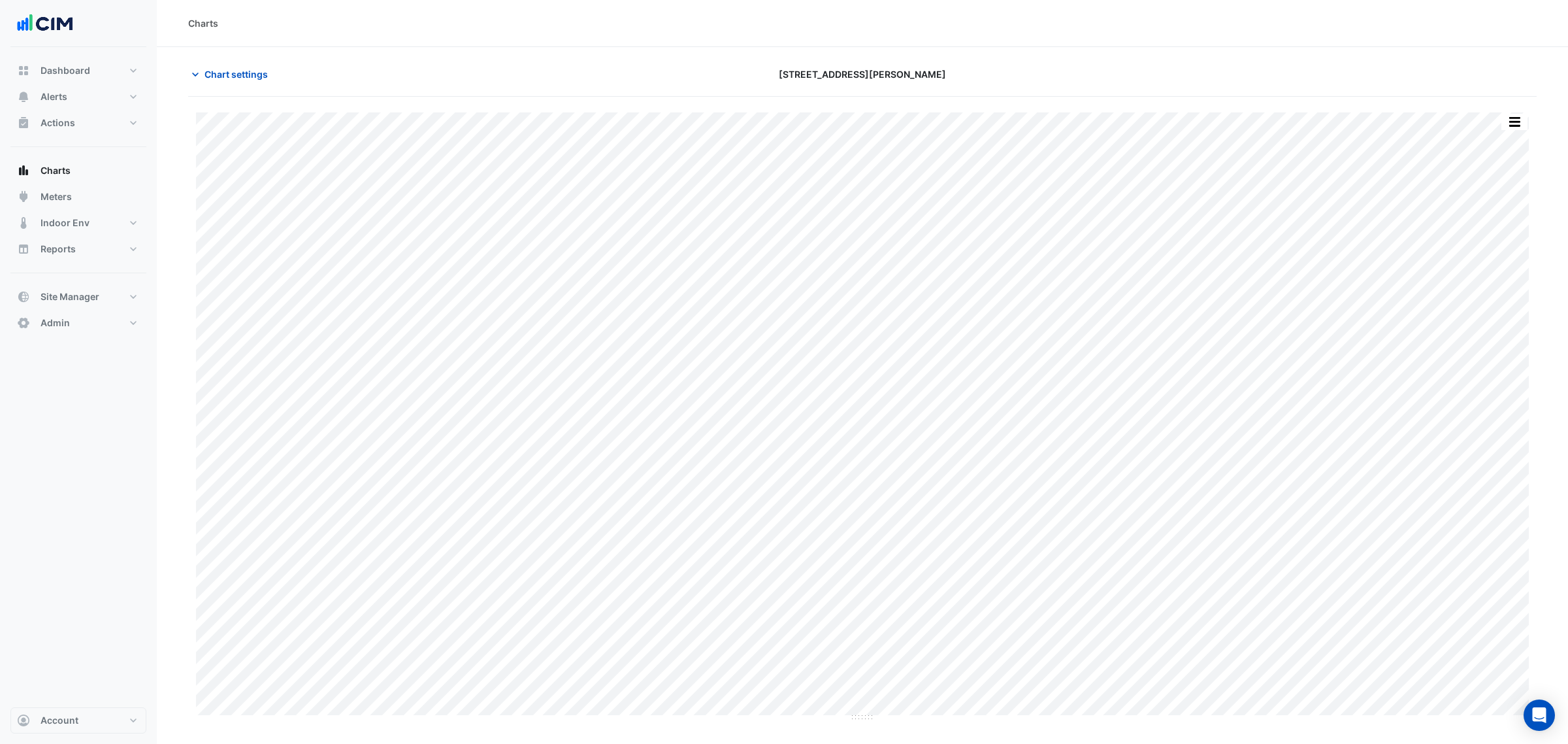
click at [237, 61] on section "Chart settings 6 Stewart Avenue Split by Equip Split All Print Save as JPEG Sav…" at bounding box center [862, 384] width 1411 height 674
click at [234, 69] on span "Chart settings" at bounding box center [236, 74] width 63 height 13
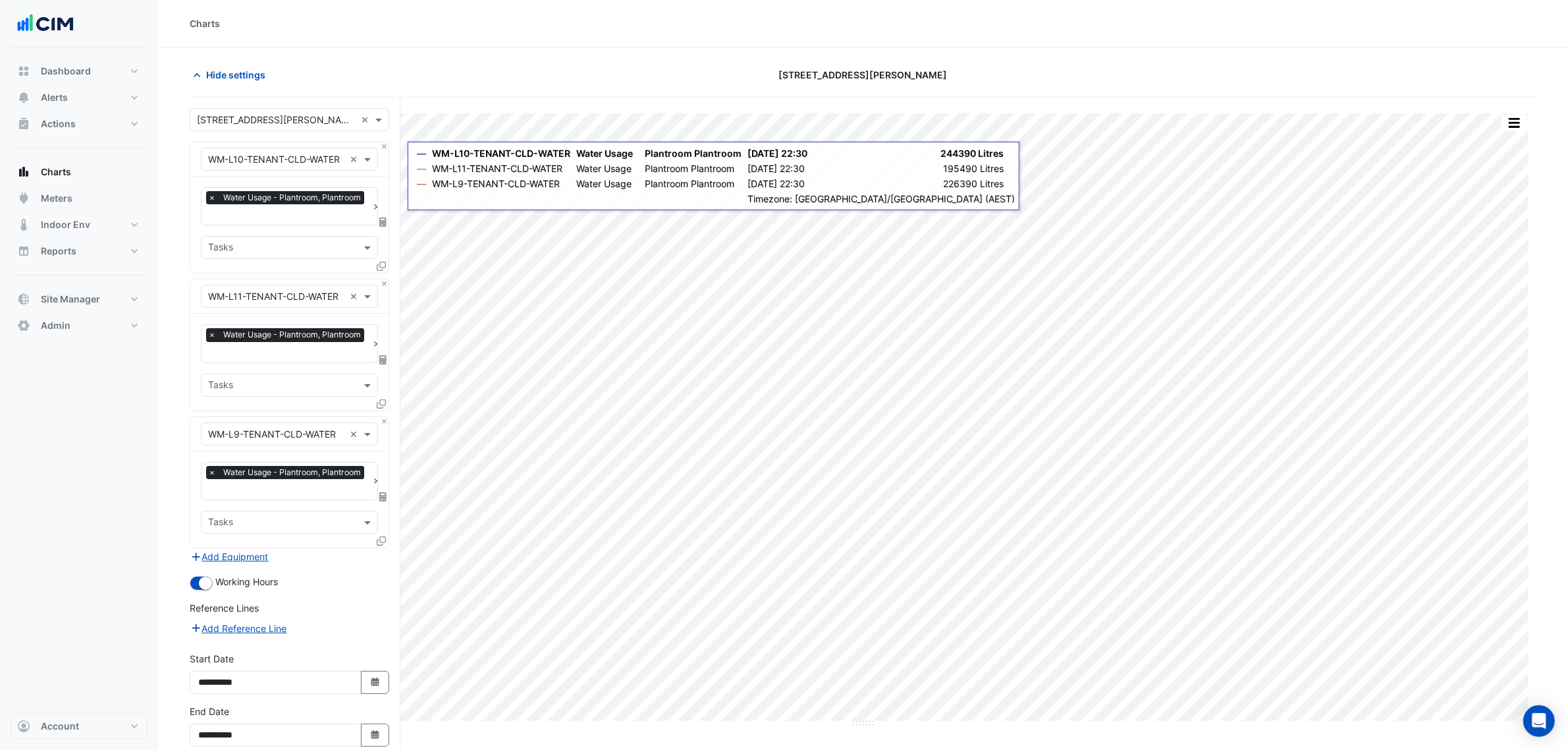
click at [384, 225] on icon at bounding box center [383, 222] width 7 height 10
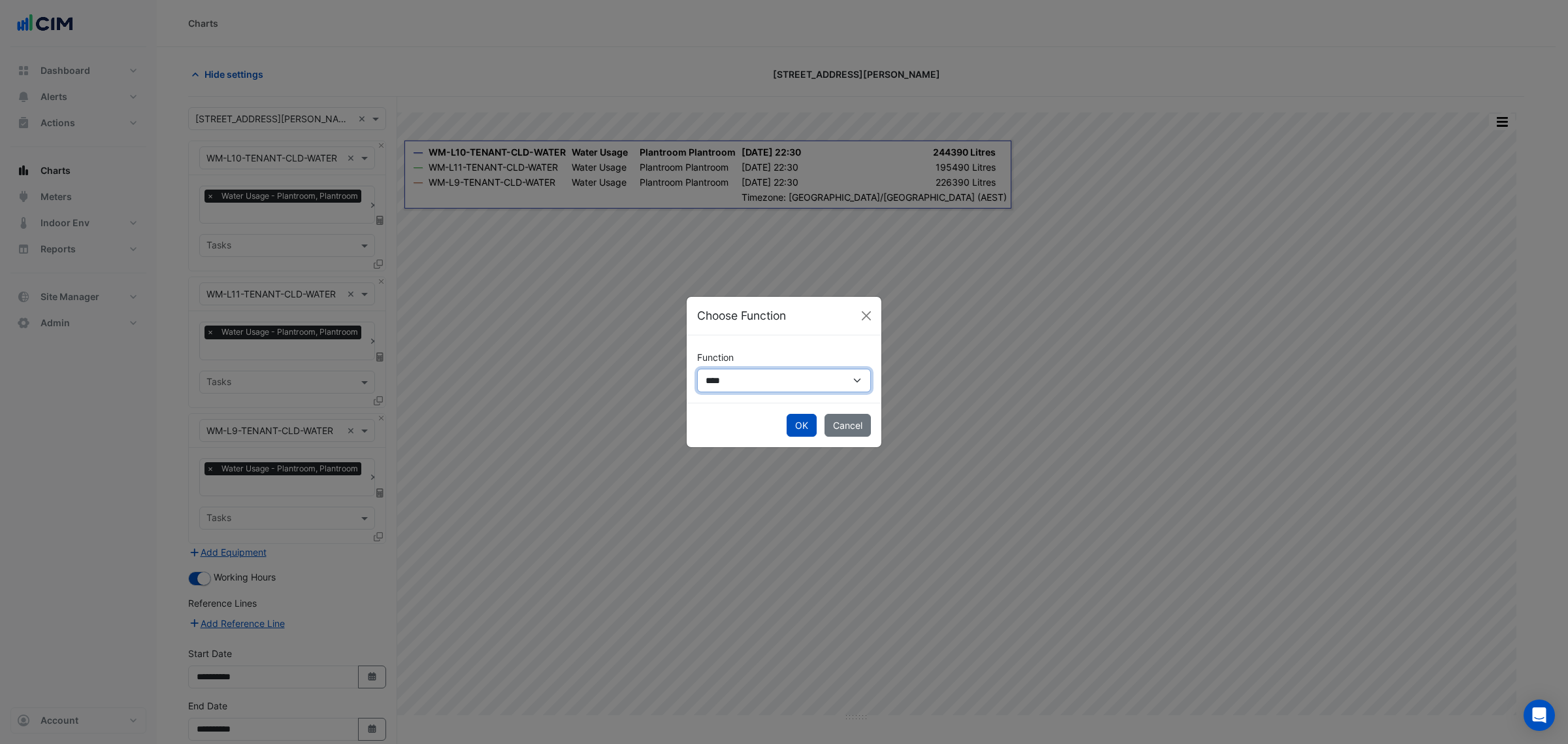
click at [748, 389] on select "**********" at bounding box center [783, 380] width 174 height 23
select select "******"
click at [697, 369] on select "**********" at bounding box center [783, 380] width 174 height 23
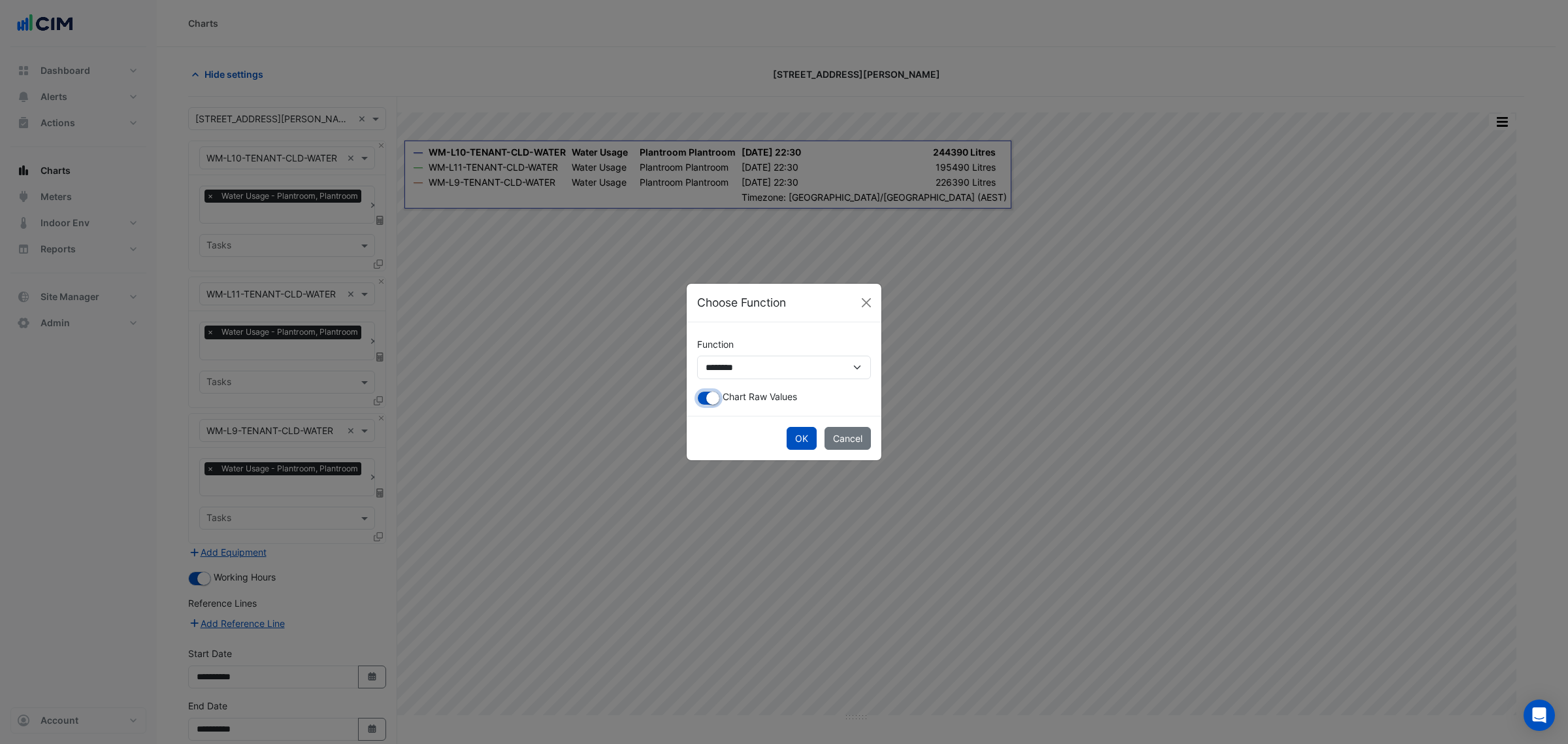
click at [713, 397] on small "button" at bounding box center [713, 398] width 13 height 13
click at [808, 439] on button "OK" at bounding box center [801, 438] width 30 height 23
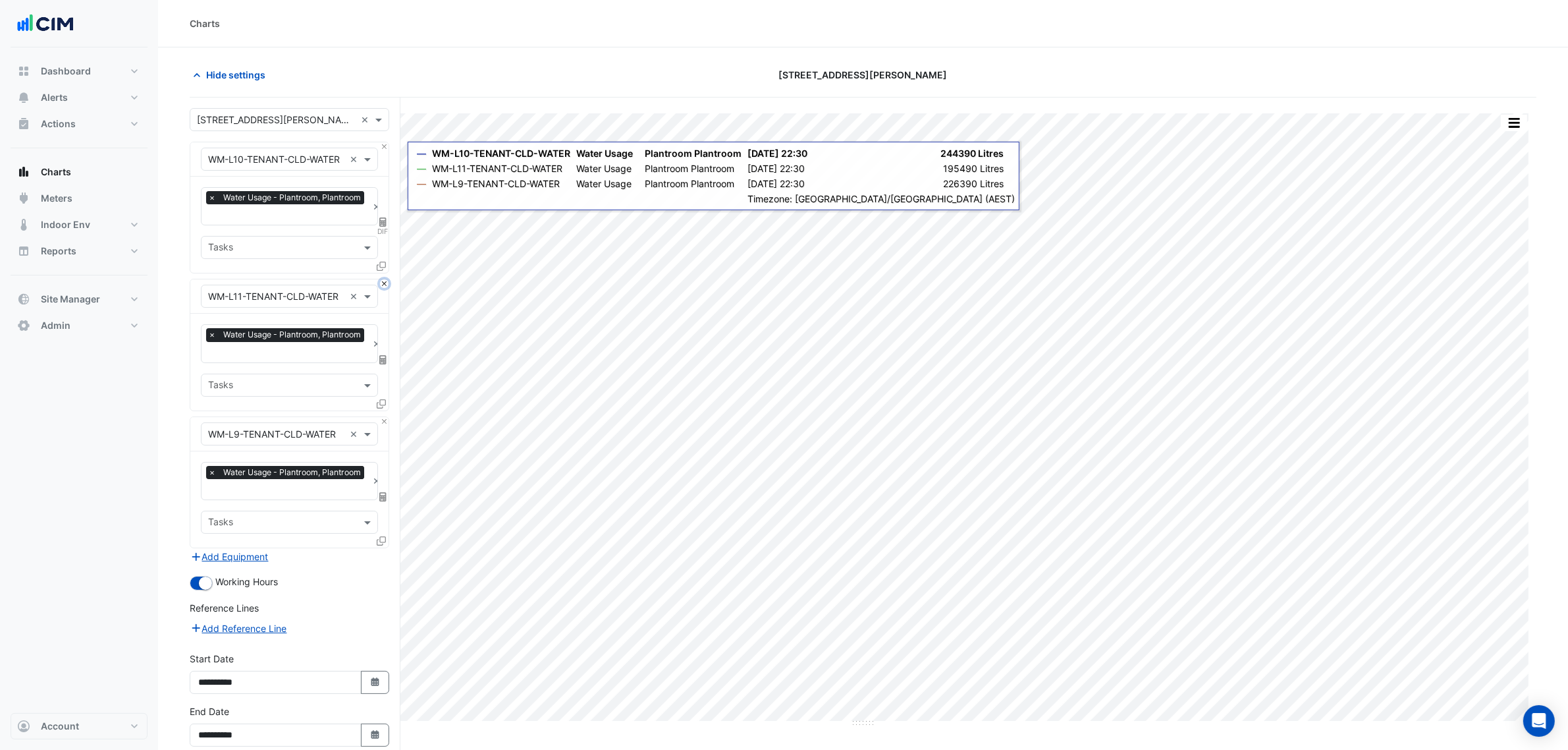
click at [385, 284] on button "Close" at bounding box center [384, 283] width 9 height 9
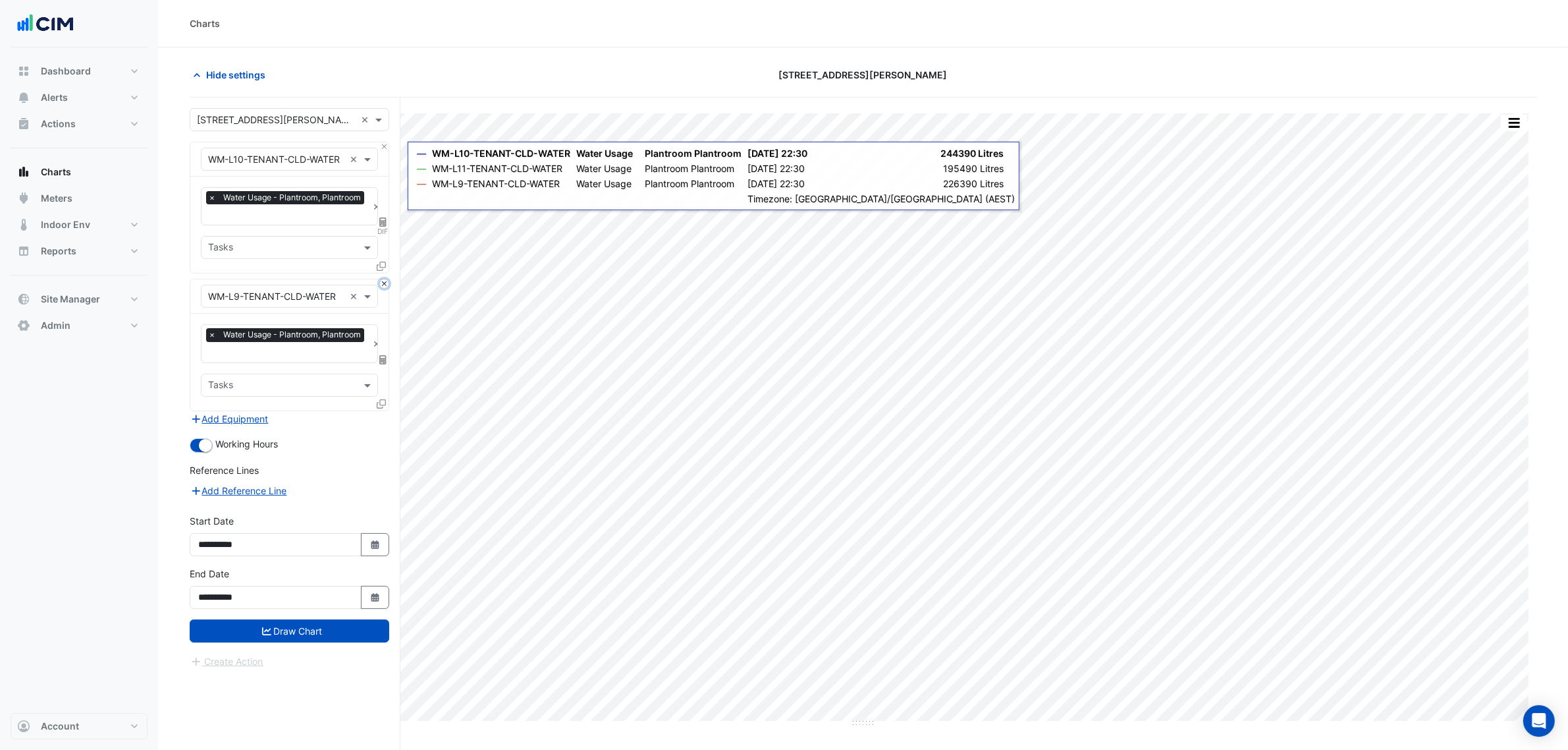
click at [387, 283] on button "Close" at bounding box center [384, 283] width 9 height 9
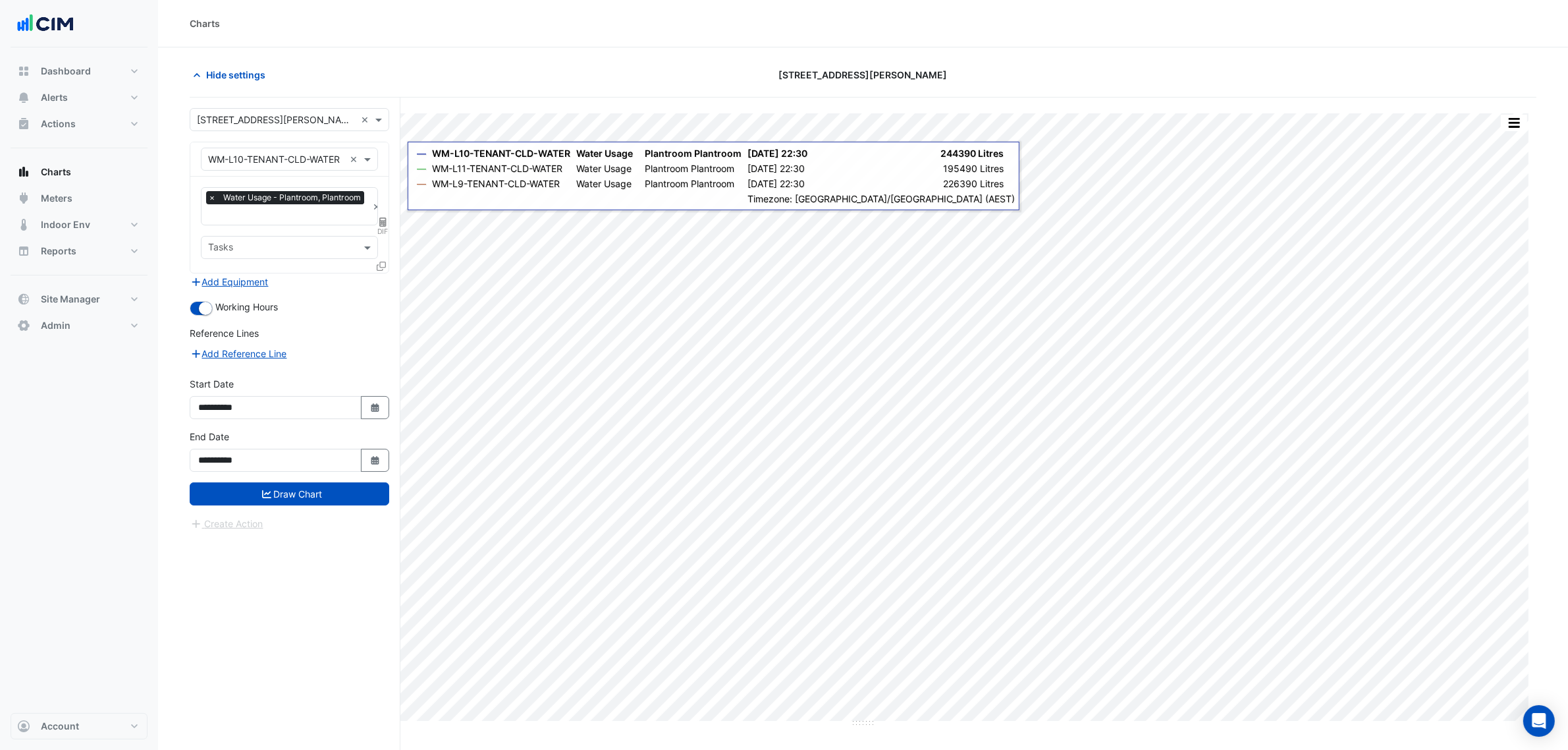
click at [382, 268] on icon at bounding box center [381, 266] width 10 height 10
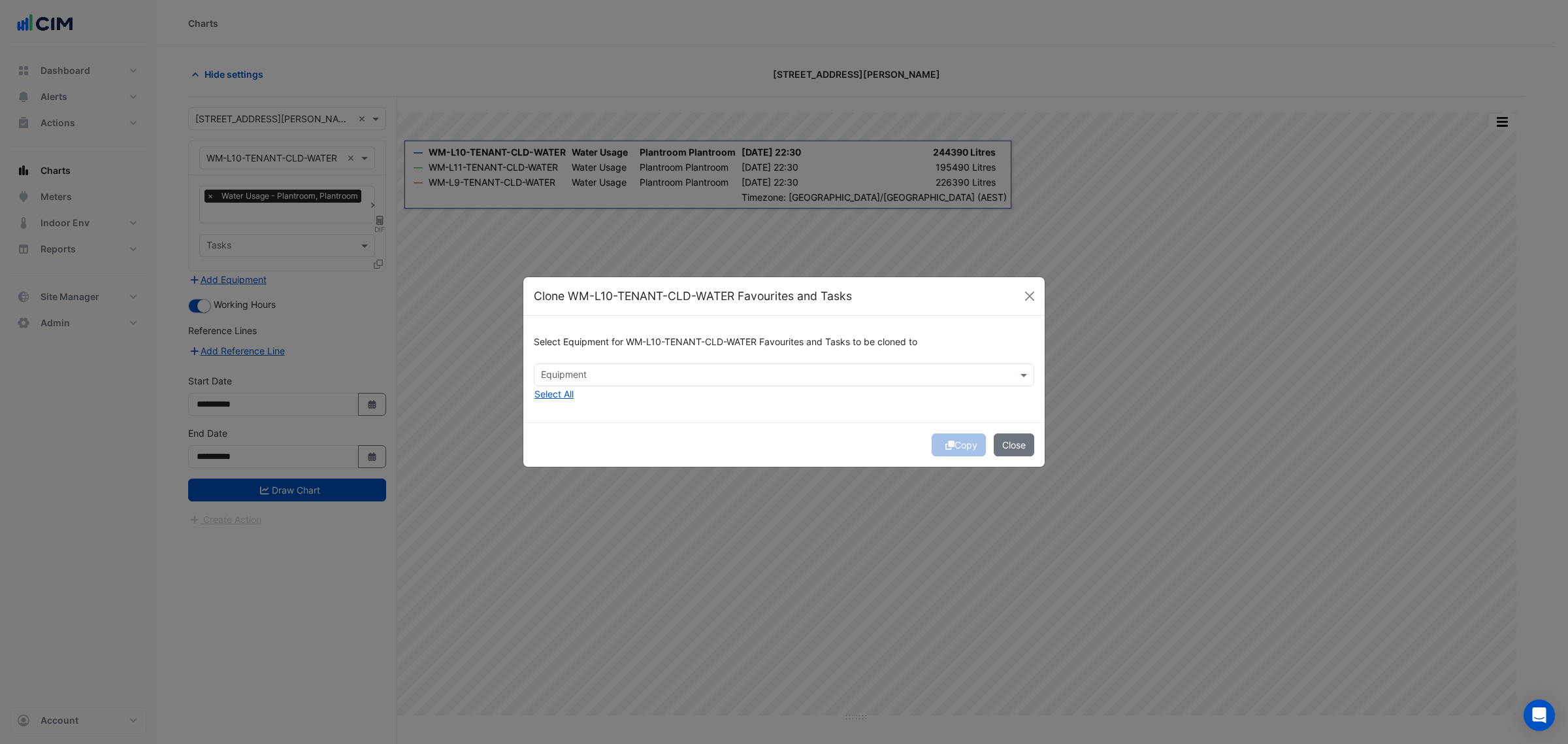
click at [735, 377] on input "text" at bounding box center [776, 376] width 471 height 13
click at [614, 405] on span "WM-L11-TENANT-CLD-WATER" at bounding box center [609, 403] width 129 height 11
click at [611, 422] on span "WM-L9-TENANT-CLD-WATER" at bounding box center [608, 422] width 127 height 11
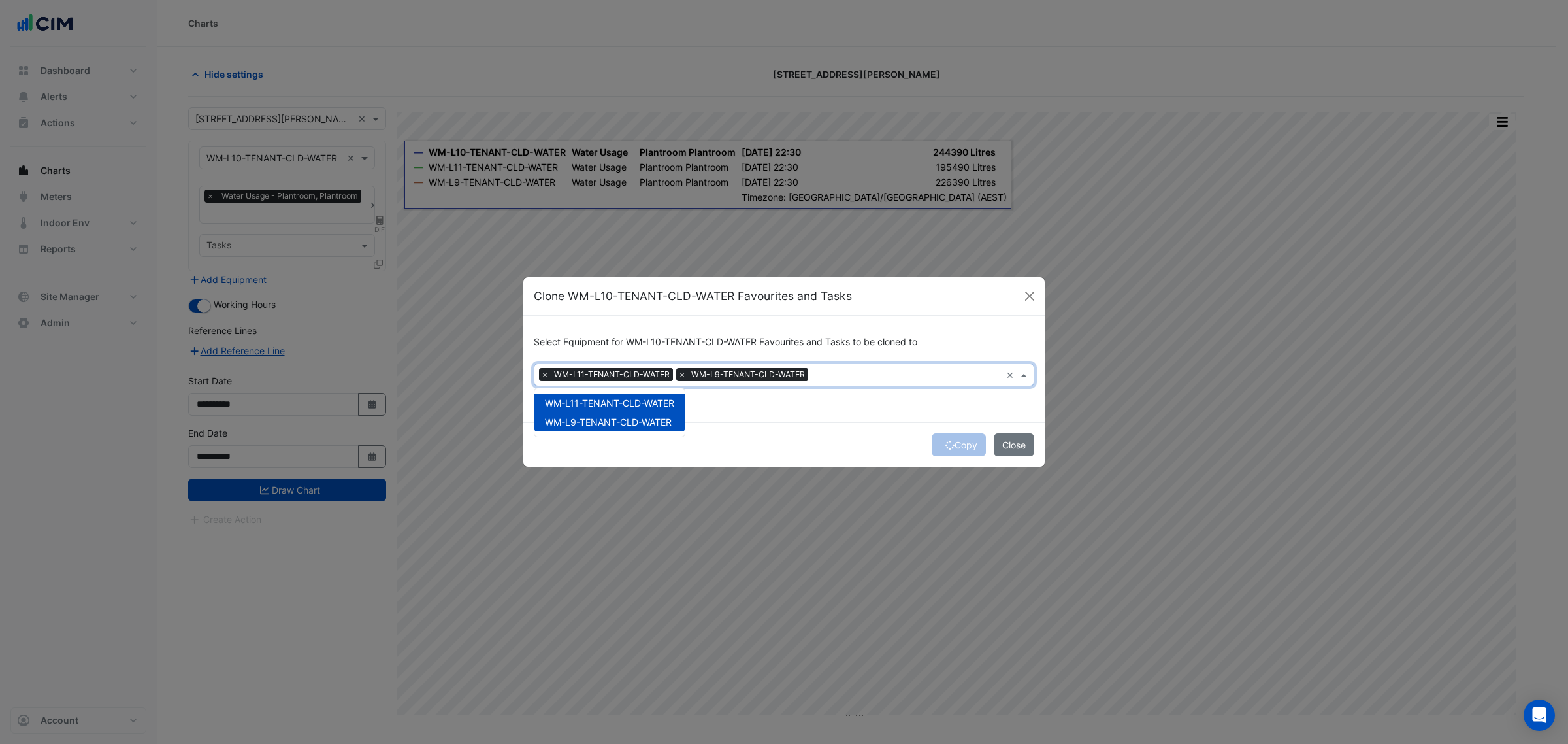
click at [954, 444] on div "Copy Close" at bounding box center [784, 444] width 522 height 44
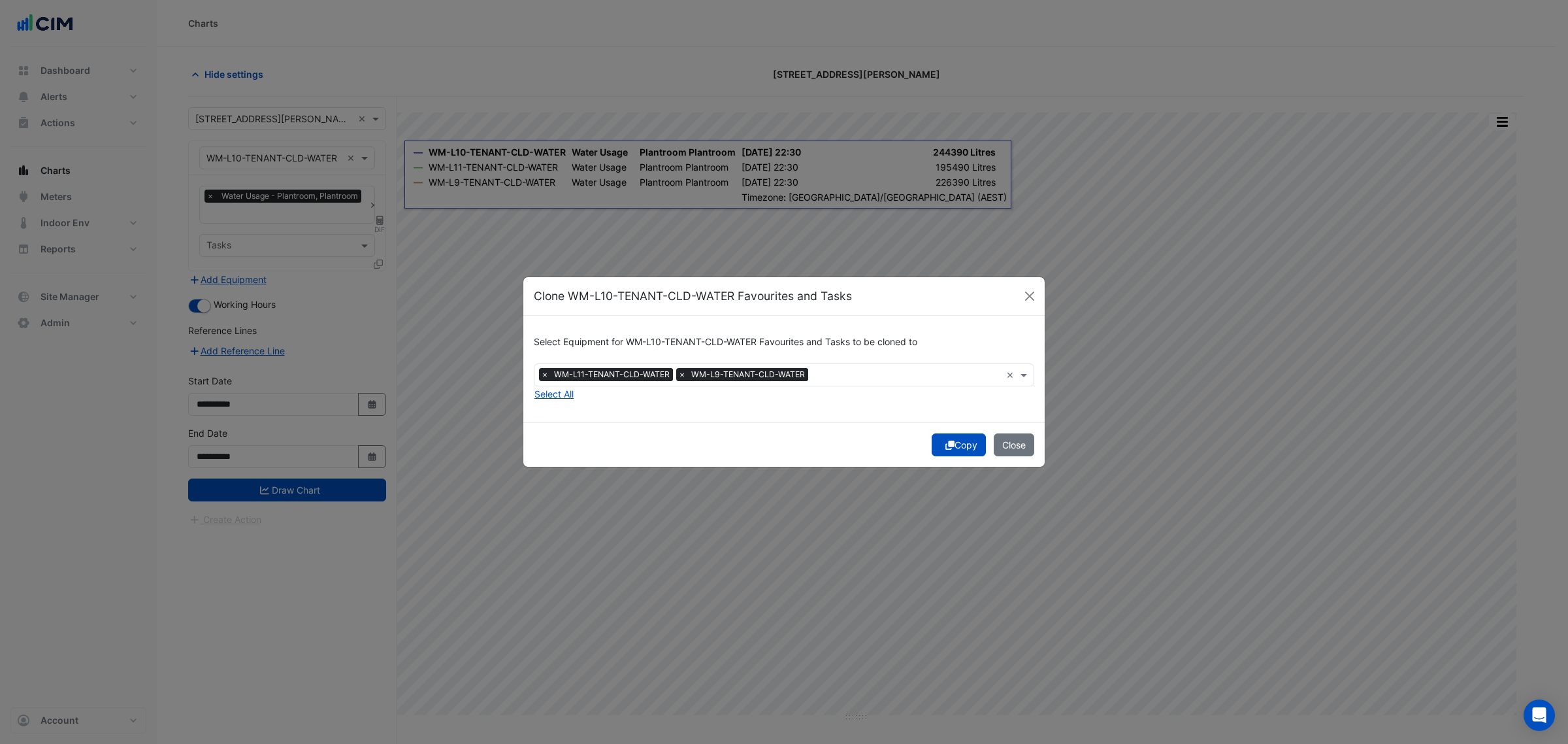
click at [954, 444] on button "Copy" at bounding box center [958, 444] width 54 height 23
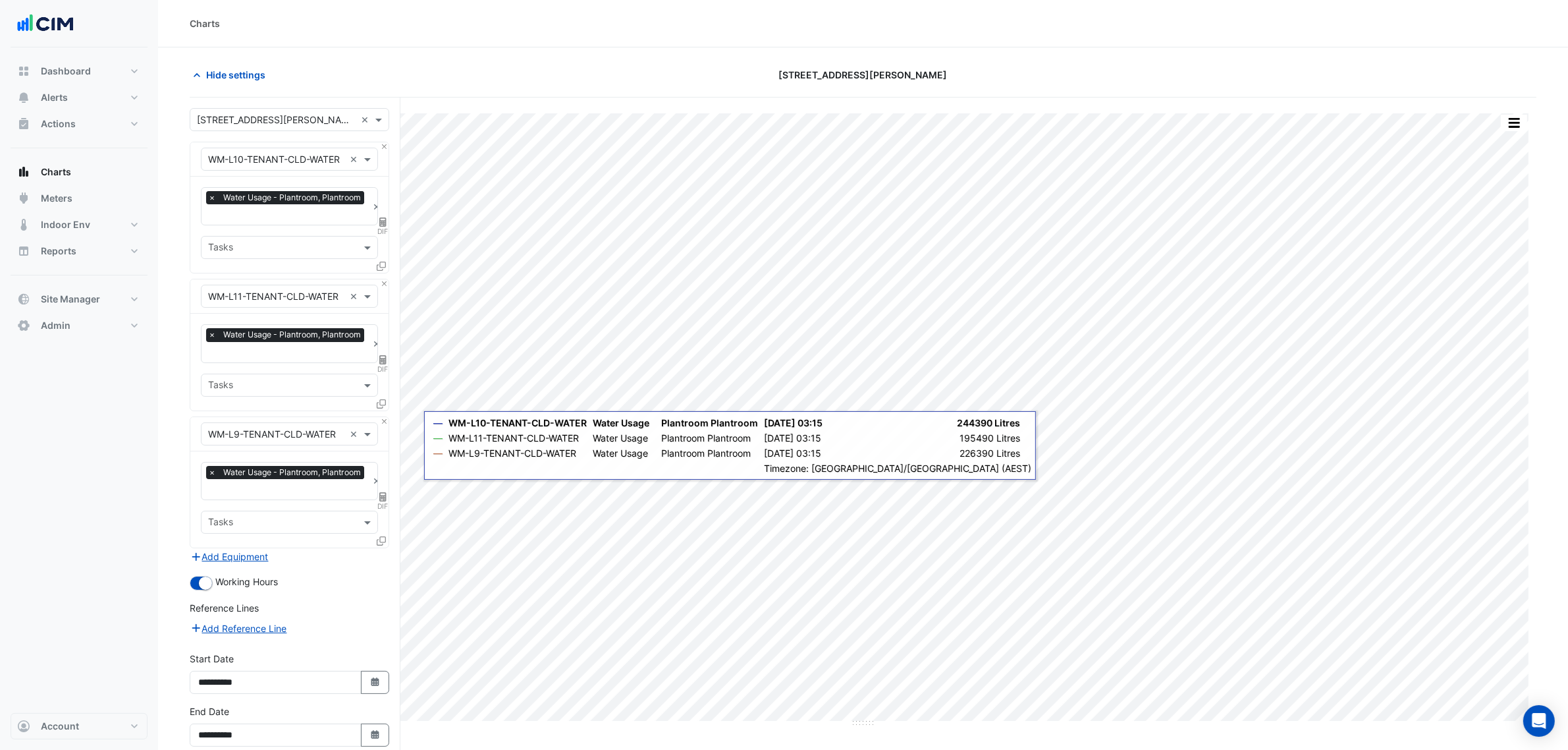
scroll to position [65, 0]
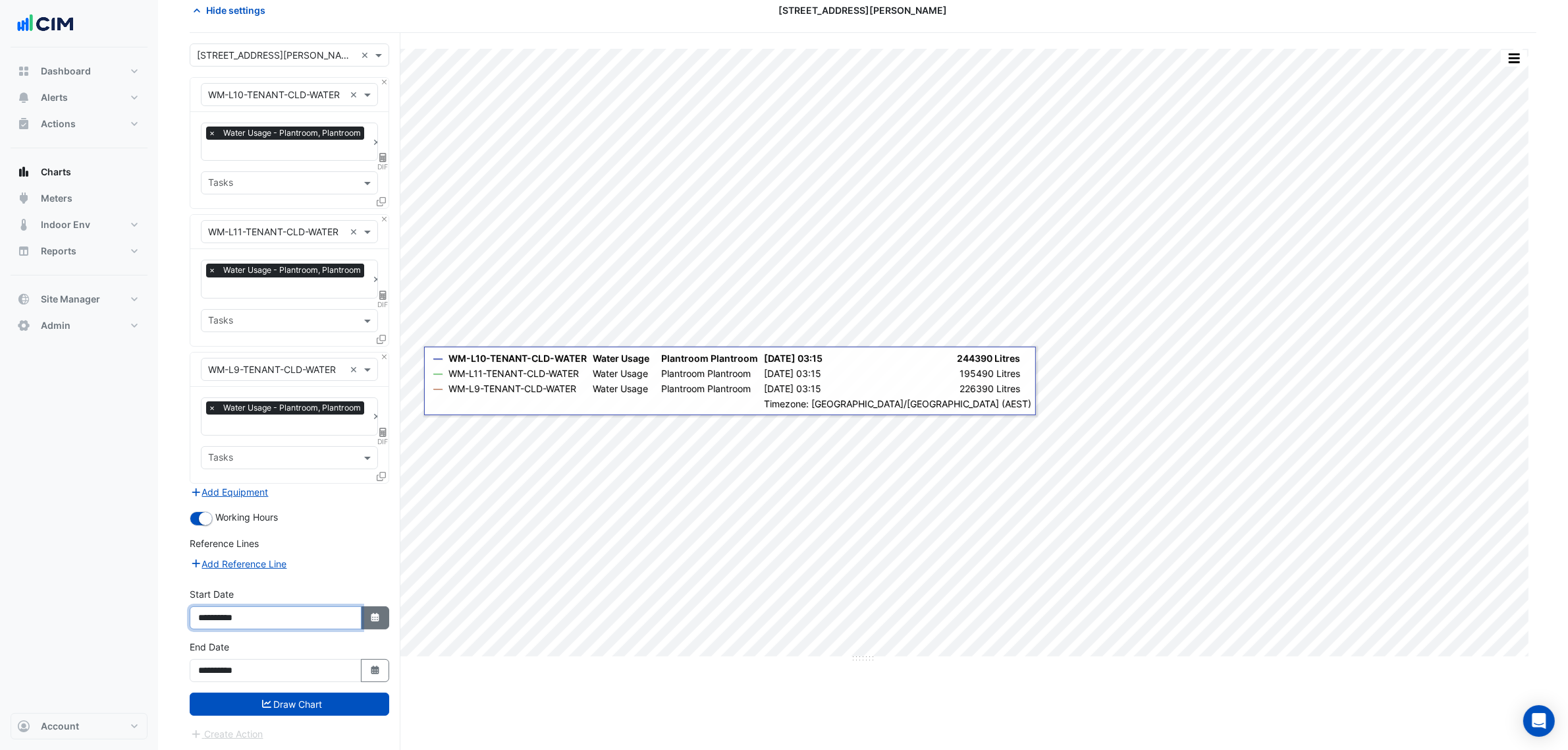
click at [361, 620] on div "**********" at bounding box center [289, 617] width 200 height 23
click at [367, 616] on button "Select Date" at bounding box center [376, 617] width 29 height 23
select select "*"
select select "****"
click at [212, 438] on span "Previous month" at bounding box center [213, 441] width 10 height 10
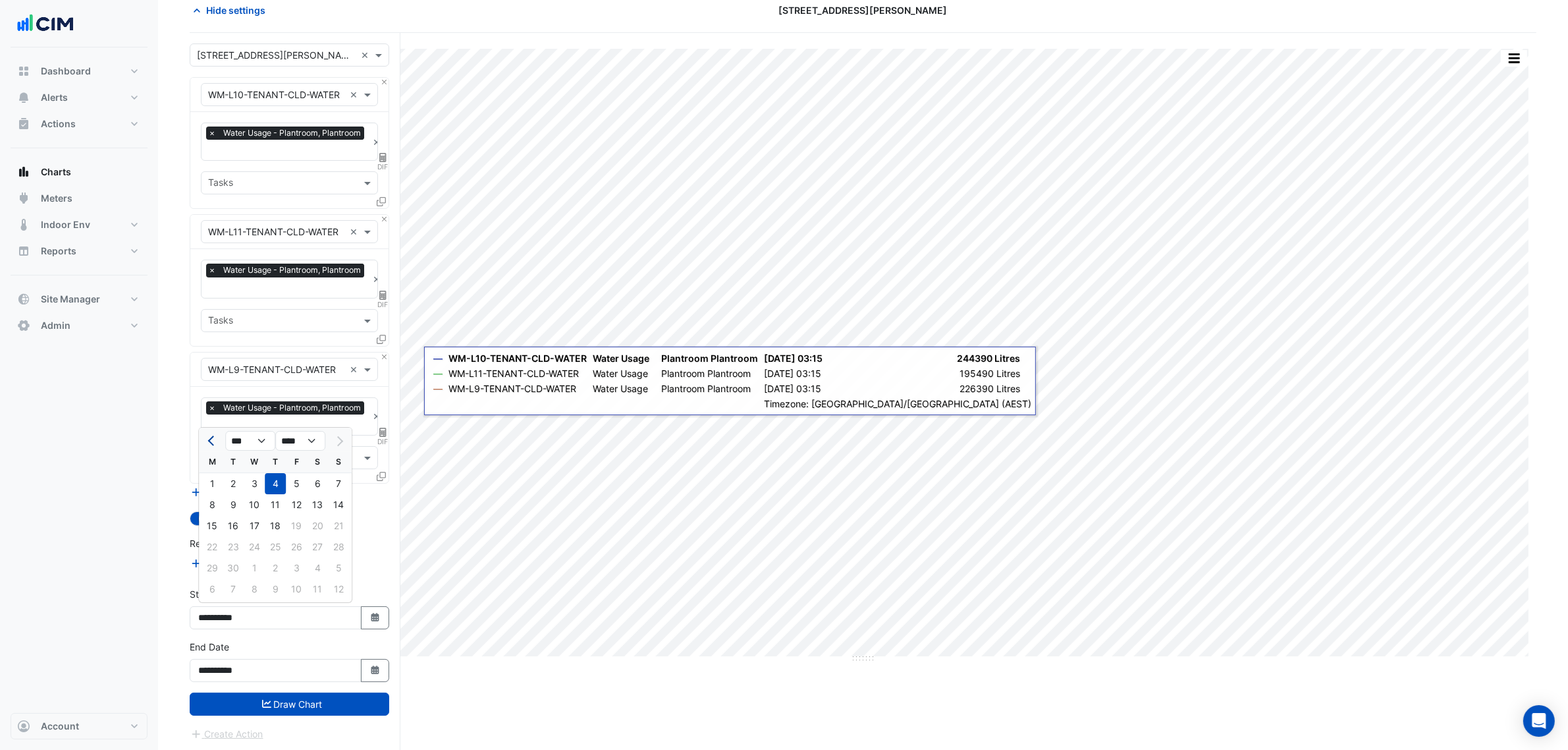
select select "*"
click at [294, 478] on div "1" at bounding box center [296, 484] width 21 height 21
type input "**********"
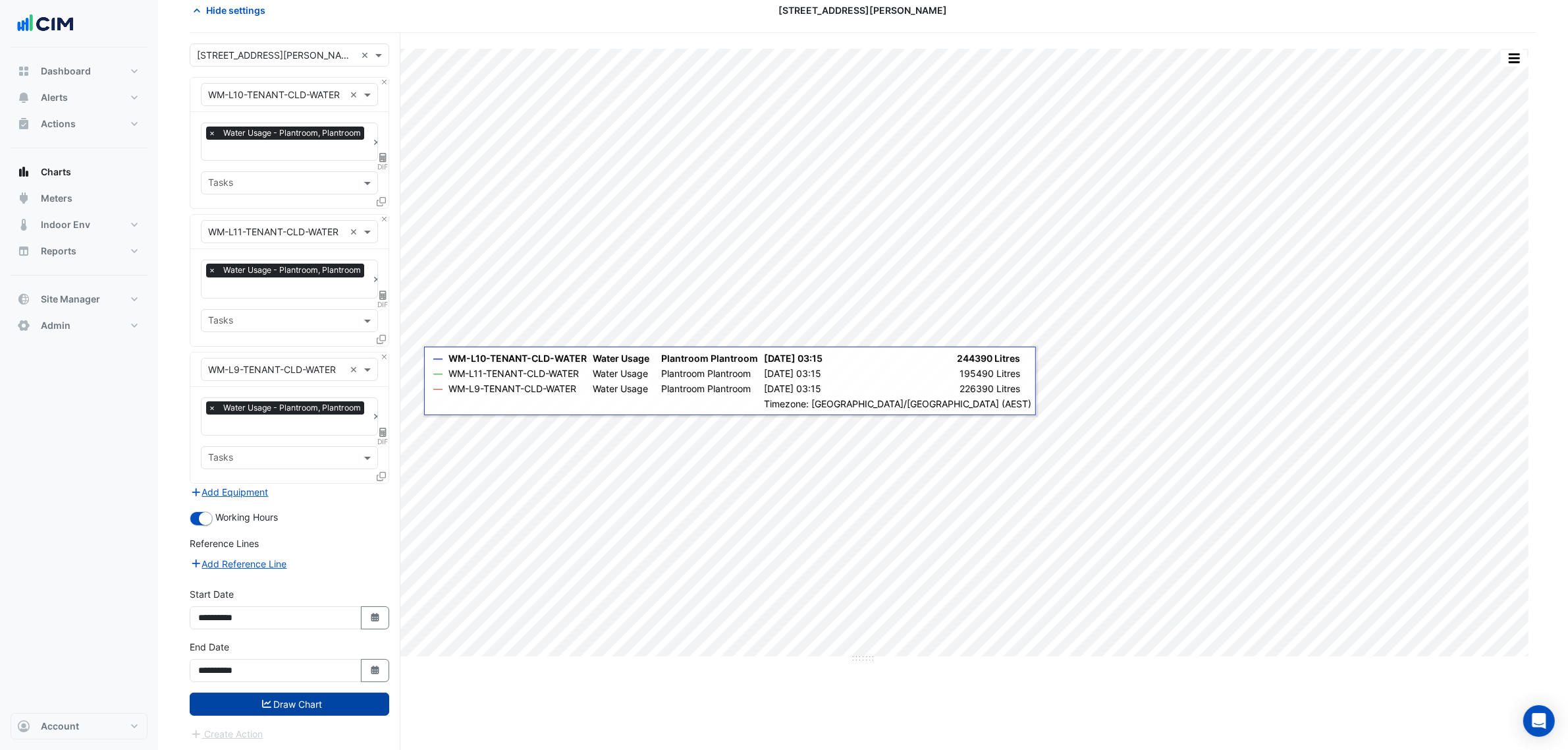
click at [312, 704] on button "Draw Chart" at bounding box center [289, 704] width 200 height 23
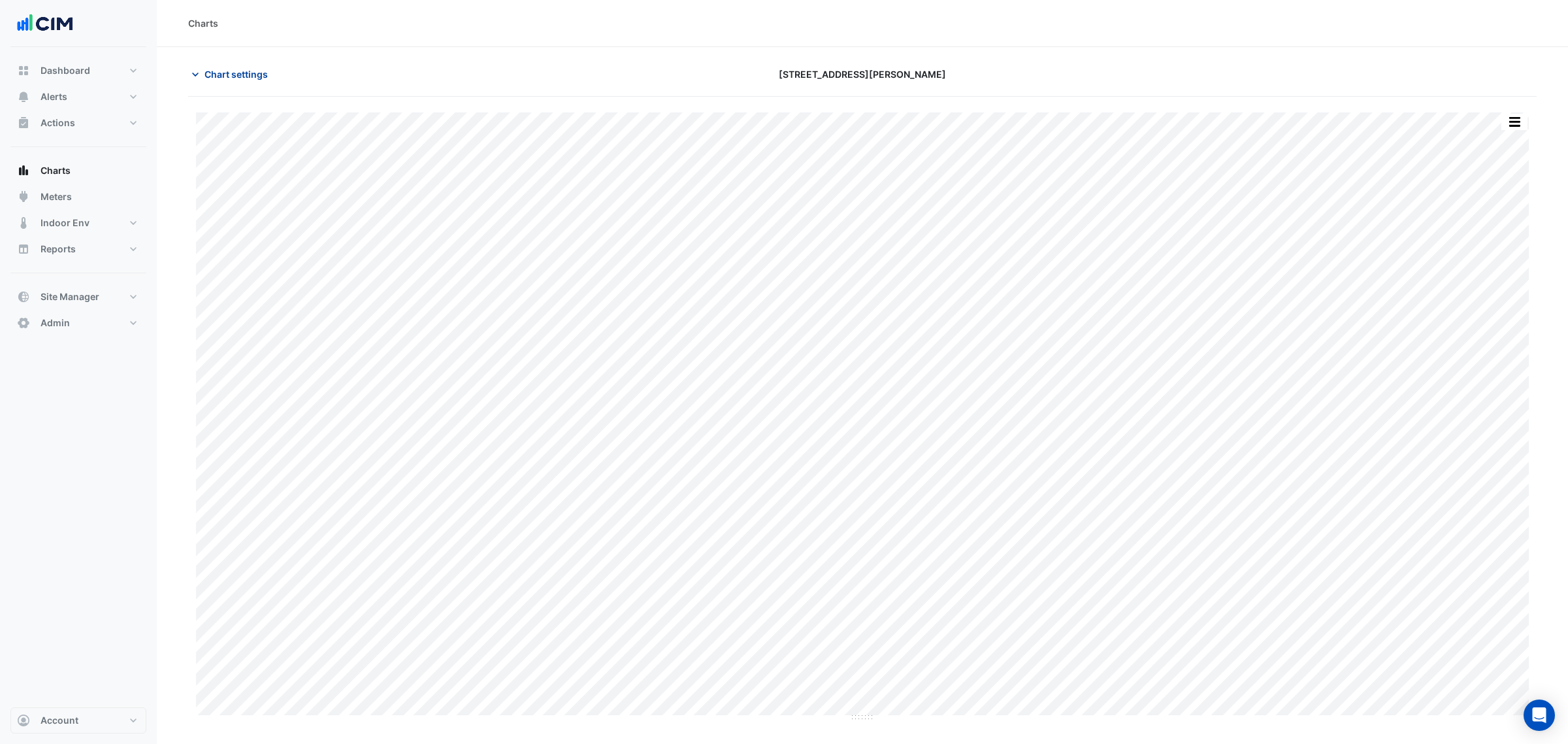
click at [235, 72] on span "Chart settings" at bounding box center [236, 74] width 63 height 13
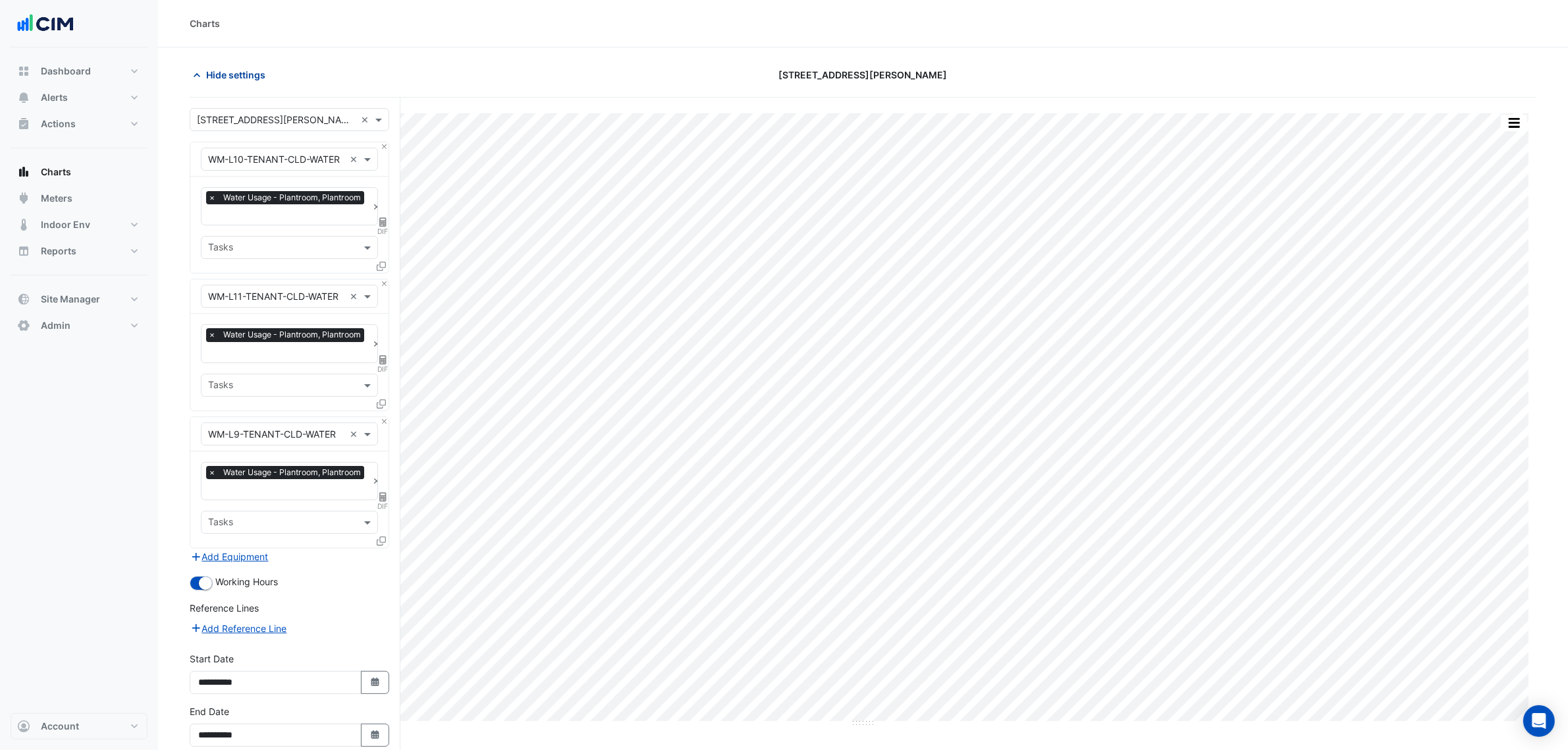
click at [237, 73] on span "Hide settings" at bounding box center [236, 74] width 59 height 14
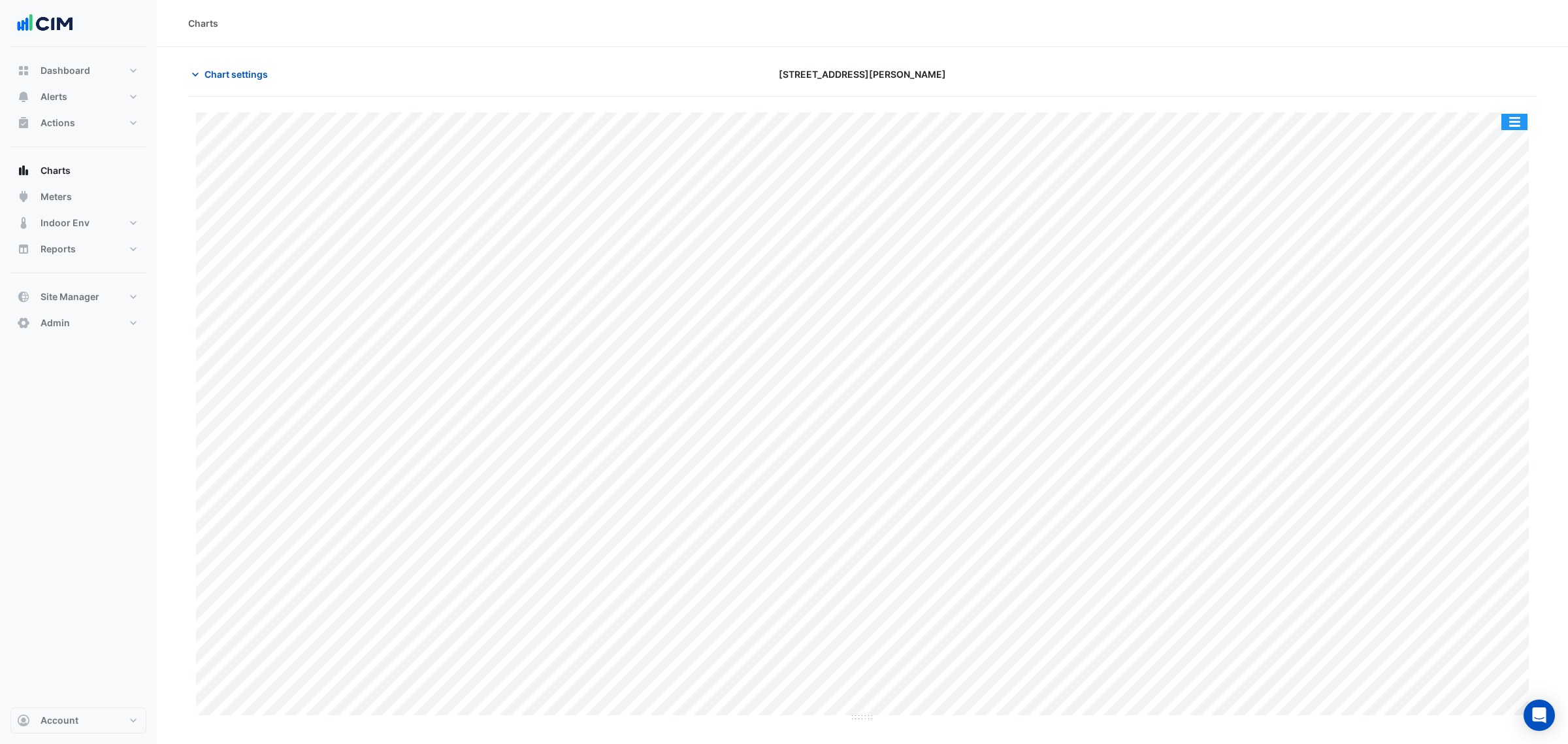
click at [1520, 121] on button "button" at bounding box center [1514, 121] width 26 height 17
click at [1519, 136] on div "Split by Equip" at bounding box center [1488, 145] width 78 height 24
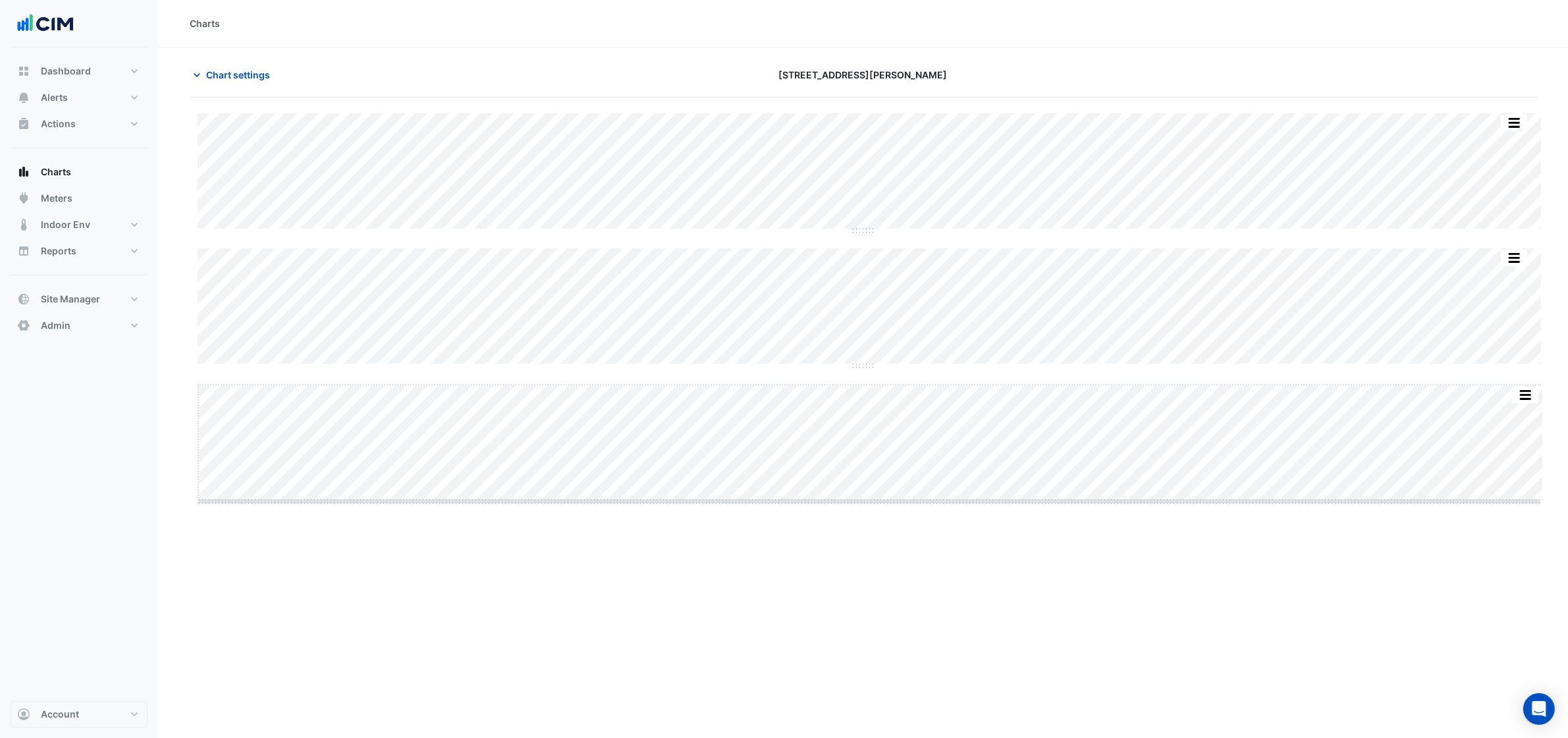
drag, startPoint x: 870, startPoint y: 502, endPoint x: 823, endPoint y: 684, distance: 188.0
drag, startPoint x: 866, startPoint y: 365, endPoint x: 858, endPoint y: 504, distance: 139.2
drag, startPoint x: 870, startPoint y: 230, endPoint x: 854, endPoint y: 409, distance: 179.7
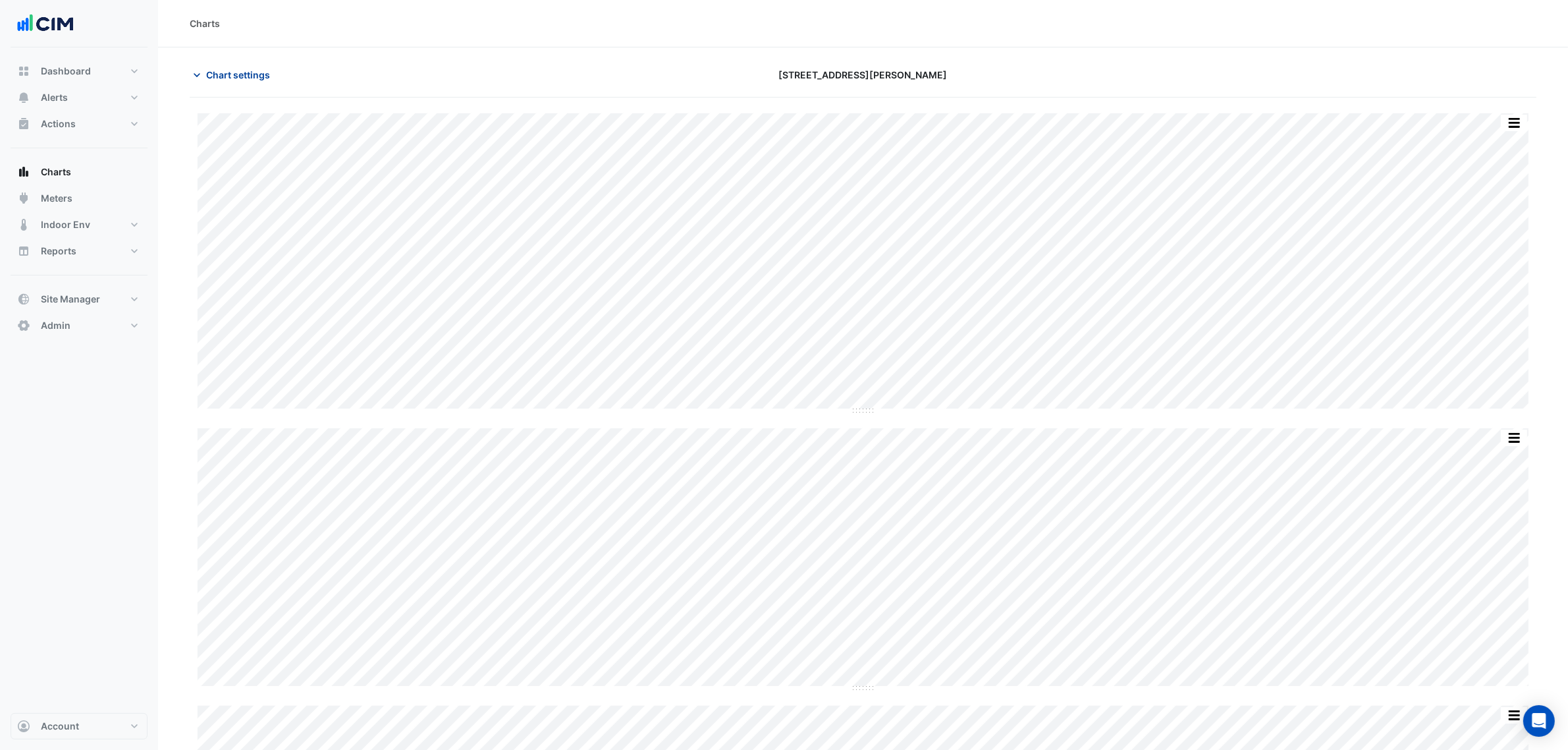
click at [237, 77] on span "Chart settings" at bounding box center [238, 74] width 64 height 14
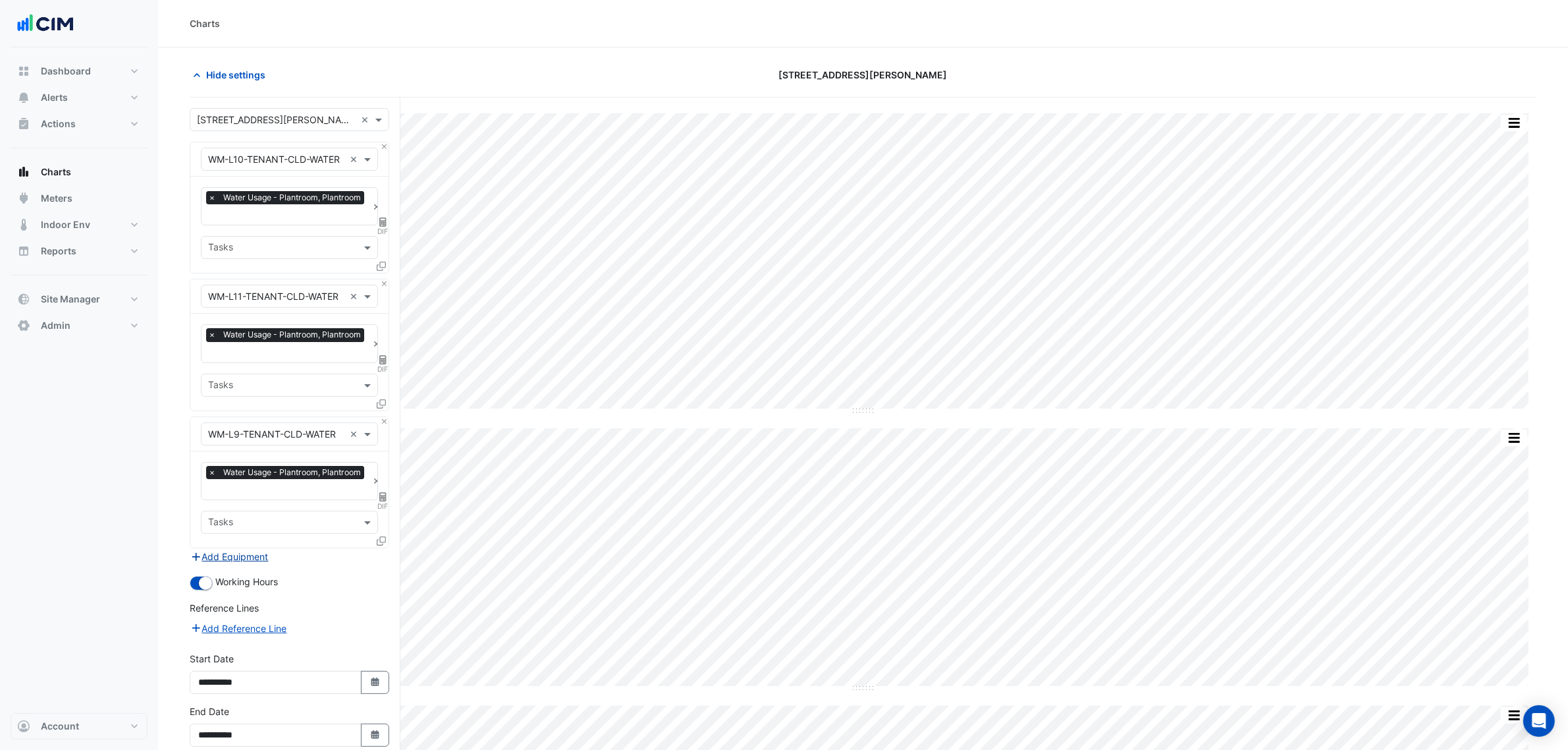
click at [227, 553] on button "Add Equipment" at bounding box center [229, 556] width 80 height 15
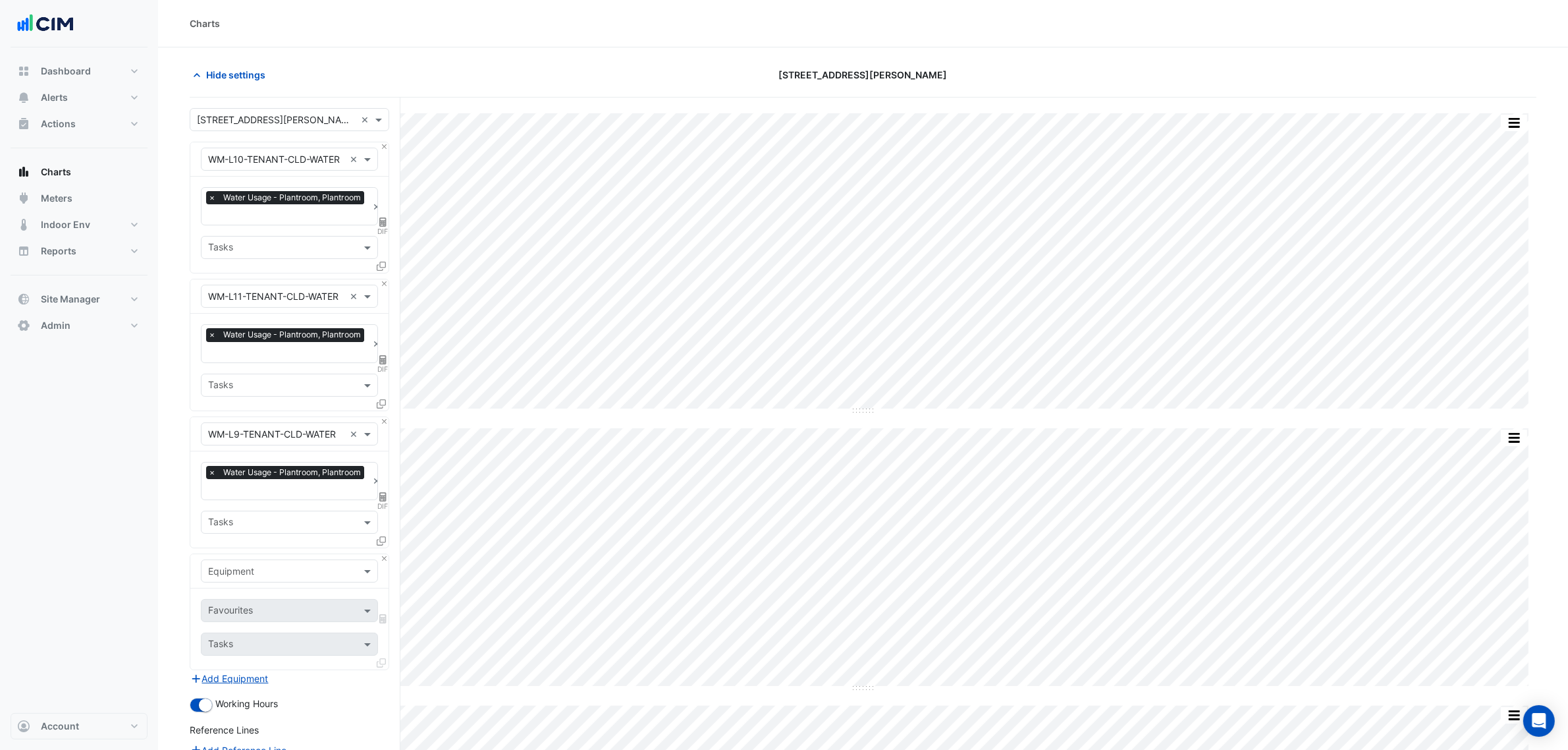
click at [234, 564] on input "text" at bounding box center [276, 571] width 137 height 14
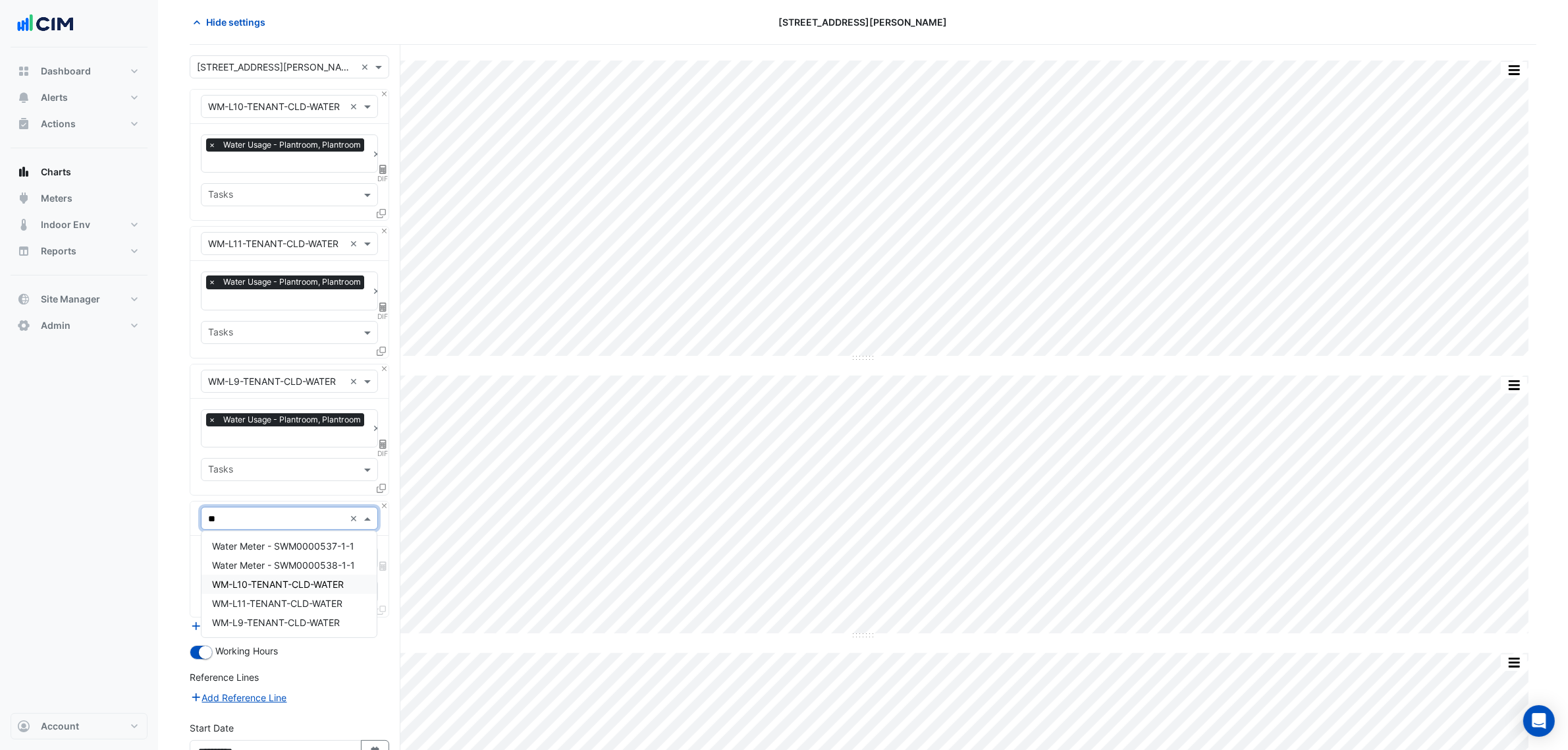
scroll to position [82, 0]
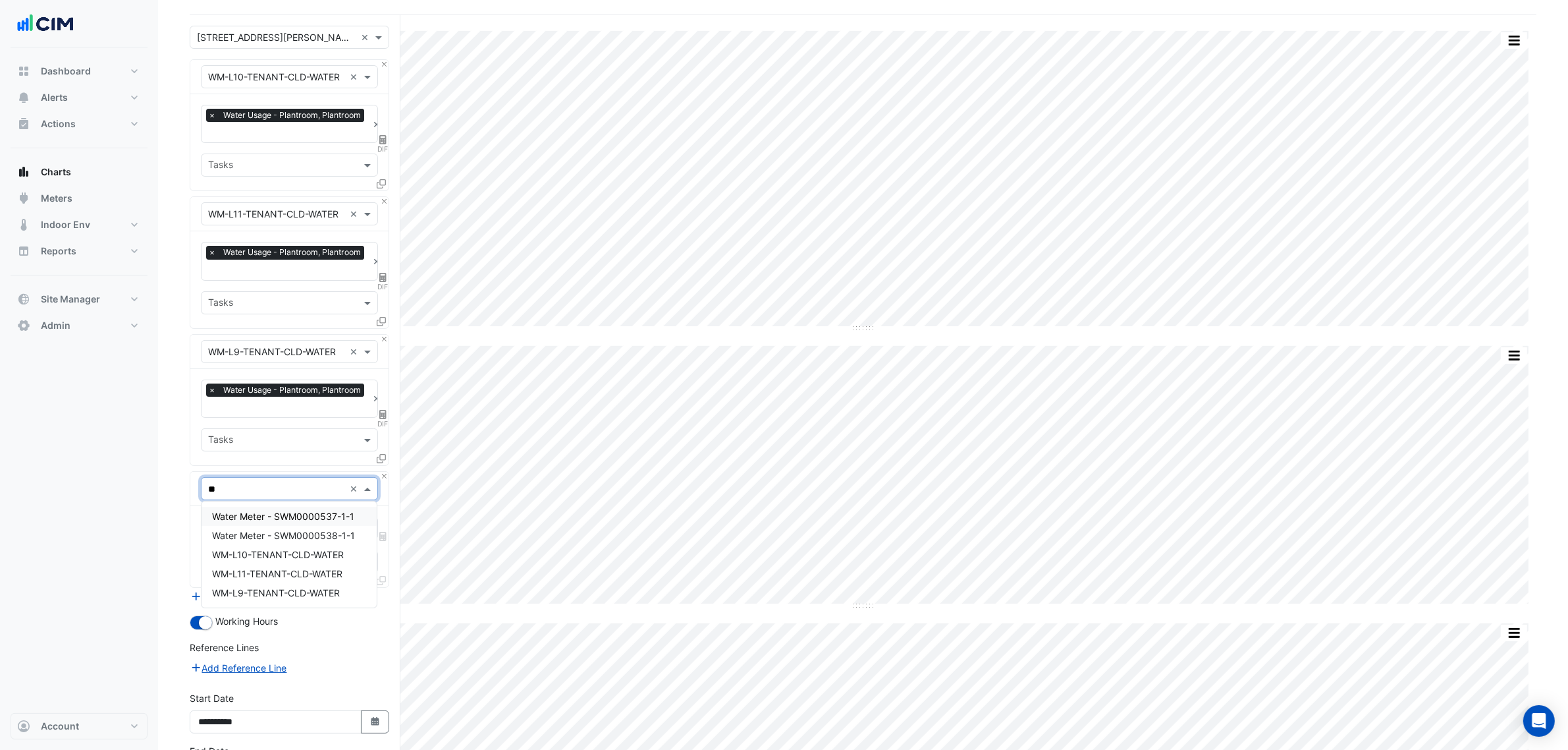
drag, startPoint x: 280, startPoint y: 492, endPoint x: 209, endPoint y: 482, distance: 71.7
click at [209, 482] on input "**" at bounding box center [276, 489] width 137 height 14
type input "*"
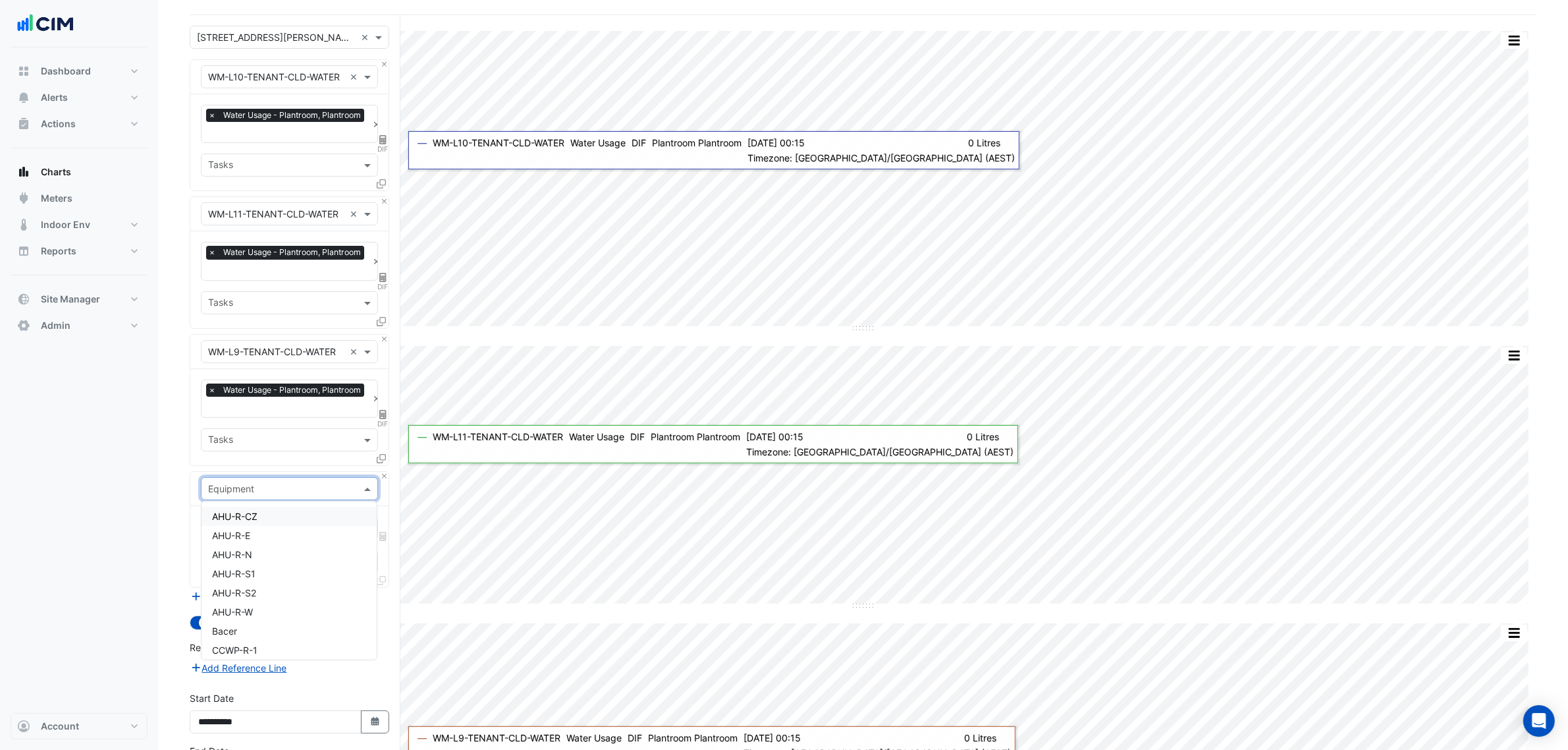
click at [379, 477] on div "Equipment" at bounding box center [289, 489] width 198 height 34
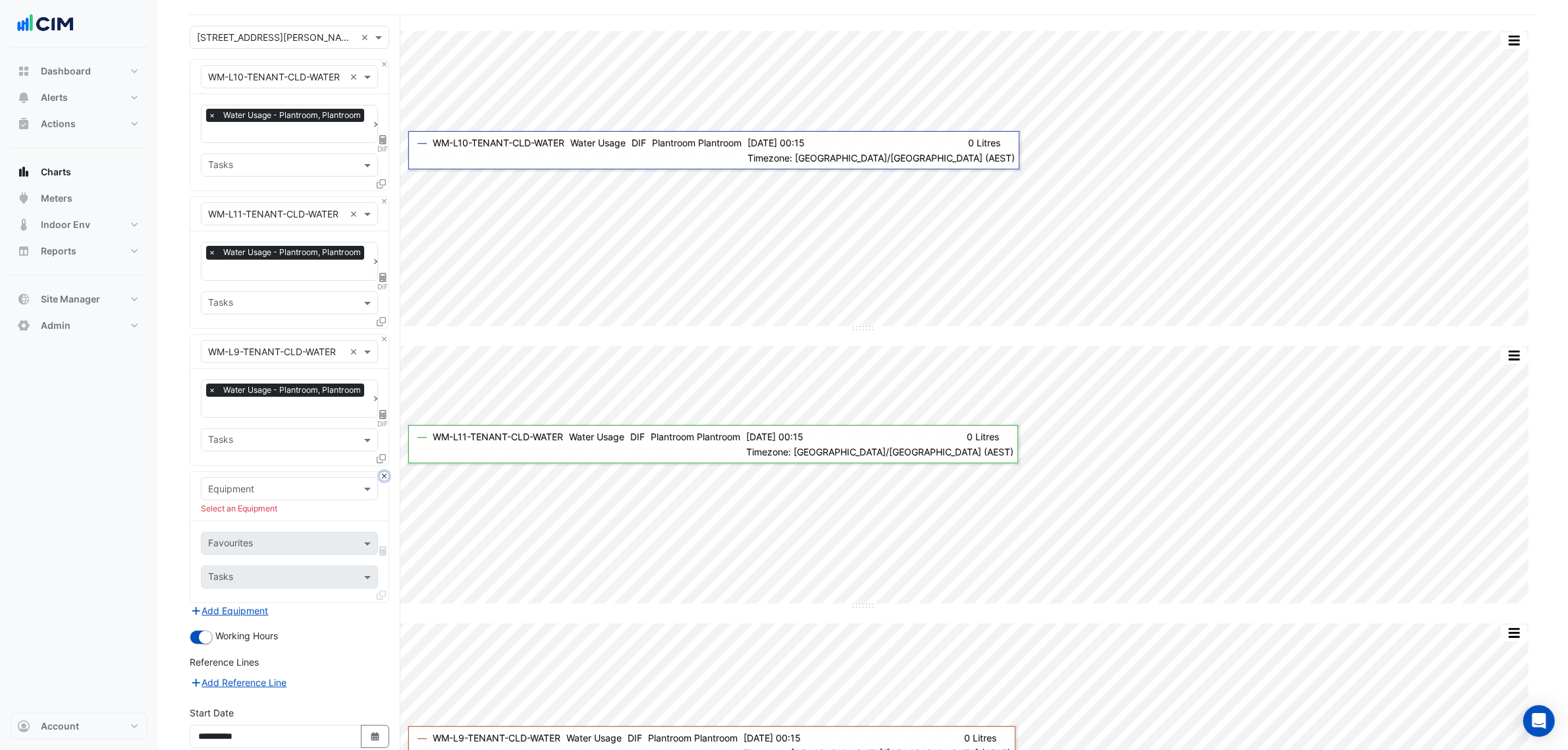
click at [384, 473] on button "Close" at bounding box center [384, 476] width 9 height 9
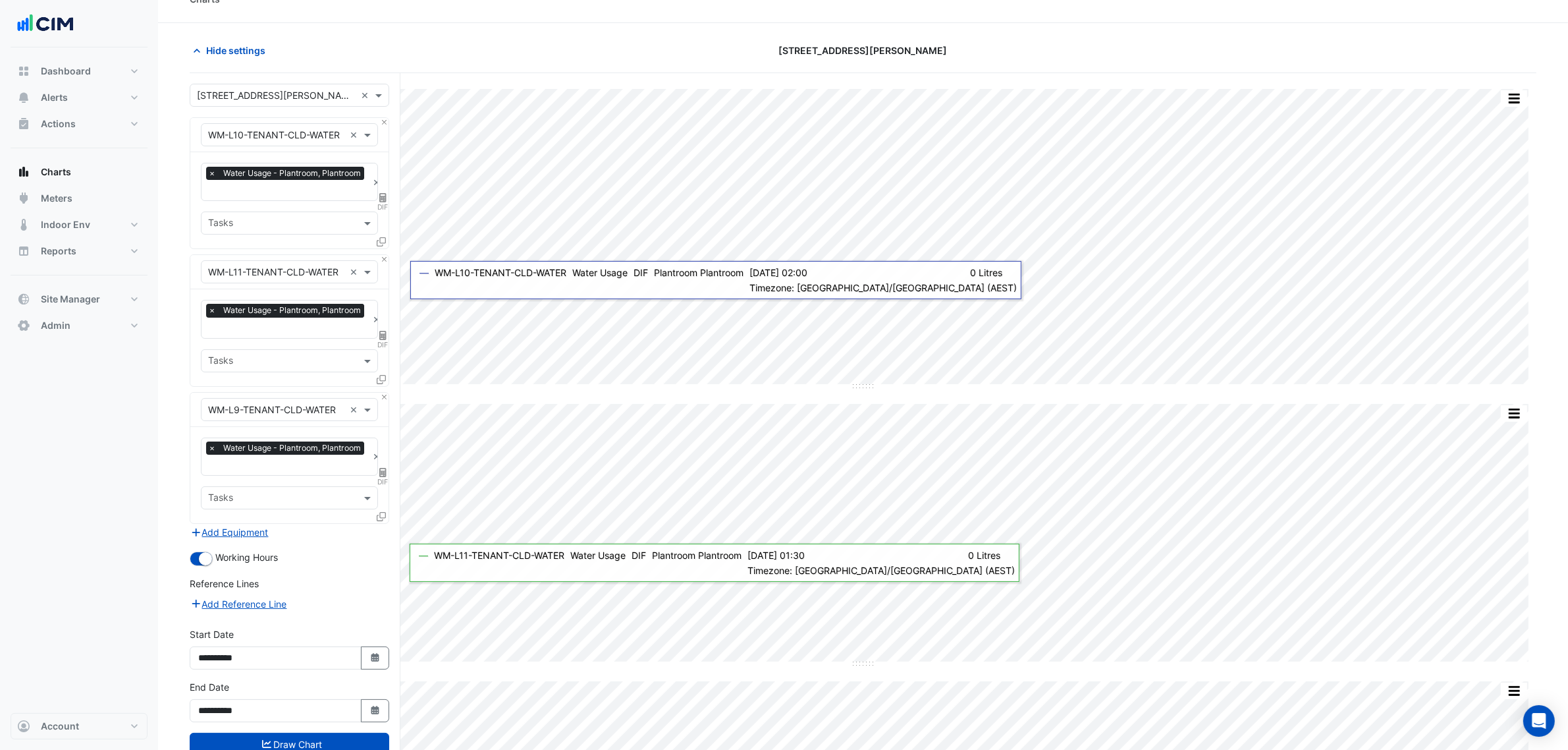
scroll to position [0, 0]
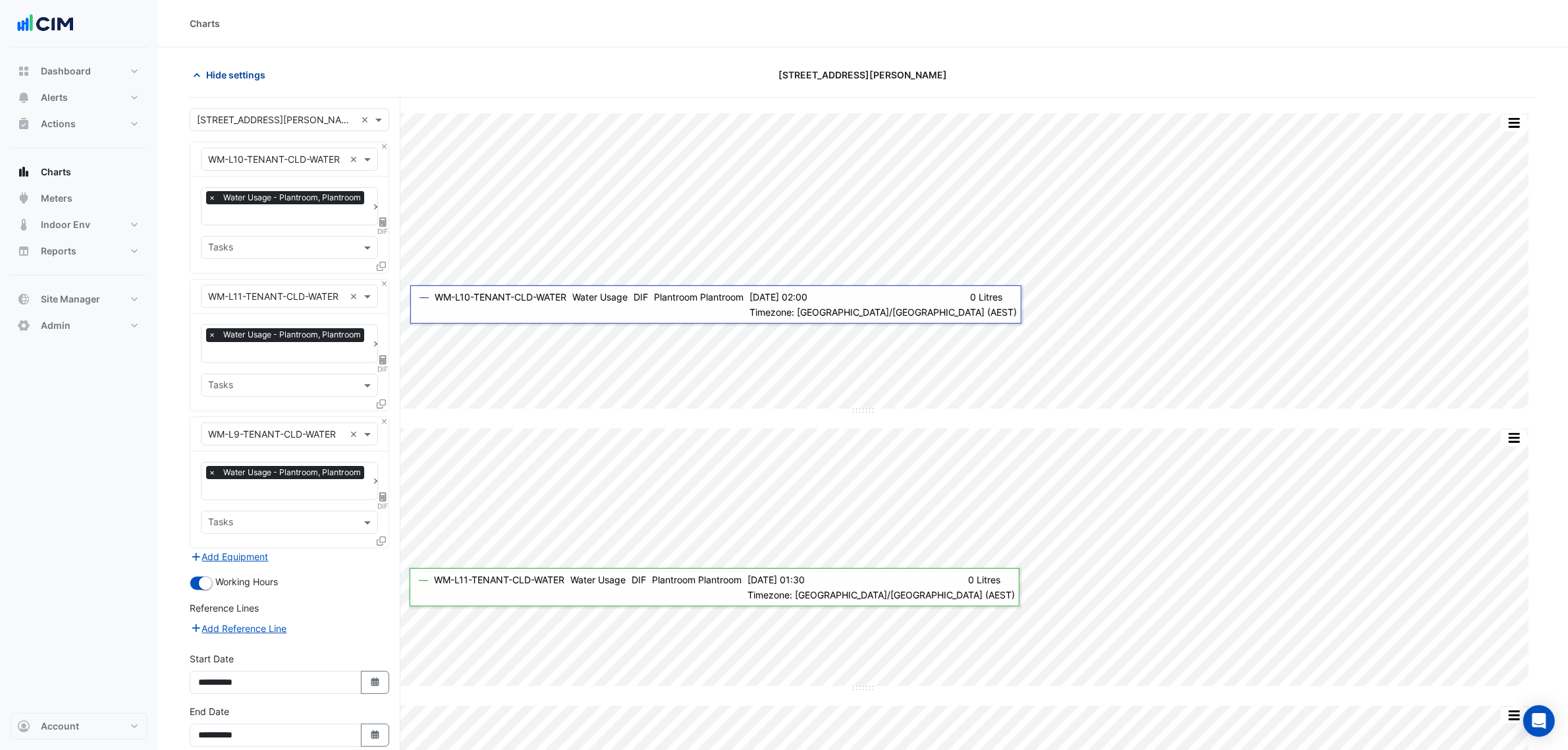
click at [247, 68] on span "Hide settings" at bounding box center [236, 74] width 59 height 14
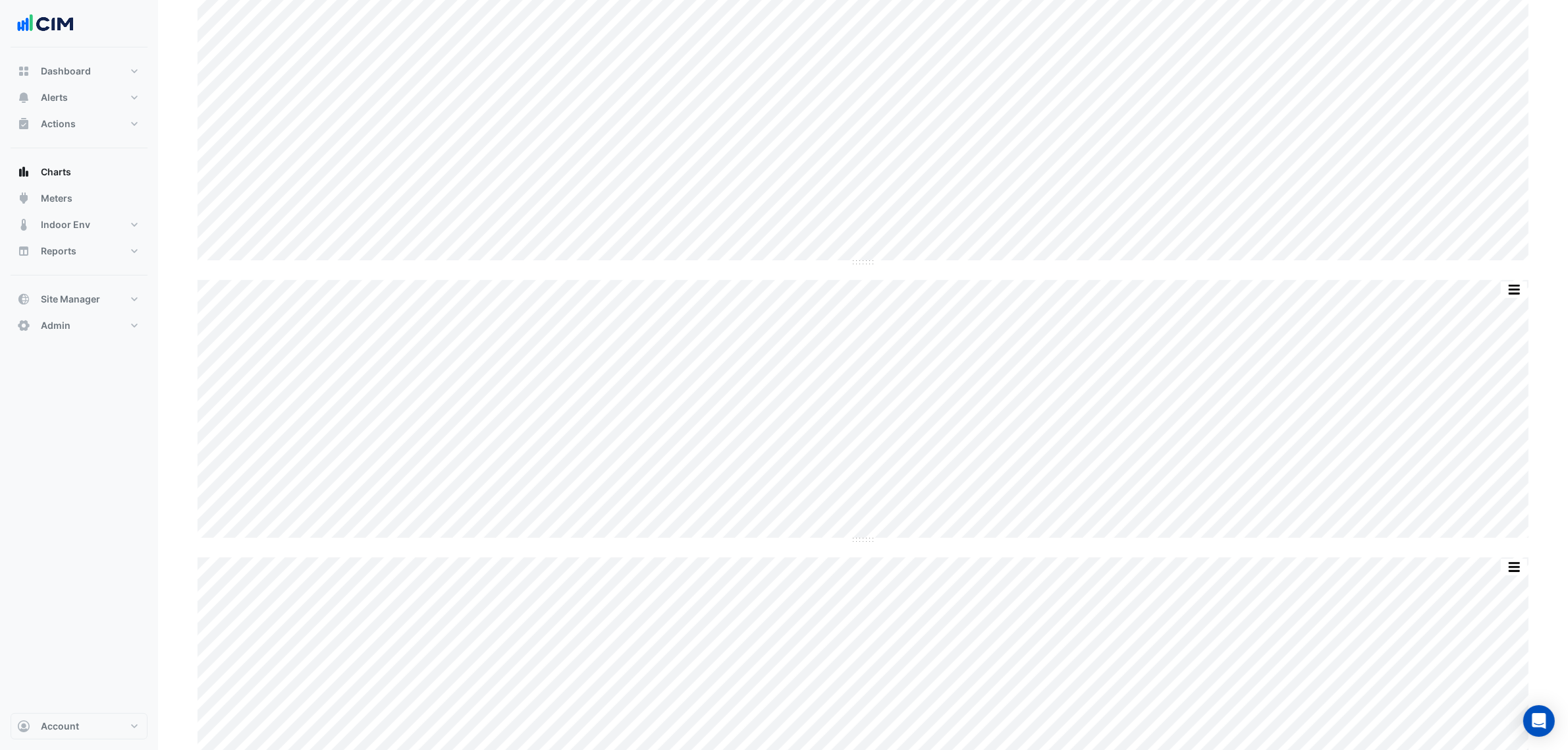
scroll to position [165, 0]
click at [119, 201] on button "Meters" at bounding box center [78, 198] width 137 height 26
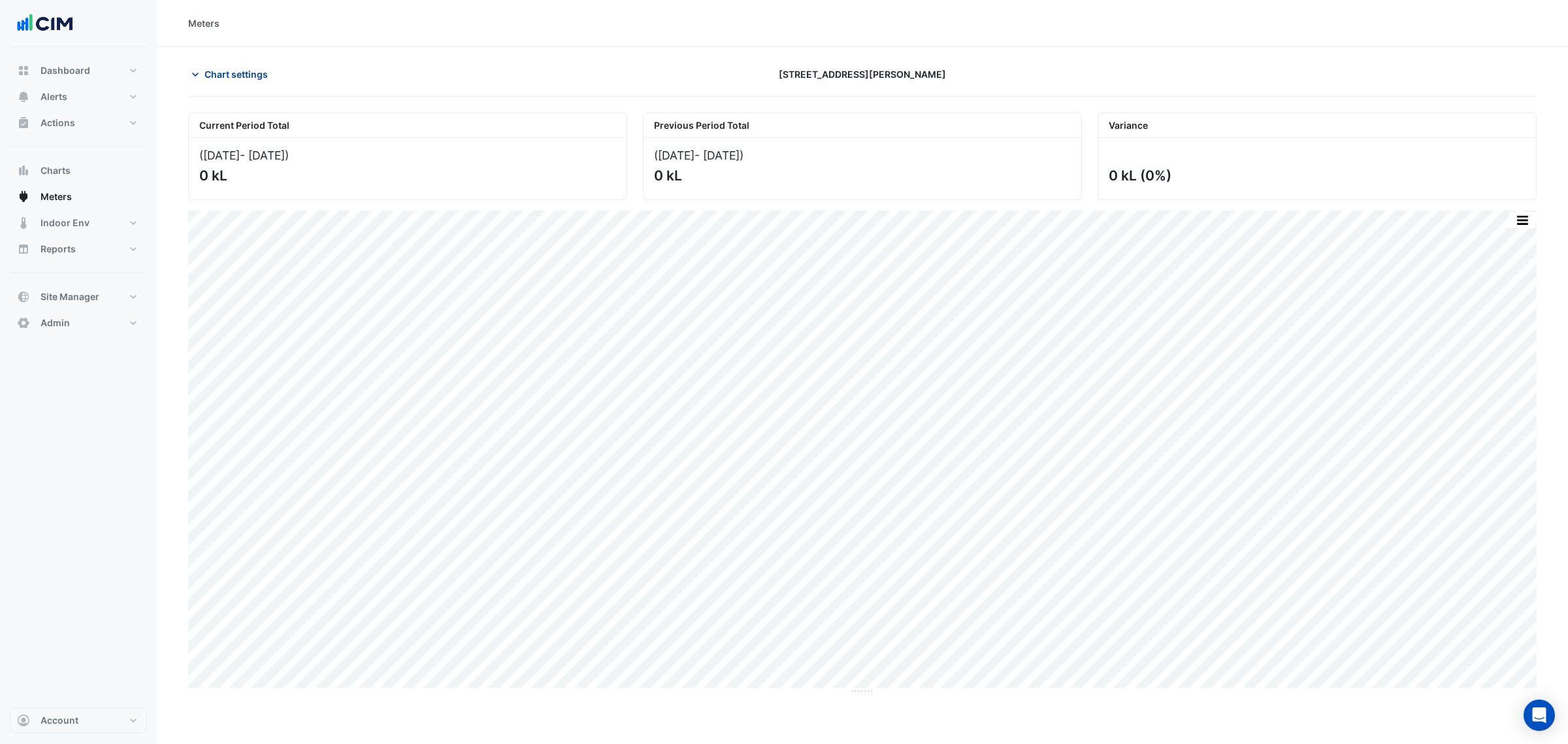
click at [233, 79] on span "Chart settings" at bounding box center [236, 74] width 63 height 13
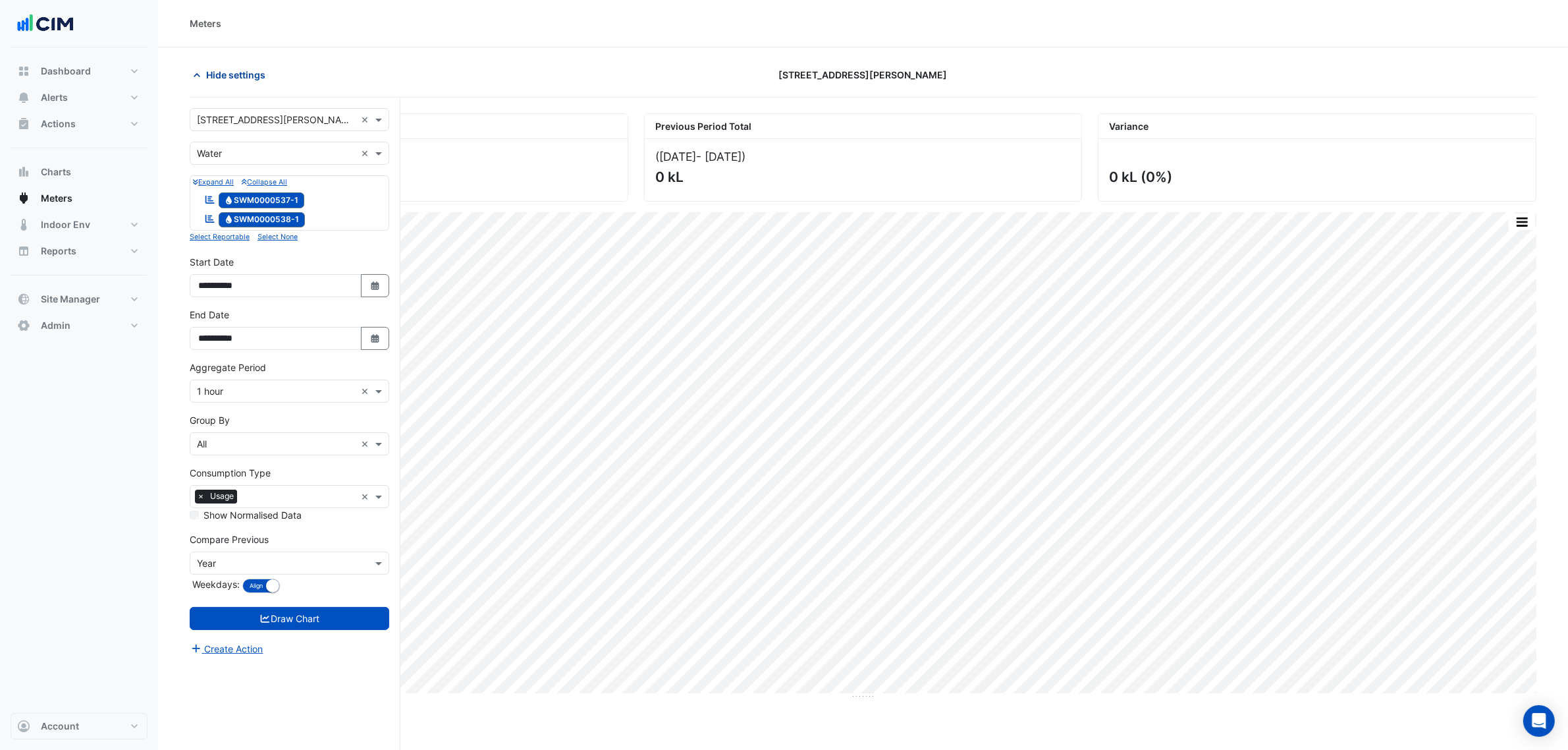
click at [235, 80] on span "Hide settings" at bounding box center [236, 74] width 59 height 14
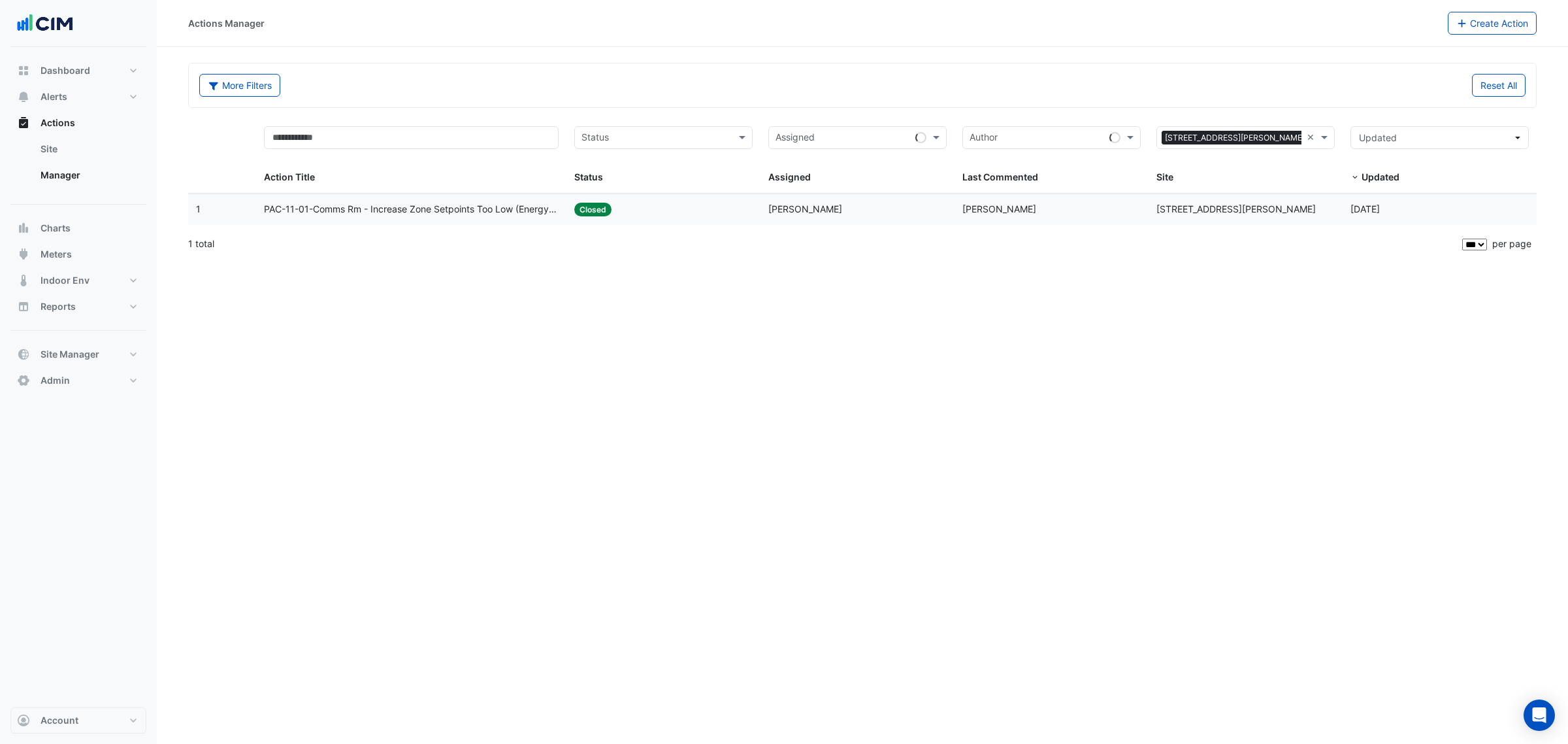
select select "***"
click at [782, 213] on span "[PERSON_NAME]" at bounding box center [805, 209] width 74 height 11
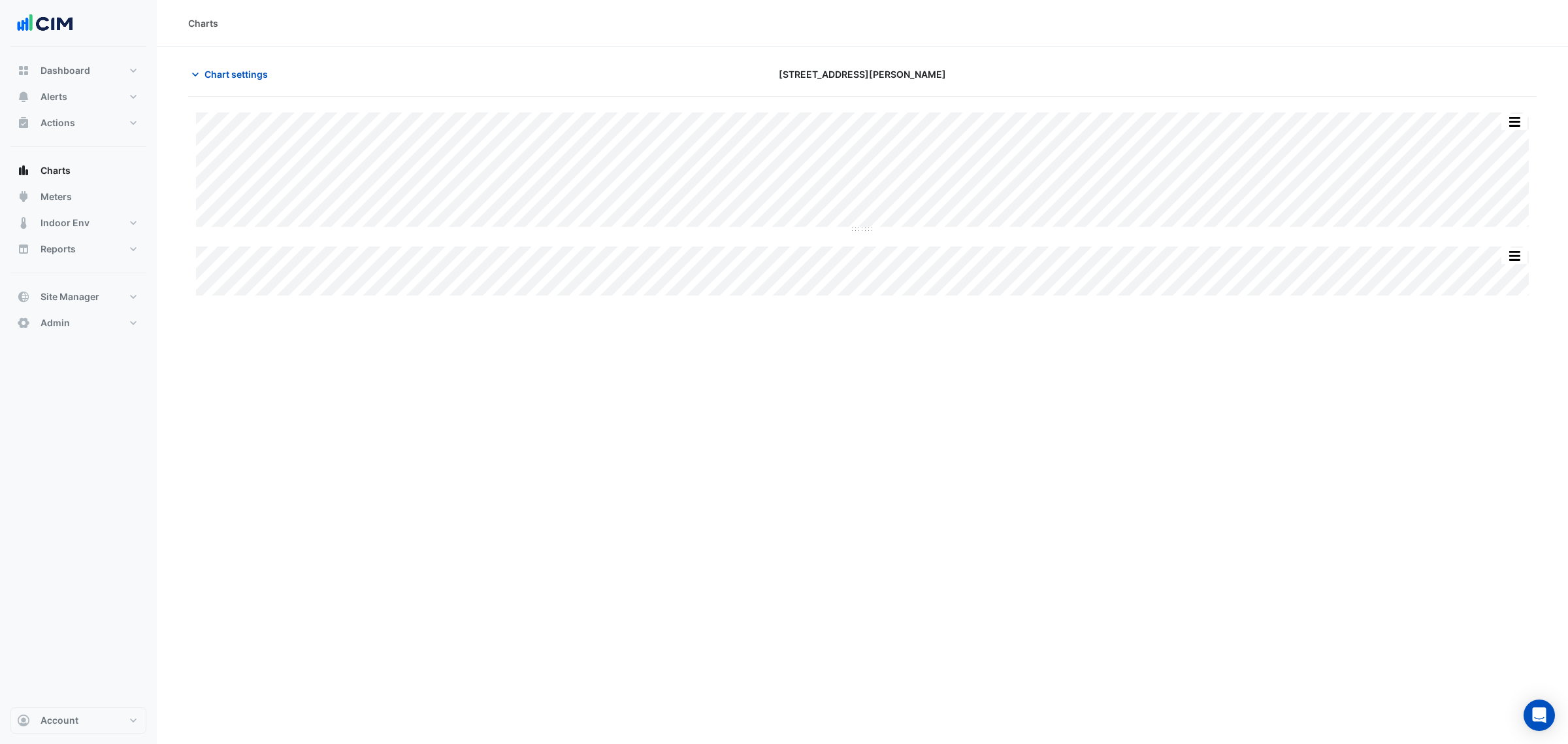
click at [212, 54] on section "Chart settings [STREET_ADDRESS][PERSON_NAME] Split by Equip Split All Split Non…" at bounding box center [862, 172] width 1411 height 251
click at [224, 66] on button "Chart settings" at bounding box center [231, 74] width 88 height 23
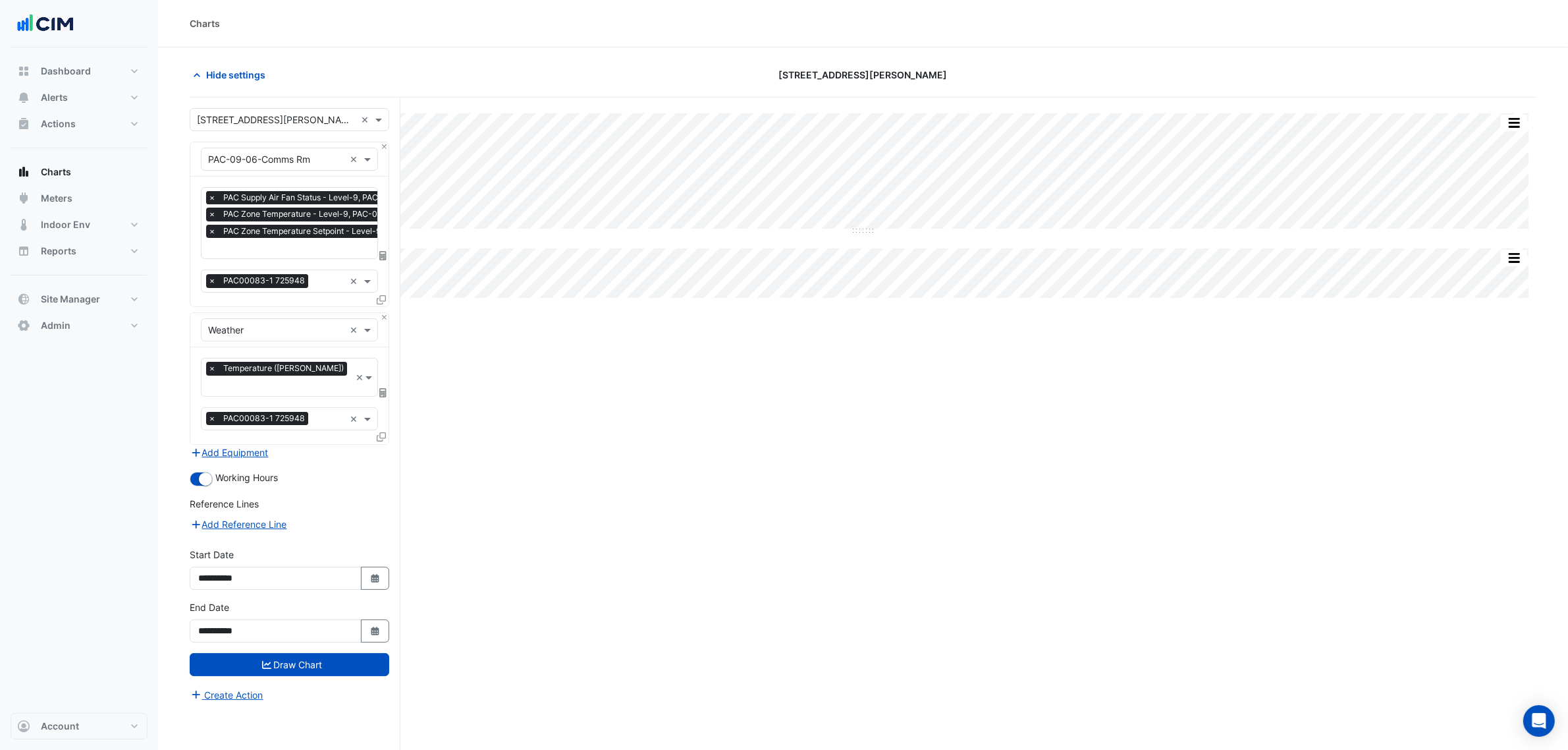
click at [216, 197] on span "×" at bounding box center [212, 197] width 12 height 13
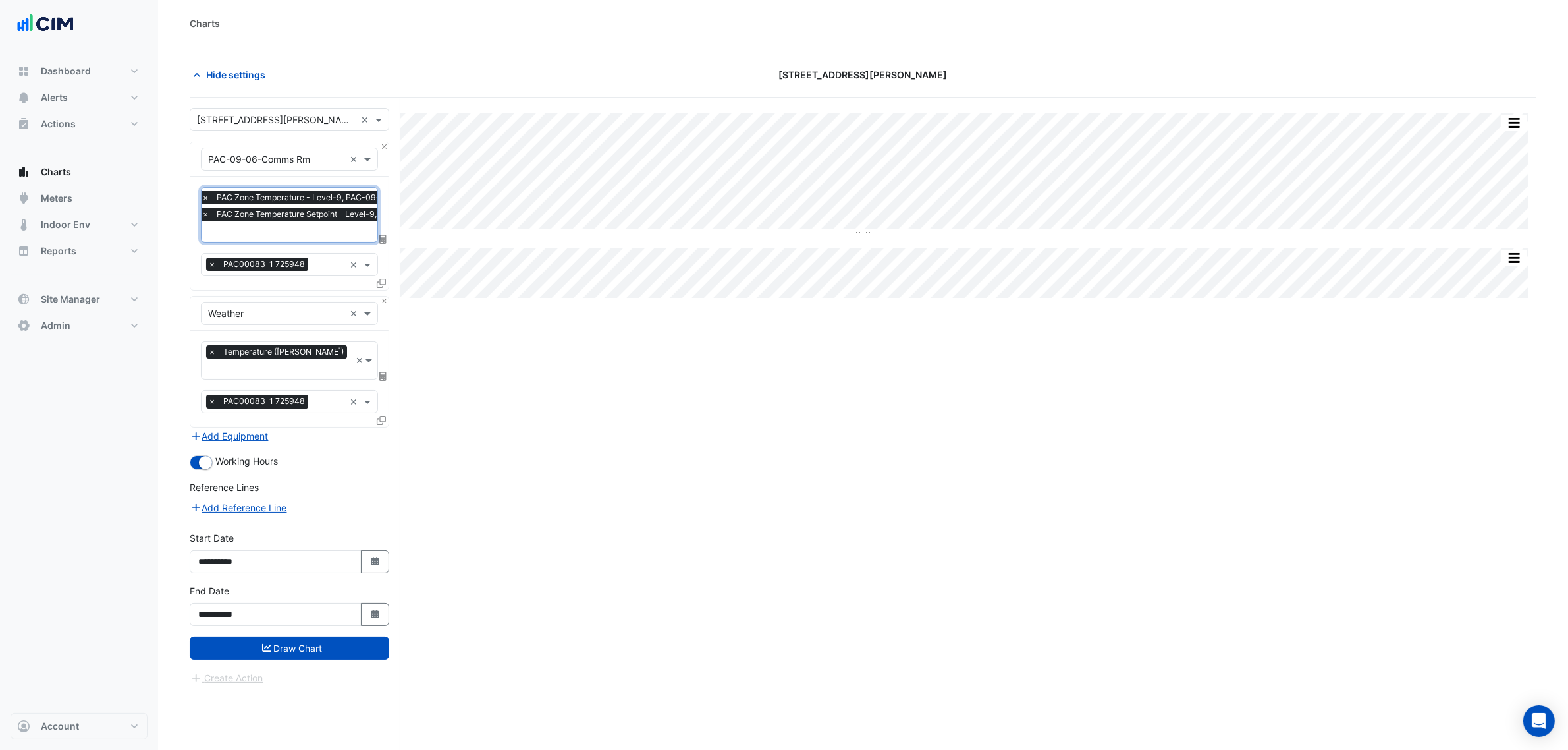
click at [216, 197] on span "PAC Zone Temperature - Level-9, PAC-09-06" at bounding box center [304, 197] width 181 height 13
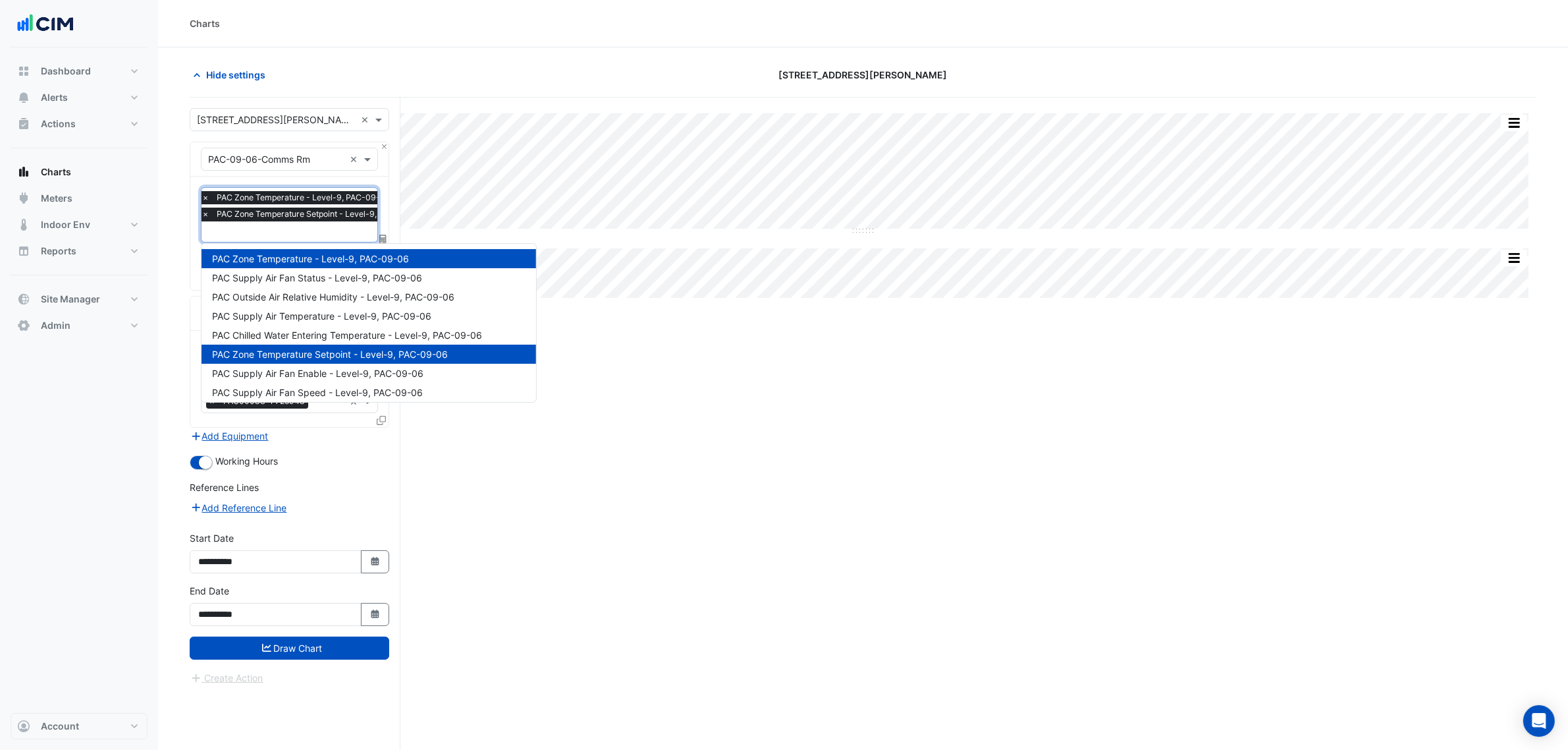
click at [204, 199] on span "×" at bounding box center [205, 197] width 12 height 13
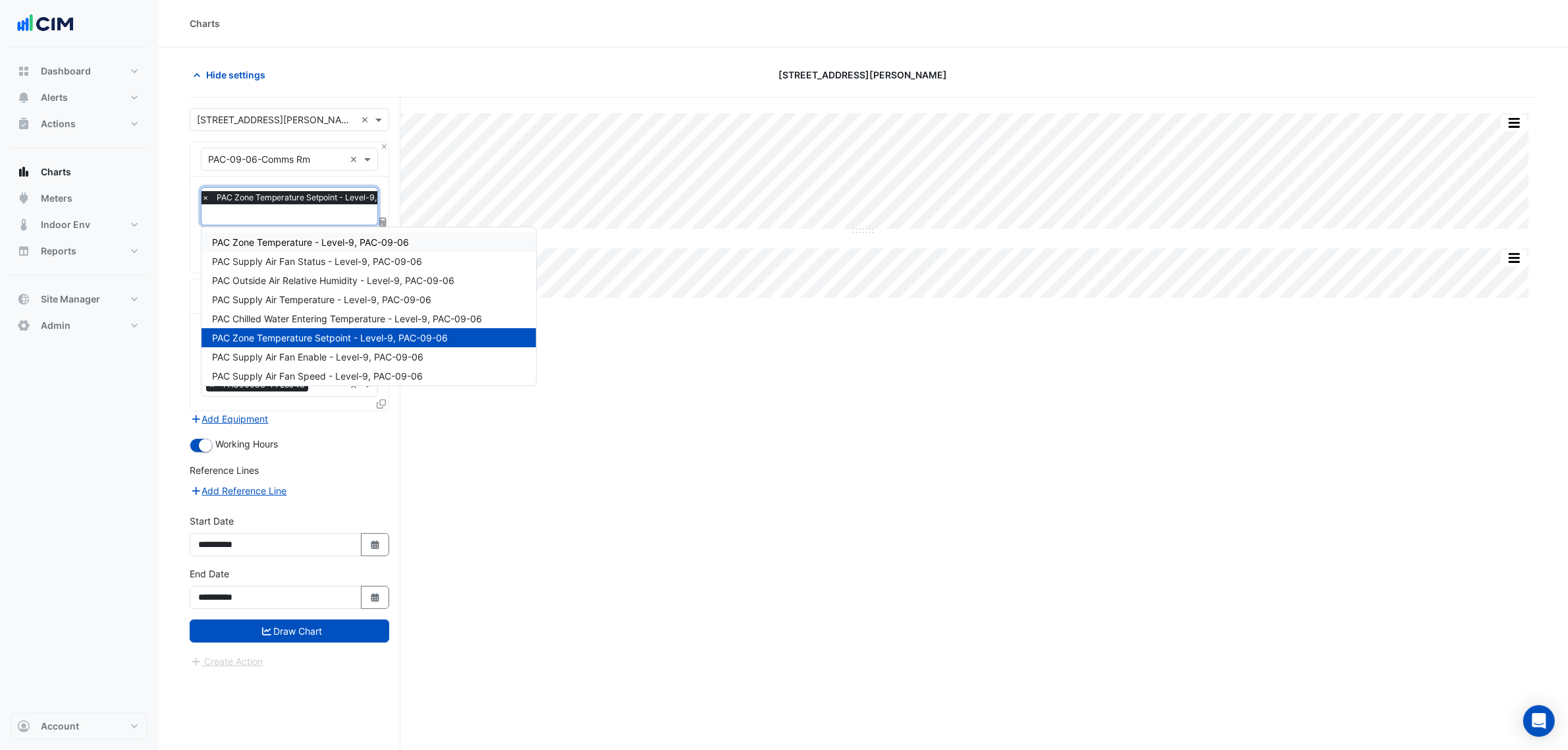
click at [176, 213] on section "Hide settings [STREET_ADDRESS][PERSON_NAME] Split by Equip Split All Split None…" at bounding box center [863, 423] width 1410 height 752
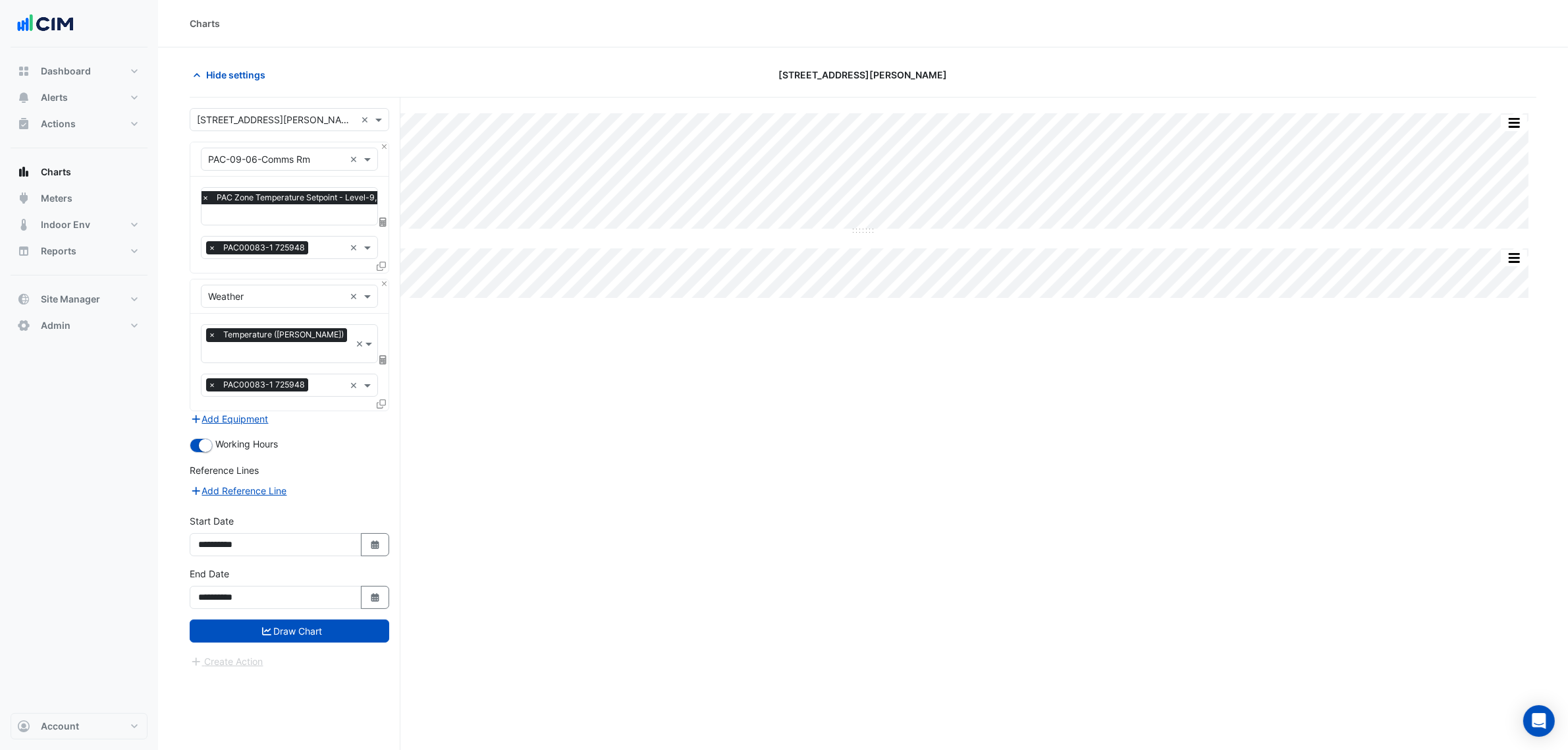
drag, startPoint x: 209, startPoint y: 245, endPoint x: 227, endPoint y: 253, distance: 19.7
click at [211, 245] on span "×" at bounding box center [212, 248] width 12 height 13
click at [384, 283] on button "Close" at bounding box center [384, 283] width 9 height 9
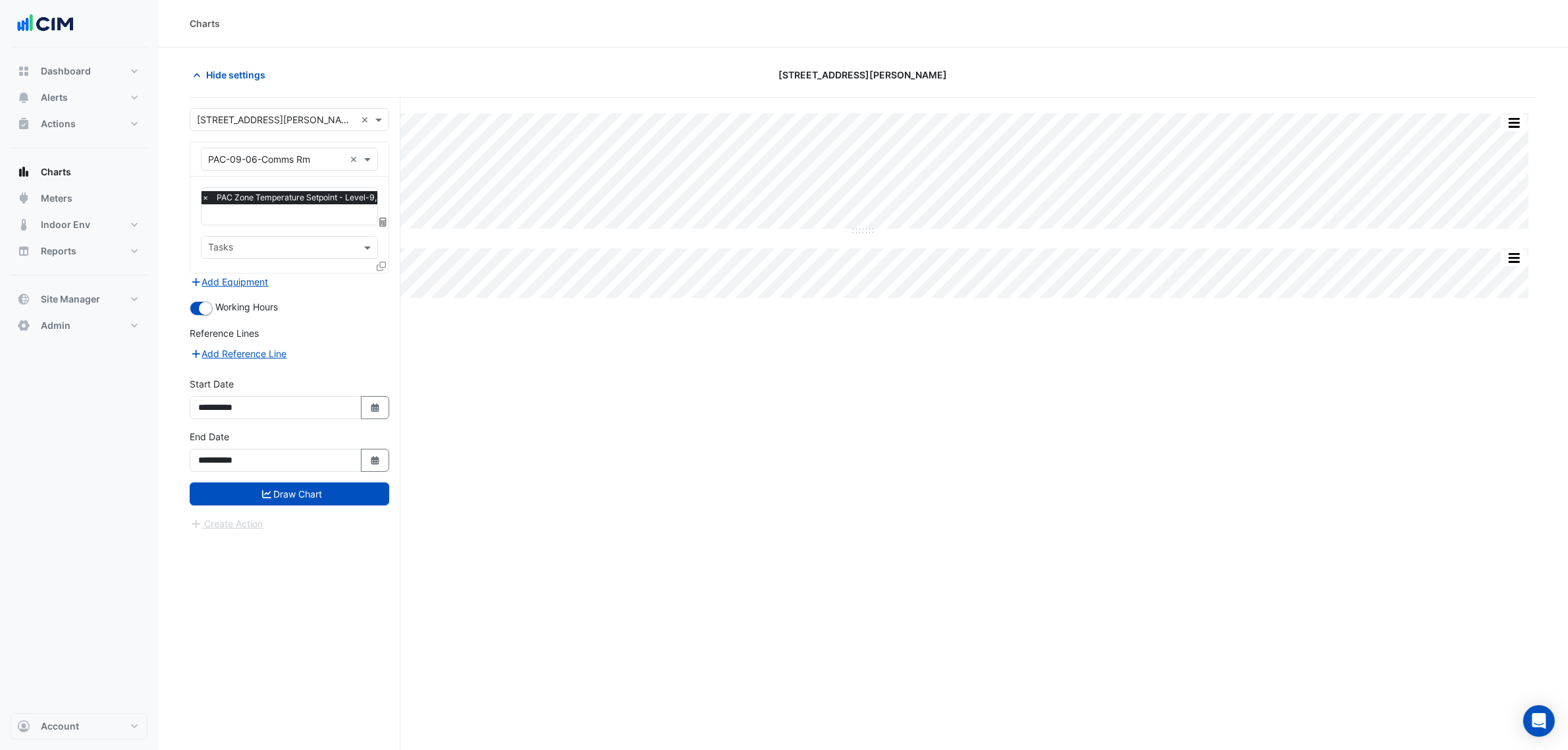
click at [384, 265] on icon at bounding box center [381, 266] width 10 height 10
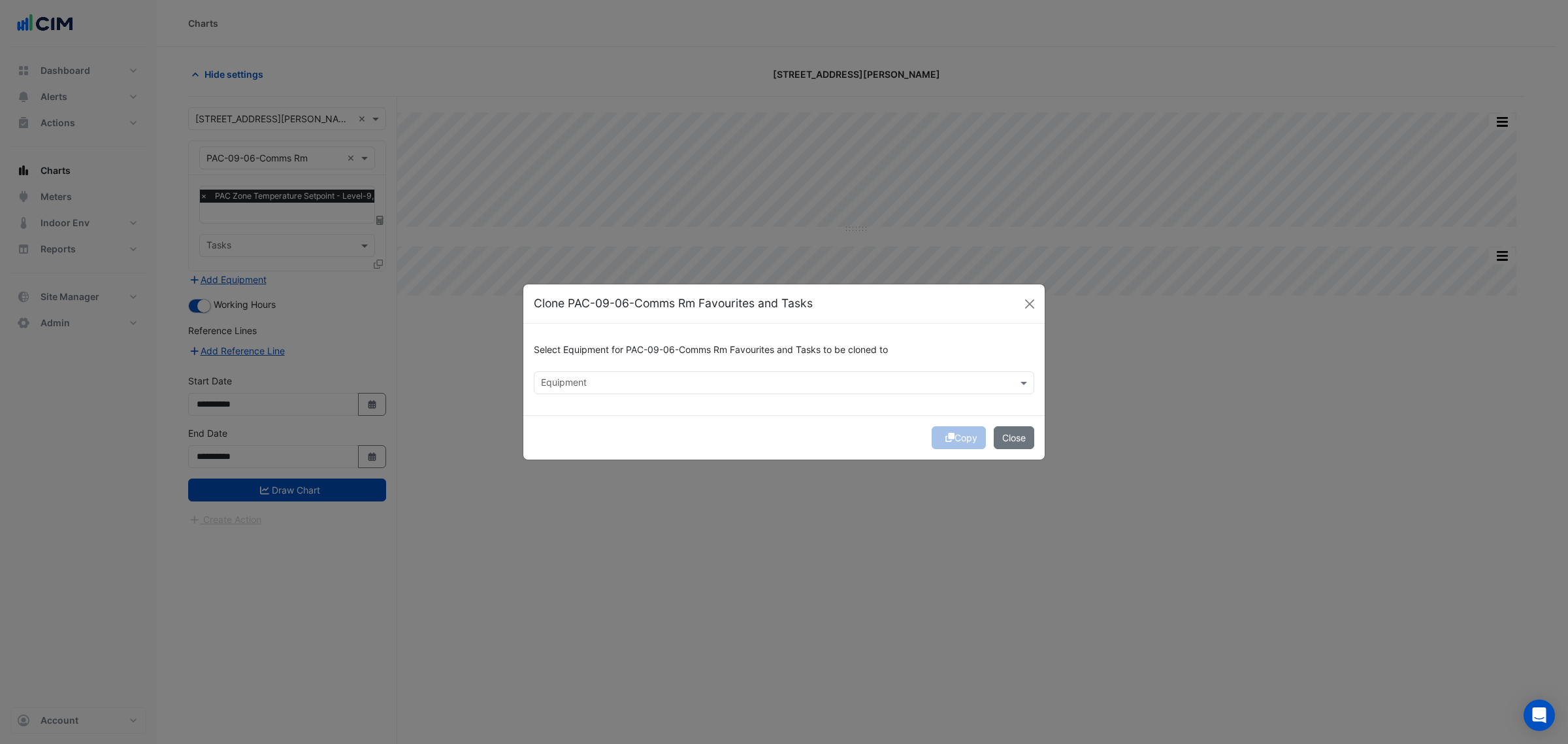
click at [641, 394] on div "Select Equipment for PAC-09-06-Comms Rm Favourites and Tasks to be cloned to Eq…" at bounding box center [784, 369] width 522 height 91
click at [641, 381] on input "text" at bounding box center [776, 383] width 471 height 13
click at [638, 412] on span "PAC-10-01-Comms Rm" at bounding box center [594, 411] width 98 height 11
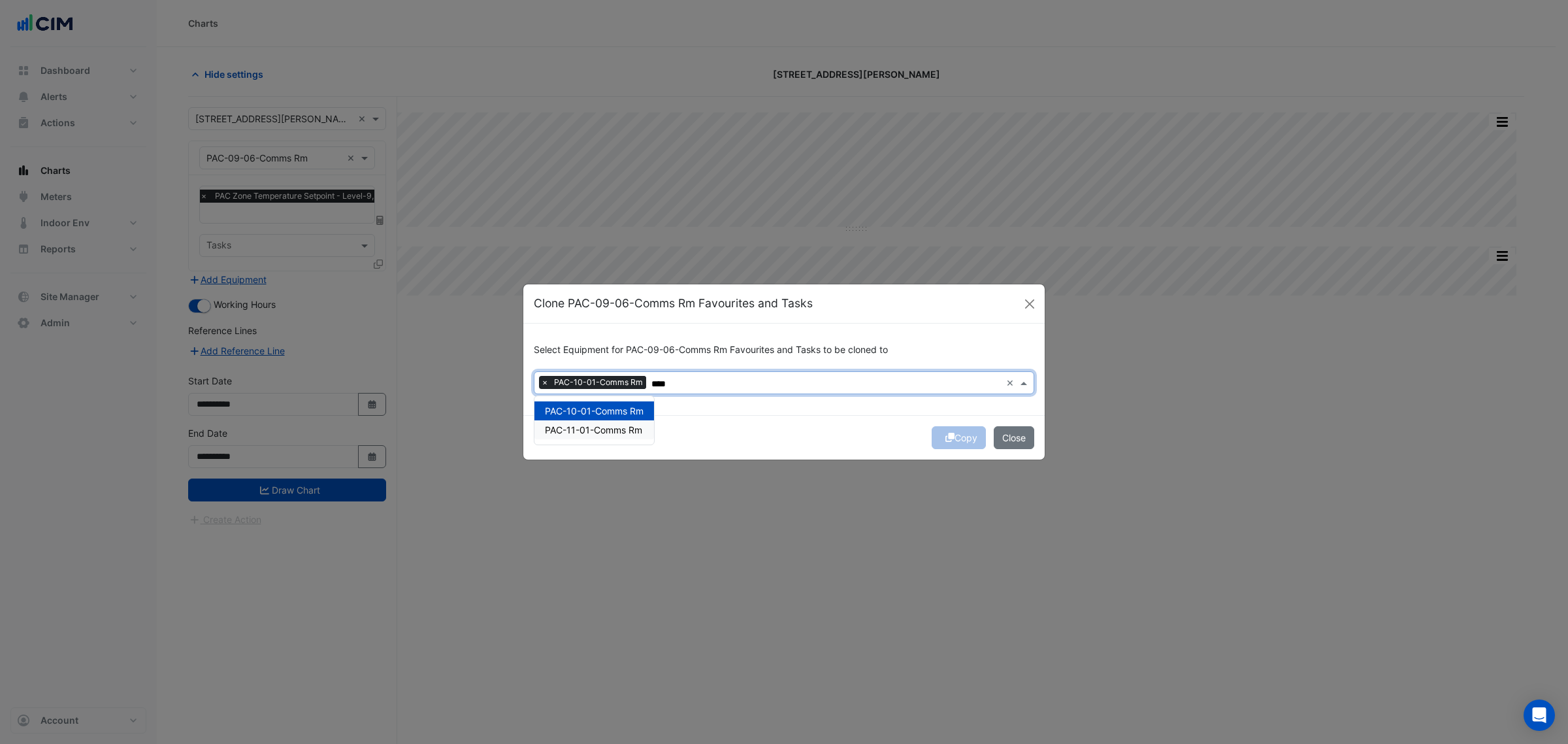
click at [634, 422] on div "PAC-11-01-Comms Rm" at bounding box center [594, 430] width 120 height 19
type input "****"
click at [683, 417] on div "Copy Close" at bounding box center [784, 437] width 522 height 44
click at [965, 435] on div "Copy Close" at bounding box center [784, 437] width 522 height 44
click at [967, 435] on div "Copy Close" at bounding box center [784, 437] width 522 height 44
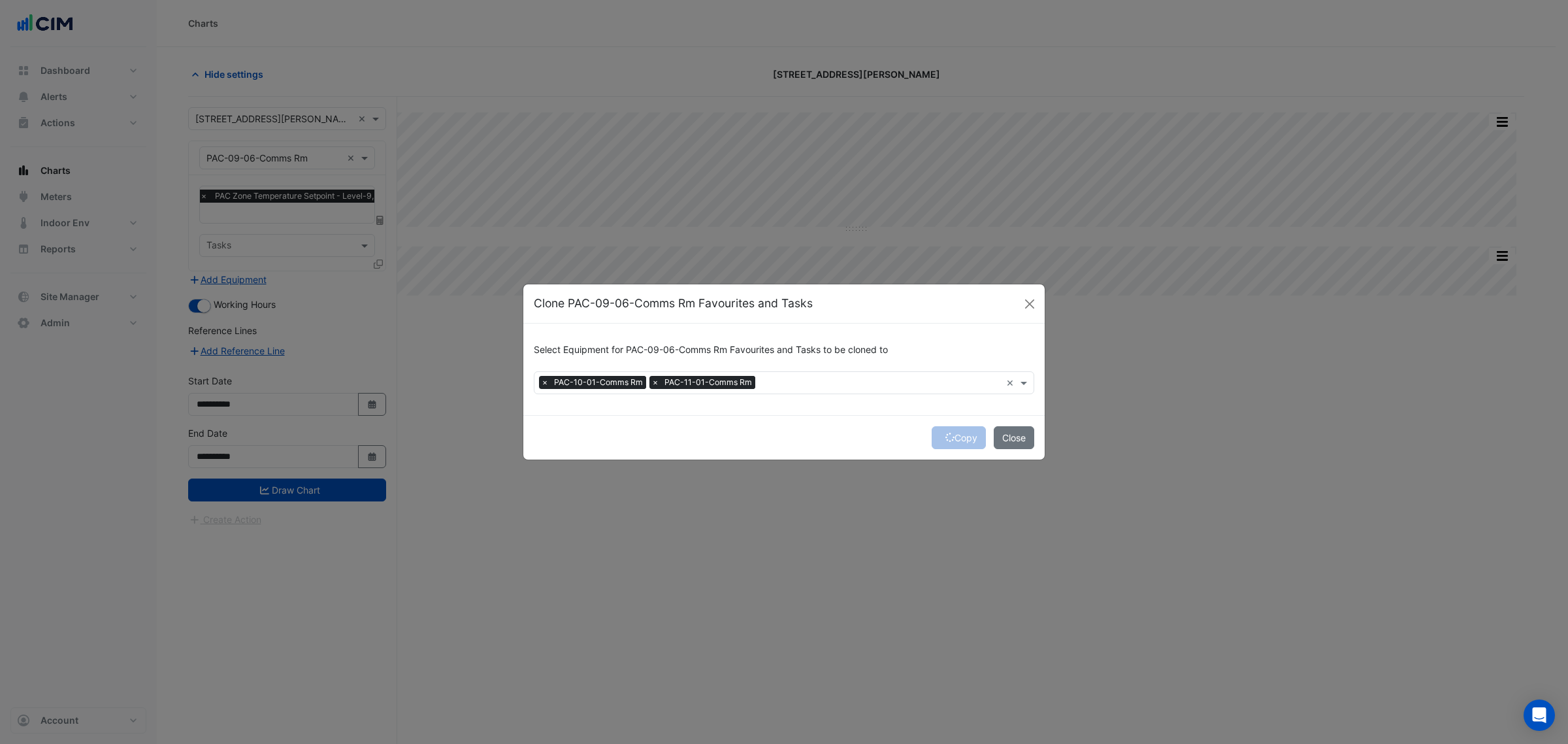
click at [960, 435] on div "Copy Close" at bounding box center [784, 437] width 522 height 44
click at [957, 435] on div "Copy Close" at bounding box center [784, 437] width 522 height 44
click at [957, 435] on button "Copy" at bounding box center [958, 437] width 54 height 23
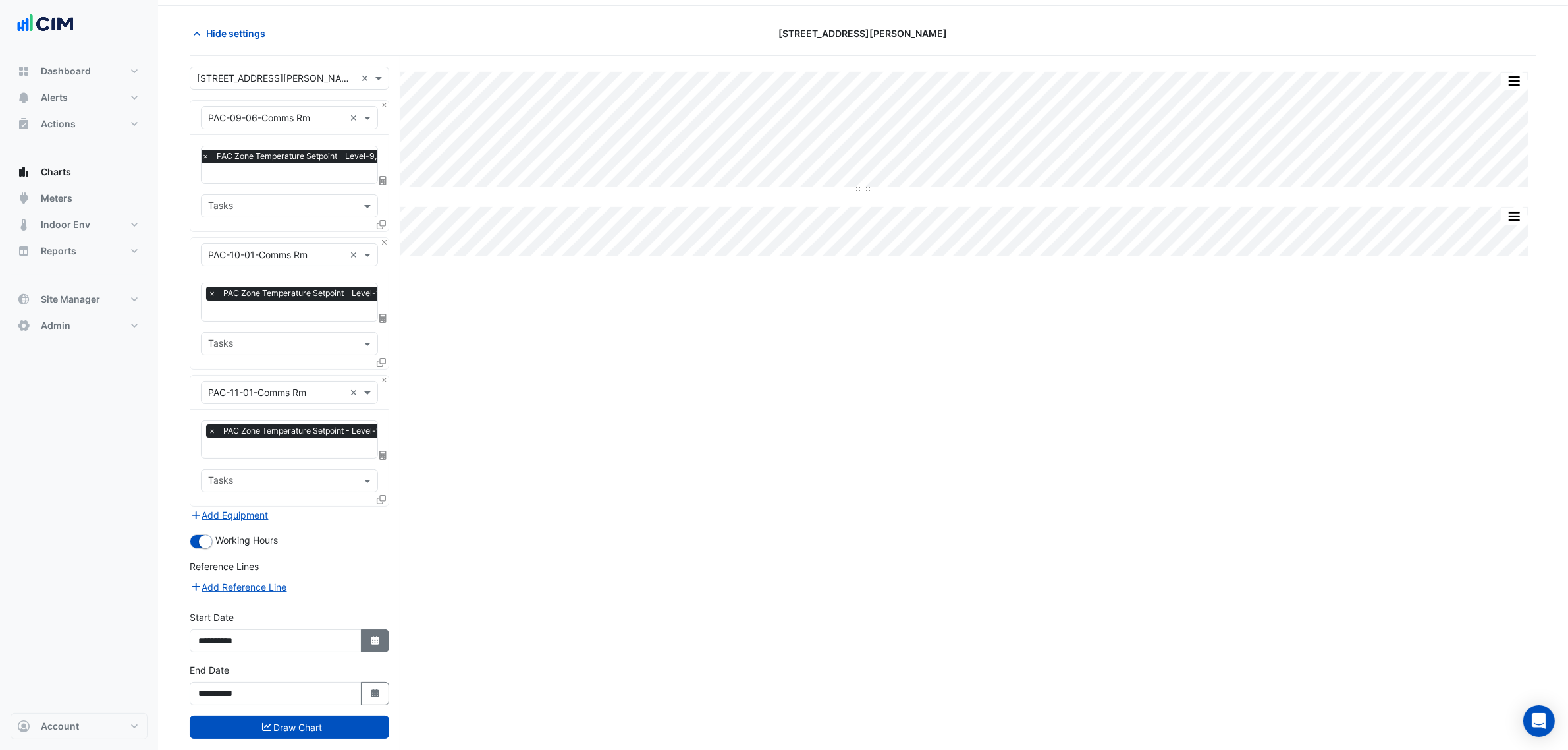
scroll to position [65, 0]
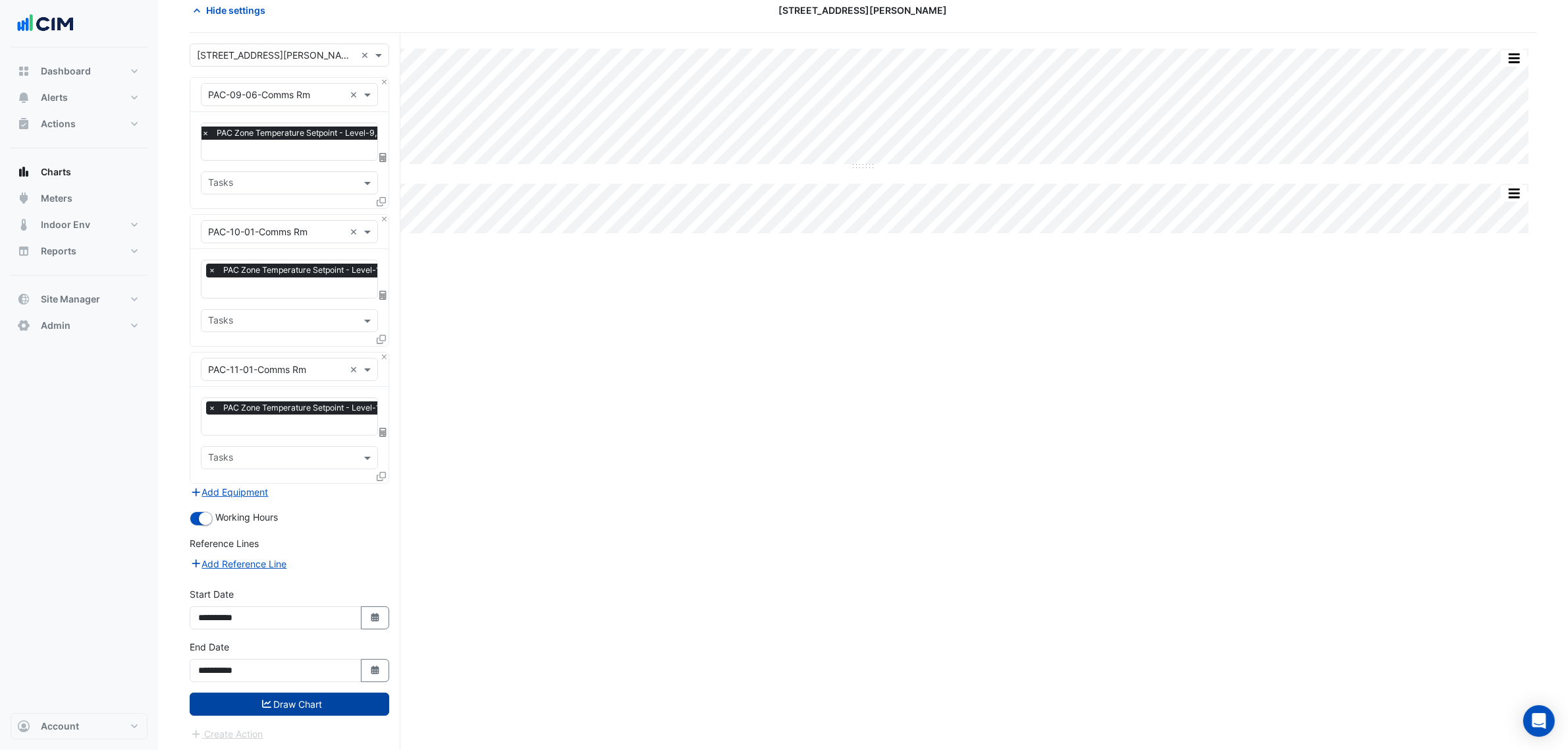
click at [336, 699] on button "Draw Chart" at bounding box center [289, 704] width 200 height 23
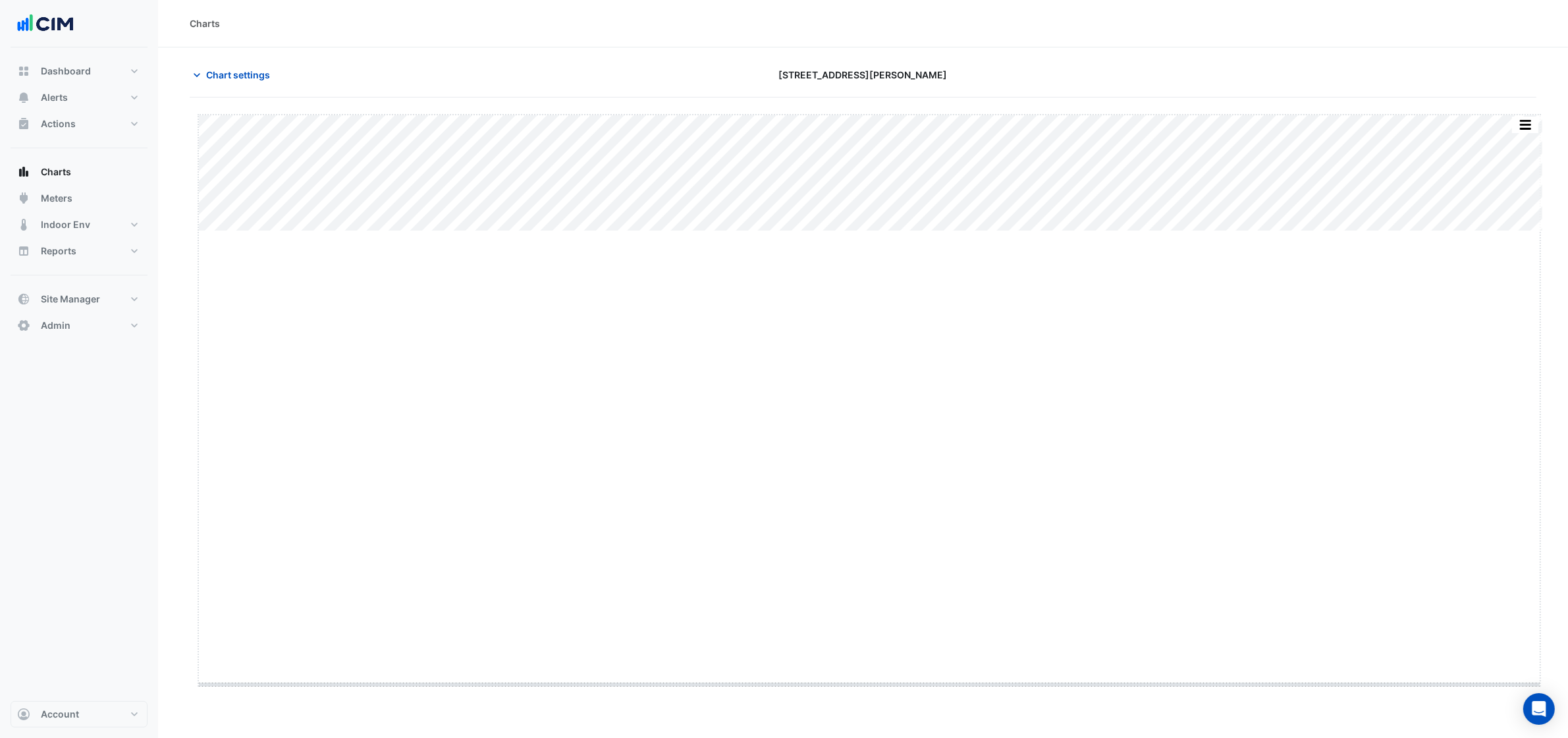
drag, startPoint x: 870, startPoint y: 232, endPoint x: 814, endPoint y: 700, distance: 471.3
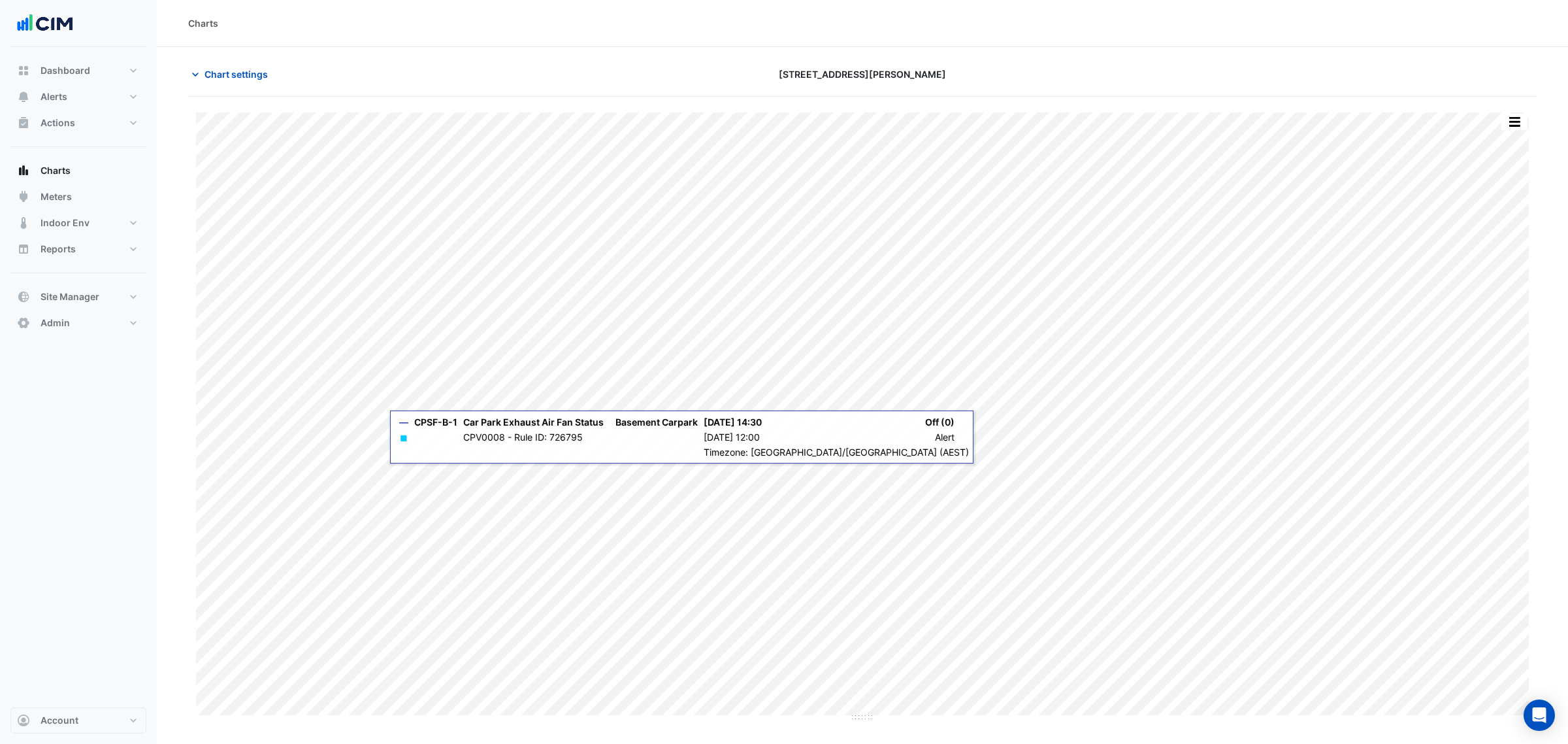
type input "**********"
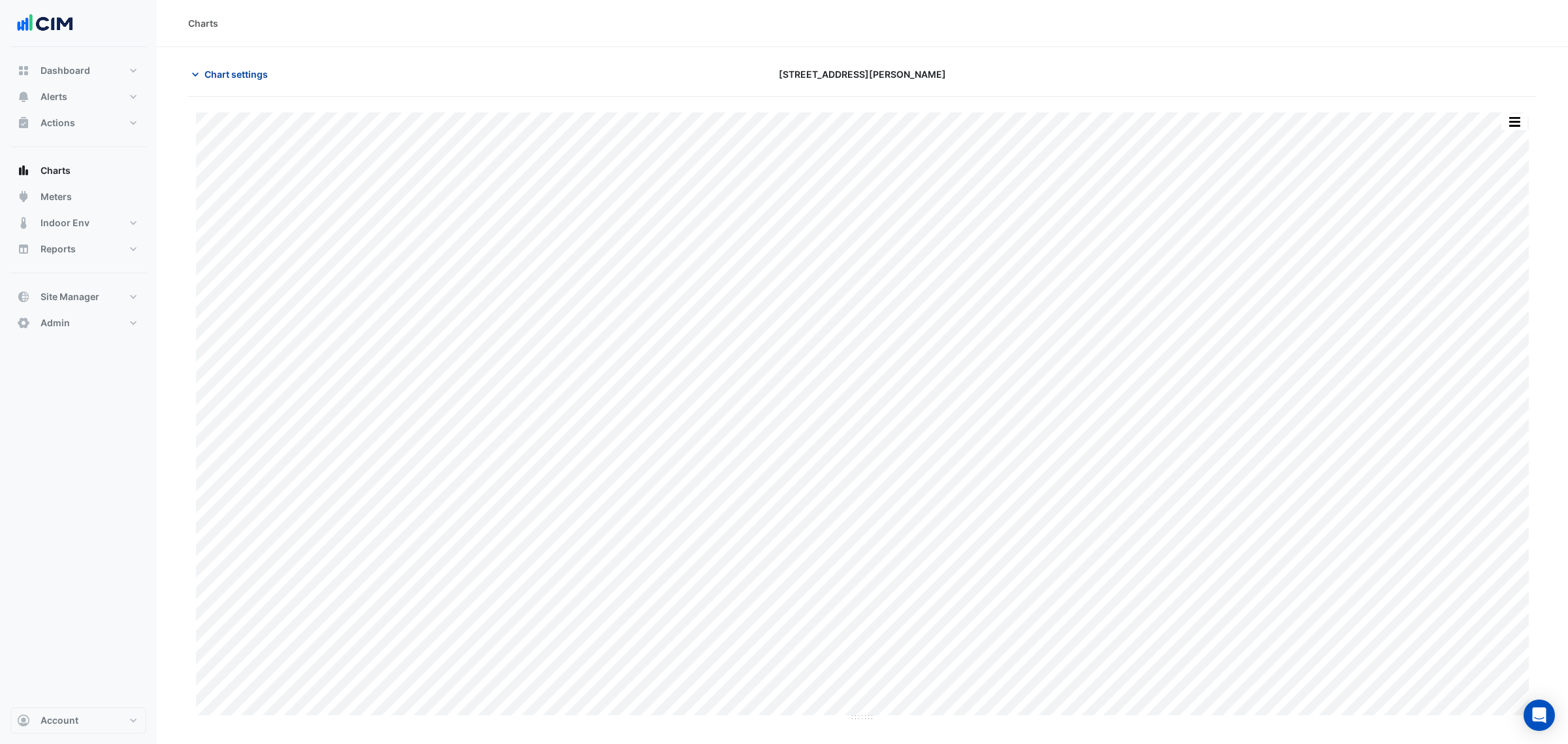
click at [262, 63] on button "Chart settings" at bounding box center [231, 74] width 88 height 23
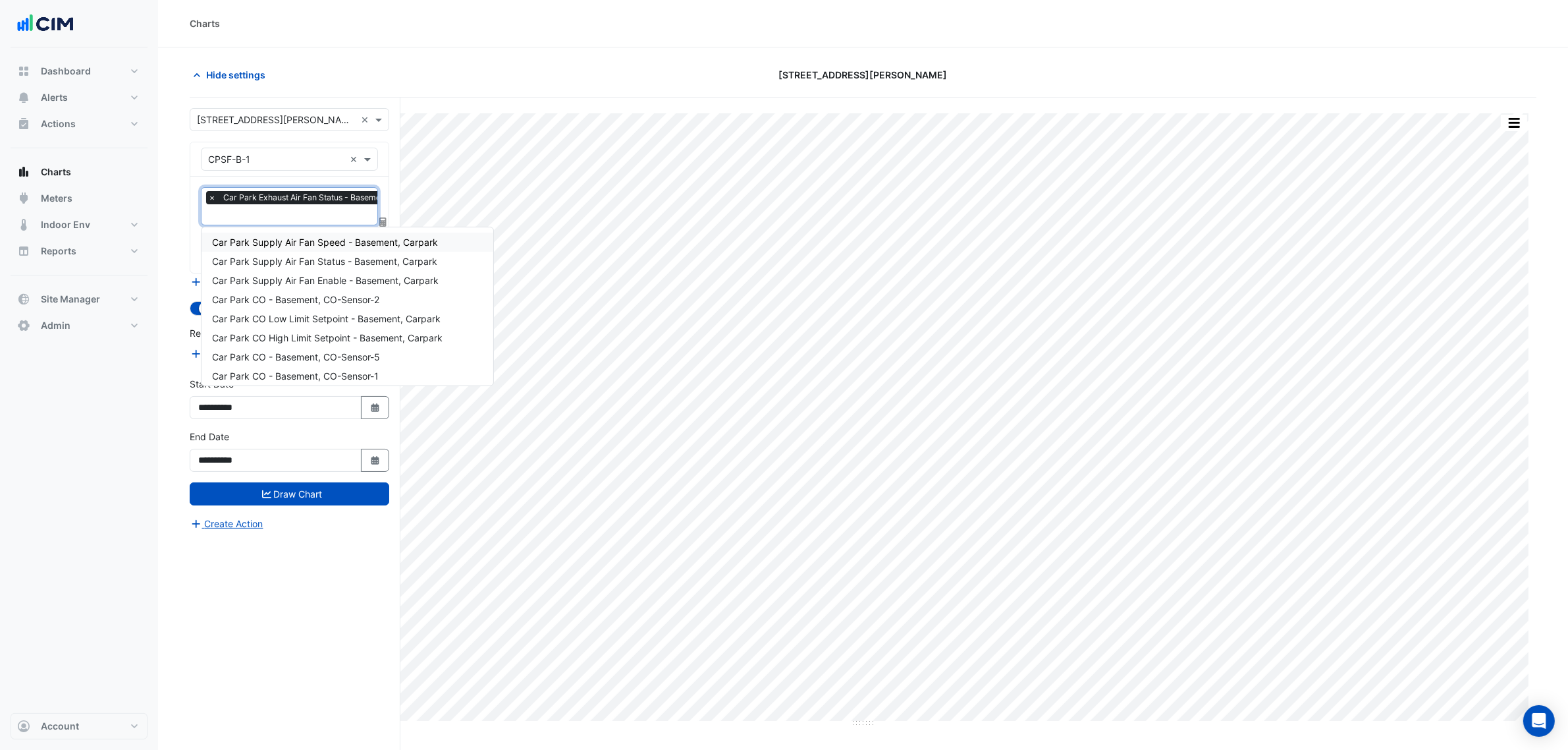
click at [309, 195] on span "Car Park Exhaust Air Fan Status - Basement, Carpark" at bounding box center [323, 197] width 206 height 13
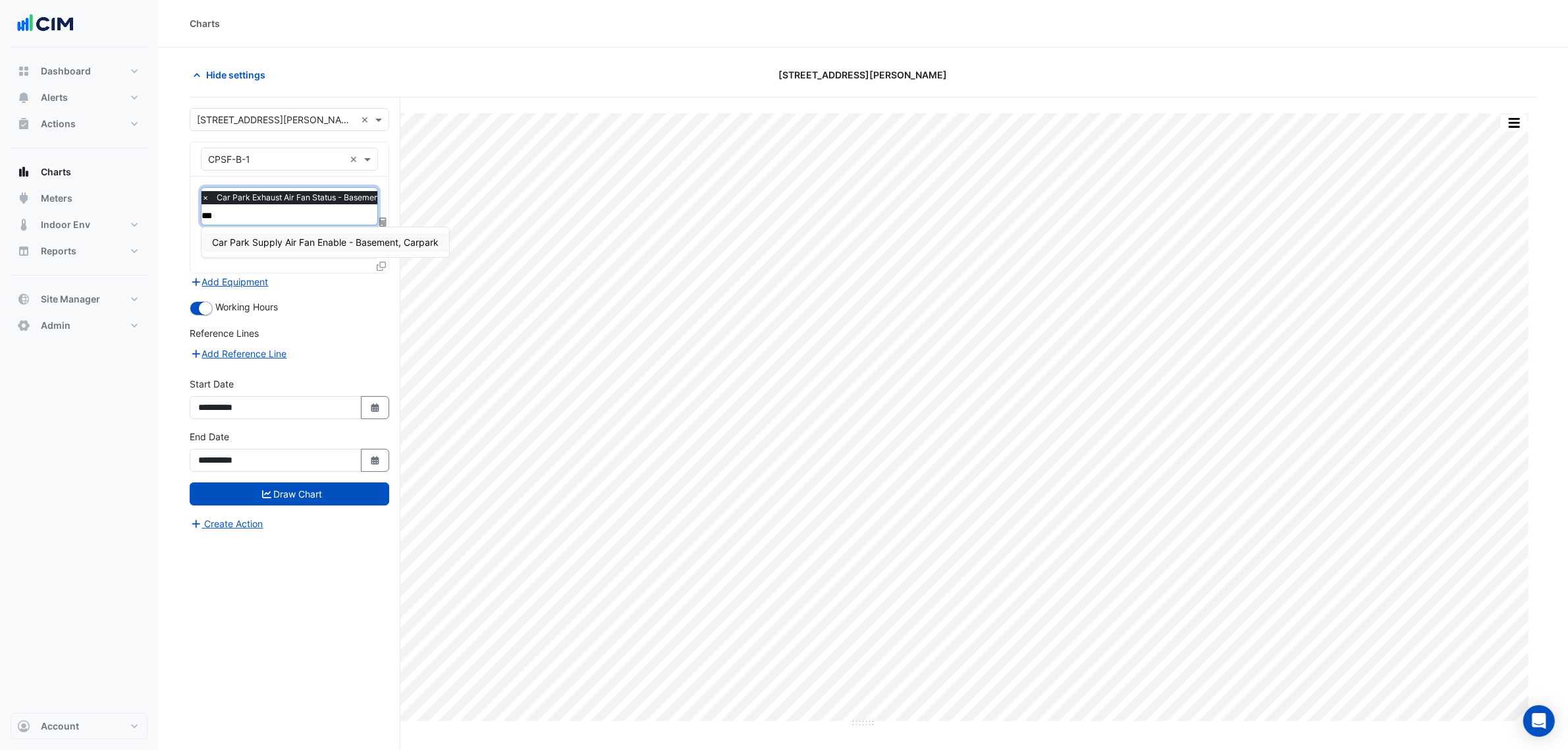
type input "****"
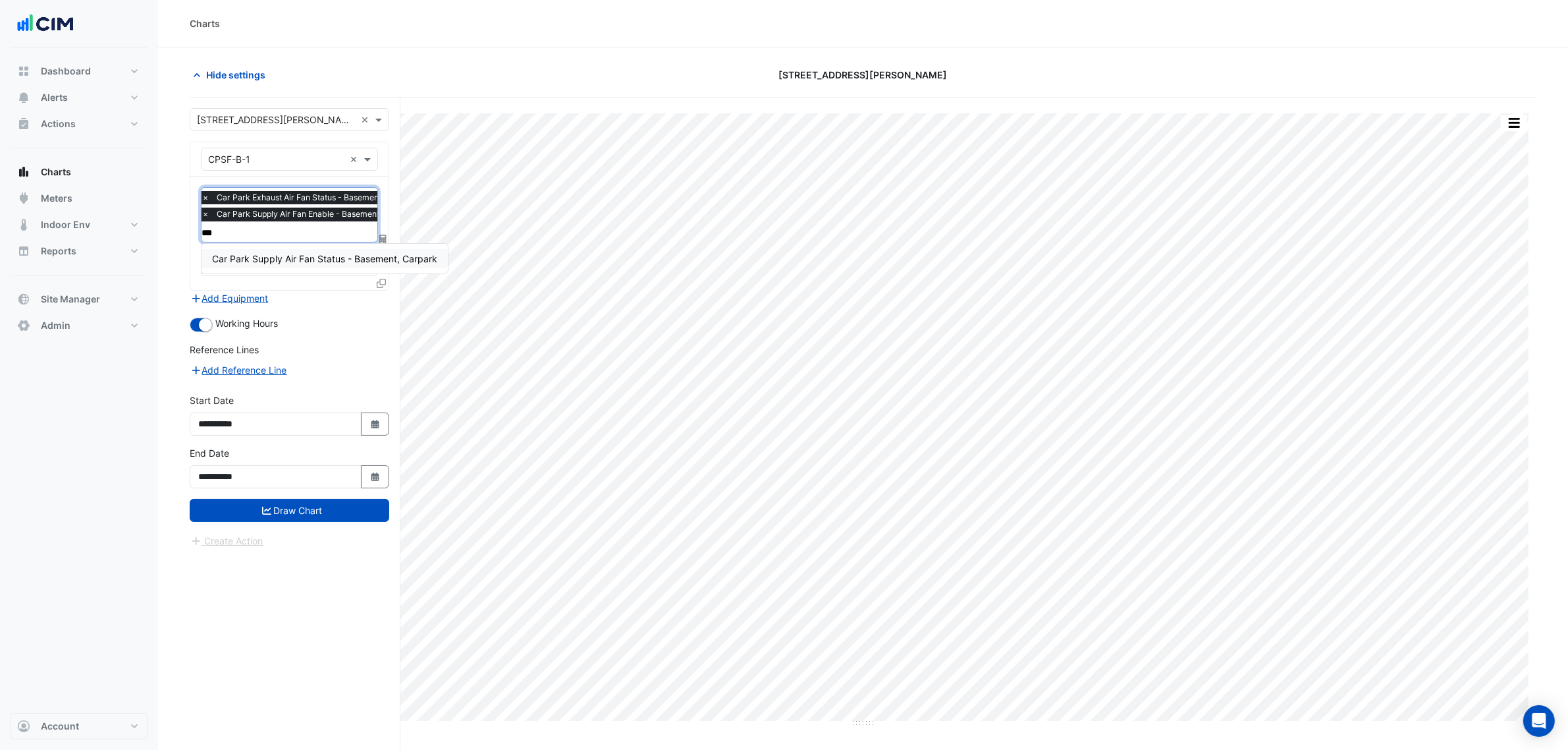
type input "****"
click at [392, 259] on span "Car Park Supply Air Fan Status - Basement, Carpark" at bounding box center [324, 258] width 225 height 11
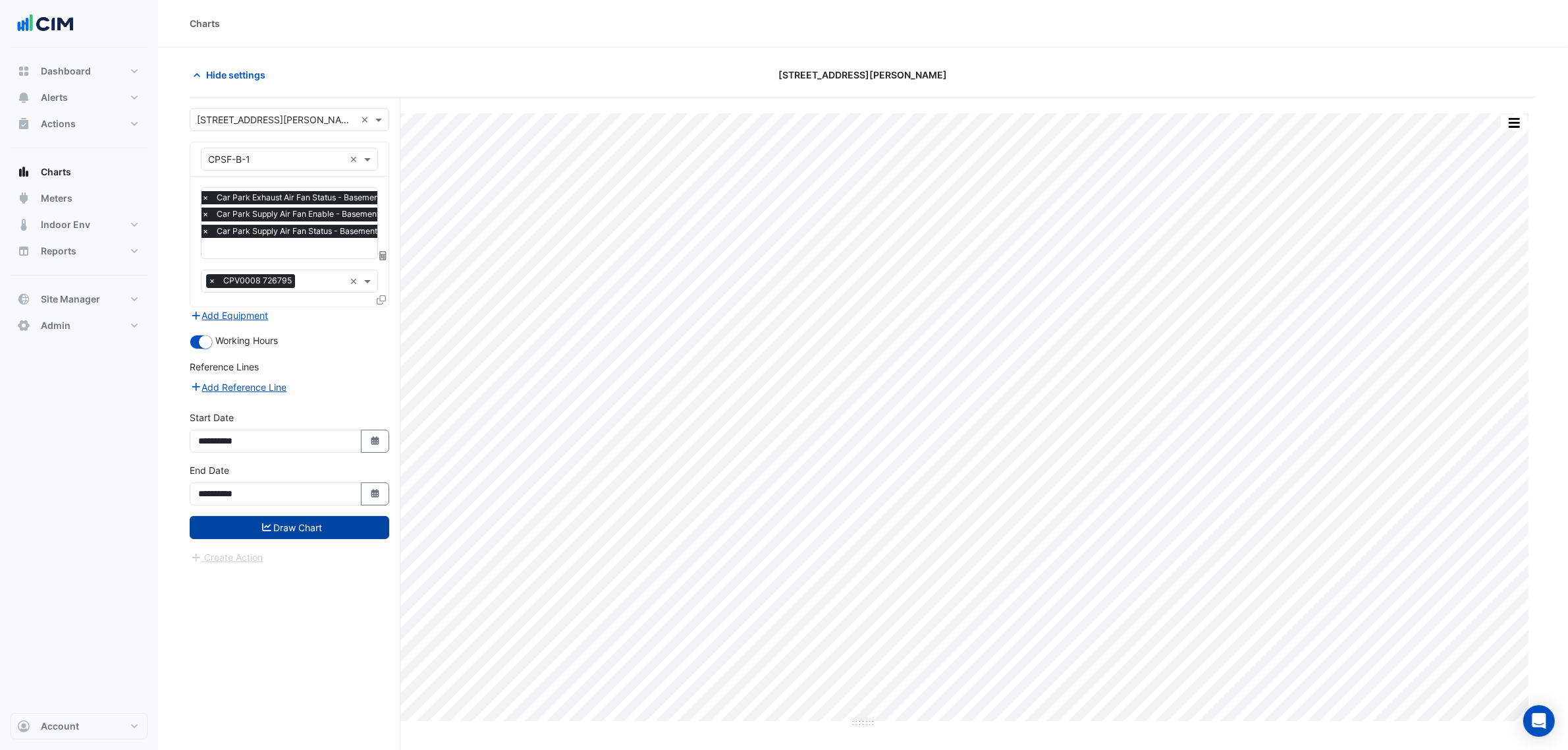
click at [341, 527] on button "Draw Chart" at bounding box center [289, 527] width 200 height 23
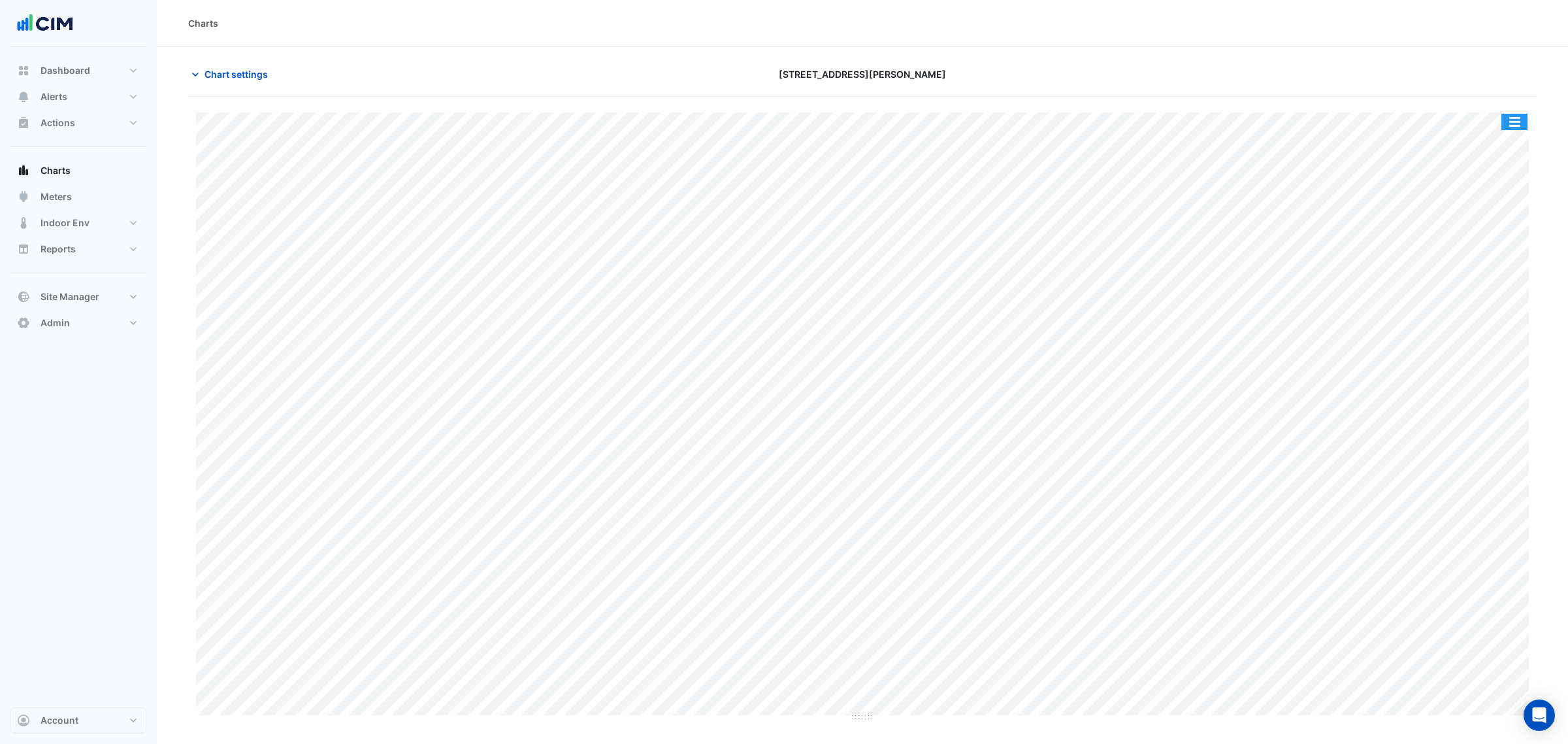
click at [1508, 125] on button "button" at bounding box center [1514, 121] width 26 height 17
click at [1511, 144] on div "Split All" at bounding box center [1488, 145] width 78 height 24
click at [240, 63] on button "Chart settings" at bounding box center [231, 74] width 88 height 23
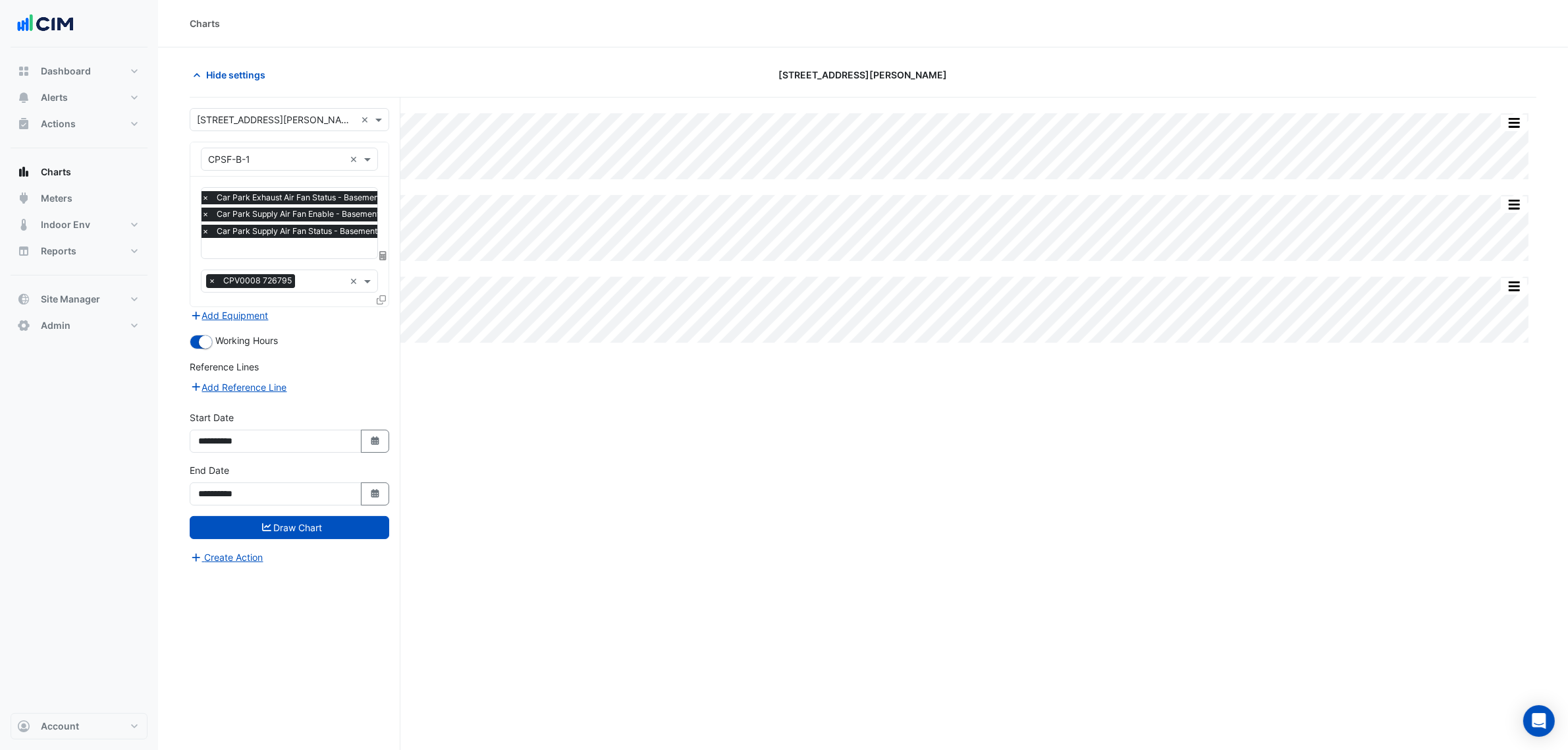
click at [259, 219] on span "Car Park Supply Air Fan Enable - Basement, Carpark" at bounding box center [315, 214] width 204 height 13
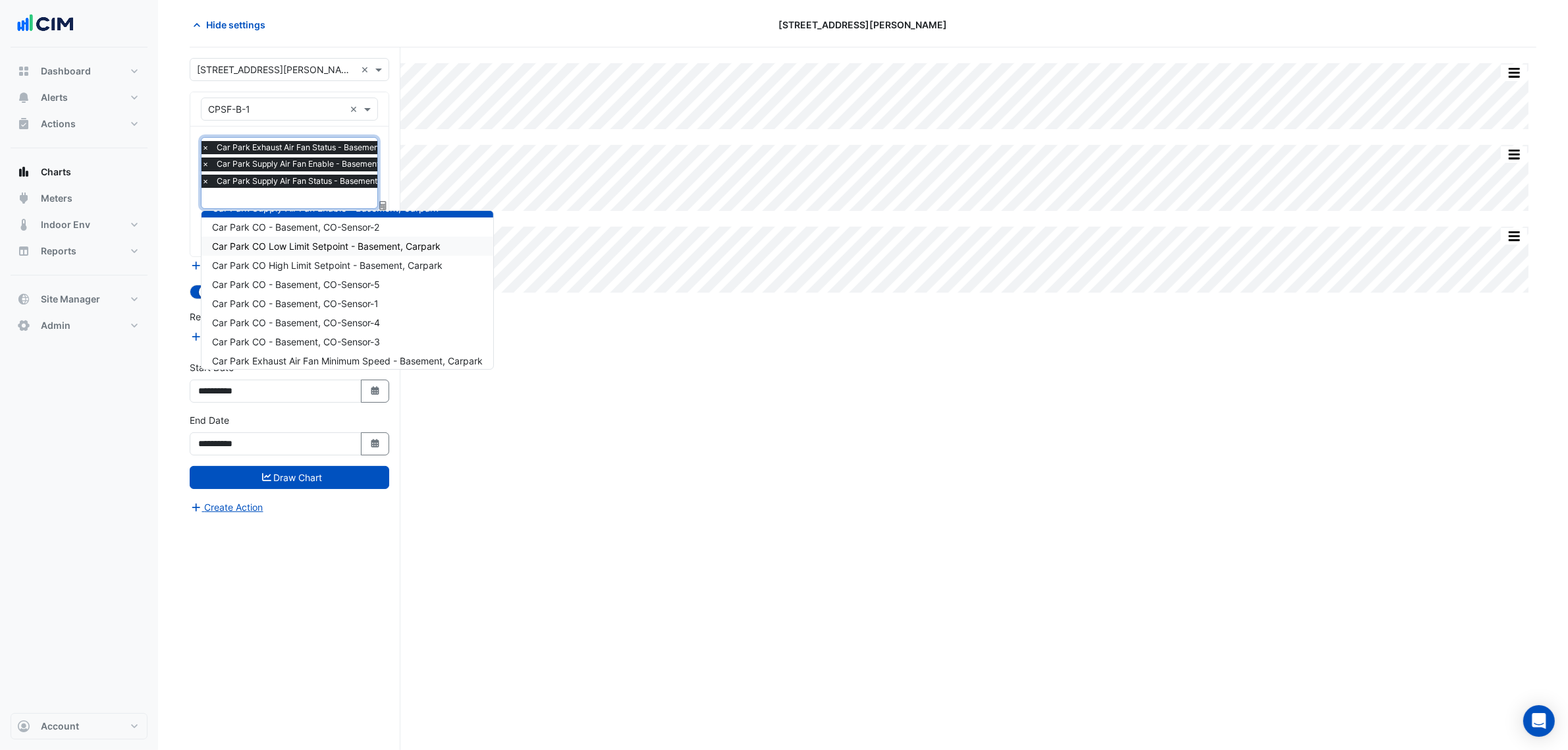
scroll to position [81, 0]
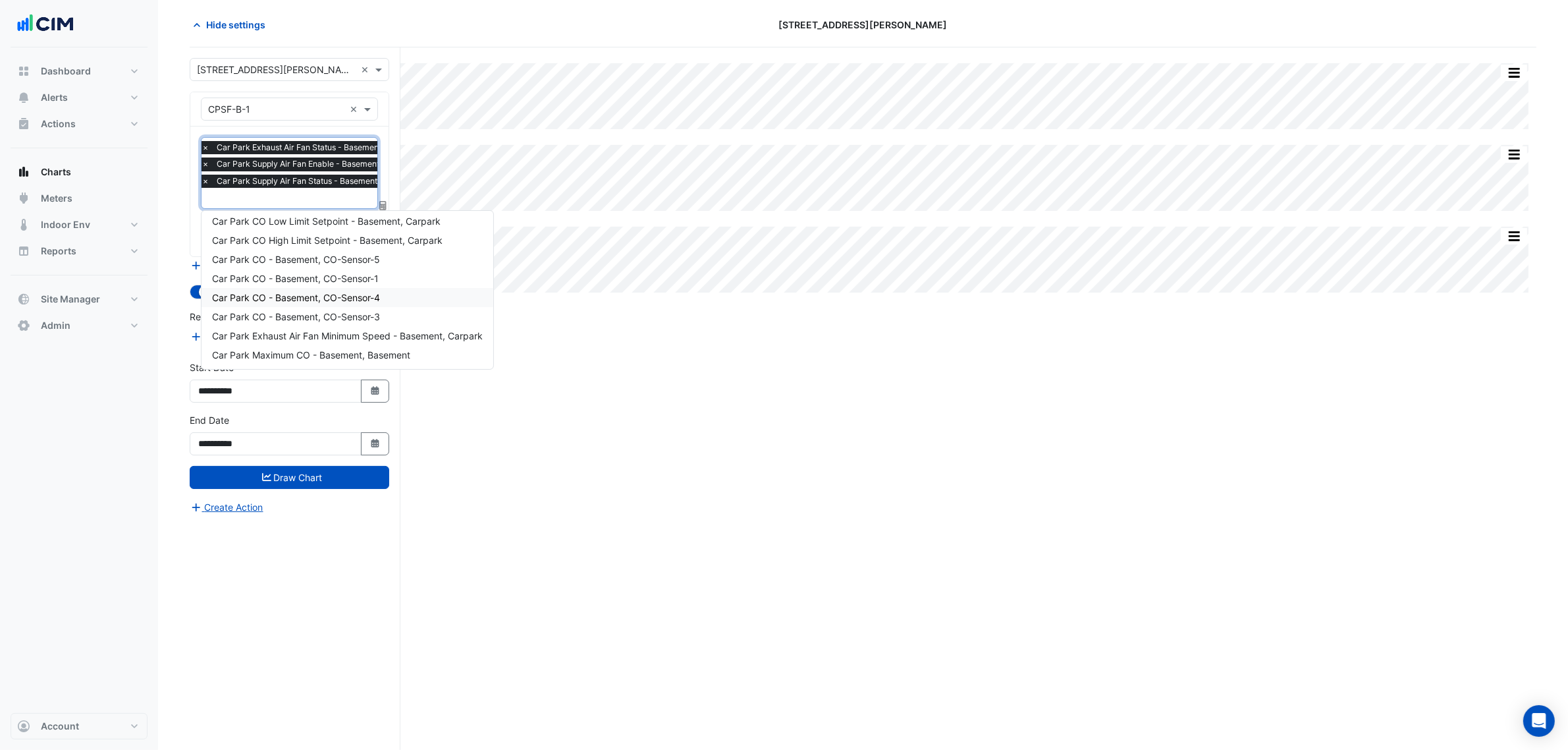
click at [571, 298] on div "Split None Print Save as JPEG Save as PNG Pivot Data Table Export CSV - Flat Ex…" at bounding box center [862, 398] width 1347 height 702
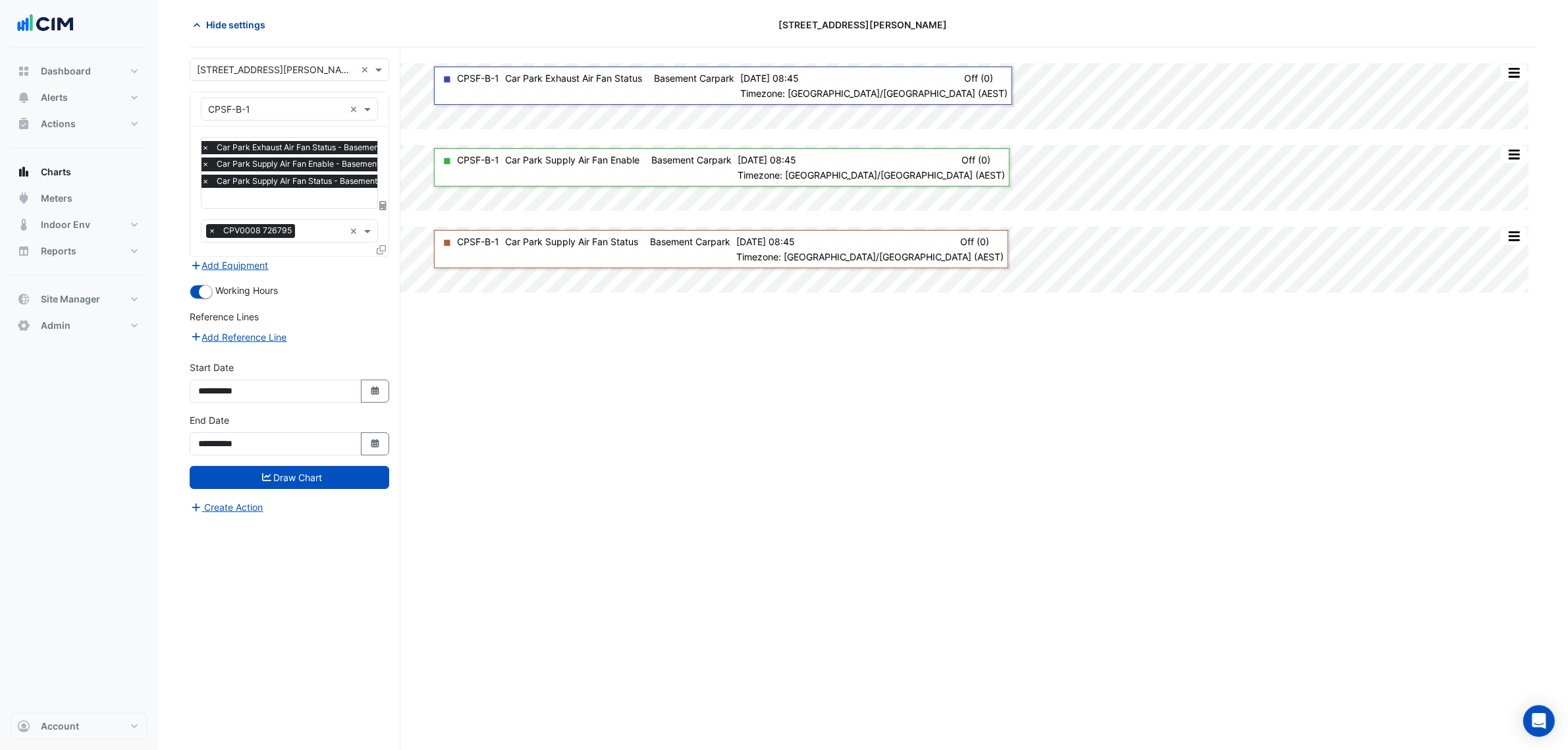
click at [244, 30] on span "Hide settings" at bounding box center [236, 24] width 59 height 14
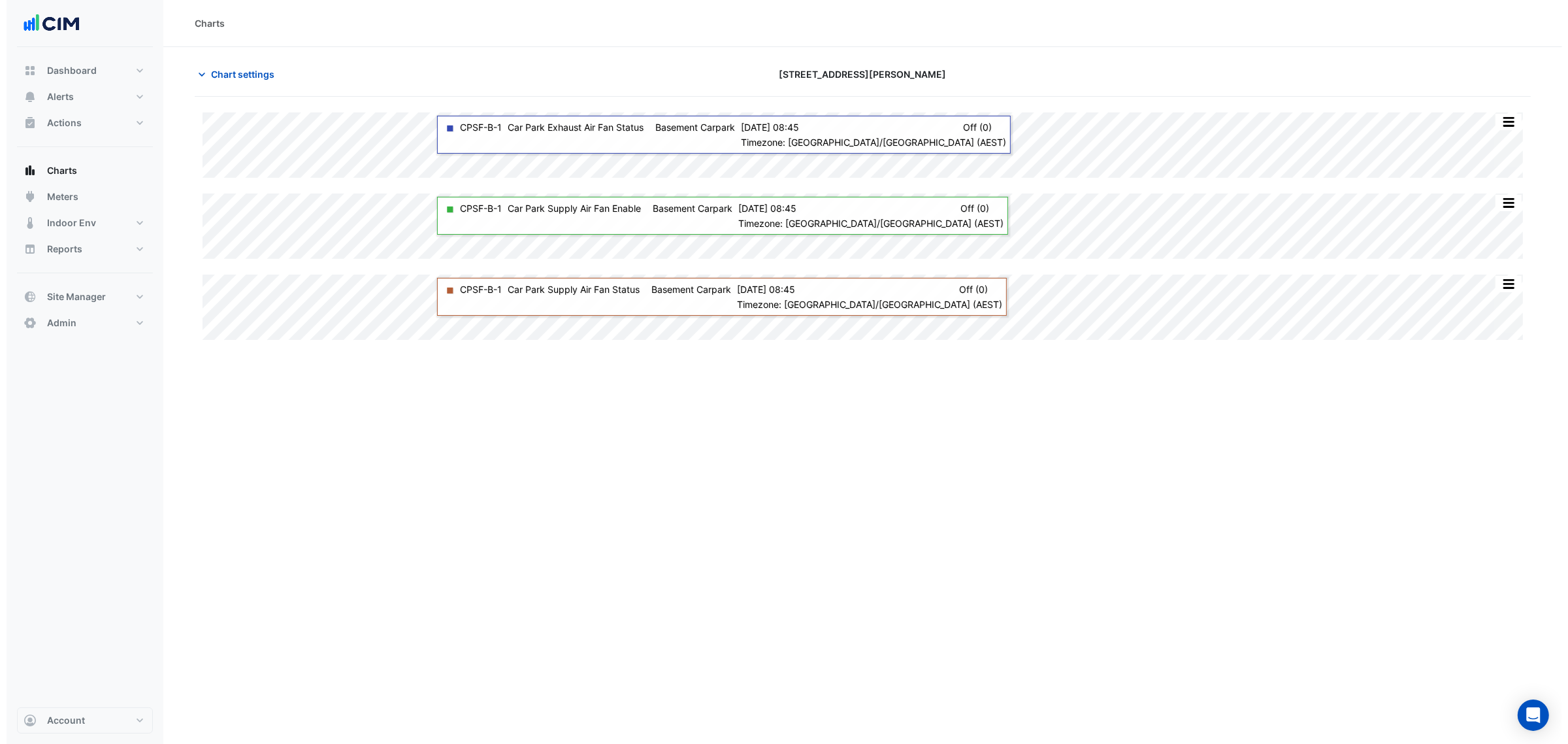
scroll to position [0, 0]
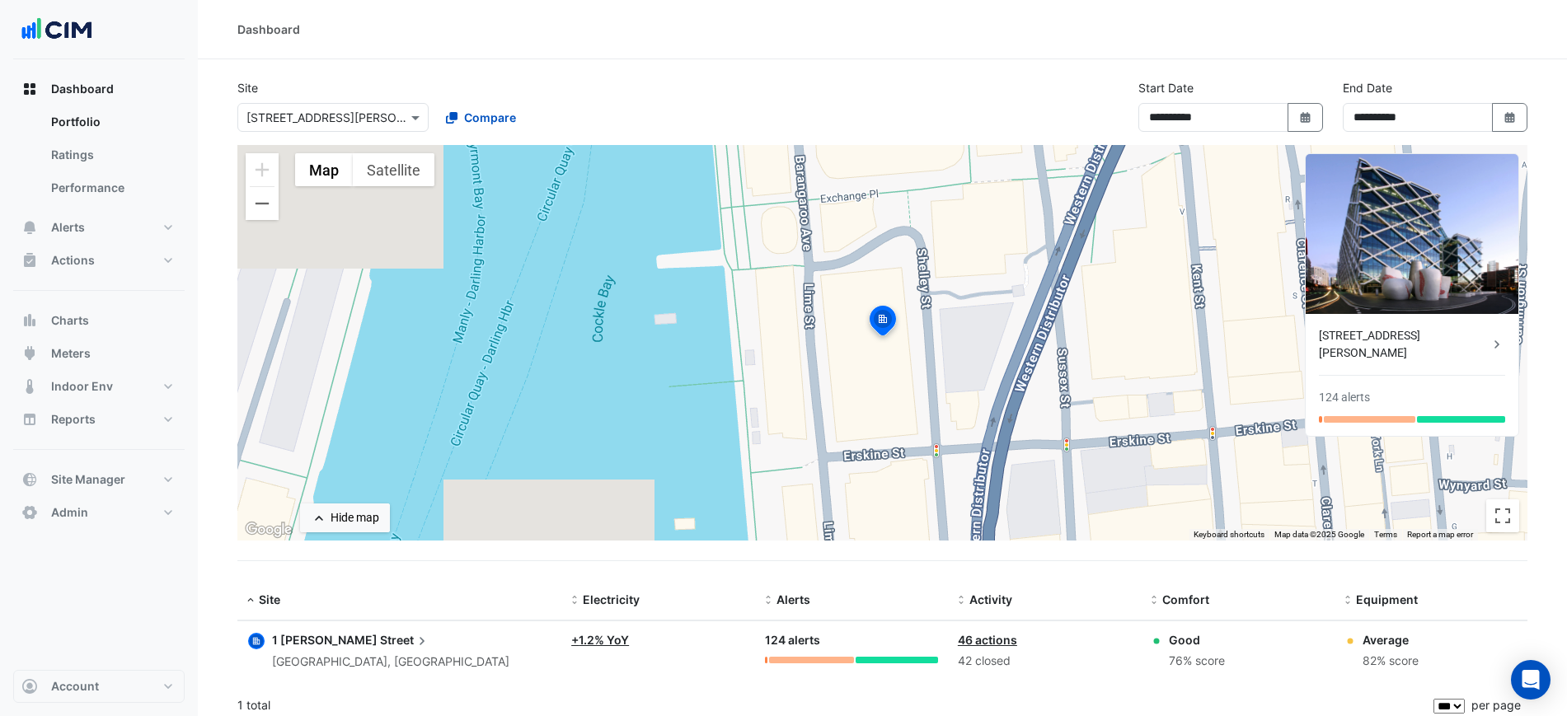
select select "***"
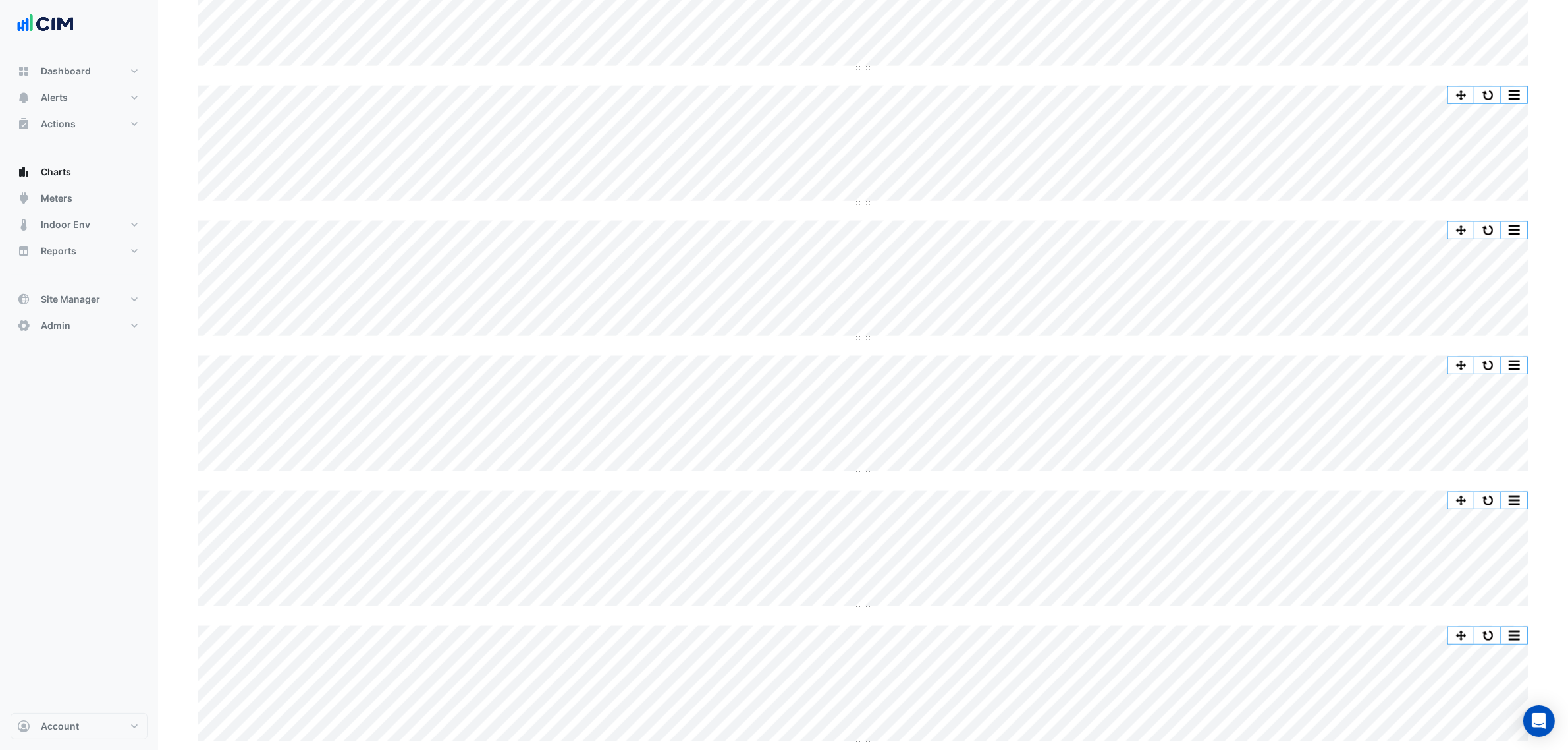
scroll to position [1977, 0]
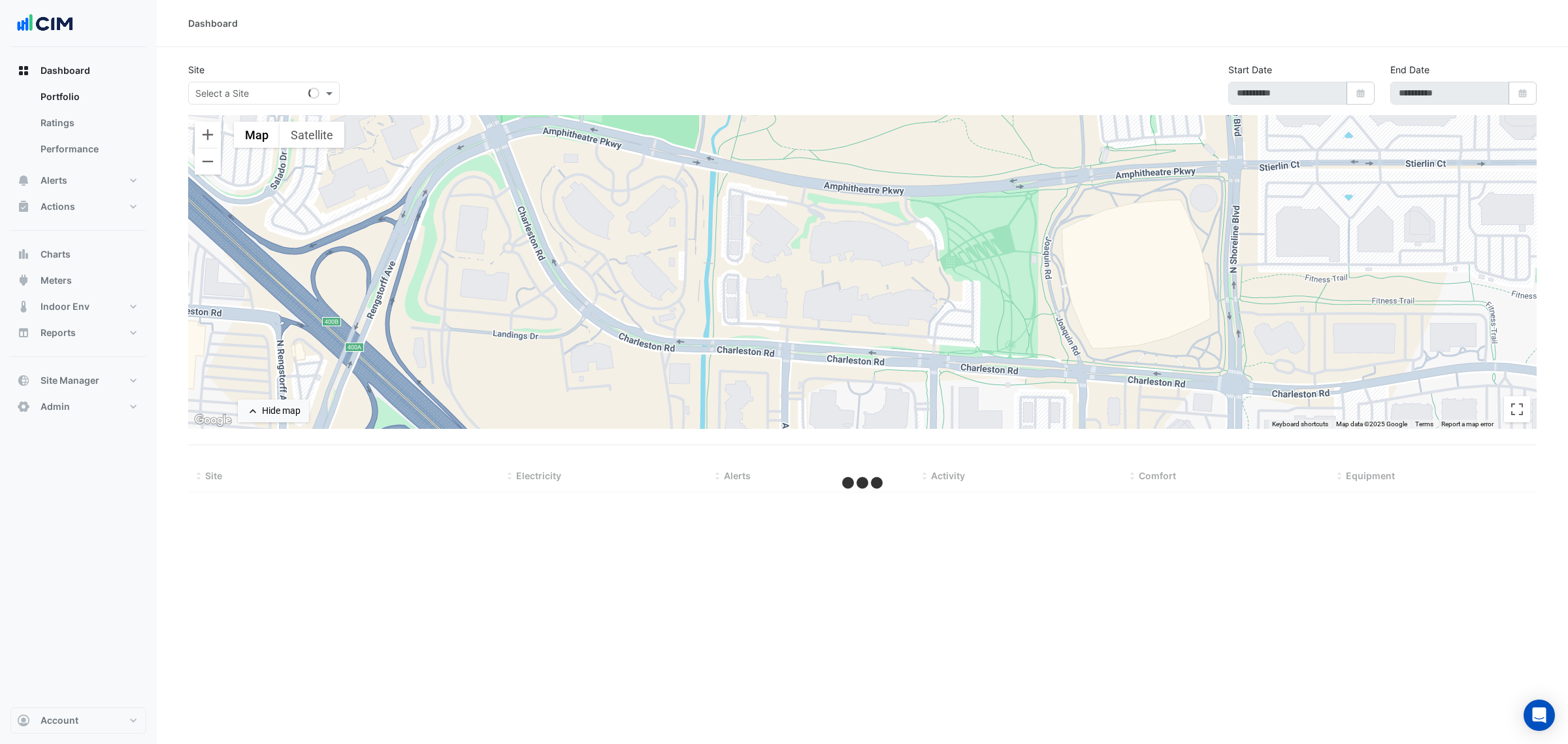
type input "**********"
select select "***"
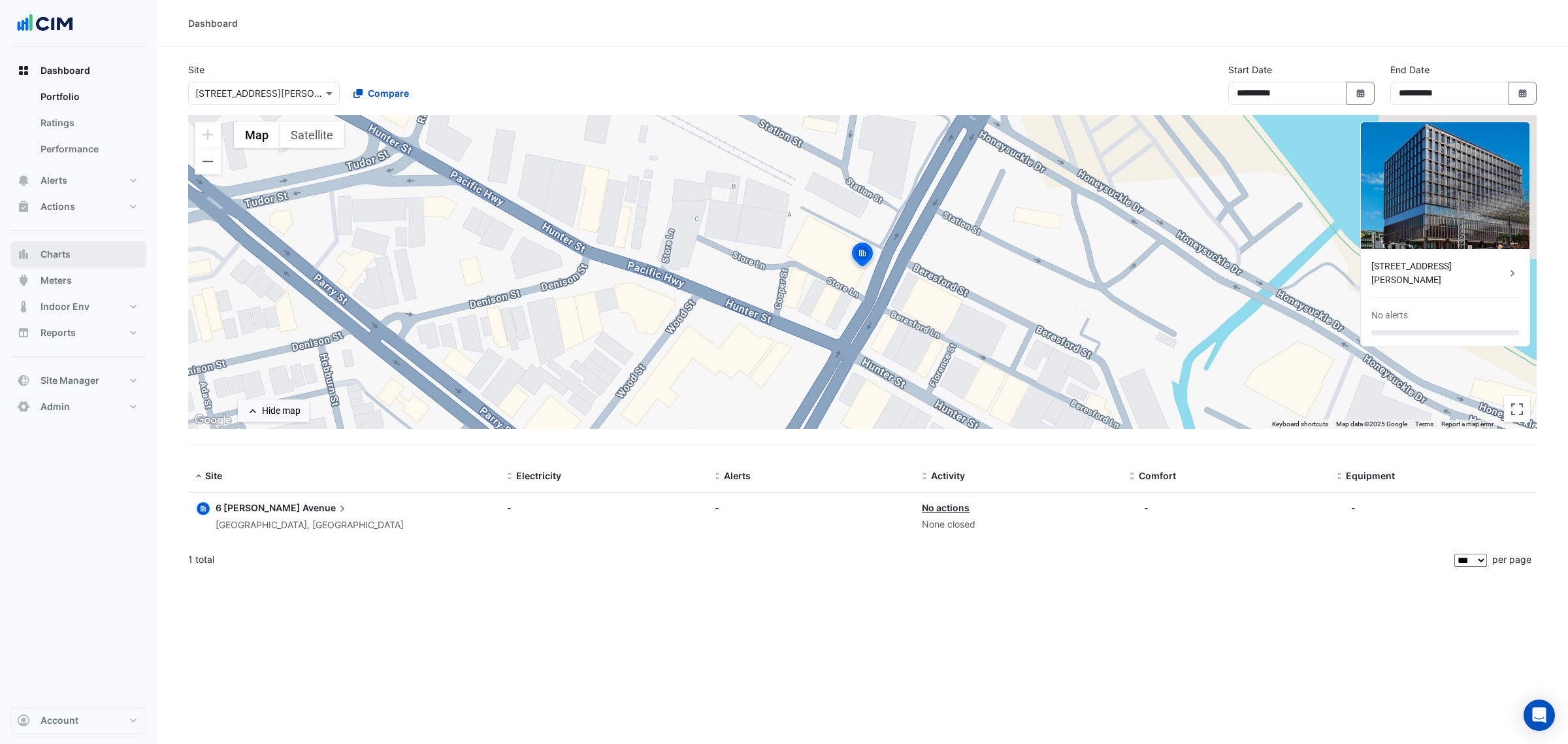
drag, startPoint x: 92, startPoint y: 259, endPoint x: 124, endPoint y: 229, distance: 43.9
click at [92, 259] on button "Charts" at bounding box center [78, 254] width 136 height 26
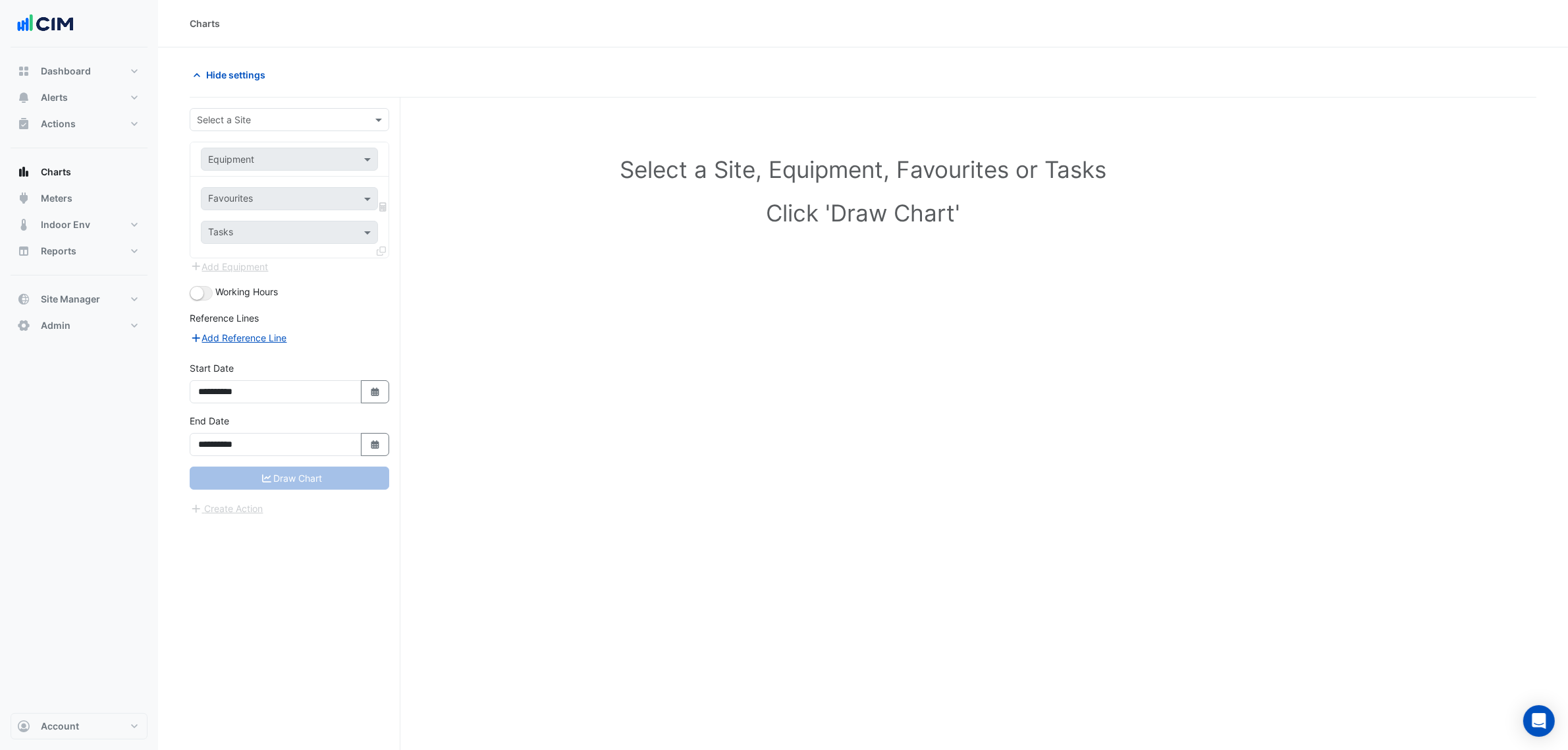
click at [247, 110] on div "Select a Site" at bounding box center [289, 119] width 200 height 23
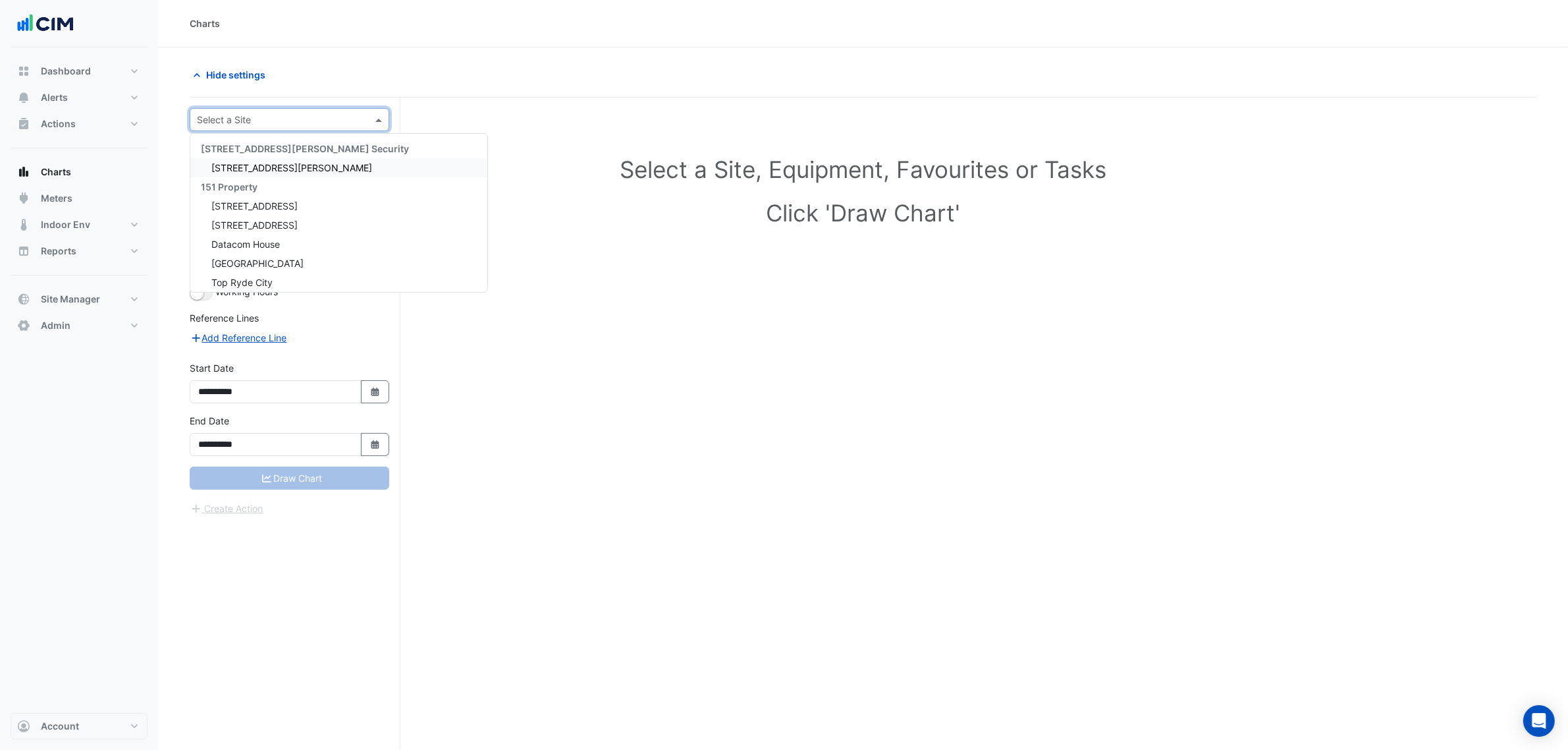
click at [247, 122] on input "text" at bounding box center [276, 120] width 159 height 14
type input "*********"
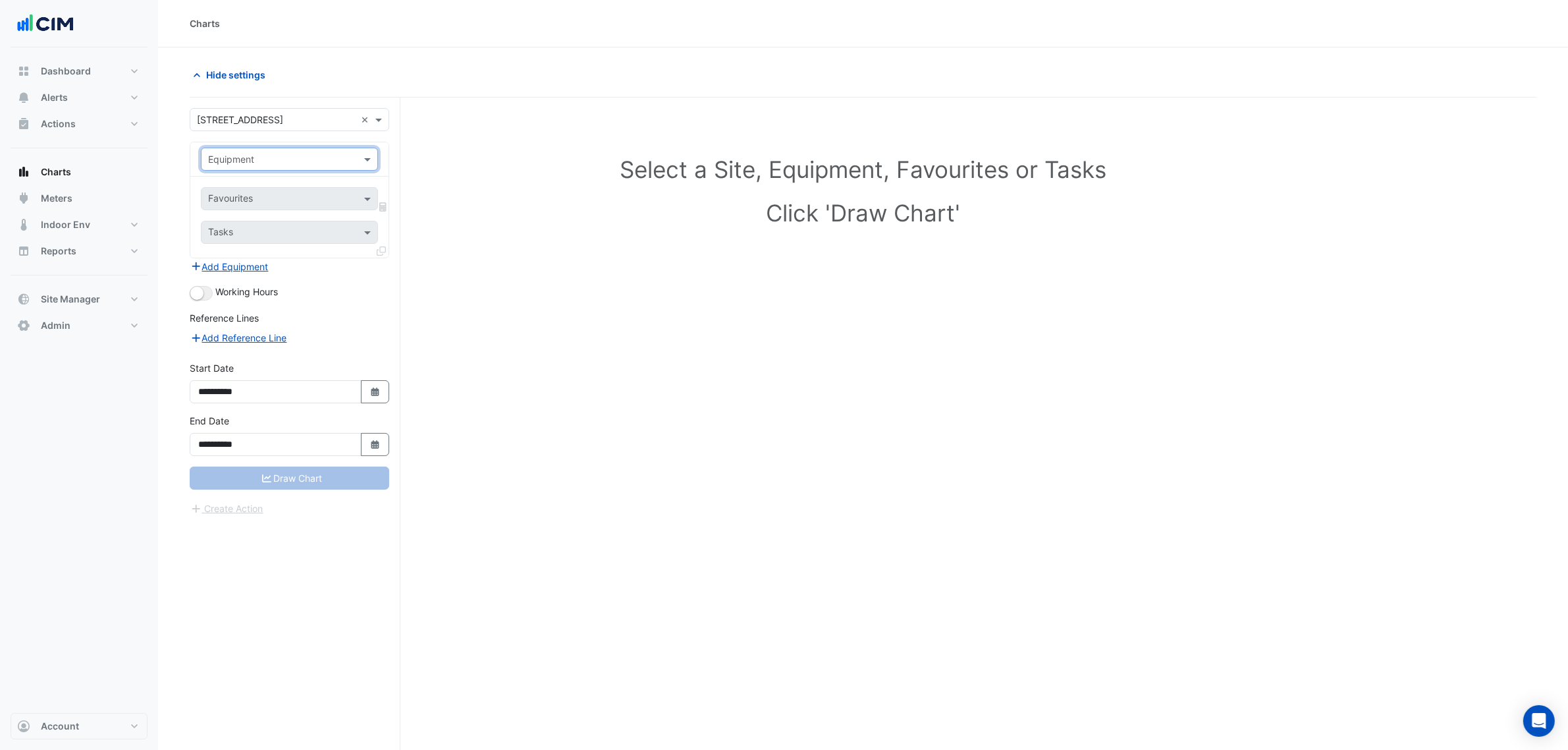
click at [234, 168] on div "Equipment" at bounding box center [289, 159] width 177 height 23
click at [248, 182] on div "AHU-R1" at bounding box center [289, 188] width 175 height 19
click at [257, 198] on input "text" at bounding box center [274, 199] width 133 height 14
type input "*******"
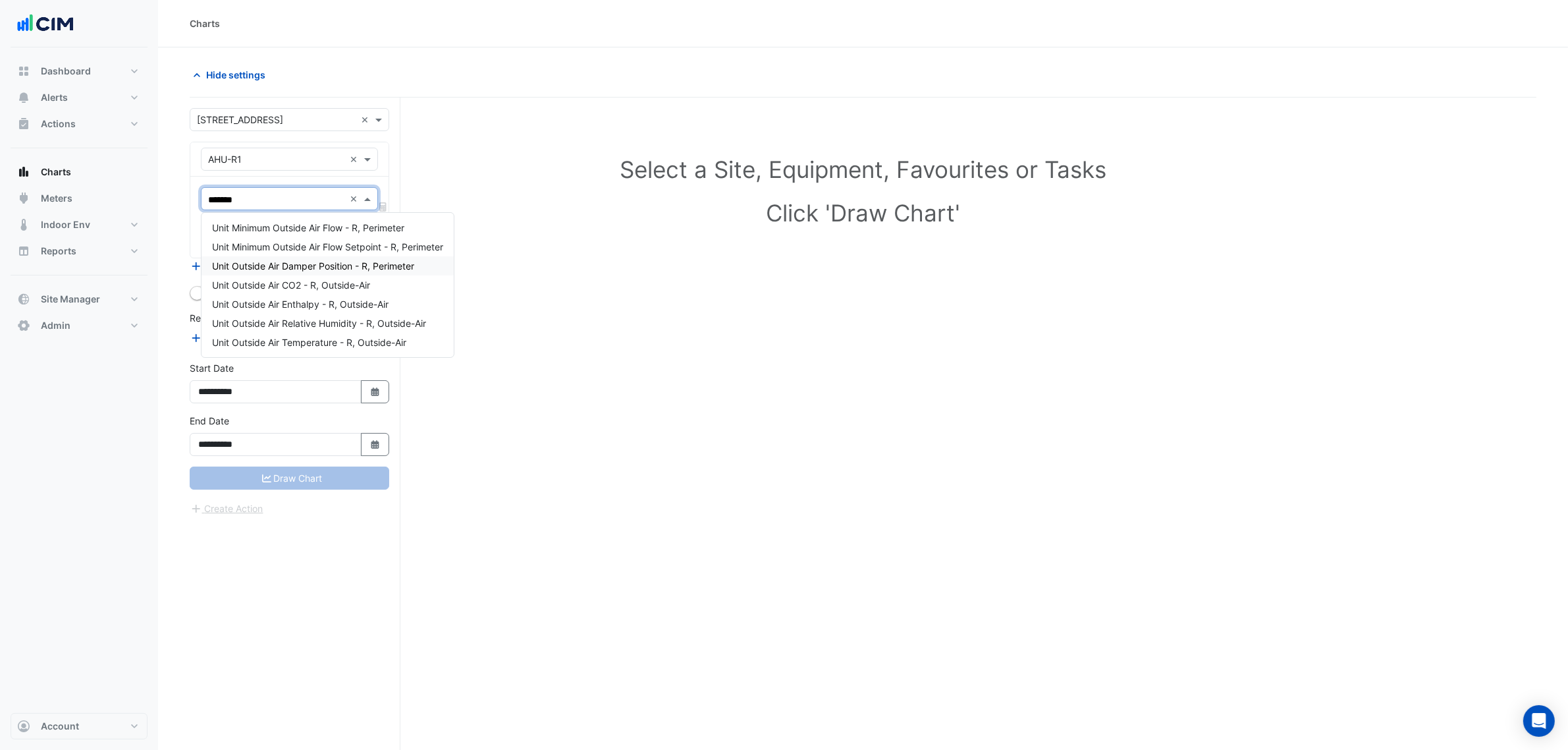
click at [331, 272] on div "Unit Outside Air Damper Position - R, Perimeter" at bounding box center [328, 266] width 253 height 19
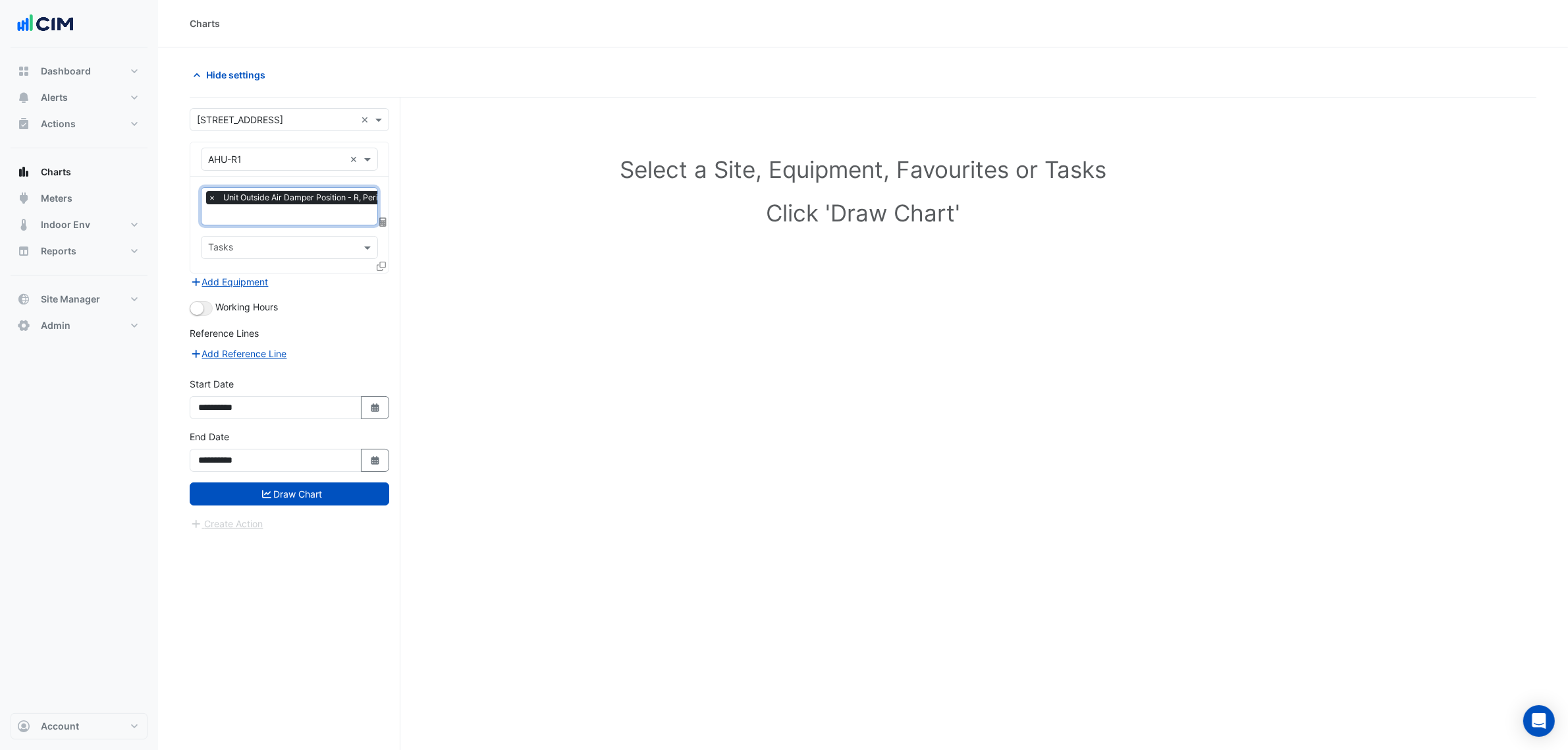
click at [385, 274] on div at bounding box center [382, 269] width 12 height 19
click at [376, 269] on icon at bounding box center [381, 266] width 10 height 10
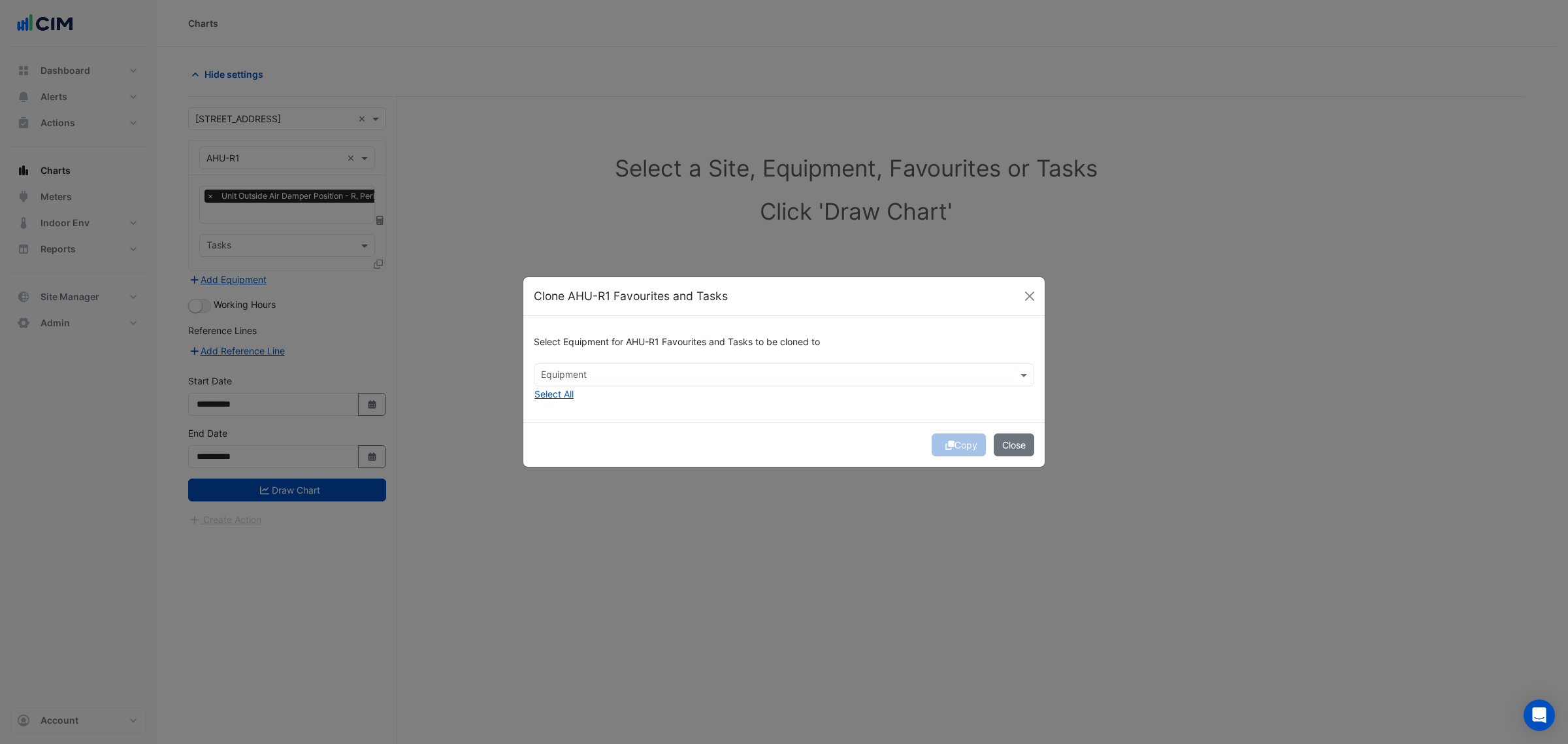
click at [560, 370] on input "text" at bounding box center [776, 376] width 471 height 13
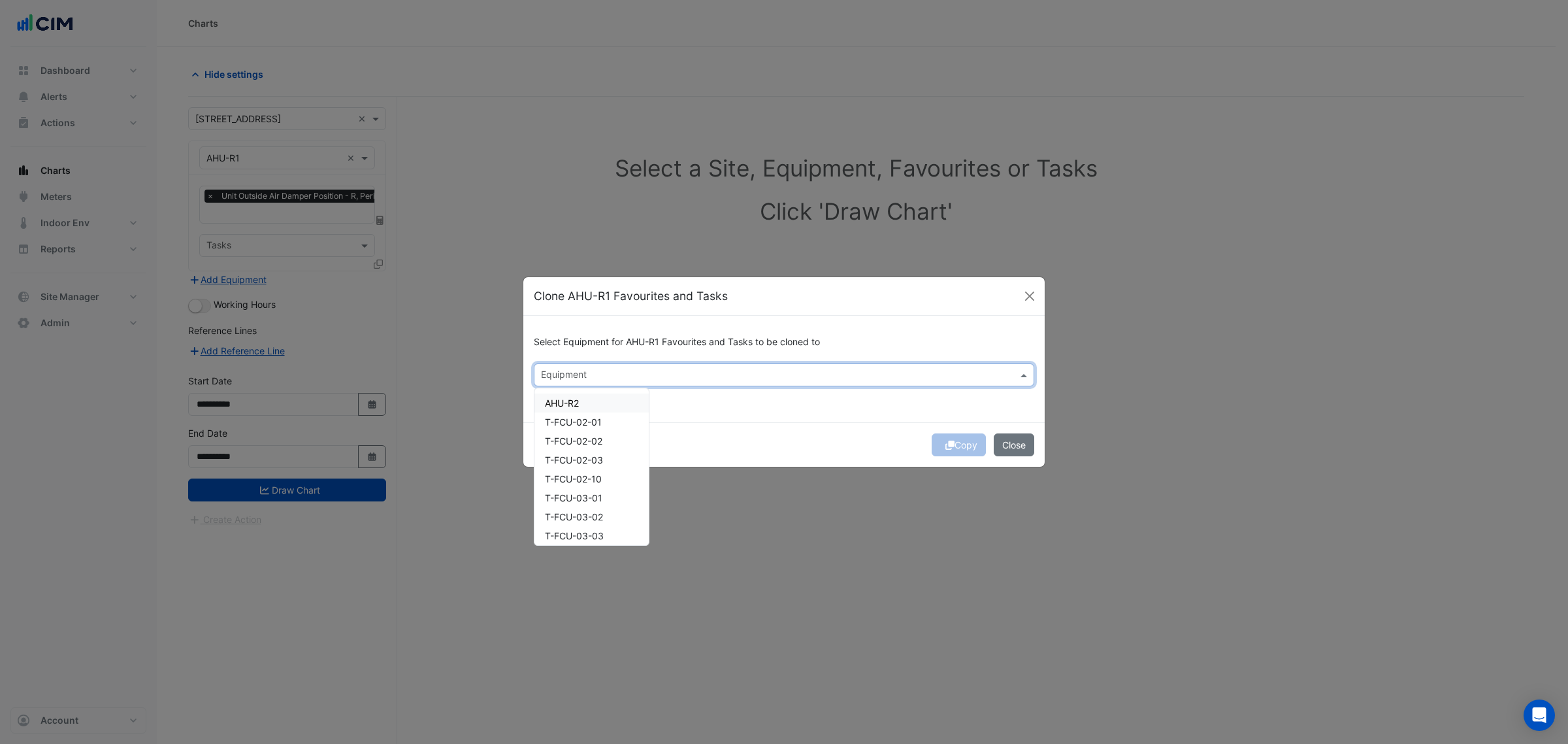
click at [565, 397] on span "AHU-R2" at bounding box center [561, 403] width 34 height 11
click at [762, 416] on div "Select Equipment for AHU-R1 Favourites and Tasks to be cloned to × AHU-R2 × AHU…" at bounding box center [784, 369] width 522 height 106
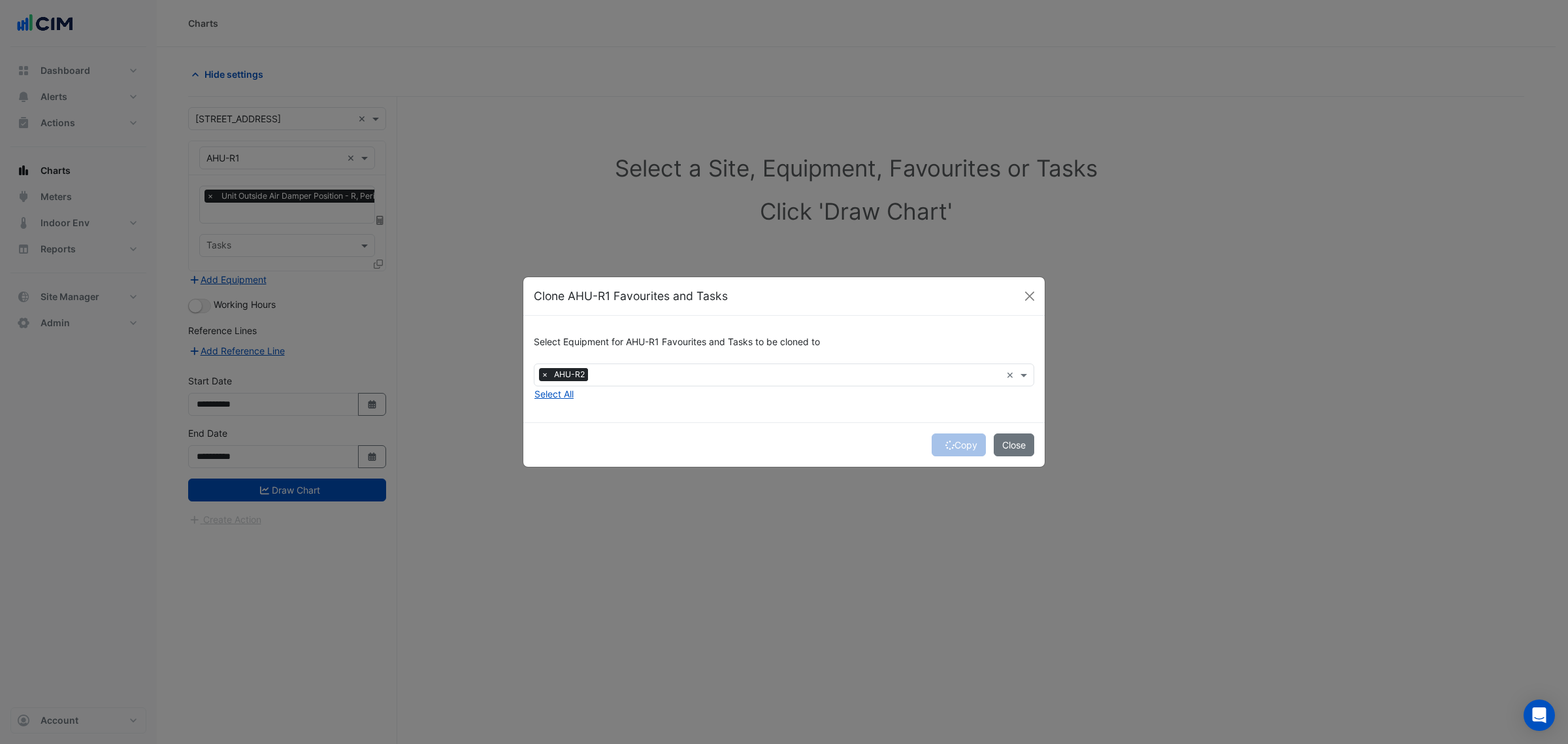
click at [964, 446] on div "Copy Close" at bounding box center [784, 444] width 522 height 44
click at [962, 439] on div "Copy Close" at bounding box center [784, 444] width 522 height 44
click at [962, 441] on div "Copy Close" at bounding box center [784, 444] width 522 height 44
click at [959, 442] on div "Copy Close" at bounding box center [784, 444] width 522 height 44
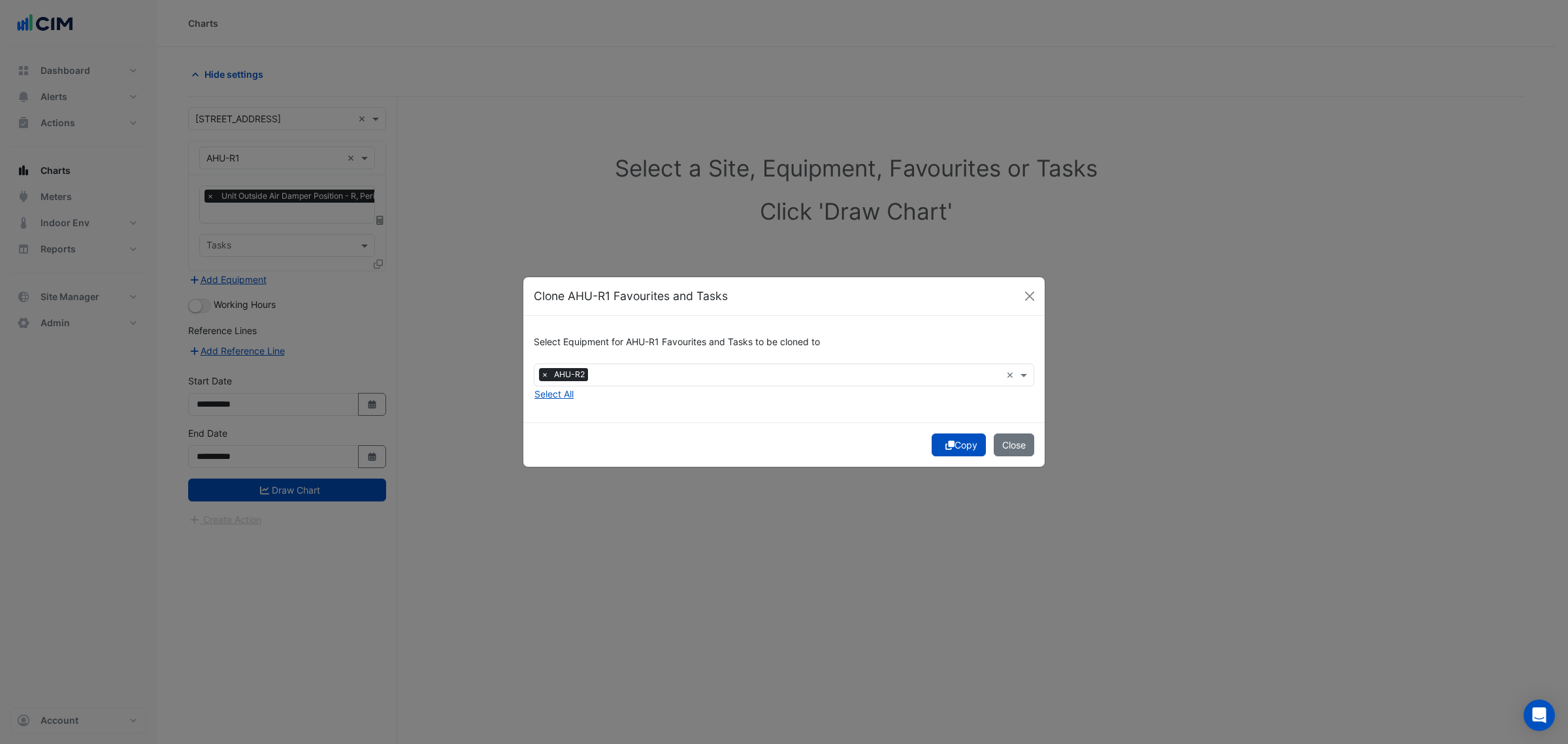
drag, startPoint x: 958, startPoint y: 442, endPoint x: 903, endPoint y: 452, distance: 55.9
click at [956, 443] on button "Copy" at bounding box center [958, 444] width 54 height 23
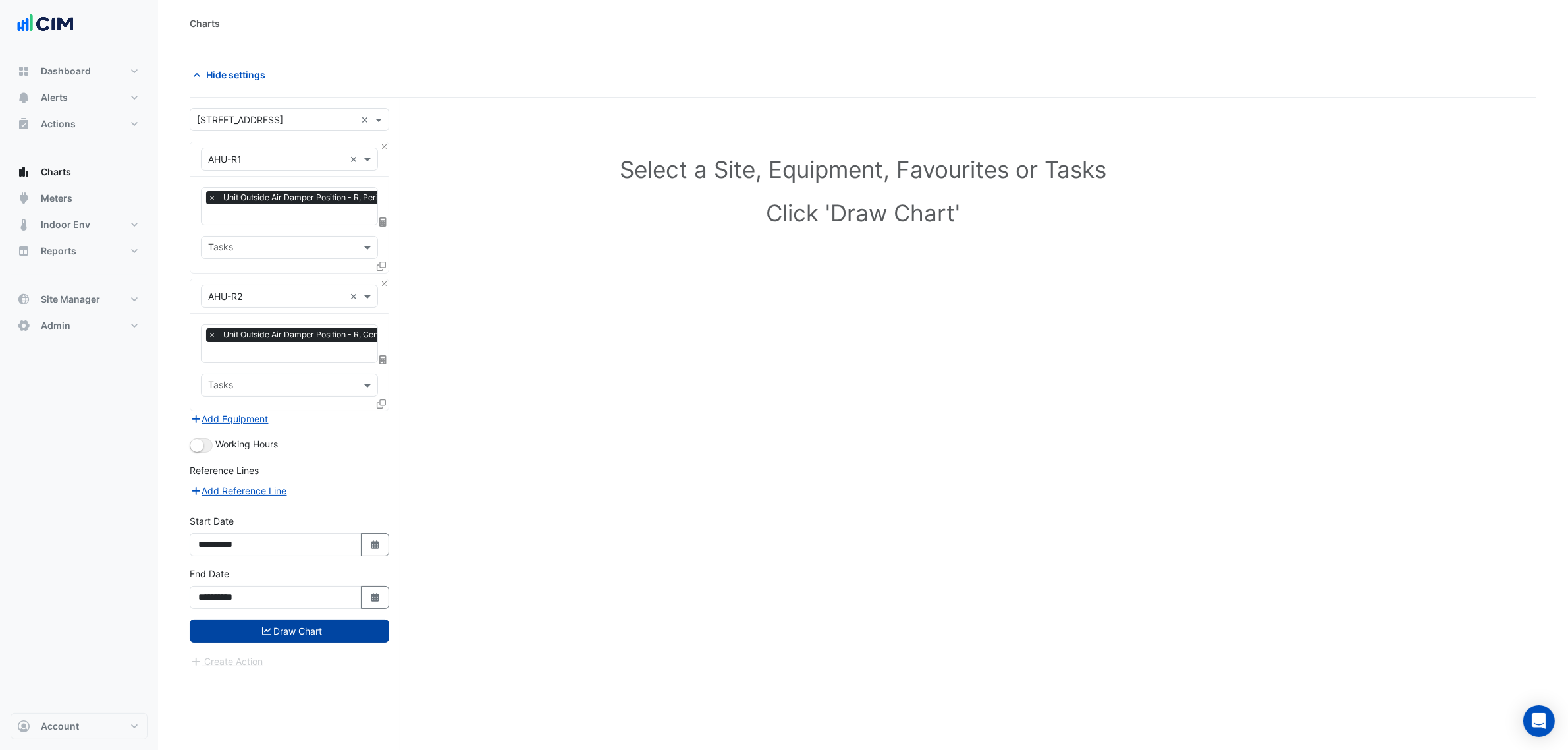
click at [289, 631] on button "Draw Chart" at bounding box center [289, 631] width 200 height 23
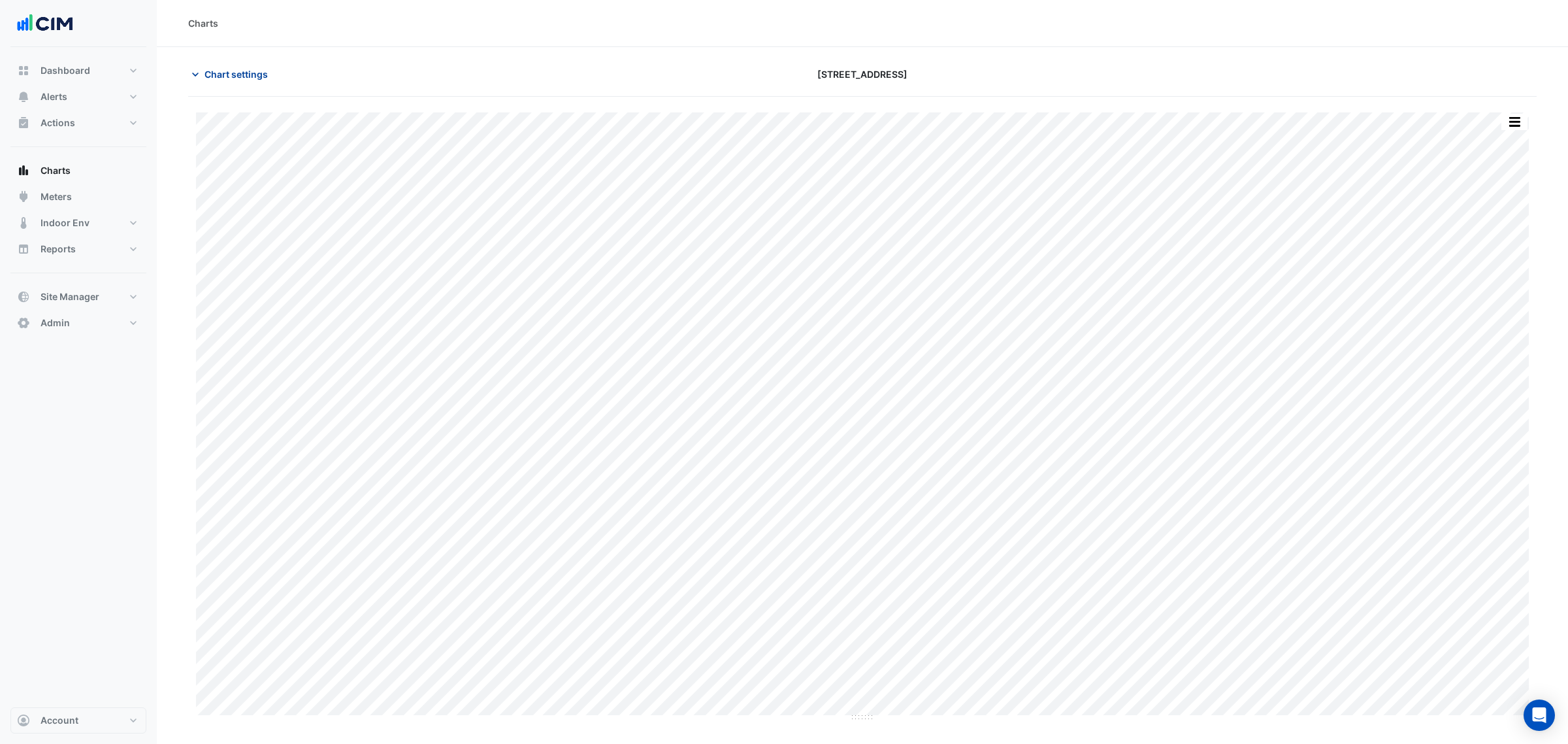
click at [213, 74] on span "Chart settings" at bounding box center [236, 74] width 63 height 13
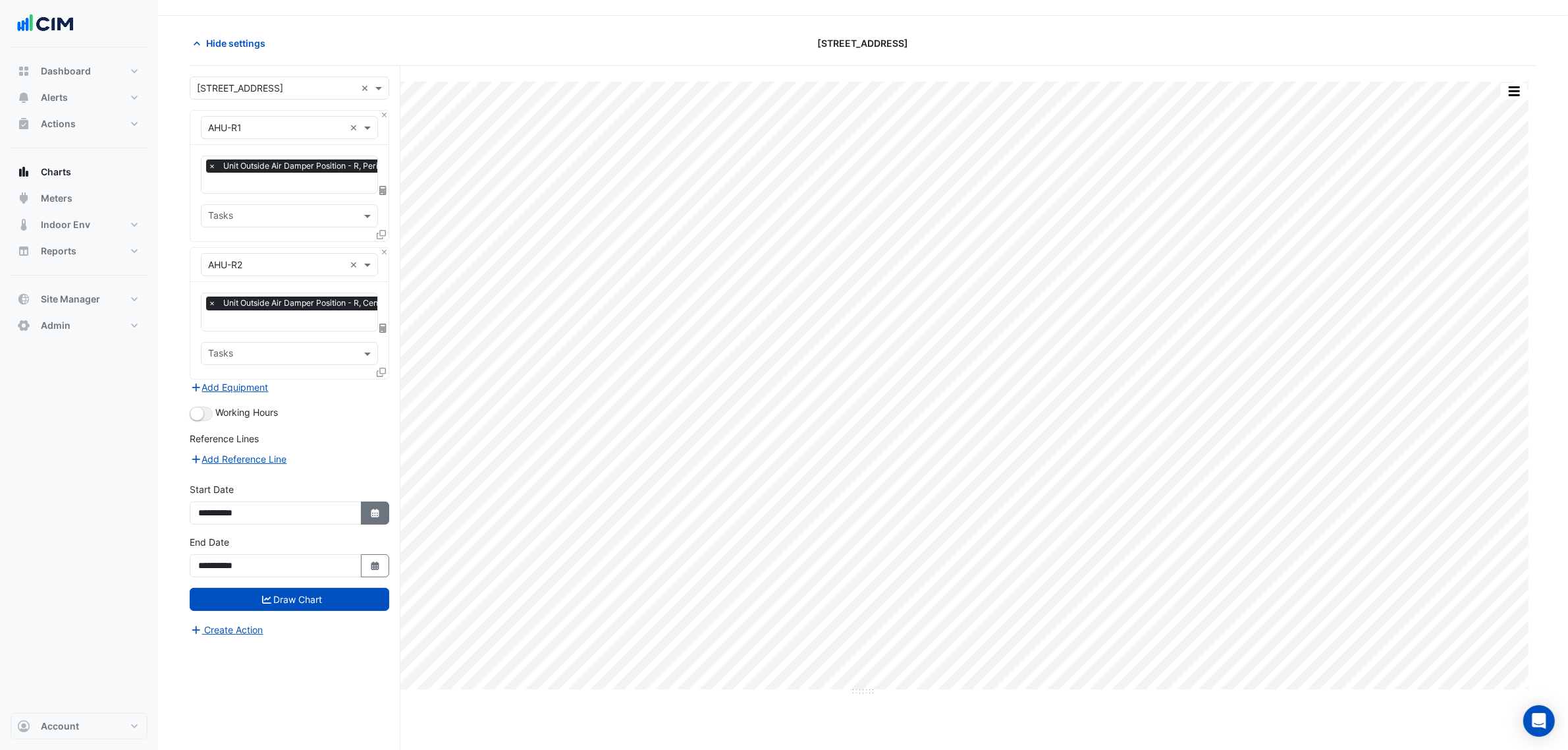
scroll to position [50, 0]
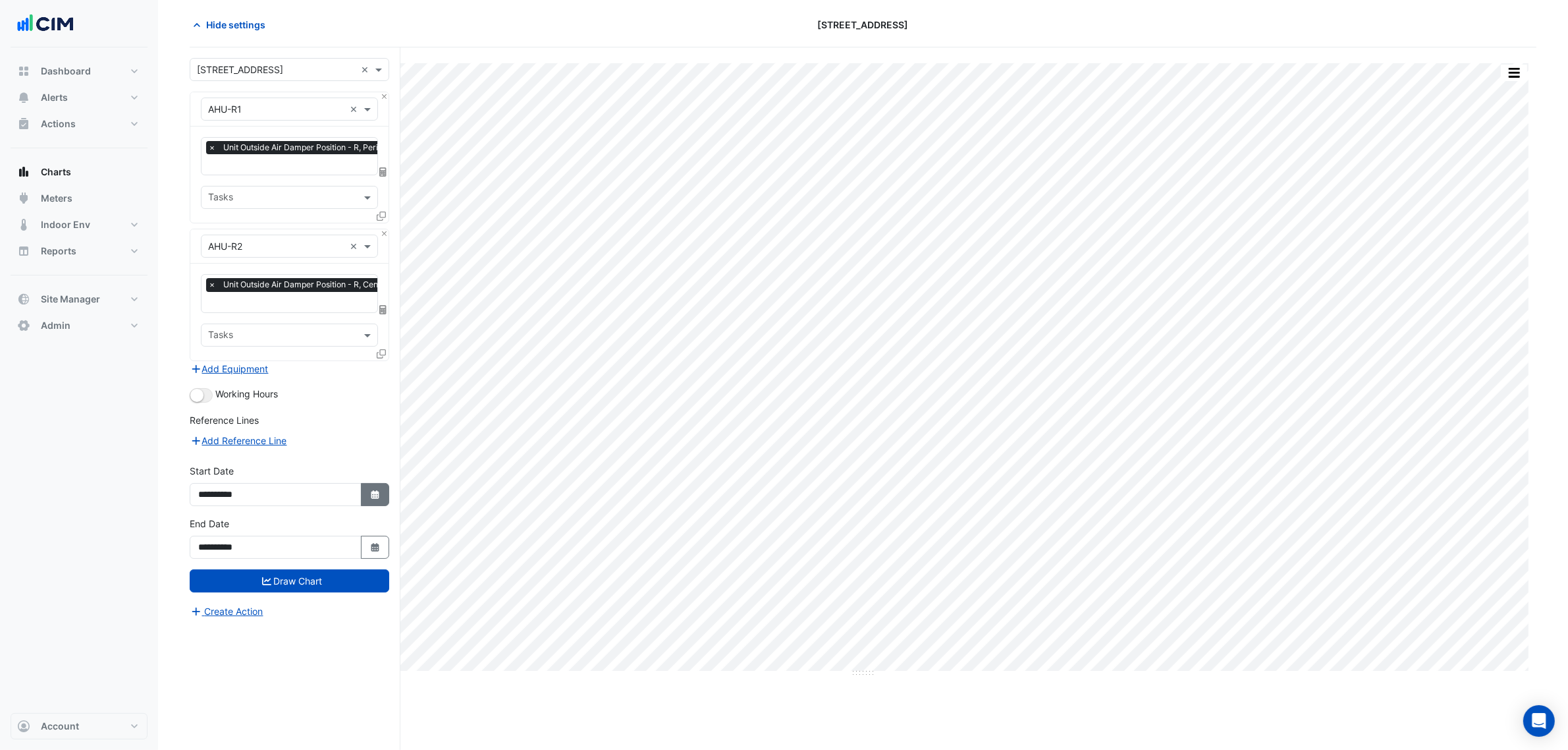
click at [363, 489] on button "Select Date" at bounding box center [376, 494] width 29 height 23
select select "*"
select select "****"
click at [231, 324] on select "*** *** *** *** *** *** *** *** ***" at bounding box center [250, 318] width 50 height 20
select select "*"
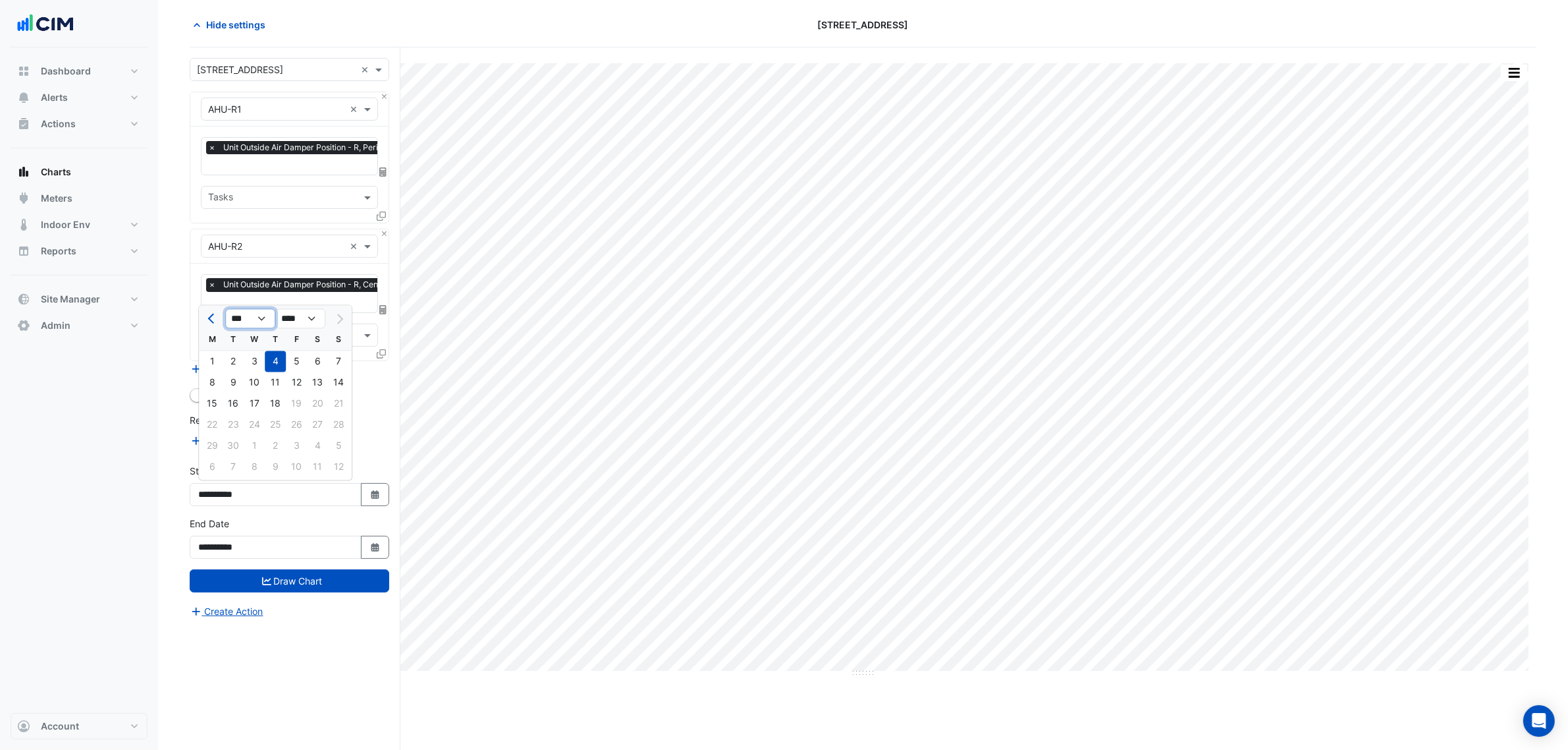
click at [225, 309] on select "*** *** *** *** *** *** *** *** ***" at bounding box center [250, 318] width 50 height 20
click at [237, 362] on div "1" at bounding box center [233, 361] width 21 height 21
type input "**********"
click at [197, 388] on button "button" at bounding box center [201, 395] width 23 height 14
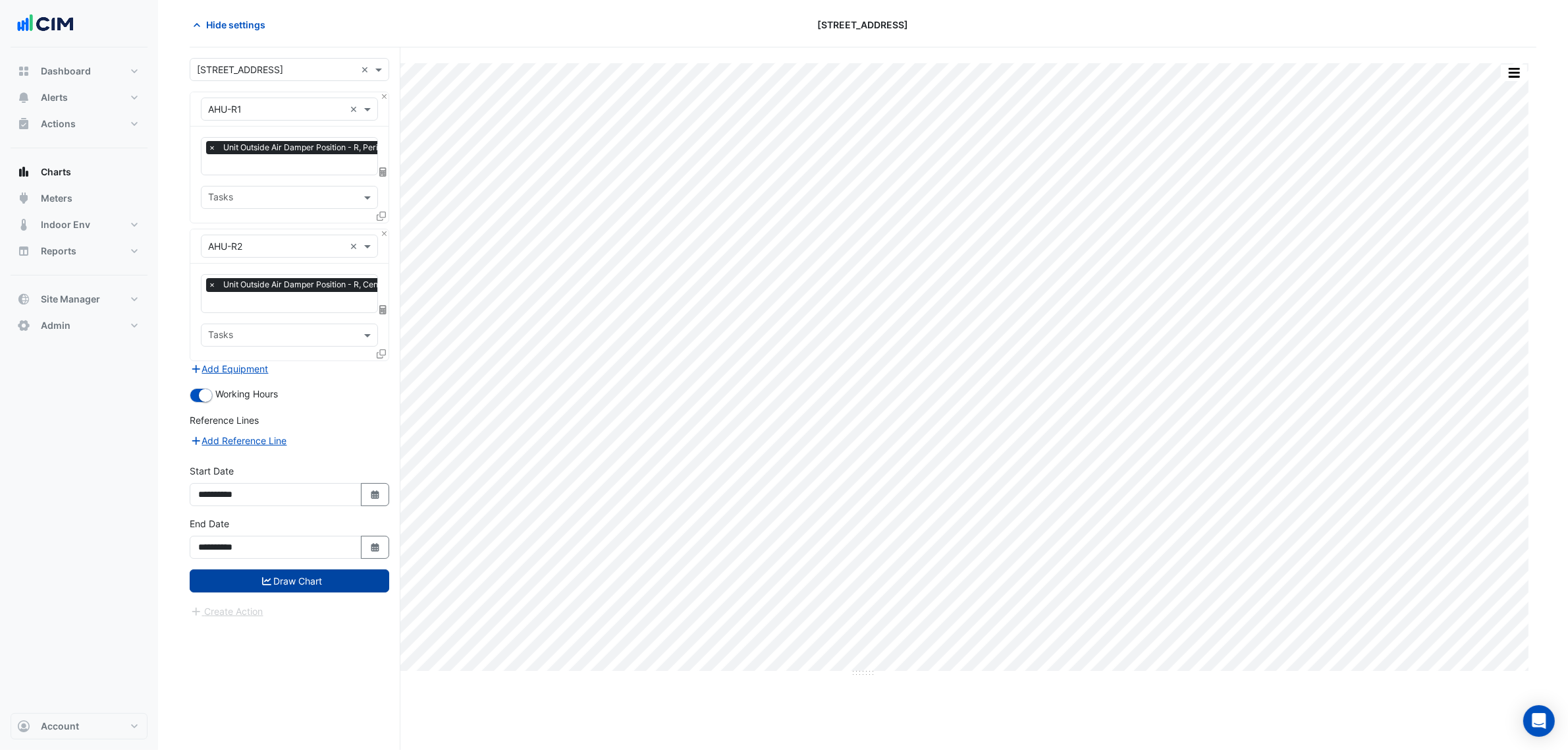
click at [308, 571] on button "Draw Chart" at bounding box center [289, 580] width 200 height 23
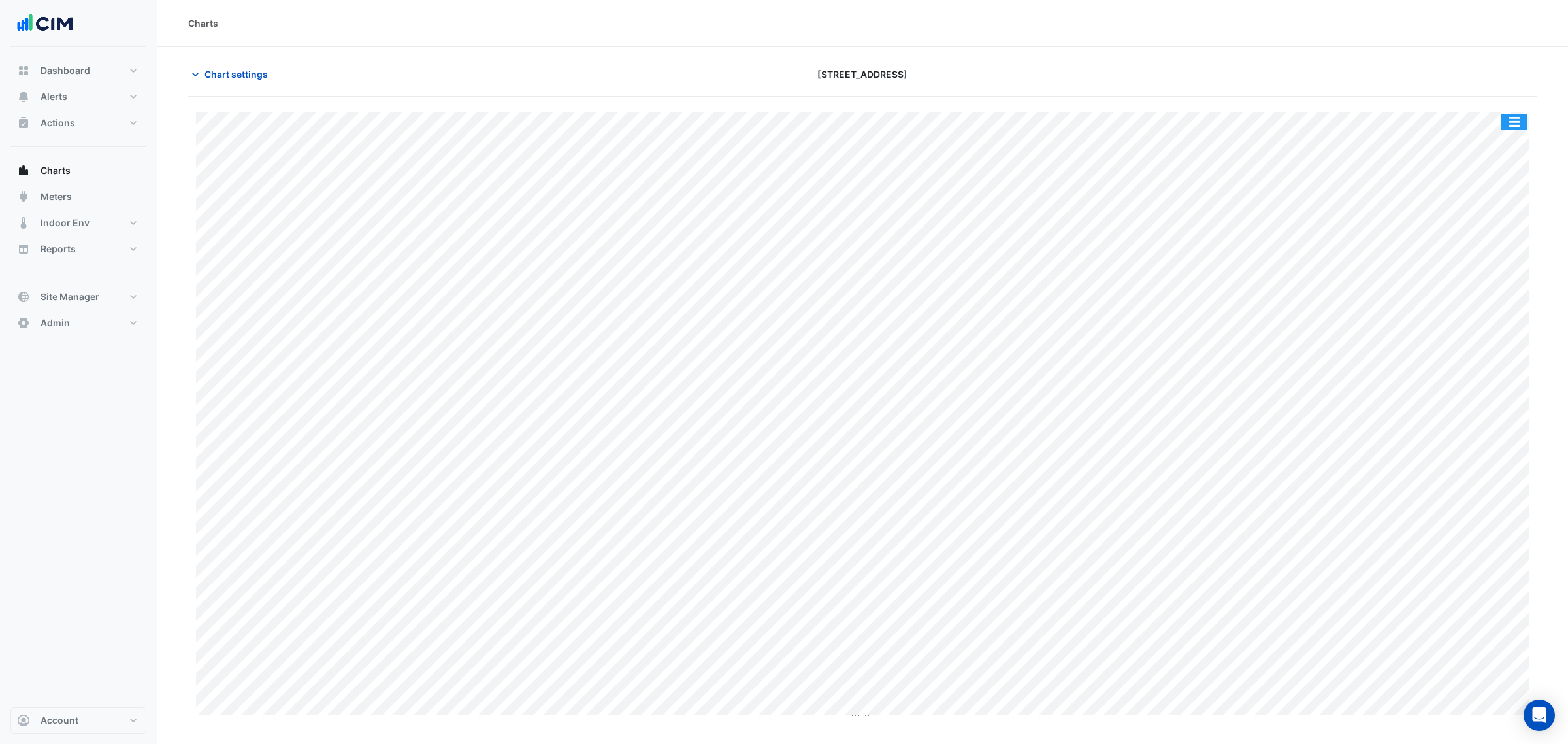
click at [1520, 119] on button "button" at bounding box center [1514, 121] width 26 height 17
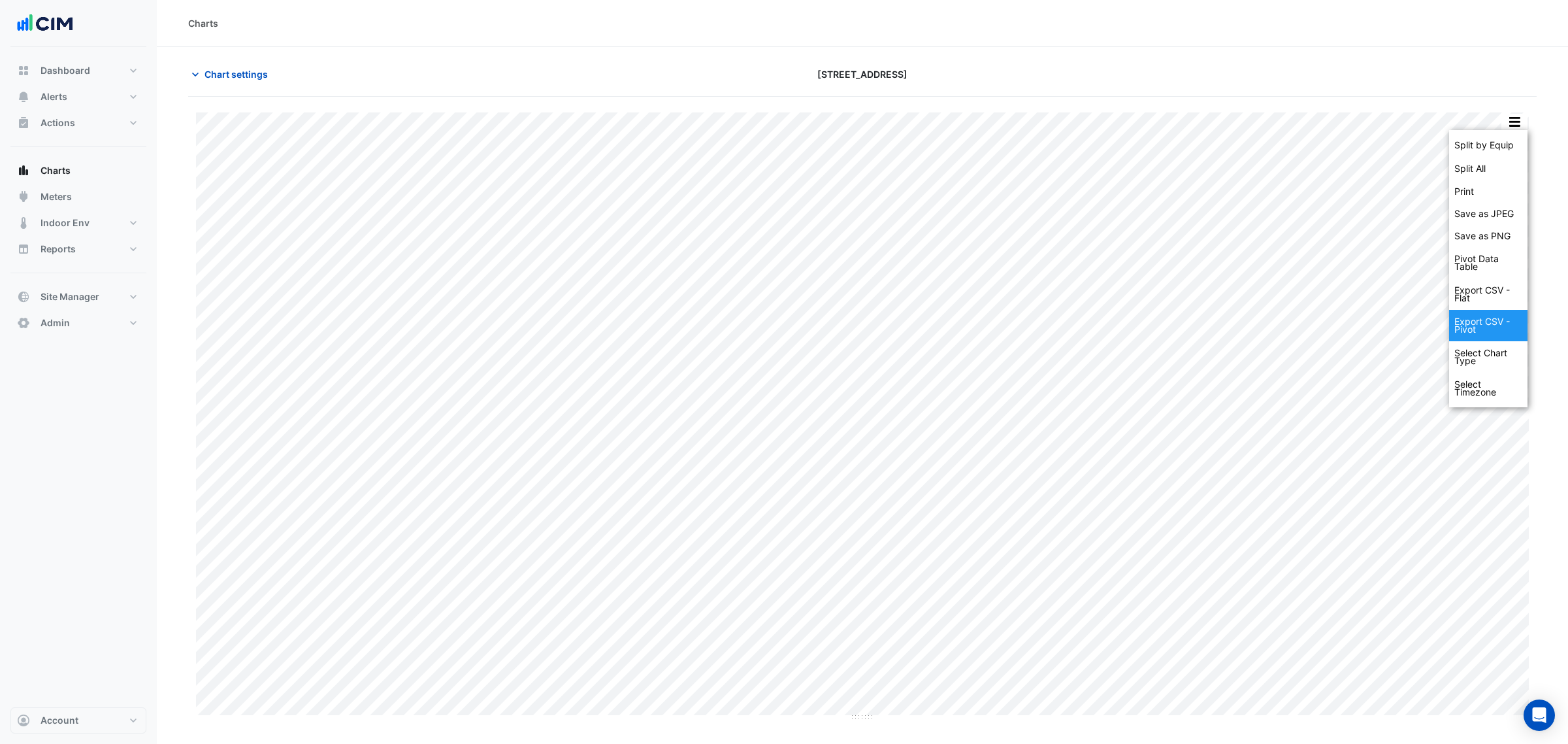
click at [1491, 320] on div "Export CSV - Pivot" at bounding box center [1488, 326] width 78 height 32
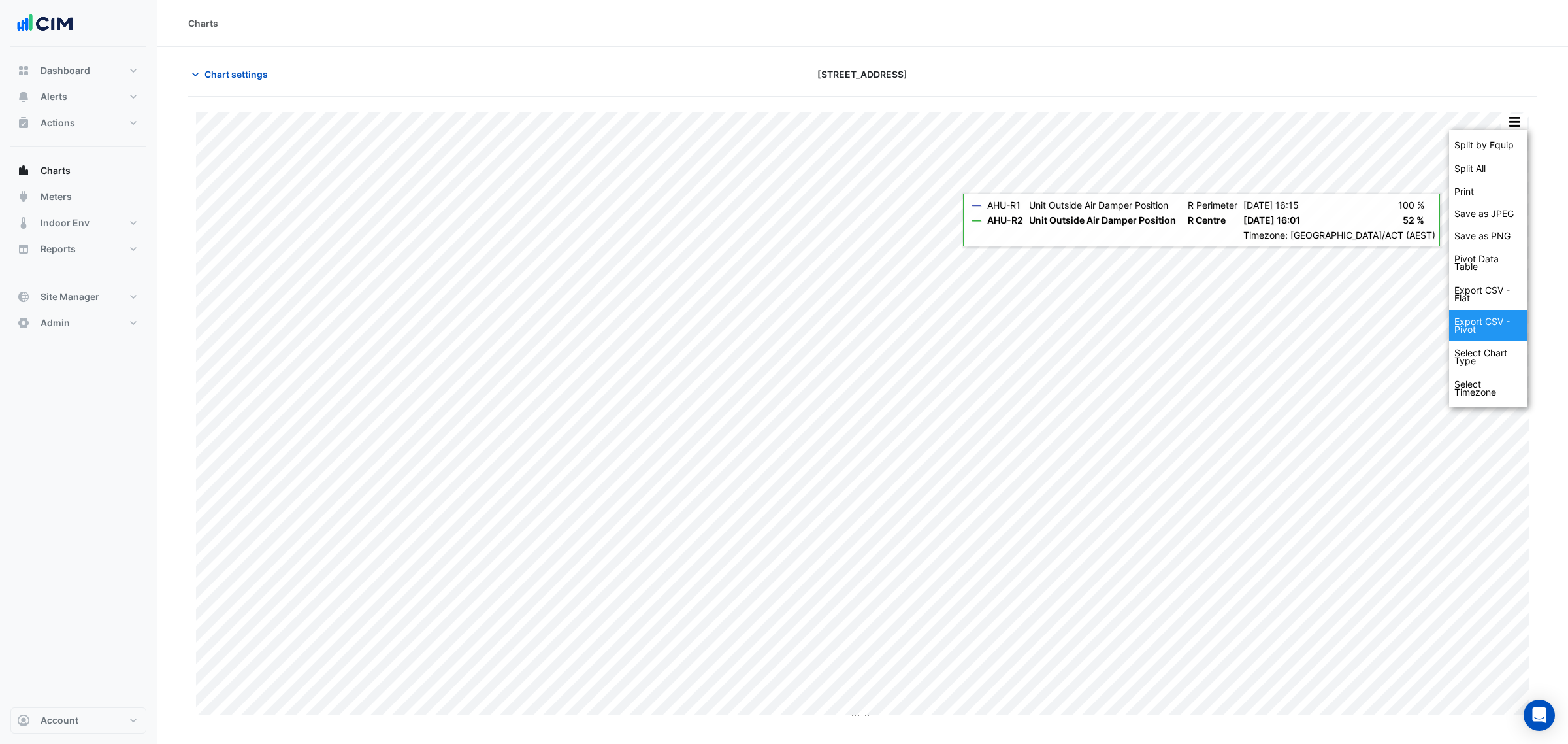
click at [1496, 325] on div "Export CSV - Pivot" at bounding box center [1488, 326] width 78 height 32
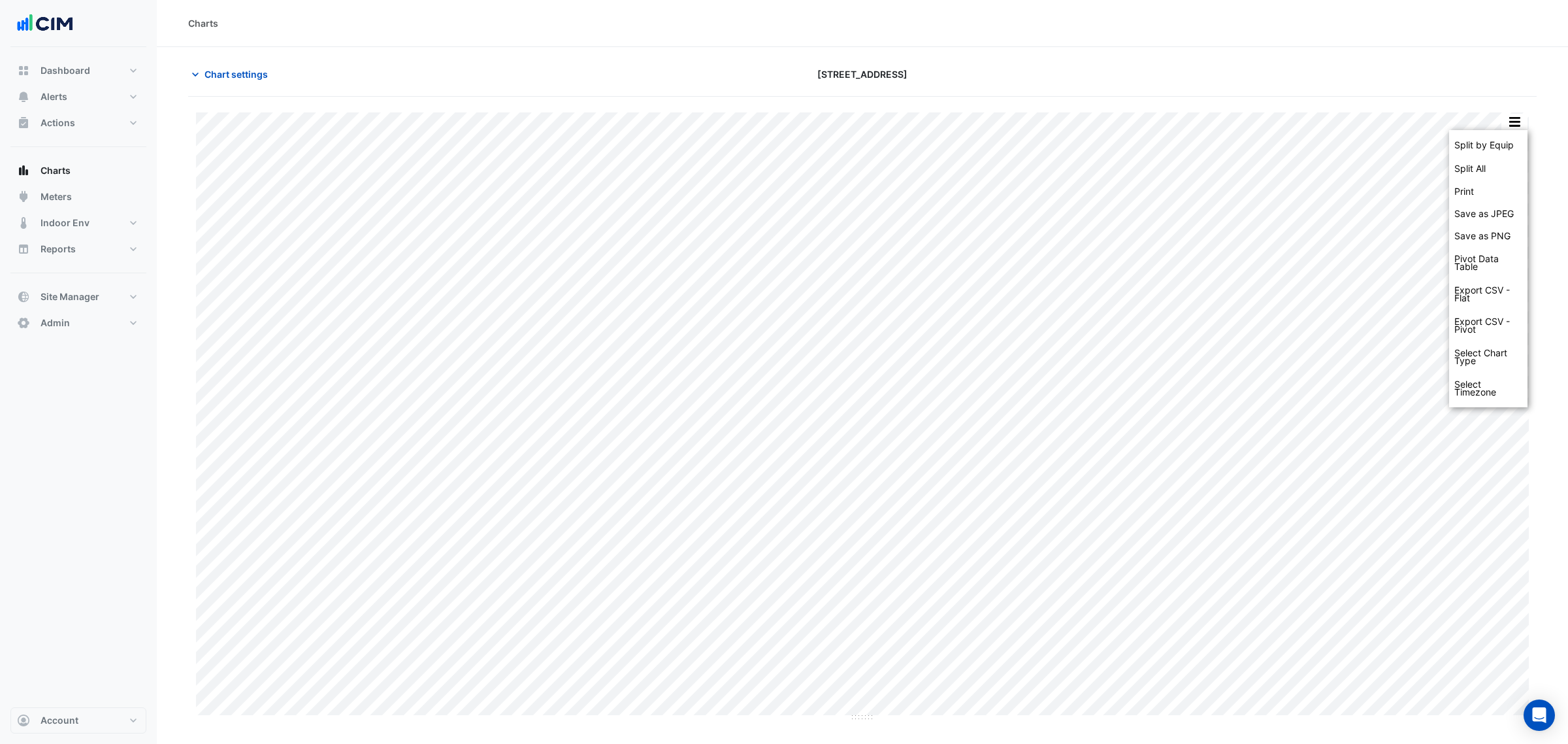
click at [1266, 65] on div at bounding box center [1318, 74] width 455 height 23
click at [1269, 66] on div at bounding box center [1318, 74] width 455 height 23
click at [1520, 111] on div "Split by Equip Split All Print Save as JPEG Save as PNG Pivot Data Table Export…" at bounding box center [862, 409] width 1348 height 625
click at [1517, 113] on button "button" at bounding box center [1514, 121] width 26 height 17
click at [1506, 251] on div "Pivot Data Table" at bounding box center [1488, 263] width 78 height 32
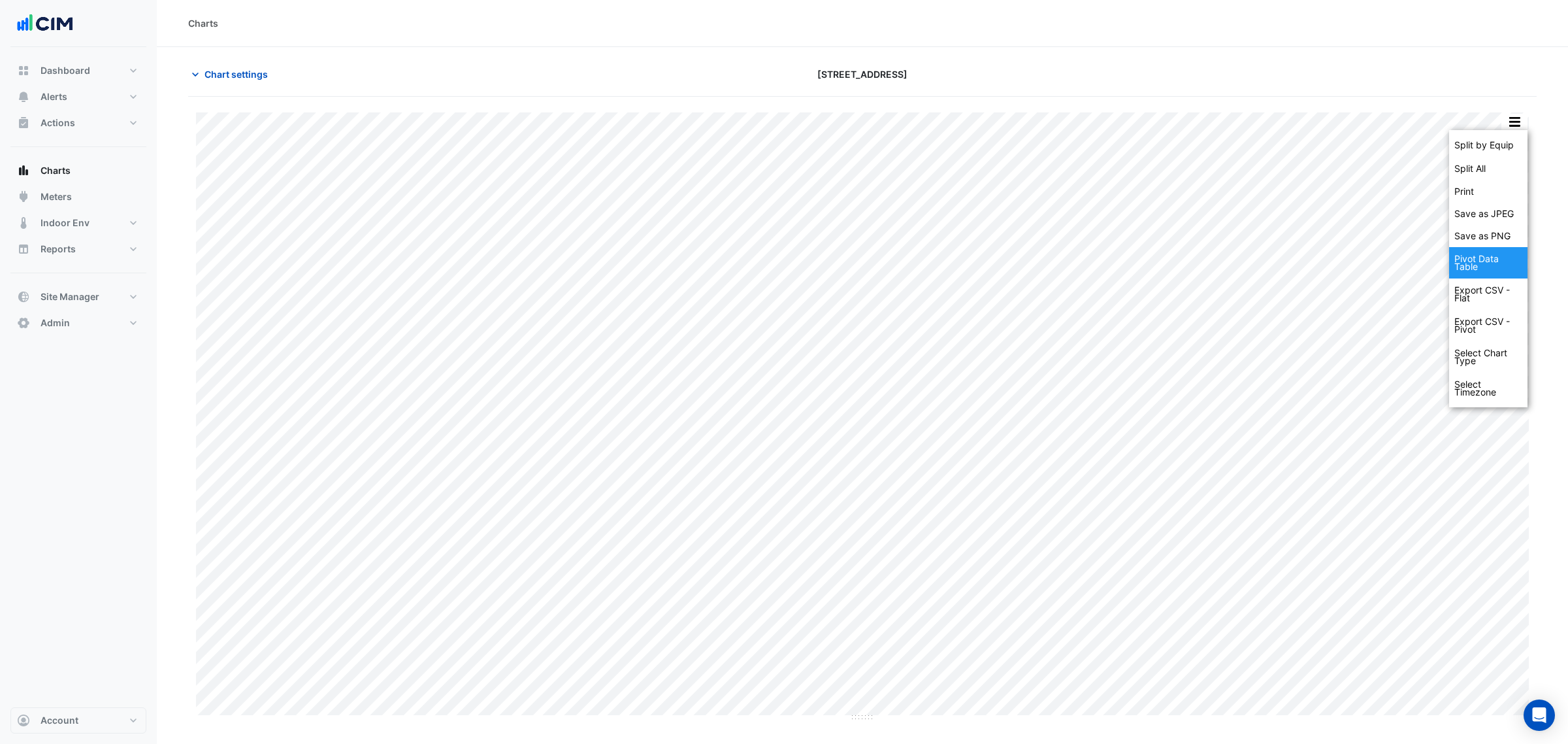
click at [1491, 255] on div "Pivot Data Table" at bounding box center [1488, 263] width 78 height 32
click at [1483, 328] on div "Export CSV - Pivot" at bounding box center [1488, 326] width 78 height 32
click at [1483, 328] on div "Export CSV - Pivot" at bounding box center [1488, 326] width 78 height 32
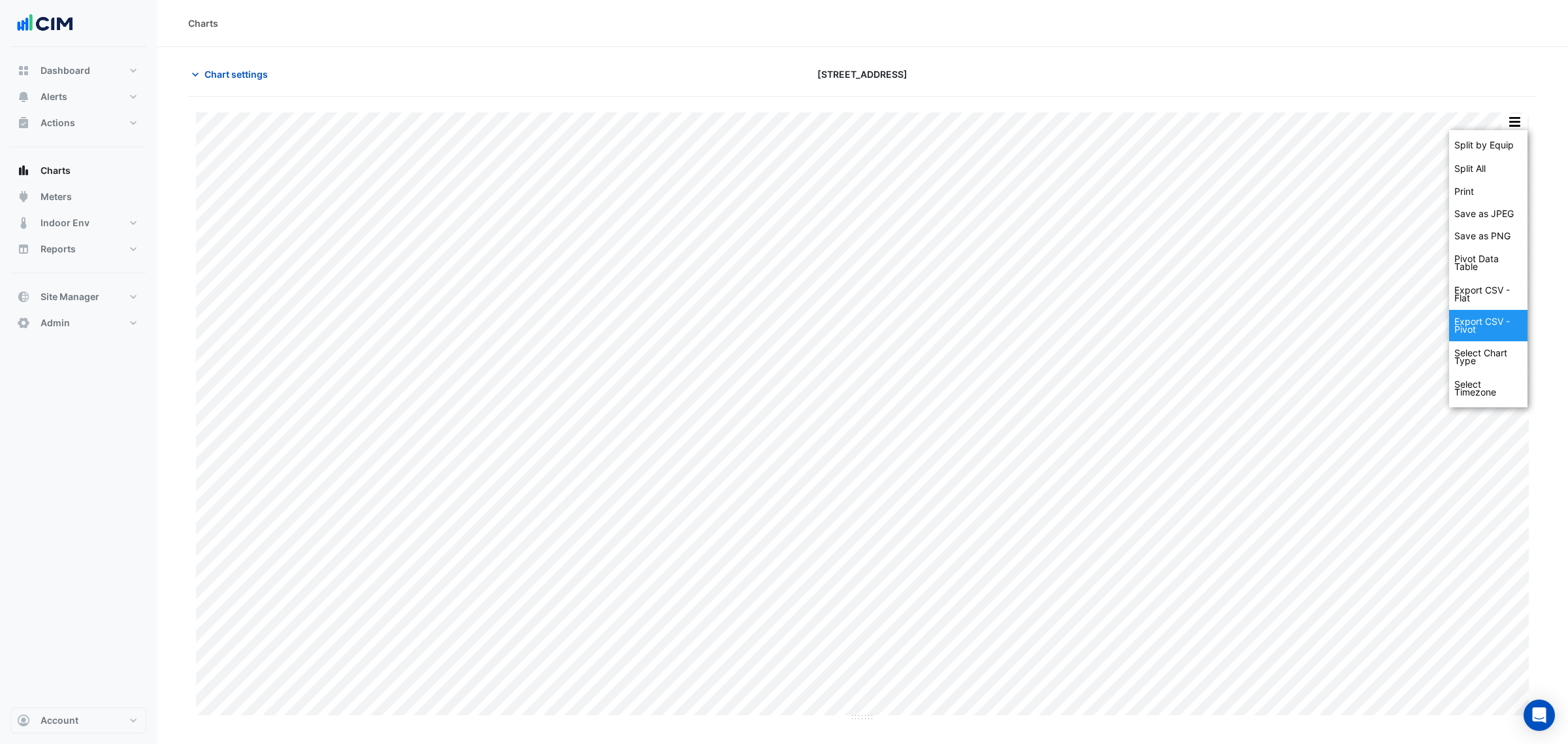
click at [1483, 328] on div "Export CSV - Pivot" at bounding box center [1488, 326] width 78 height 32
click at [1480, 327] on div "Export CSV - Pivot" at bounding box center [1488, 326] width 78 height 32
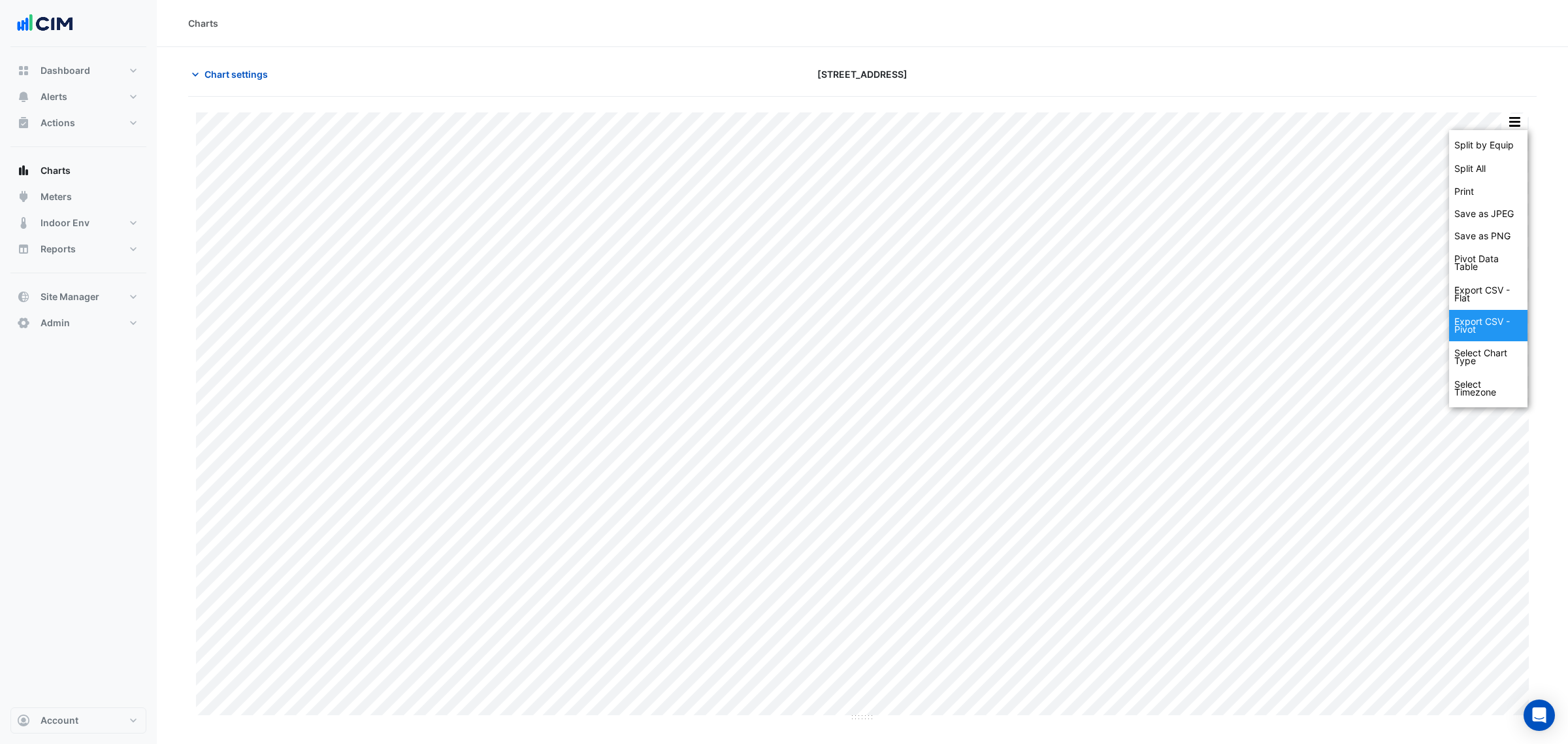
click at [1478, 325] on div "Export CSV - Pivot" at bounding box center [1488, 326] width 78 height 32
click at [1473, 321] on div "Export CSV - Pivot" at bounding box center [1488, 326] width 78 height 32
click at [1470, 318] on div "Export CSV - Pivot" at bounding box center [1488, 326] width 78 height 32
click at [1470, 313] on div "Export CSV - Pivot" at bounding box center [1488, 326] width 78 height 32
click at [1470, 309] on div "Export CSV - Flat" at bounding box center [1488, 294] width 78 height 32
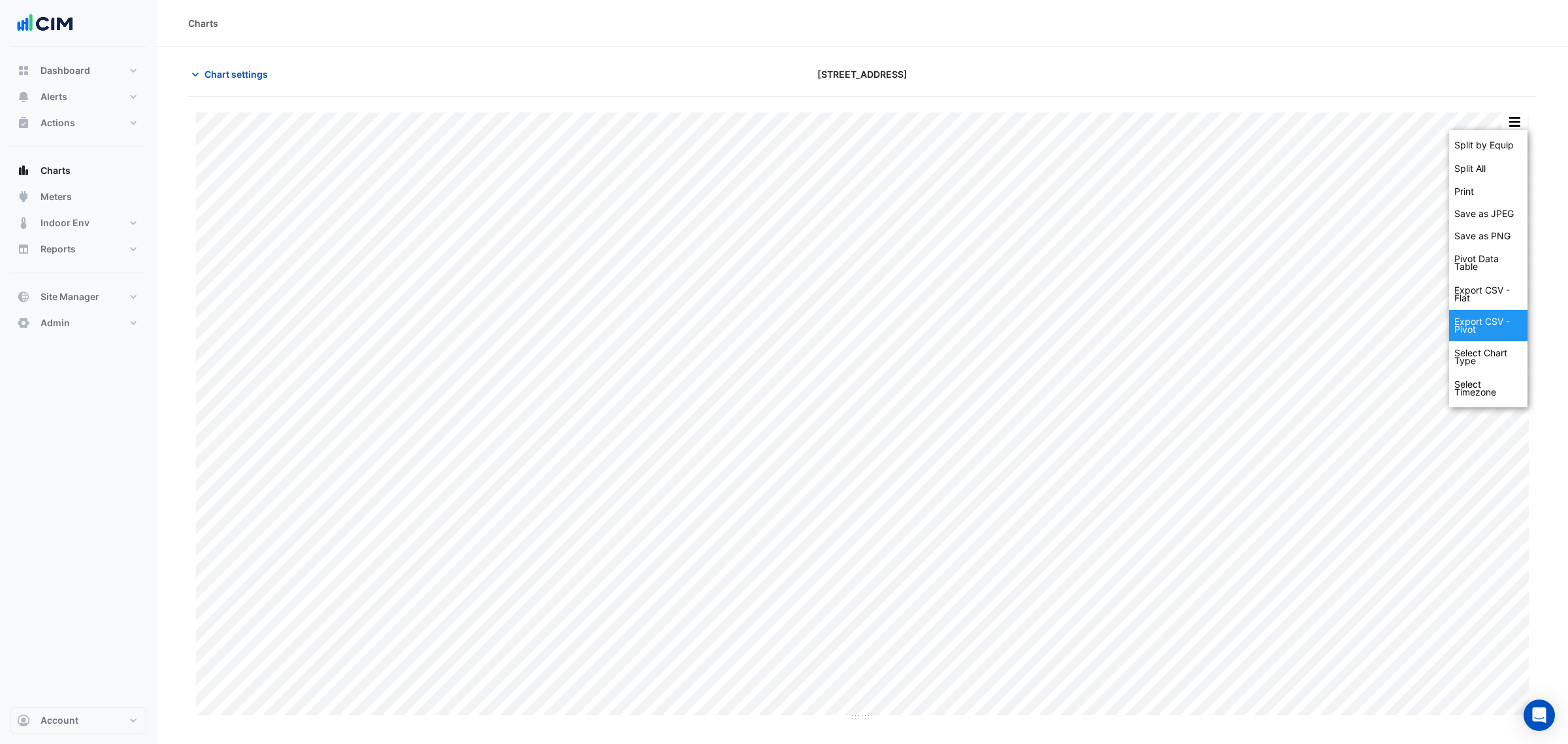
click at [1470, 309] on div "Export CSV - Flat" at bounding box center [1488, 294] width 78 height 32
click at [1400, 67] on div at bounding box center [1318, 74] width 455 height 23
click at [1565, 48] on section "Chart settings [STREET_ADDRESS] Split by Equip Split All Print Save as JPEG Sav…" at bounding box center [862, 384] width 1411 height 674
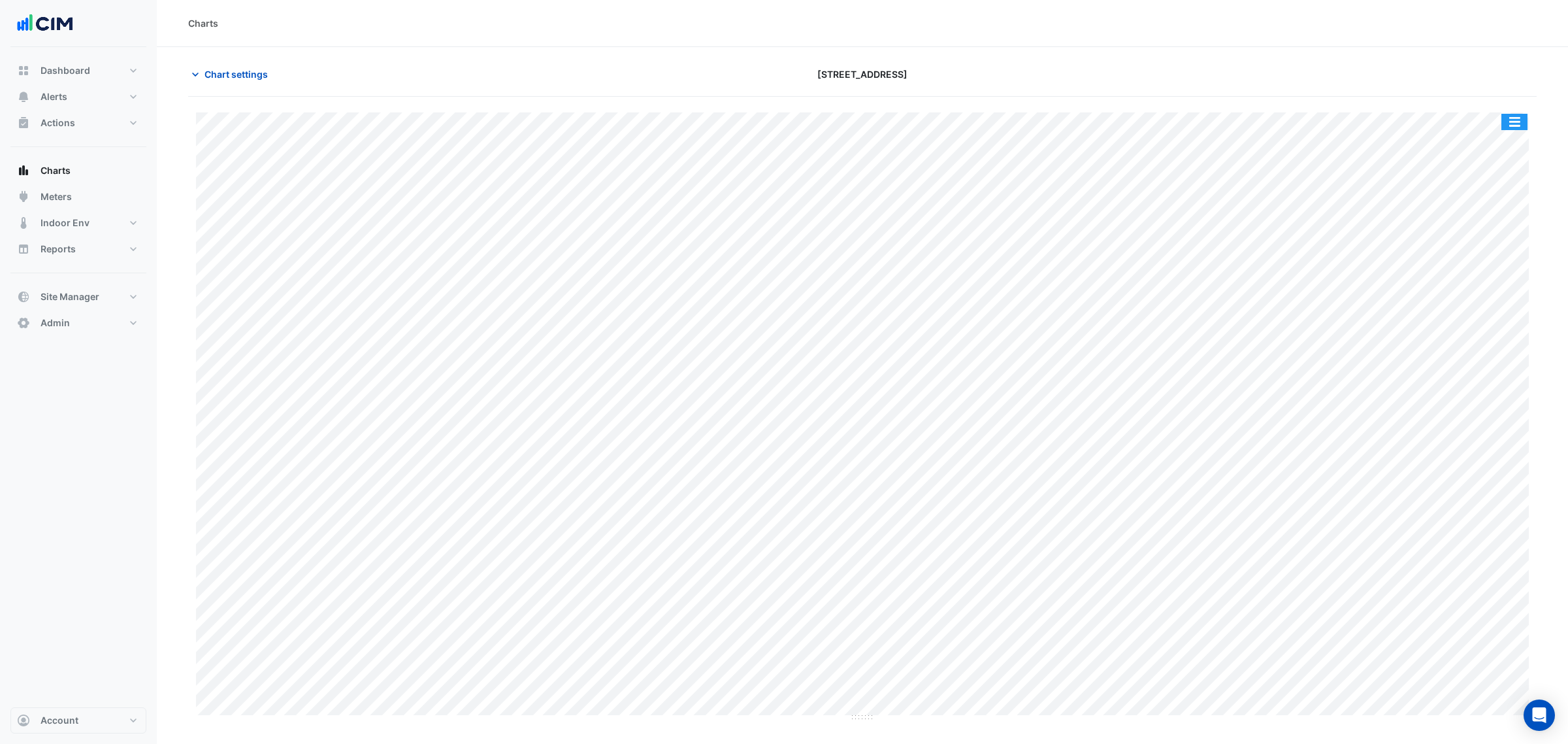
click at [1516, 120] on button "button" at bounding box center [1514, 121] width 26 height 17
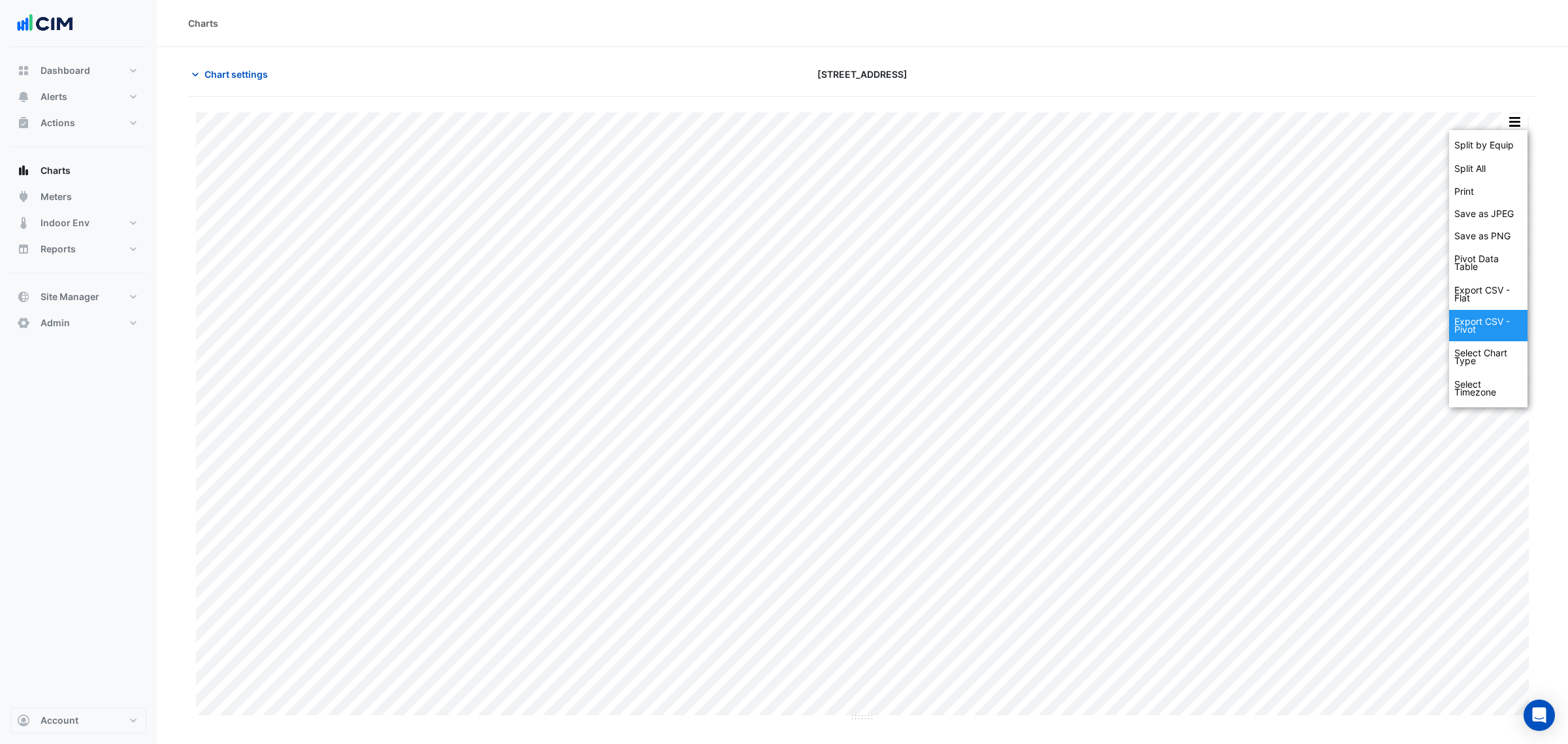
click at [1480, 324] on div "Export CSV - Pivot" at bounding box center [1488, 326] width 78 height 32
click at [1398, 74] on div at bounding box center [1318, 74] width 455 height 23
